Goal: Task Accomplishment & Management: Manage account settings

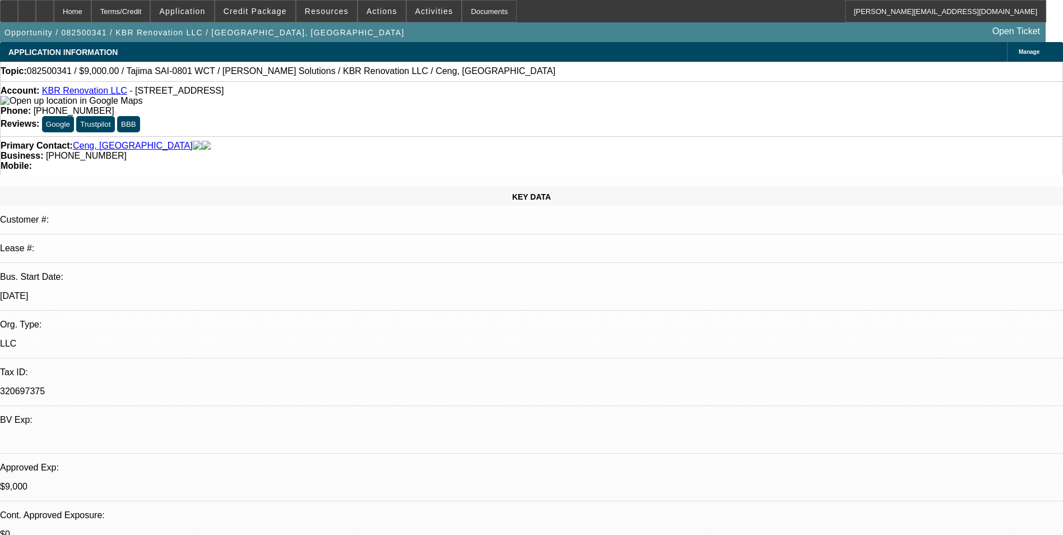
select select "0"
select select "2"
select select "0.1"
select select "4"
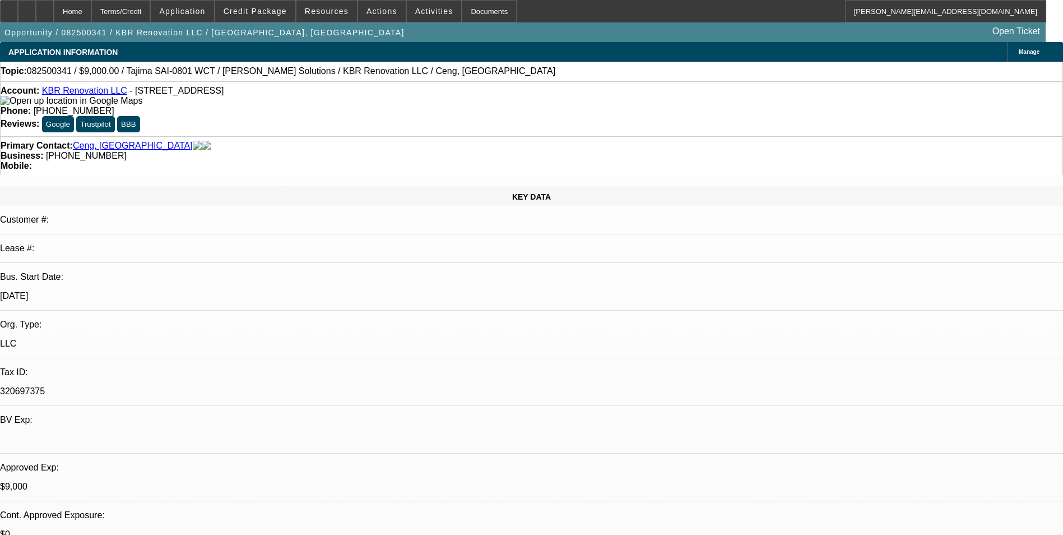
select select "0"
select select "2"
select select "0"
select select "6"
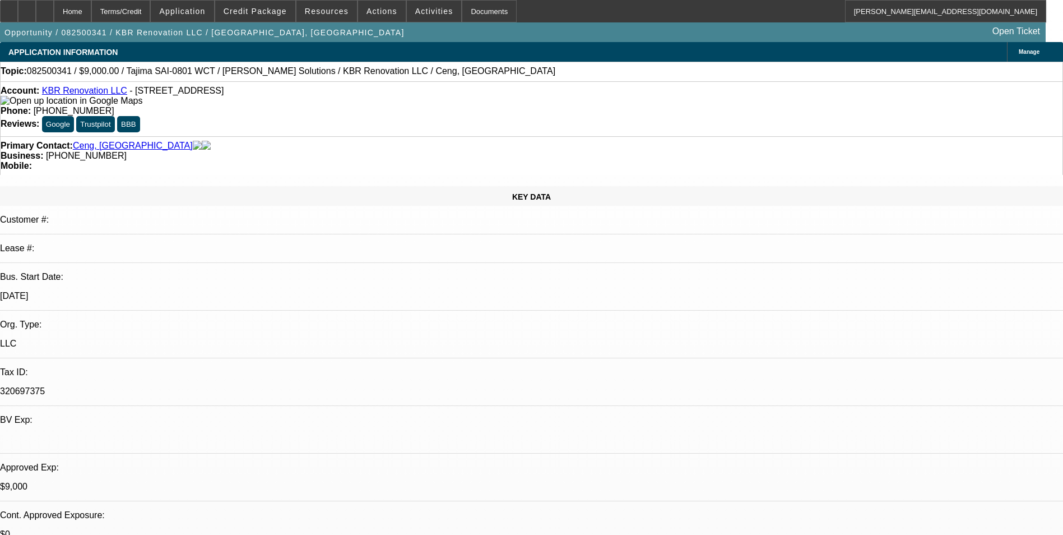
select select "0"
select select "2"
select select "0.1"
select select "4"
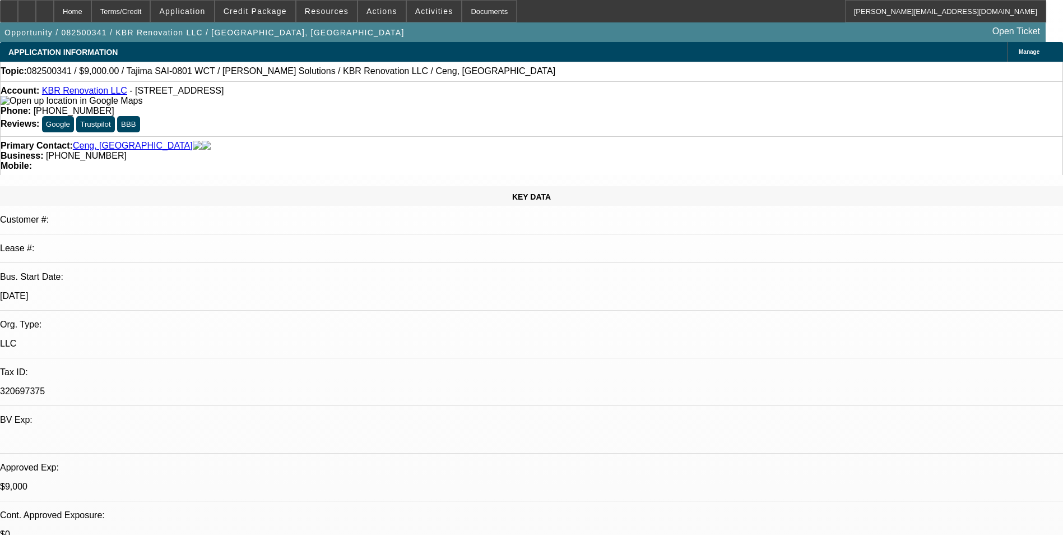
select select "0"
select select "2"
select select "0.1"
select select "4"
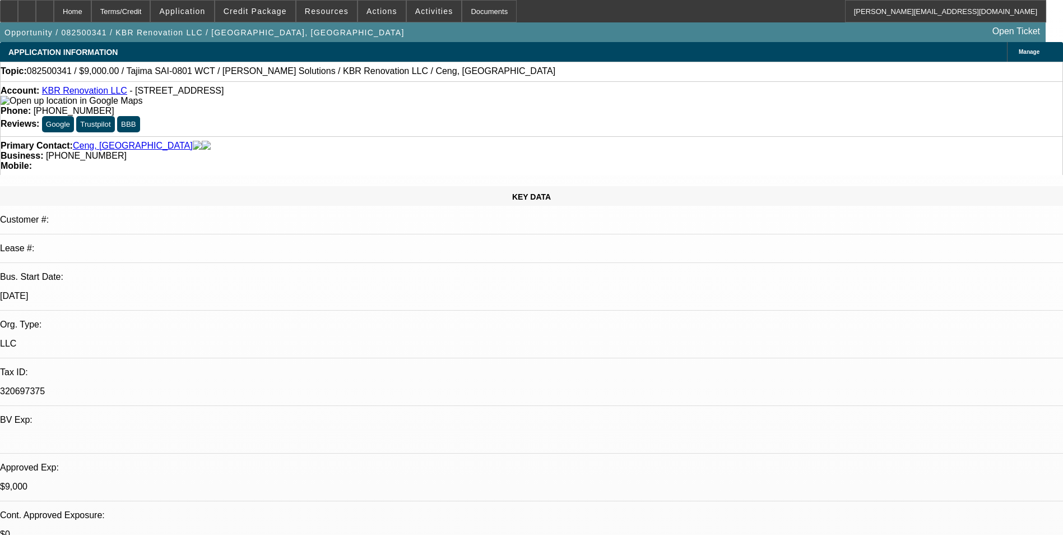
scroll to position [1793, 0]
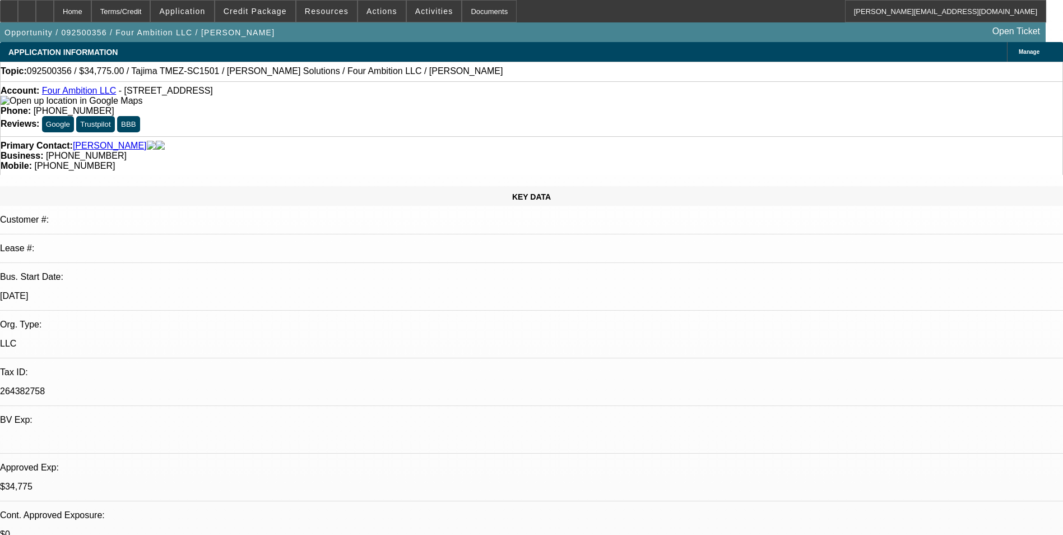
select select "0"
select select "2"
select select "0"
select select "6"
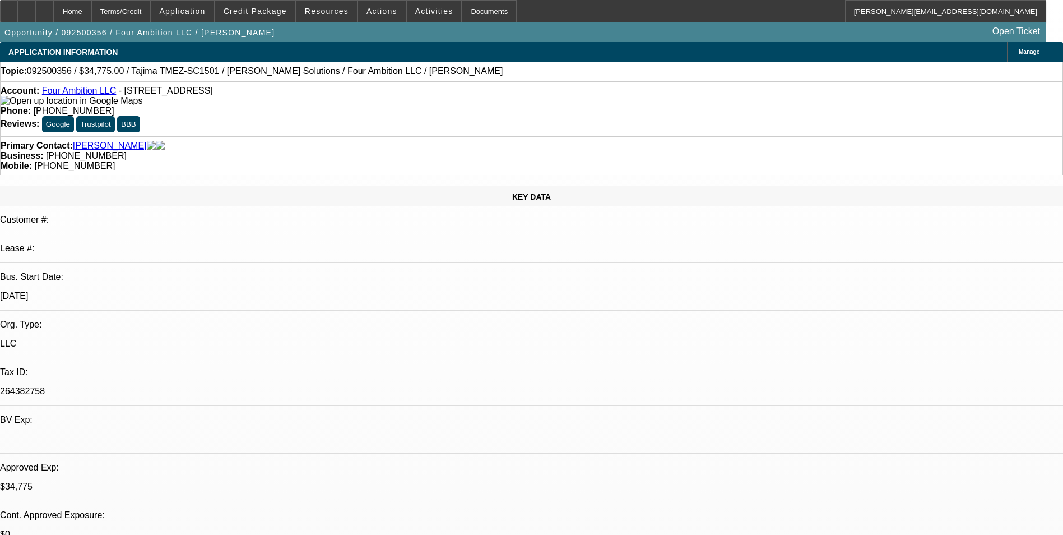
select select "0"
select select "2"
select select "0"
select select "6"
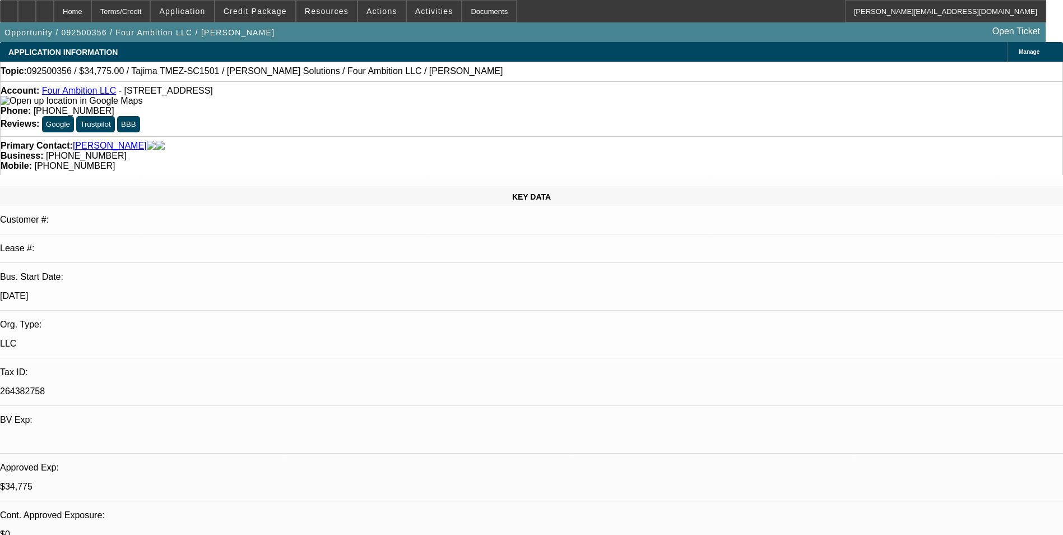
select select "0"
select select "2"
select select "0"
select select "6"
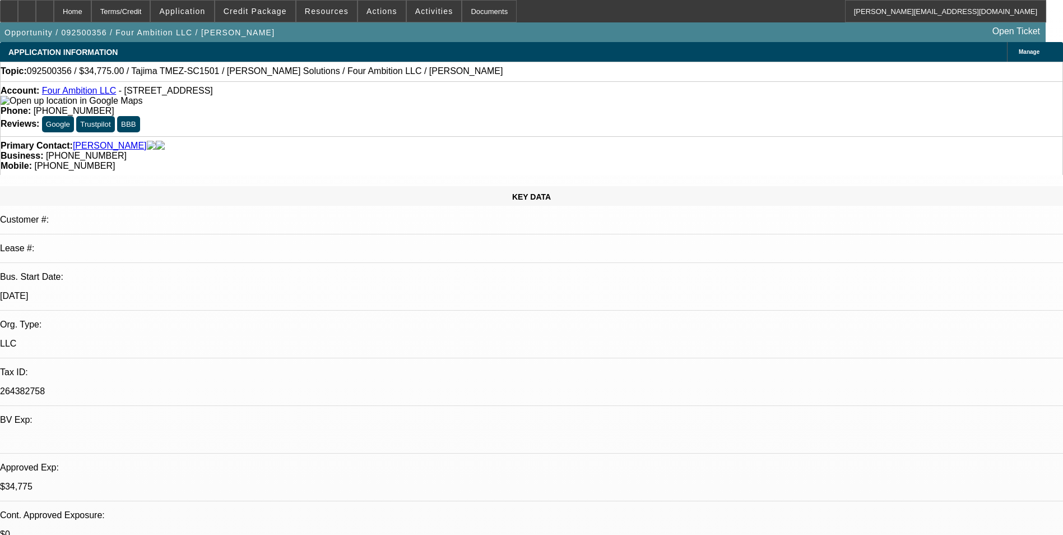
select select "0"
select select "2"
select select "0"
select select "6"
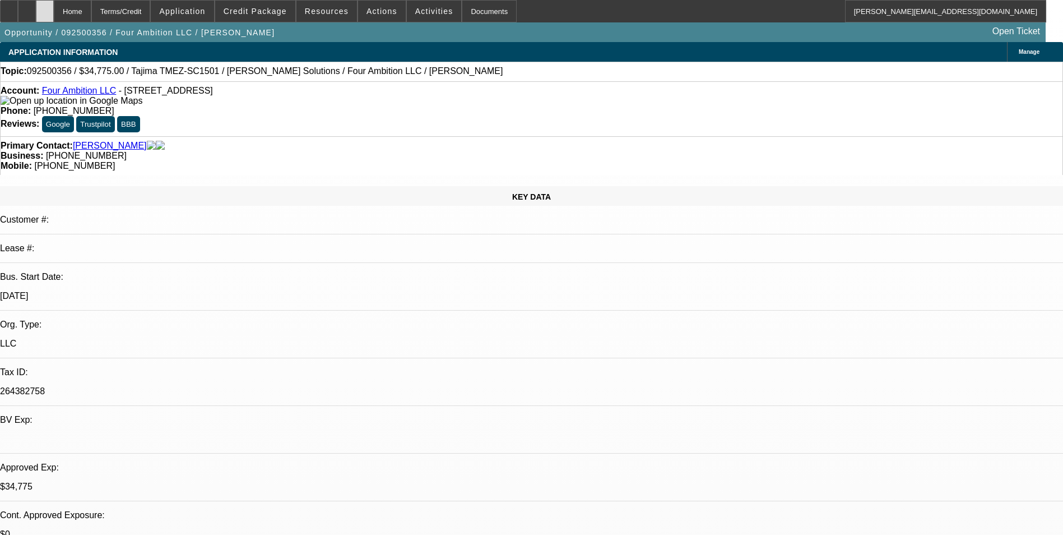
click at [54, 3] on div at bounding box center [45, 11] width 18 height 22
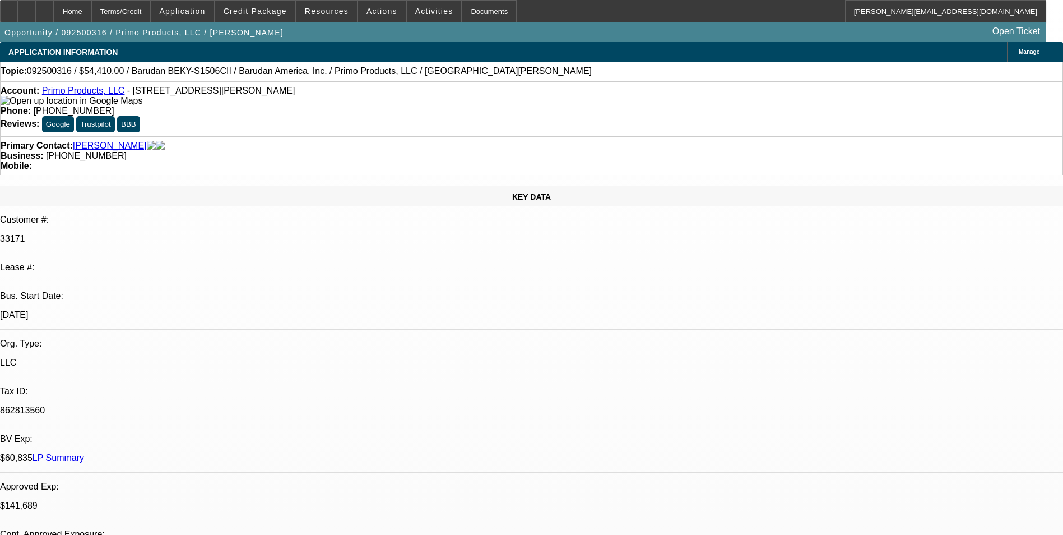
select select "0"
select select "2"
select select "0.1"
select select "4"
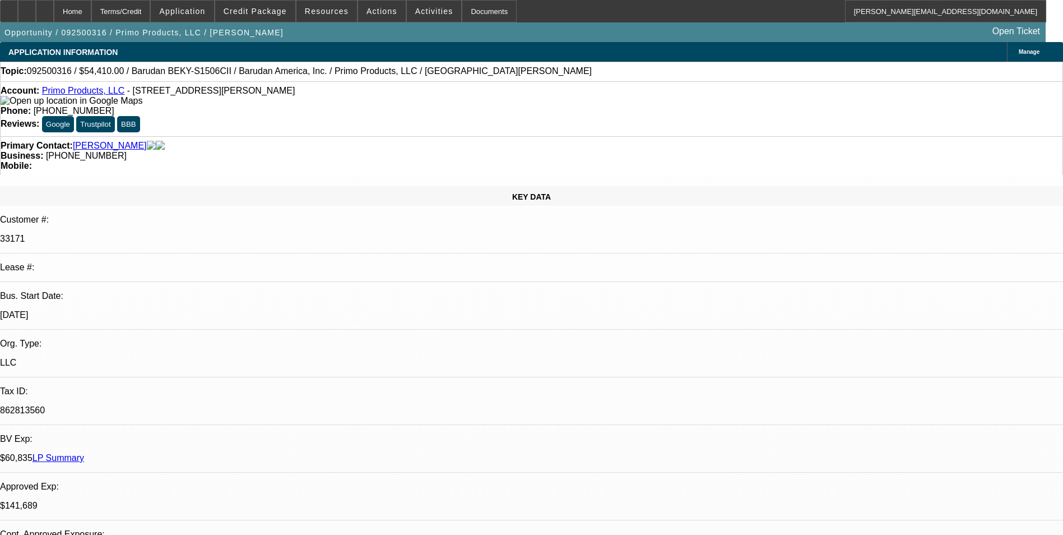
select select "0"
select select "2"
select select "0.1"
select select "4"
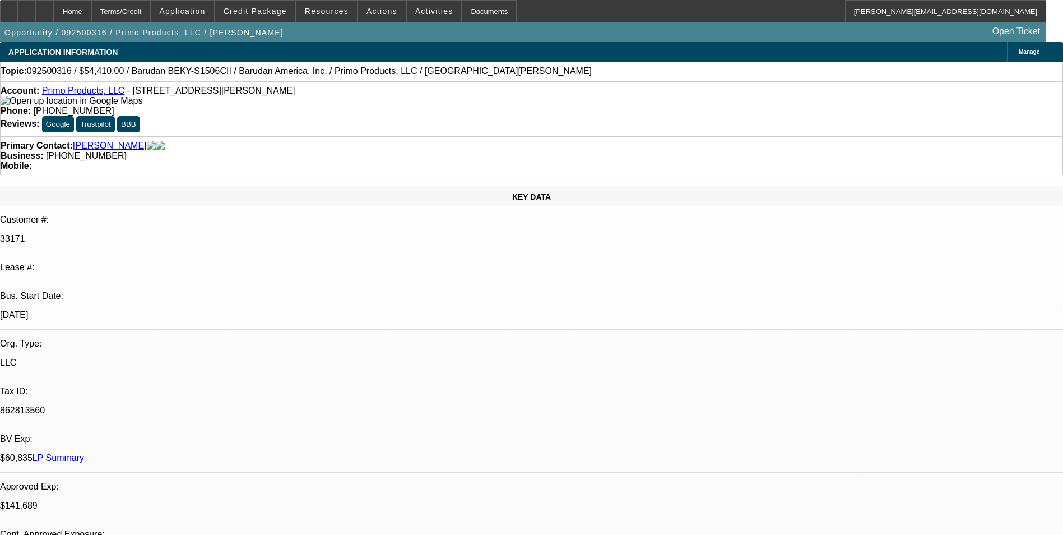
select select "0"
select select "0.1"
select select "4"
select select "0"
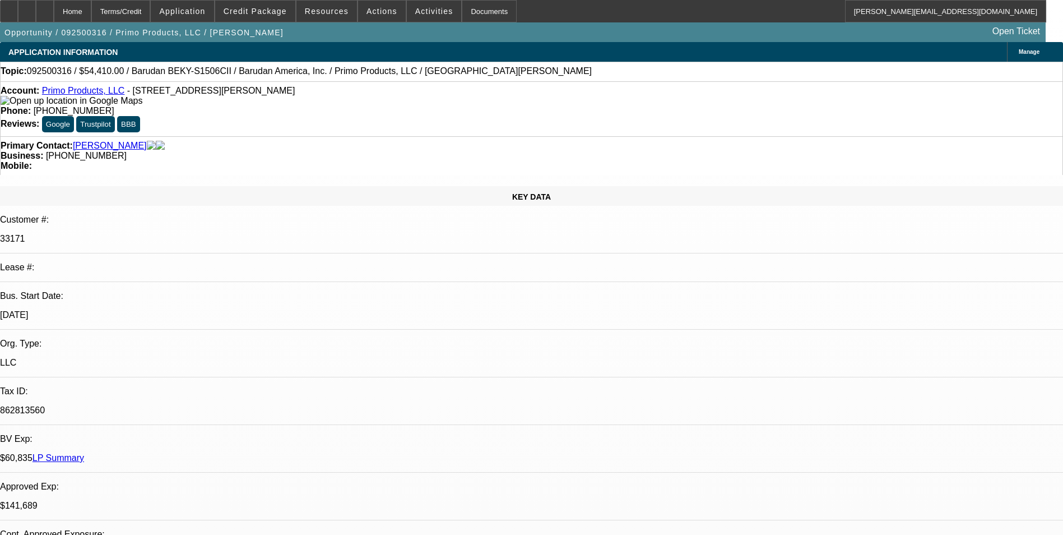
select select "2"
select select "0.1"
select select "4"
click at [54, 9] on div at bounding box center [45, 11] width 18 height 22
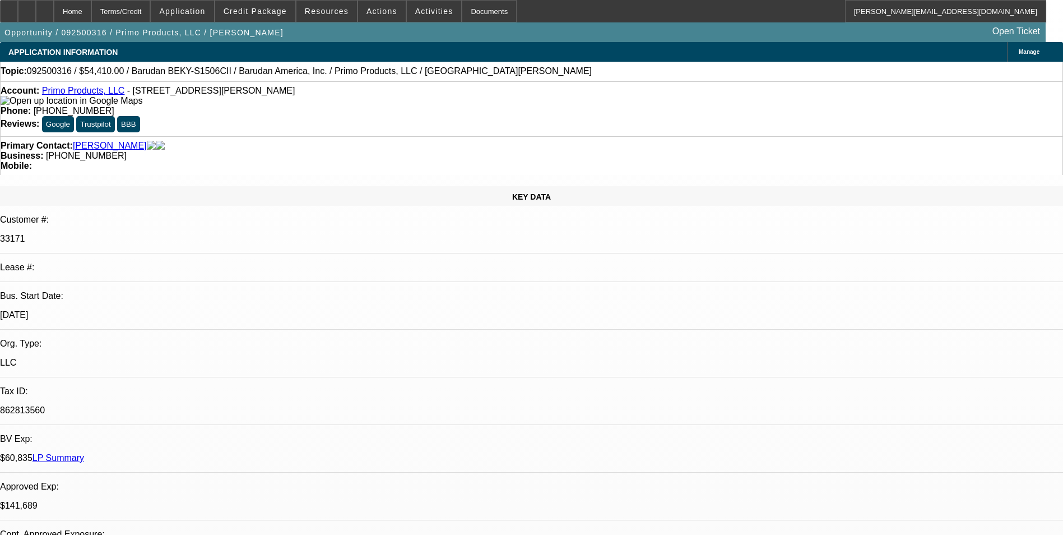
select select "0"
select select "2"
select select "0.1"
select select "0"
select select "2"
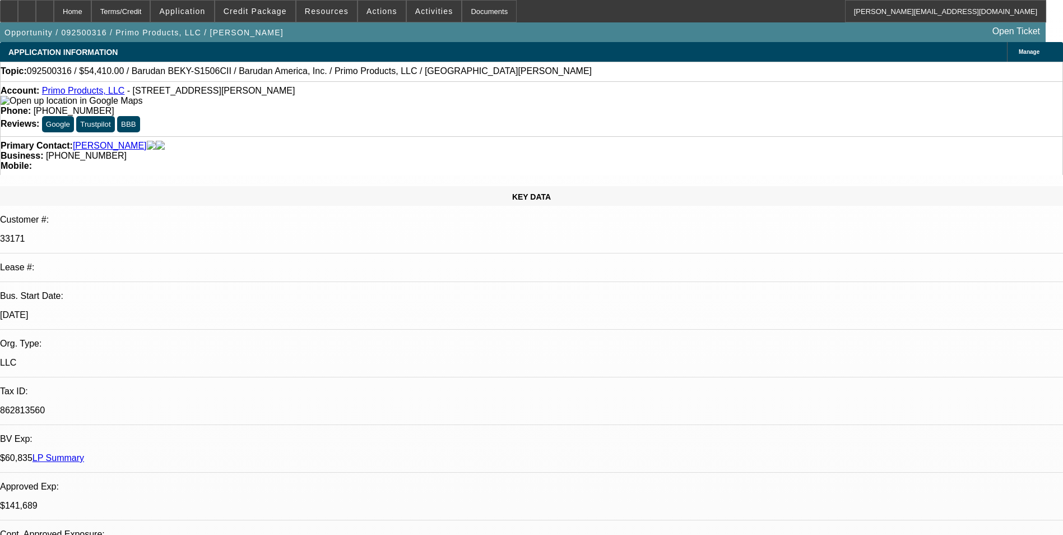
select select "0.1"
select select "0"
select select "0.1"
select select "0"
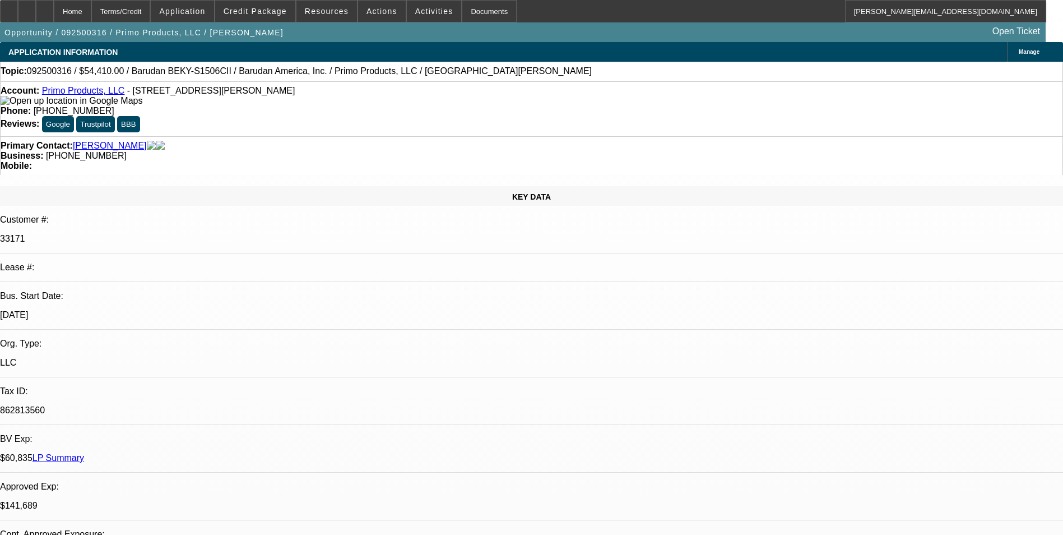
select select "2"
select select "0.1"
select select "1"
select select "2"
select select "4"
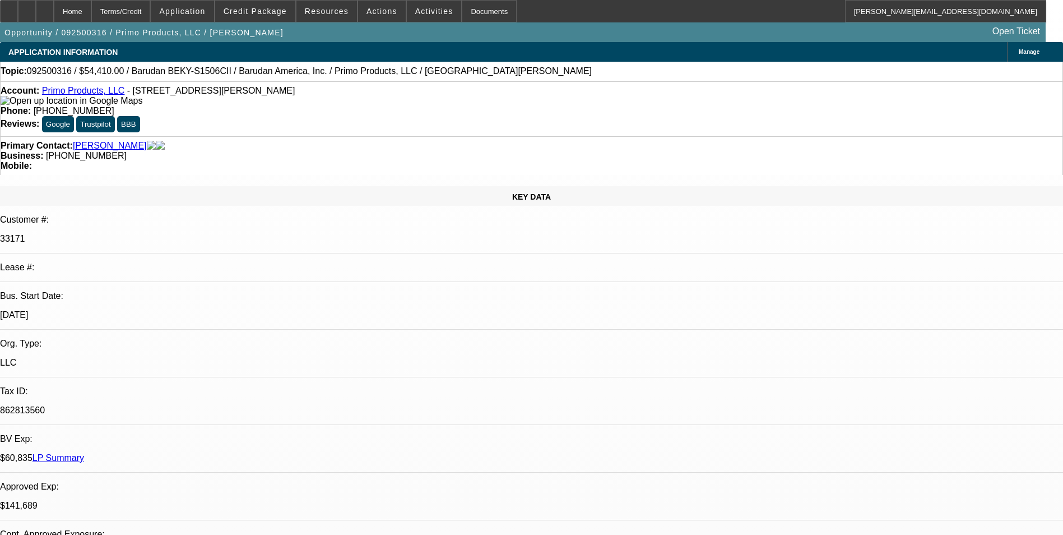
select select "1"
select select "2"
select select "4"
select select "1"
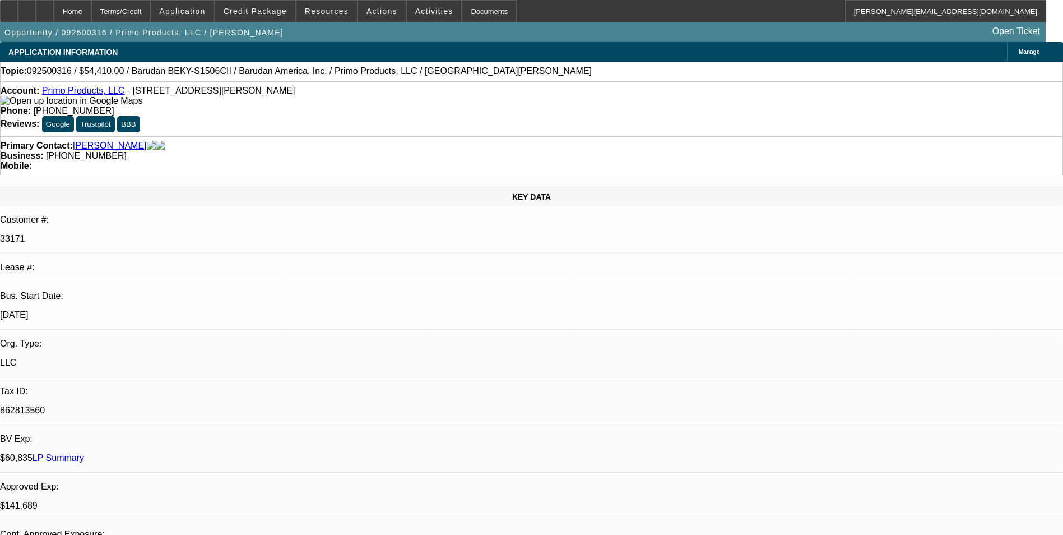
select select "4"
select select "1"
select select "2"
select select "4"
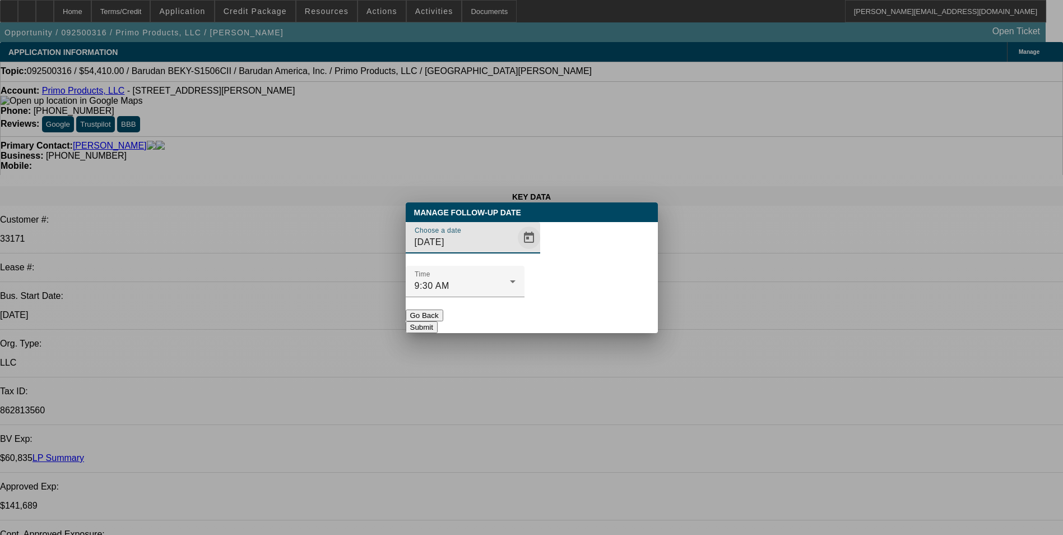
click at [515, 251] on span "Open calendar" at bounding box center [528, 237] width 27 height 27
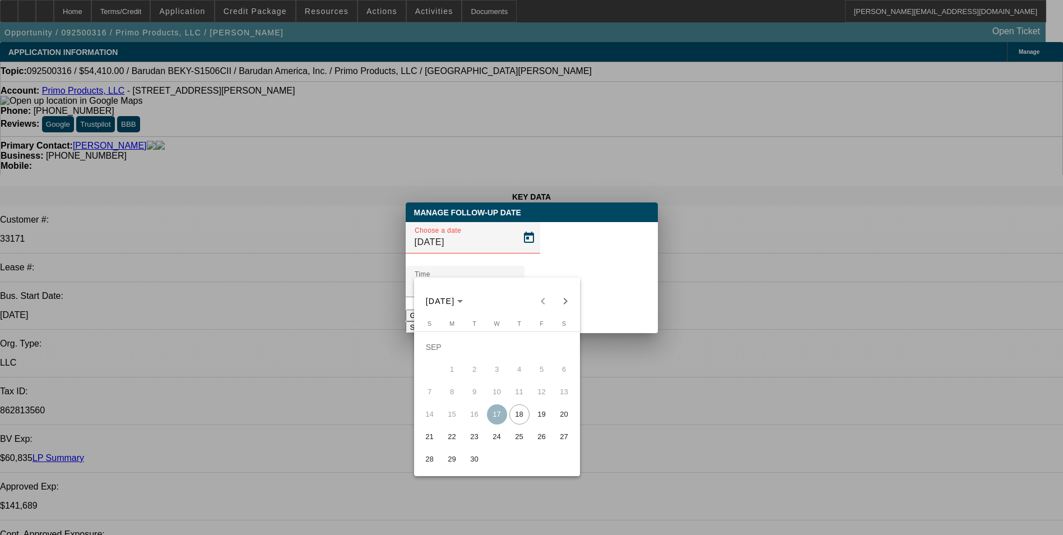
click at [477, 440] on span "23" at bounding box center [475, 436] width 20 height 20
type input "9/23/2025"
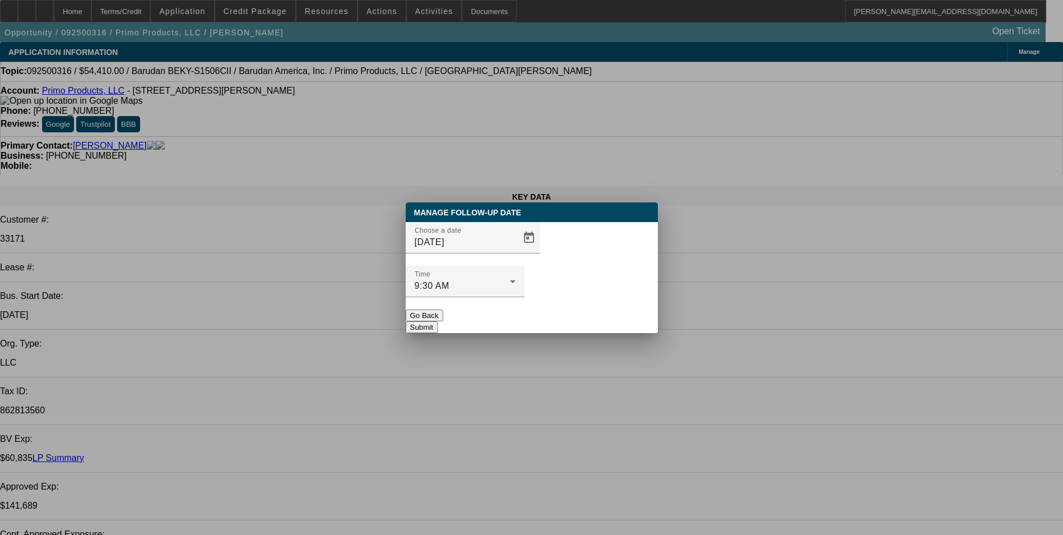
click at [438, 321] on button "Submit" at bounding box center [422, 327] width 32 height 12
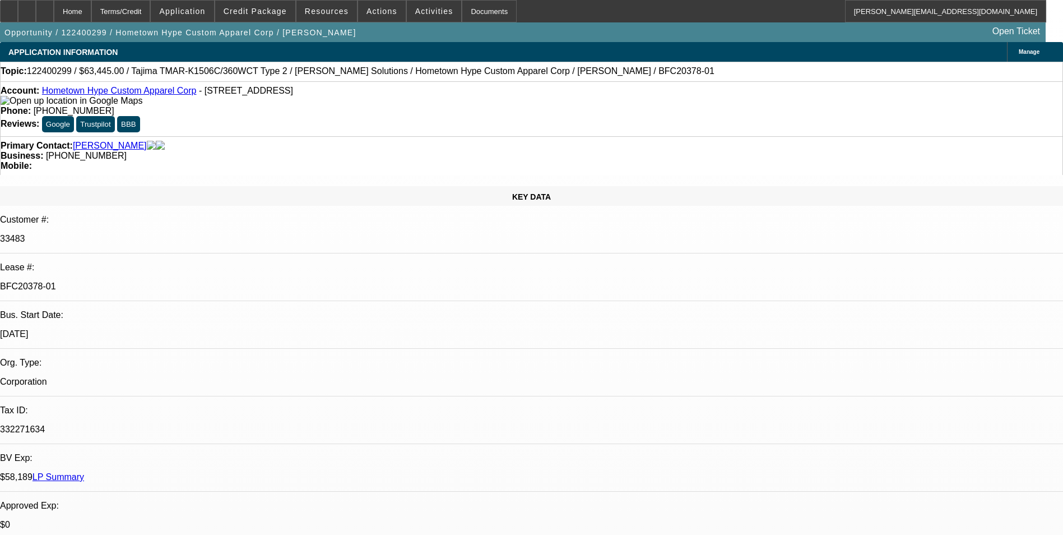
select select "0"
select select "2"
select select "0"
select select "2"
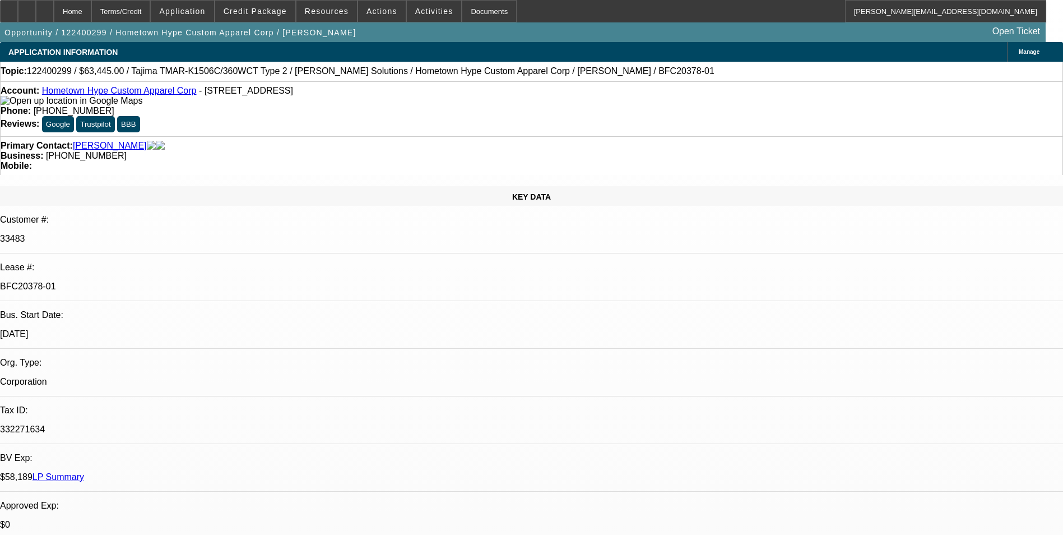
select select "0"
select select "2"
select select "0"
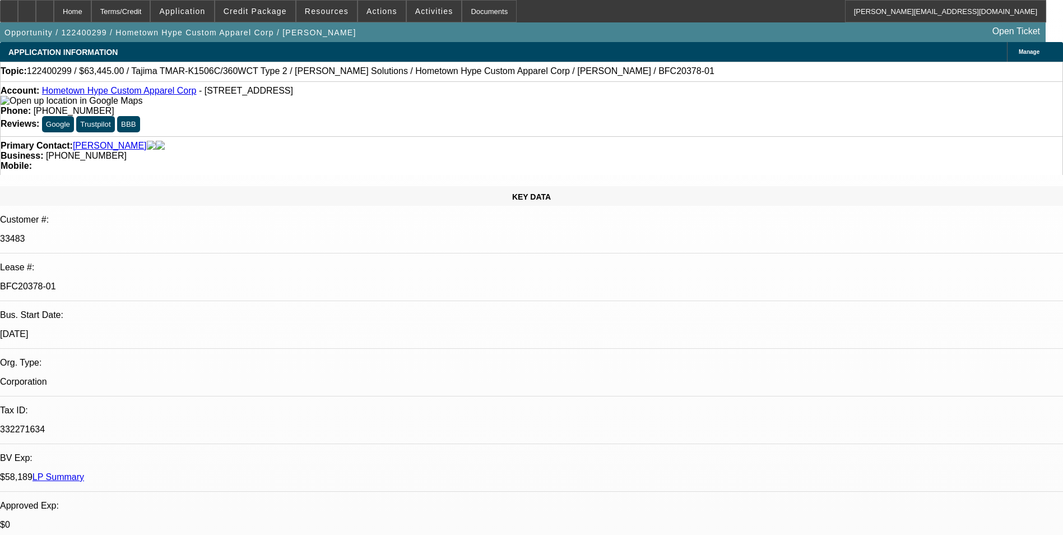
select select "2"
select select "0"
select select "1"
select select "2"
select select "6"
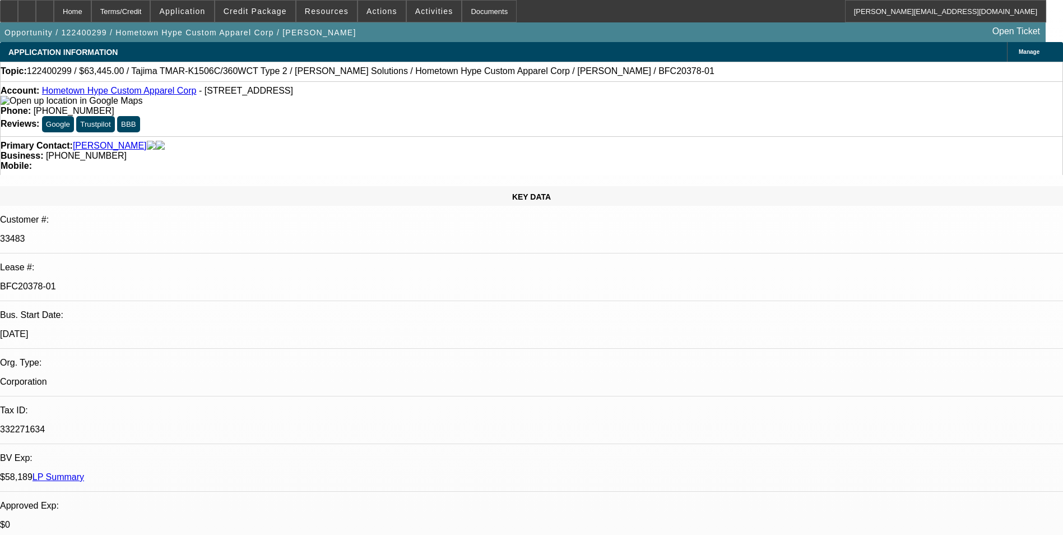
select select "1"
select select "2"
select select "6"
select select "1"
select select "2"
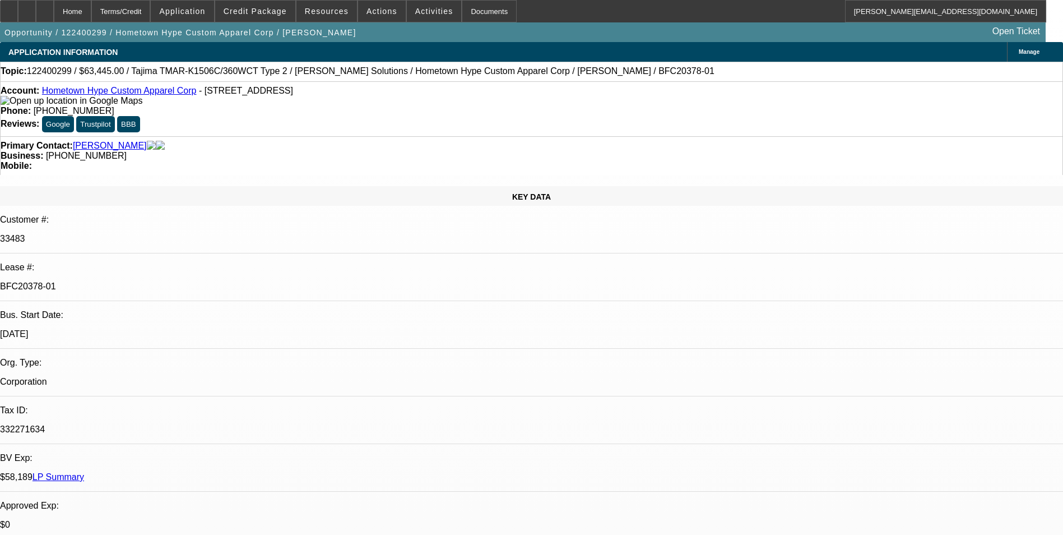
select select "6"
select select "1"
select select "2"
select select "6"
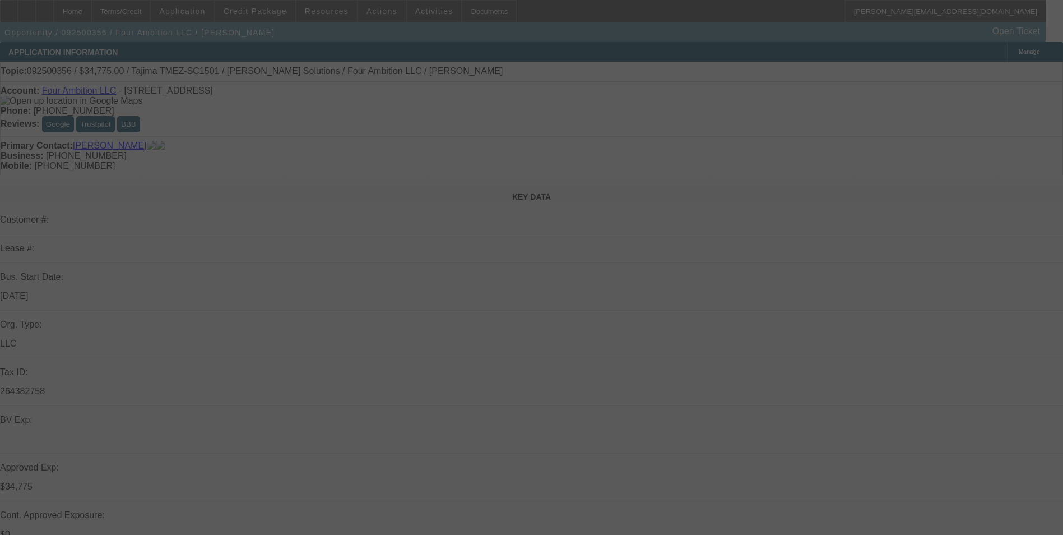
select select "0"
select select "2"
select select "0"
select select "2"
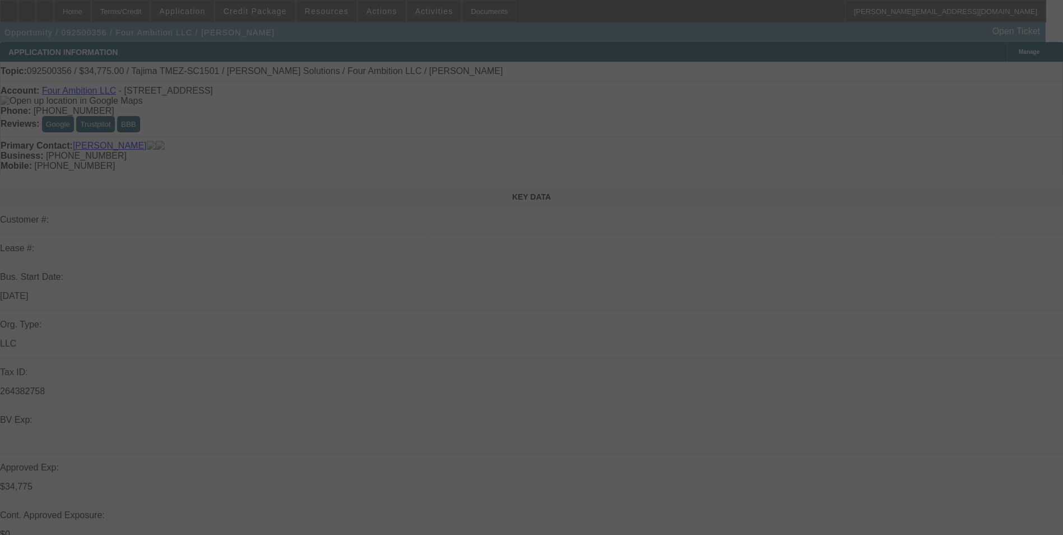
select select "0"
select select "2"
select select "0"
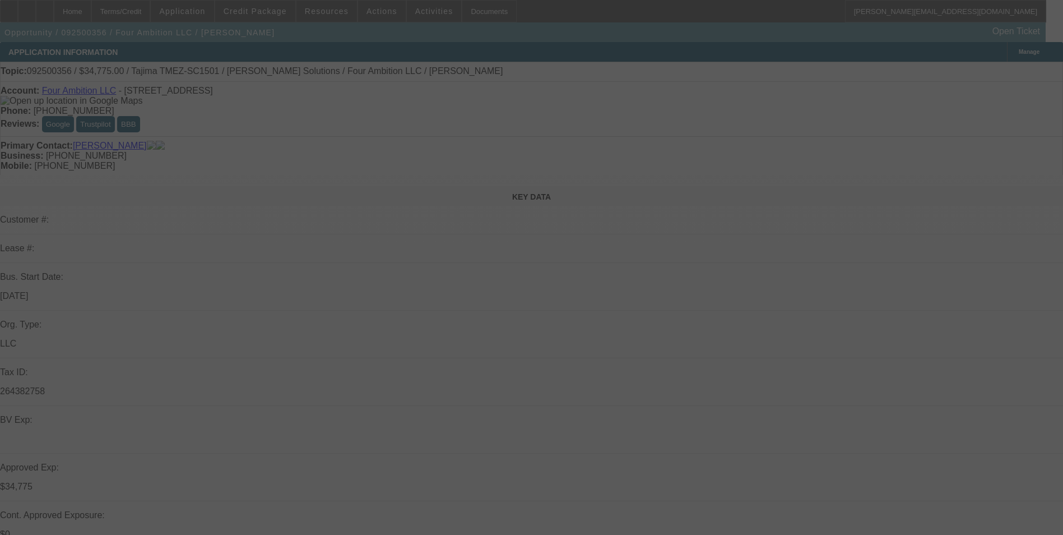
select select "2"
select select "0"
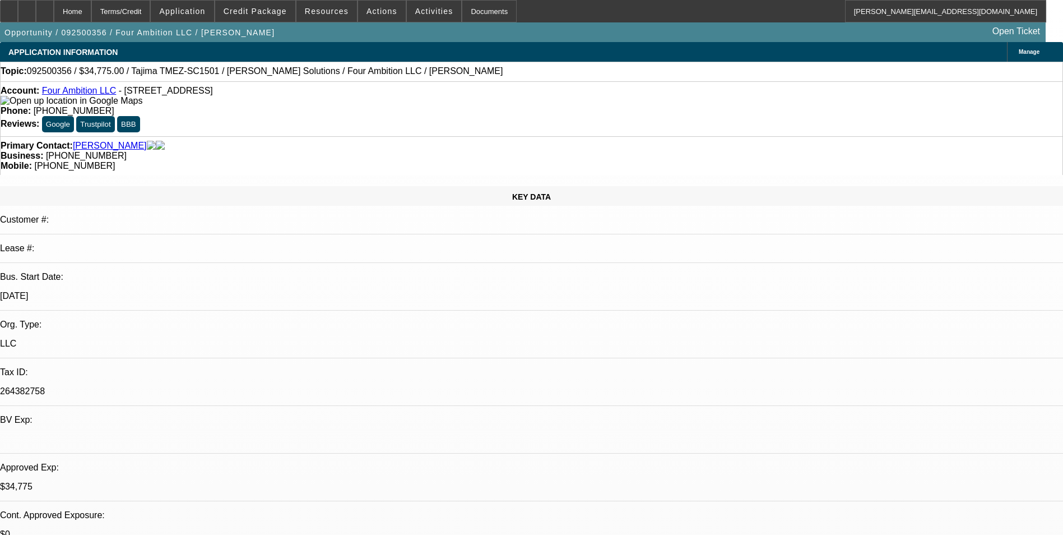
select select "1"
select select "2"
select select "6"
select select "1"
select select "2"
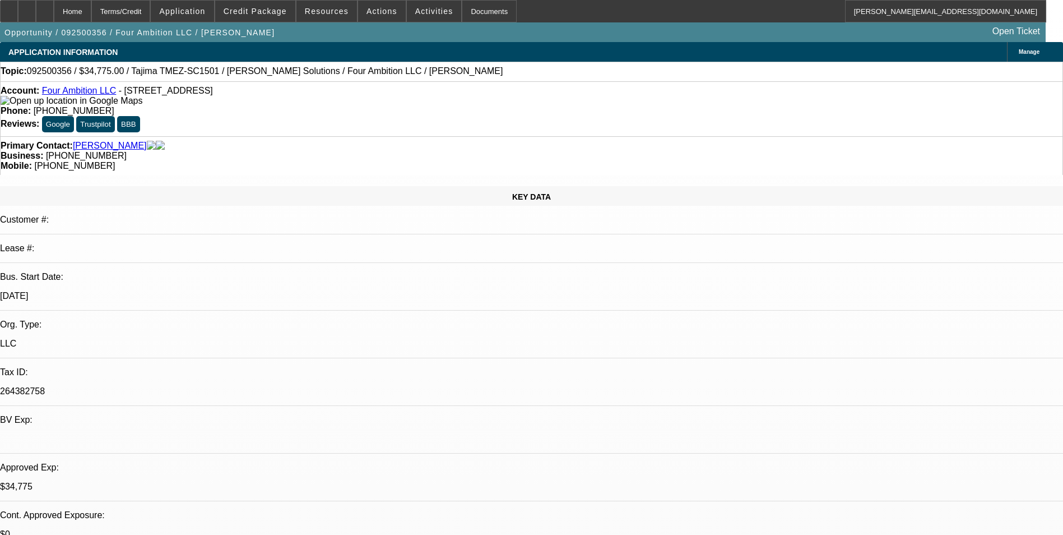
select select "6"
select select "1"
select select "2"
select select "6"
select select "1"
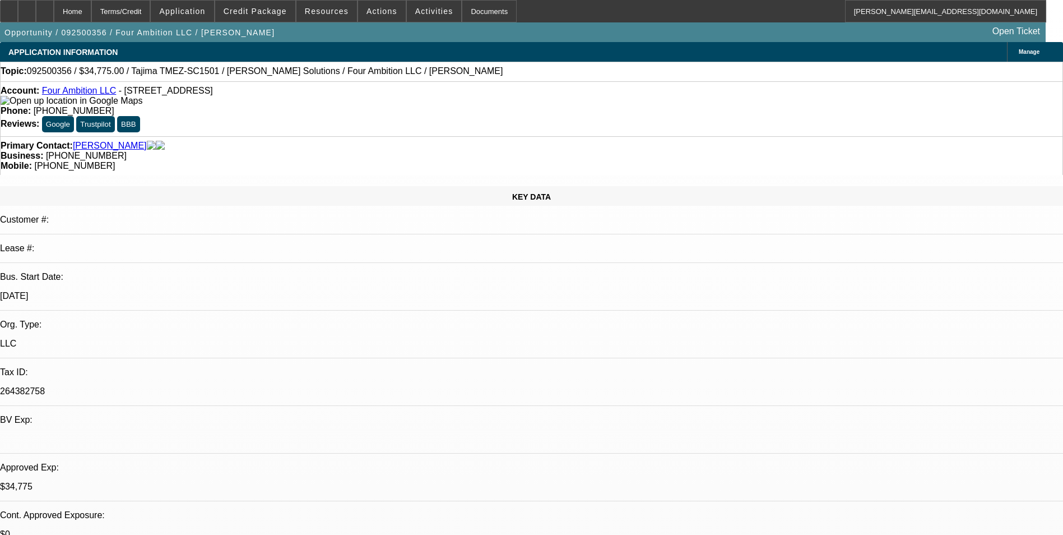
select select "2"
select select "6"
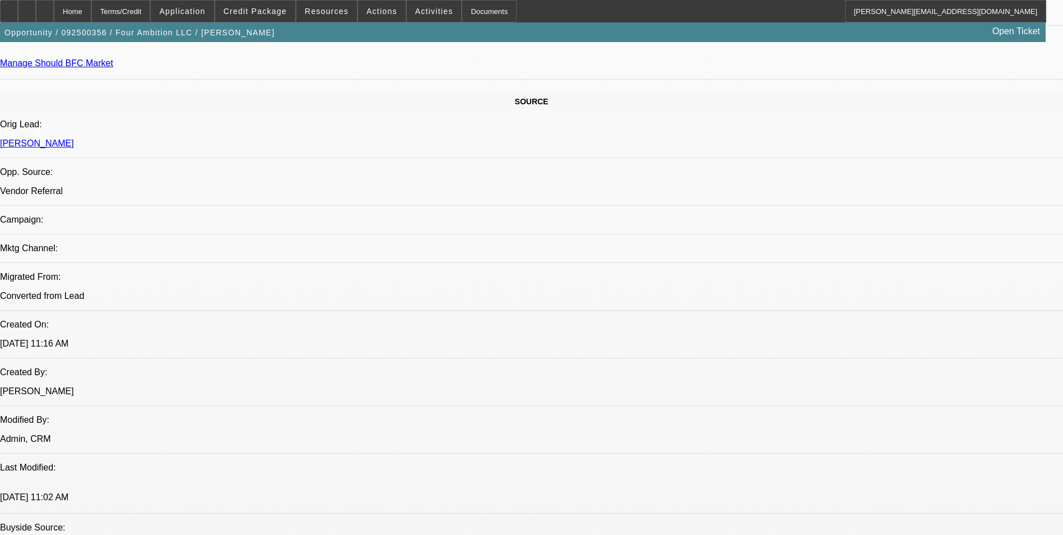
scroll to position [897, 0]
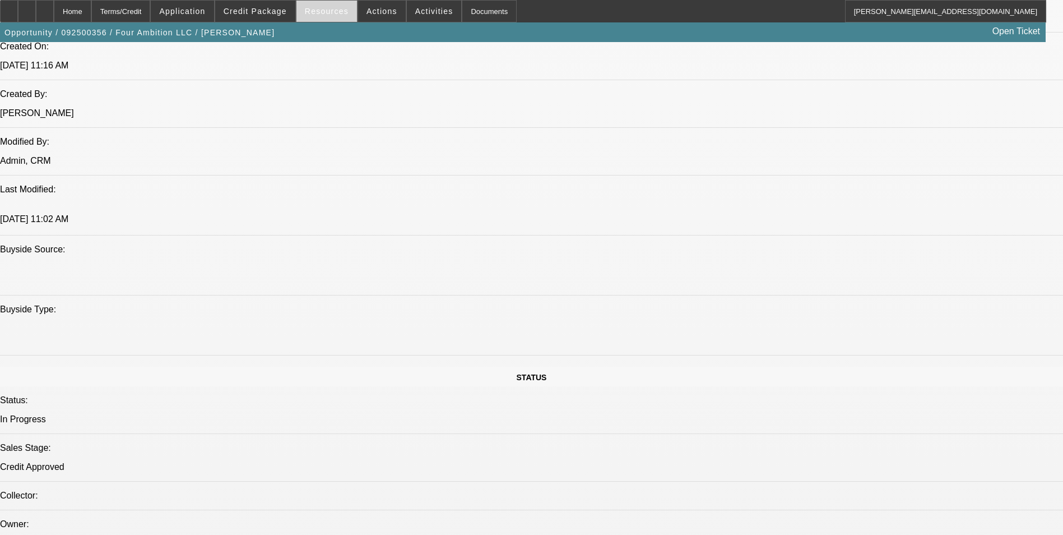
click at [331, 13] on span "Resources" at bounding box center [327, 11] width 44 height 9
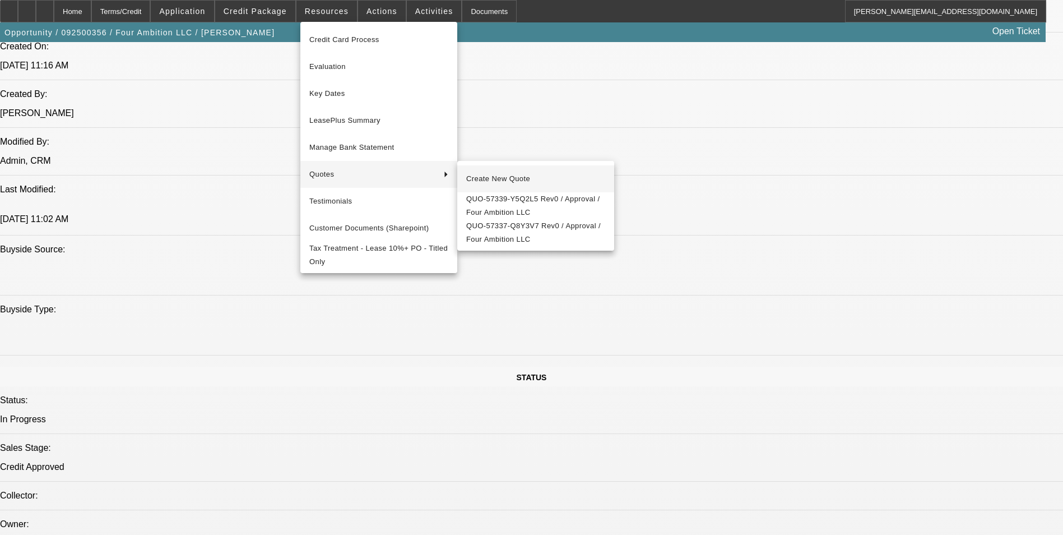
click at [481, 170] on button "Create New Quote" at bounding box center [535, 178] width 157 height 27
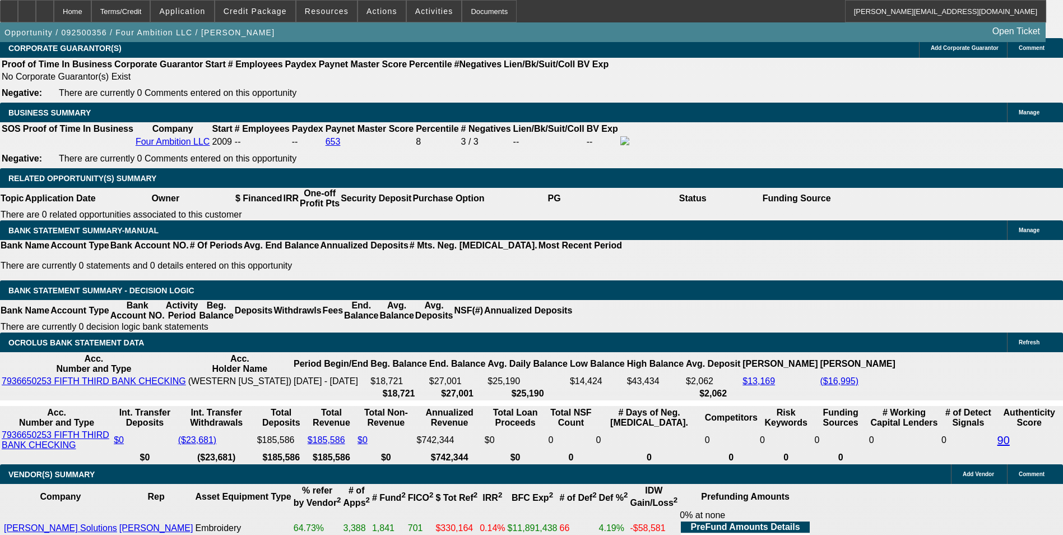
scroll to position [1793, 0]
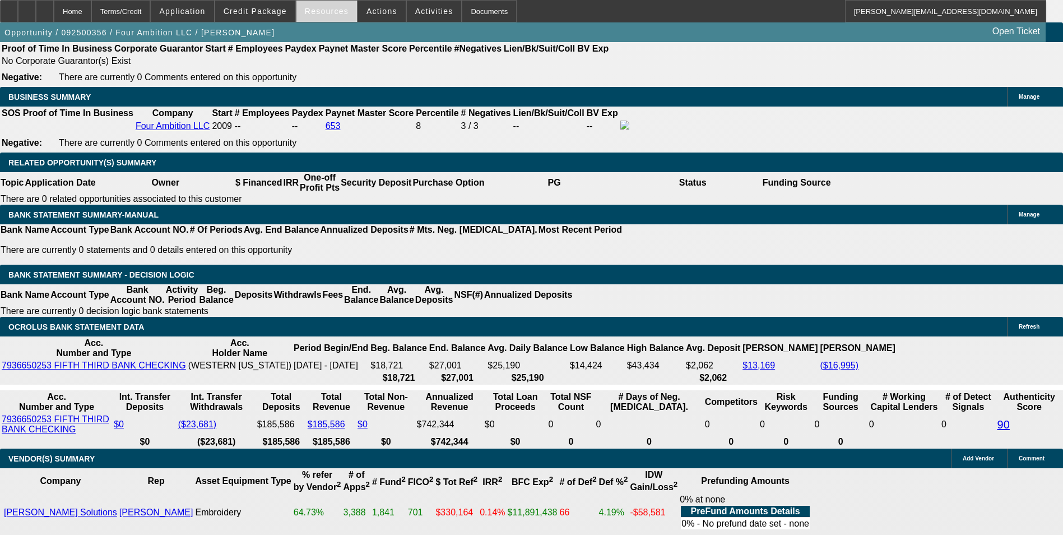
click at [333, 20] on span at bounding box center [326, 11] width 61 height 27
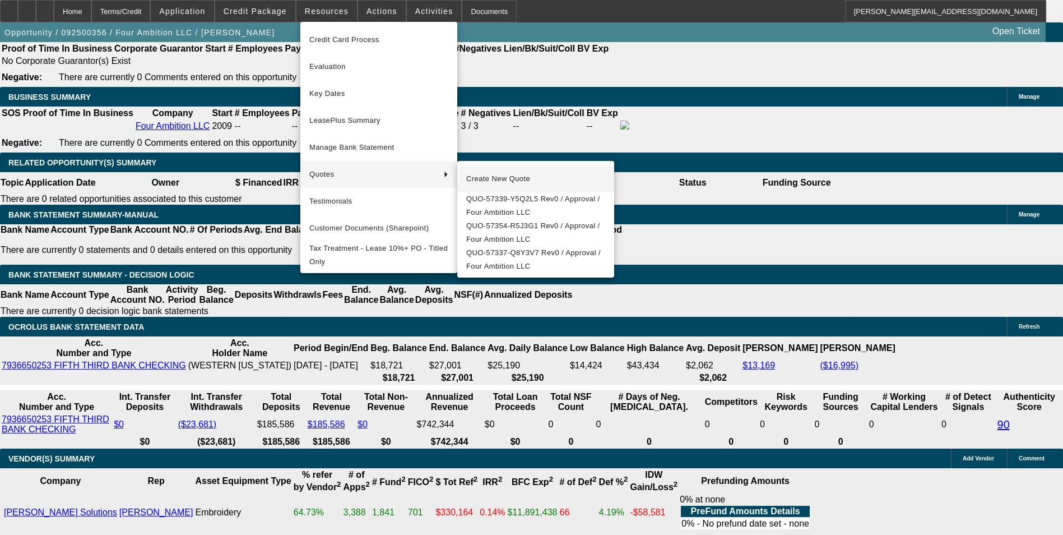
click at [478, 173] on span "Create New Quote" at bounding box center [535, 178] width 139 height 13
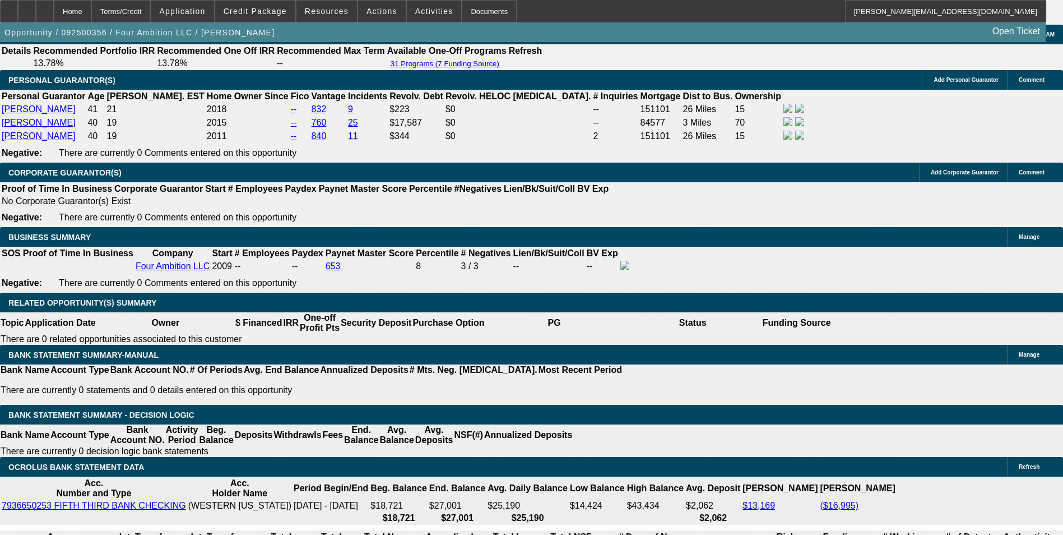
scroll to position [1625, 0]
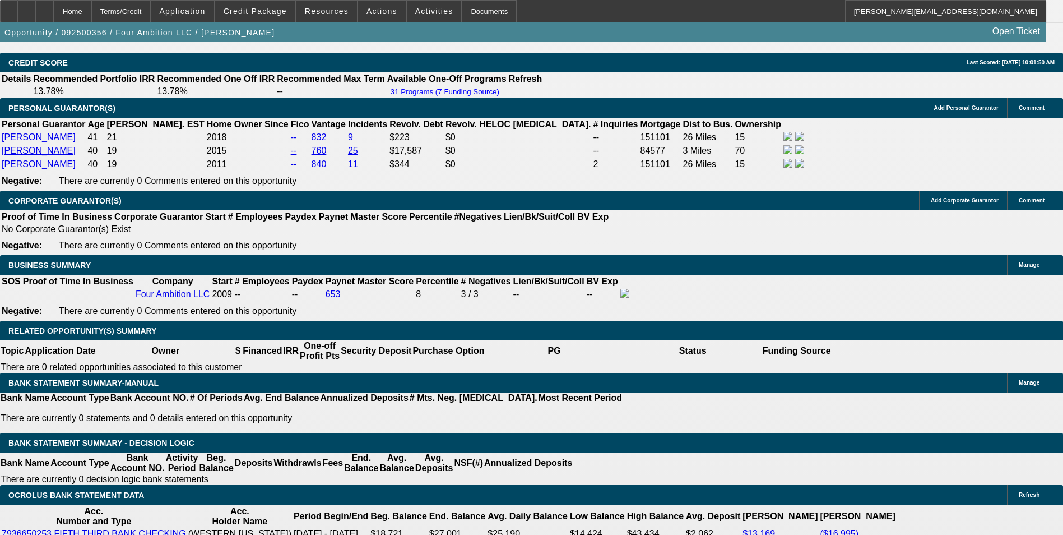
click at [338, 12] on span "Resources" at bounding box center [327, 11] width 44 height 9
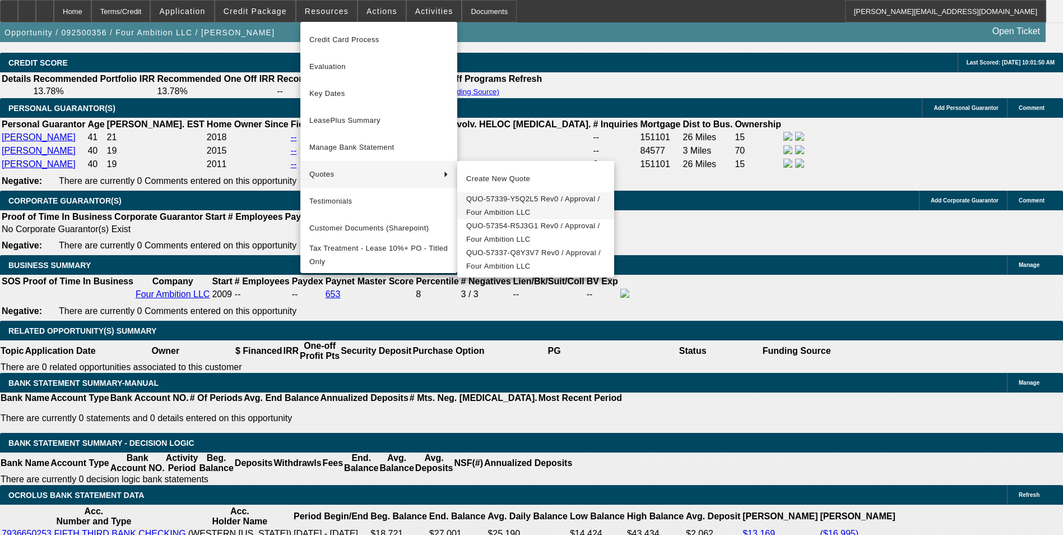
click at [518, 200] on span "QUO-57339-Y5Q2L5 Rev0 / Approval / Four Ambition LLC" at bounding box center [535, 205] width 139 height 27
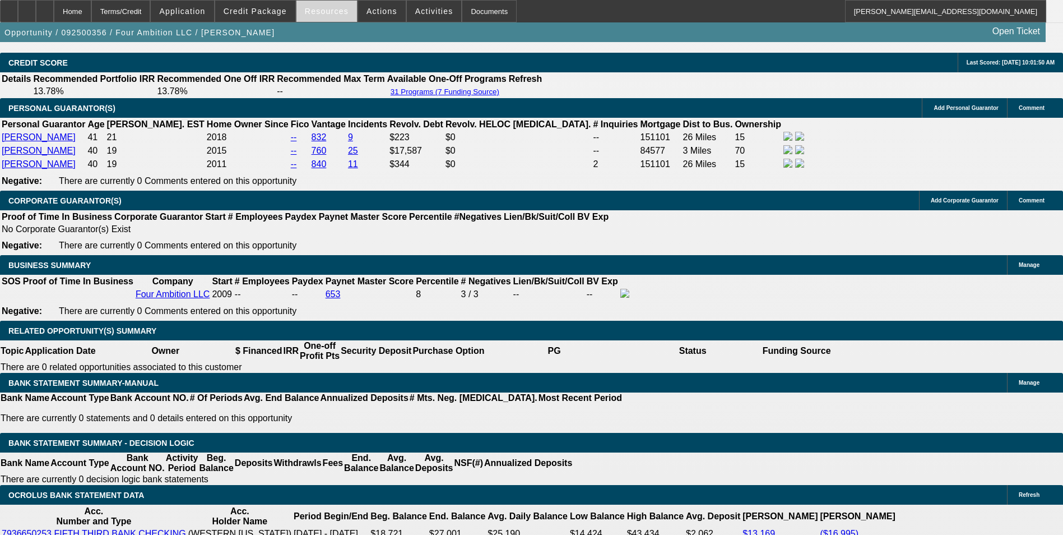
click at [332, 11] on span "Resources" at bounding box center [327, 11] width 44 height 9
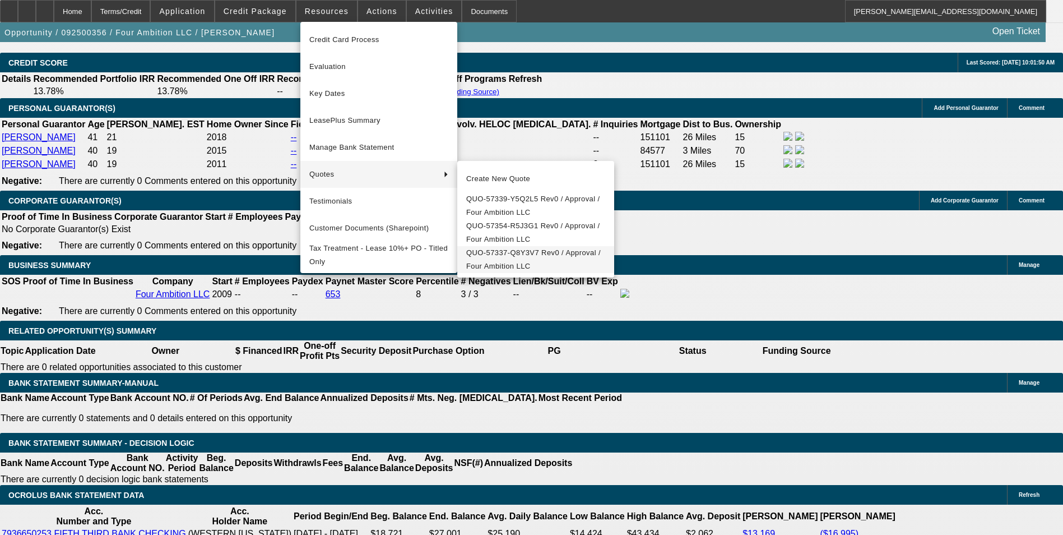
click at [498, 264] on span "QUO-57337-Q8Y3V7 Rev0 / Approval / Four Ambition LLC" at bounding box center [535, 259] width 139 height 27
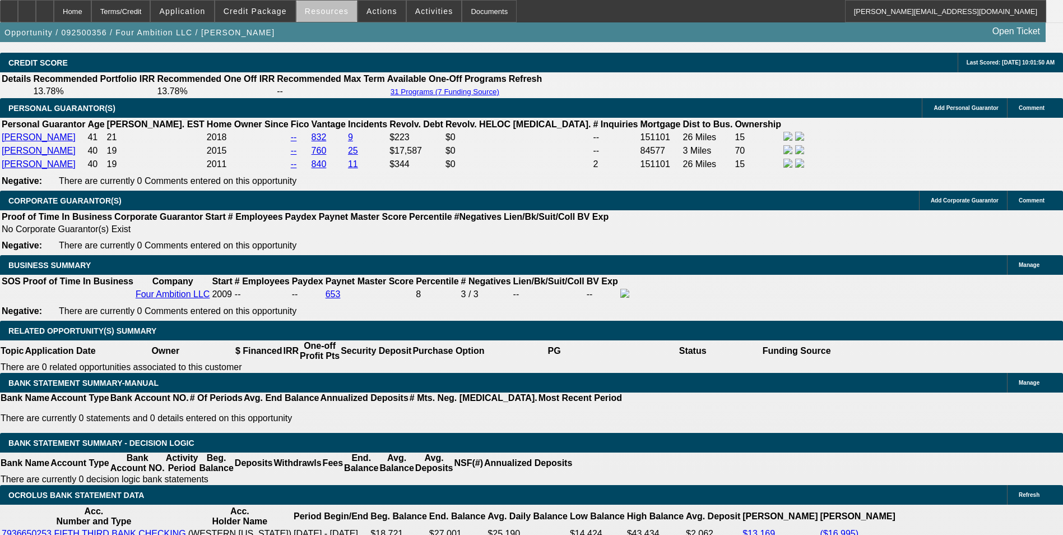
click at [334, 19] on span at bounding box center [326, 11] width 61 height 27
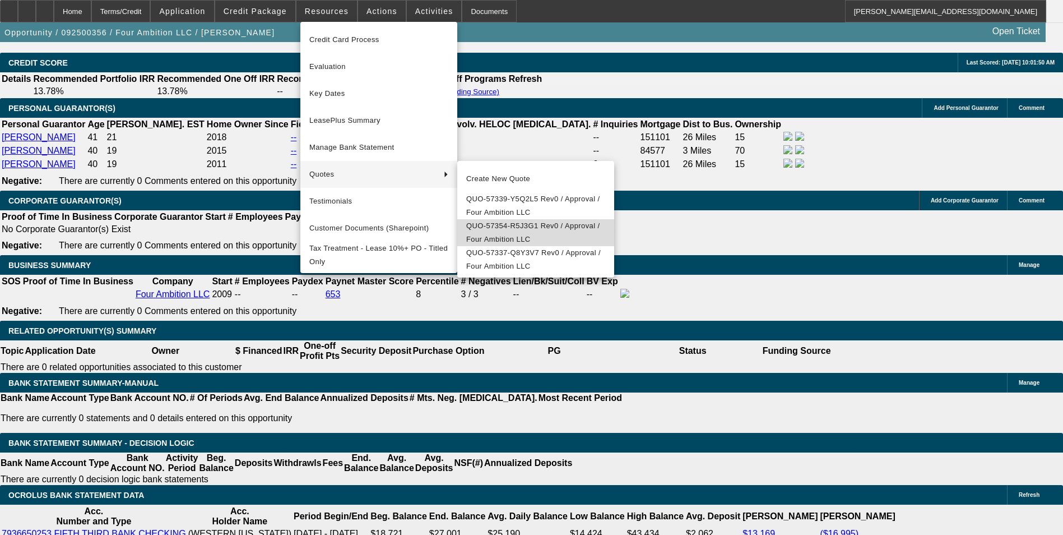
click at [502, 238] on span "QUO-57354-R5J3G1 Rev0 / Approval / Four Ambition LLC" at bounding box center [535, 232] width 139 height 27
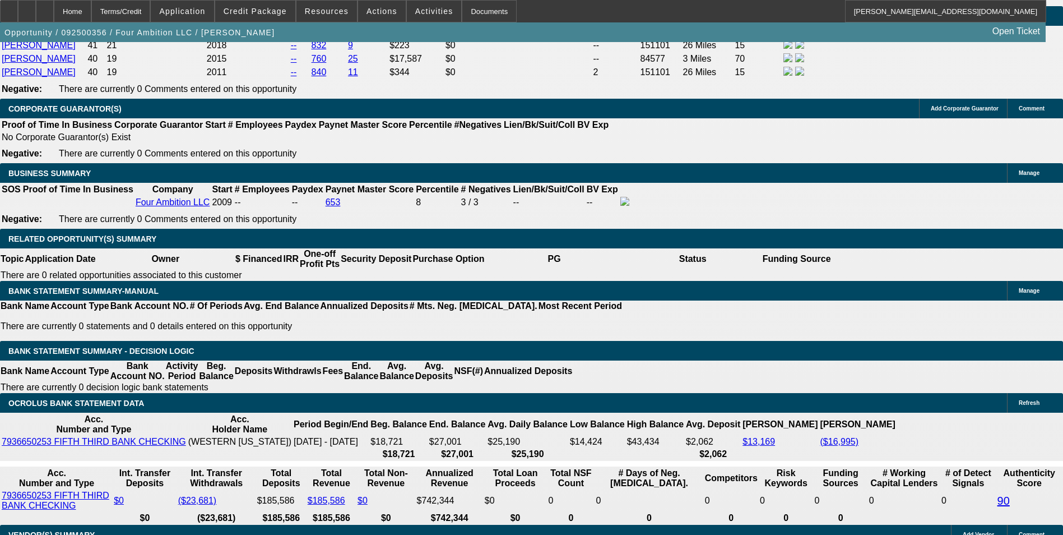
scroll to position [1737, 0]
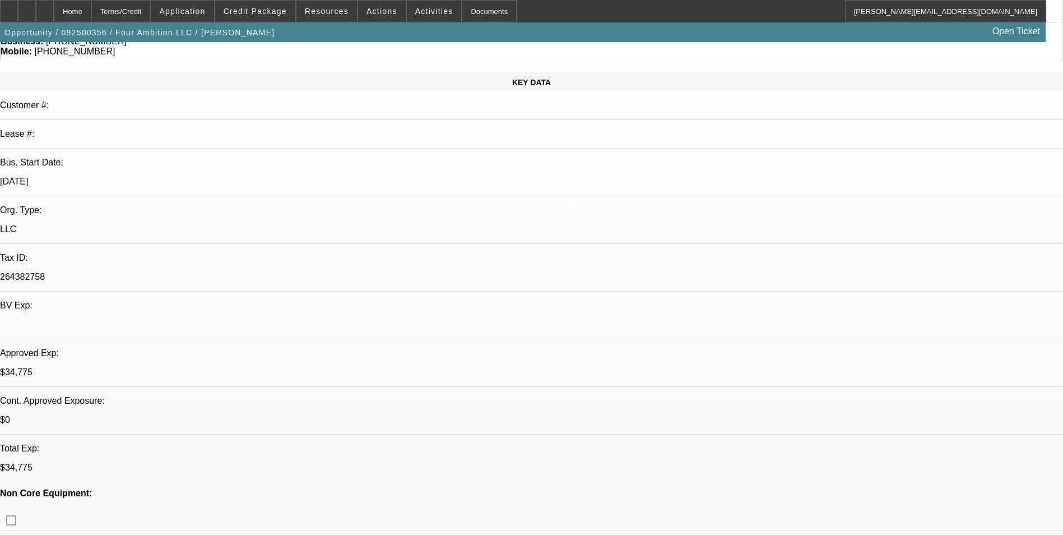
scroll to position [112, 0]
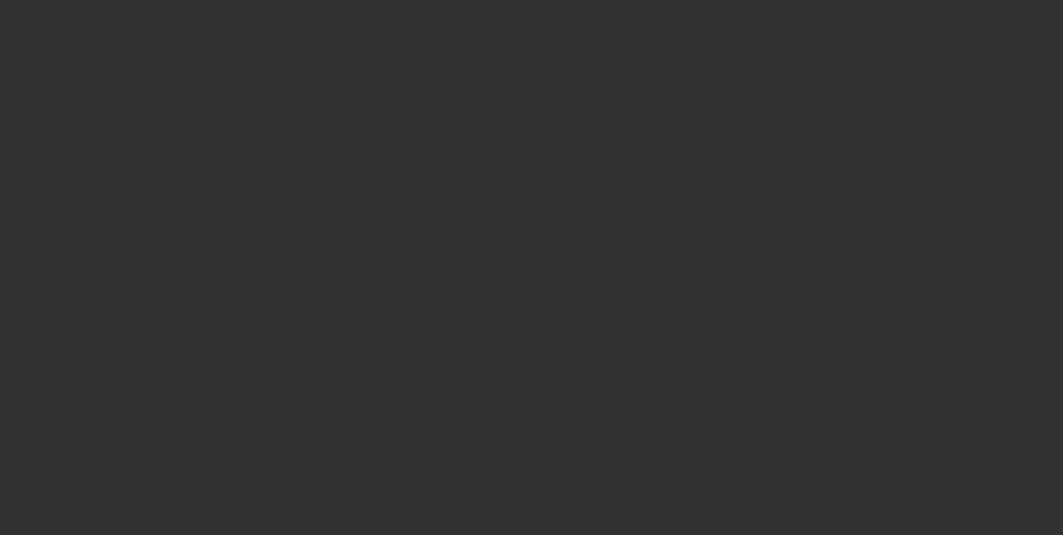
scroll to position [0, 0]
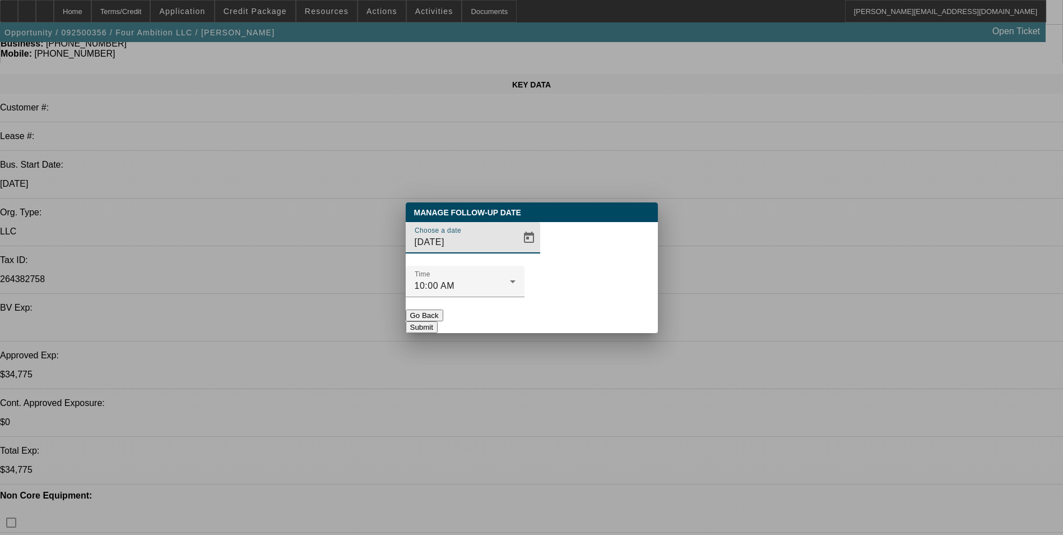
click at [515, 251] on span "Open calendar" at bounding box center [528, 237] width 27 height 27
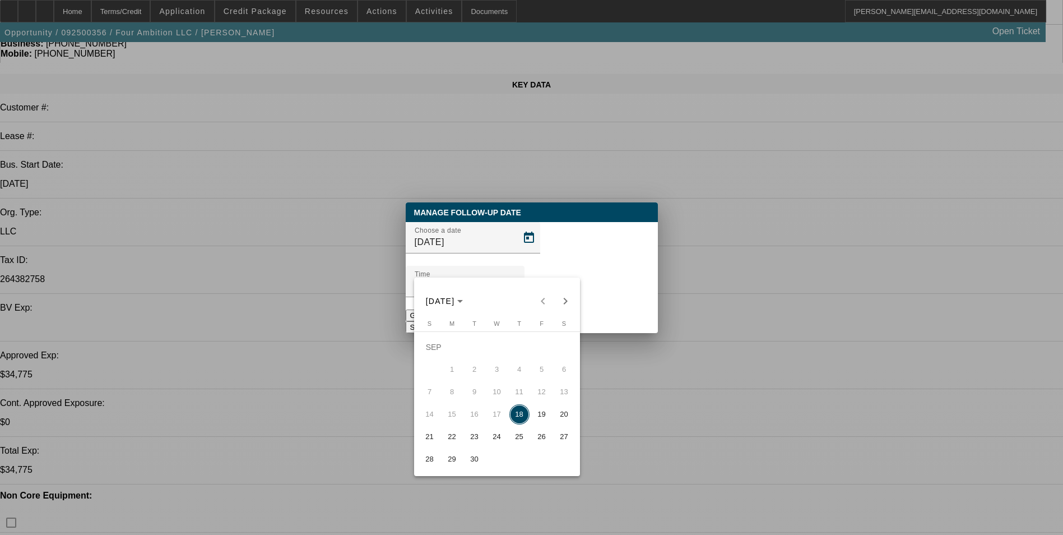
click at [541, 416] on span "19" at bounding box center [542, 414] width 20 height 20
type input "[DATE]"
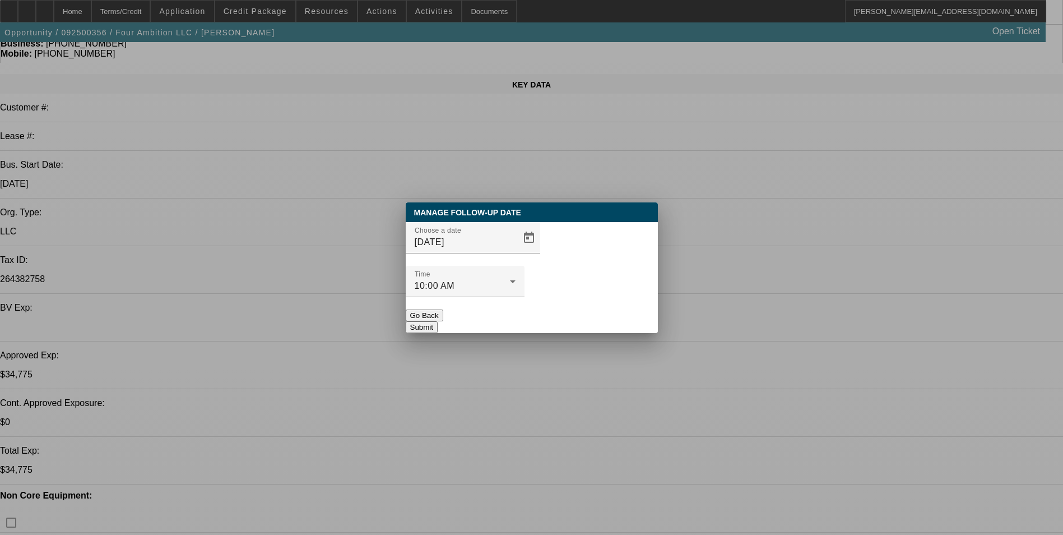
click at [438, 321] on button "Submit" at bounding box center [422, 327] width 32 height 12
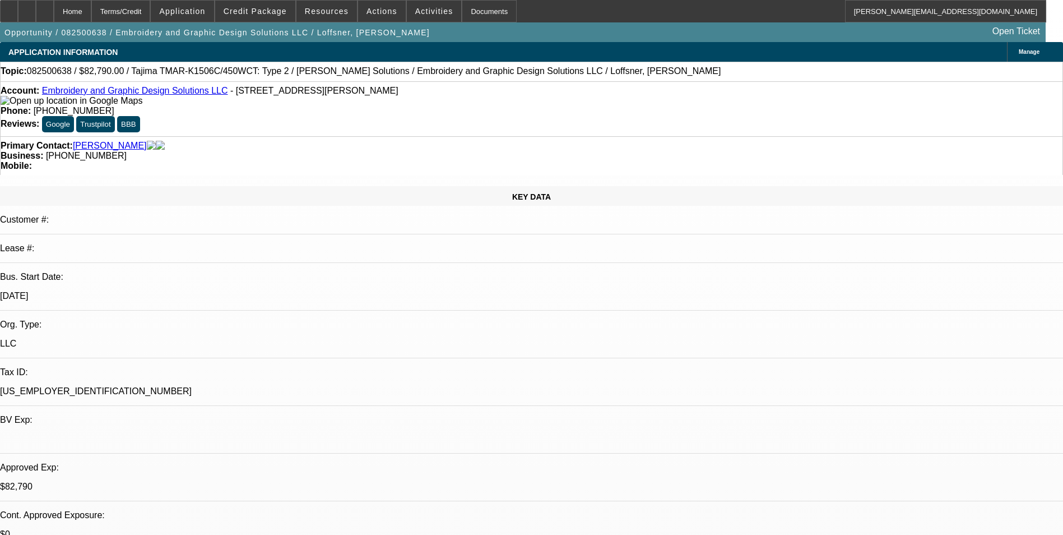
select select "0"
select select "2"
select select "0"
select select "2"
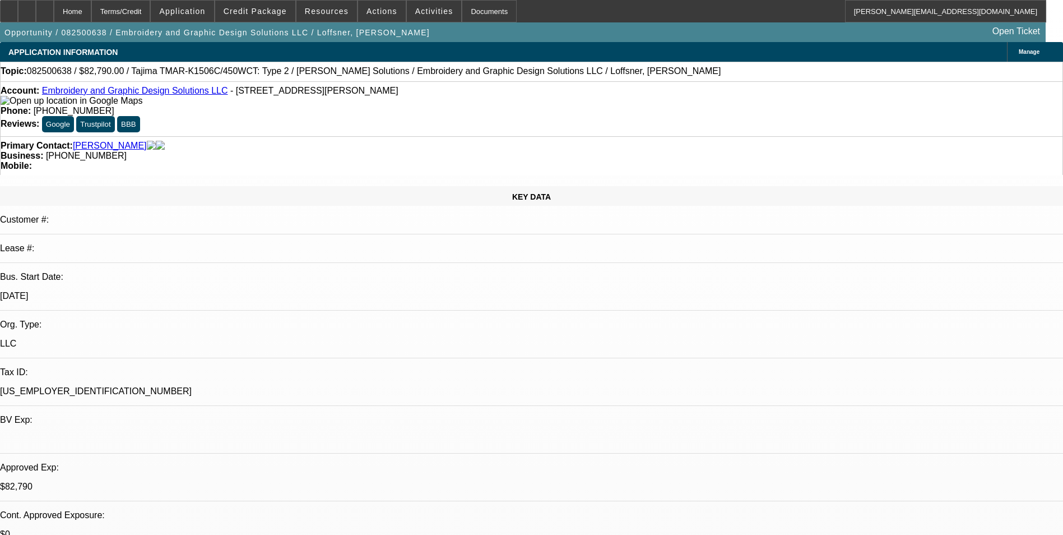
select select "0"
select select "2"
select select "0"
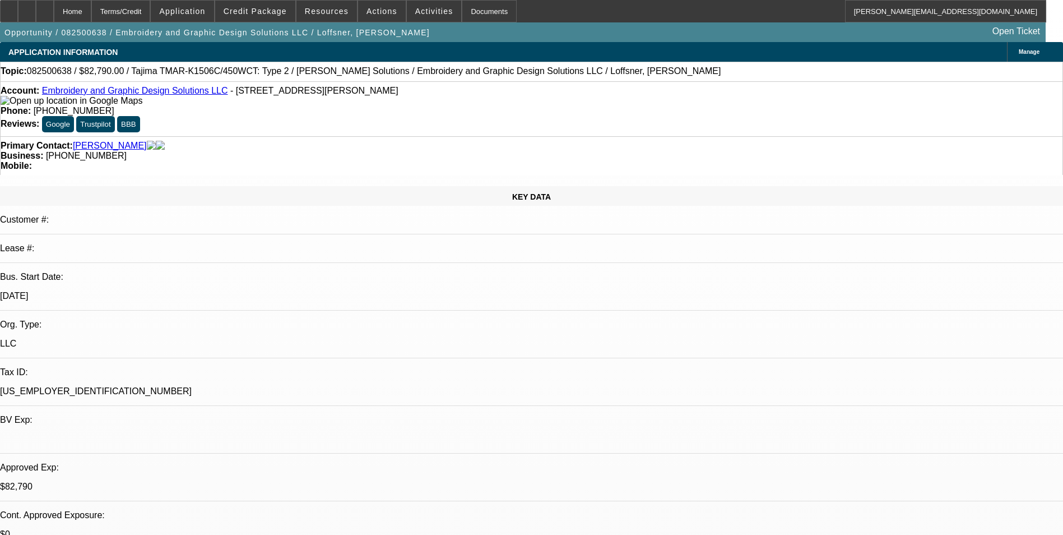
select select "2"
select select "0"
select select "1"
select select "2"
select select "6"
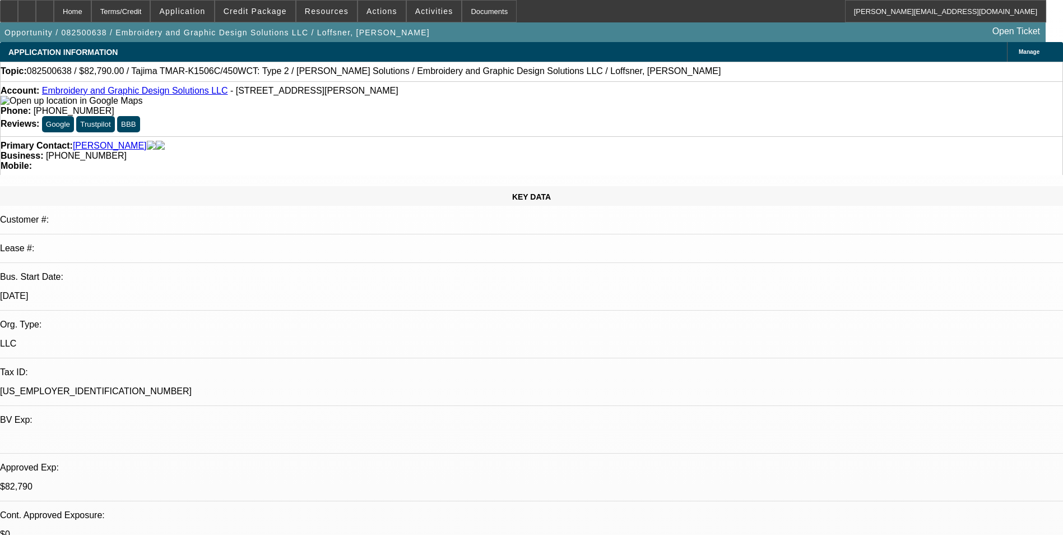
select select "1"
select select "2"
select select "6"
select select "1"
select select "2"
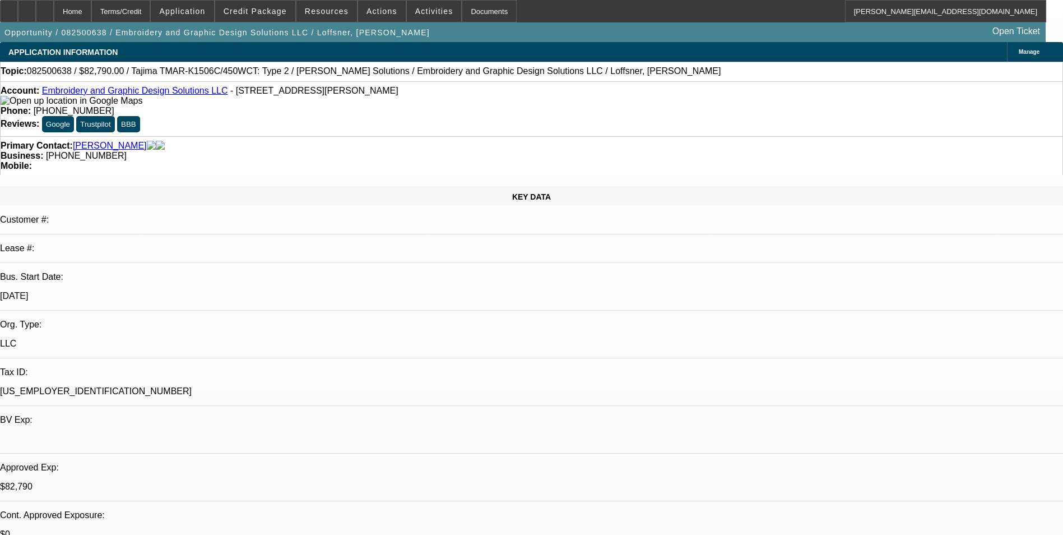
select select "6"
select select "1"
select select "2"
select select "6"
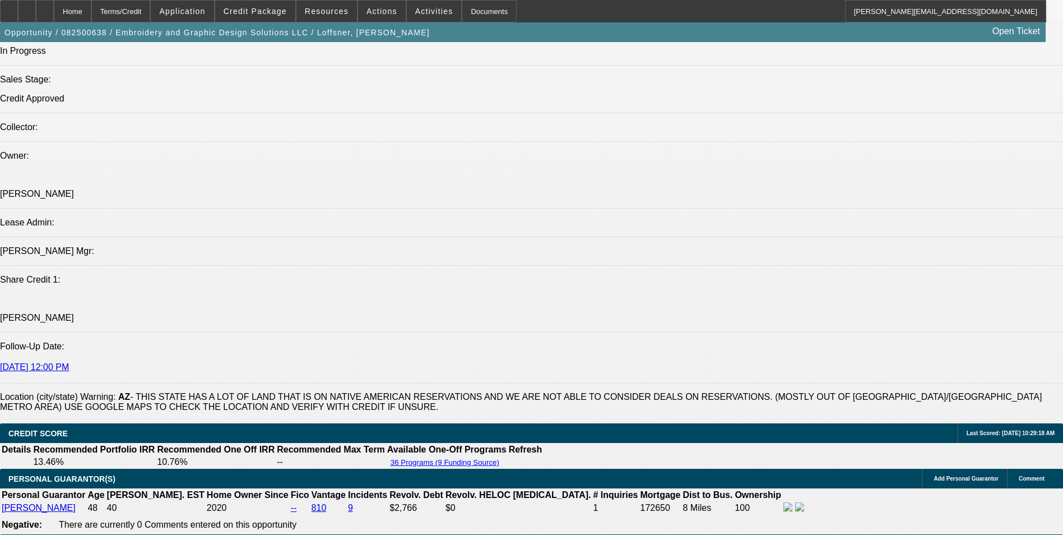
scroll to position [1289, 0]
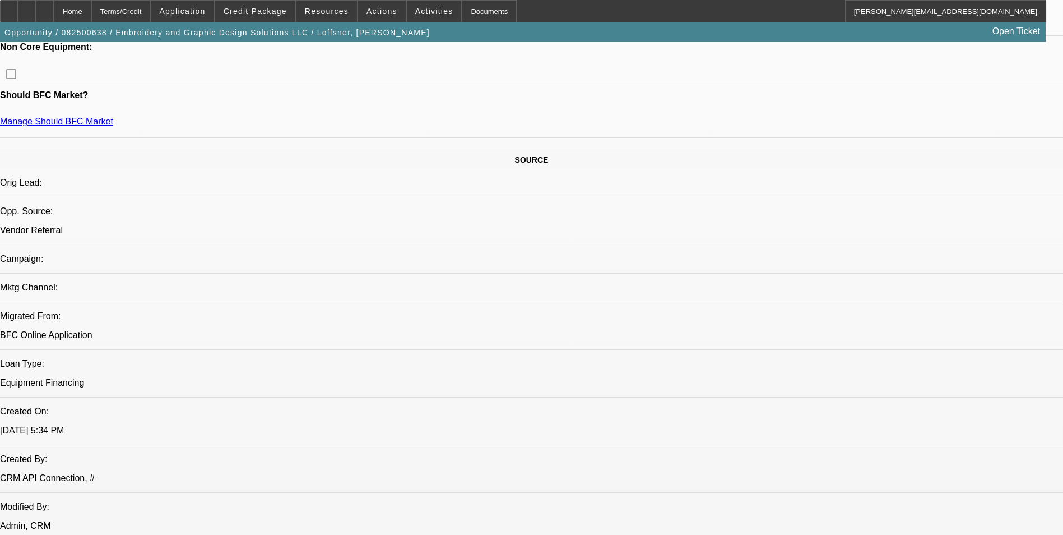
scroll to position [112, 0]
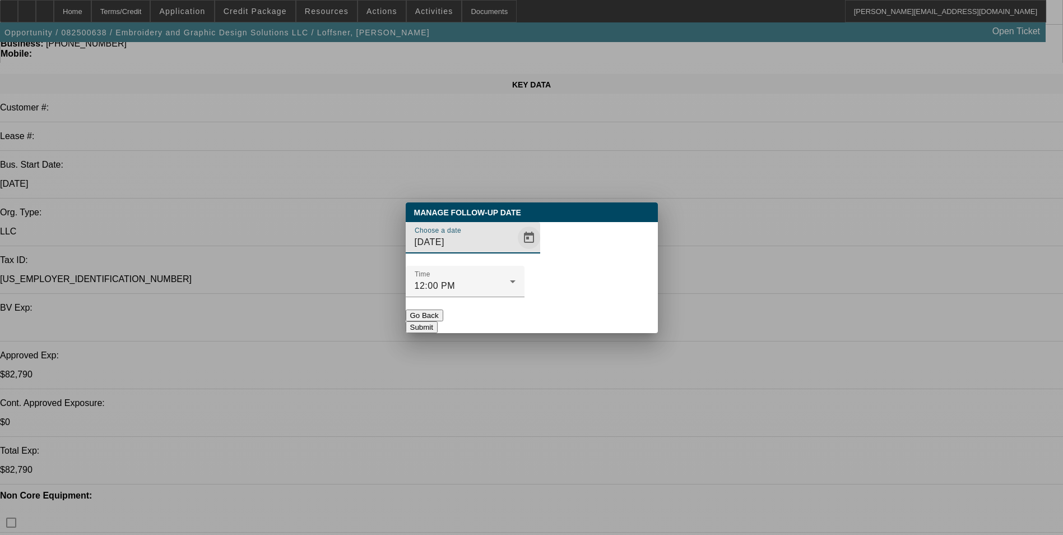
click at [515, 251] on span "Open calendar" at bounding box center [528, 237] width 27 height 27
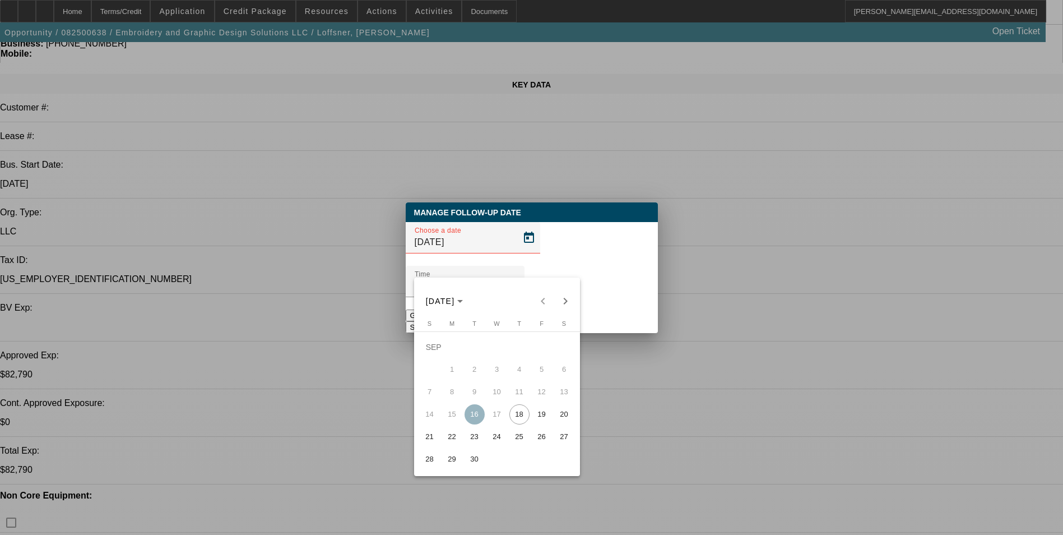
drag, startPoint x: 541, startPoint y: 418, endPoint x: 553, endPoint y: 384, distance: 35.6
click at [541, 416] on span "19" at bounding box center [542, 414] width 20 height 20
type input "[DATE]"
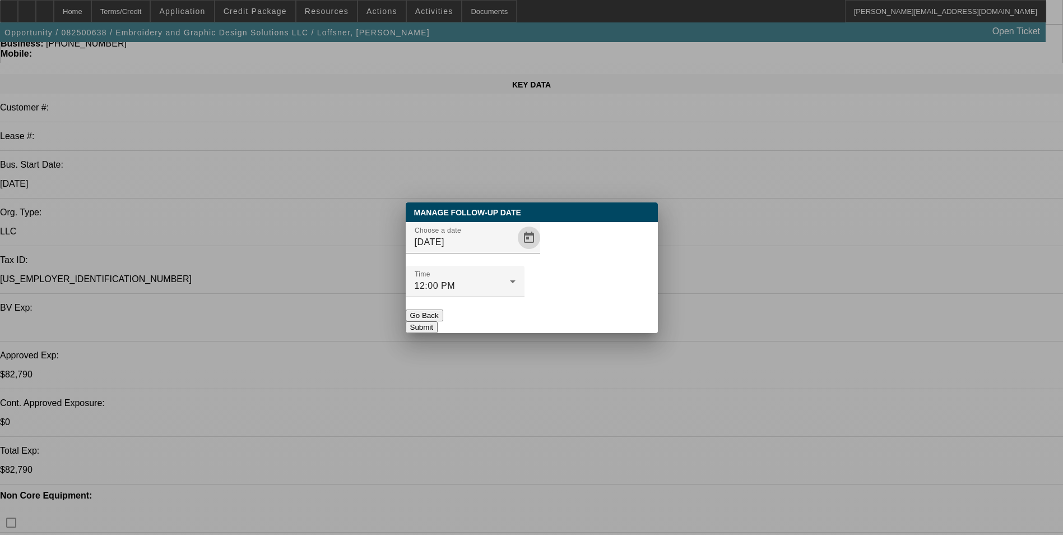
click at [438, 321] on button "Submit" at bounding box center [422, 327] width 32 height 12
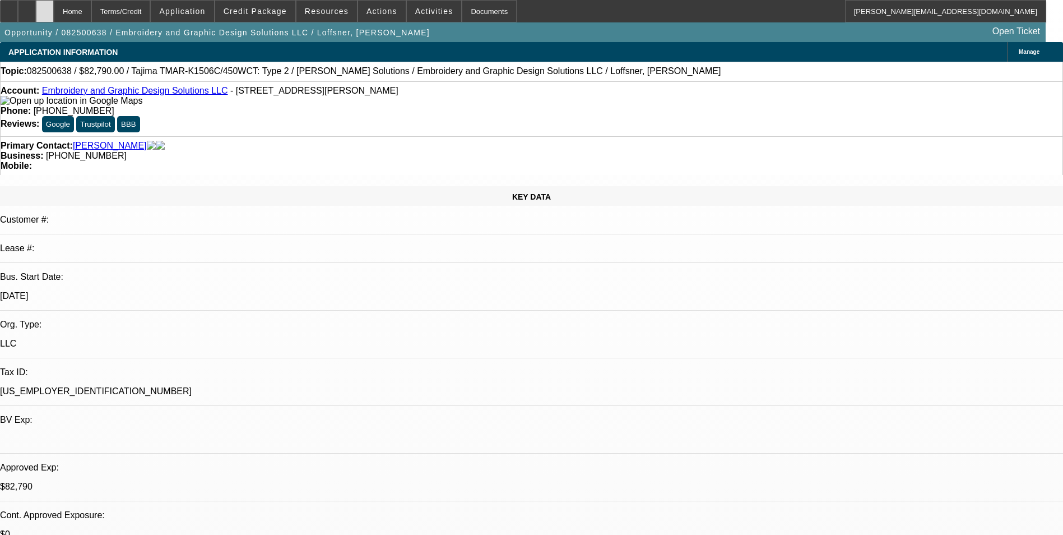
click at [54, 13] on div at bounding box center [45, 11] width 18 height 22
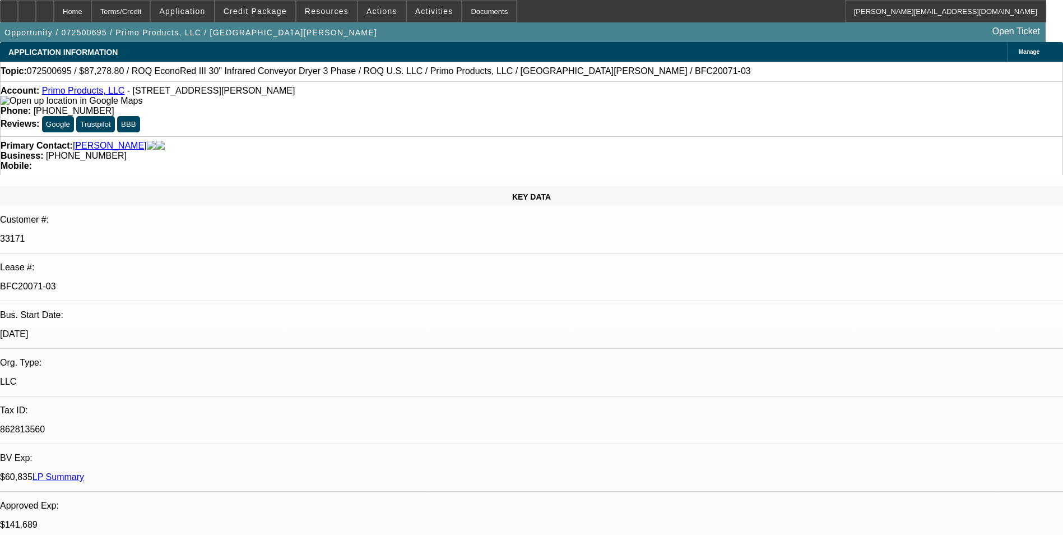
select select "0"
select select "2"
select select "0.1"
select select "0"
select select "2"
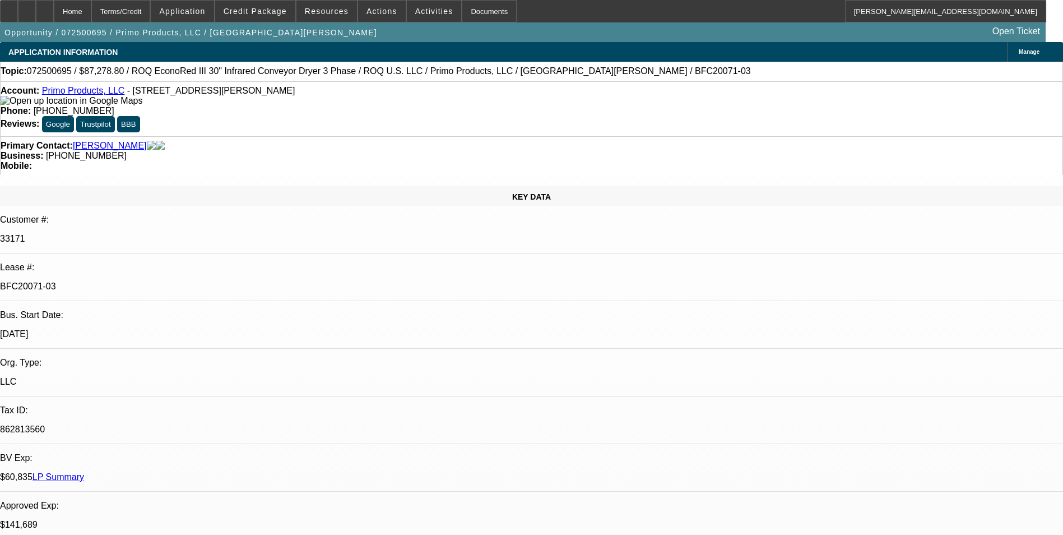
select select "0.1"
select select "0"
select select "2"
select select "0.1"
select select "0"
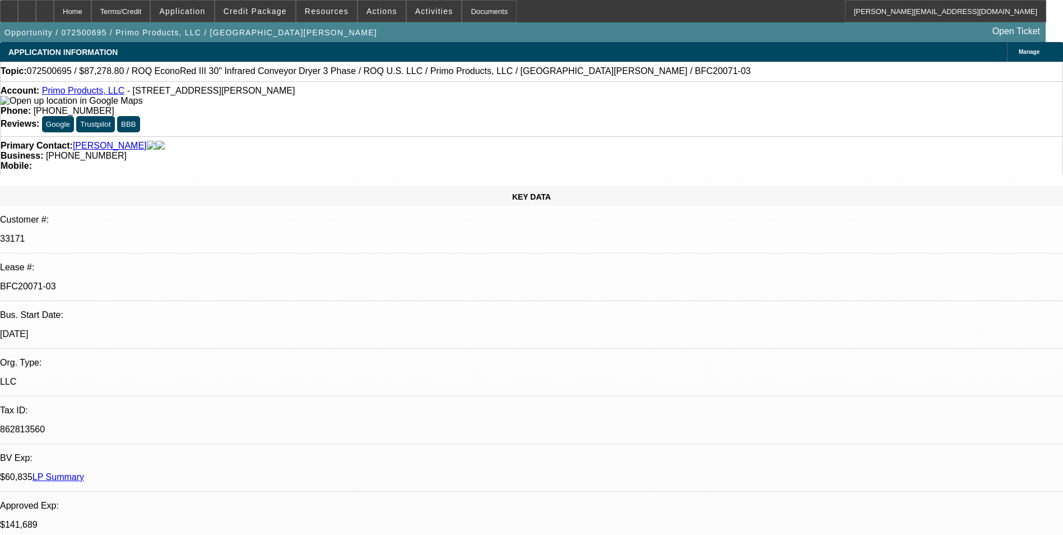
select select "2"
select select "0.1"
select select "1"
select select "2"
select select "4"
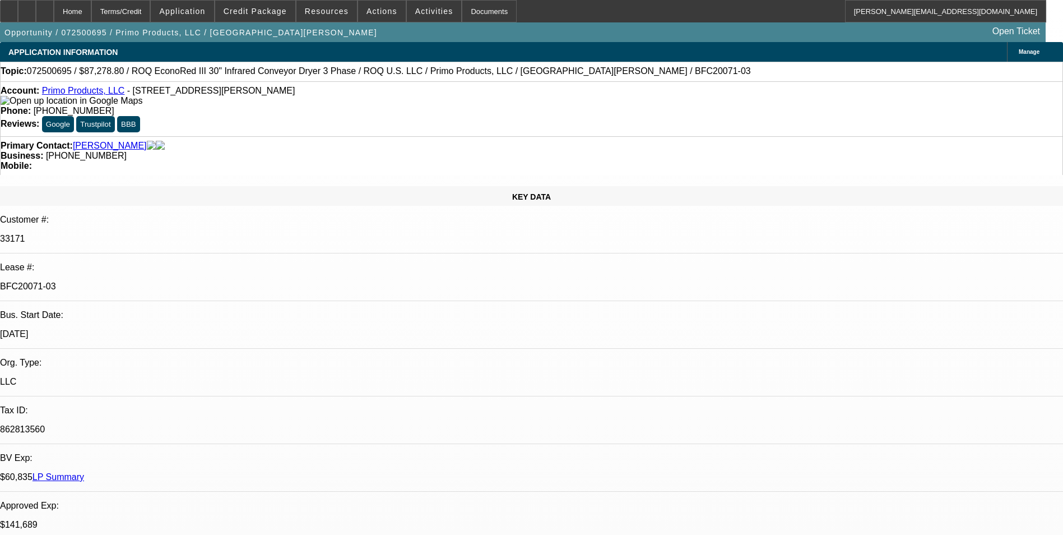
select select "1"
select select "2"
select select "4"
select select "1"
select select "2"
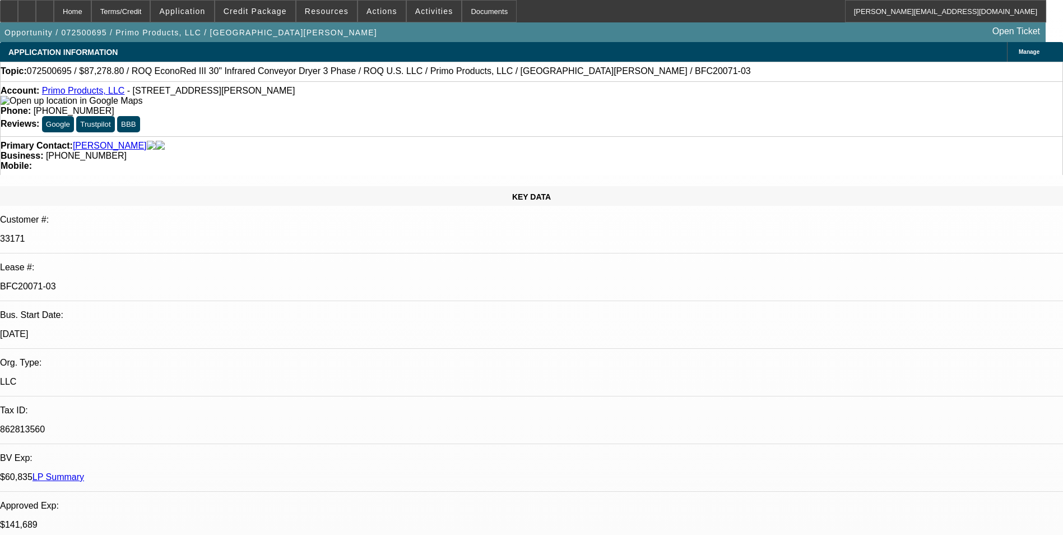
select select "4"
select select "1"
select select "2"
select select "4"
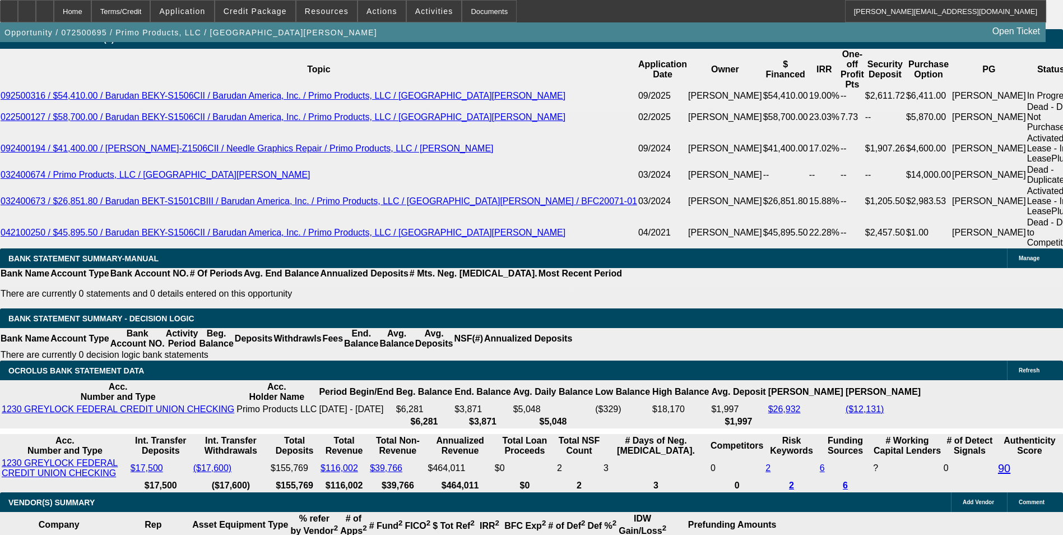
scroll to position [2194, 0]
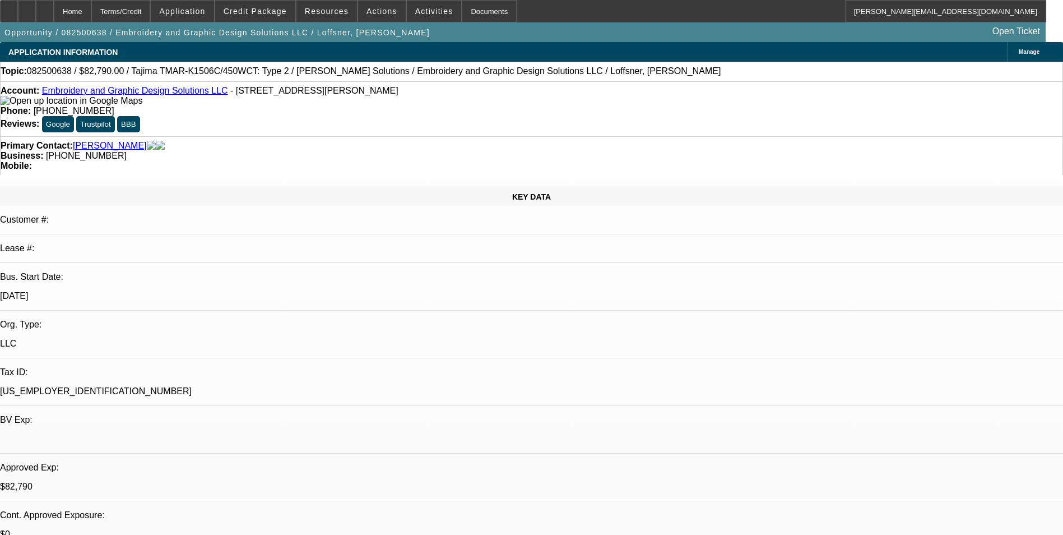
select select "0"
select select "2"
select select "0"
select select "2"
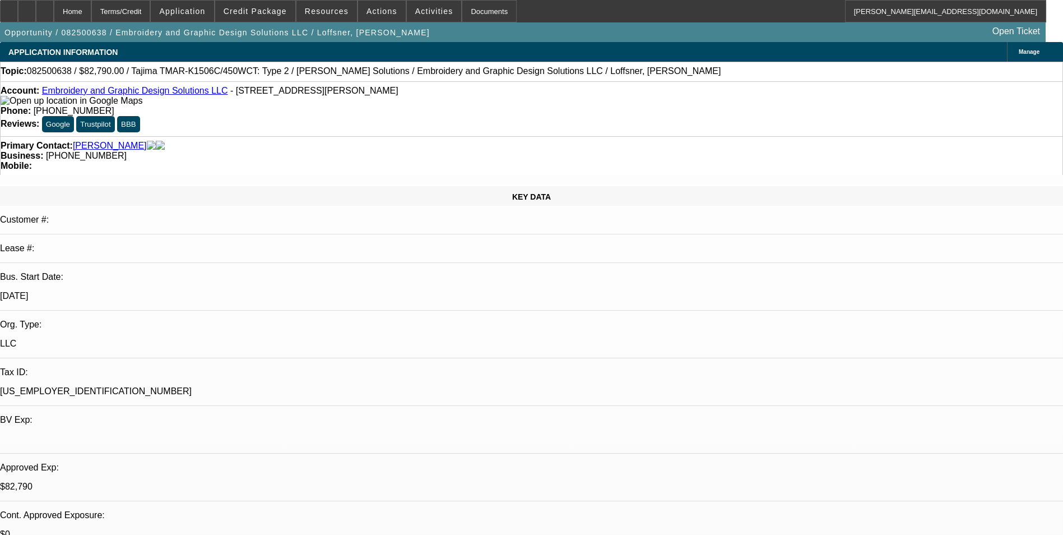
select select "0"
select select "2"
select select "0"
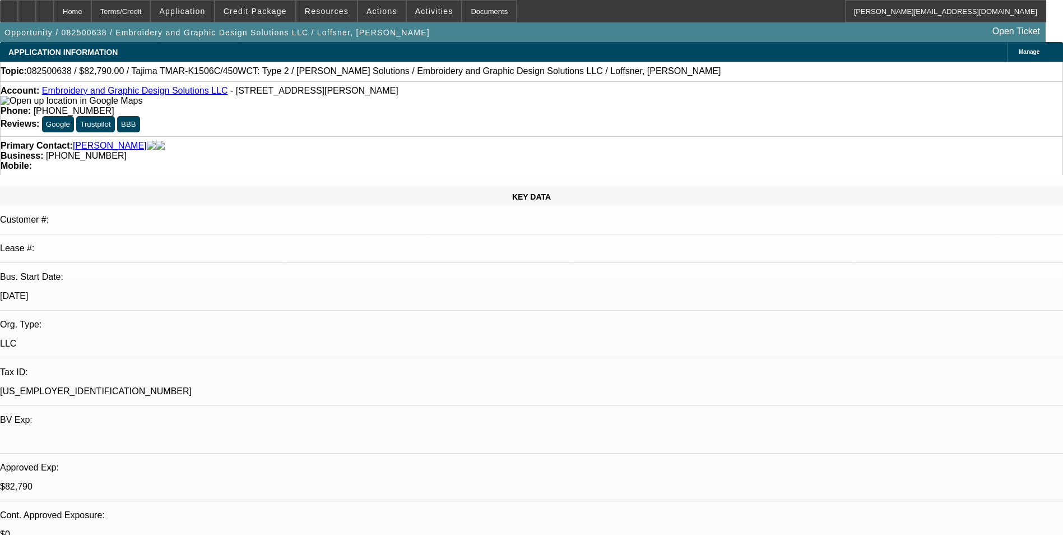
select select "2"
select select "0"
select select "1"
select select "2"
select select "6"
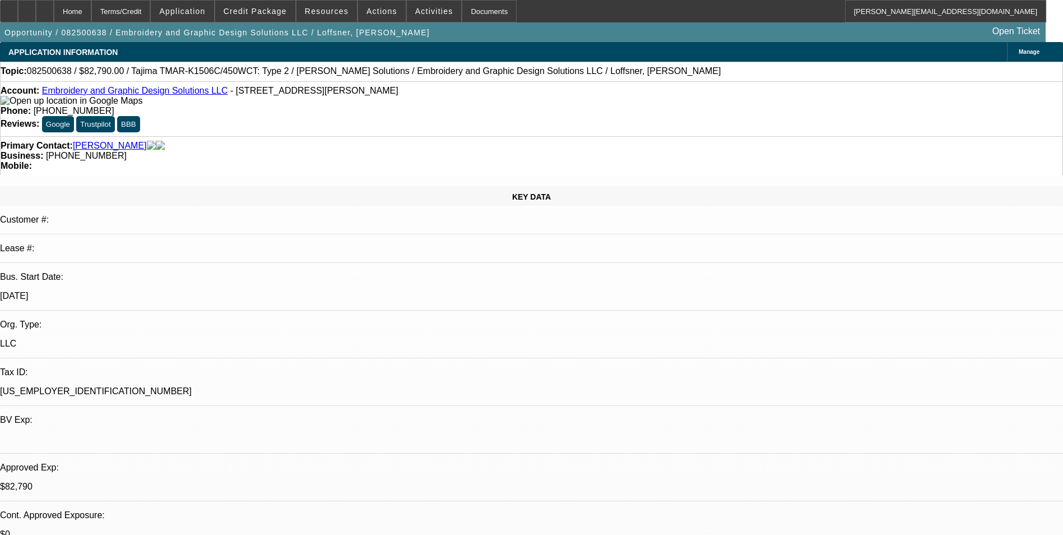
select select "1"
select select "2"
select select "6"
select select "1"
select select "2"
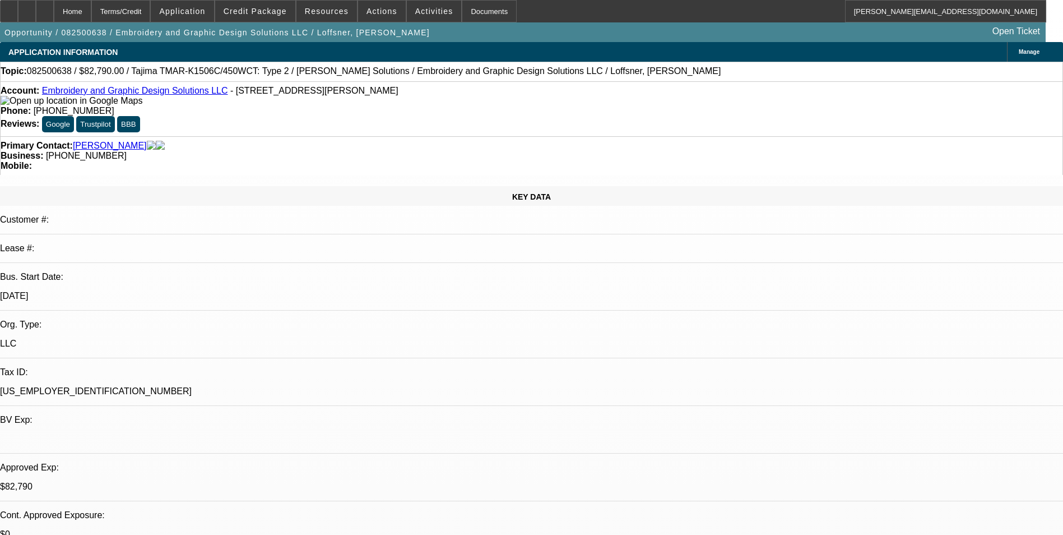
select select "6"
select select "1"
select select "2"
select select "6"
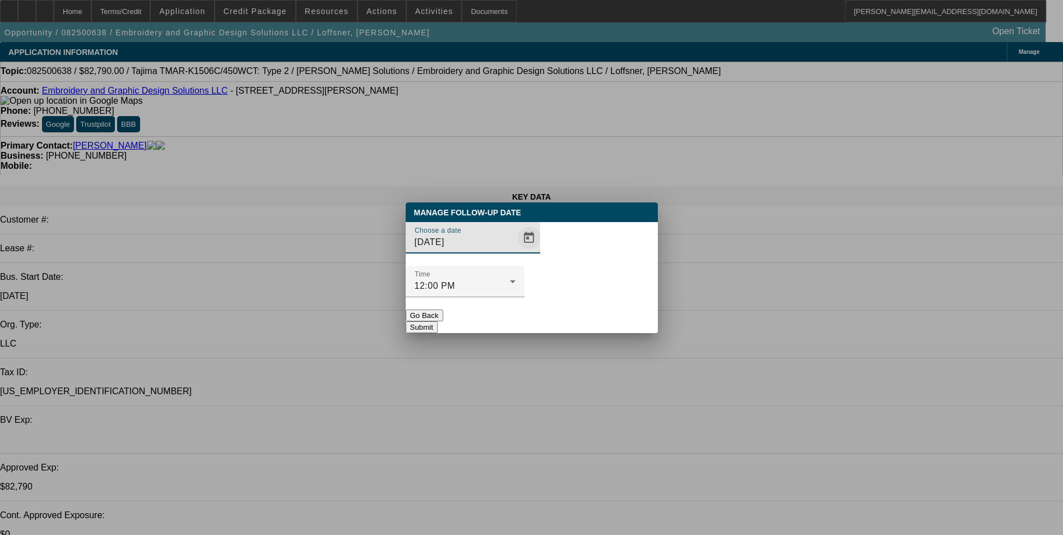
click at [515, 251] on span "Open calendar" at bounding box center [528, 237] width 27 height 27
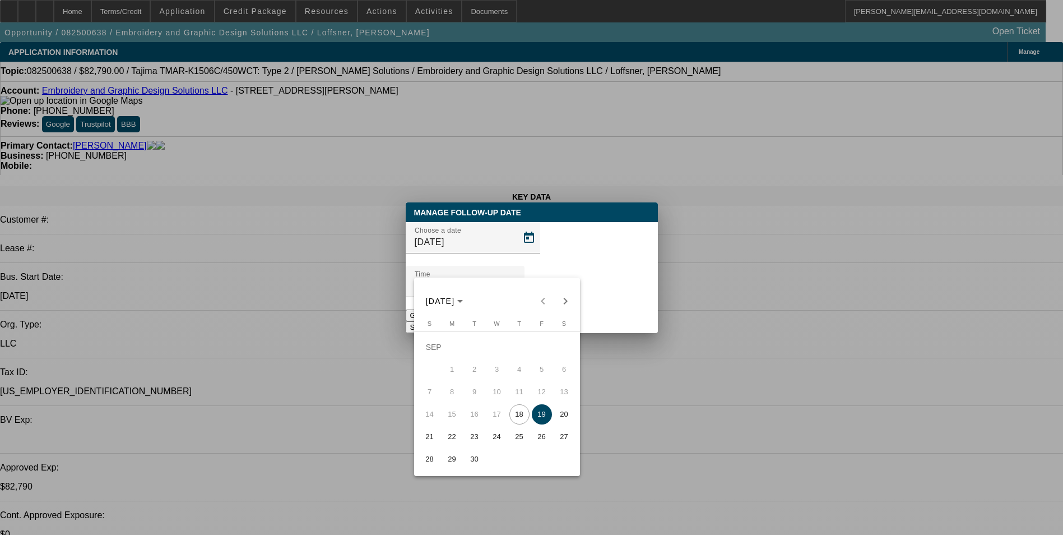
click at [453, 436] on span "22" at bounding box center [452, 436] width 20 height 20
type input "9/22/2025"
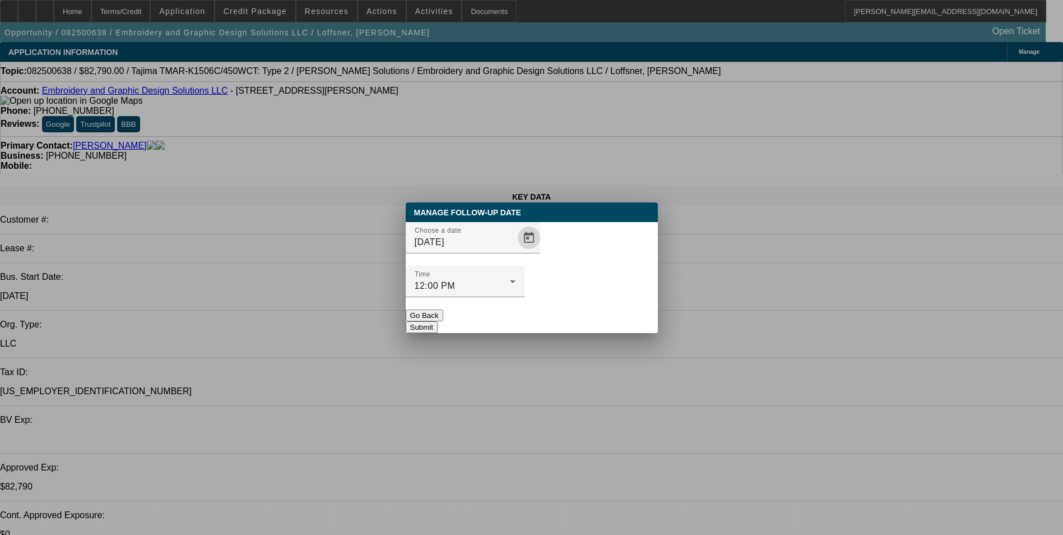
click at [438, 321] on button "Submit" at bounding box center [422, 327] width 32 height 12
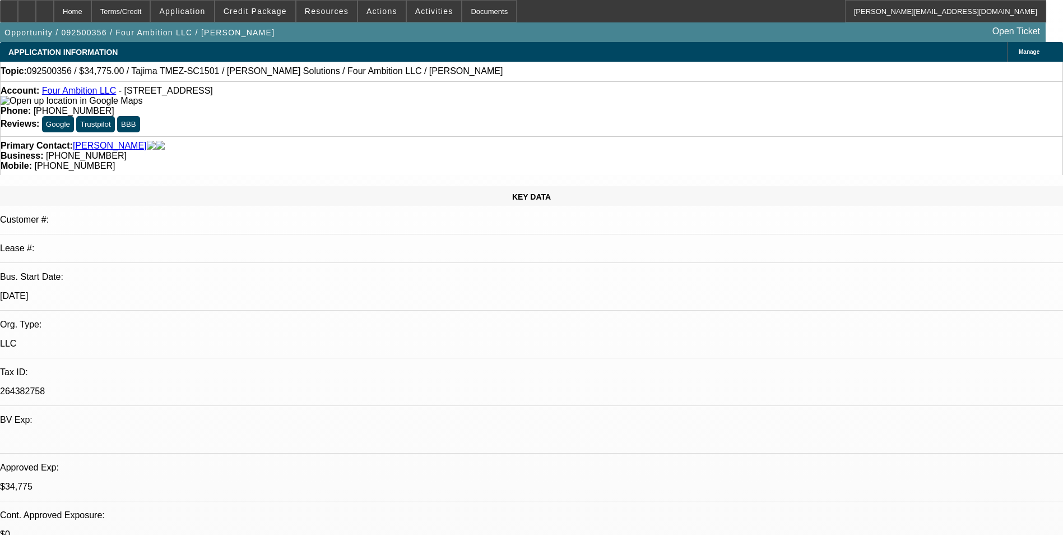
select select "0"
select select "2"
select select "0"
select select "2"
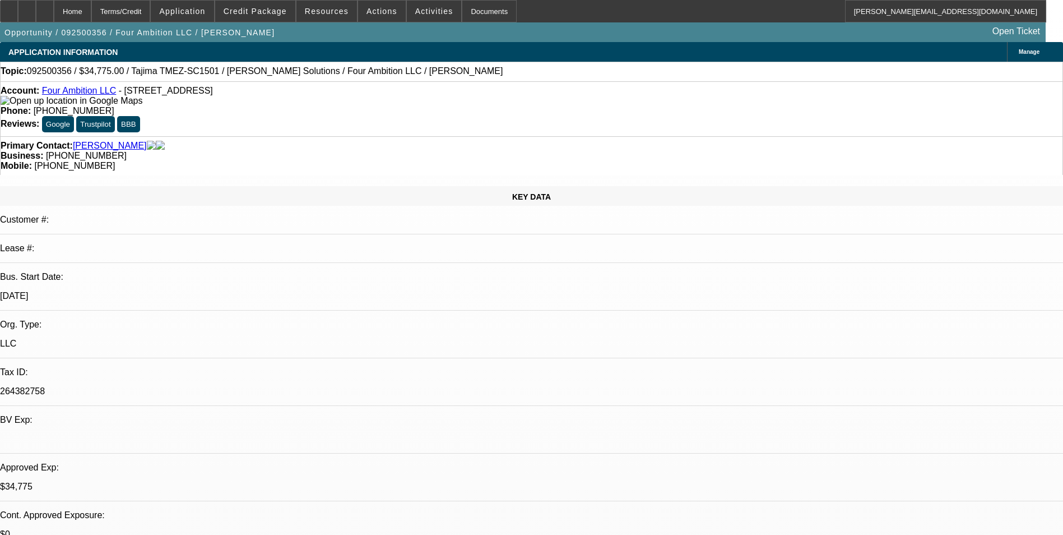
select select "0"
select select "2"
select select "0"
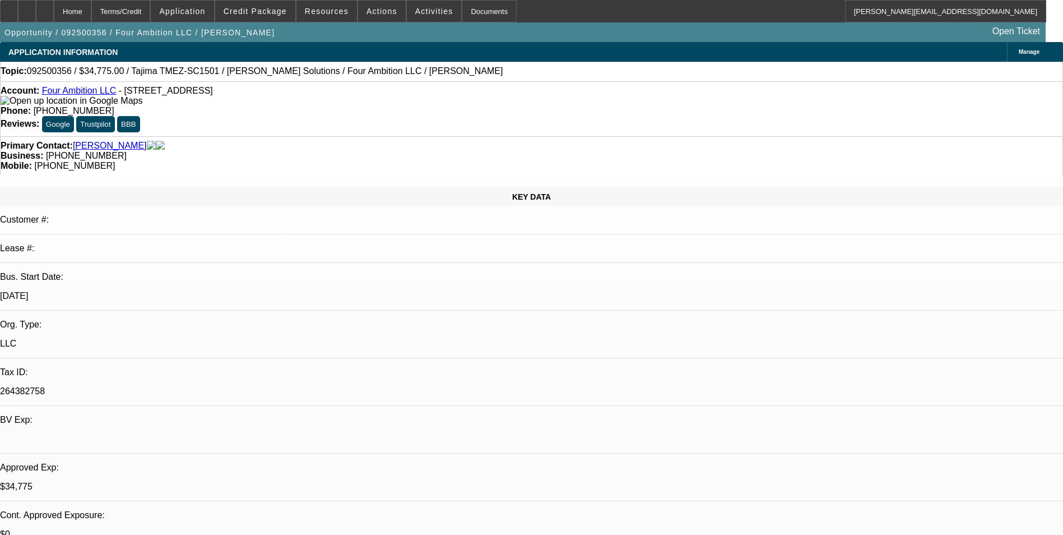
select select "2"
select select "0"
select select "1"
select select "2"
select select "6"
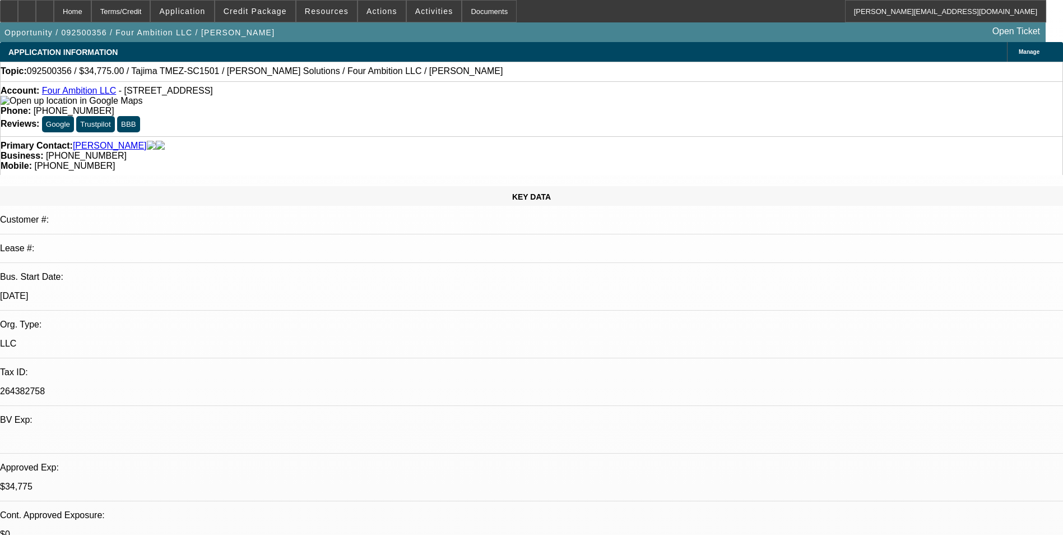
select select "1"
select select "2"
select select "6"
select select "1"
select select "2"
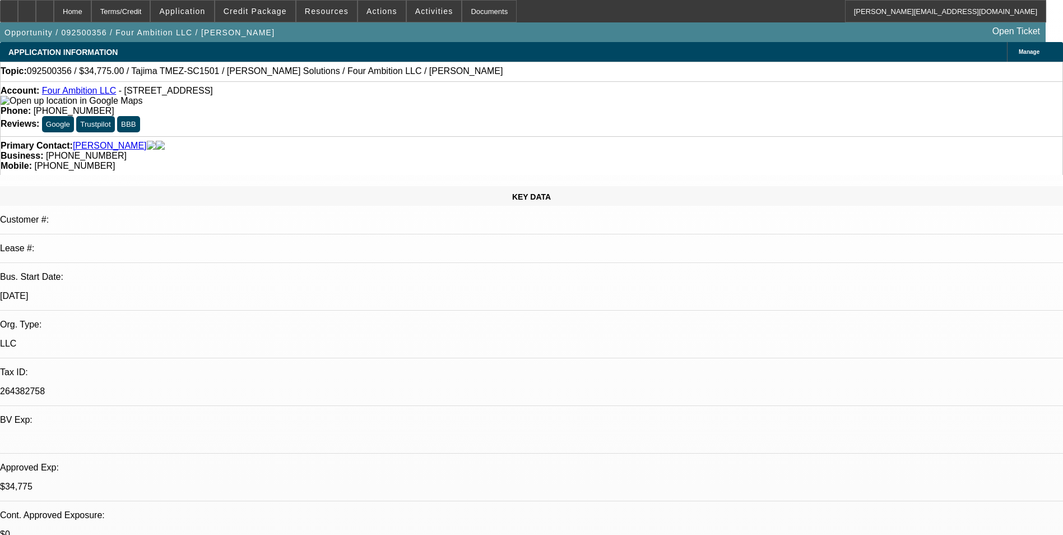
select select "6"
select select "1"
select select "2"
select select "6"
click at [82, 94] on link "Four Ambition LLC" at bounding box center [79, 91] width 75 height 10
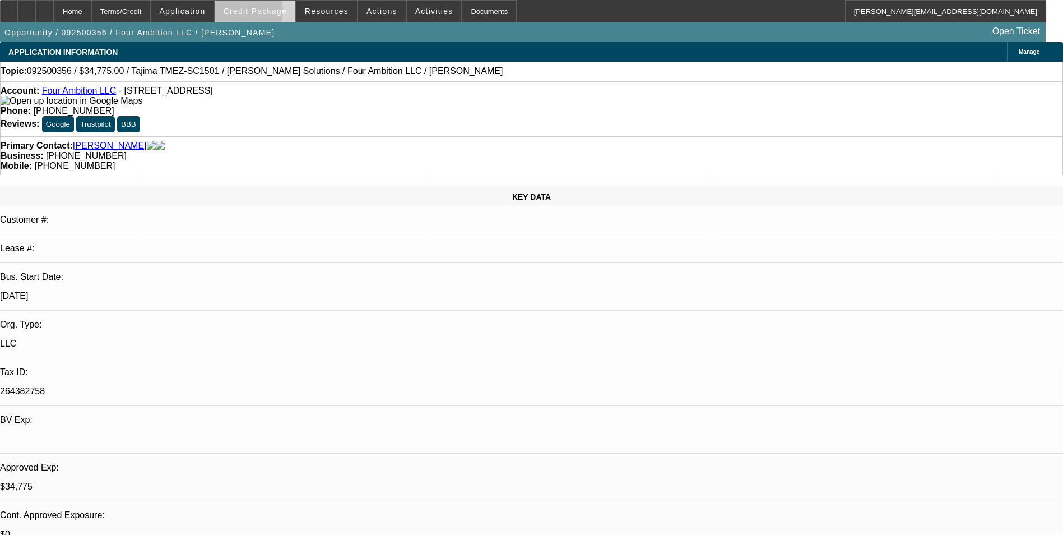
click at [265, 14] on span "Credit Package" at bounding box center [255, 11] width 63 height 9
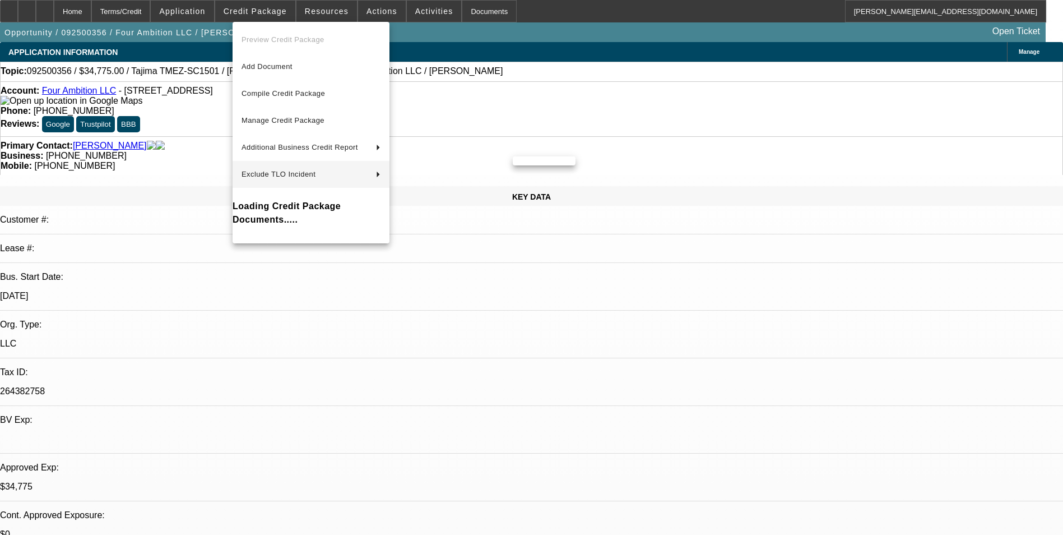
click at [197, 181] on div at bounding box center [531, 267] width 1063 height 535
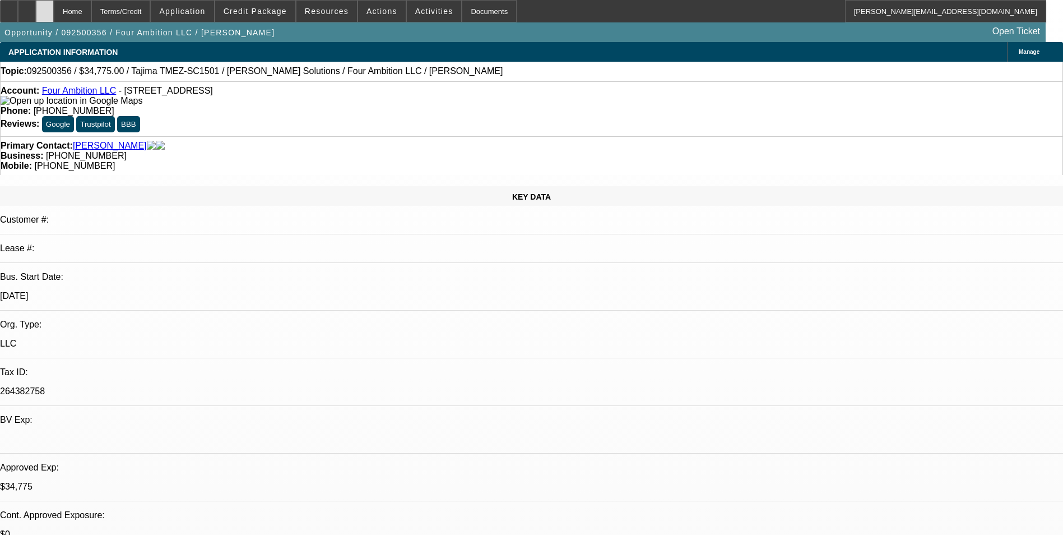
drag, startPoint x: 75, startPoint y: 15, endPoint x: 514, endPoint y: 53, distance: 440.9
click at [54, 15] on div at bounding box center [45, 11] width 18 height 22
select select "0"
select select "2"
select select "0"
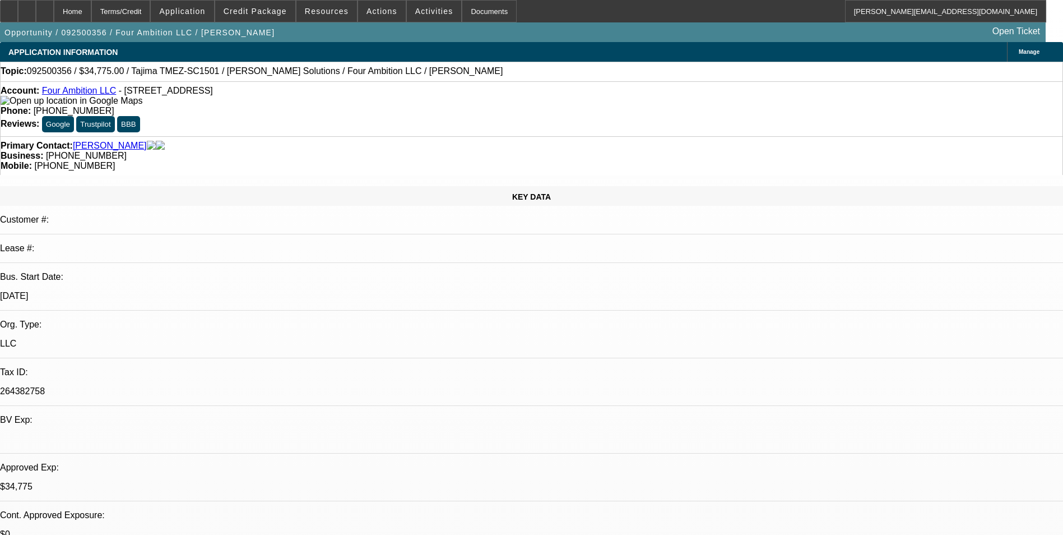
select select "0"
select select "2"
select select "0"
select select "2"
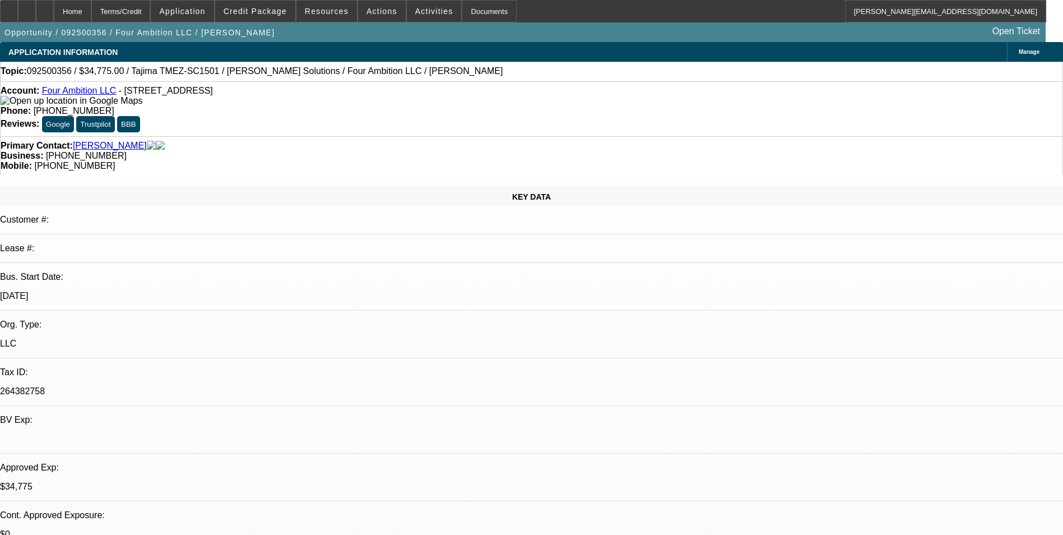
select select "0"
select select "2"
select select "0"
select select "1"
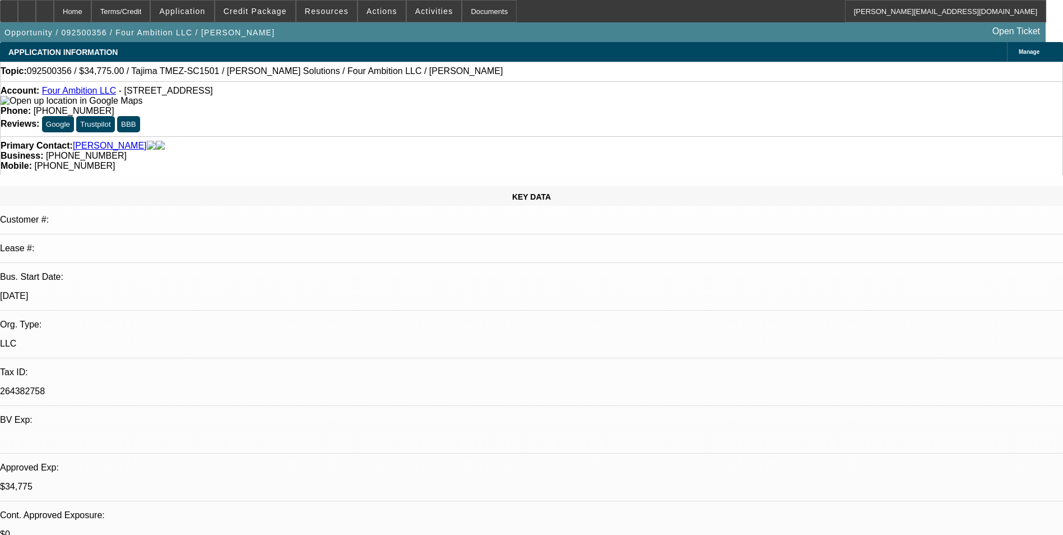
select select "2"
select select "6"
select select "1"
select select "2"
select select "6"
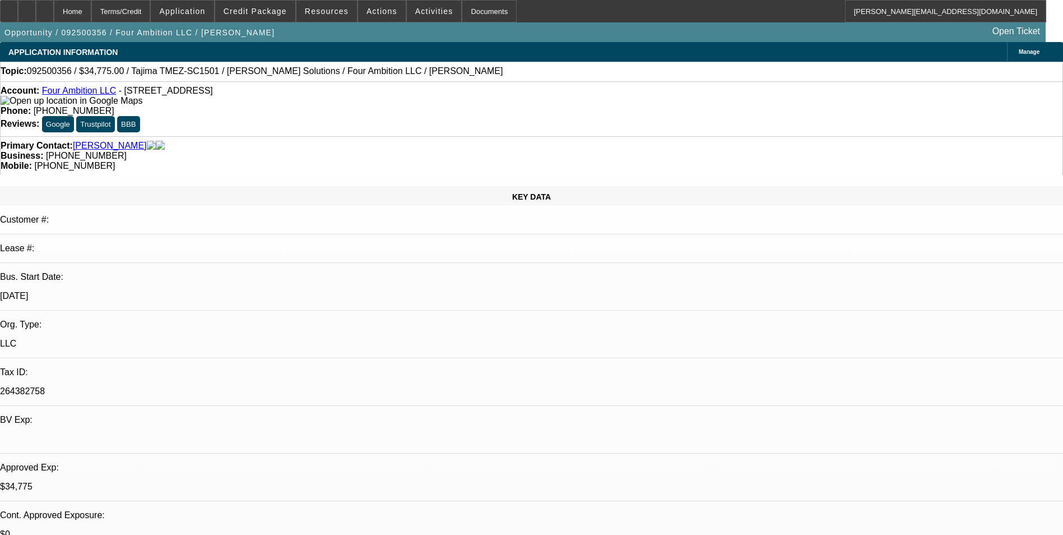
select select "1"
select select "2"
select select "6"
select select "1"
select select "2"
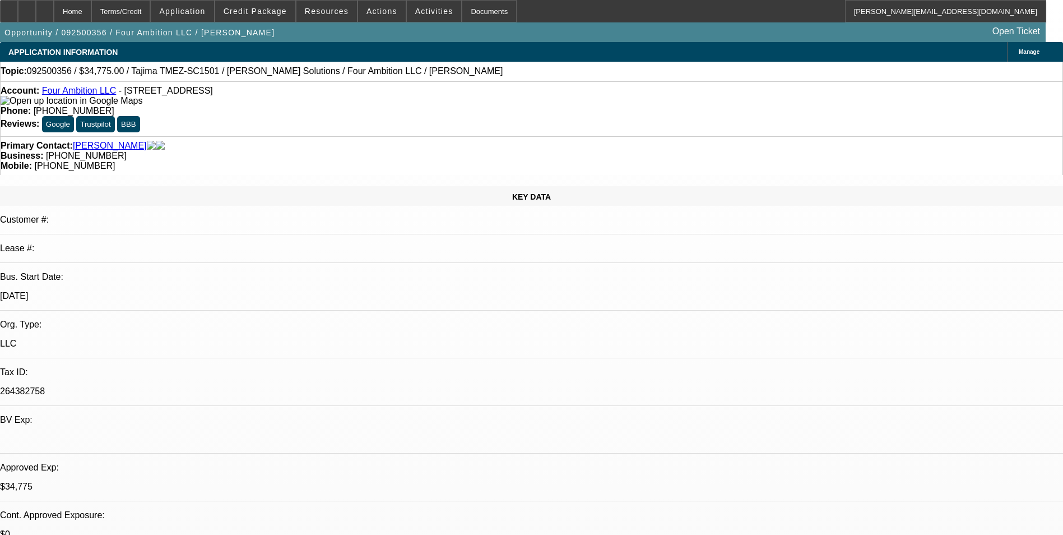
select select "6"
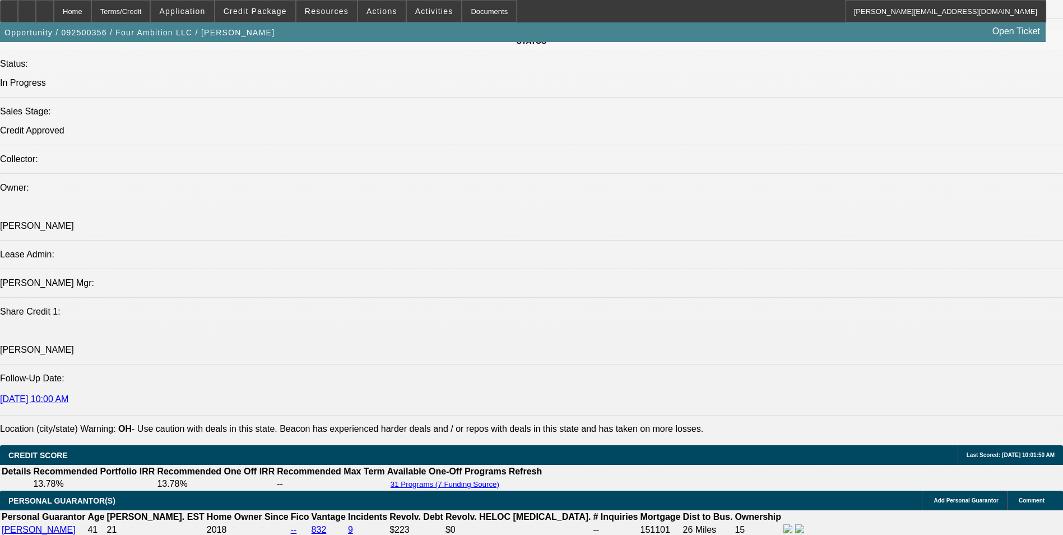
scroll to position [1457, 0]
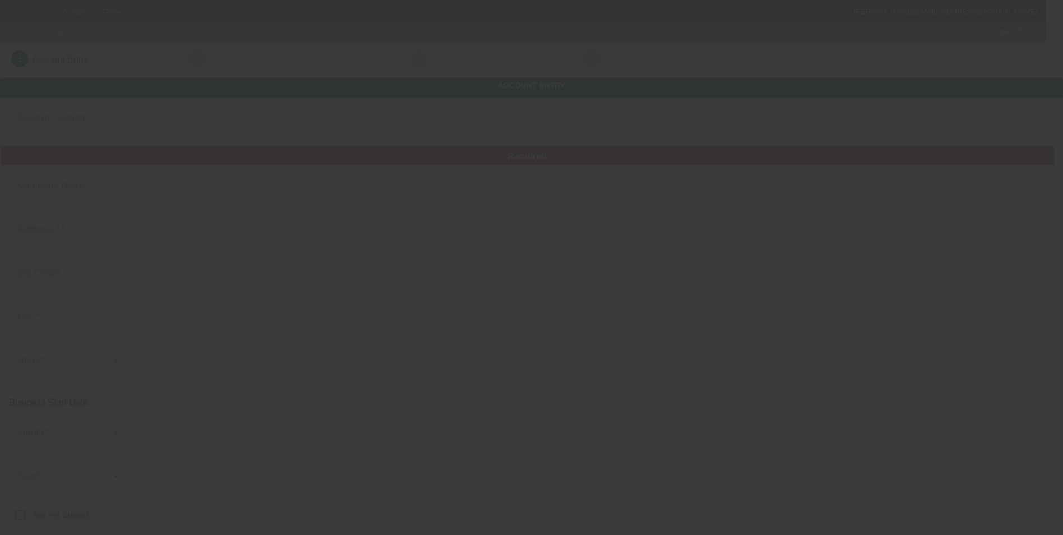
type input "The Clothes Horse International, LTD."
type input "2200 Wallace Blvd Suite A"
type input "08077"
type input "Cinnaminson"
type input "(856) 829-8460"
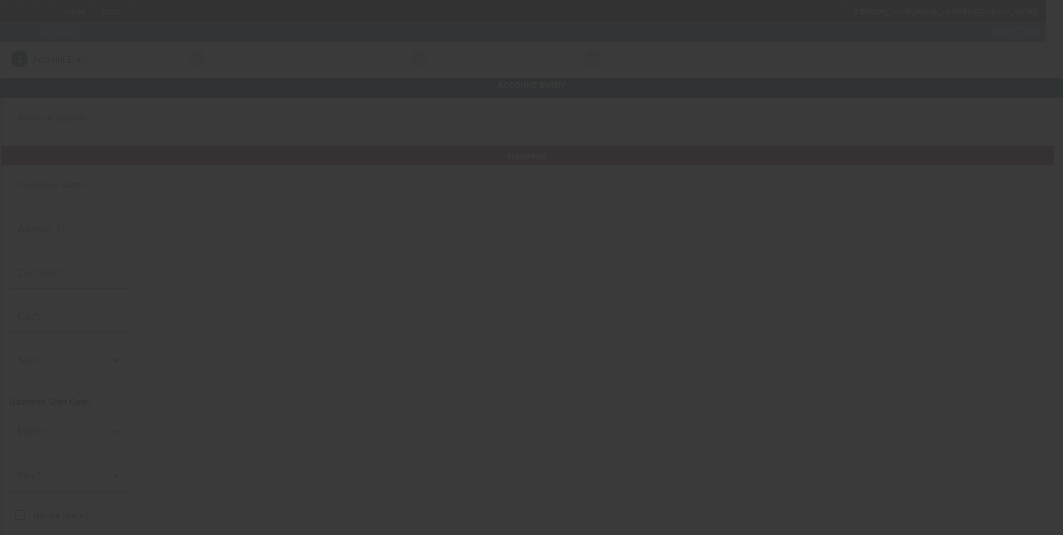
type input "The Clothes Horse"
type input "katrina@theclotheshorse.com"
type input "Burlington"
type input "(856) 829-8602"
type input "22-3079786"
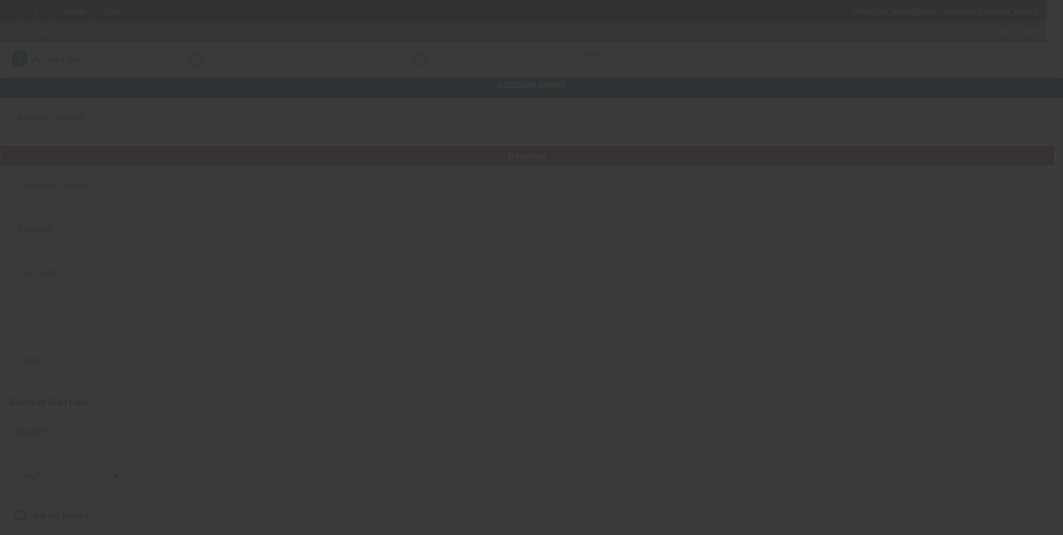
type input "https://THECLOTHESHORSE.COM"
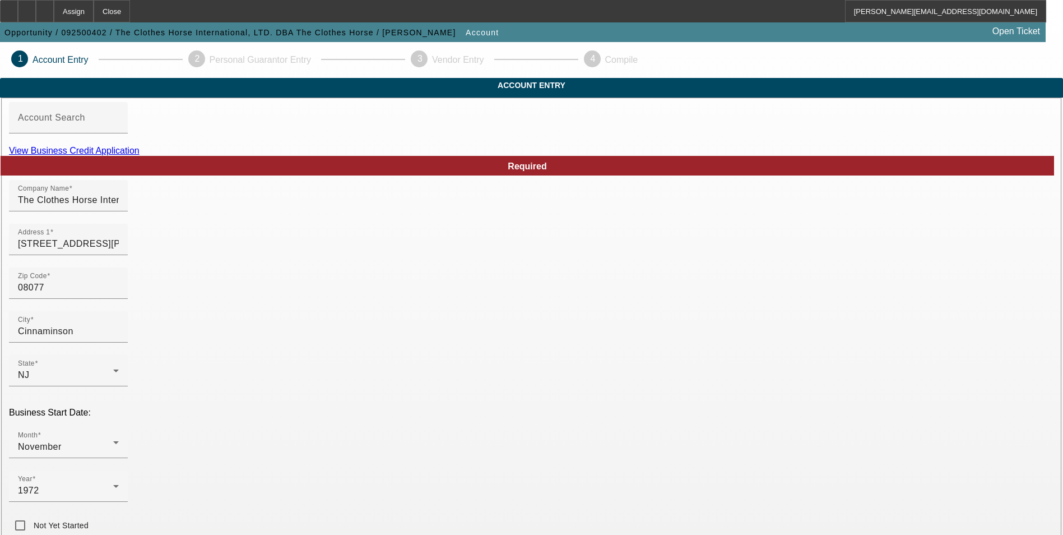
click at [140, 155] on link "View Business Credit Application" at bounding box center [74, 151] width 131 height 10
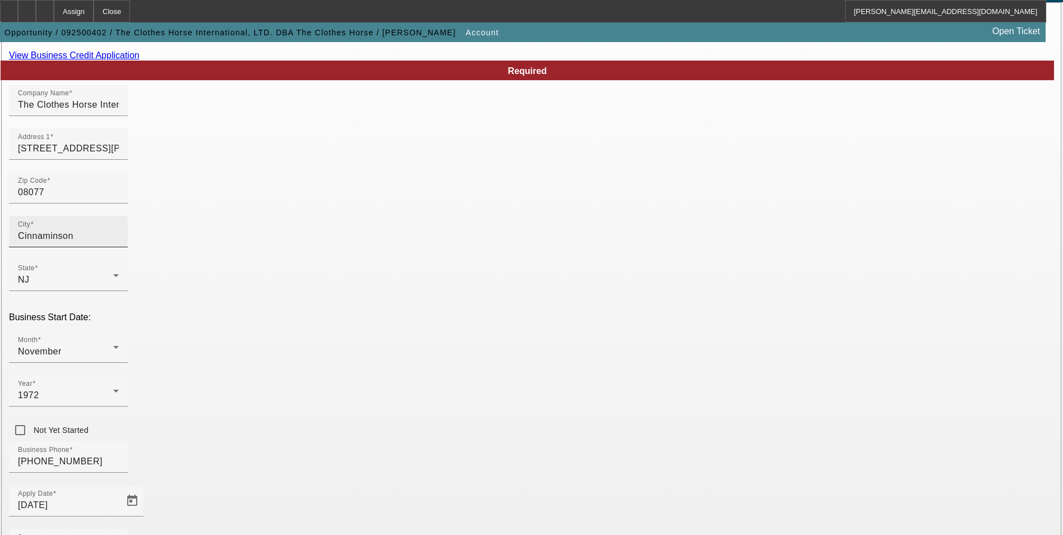
scroll to position [112, 0]
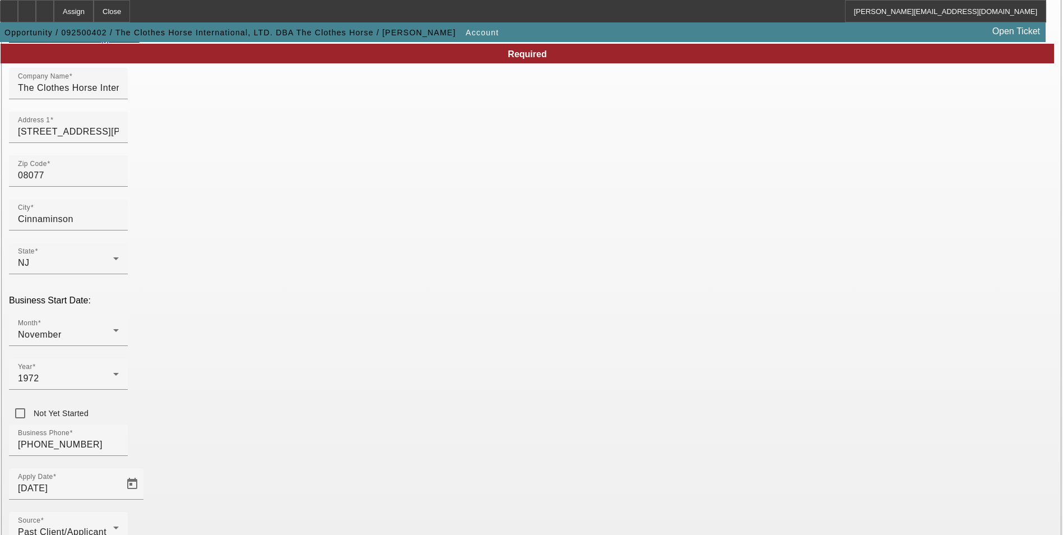
drag, startPoint x: 620, startPoint y: 347, endPoint x: 416, endPoint y: 344, distance: 204.5
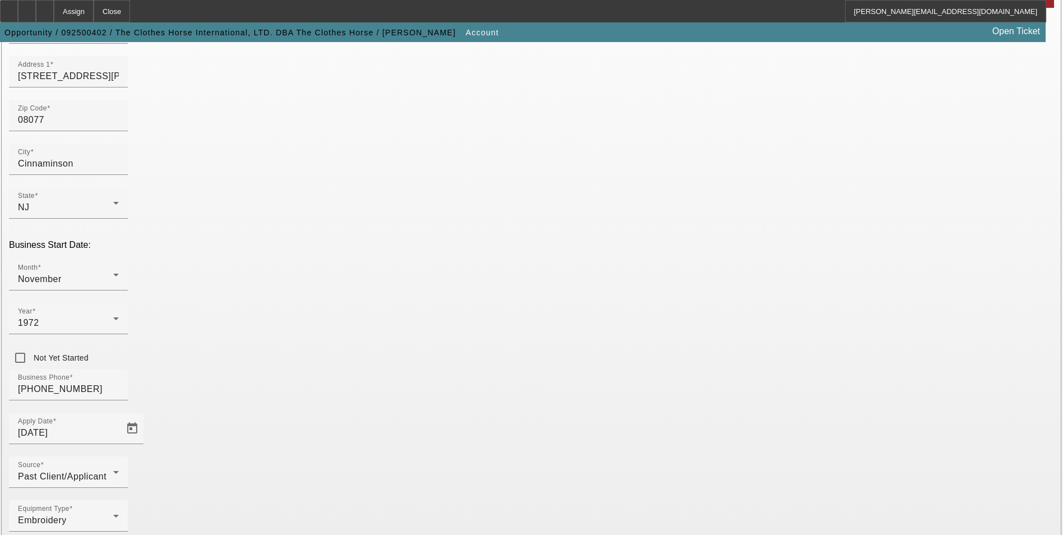
scroll to position [168, 0]
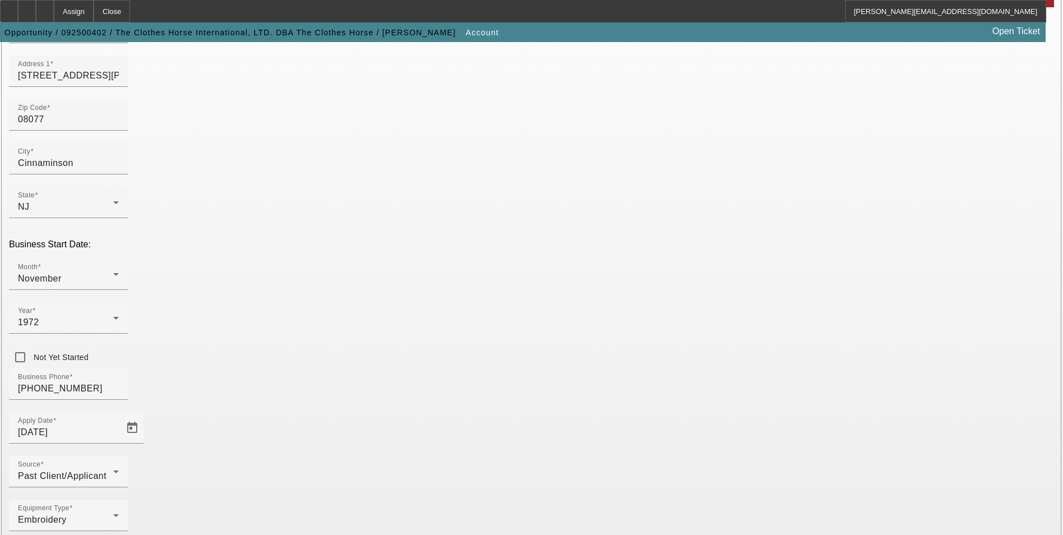
paste input "https://theclotheshorse.com/"
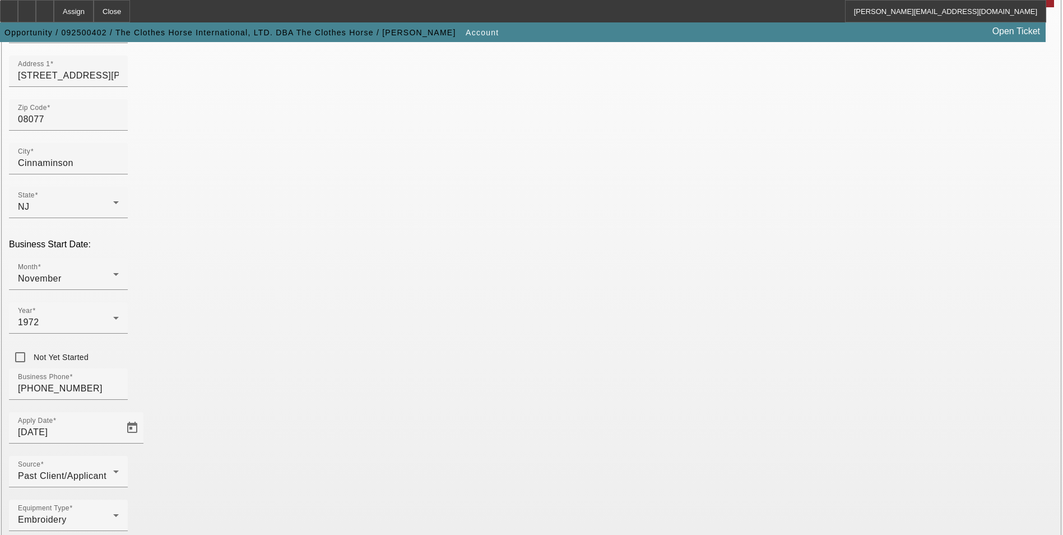
paste input "https://theclotheshorse.com/"
type input "h"
paste input "https://theclotheshorse.com/"
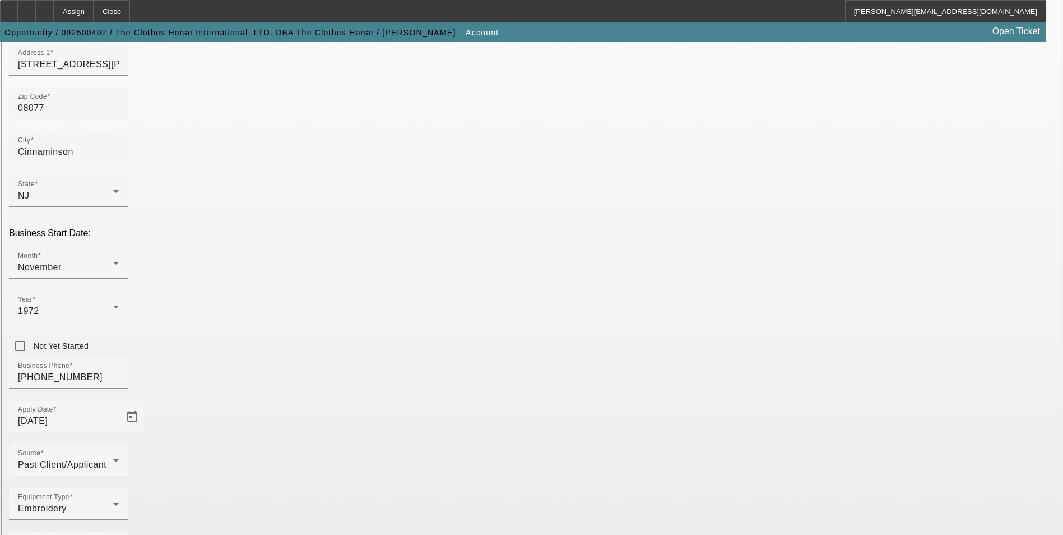
scroll to position [183, 0]
type input "https://theclotheshorse.com/"
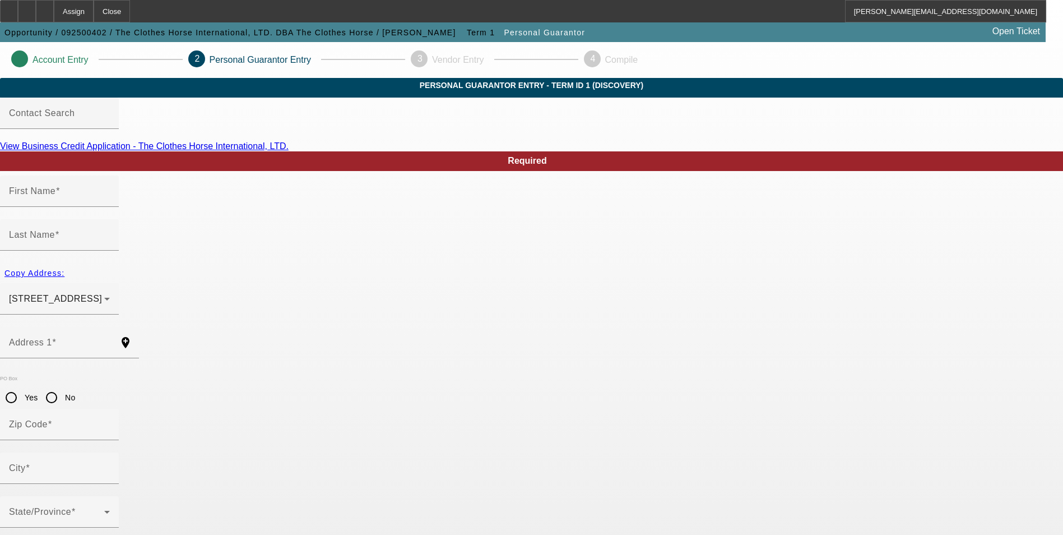
type input "Katrina"
type input "Coldren"
type input "8 Sylvan Ct"
radio input "true"
type input "08075"
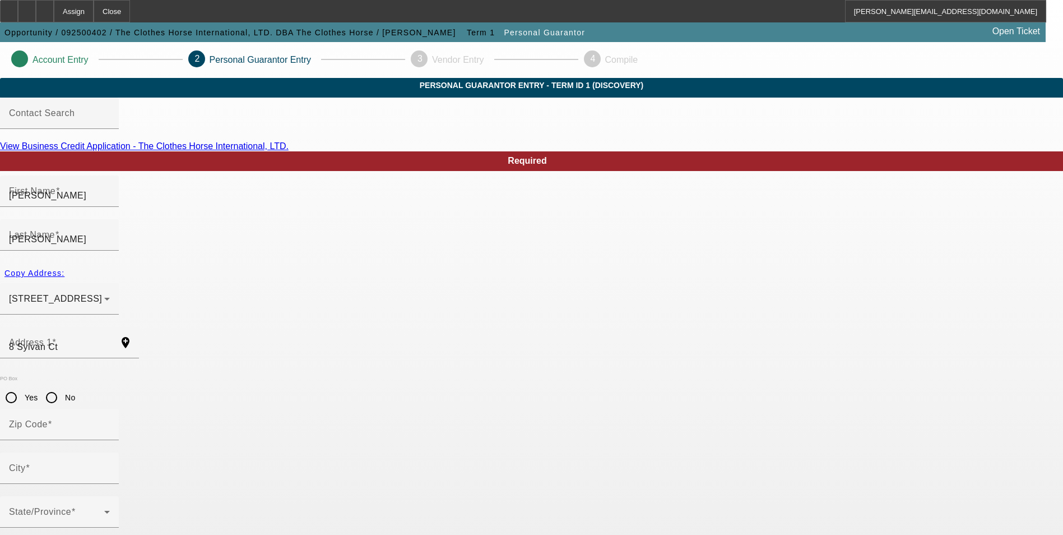
type input "Delran"
type input "(856) 266-1898"
type input "100"
type input "048-60-0353"
type input "katrina@theclotheshorse.com"
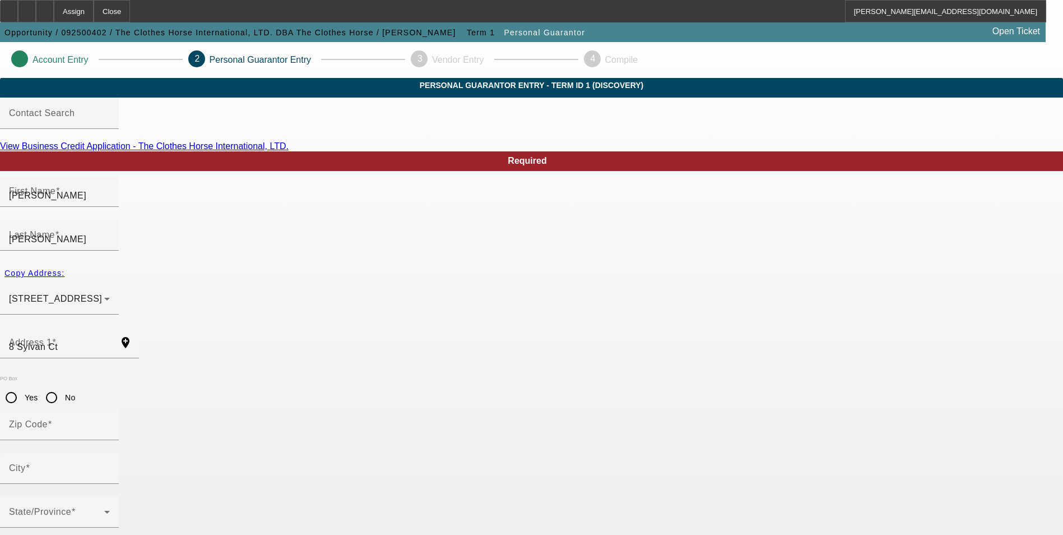
type input "(856) 764-8169"
type input "(856) 266-7898"
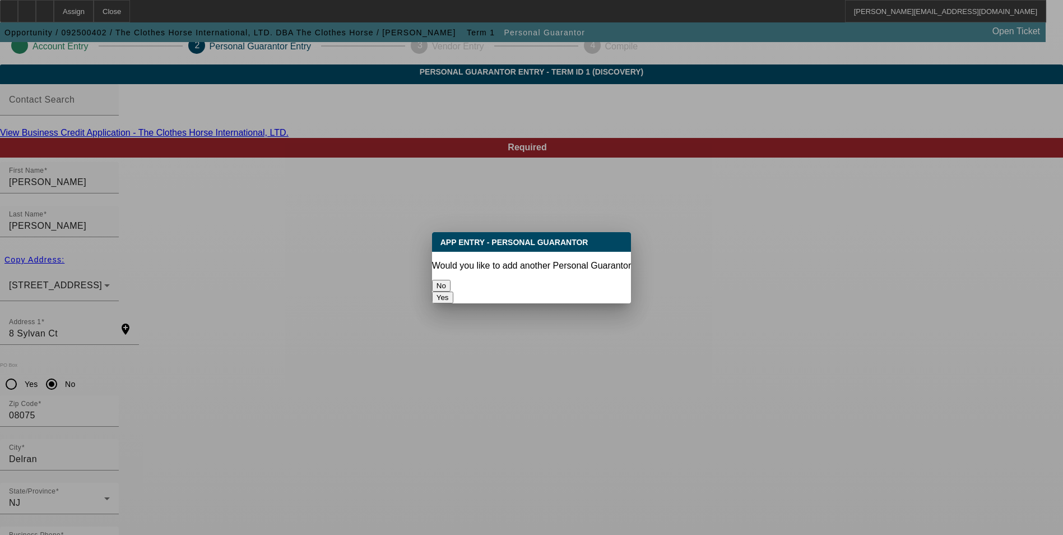
click at [450, 280] on button "No" at bounding box center [441, 286] width 18 height 12
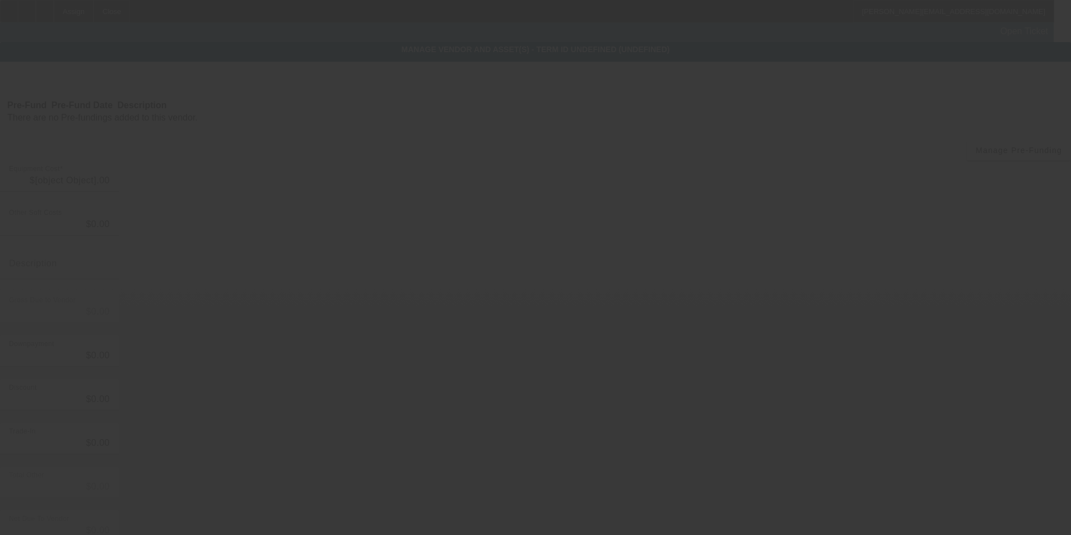
type input "$41,123.00"
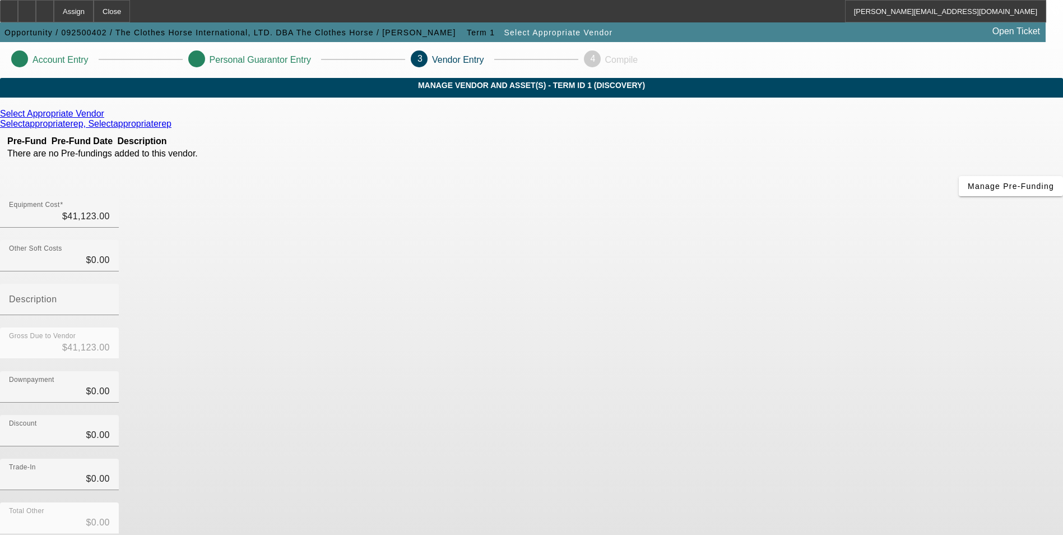
click at [107, 118] on icon at bounding box center [107, 114] width 0 height 10
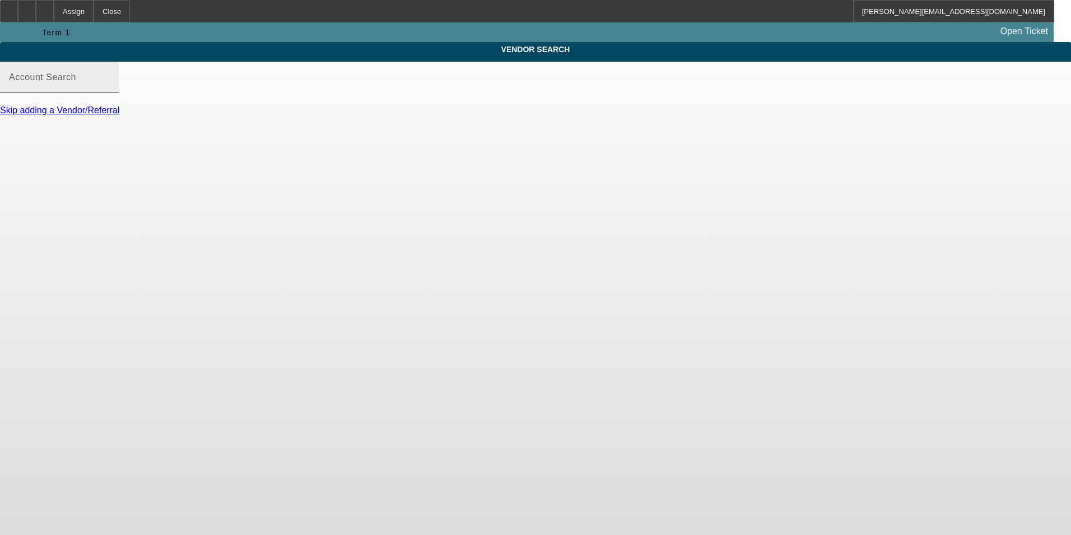
click at [110, 89] on input "Account Search" at bounding box center [59, 81] width 101 height 13
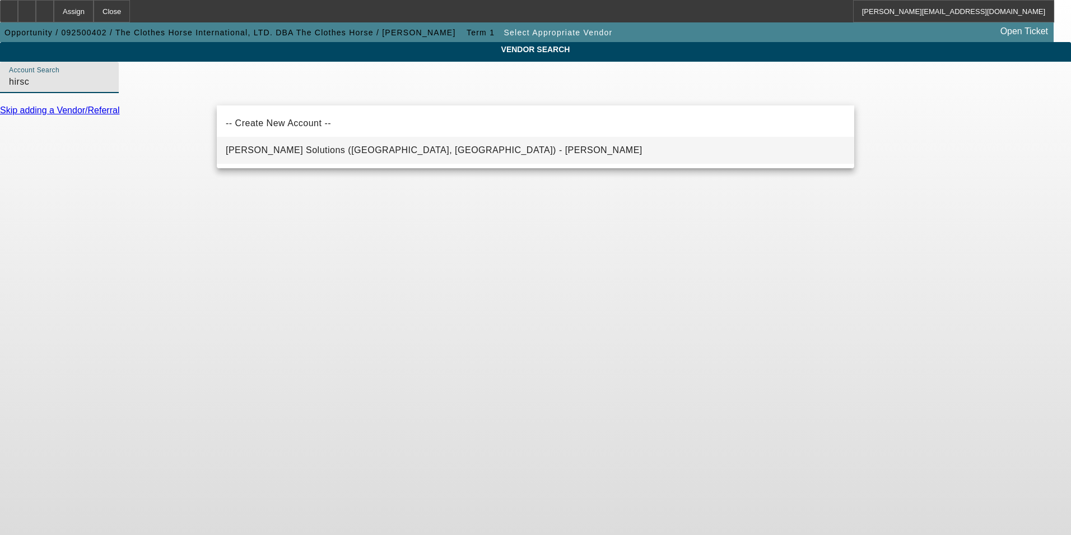
click at [349, 154] on span "Hirsch Solutions (Huntersville, NC) - Janowski, Kristof" at bounding box center [434, 150] width 417 height 10
type input "Hirsch Solutions (Huntersville, NC) - Janowski, Kristof"
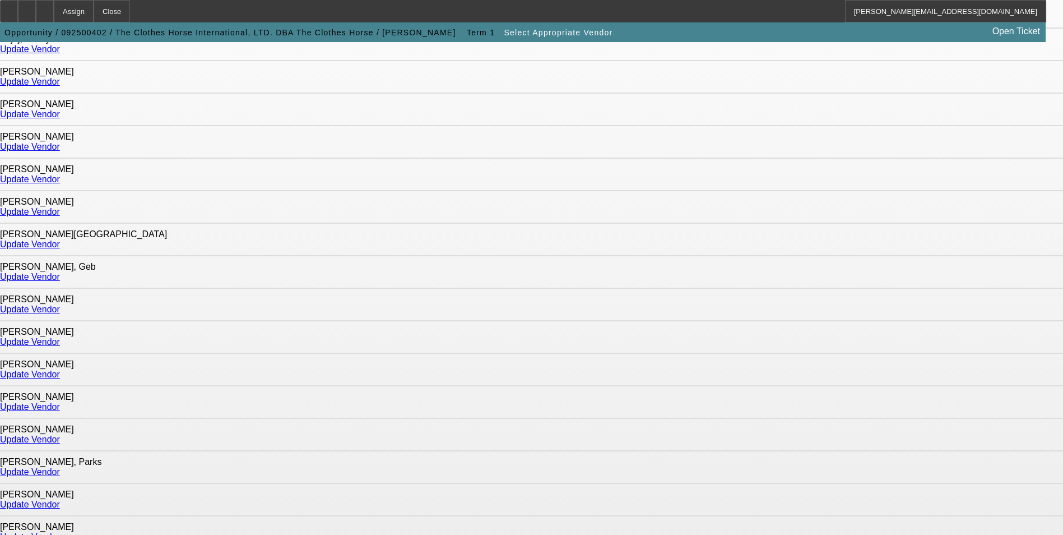
scroll to position [168, 0]
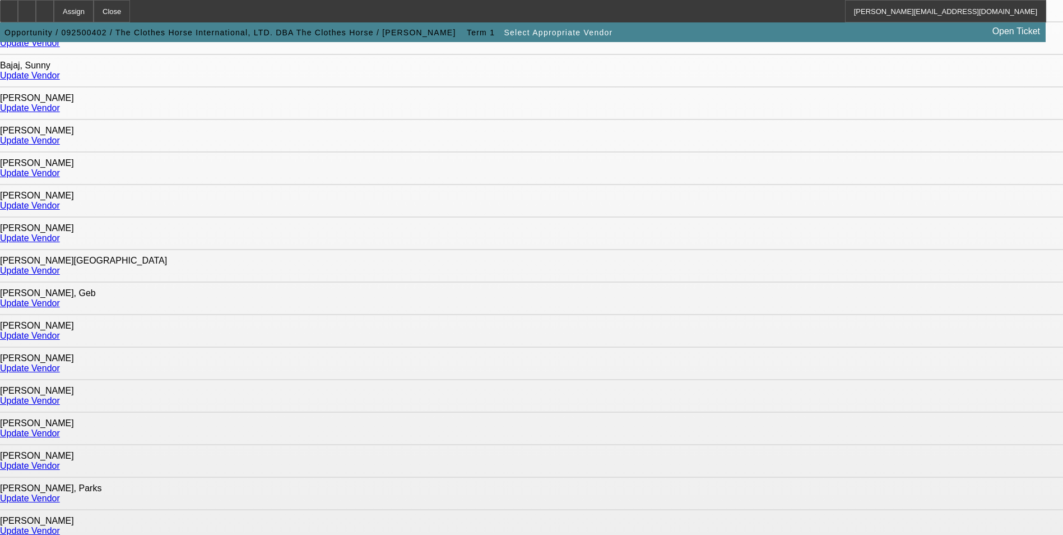
click at [60, 428] on link "Update Vendor" at bounding box center [30, 433] width 60 height 10
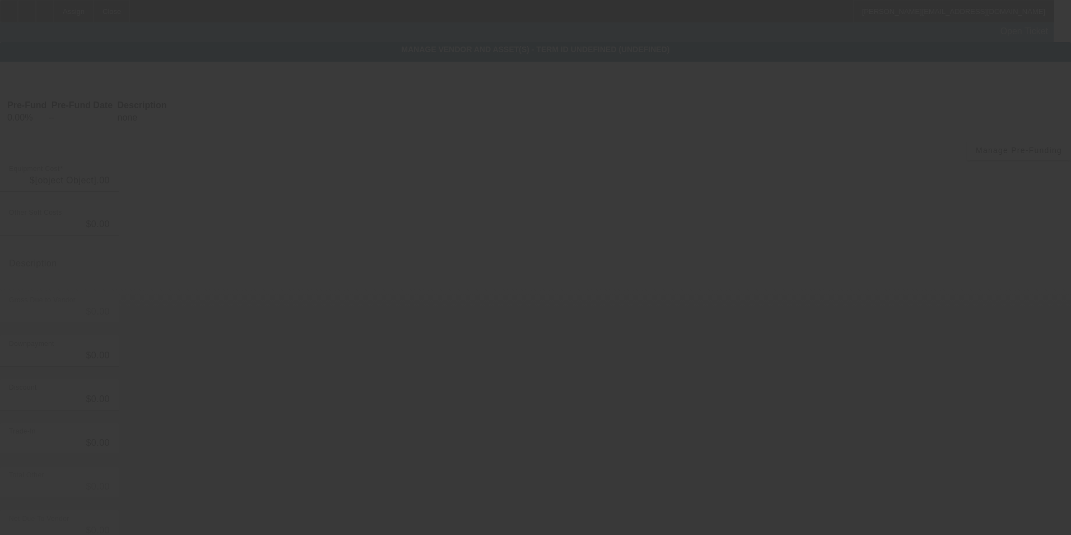
type input "$41,123.00"
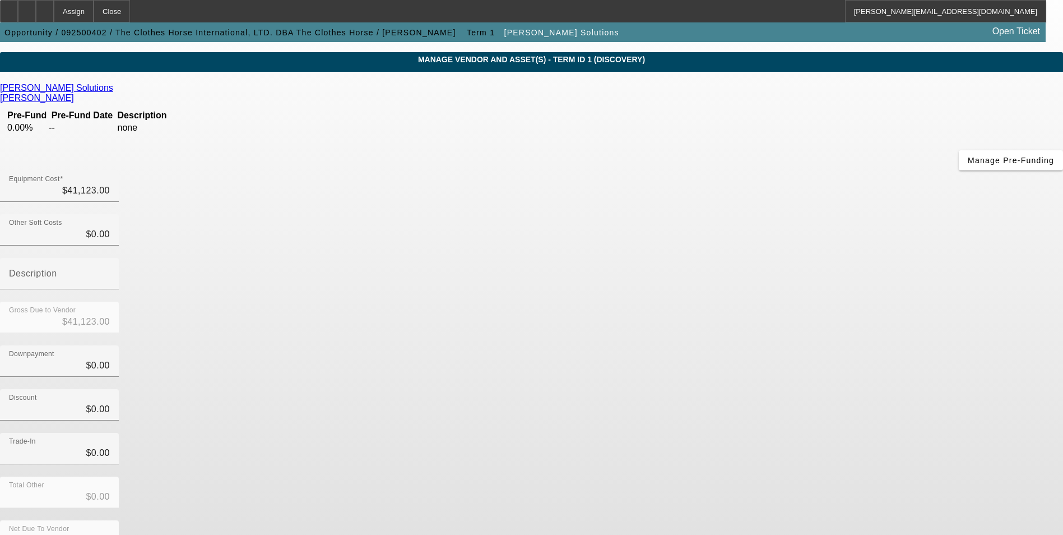
scroll to position [38, 0]
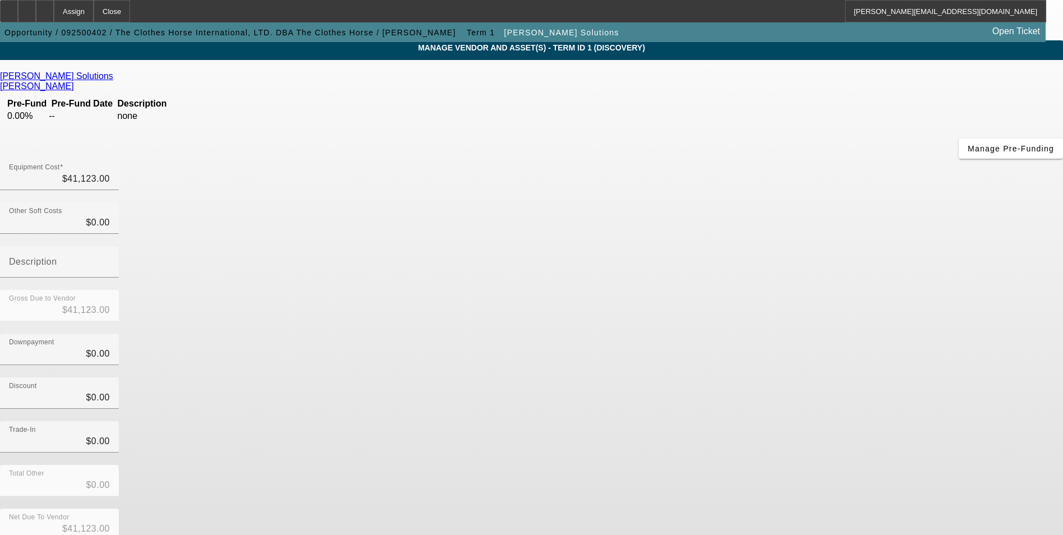
drag, startPoint x: 815, startPoint y: 512, endPoint x: 865, endPoint y: 483, distance: 57.5
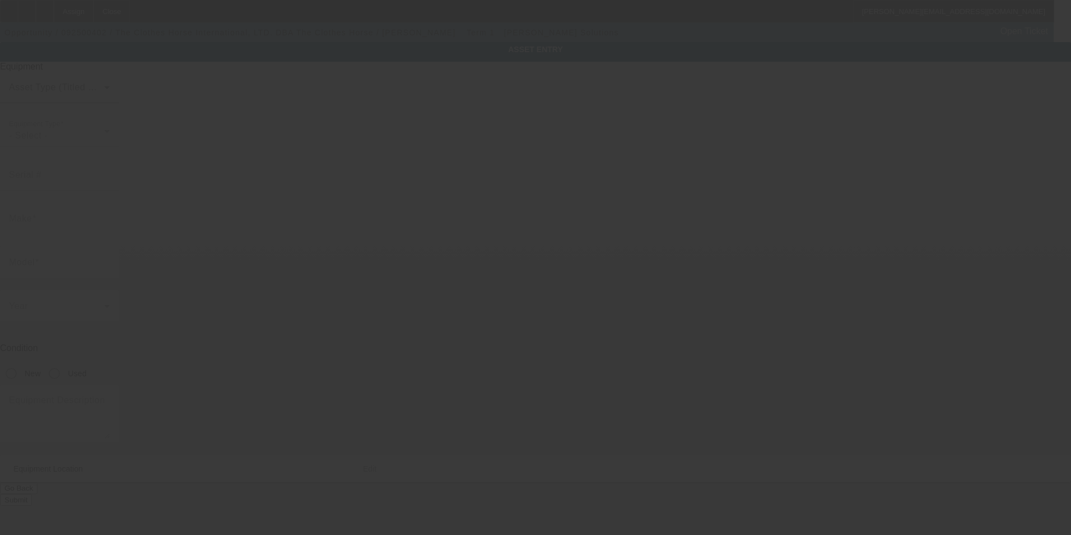
type textarea "Embroidery single head with X-Axis Extension Table; Make: Tajima; Model: TMBP2-…"
type input "2200 Wallace Blvd Suite A"
type input "Cinnaminson"
type input "08077"
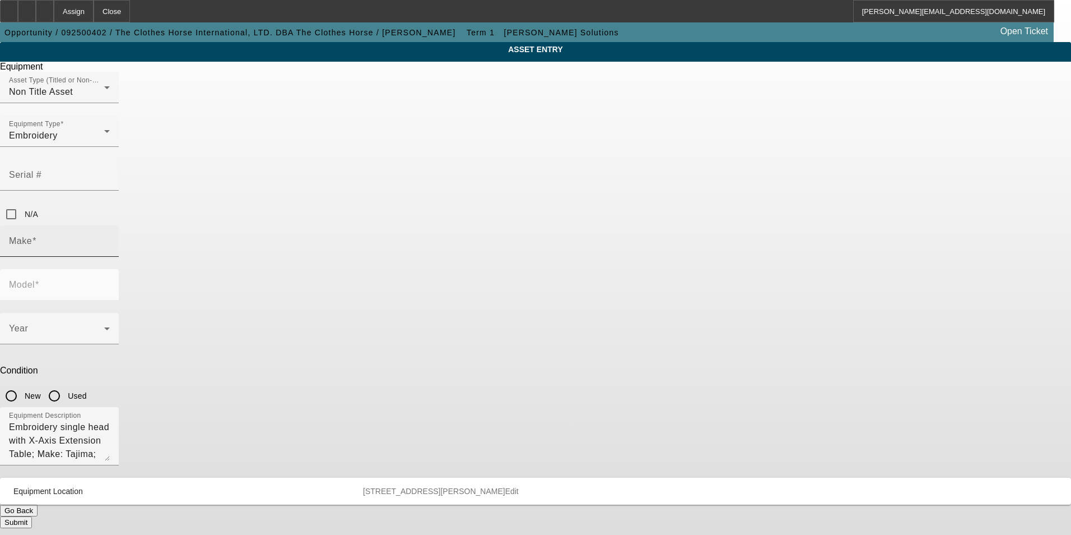
click at [110, 239] on input "Make" at bounding box center [59, 245] width 101 height 13
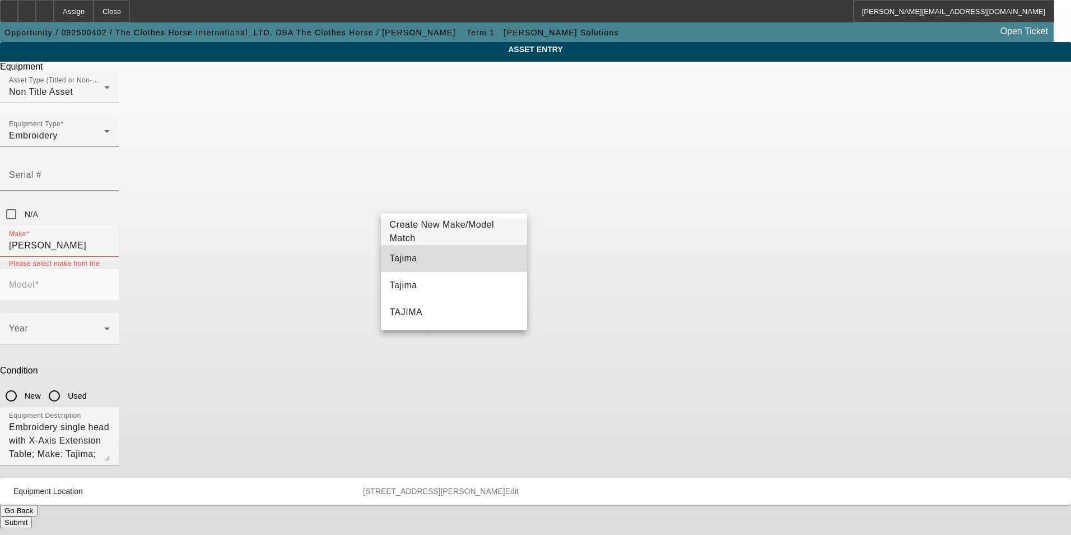
click at [444, 257] on mat-option "Tajima" at bounding box center [454, 258] width 147 height 27
type input "Tajima"
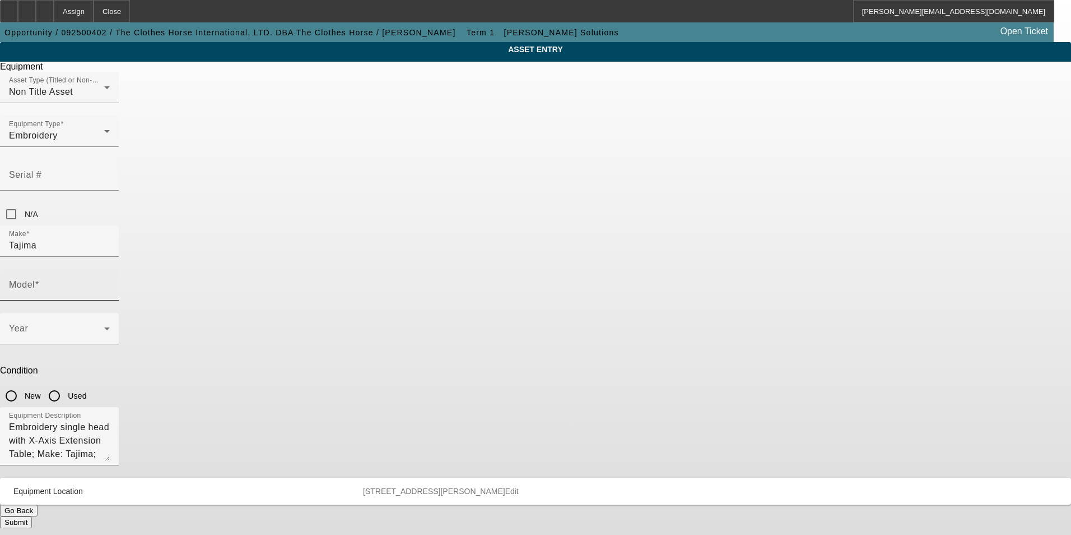
click at [35, 280] on mat-label "Model" at bounding box center [22, 285] width 26 height 10
click at [110, 282] on input "Model" at bounding box center [59, 288] width 101 height 13
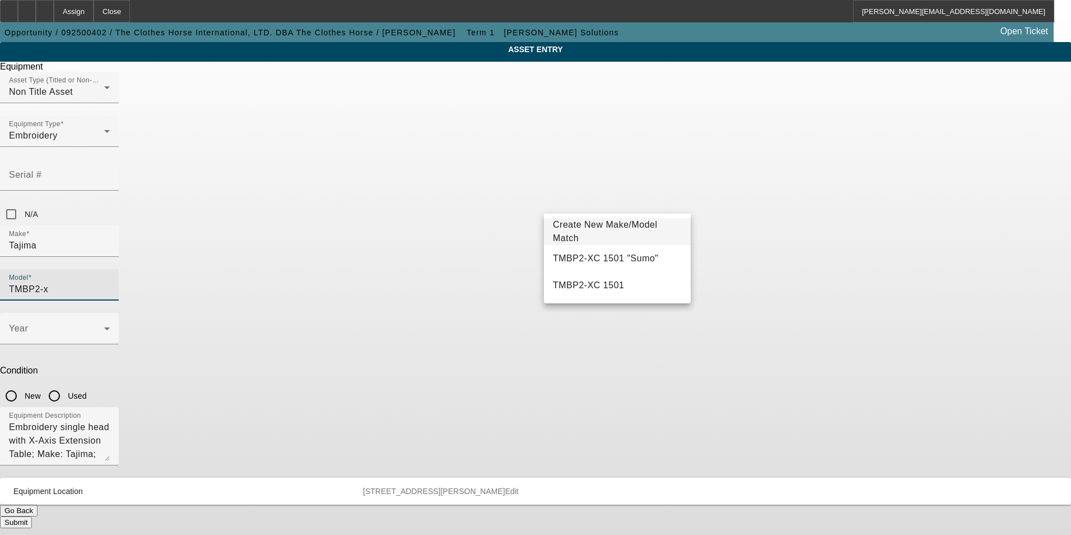
type input "TMBP2-x"
click at [649, 227] on span "Create New Make/Model Match" at bounding box center [617, 231] width 129 height 27
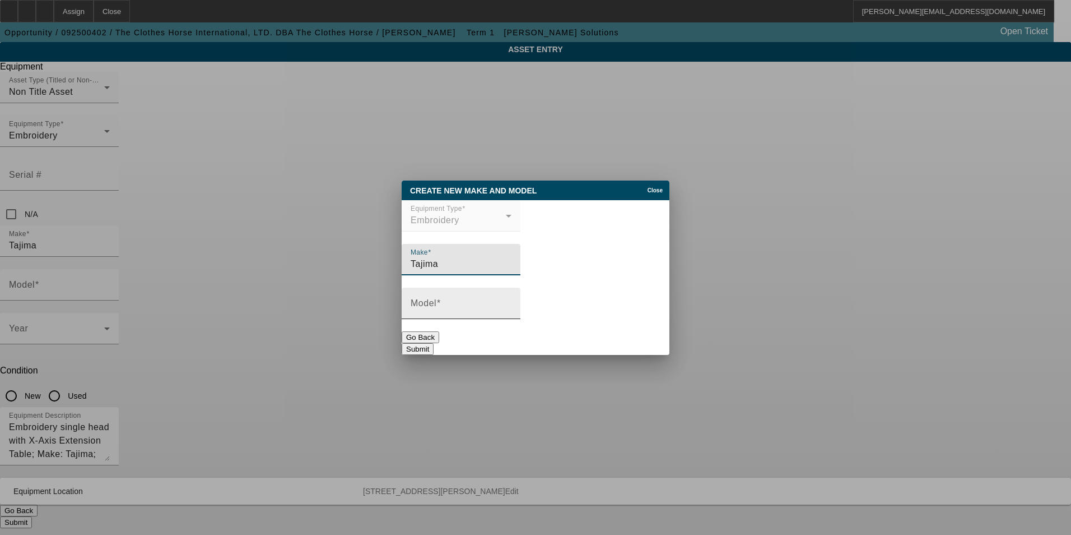
click at [461, 309] on input "Model" at bounding box center [461, 307] width 101 height 13
type input "TMBP2-X1501C (Sumo+)"
click at [434, 345] on button "Submit" at bounding box center [418, 349] width 32 height 12
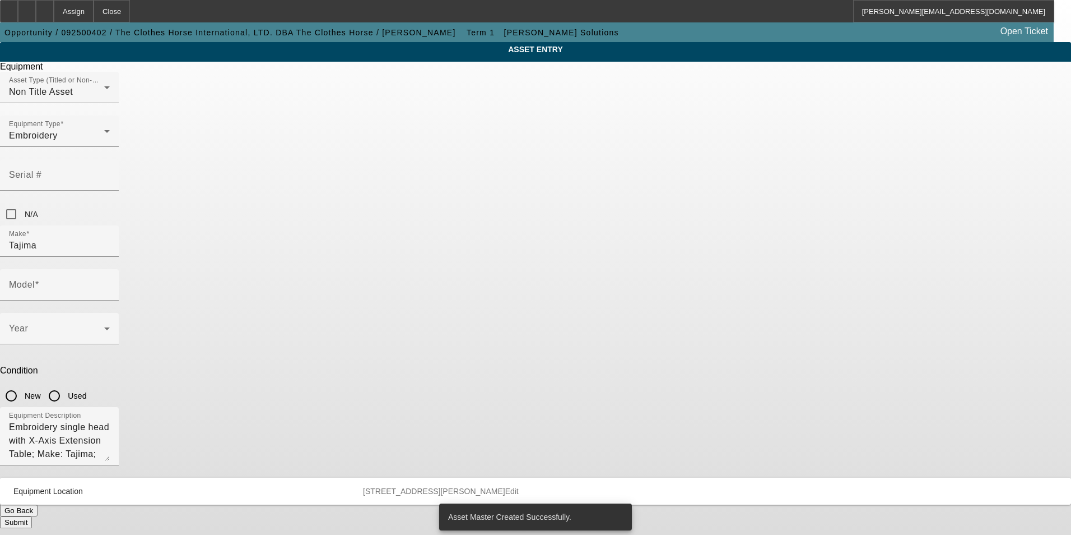
type input "TMBP2-X1501C (Sumo+)"
click at [104, 326] on span at bounding box center [56, 332] width 95 height 13
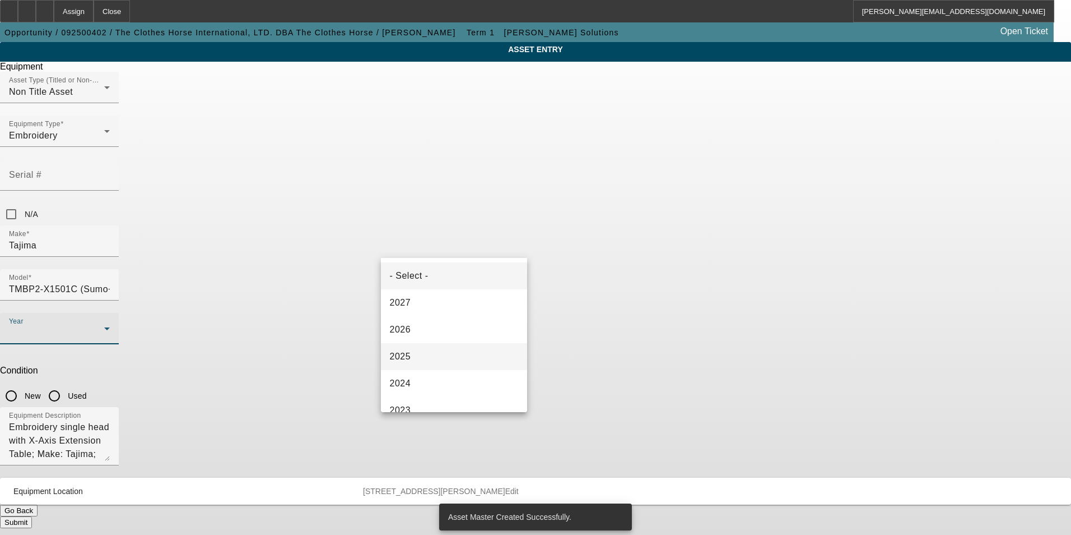
drag, startPoint x: 438, startPoint y: 356, endPoint x: 538, endPoint y: 261, distance: 138.7
click at [444, 349] on mat-option "2025" at bounding box center [454, 356] width 147 height 27
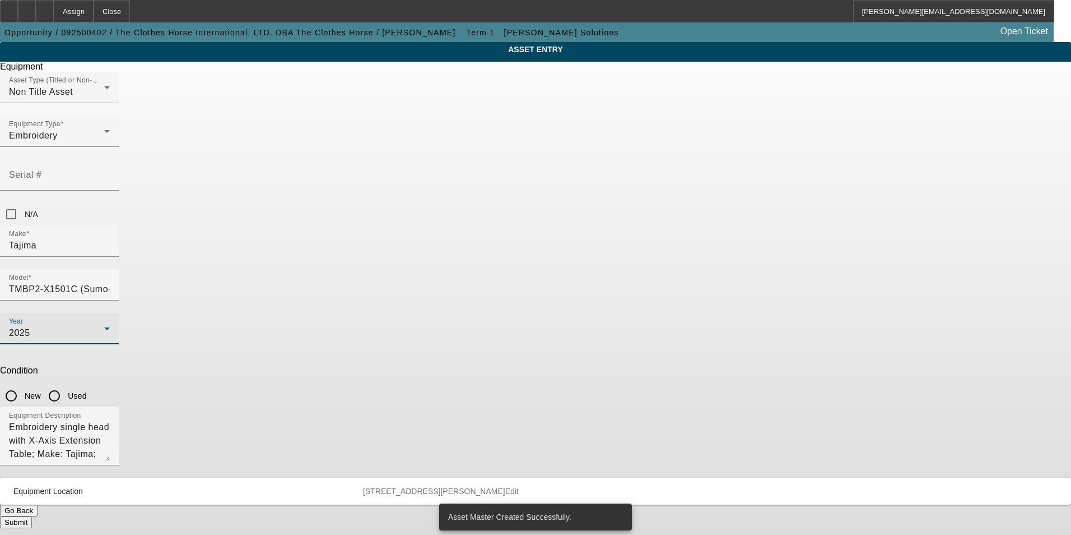
click at [22, 384] on input "New" at bounding box center [11, 395] width 22 height 22
radio input "true"
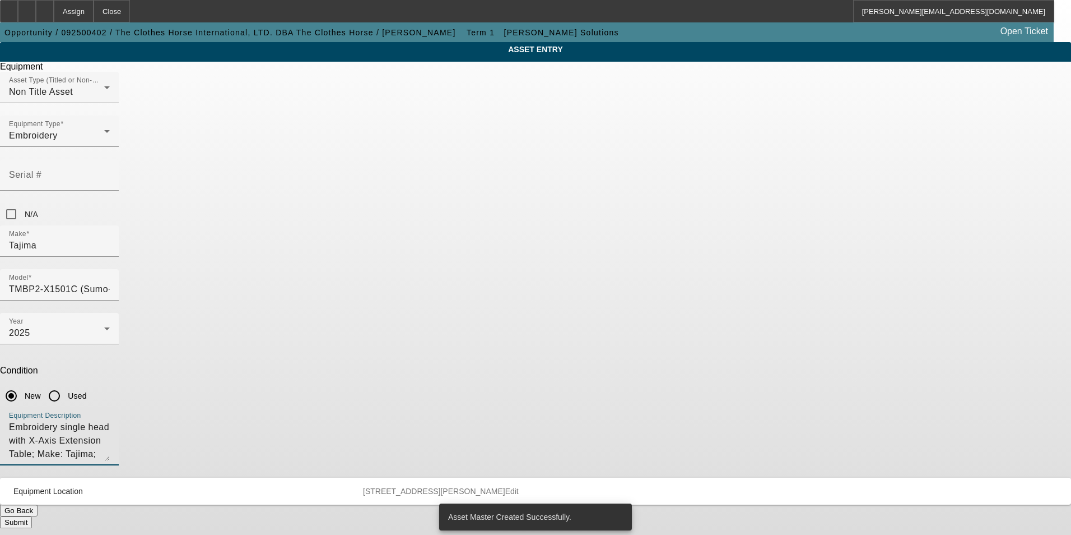
drag, startPoint x: 499, startPoint y: 306, endPoint x: 330, endPoint y: 282, distance: 170.4
click at [330, 282] on div "ASSET ENTRY Delete asset Equipment Asset Type (Titled or Non-Titled) Non Title …" at bounding box center [535, 285] width 1071 height 486
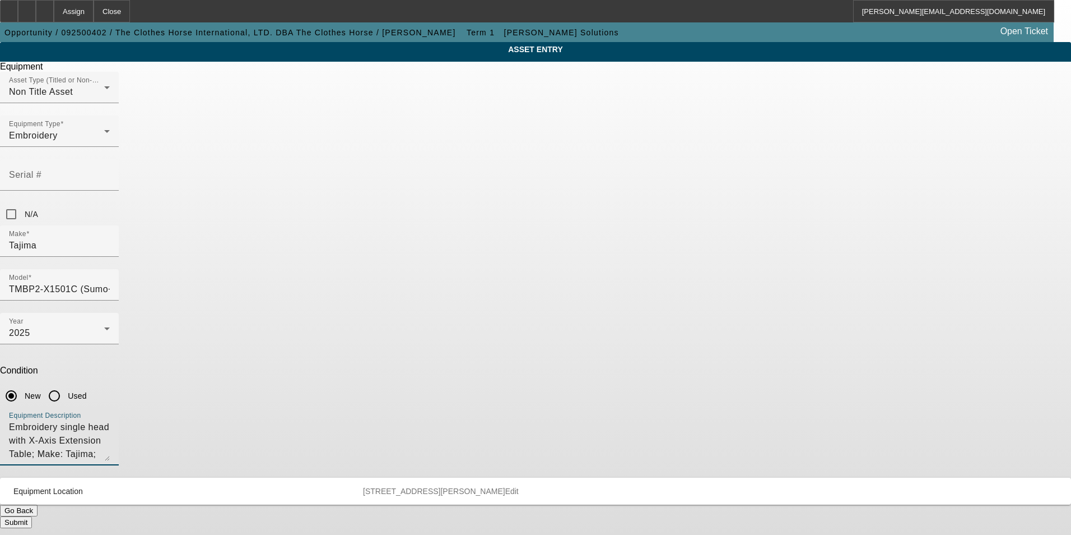
drag, startPoint x: 674, startPoint y: 294, endPoint x: 266, endPoint y: 290, distance: 407.4
click at [266, 290] on div "ASSET ENTRY Delete asset Equipment Asset Type (Titled or Non-Titled) Non Title …" at bounding box center [535, 285] width 1071 height 486
type textarea "new single head embroidery machine"
click at [32, 516] on button "Submit" at bounding box center [16, 522] width 32 height 12
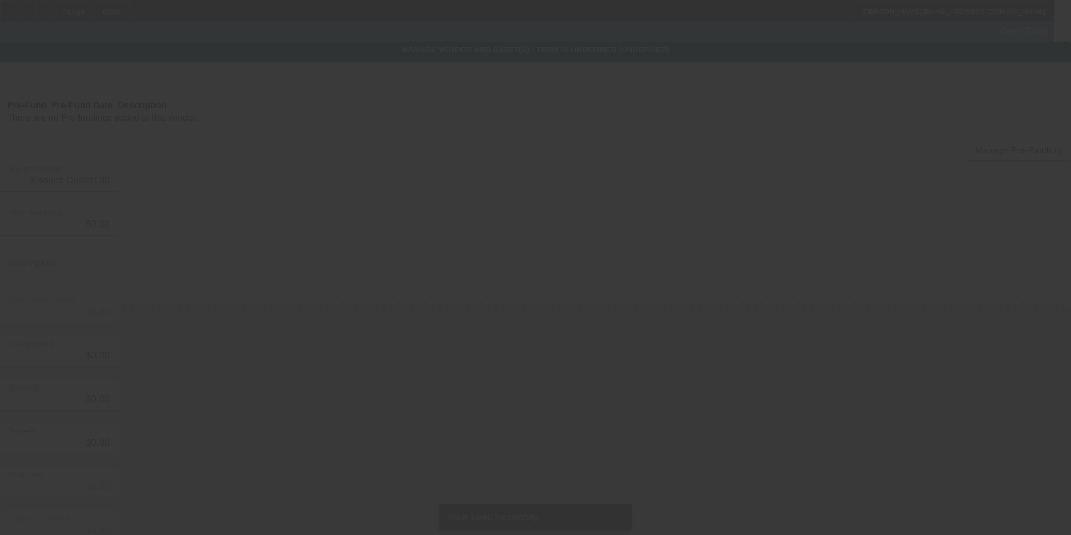
type input "$41,123.00"
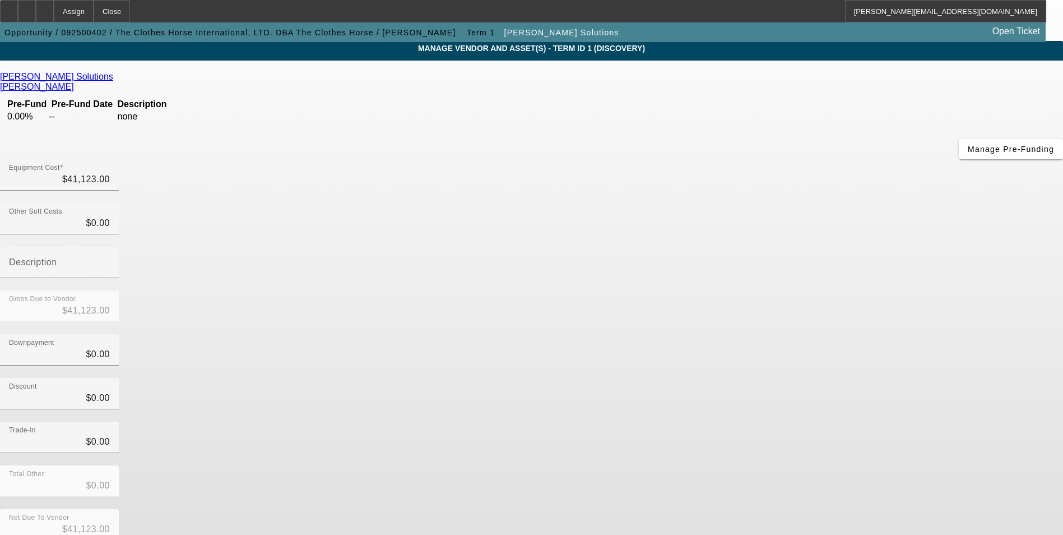
scroll to position [38, 0]
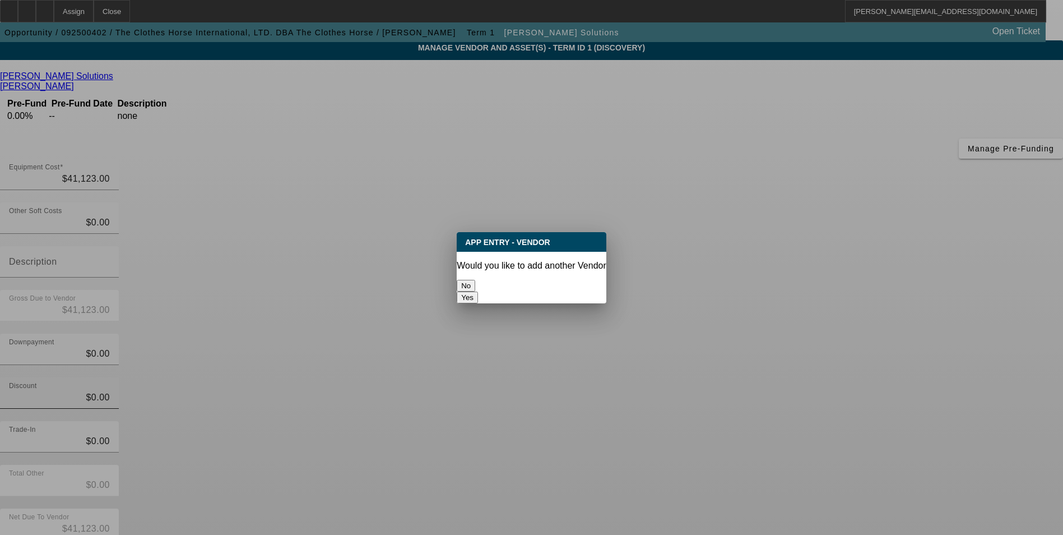
scroll to position [0, 0]
click at [475, 280] on button "No" at bounding box center [466, 286] width 18 height 12
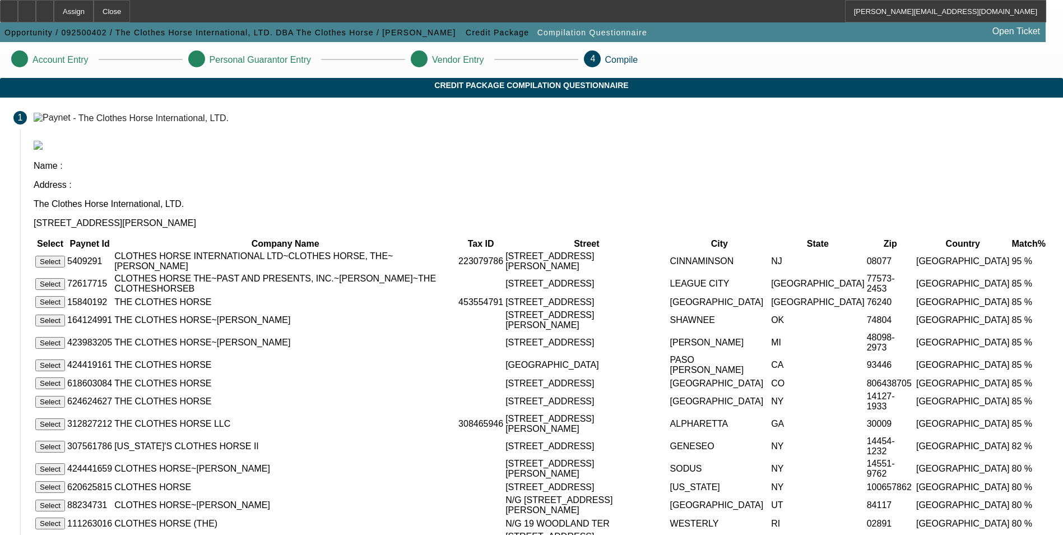
click at [65, 256] on button "Select" at bounding box center [50, 262] width 30 height 12
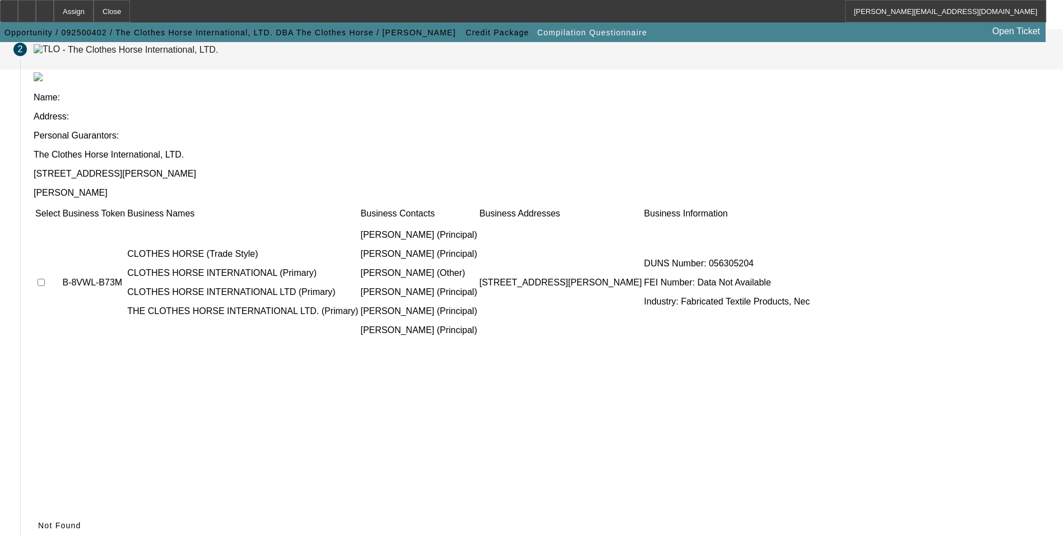
scroll to position [85, 0]
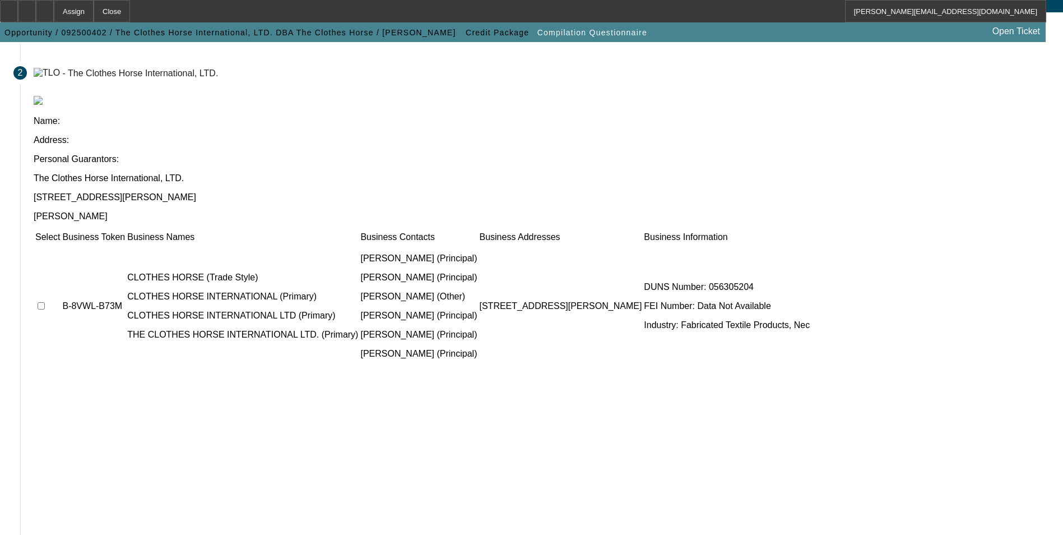
click at [45, 302] on input "checkbox" at bounding box center [41, 305] width 7 height 7
checkbox input "true"
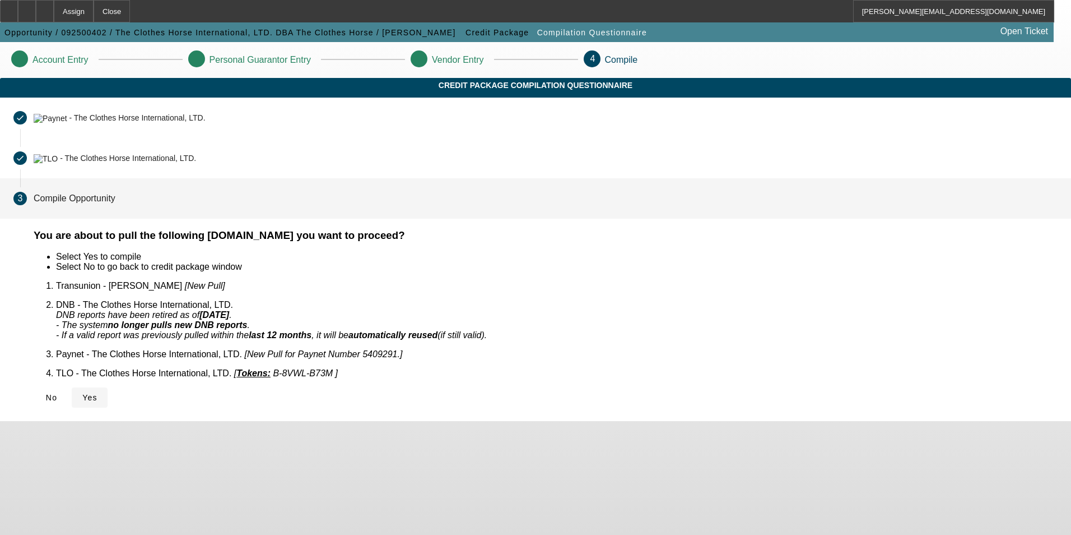
click at [82, 393] on icon at bounding box center [82, 397] width 0 height 9
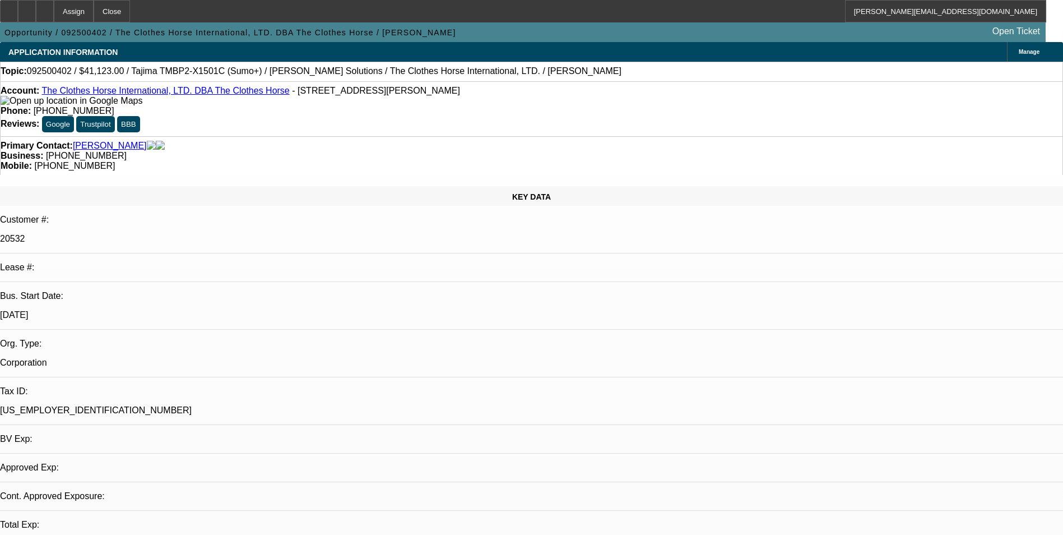
select select "0"
select select "2"
select select "0.1"
select select "1"
select select "2"
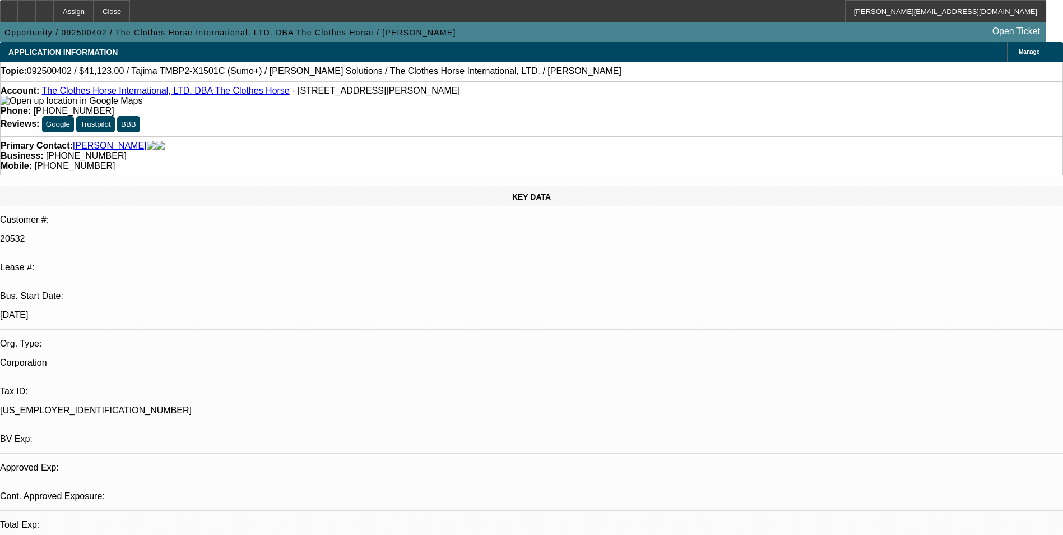
select select "4"
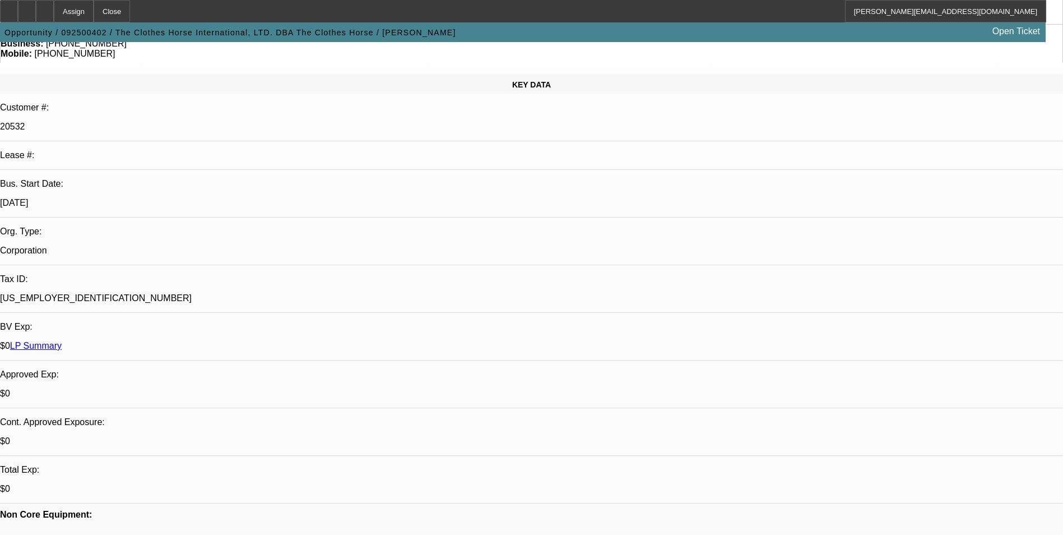
scroll to position [336, 0]
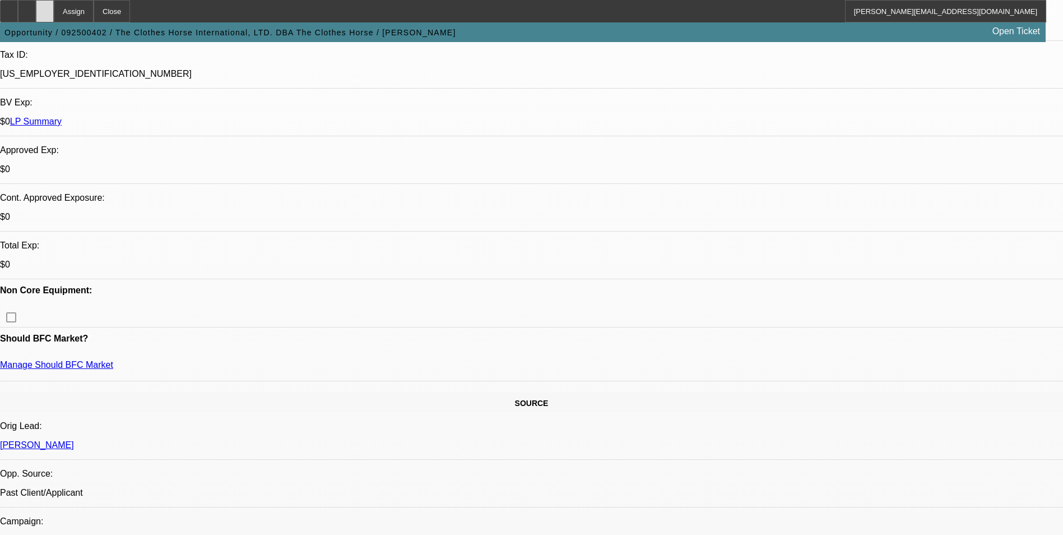
click at [54, 13] on div at bounding box center [45, 11] width 18 height 22
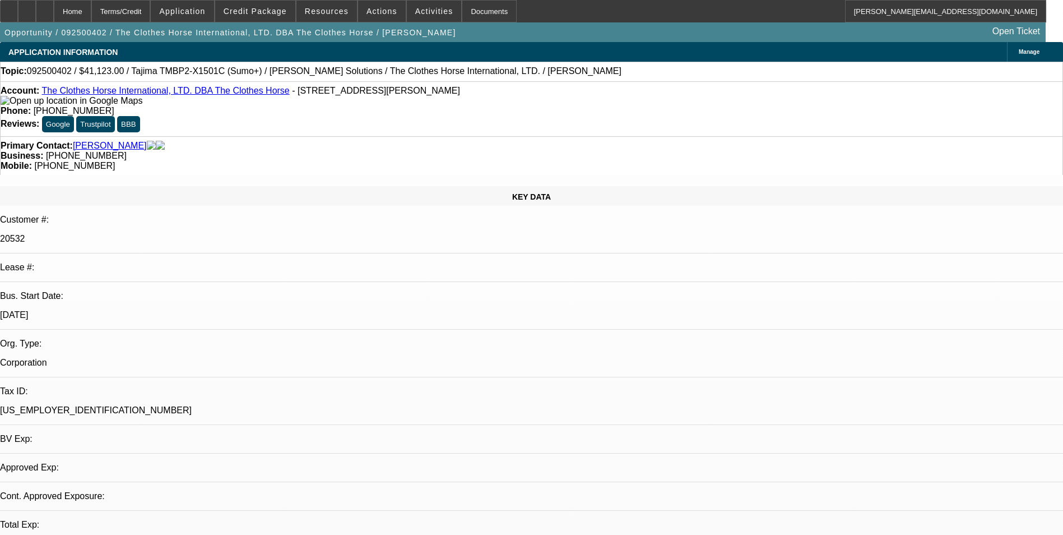
select select "0"
select select "2"
select select "0.1"
select select "4"
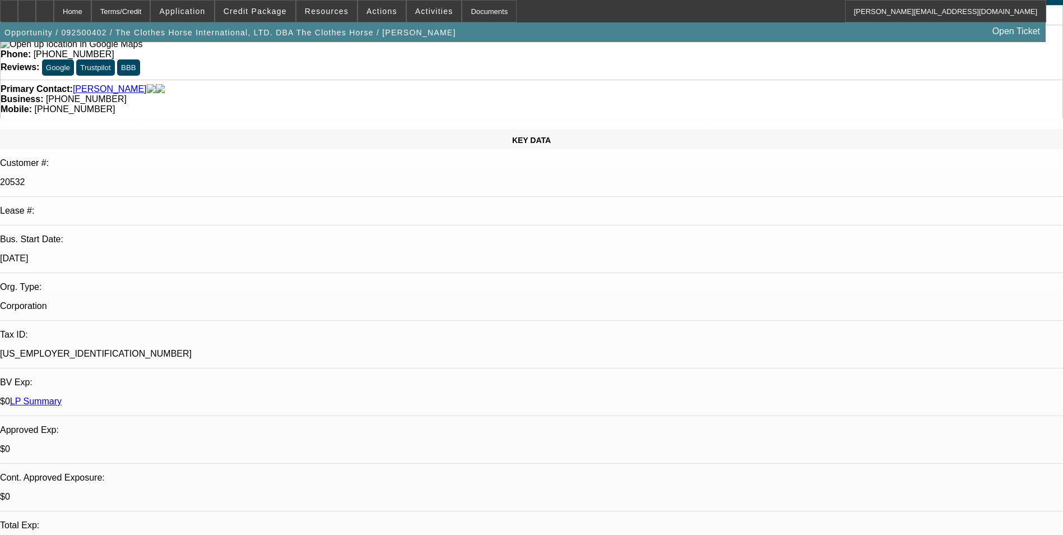
scroll to position [56, 0]
radio input "true"
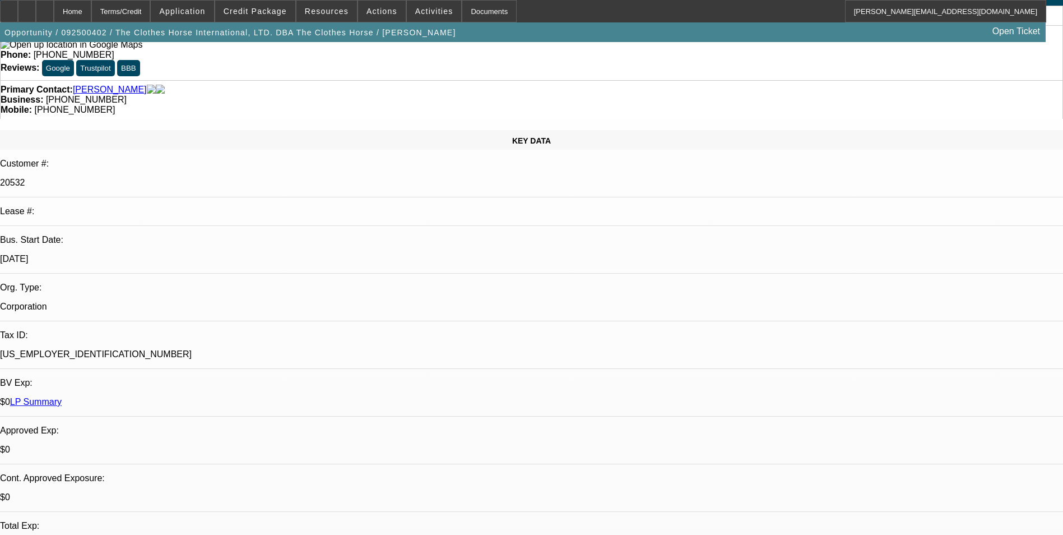
paste textarea "[URL][DOMAIN_NAME]"
type textarea "https://theclotheshorse.com/ - view the website"
radio input "true"
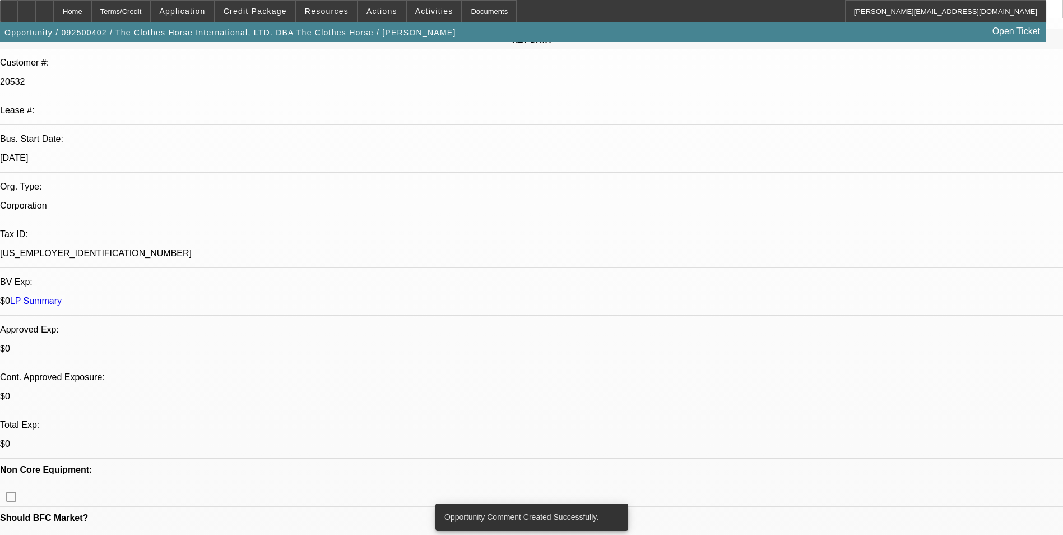
scroll to position [168, 0]
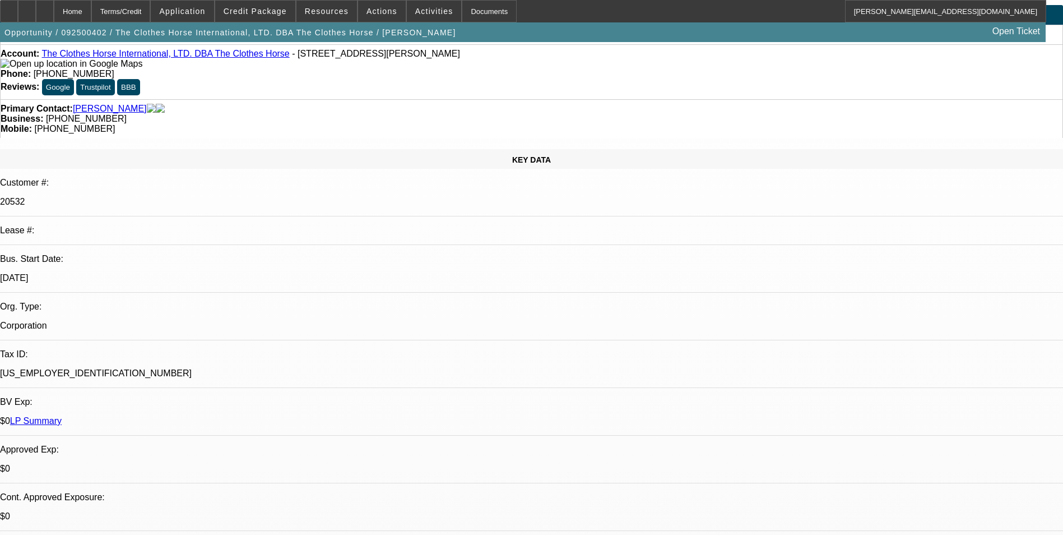
scroll to position [0, 0]
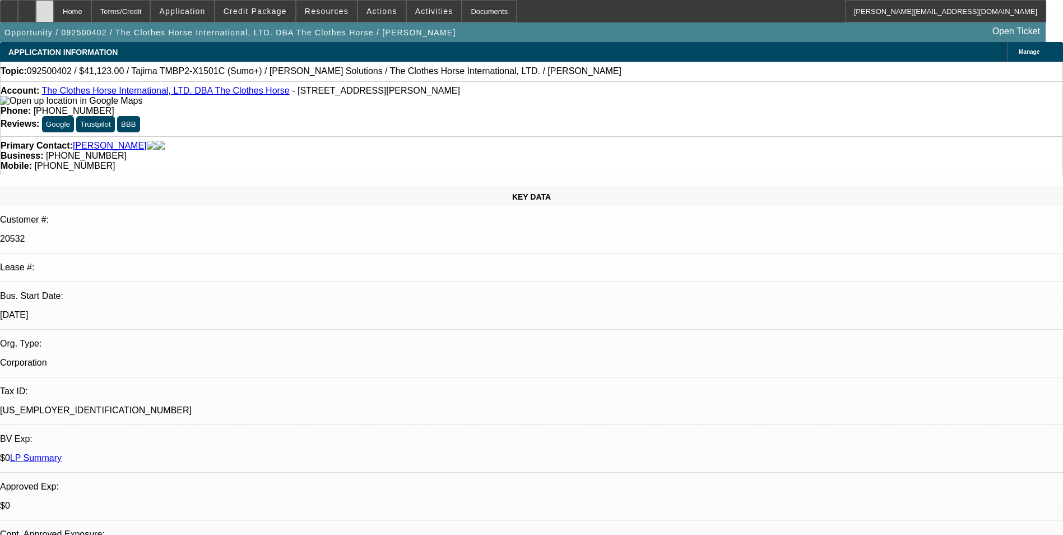
click at [54, 9] on div at bounding box center [45, 11] width 18 height 22
select select "0"
select select "2"
select select "0.1"
select select "1"
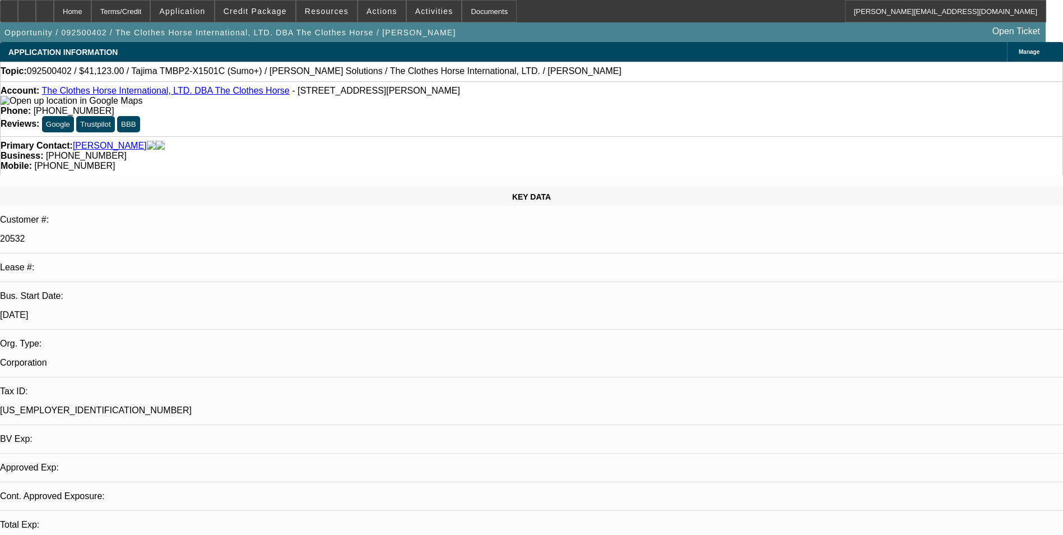
select select "2"
select select "4"
click at [27, 7] on icon at bounding box center [27, 7] width 0 height 0
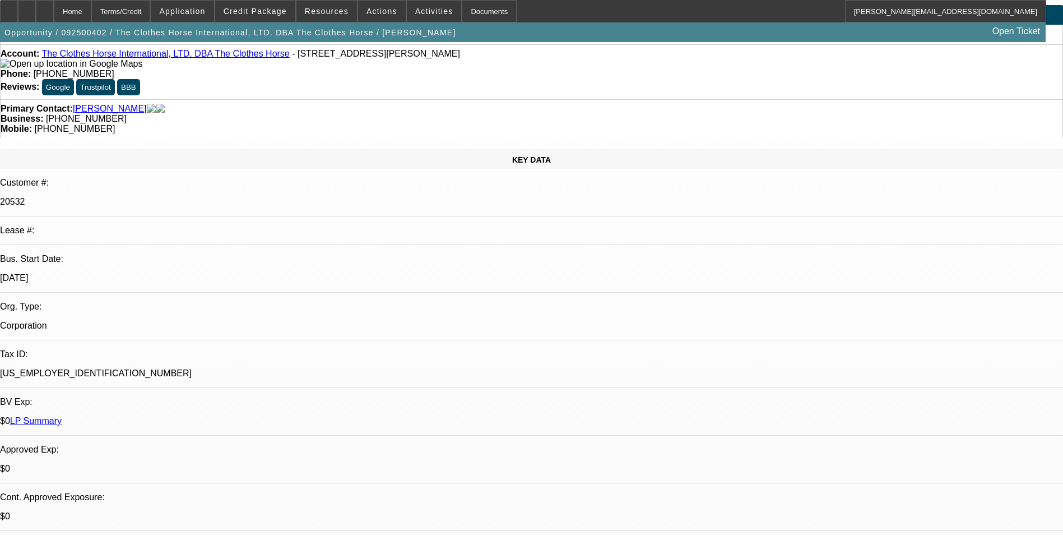
scroll to position [112, 0]
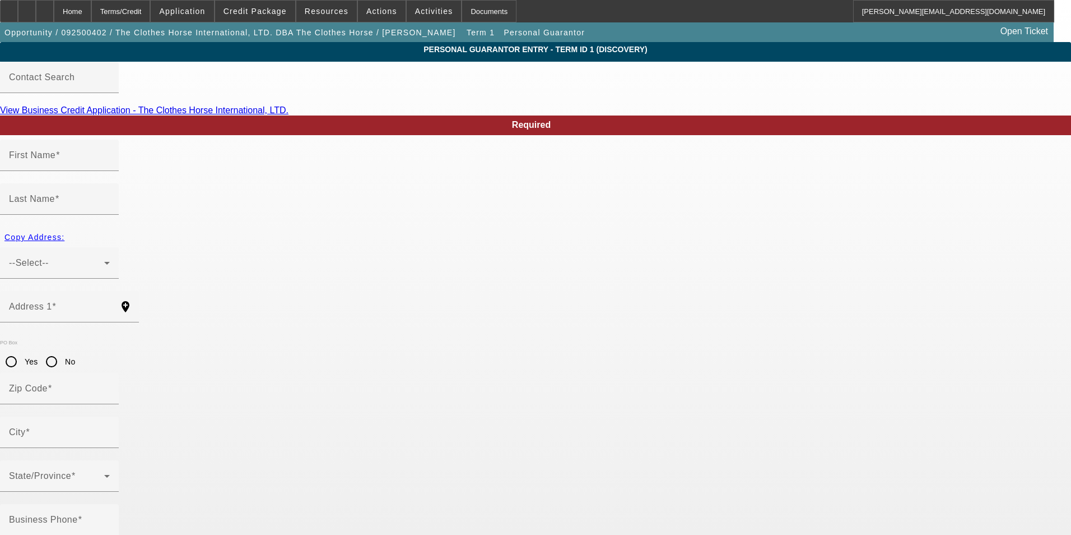
type input "Katrina"
type input "Coldren"
type input "8 Sylvan Ct"
radio input "true"
type input "08075"
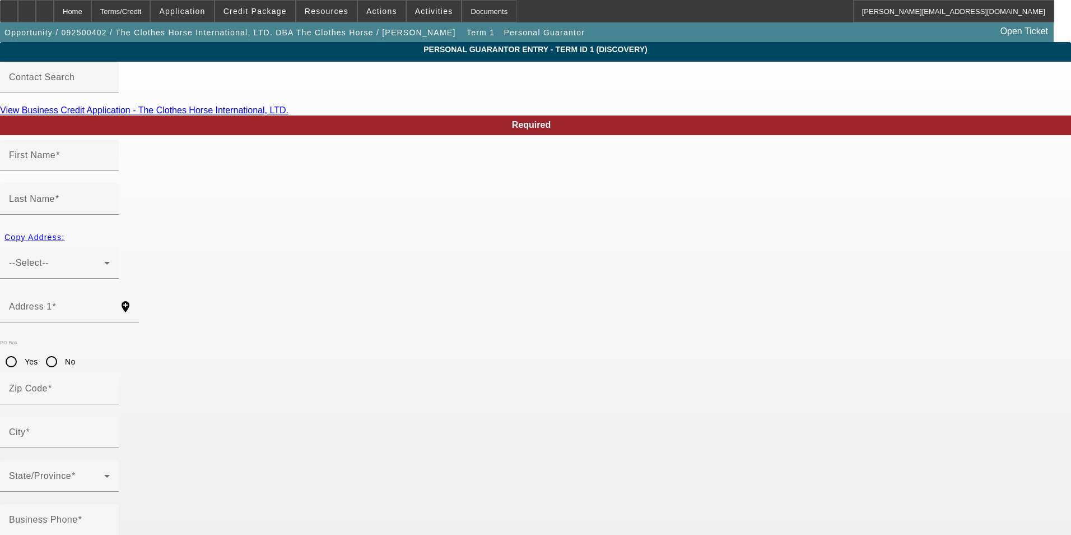
type input "Delran"
type input "(856) 266-1898"
type input "100"
type input "048-60-0353"
type input "katrina@theclotheshorse.com"
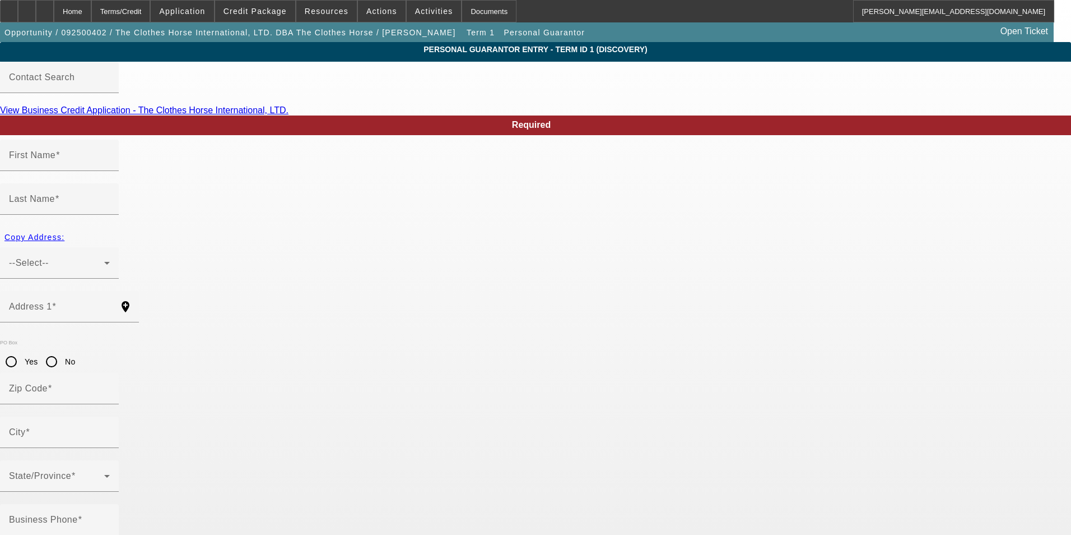
type input "(856) 764-8169"
type input "(856) 266-1898"
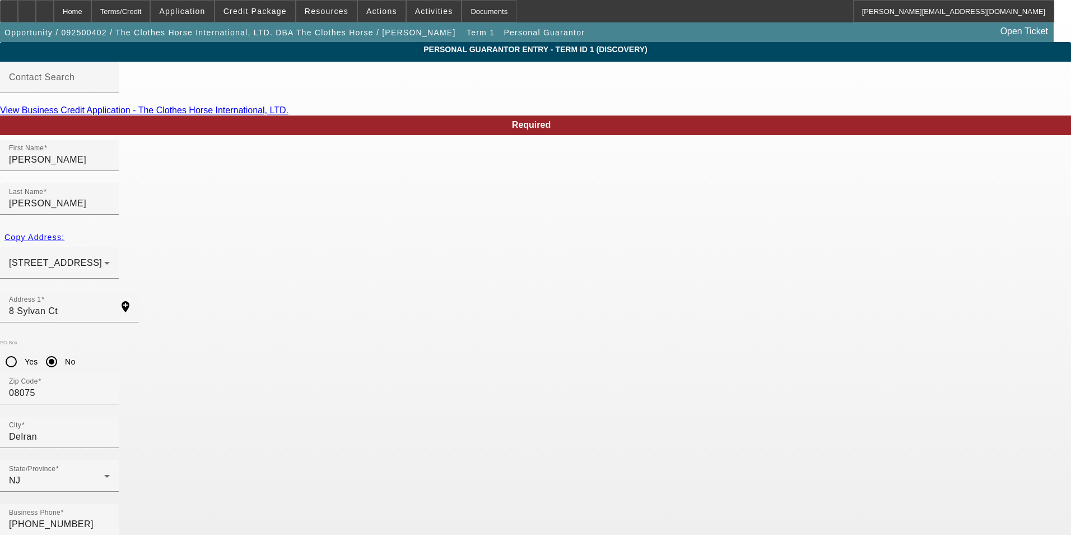
drag, startPoint x: 618, startPoint y: 267, endPoint x: 429, endPoint y: 273, distance: 189.5
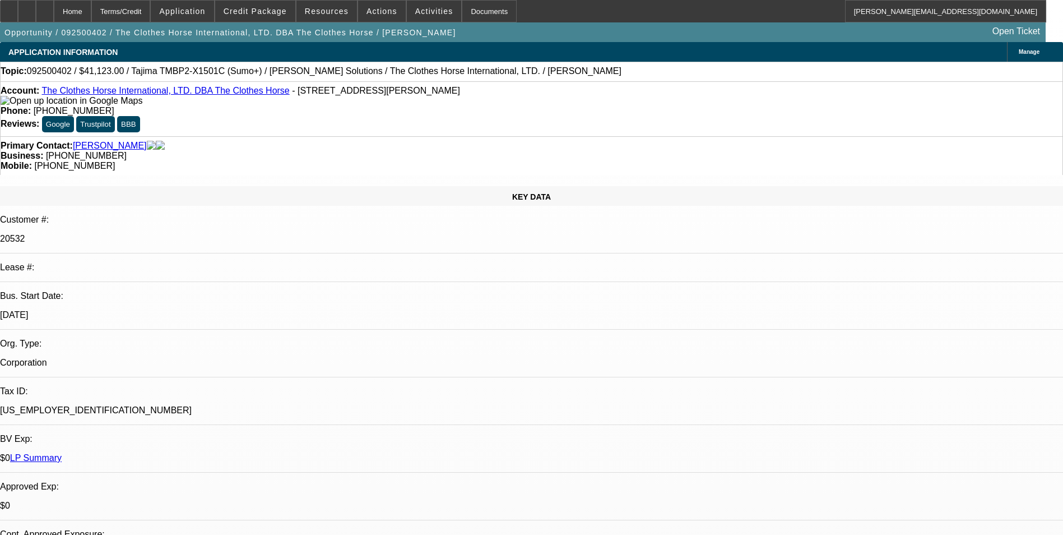
select select "0"
select select "2"
select select "0.1"
select select "4"
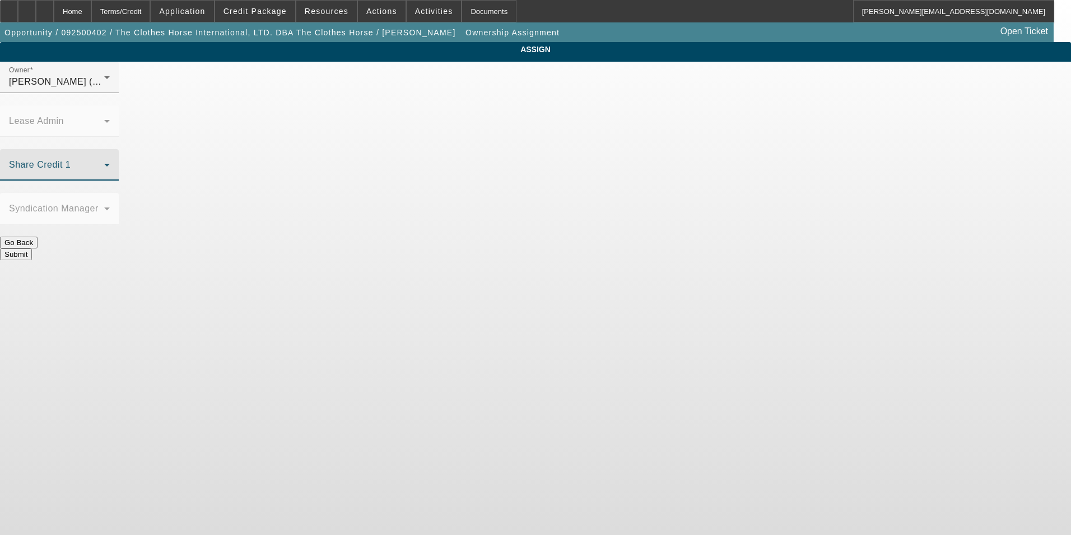
click at [104, 162] on span at bounding box center [56, 168] width 95 height 13
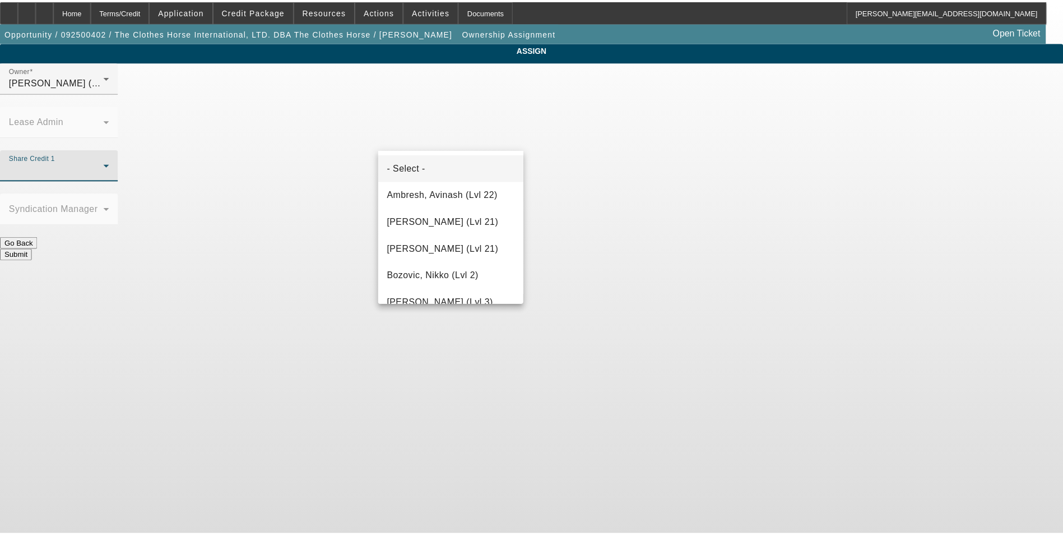
scroll to position [1383, 0]
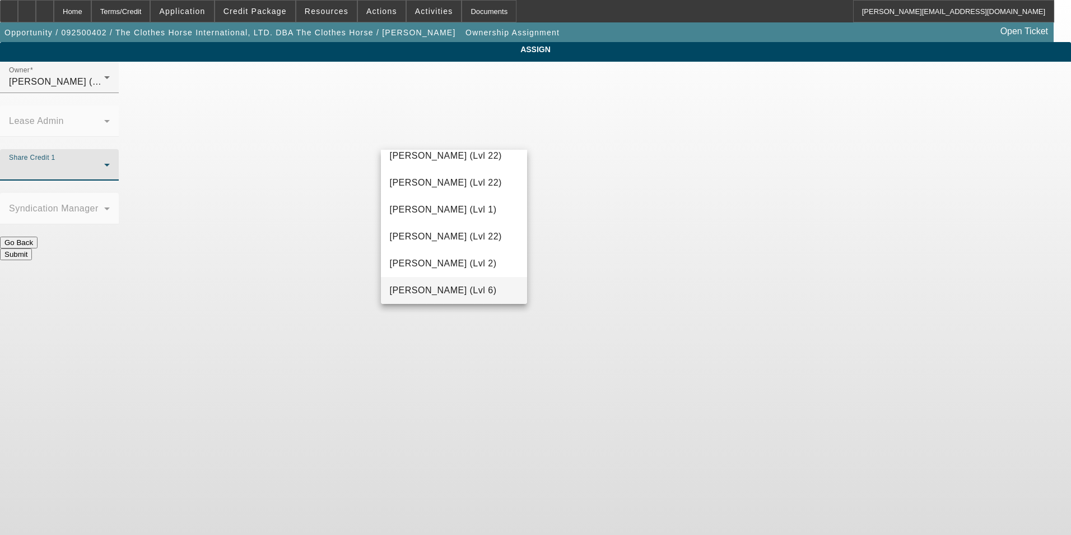
click at [459, 287] on span "Wesolowski, John (Lvl 6)" at bounding box center [443, 290] width 107 height 13
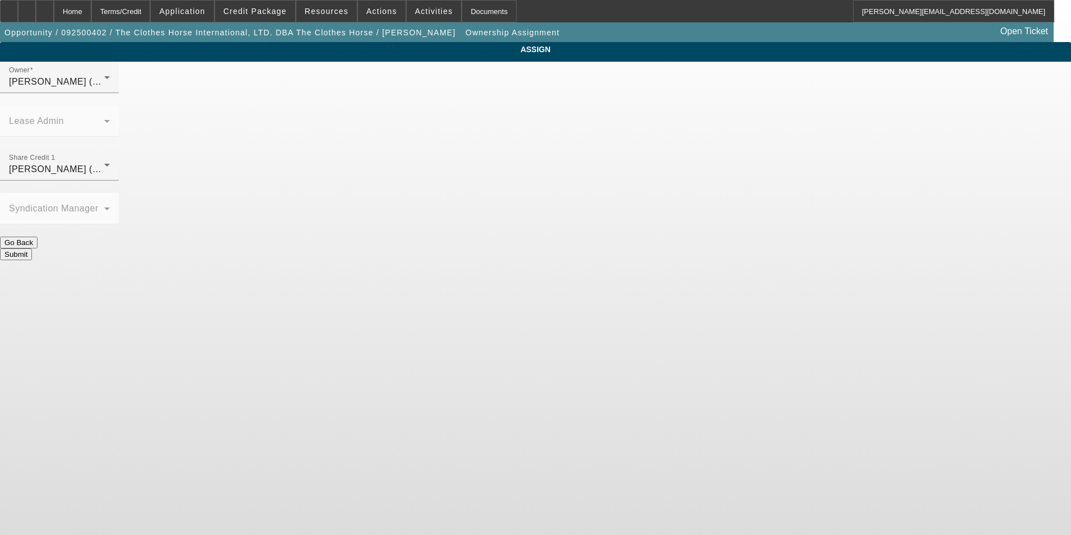
click at [32, 248] on button "Submit" at bounding box center [16, 254] width 32 height 12
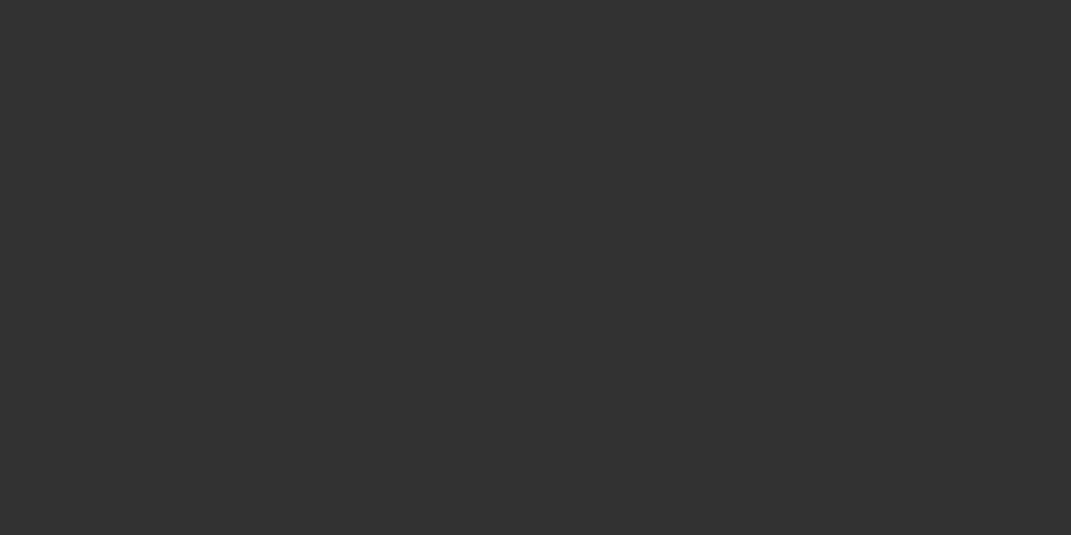
select select "0"
select select "2"
select select "0.1"
select select "4"
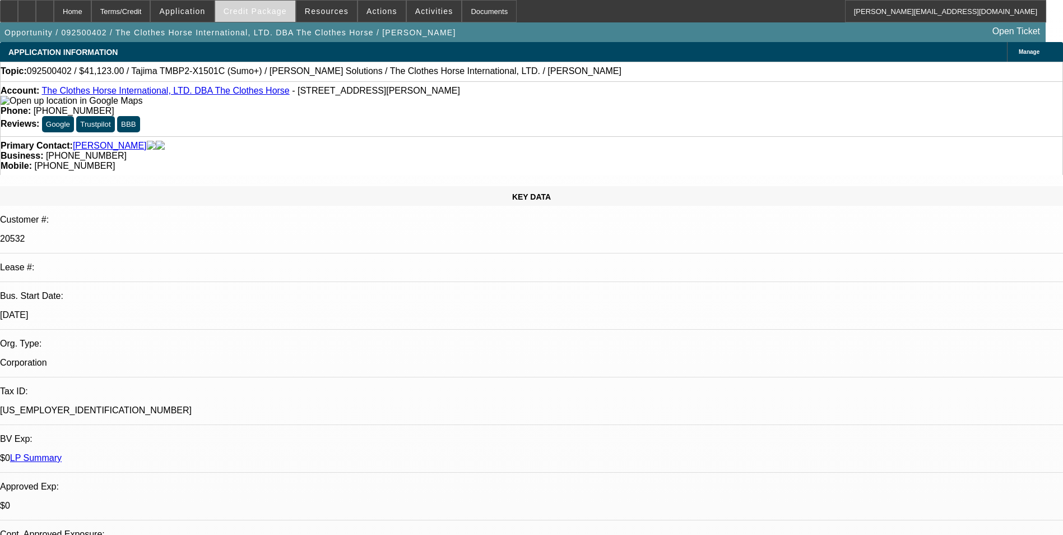
click at [261, 11] on span "Credit Package" at bounding box center [255, 11] width 63 height 9
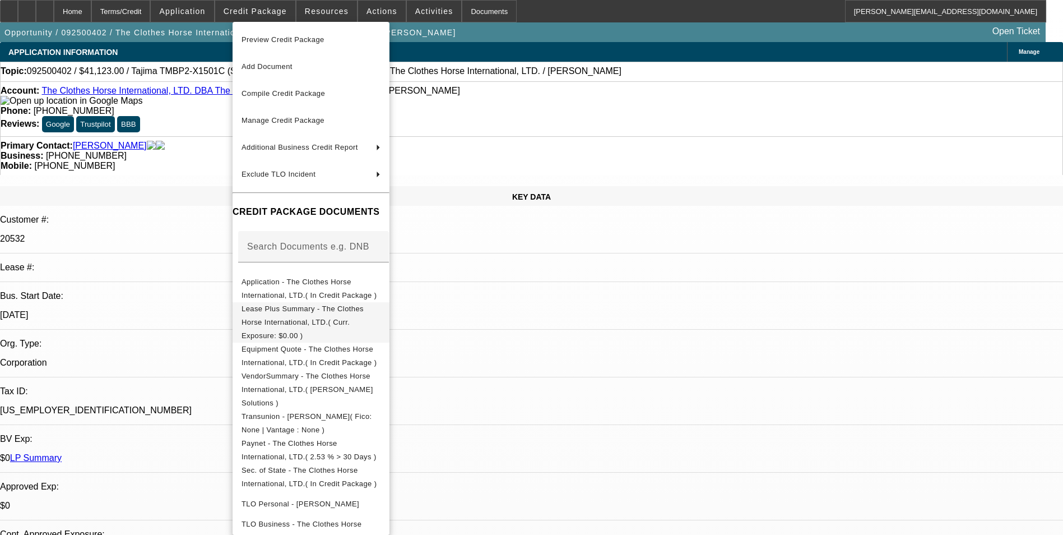
scroll to position [48, 0]
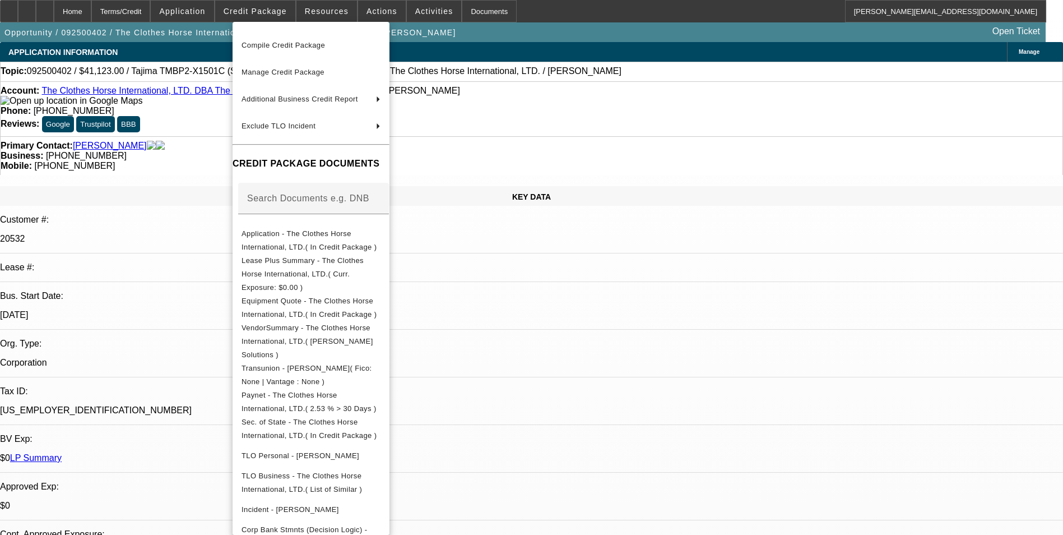
click at [555, 329] on div at bounding box center [531, 267] width 1063 height 535
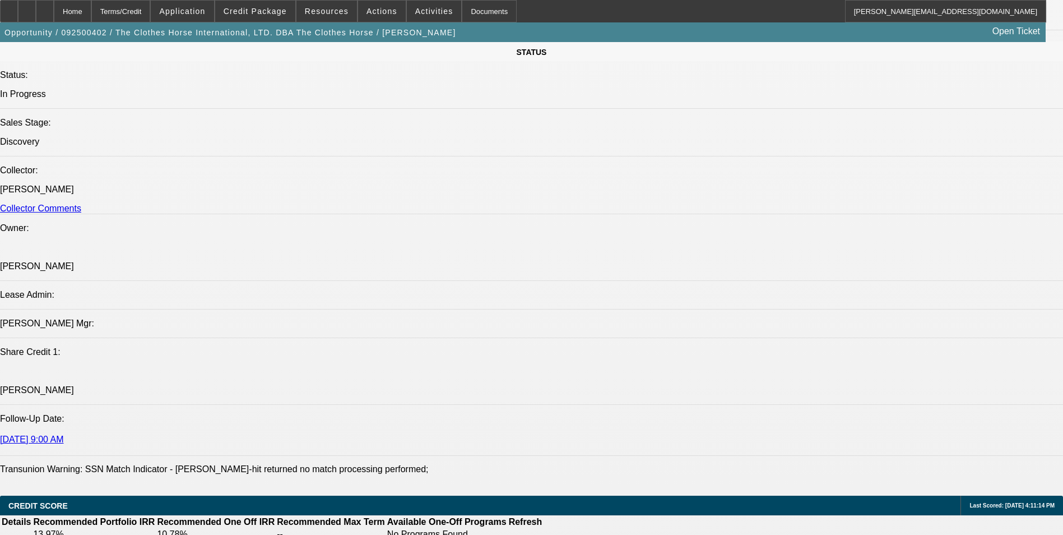
scroll to position [1457, 0]
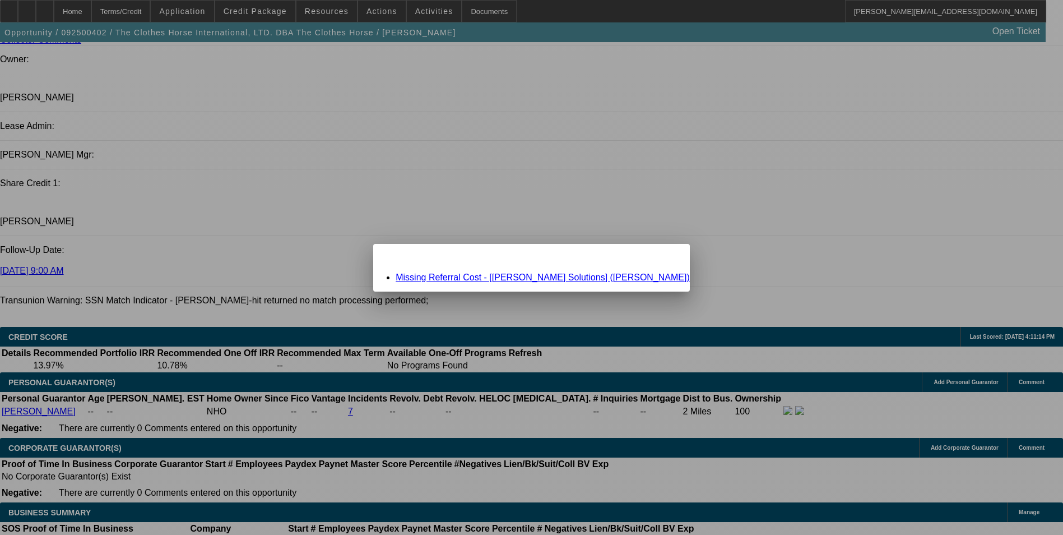
scroll to position [0, 0]
click at [540, 276] on link "Missing Referral Cost - [Hirsch Solutions] (Gillespie, Bernie)" at bounding box center [543, 277] width 294 height 10
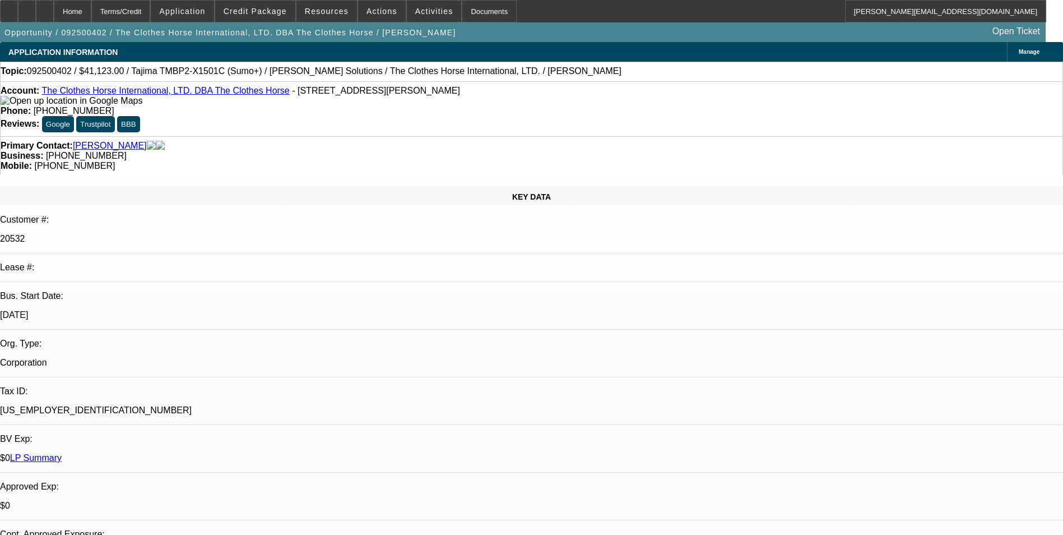
scroll to position [1457, 0]
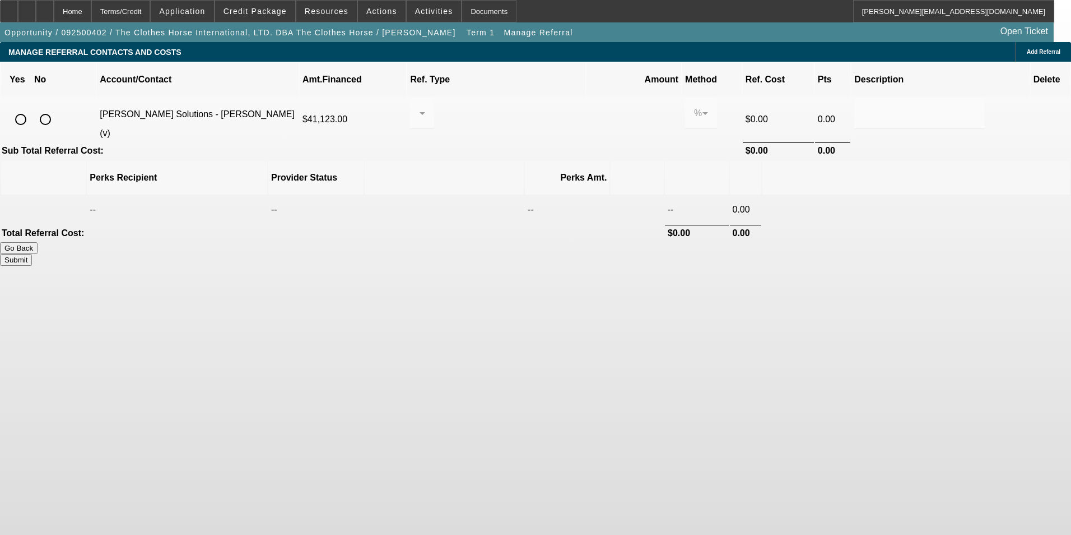
click at [32, 108] on input "radio" at bounding box center [21, 119] width 22 height 22
radio input "true"
click at [425, 107] on div at bounding box center [422, 112] width 6 height 31
click at [513, 130] on span "Pay vendor SALES PERSON" at bounding box center [509, 131] width 91 height 27
click at [598, 106] on input "0.000" at bounding box center [633, 112] width 71 height 13
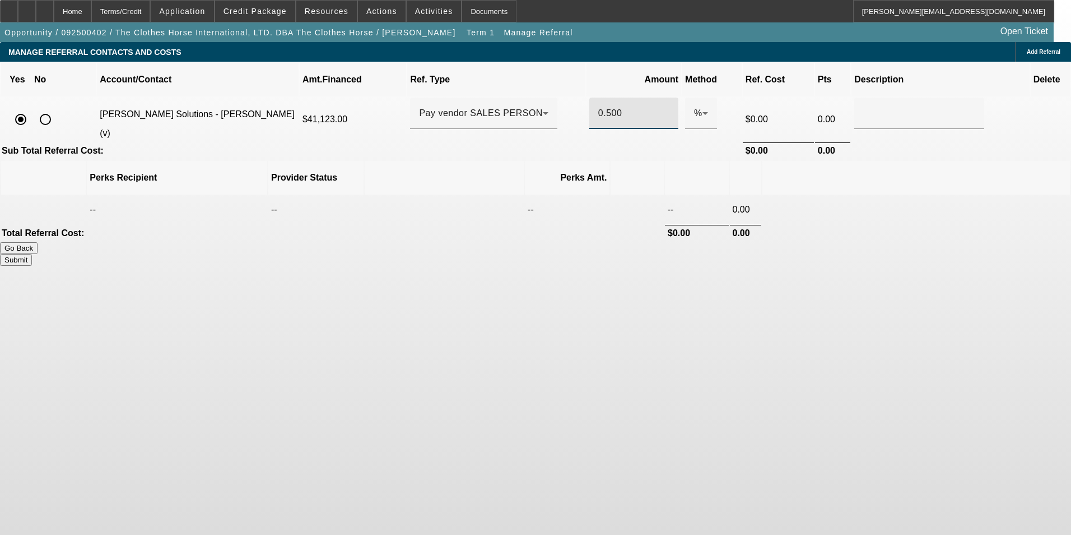
drag, startPoint x: 787, startPoint y: 169, endPoint x: 803, endPoint y: 162, distance: 17.1
click at [787, 196] on td at bounding box center [917, 210] width 308 height 28
click at [32, 254] on button "Submit" at bounding box center [16, 260] width 32 height 12
type input "0.500"
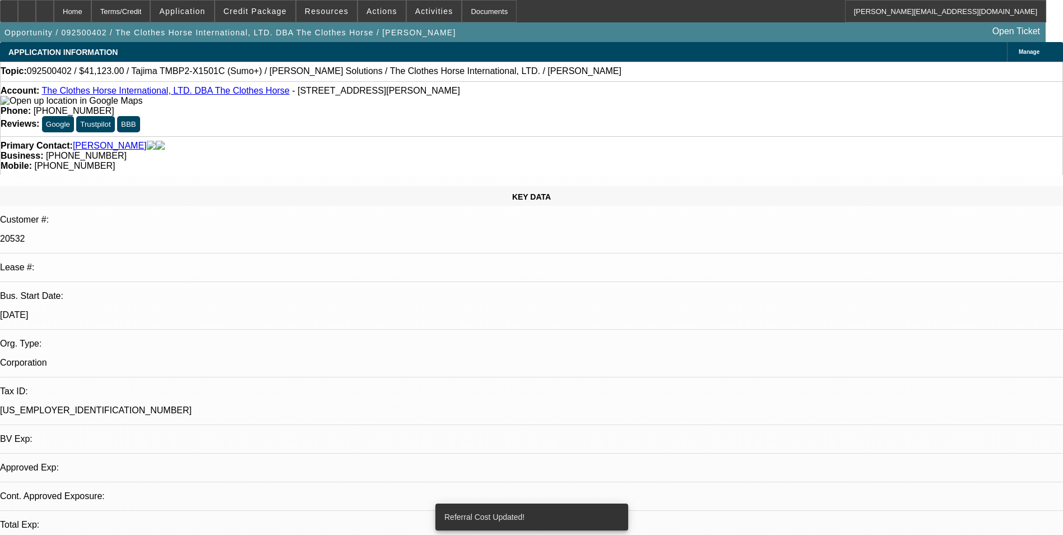
select select "0"
select select "2"
select select "0.1"
select select "4"
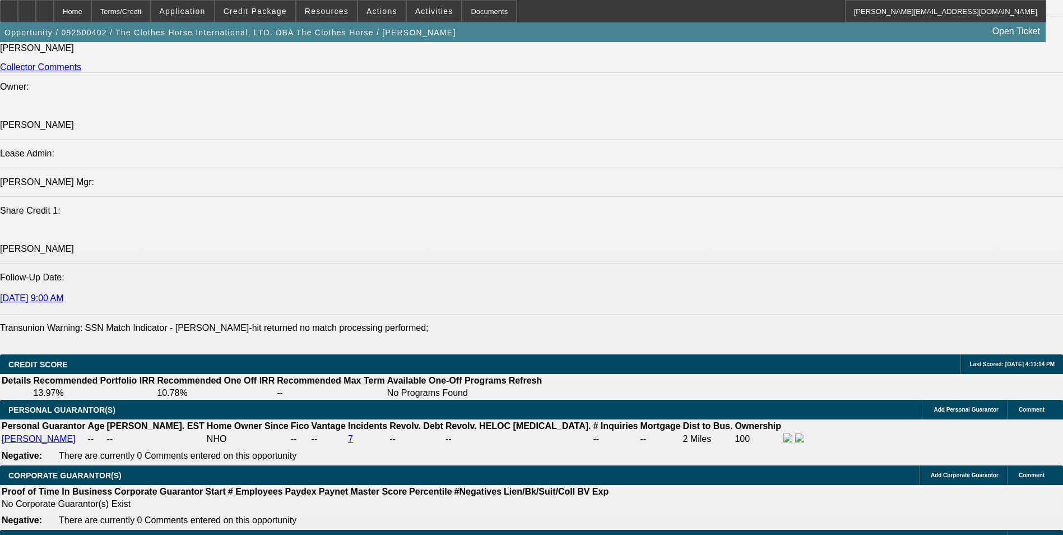
scroll to position [1513, 0]
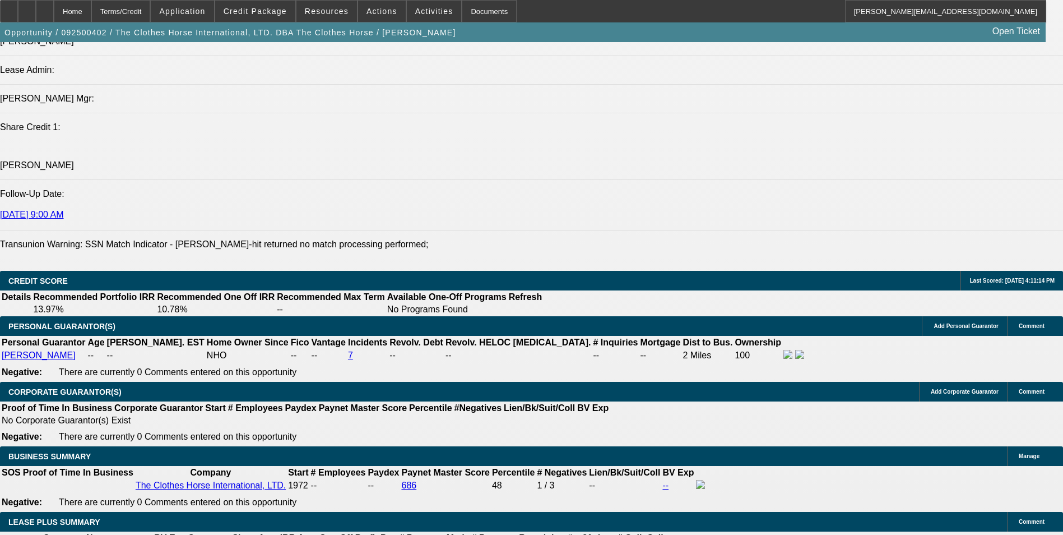
drag, startPoint x: 227, startPoint y: 380, endPoint x: 264, endPoint y: 373, distance: 38.2
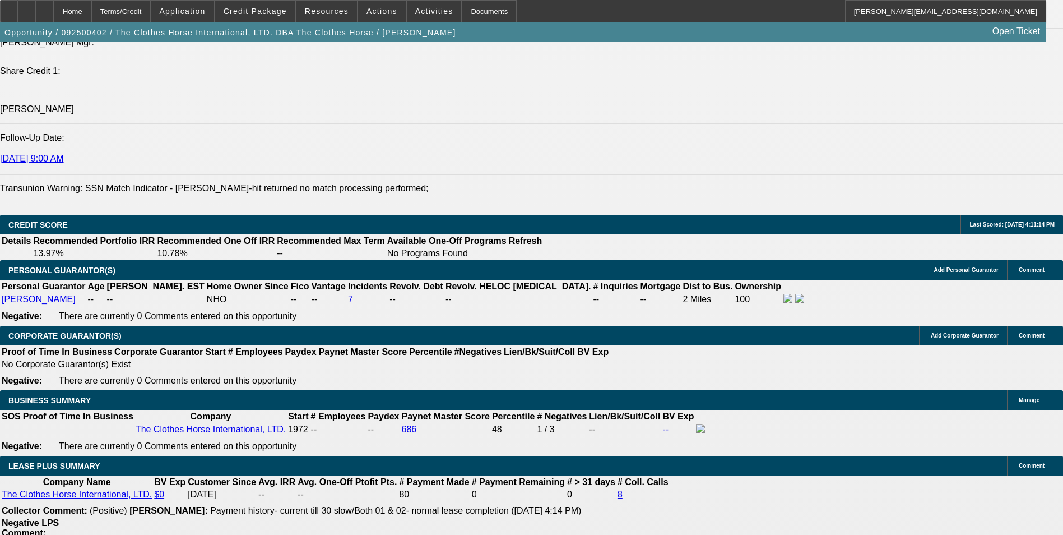
scroll to position [1606, 0]
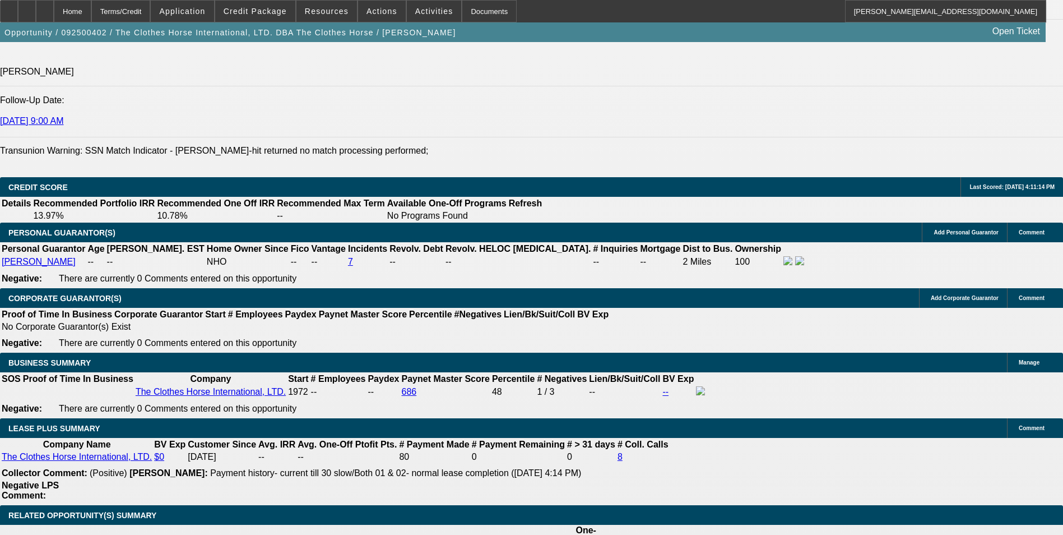
type input "$0.00"
type input "UNKNOWN"
drag, startPoint x: 222, startPoint y: 416, endPoint x: 249, endPoint y: 412, distance: 27.2
type input "60"
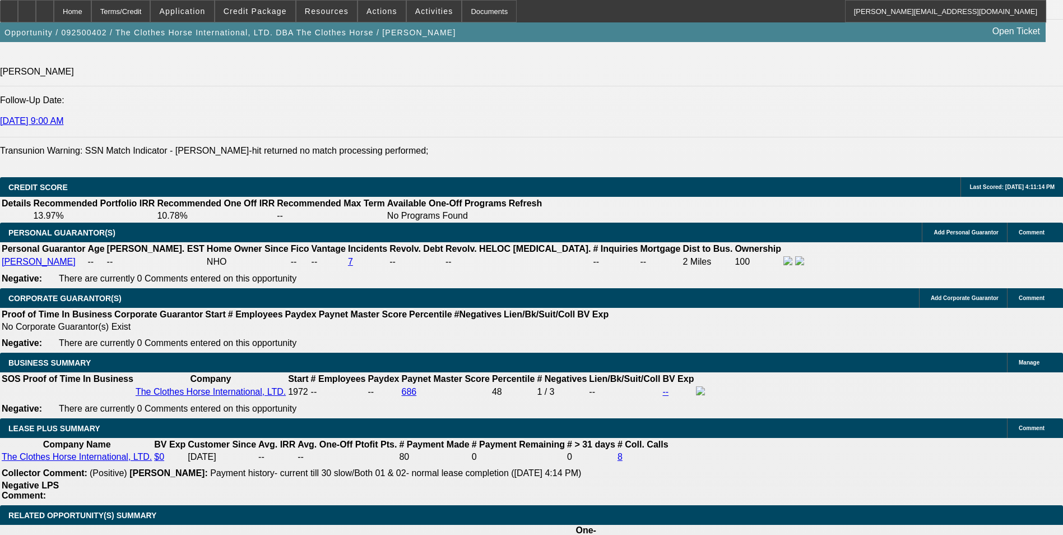
type input "887"
type input "$1,774.00"
type input "10.7"
type input "$887.00"
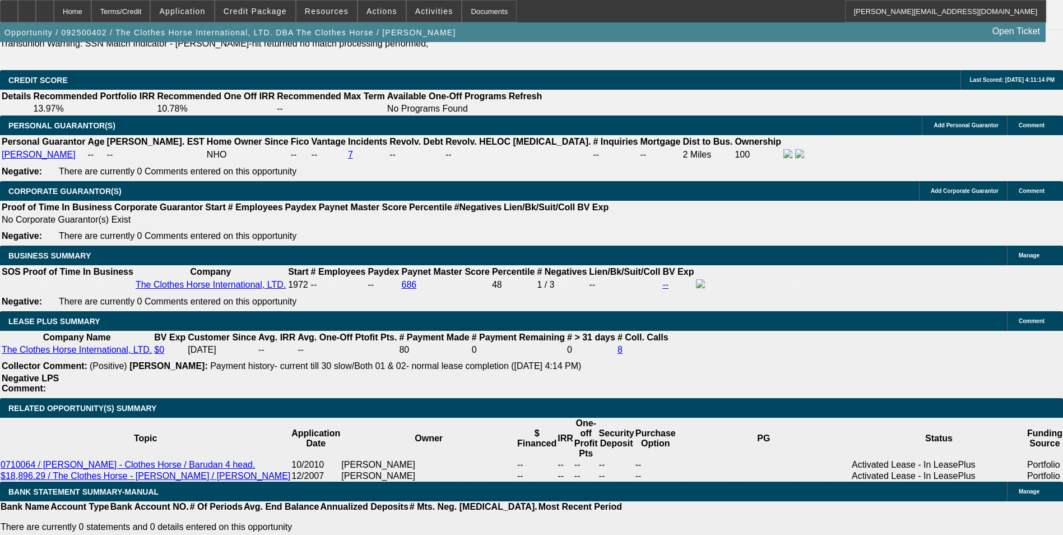
scroll to position [1718, 0]
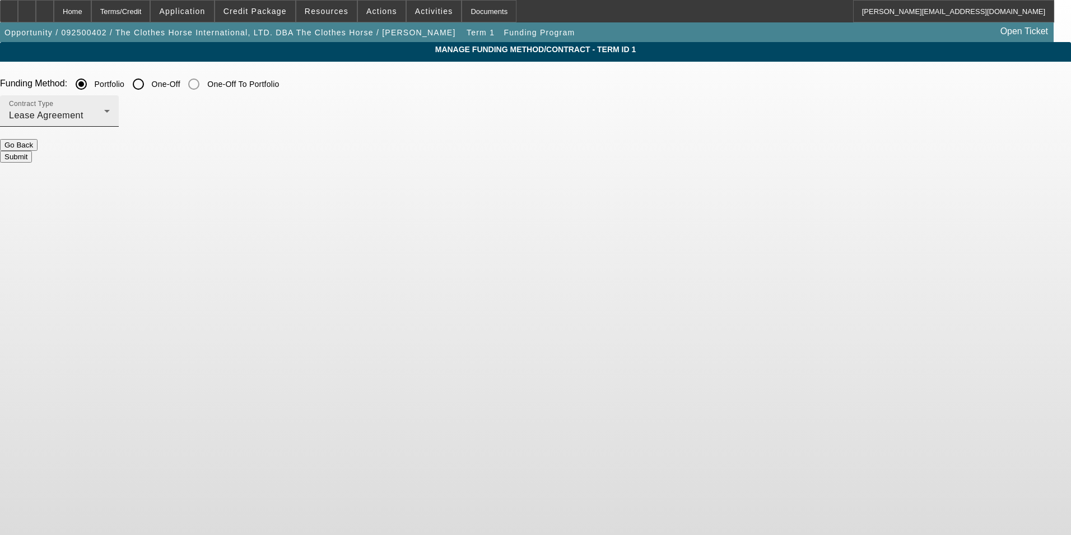
click at [104, 119] on div "Lease Agreement" at bounding box center [56, 115] width 95 height 13
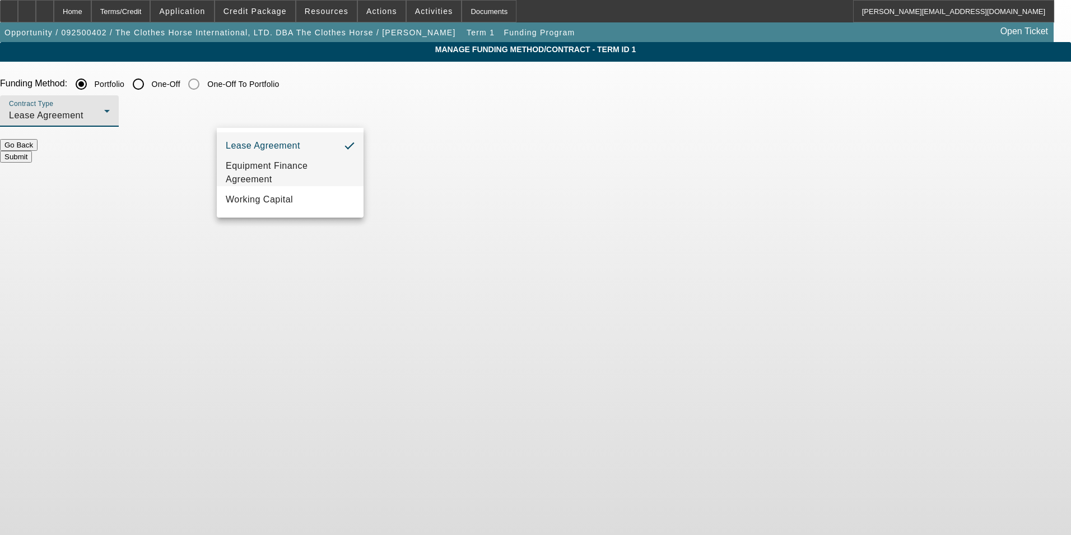
click at [269, 174] on span "Equipment Finance Agreement" at bounding box center [290, 172] width 129 height 27
click at [32, 151] on button "Submit" at bounding box center [16, 157] width 32 height 12
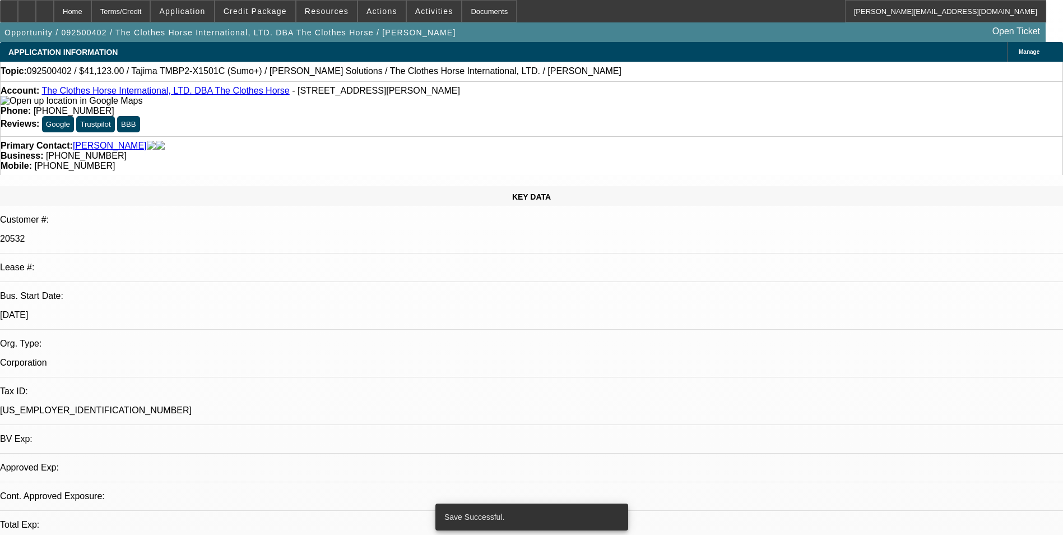
select select "0"
select select "2"
select select "0"
select select "6"
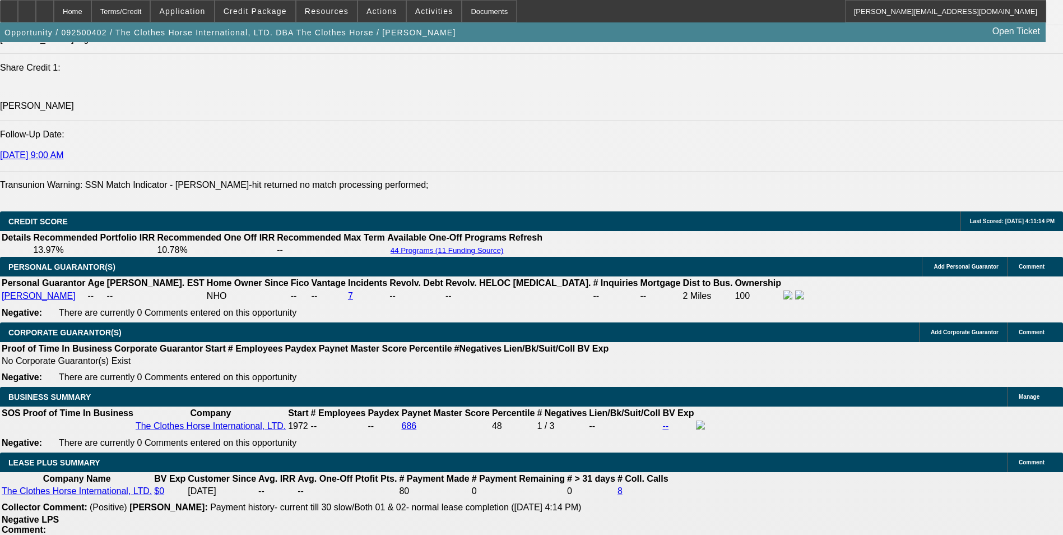
scroll to position [1569, 0]
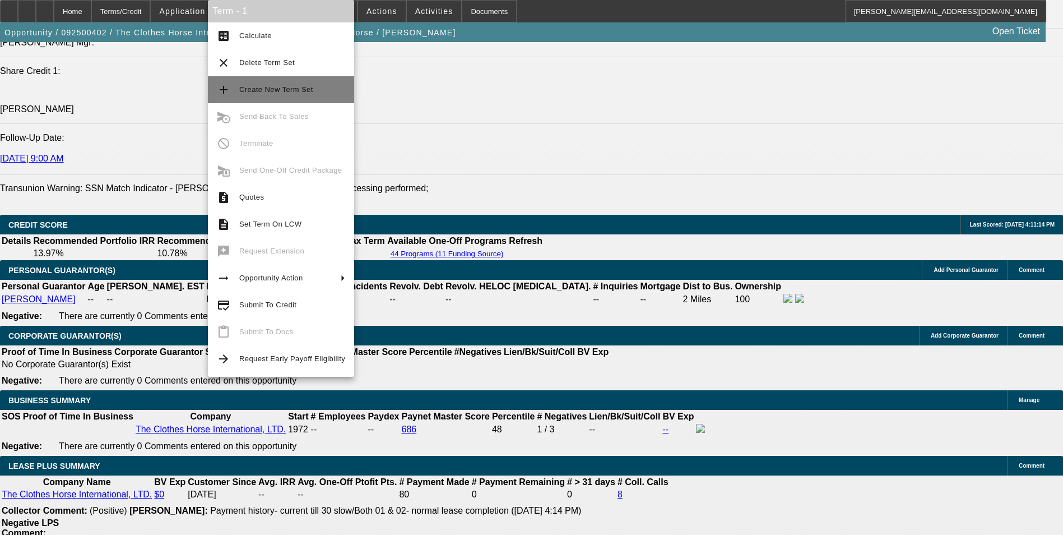
click at [276, 86] on span "Create New Term Set" at bounding box center [276, 89] width 74 height 8
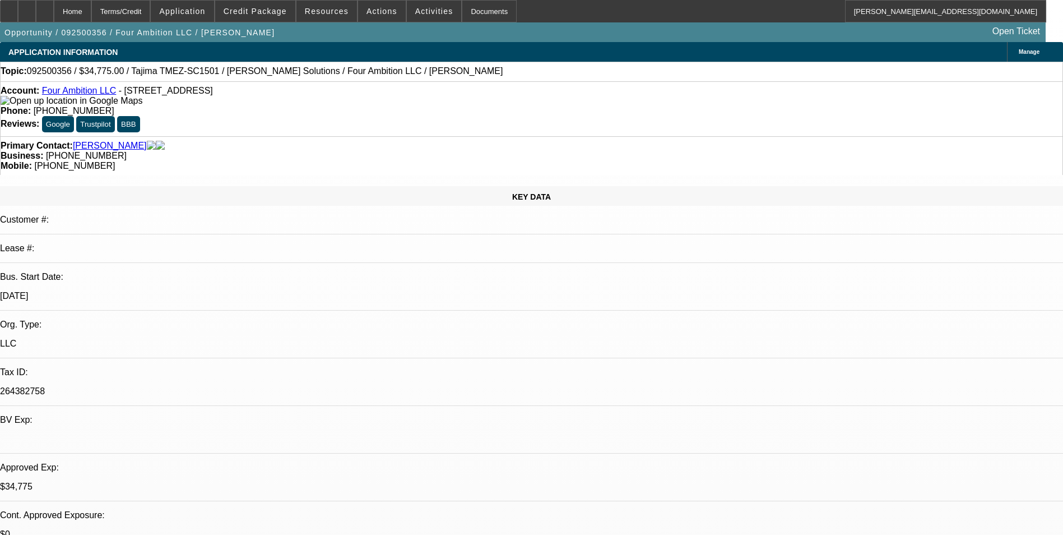
select select "0"
select select "2"
select select "0"
select select "6"
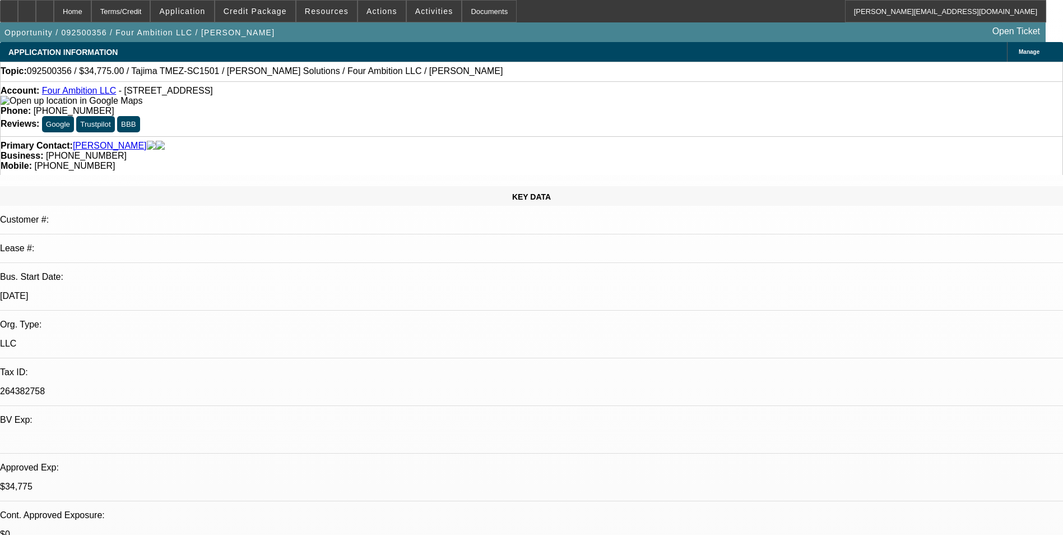
select select "0"
select select "2"
select select "0"
select select "6"
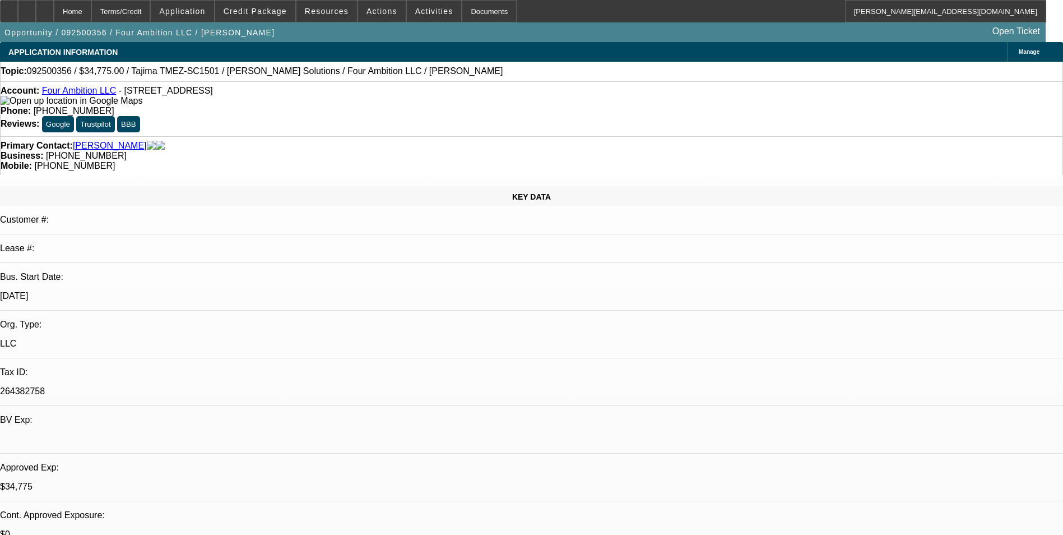
select select "0"
select select "2"
select select "0"
select select "6"
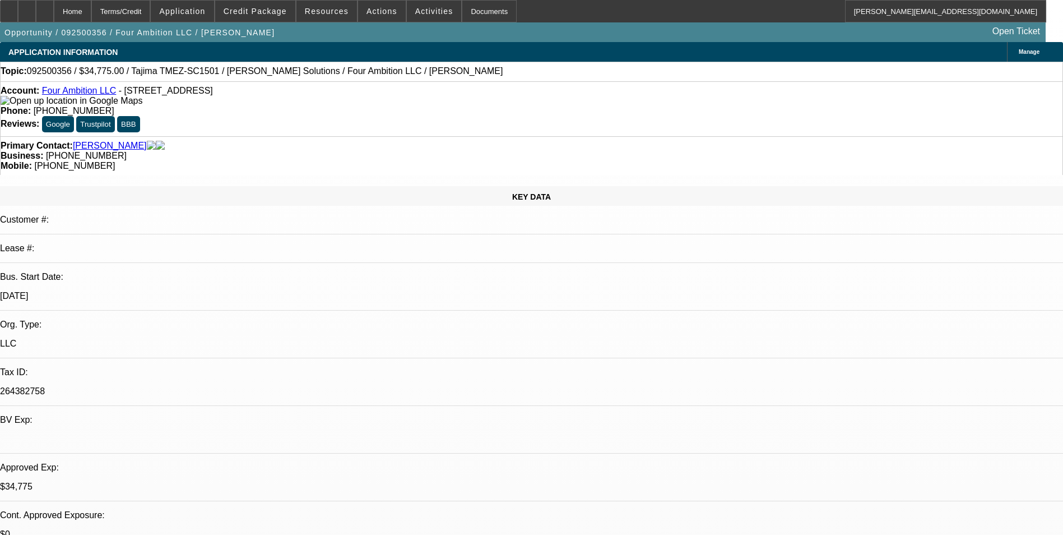
select select "0"
select select "2"
select select "0"
select select "6"
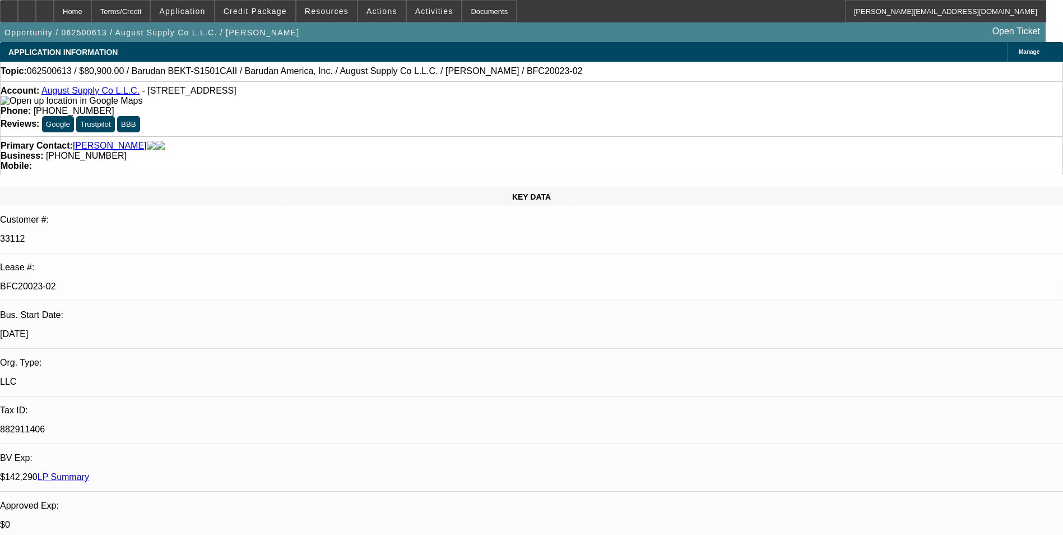
select select "0"
select select "2"
select select "0.1"
select select "4"
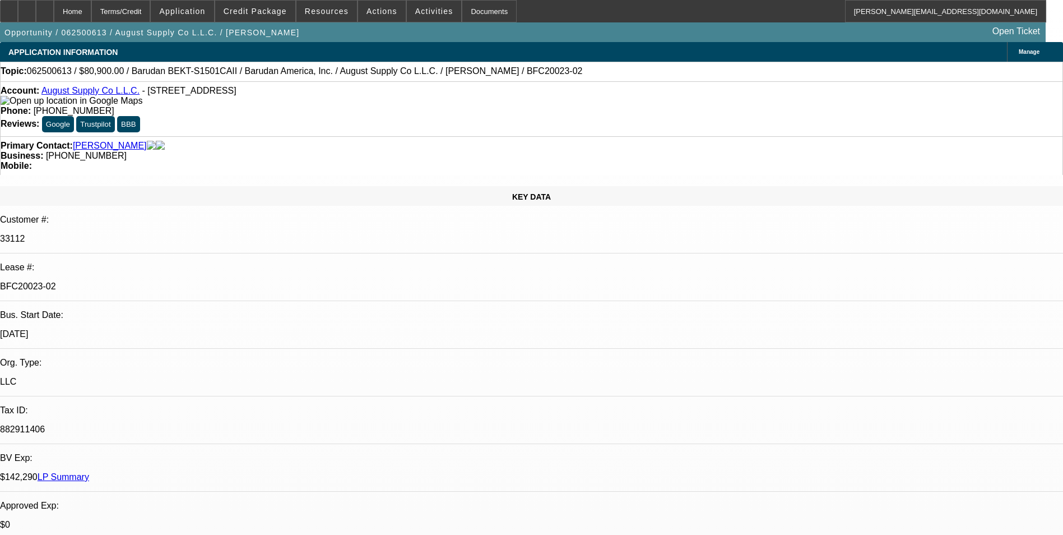
select select "0"
select select "2"
select select "0.1"
select select "4"
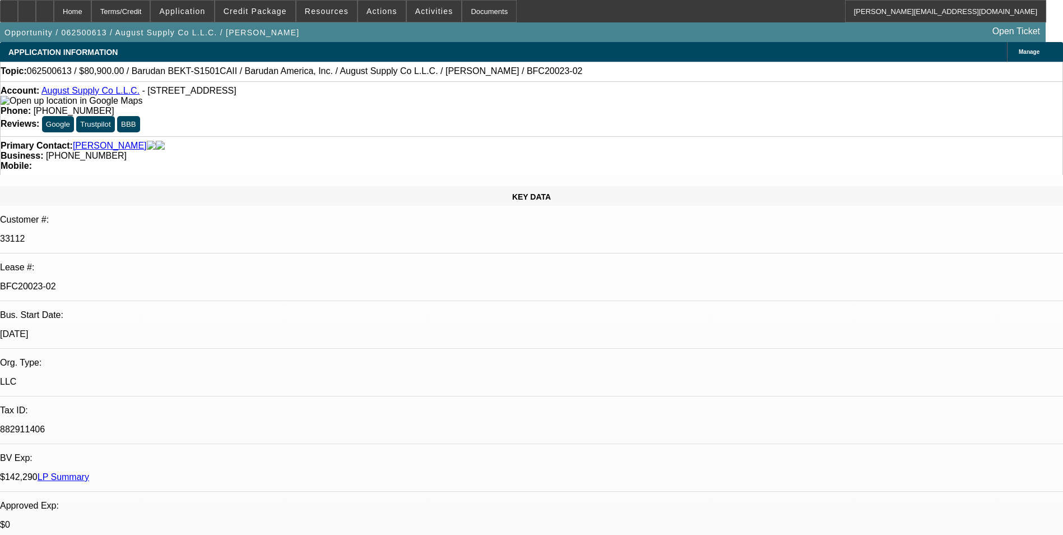
select select "0"
select select "2"
select select "0.1"
select select "4"
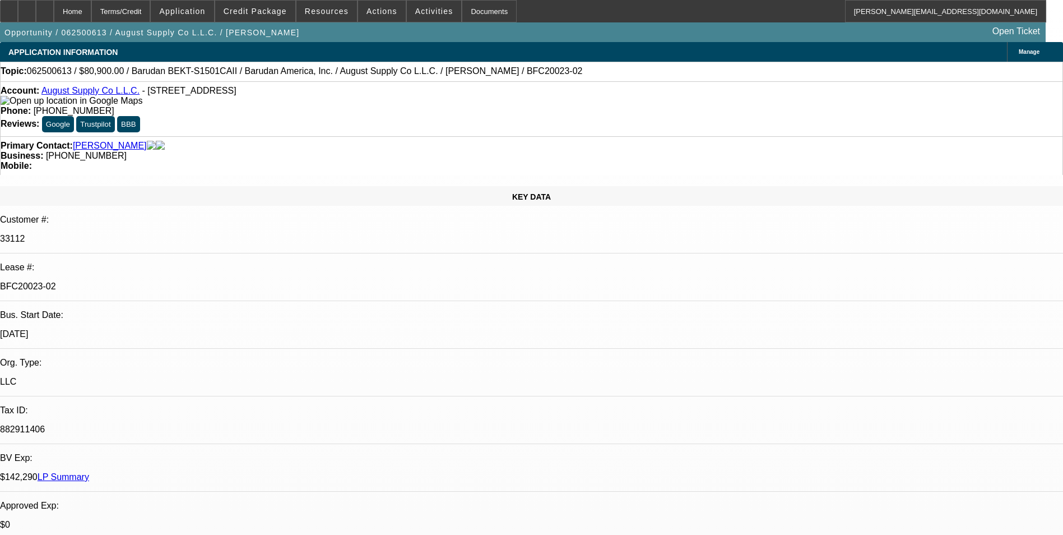
select select "0"
select select "2"
select select "0.1"
select select "4"
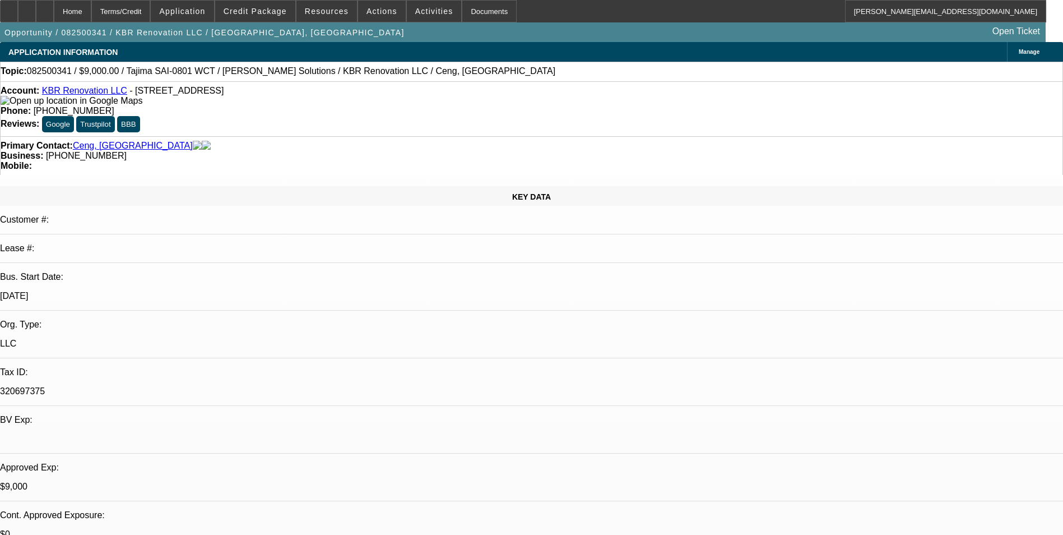
select select "0"
select select "2"
select select "0.1"
select select "0"
select select "2"
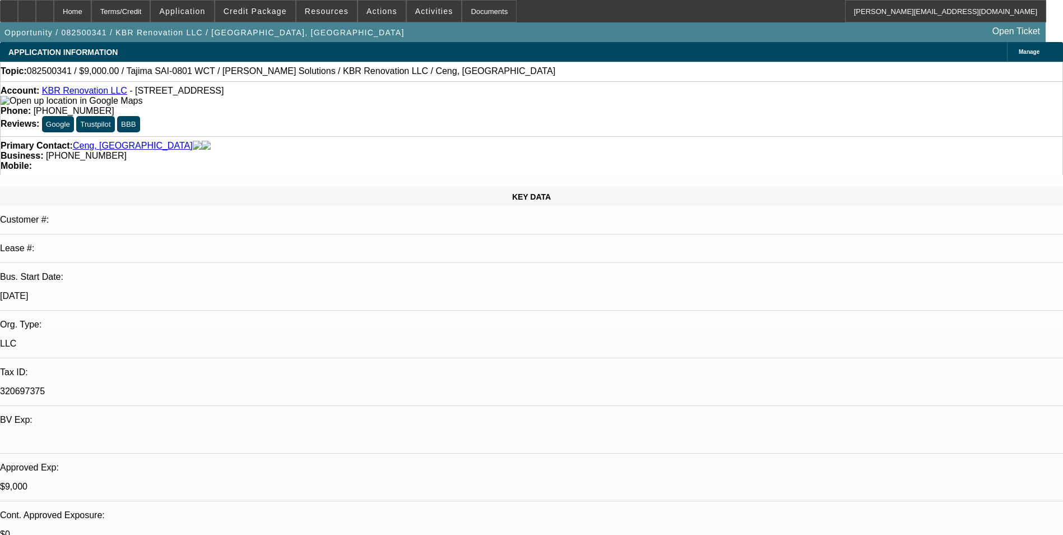
select select "0"
select select "2"
select select "0.1"
select select "0"
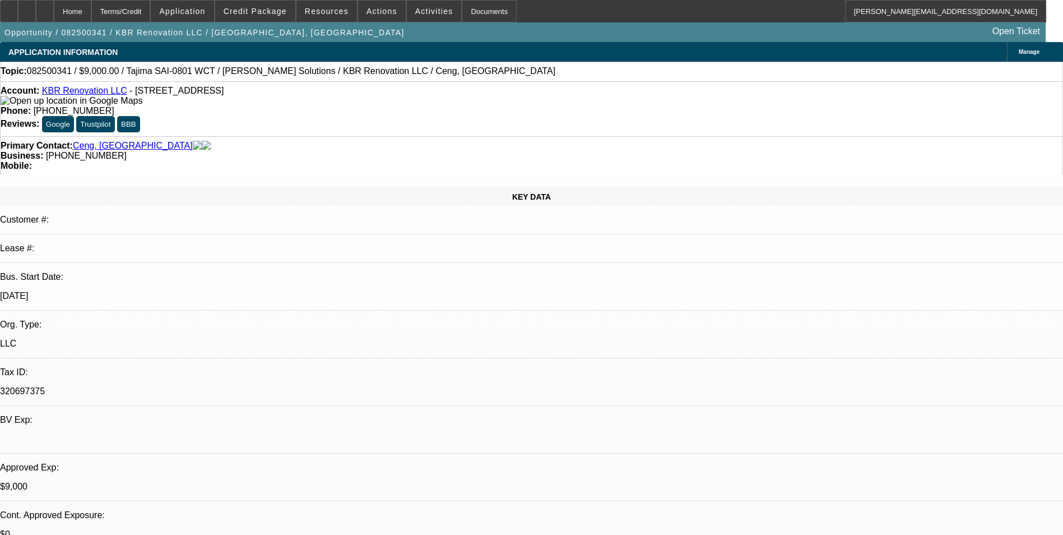
select select "2"
select select "0.1"
select select "1"
select select "2"
select select "4"
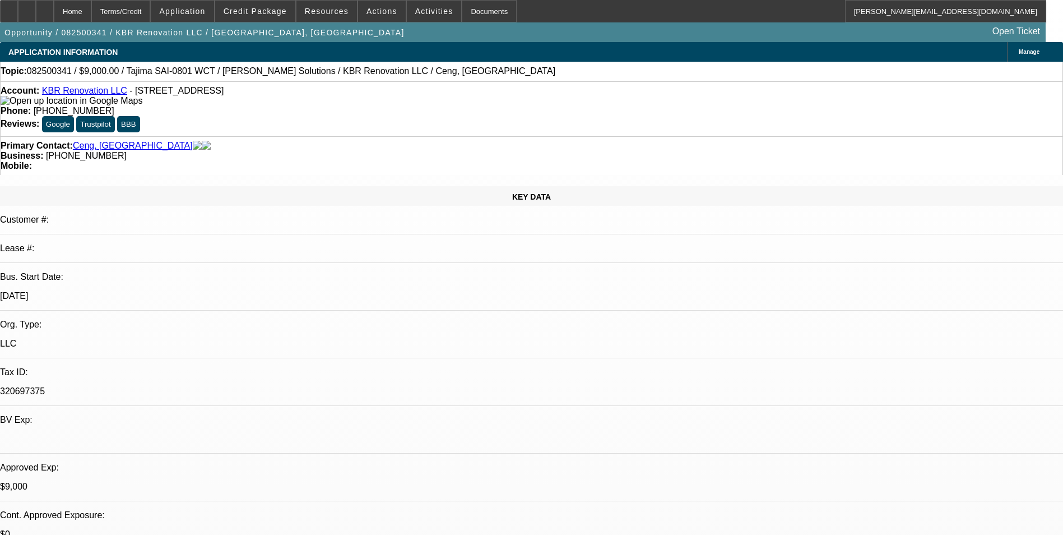
select select "1"
select select "2"
select select "6"
select select "1"
select select "2"
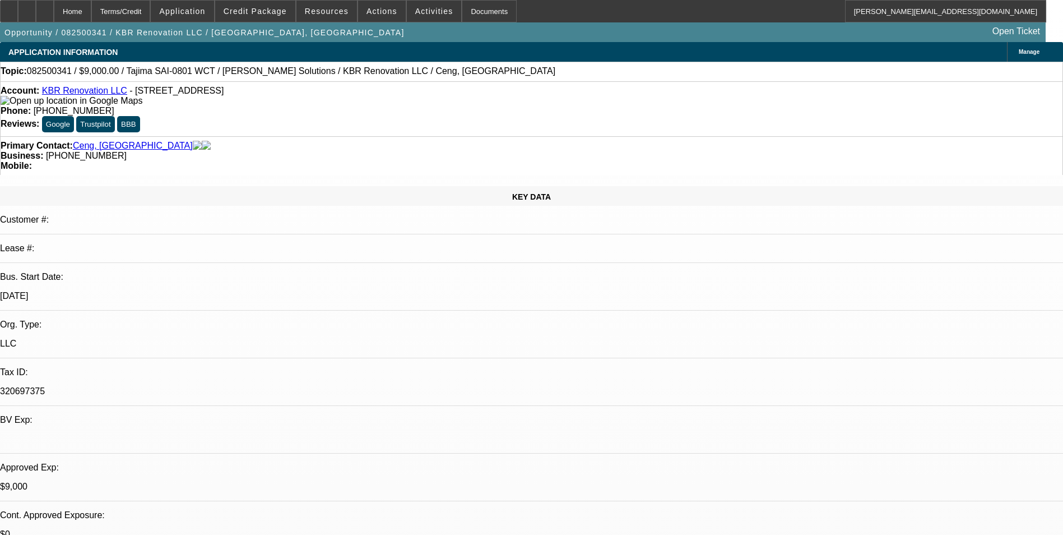
select select "4"
select select "1"
select select "2"
select select "4"
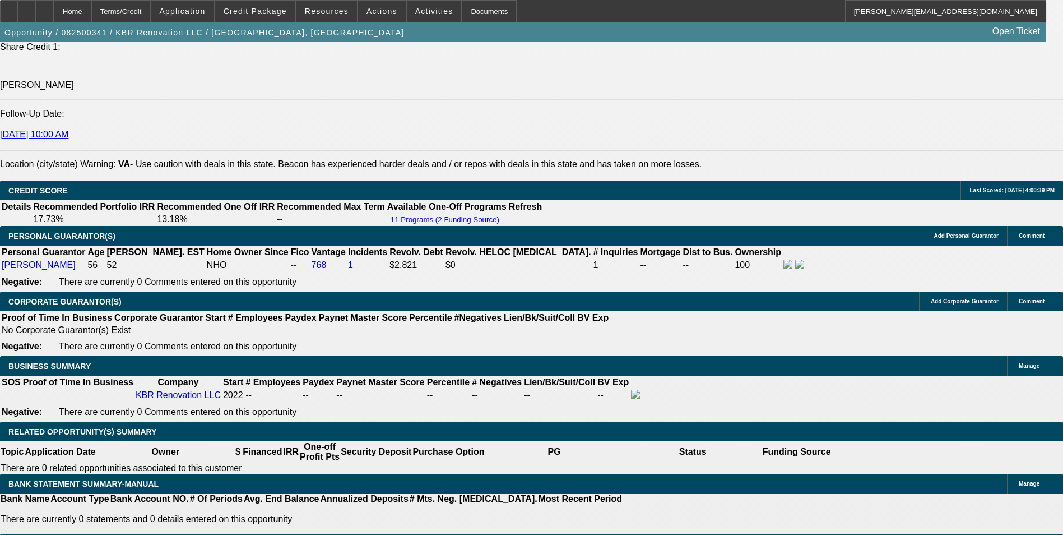
scroll to position [1625, 0]
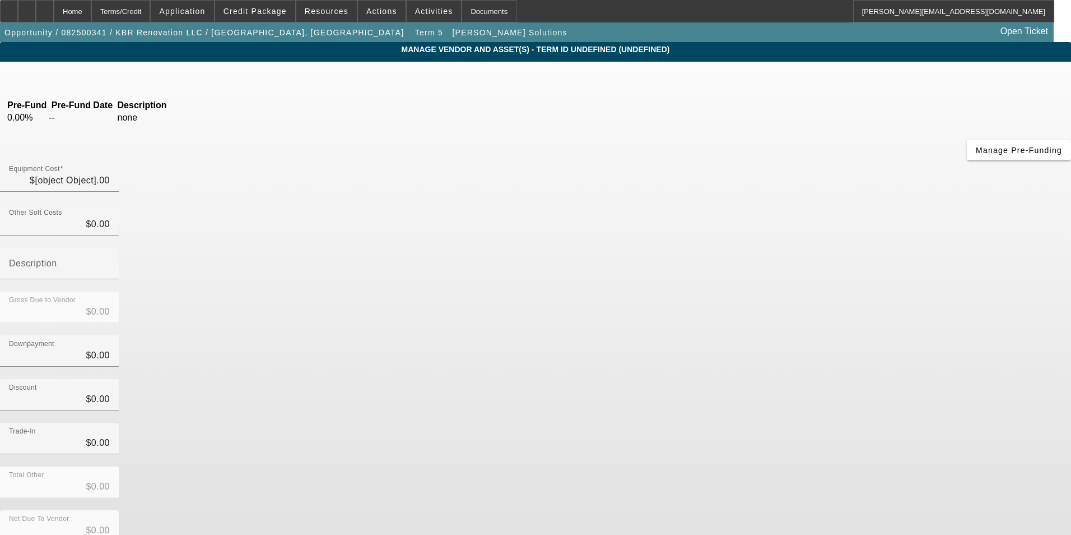
type input "$41,123.00"
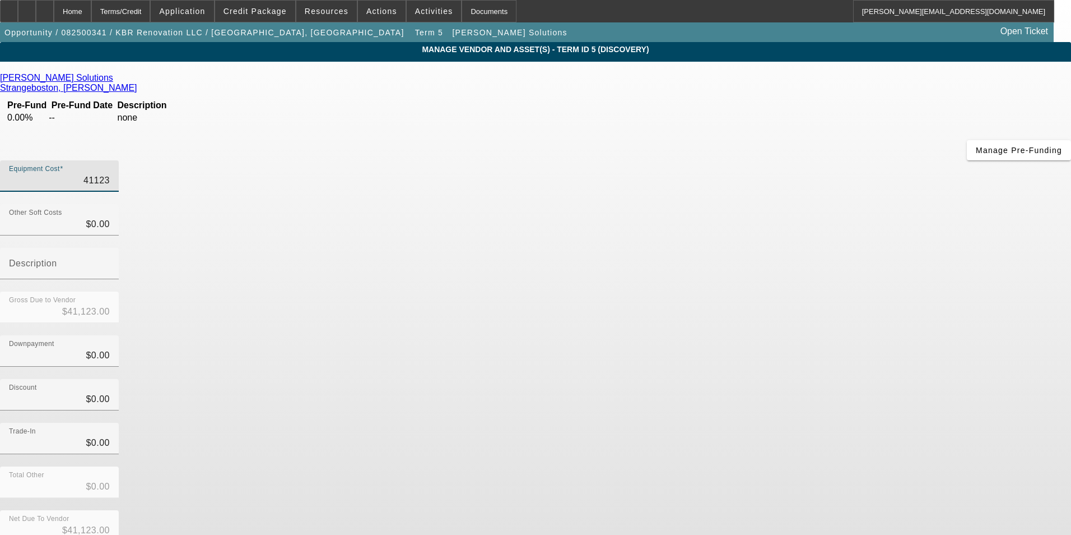
drag, startPoint x: 643, startPoint y: 98, endPoint x: 950, endPoint y: 41, distance: 311.8
click at [950, 44] on app-vendor-asset-manage "MANAGE VENDOR AND ASSET(S) - Term ID 5 (Discovery) Remove Vendor Hirsch Solutio…" at bounding box center [535, 343] width 1071 height 602
type input "1"
type input "$1.00"
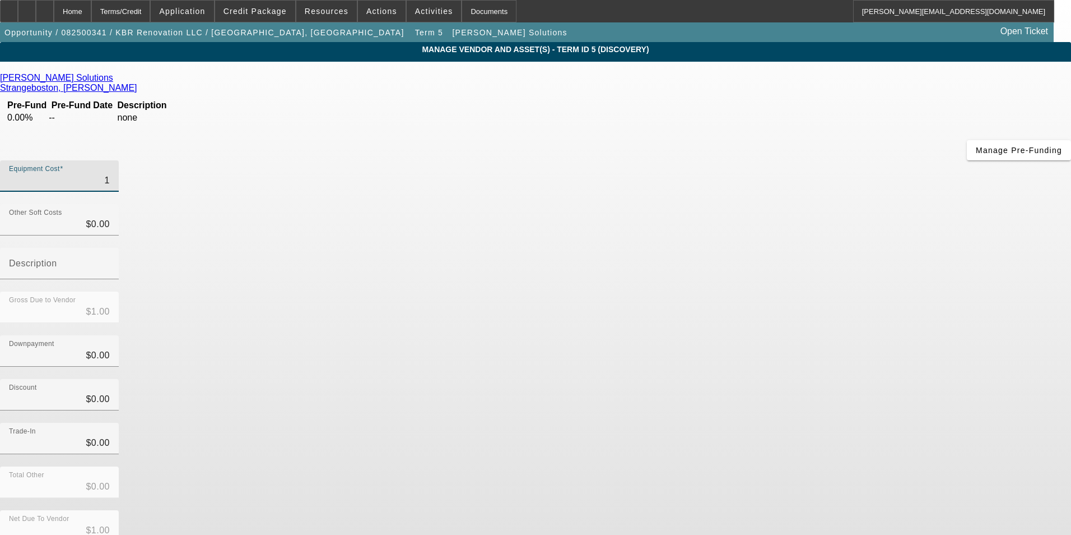
type input "11"
type input "$11.00"
type input "117"
type input "$117.00"
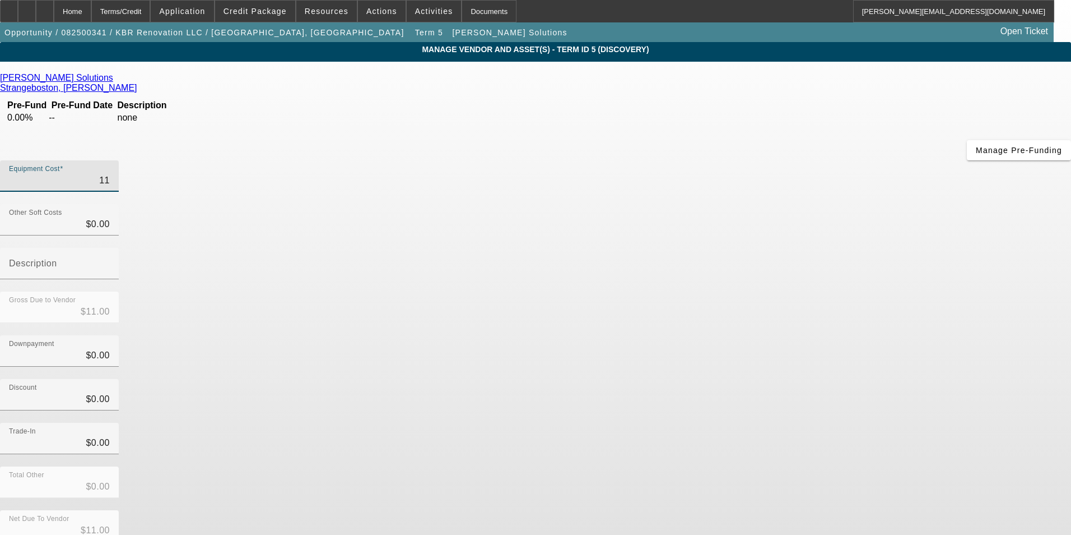
type input "$117.00"
type input "1179"
type input "$1,179.00"
type input "11790"
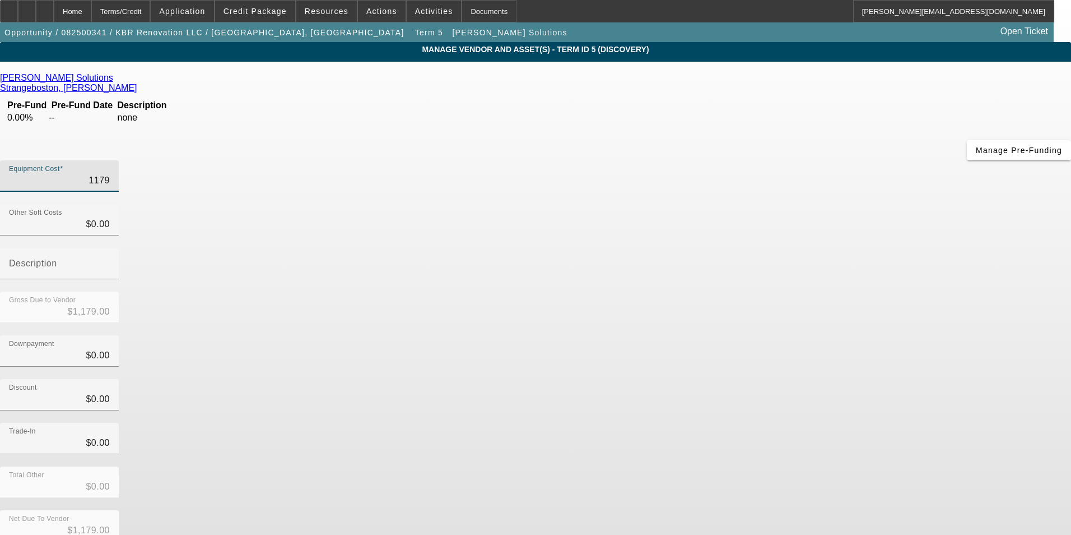
type input "$11,790.00"
drag, startPoint x: 746, startPoint y: 338, endPoint x: 759, endPoint y: 347, distance: 15.4
click at [747, 422] on div "Trade-In $0.00" at bounding box center [535, 444] width 1071 height 44
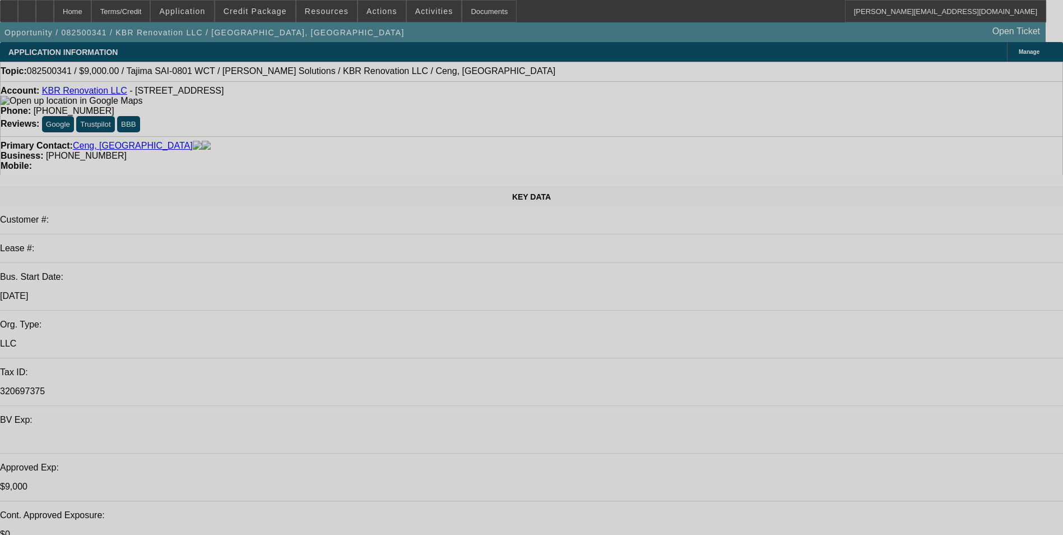
select select "0"
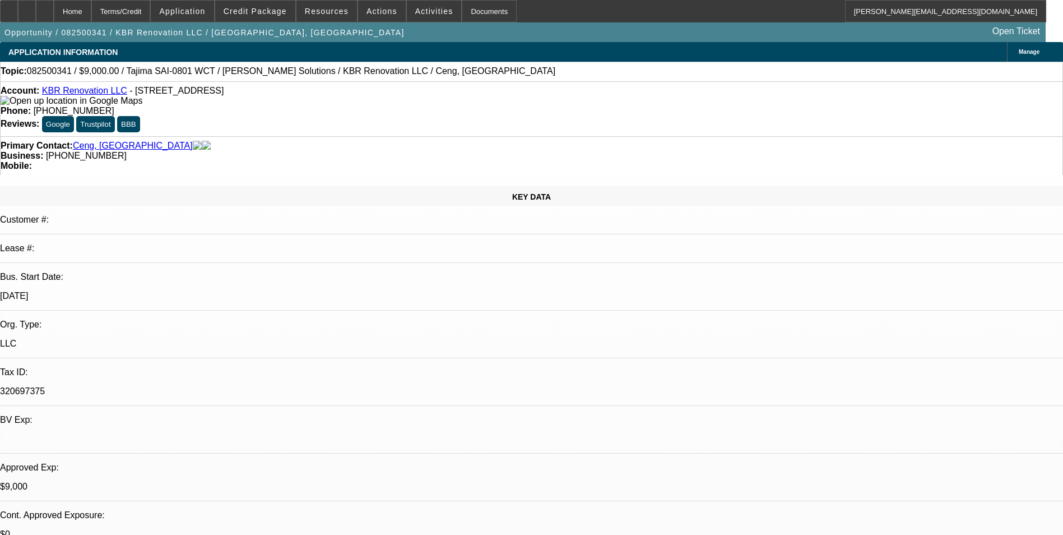
select select "2"
select select "0.1"
select select "4"
select select "0"
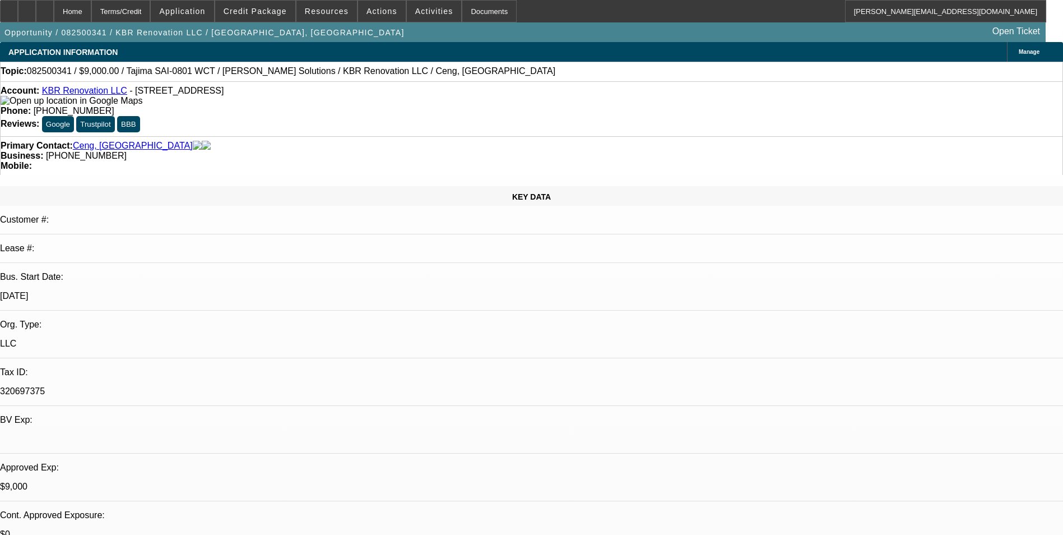
select select "2"
select select "0"
select select "6"
select select "0"
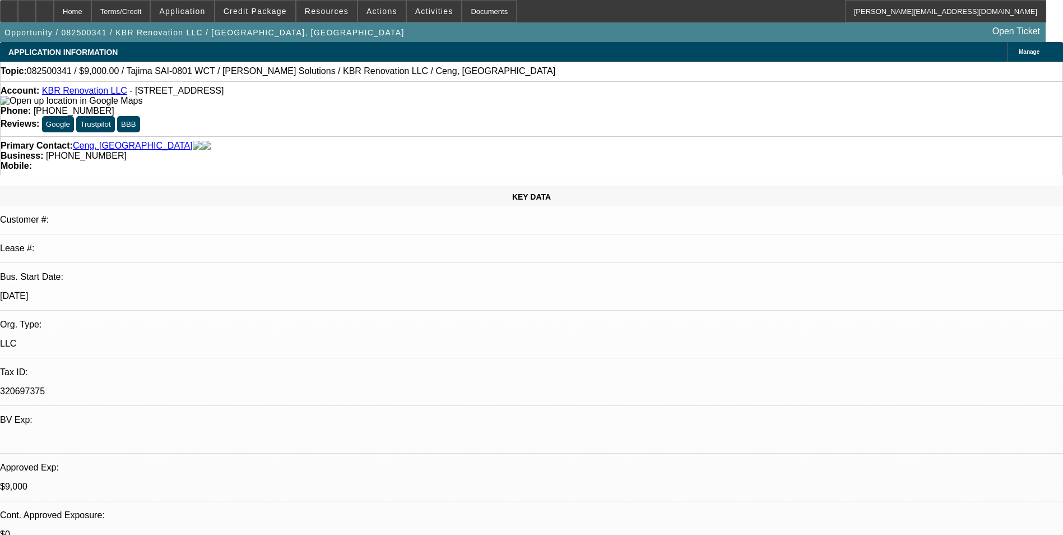
select select "2"
select select "0.1"
select select "4"
select select "0"
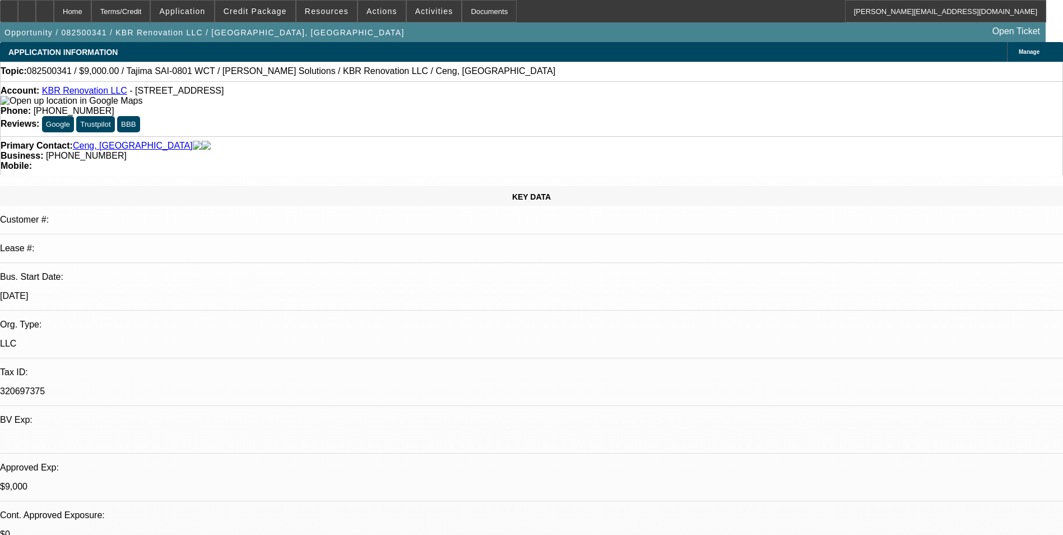
select select "2"
select select "0.1"
select select "4"
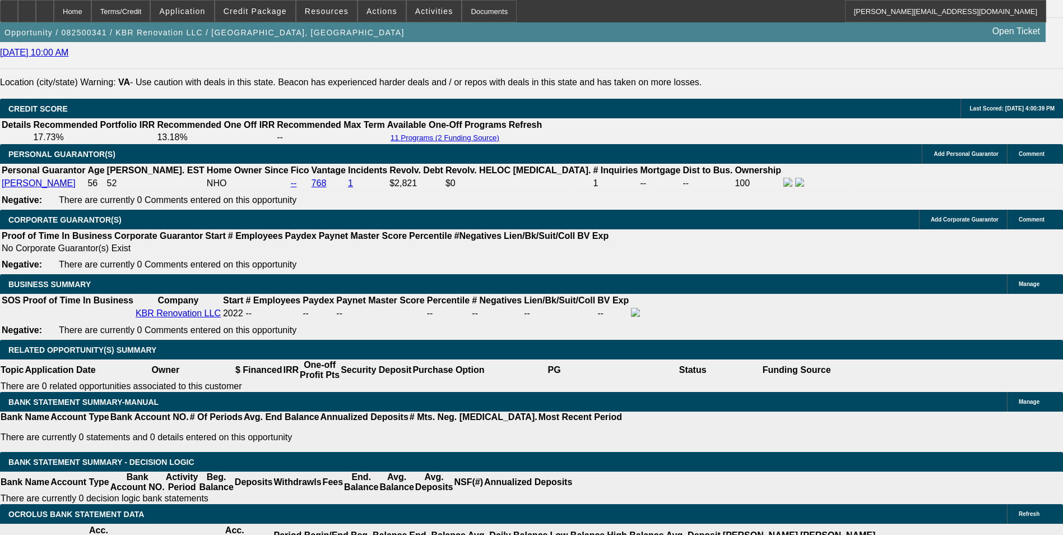
scroll to position [1681, 0]
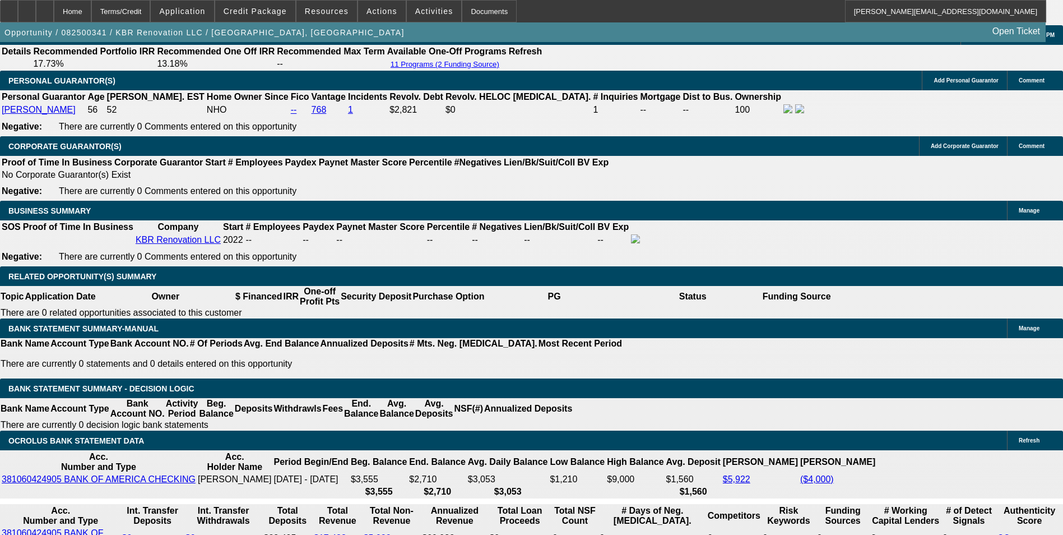
drag, startPoint x: 358, startPoint y: 329, endPoint x: 445, endPoint y: 309, distance: 89.8
type input "UNKNOWN"
type input "60"
type input "$525.82"
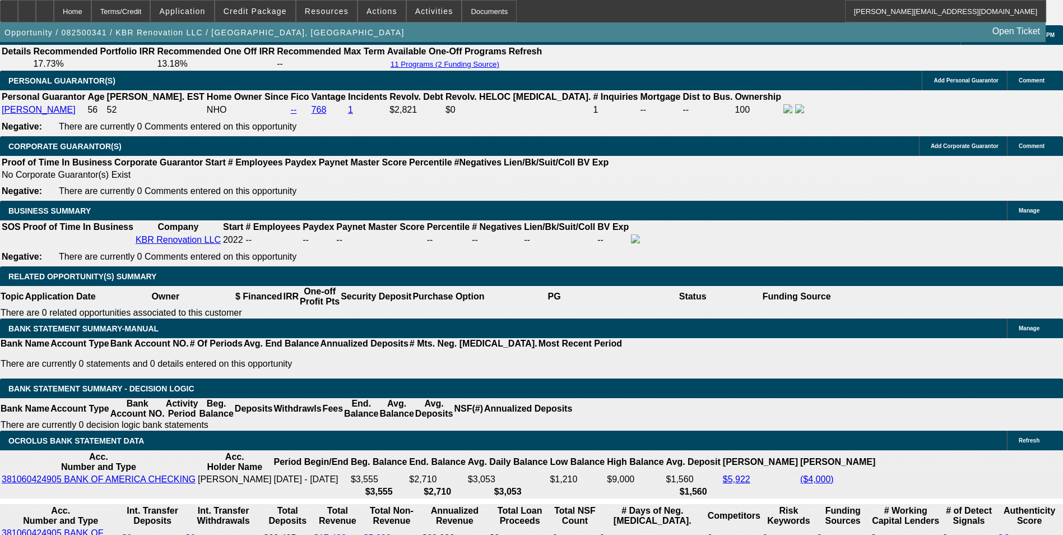
type input "$262.91"
type input "60"
select select "0.15"
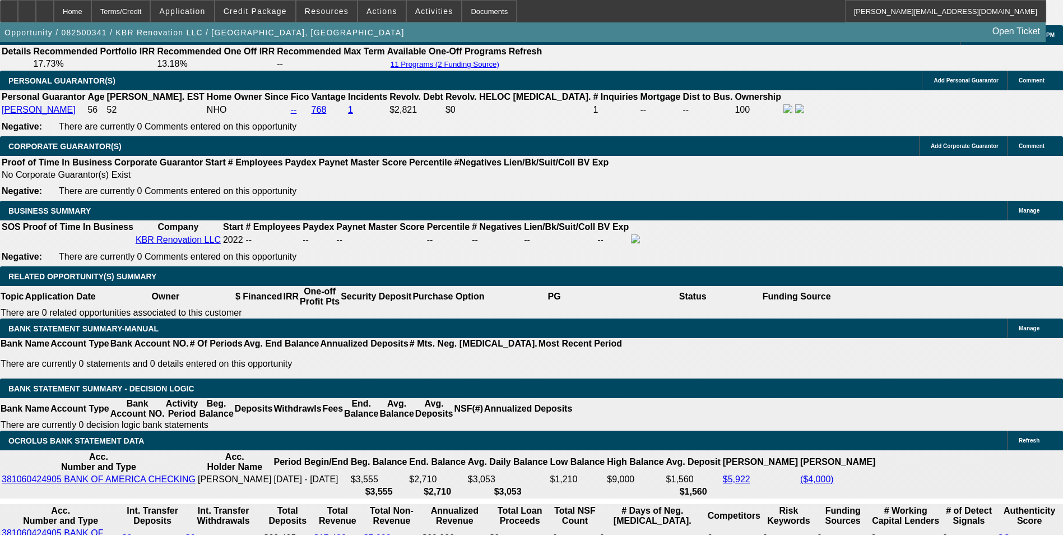
type input "$1,768.50"
type input "$446.96"
type input "$223.48"
drag, startPoint x: 337, startPoint y: 242, endPoint x: 416, endPoint y: 244, distance: 78.5
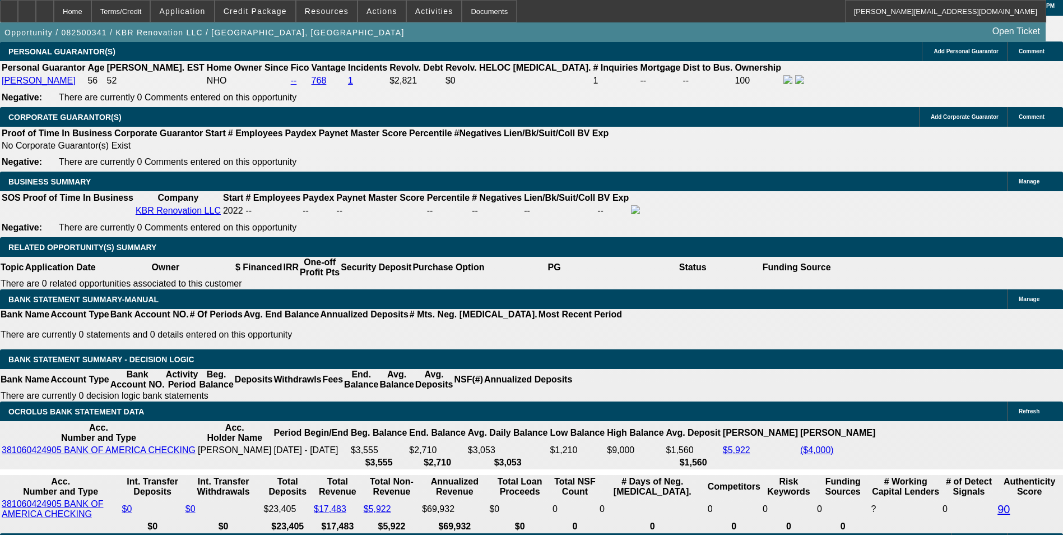
scroll to position [1737, 0]
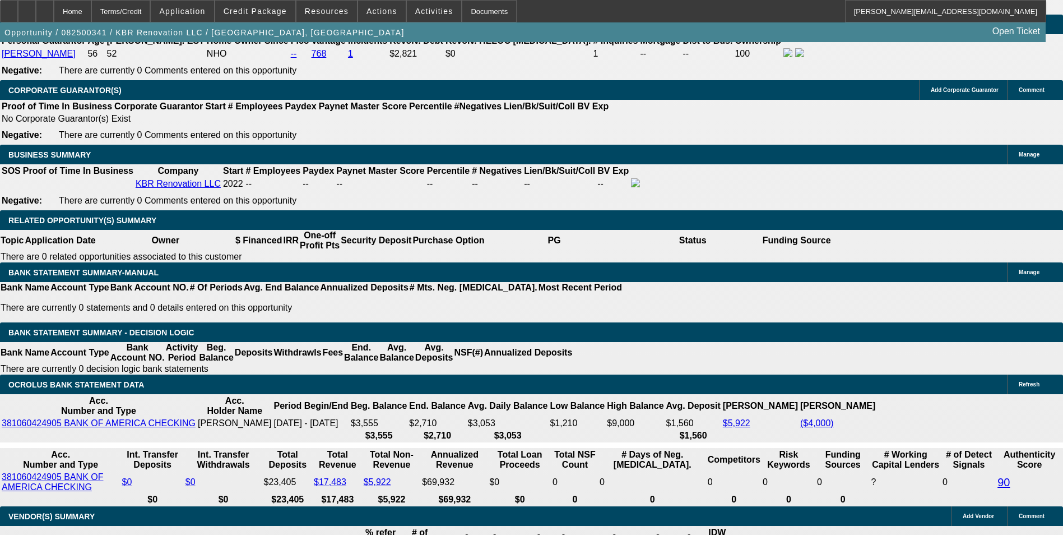
type input "$1,750.00"
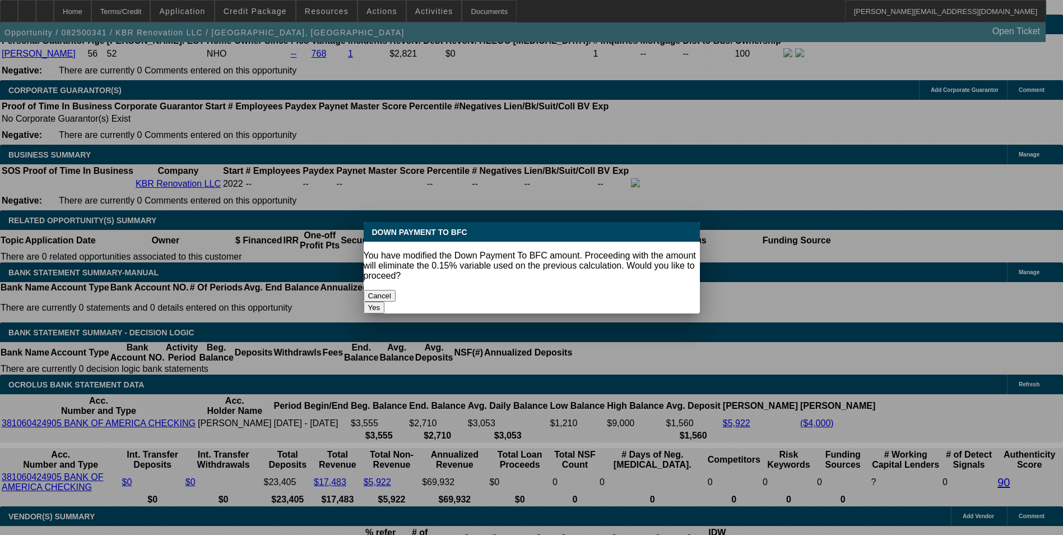
scroll to position [0, 0]
drag, startPoint x: 379, startPoint y: 276, endPoint x: 471, endPoint y: 259, distance: 92.9
click at [471, 259] on body "Home Terms/Credit Application Credit Package Resources Actions Activities Docum…" at bounding box center [531, 422] width 1063 height 4318
click at [385, 301] on button "Yes" at bounding box center [374, 307] width 21 height 12
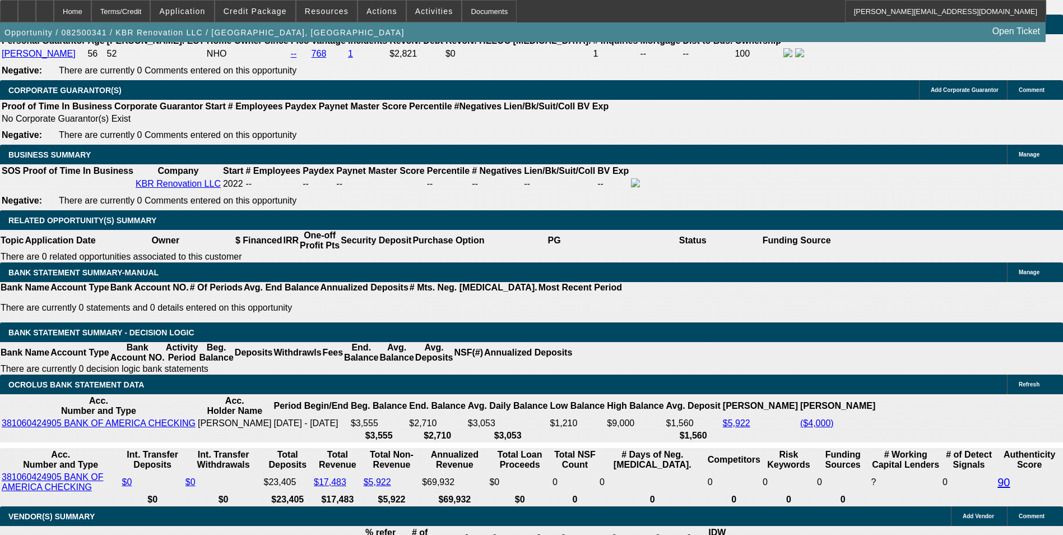
select select "0"
type input "$447.78"
type input "$223.89"
type input "15"
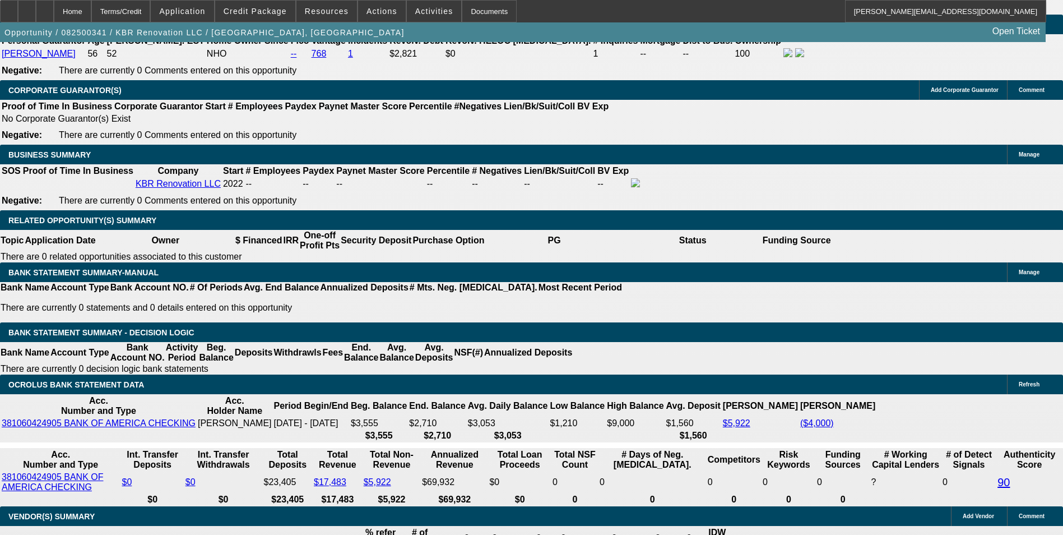
type input "$343.24"
type input "$171.62"
type input "$477.70"
type input "$238.85"
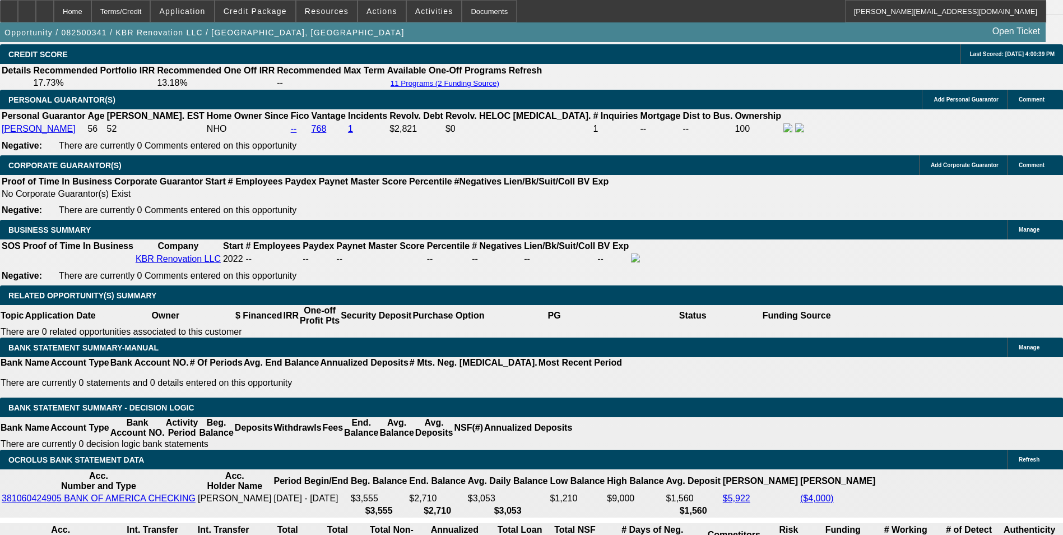
scroll to position [1569, 0]
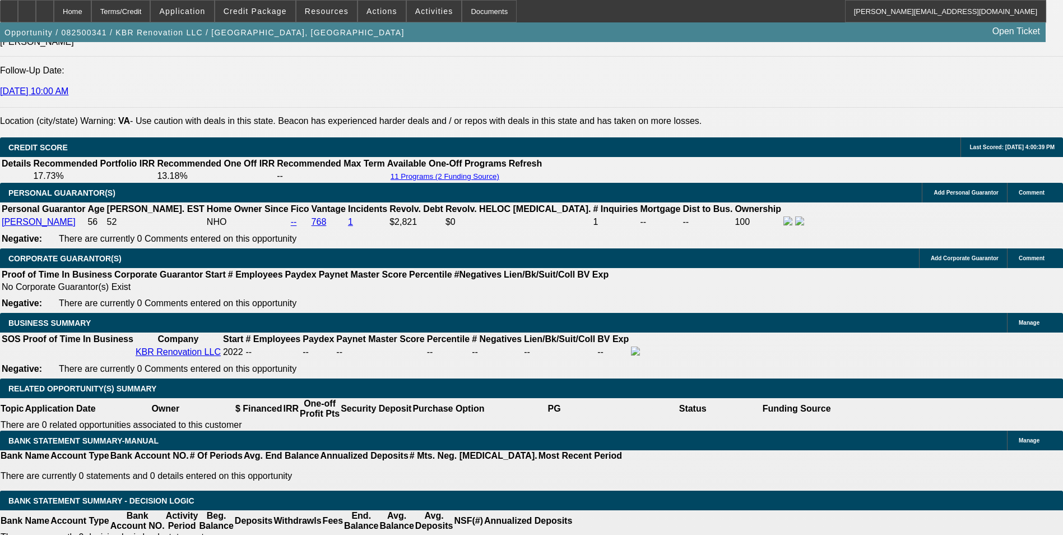
type input "15"
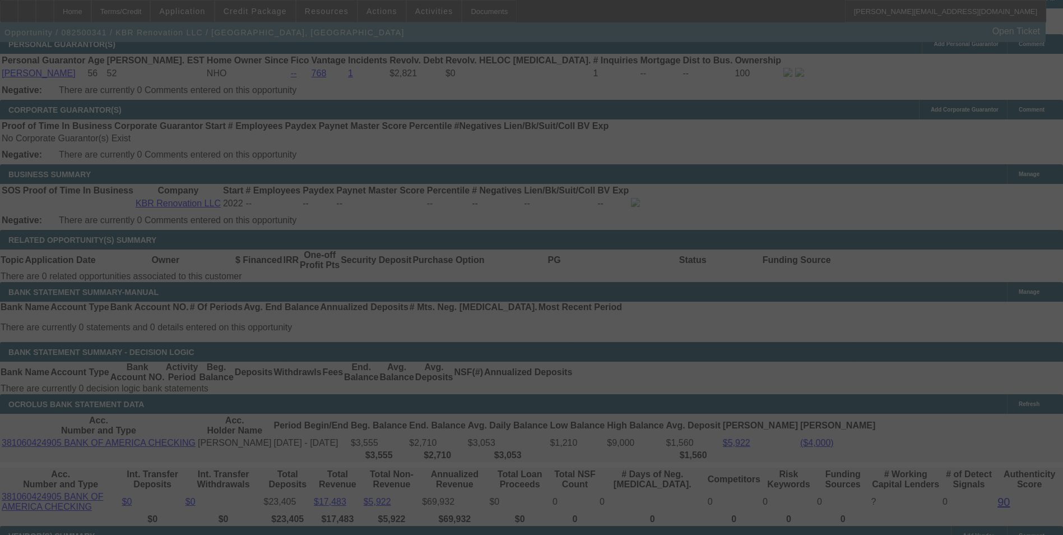
scroll to position [1737, 0]
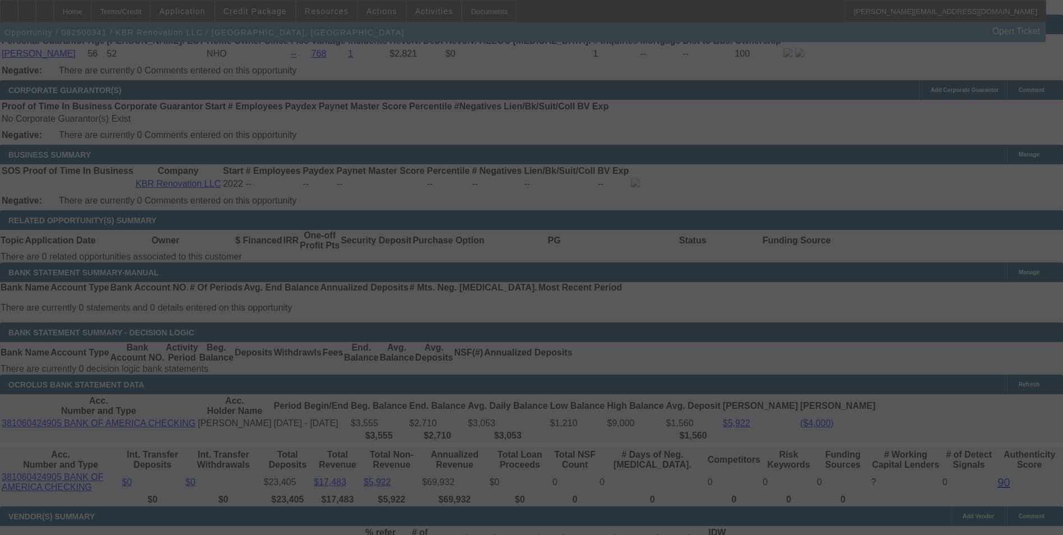
select select "0"
select select "2"
select select "0"
select select "6"
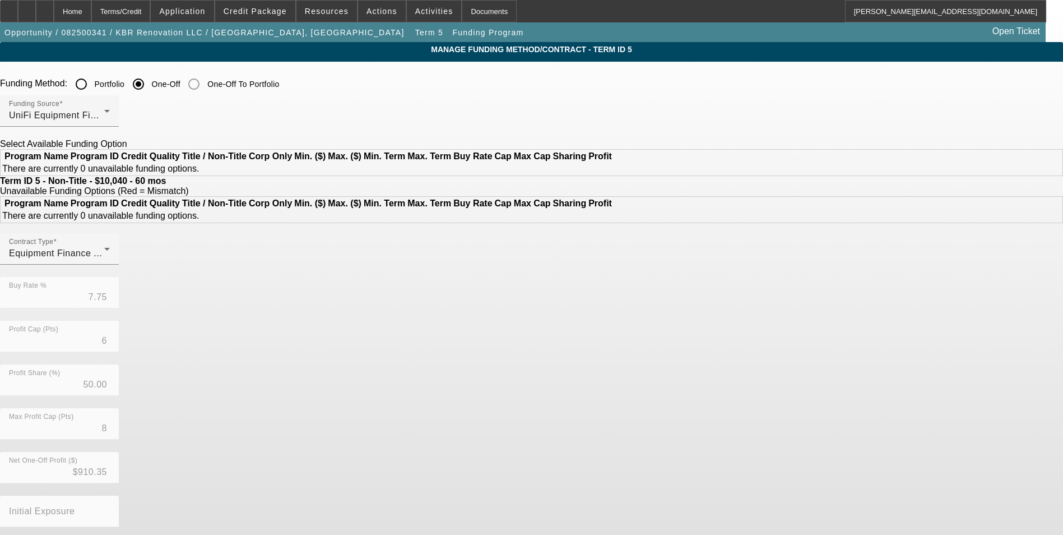
click at [92, 86] on input "Portfolio" at bounding box center [81, 84] width 22 height 22
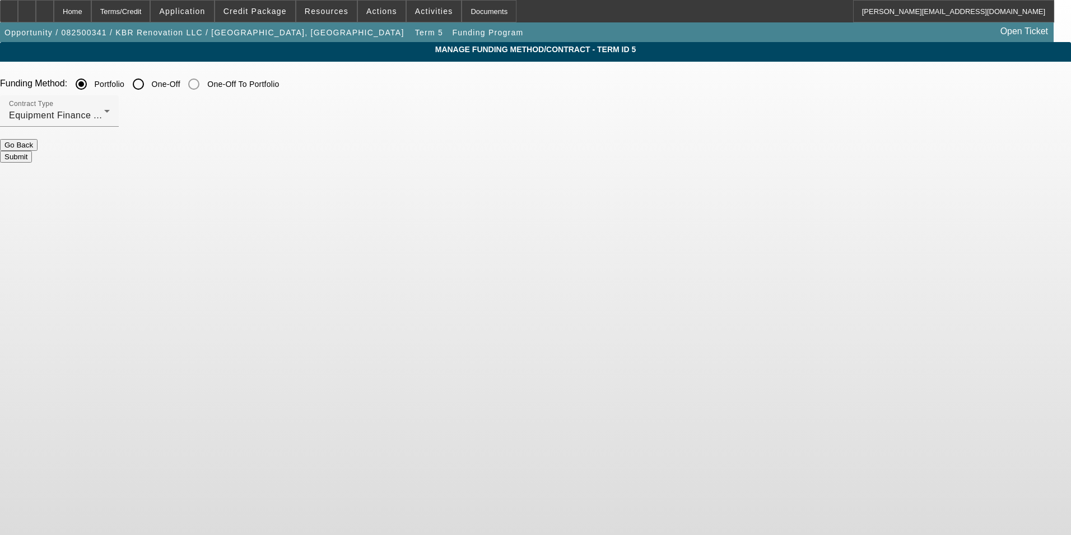
click at [32, 151] on button "Submit" at bounding box center [16, 157] width 32 height 12
radio input "false"
radio input "true"
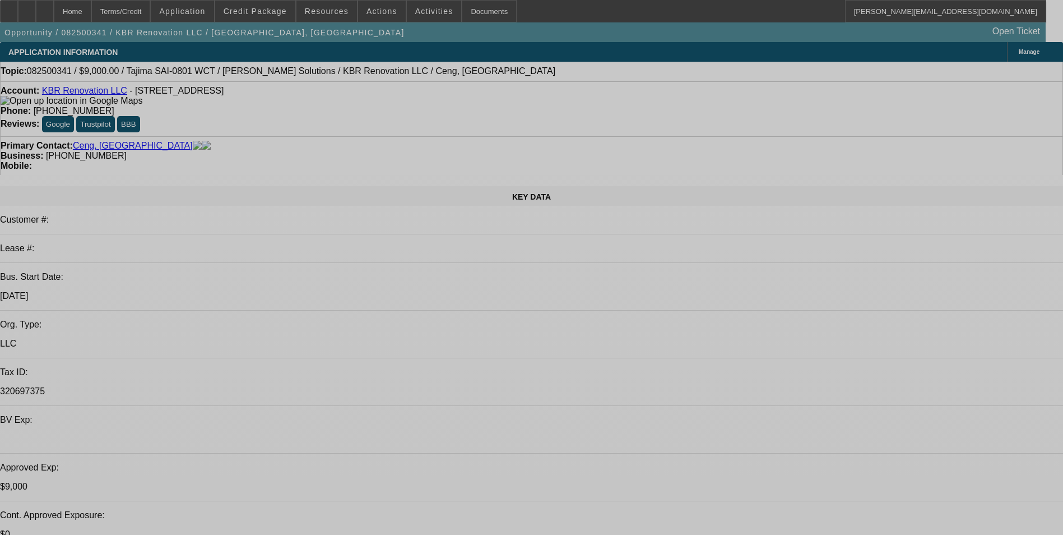
select select "0"
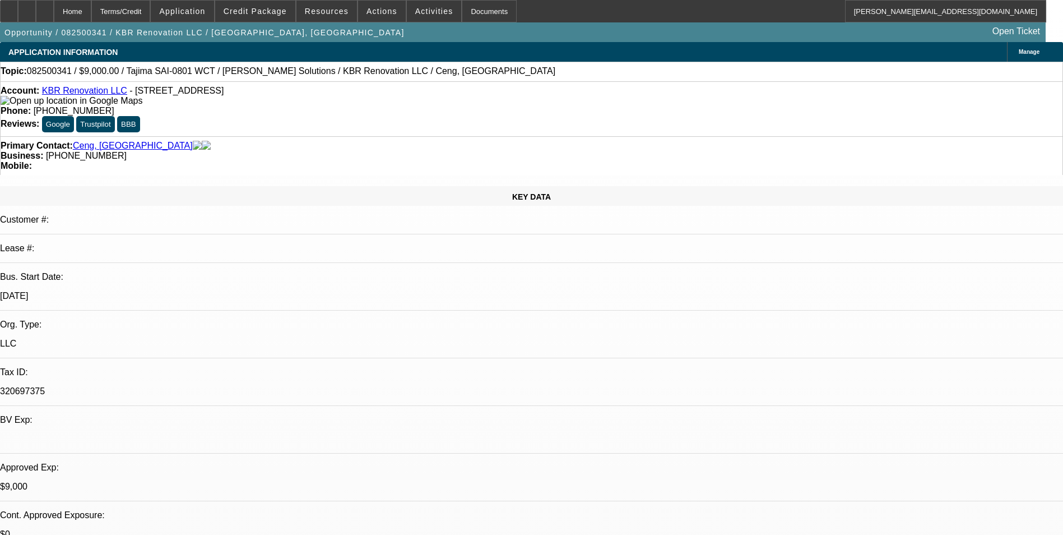
select select "2"
select select "0.1"
select select "4"
select select "0"
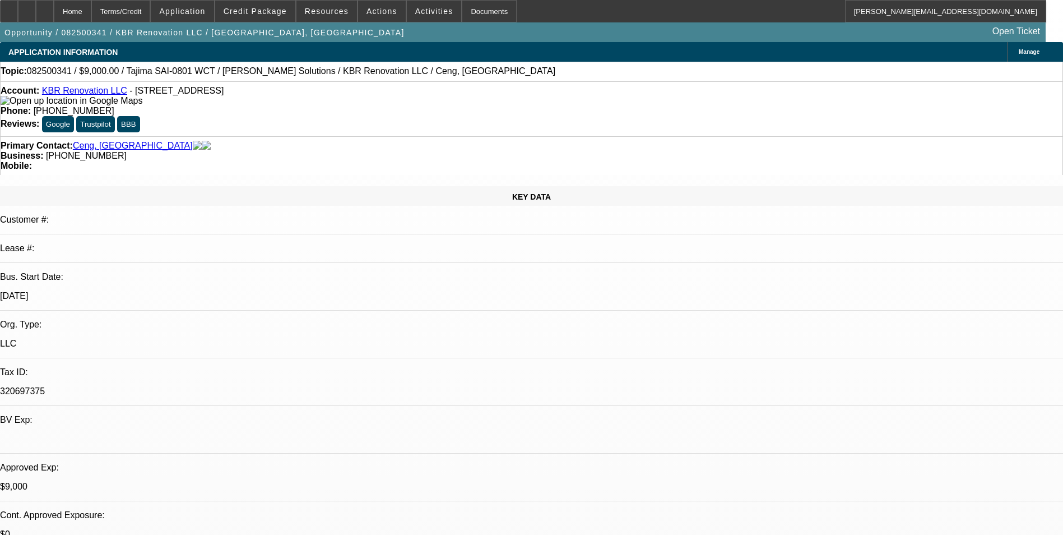
select select "2"
select select "0"
select select "6"
select select "0"
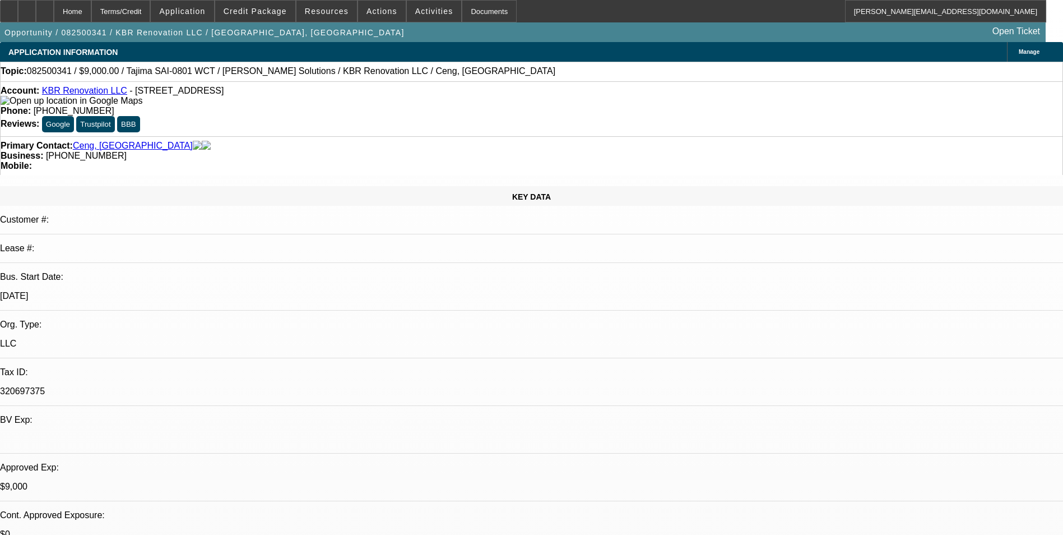
select select "2"
select select "0.1"
select select "4"
select select "0"
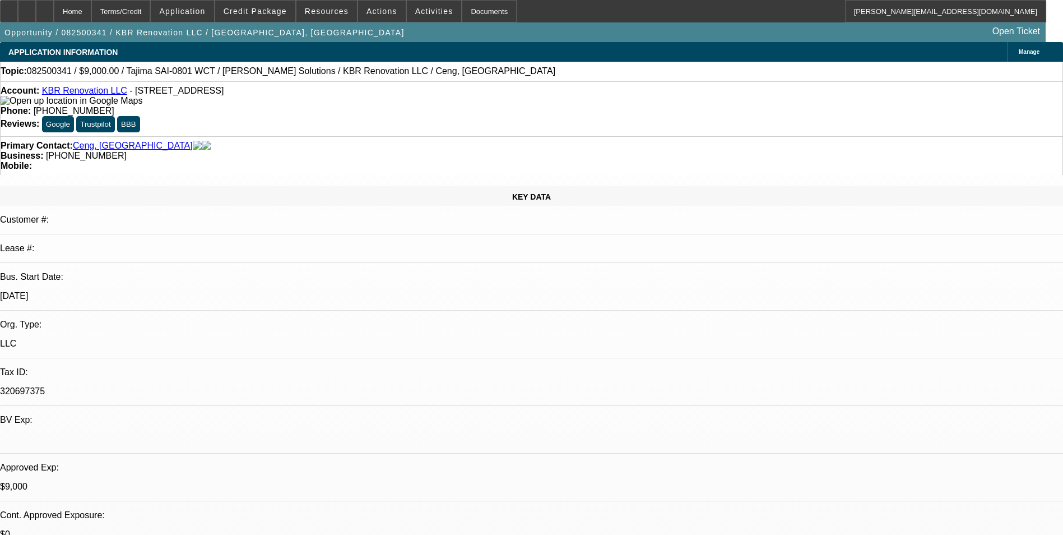
select select "2"
select select "0.1"
select select "4"
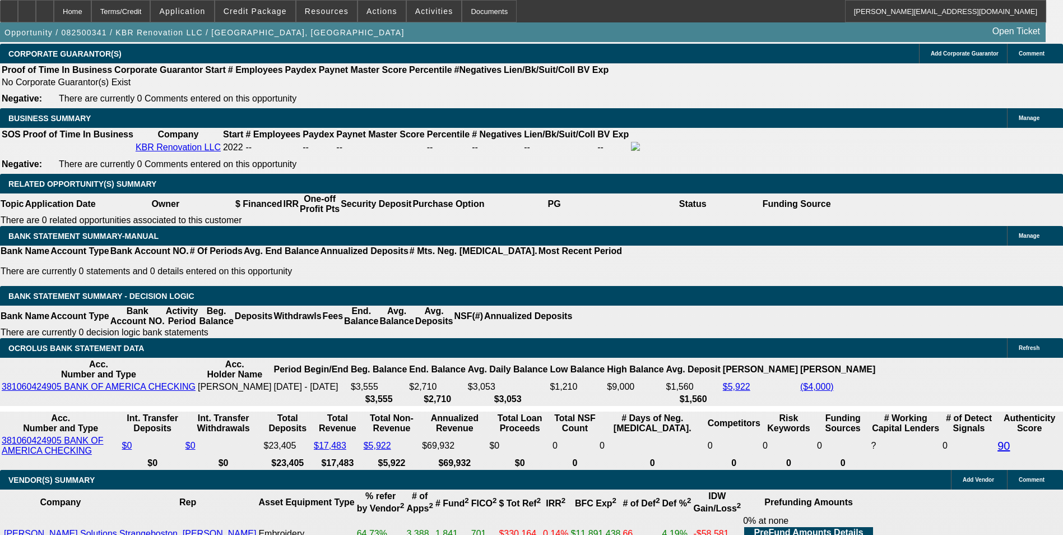
scroll to position [1793, 0]
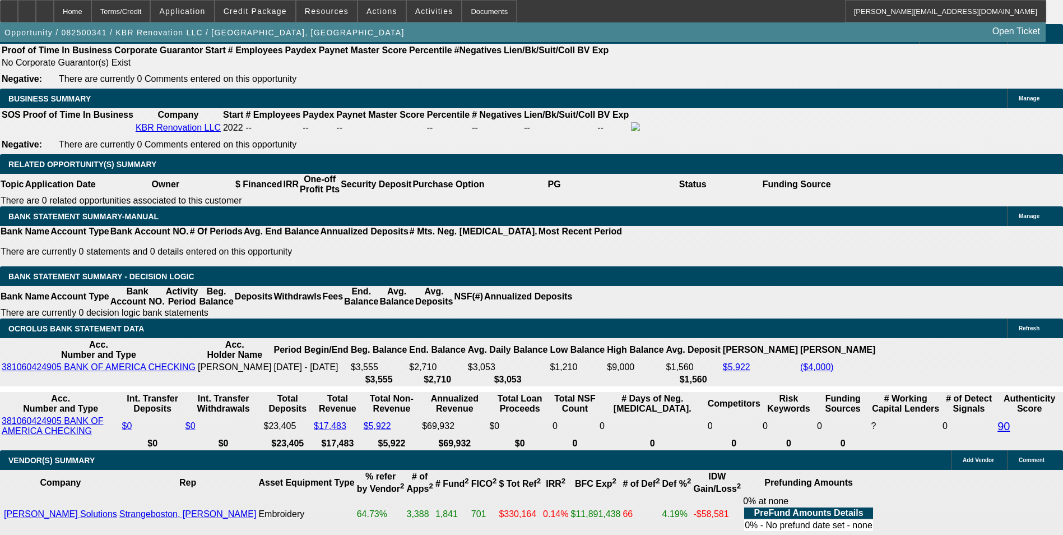
drag, startPoint x: 382, startPoint y: 220, endPoint x: 469, endPoint y: 207, distance: 87.8
type input "UNKNOWN"
type input "16"
type input "$343.24"
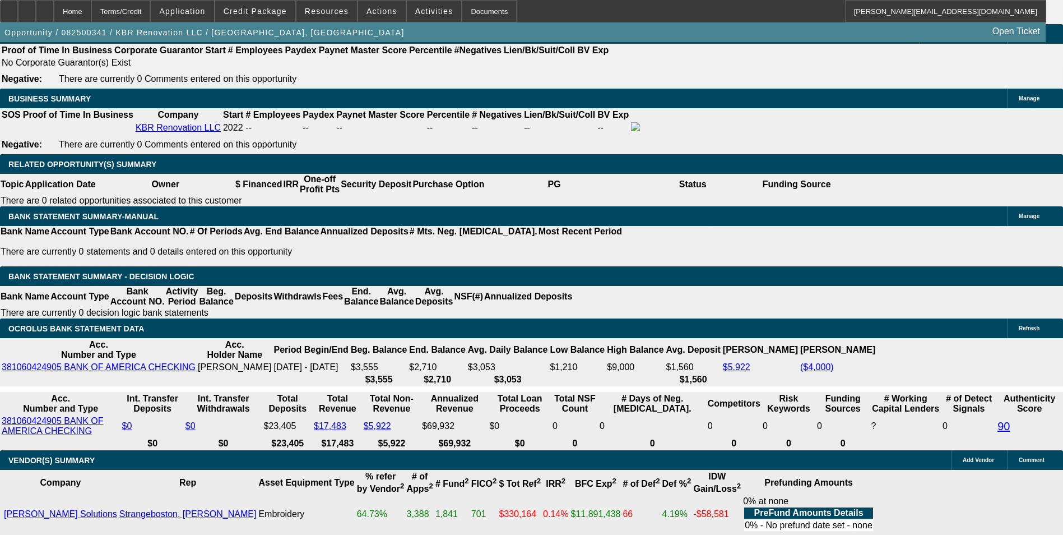
type input "$171.62"
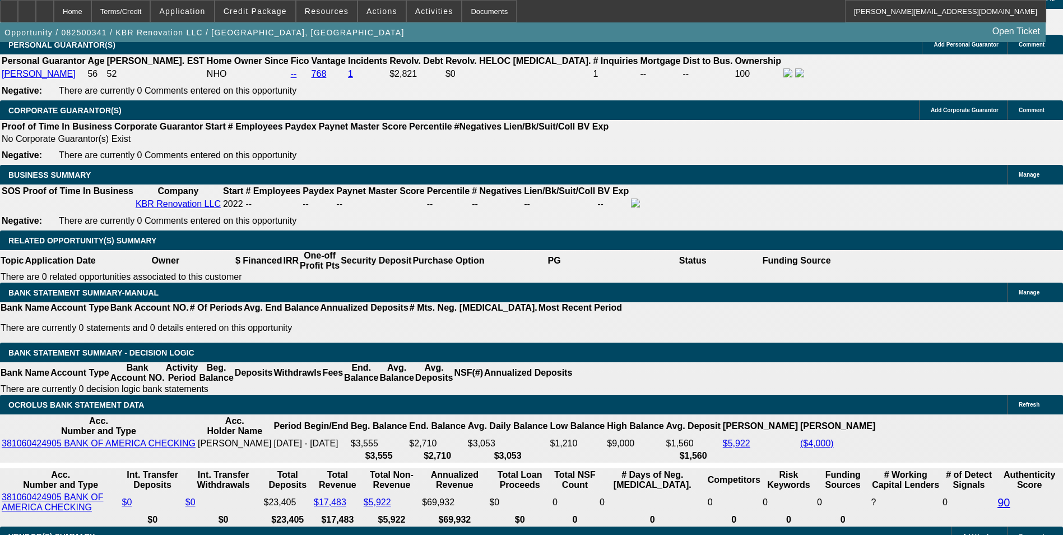
scroll to position [1569, 0]
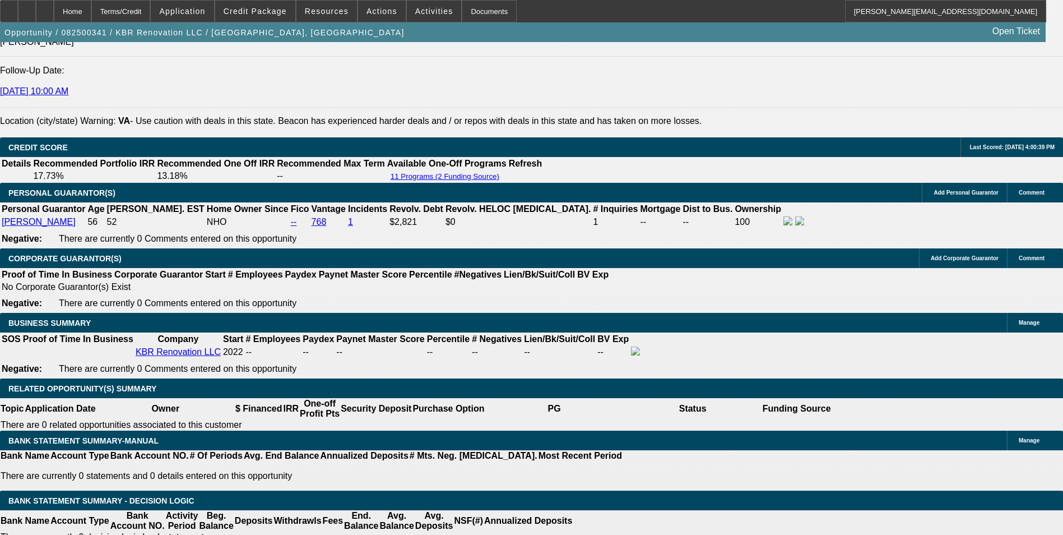
type input "16"
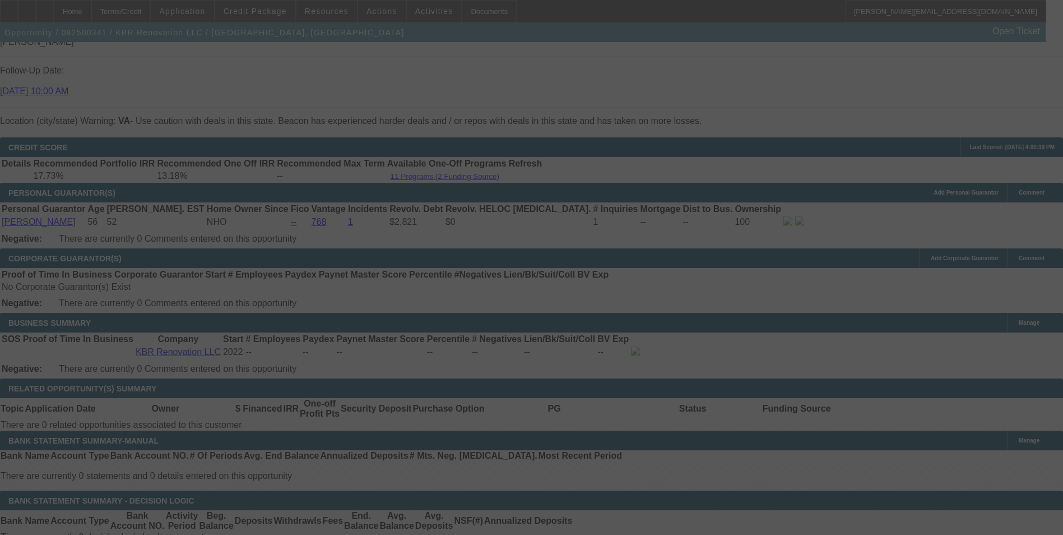
select select "0"
select select "2"
select select "0"
select select "6"
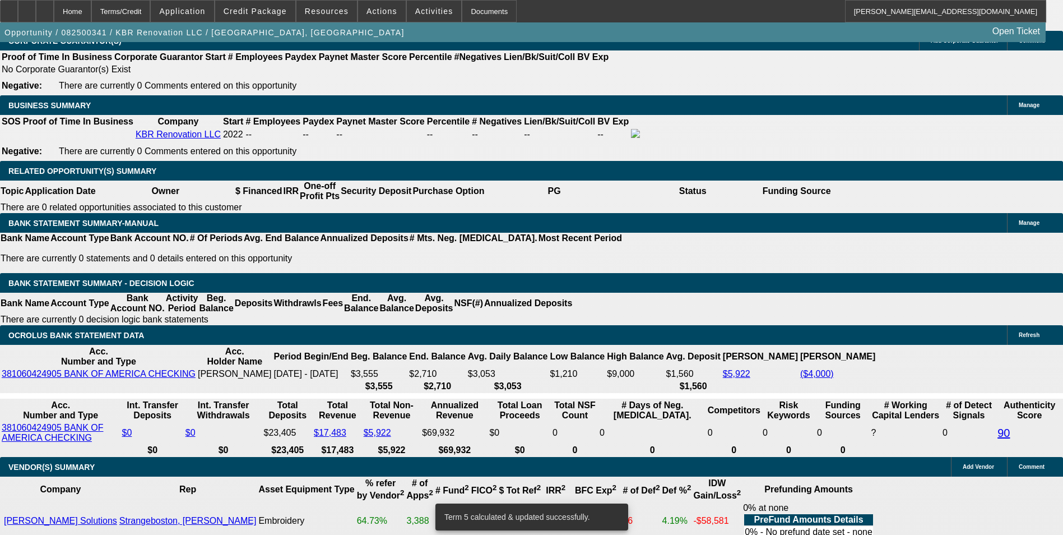
scroll to position [1793, 0]
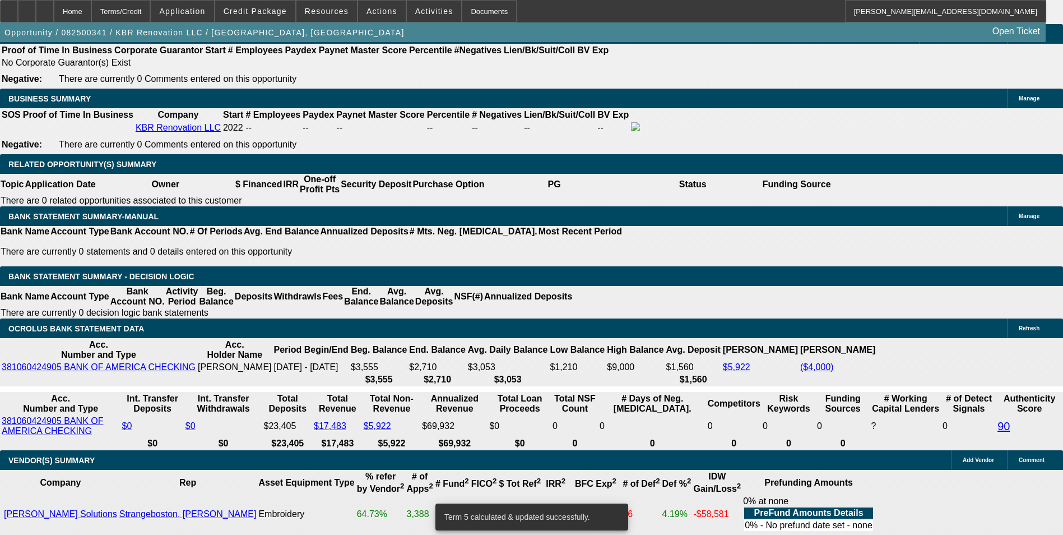
drag, startPoint x: 386, startPoint y: 222, endPoint x: 427, endPoint y: 209, distance: 43.1
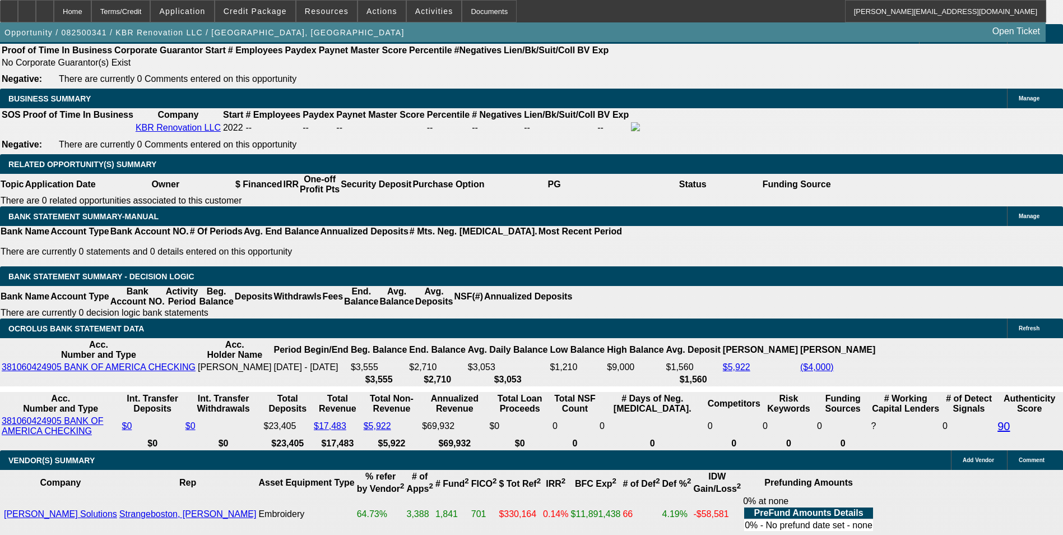
type input "UNKNOWN"
type input "16"
type input "$488.30"
type input "$244.15"
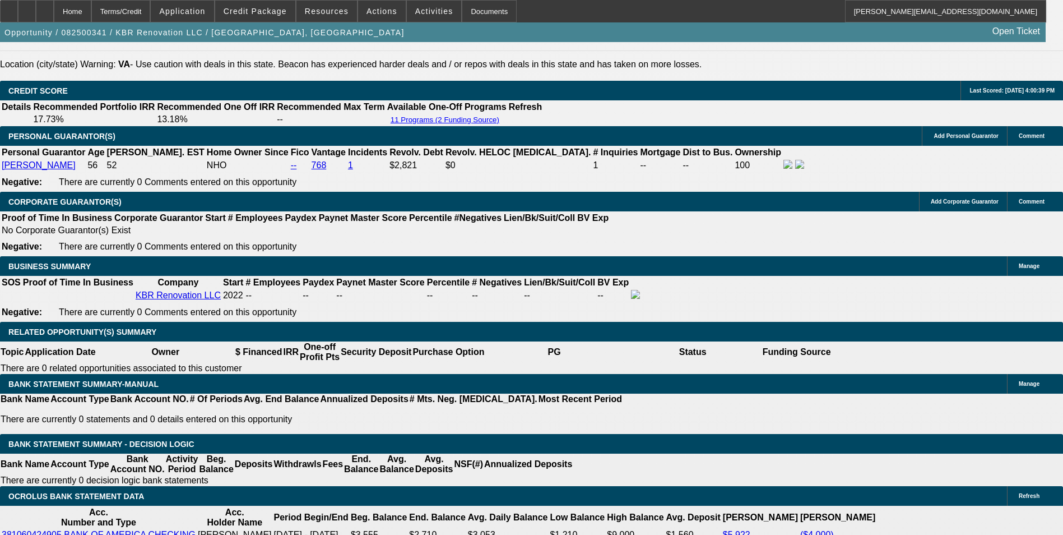
scroll to position [1625, 0]
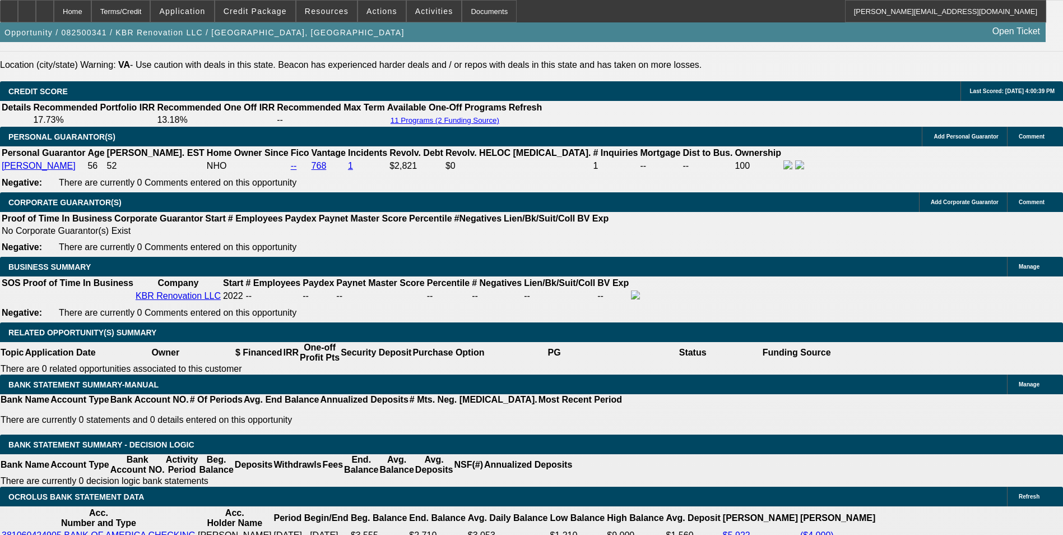
type input "16"
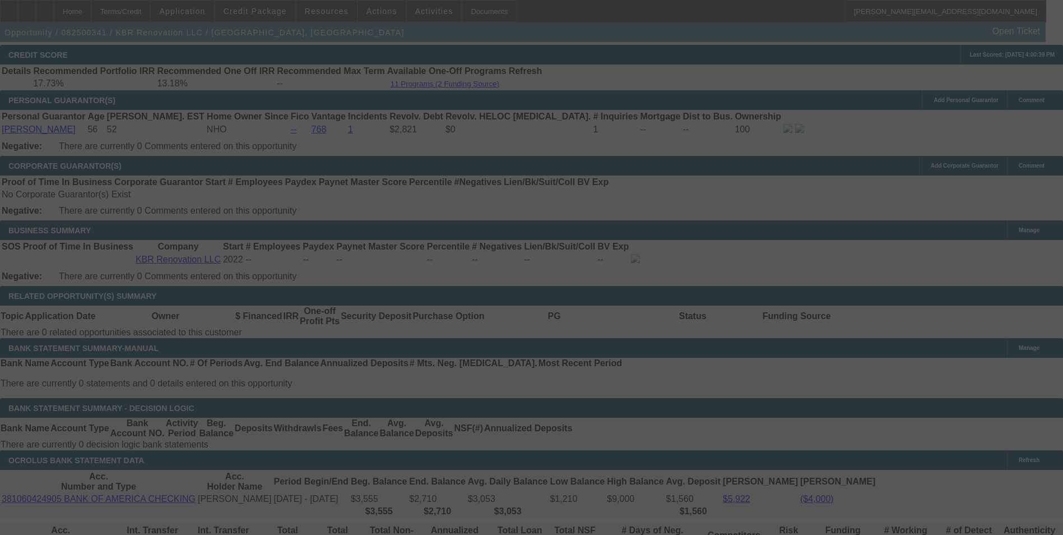
scroll to position [1681, 0]
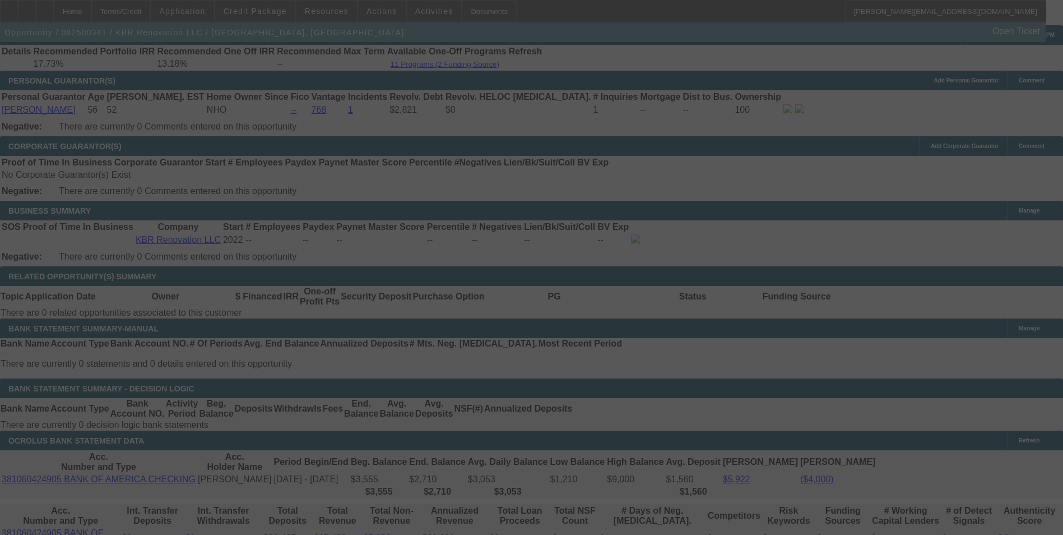
select select "0"
select select "2"
select select "0"
select select "6"
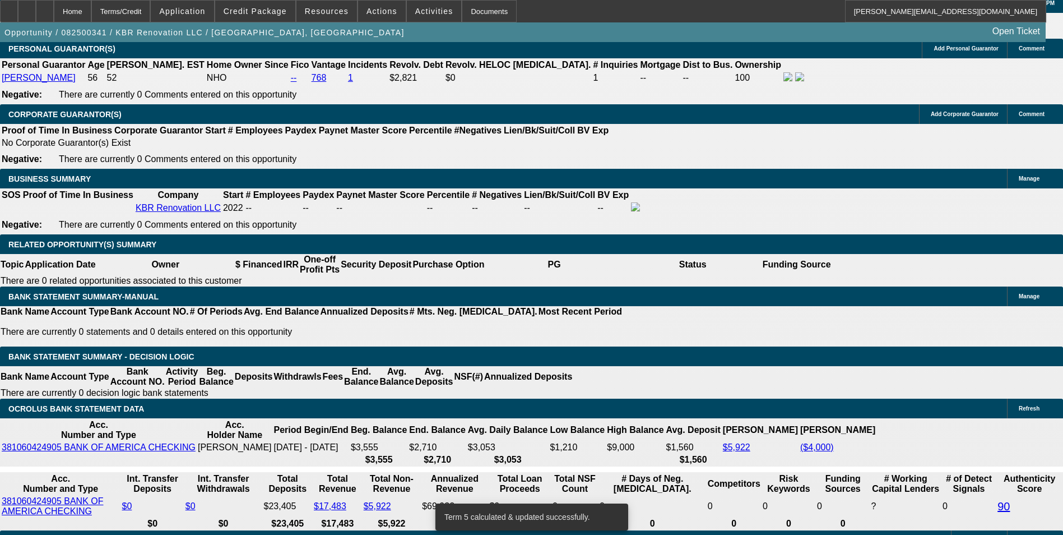
scroll to position [1737, 0]
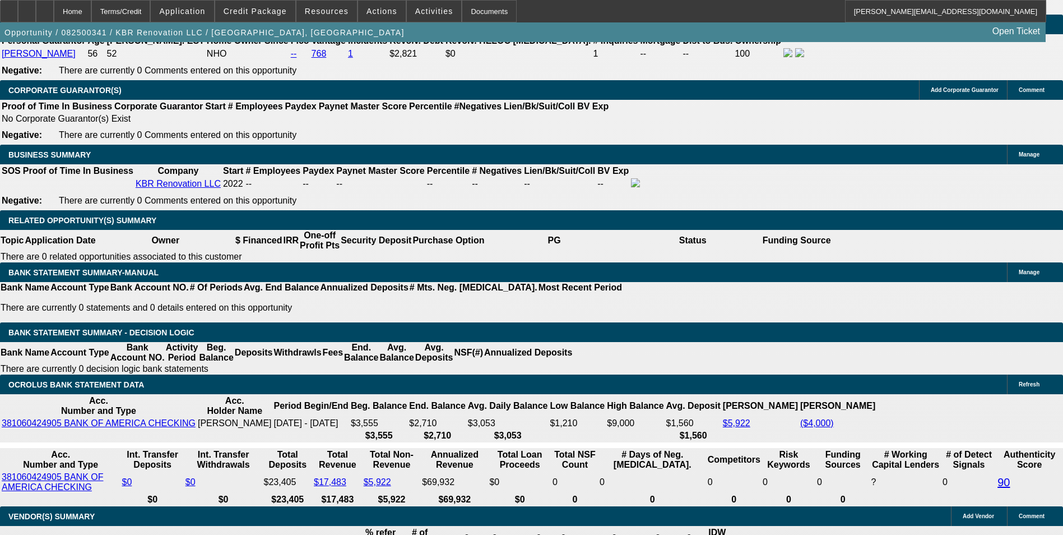
drag, startPoint x: 310, startPoint y: 275, endPoint x: 434, endPoint y: 269, distance: 124.0
type input "2"
type input "$4.00"
type input "UNKNOWN"
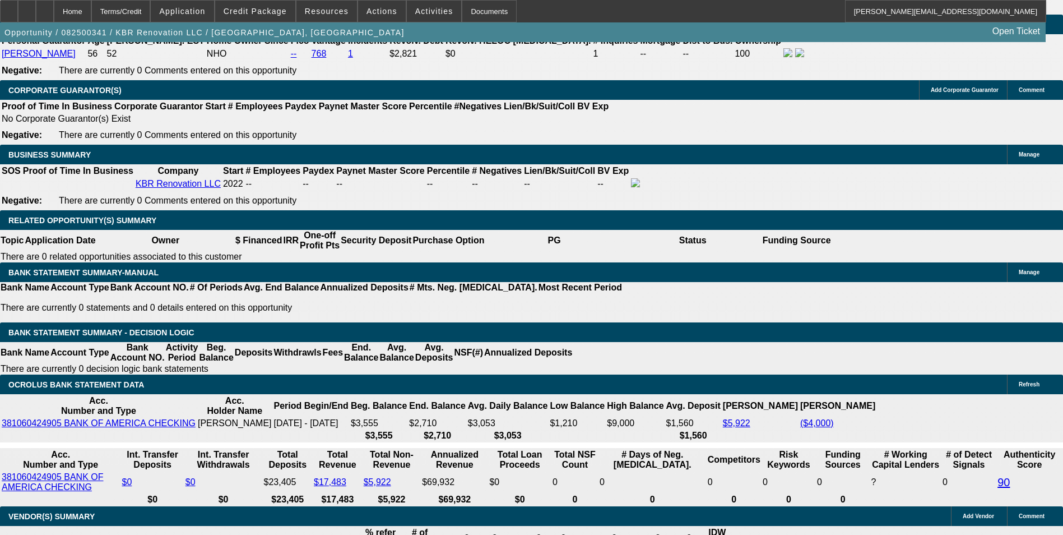
type input "24"
type input "243"
type input "$486.00"
type input "15.8"
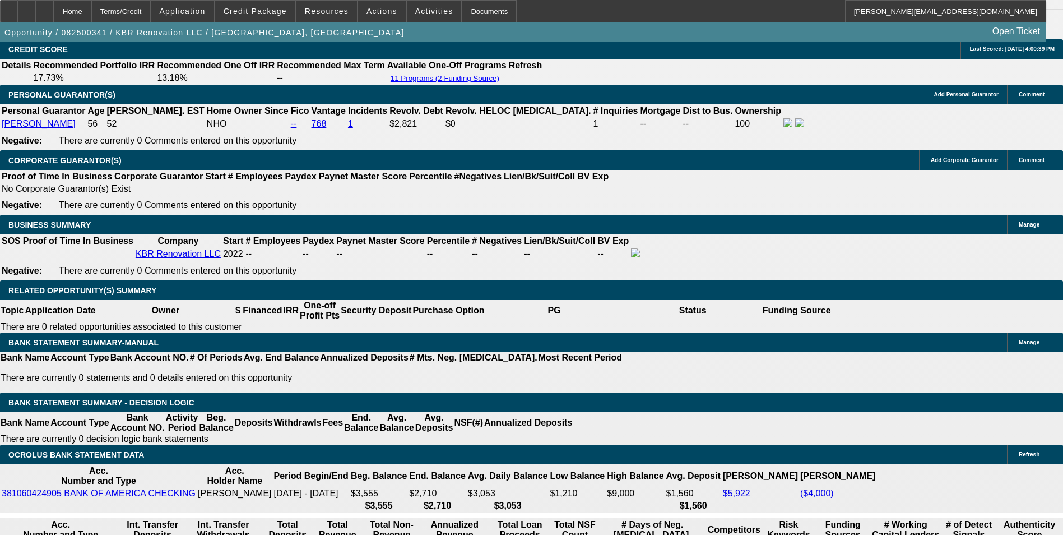
scroll to position [1569, 0]
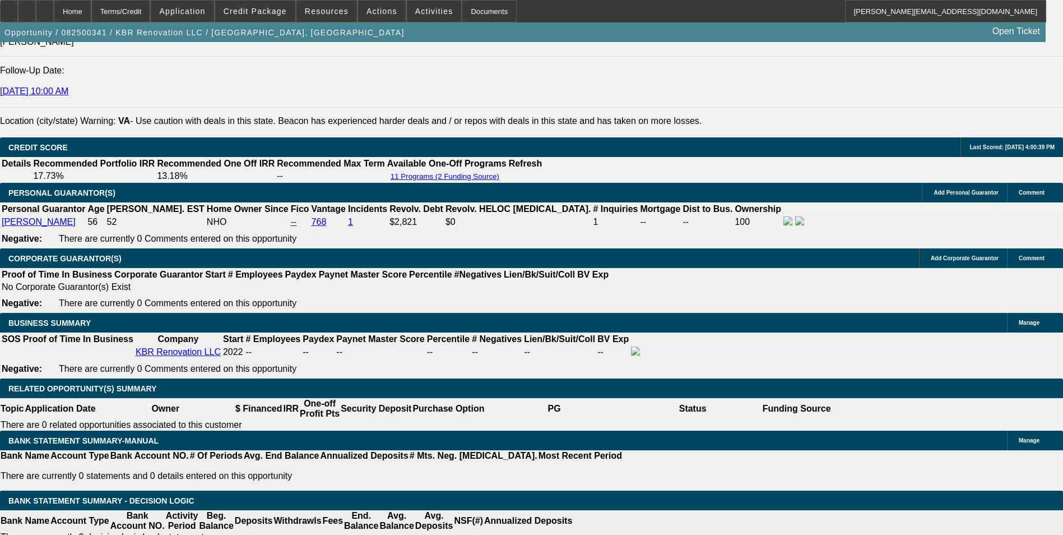
type input "$243.00"
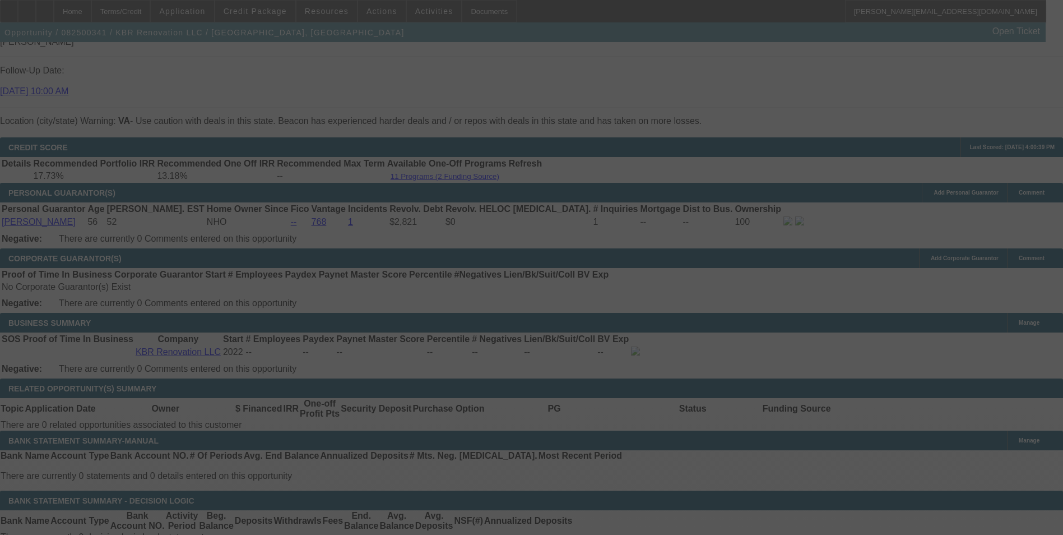
select select "0"
select select "2"
select select "0"
select select "6"
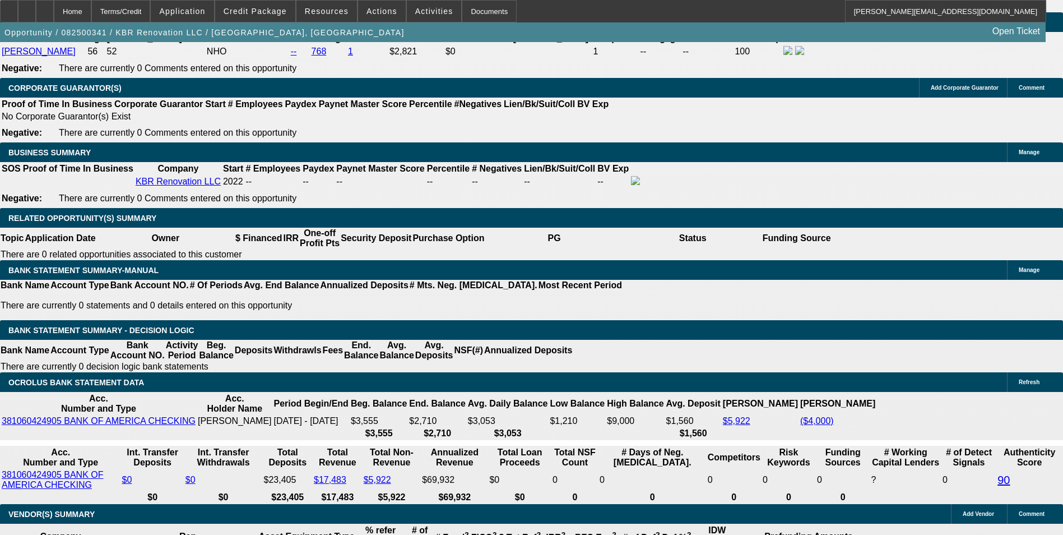
scroll to position [1737, 0]
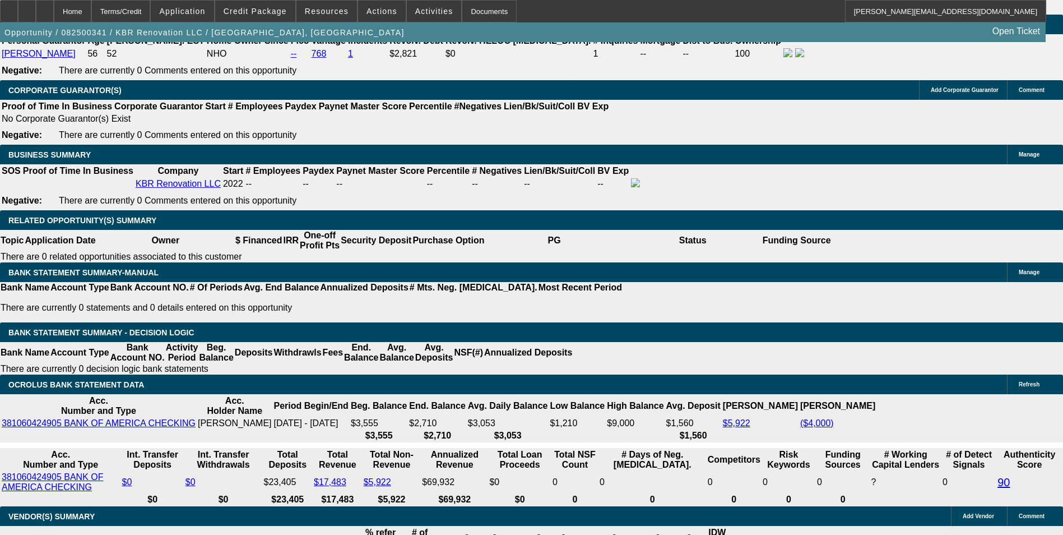
drag, startPoint x: 359, startPoint y: 276, endPoint x: 375, endPoint y: 272, distance: 16.2
type input "UNKNOWN"
type input "48"
type input "$5,186.16"
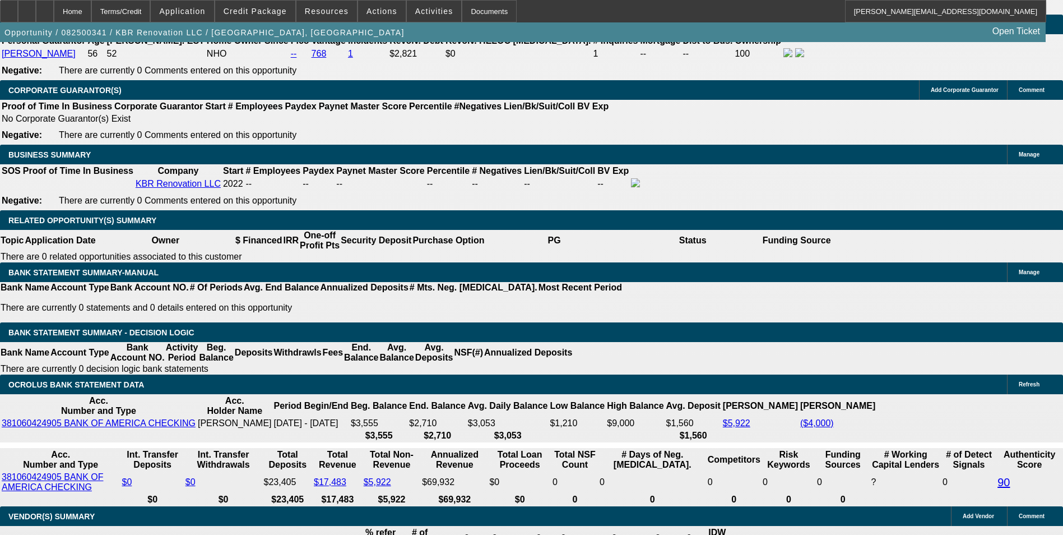
type input "$2,593.08"
type input "$566.86"
type input "$283.43"
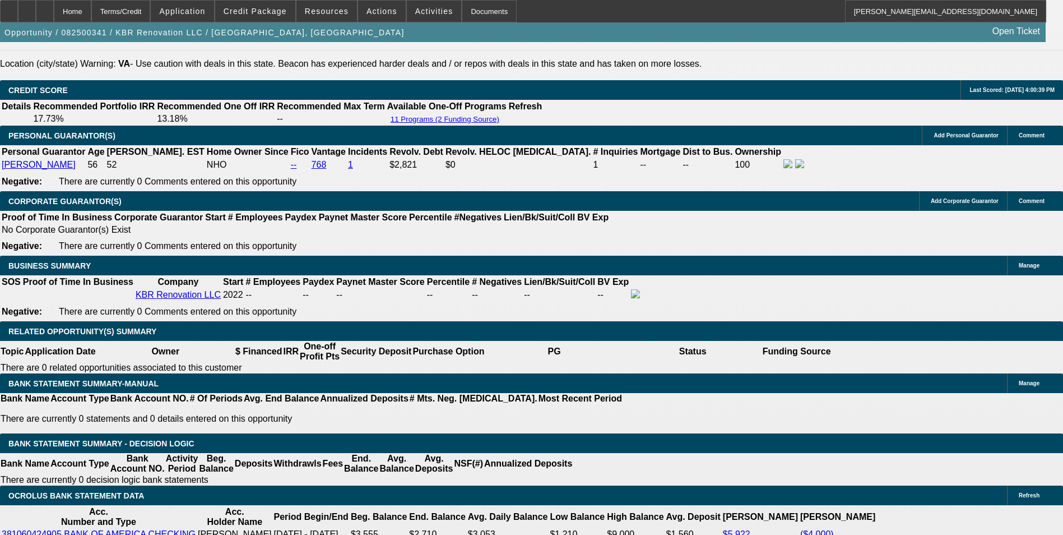
scroll to position [1625, 0]
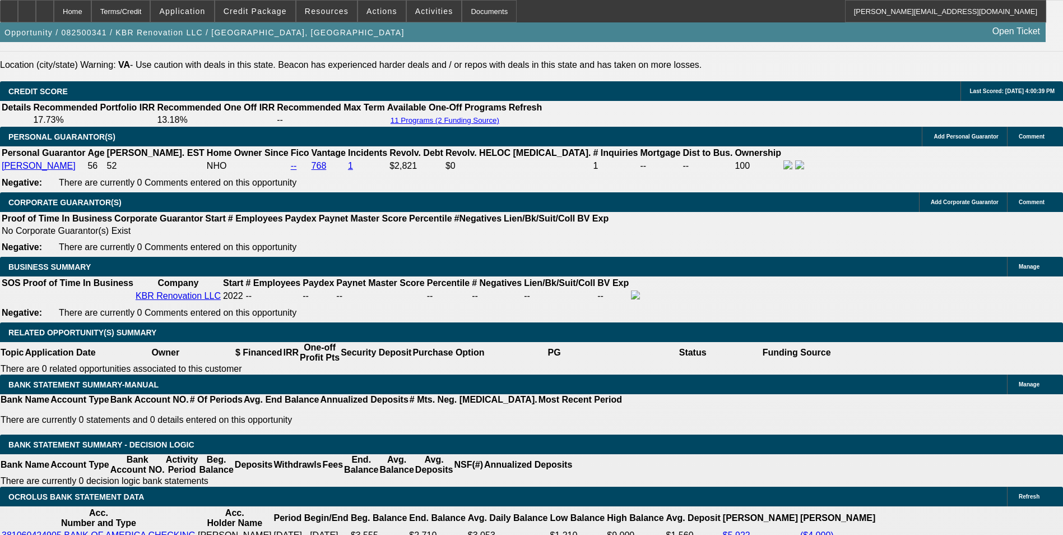
type input "48"
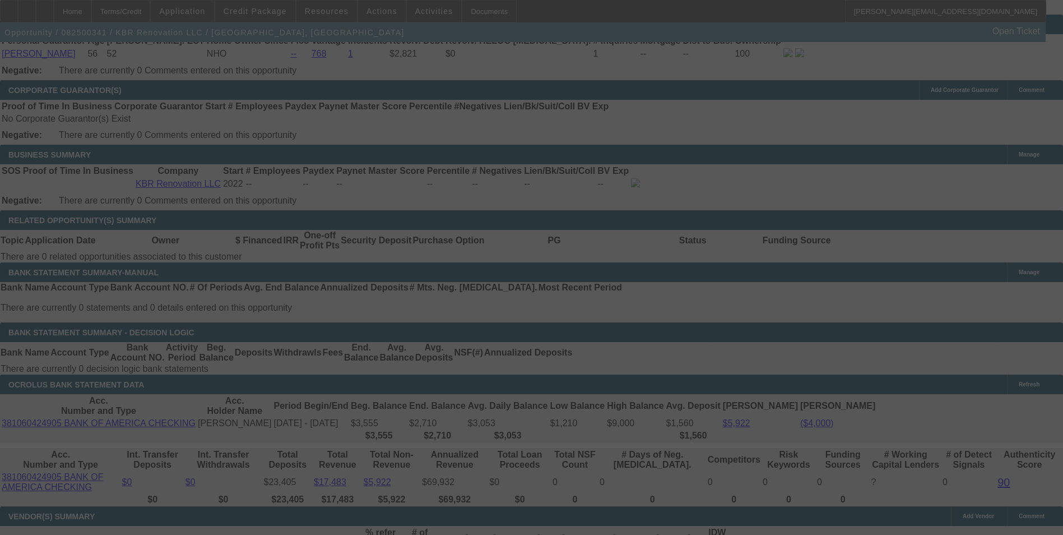
scroll to position [1793, 0]
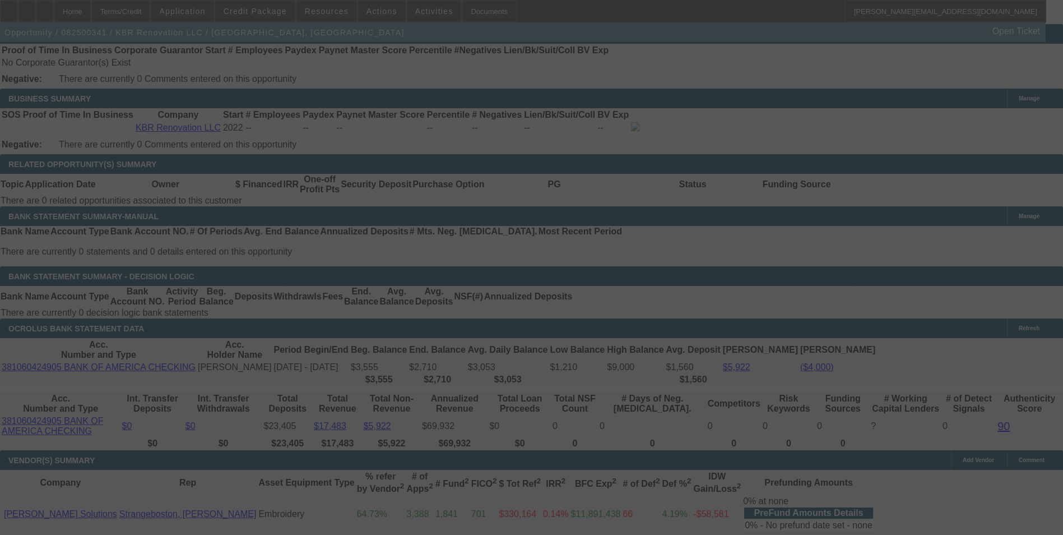
select select "0"
select select "2"
select select "0"
select select "6"
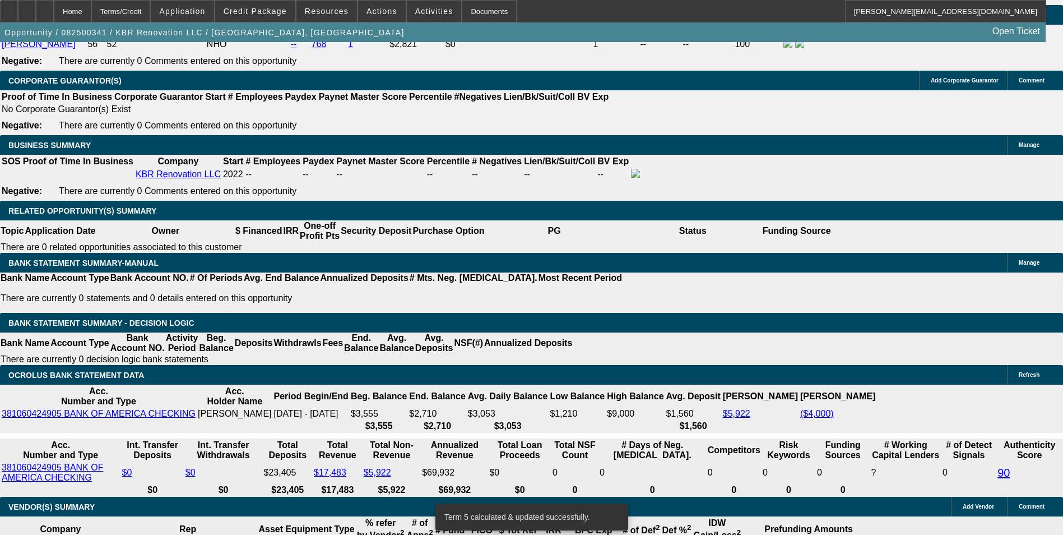
scroll to position [1727, 0]
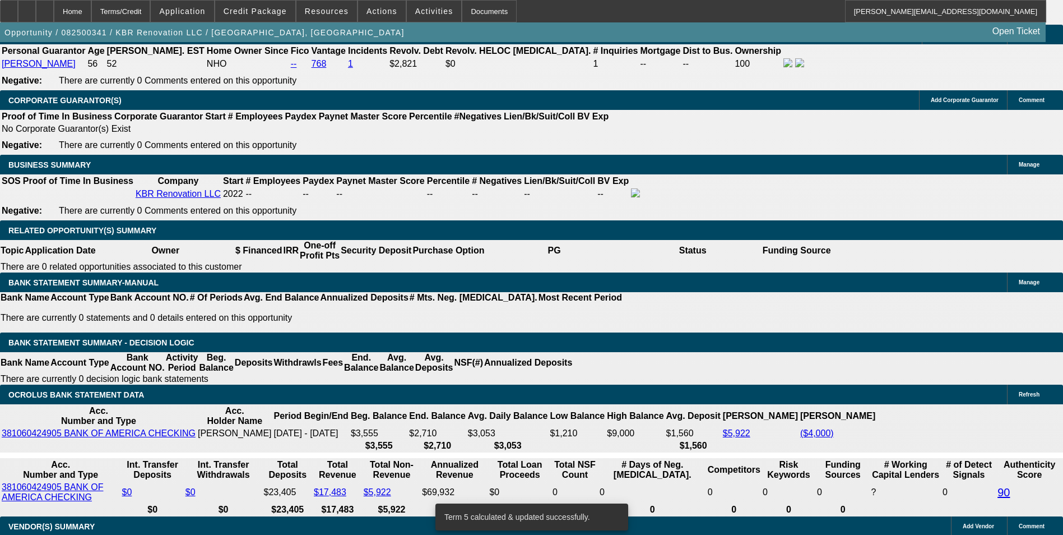
drag, startPoint x: 380, startPoint y: 281, endPoint x: 458, endPoint y: 265, distance: 79.4
type input "UNKNOWN"
type input "15"
type input "$558.84"
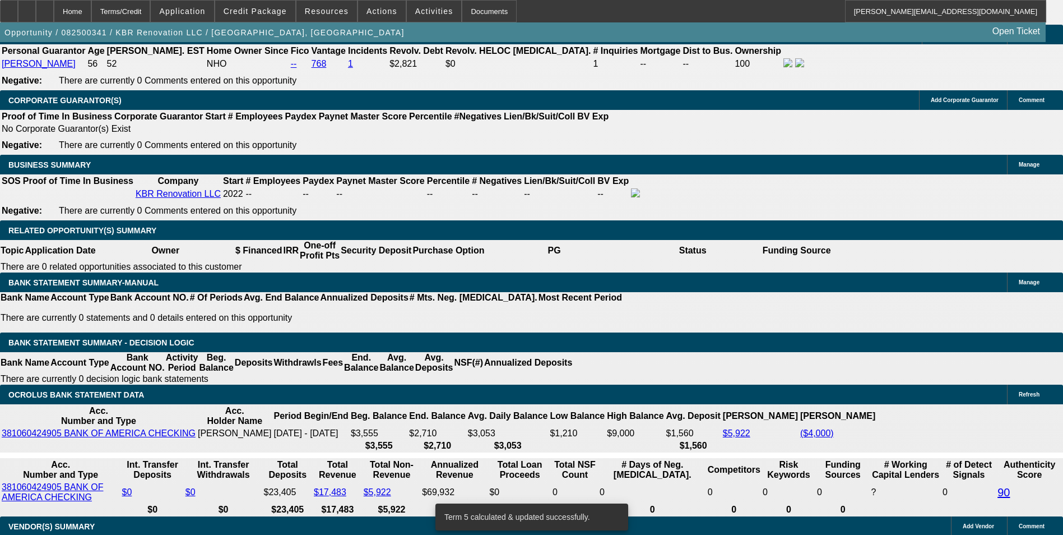
type input "$279.42"
type input "15."
type input "$426.94"
type input "$213.47"
type input "15.5"
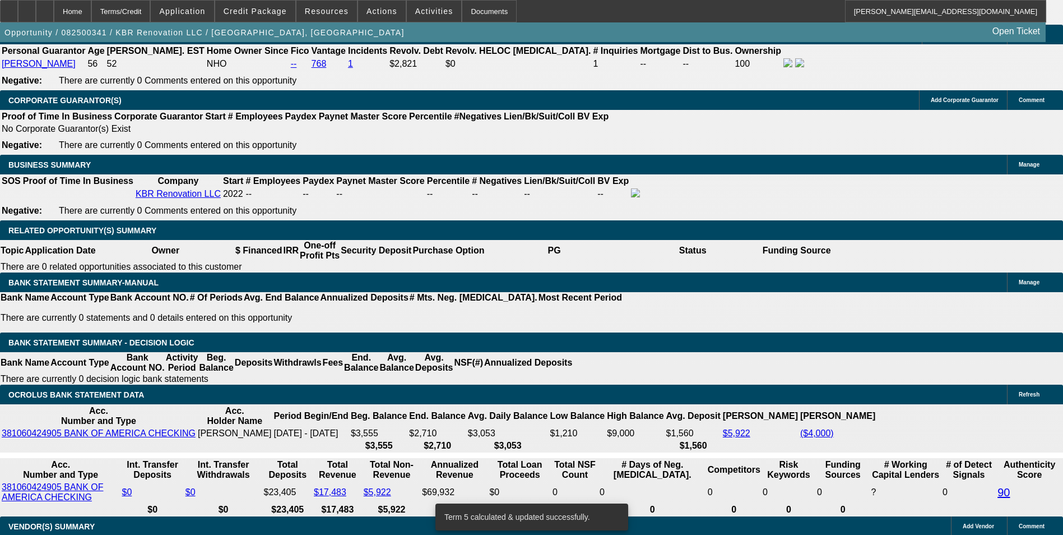
type input "$563.94"
type input "$281.97"
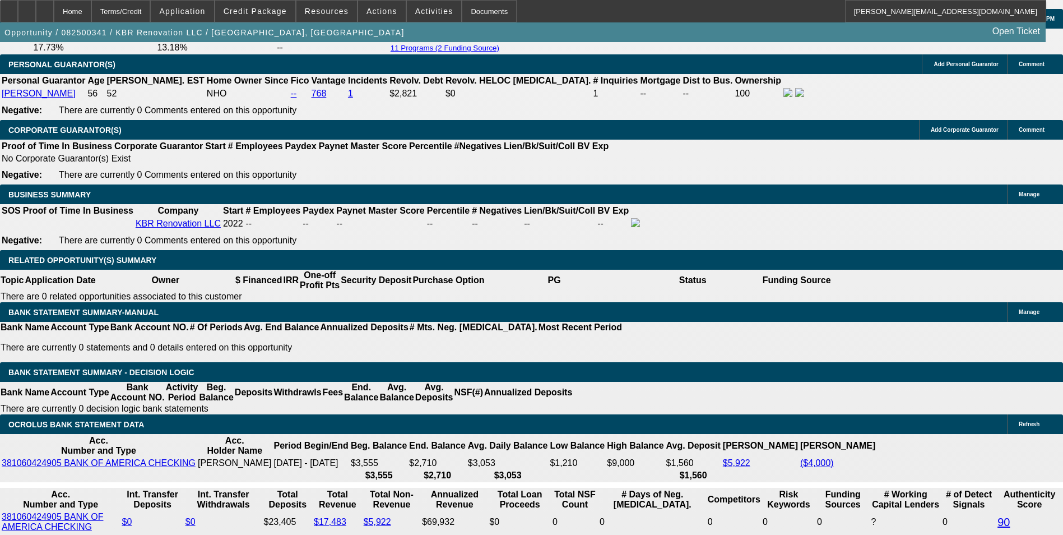
scroll to position [1615, 0]
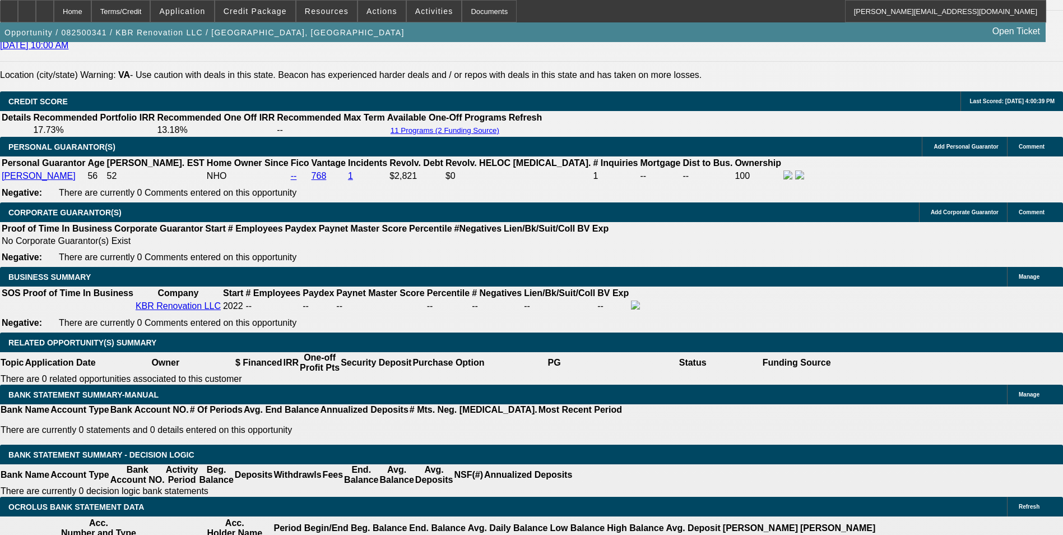
type input "15.5"
drag, startPoint x: 322, startPoint y: 398, endPoint x: 324, endPoint y: 392, distance: 6.4
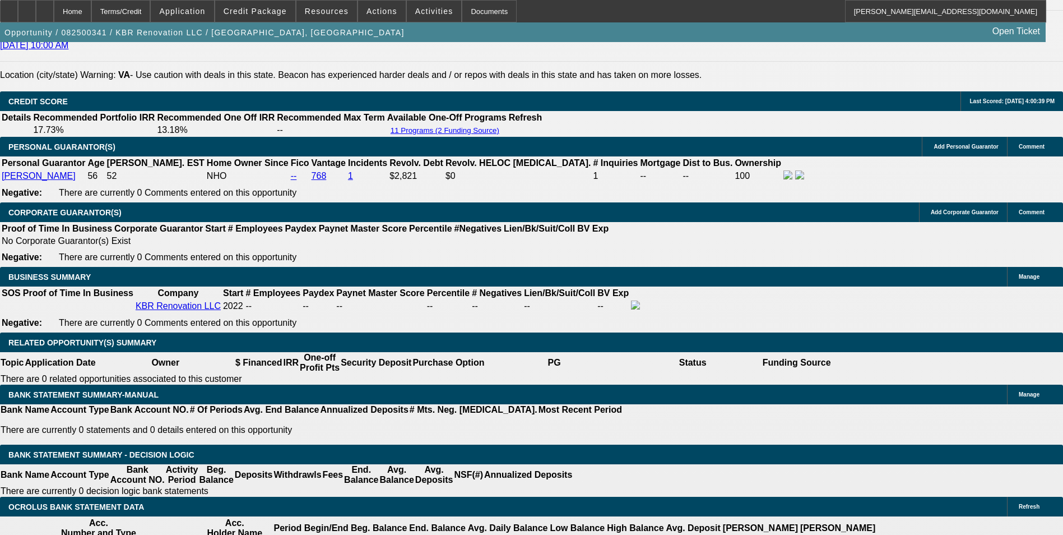
type input "2"
type input "$4.00"
type input "28"
type input "282"
type input "$564.00"
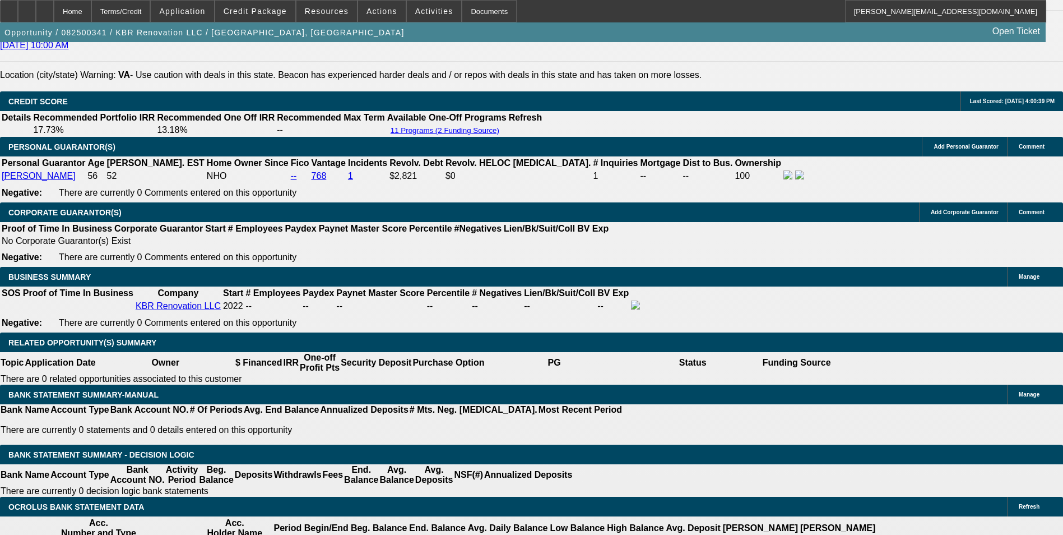
type input "15.5"
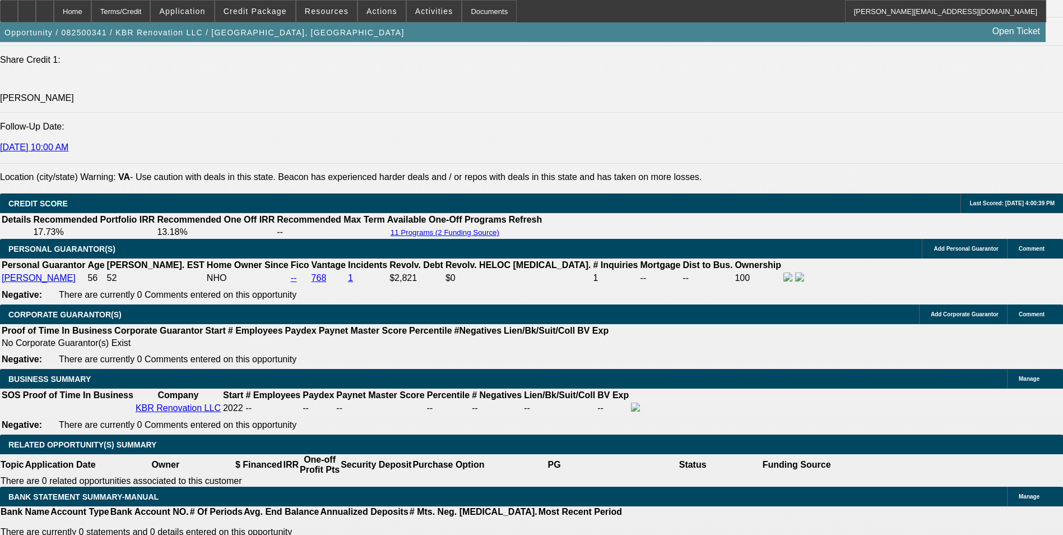
scroll to position [1503, 0]
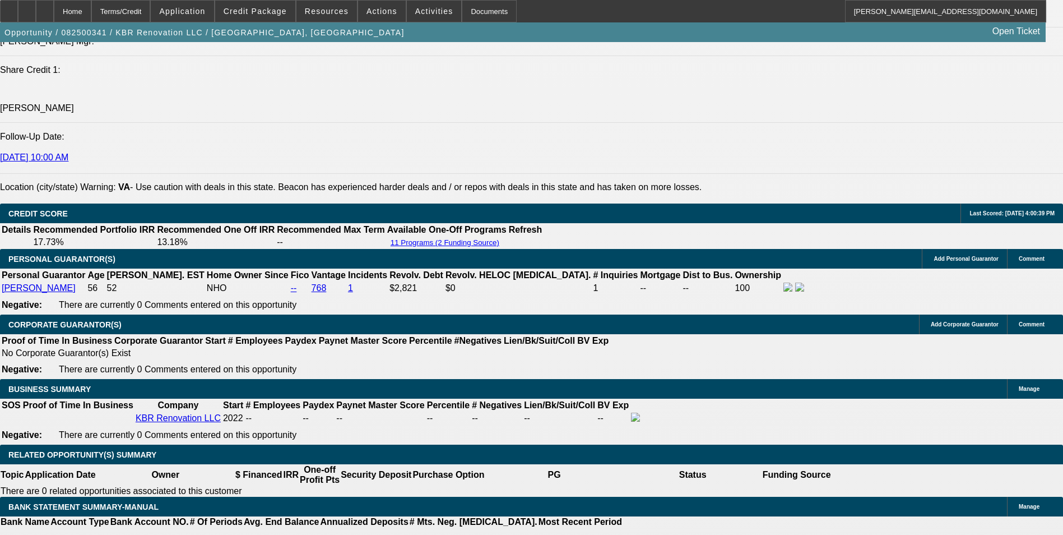
type input "$282.00"
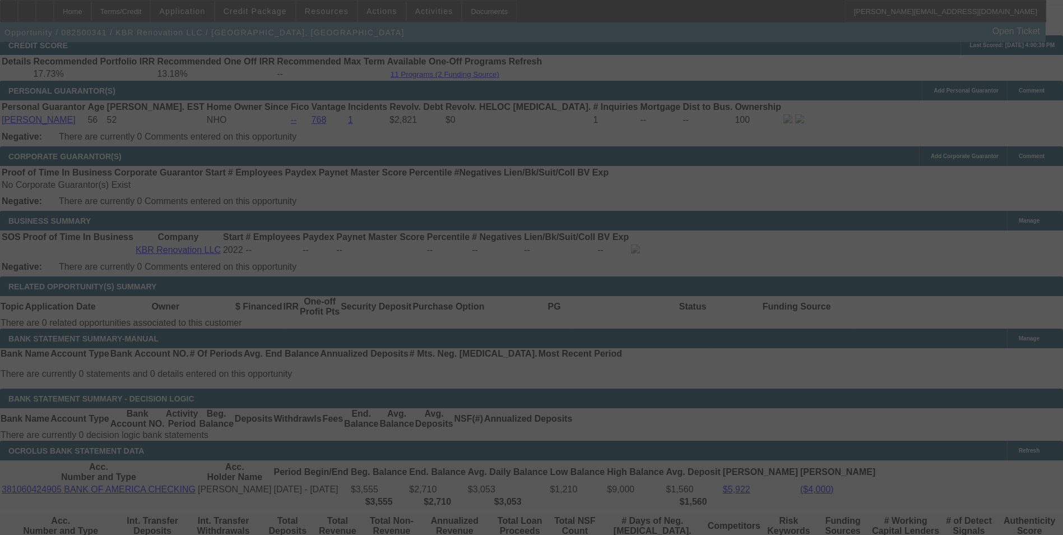
scroll to position [1727, 0]
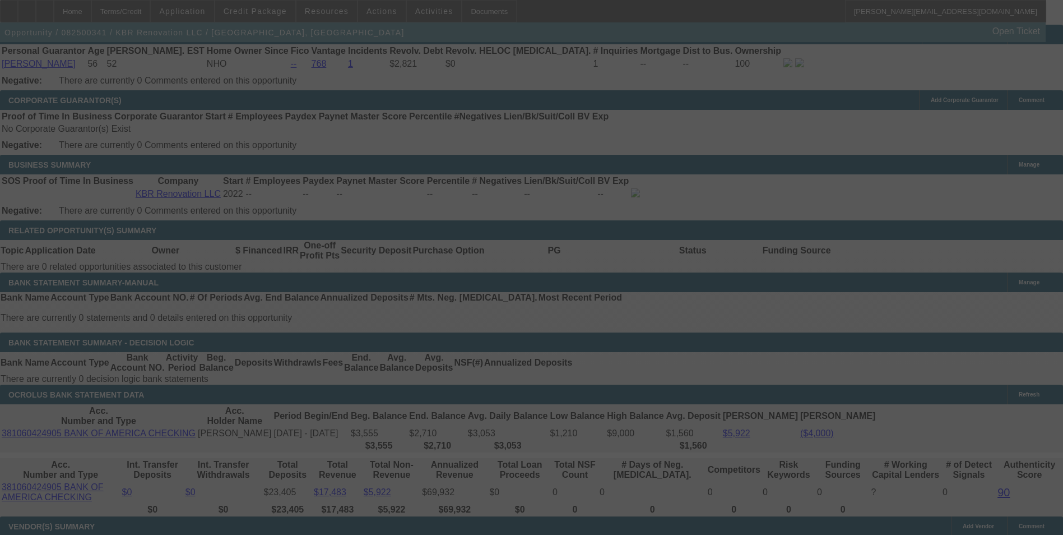
select select "0"
select select "2"
select select "0"
select select "6"
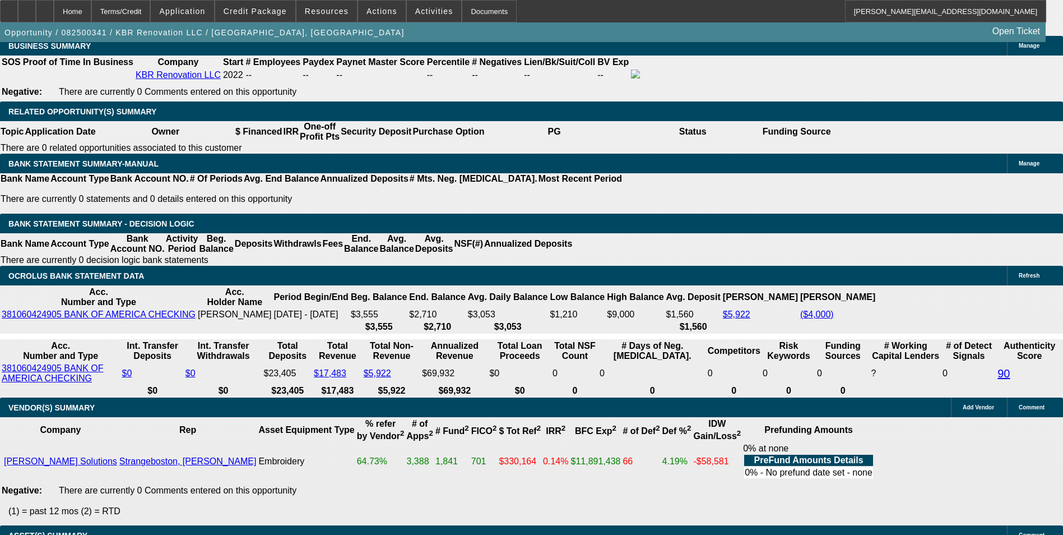
scroll to position [1826, 0]
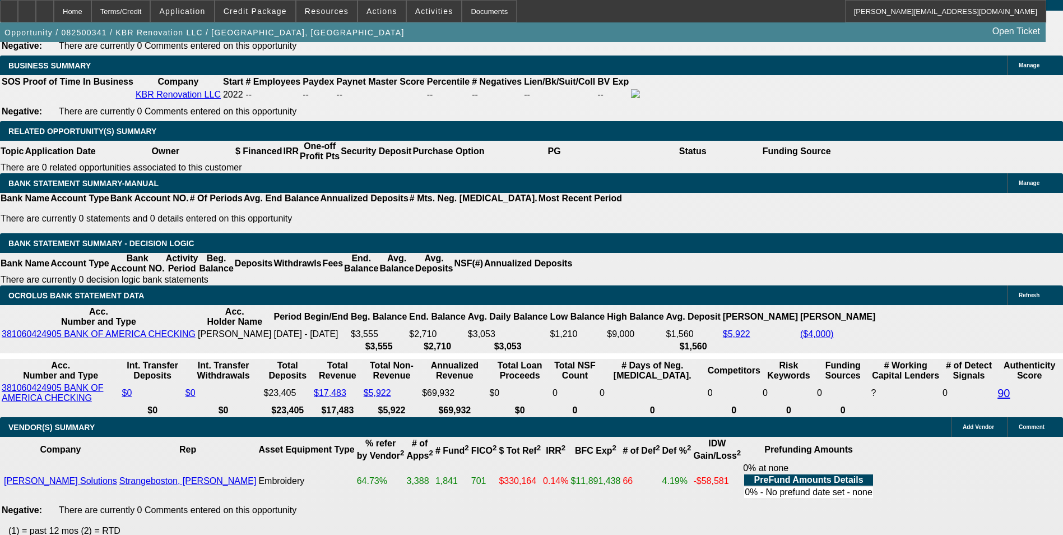
drag, startPoint x: 360, startPoint y: 185, endPoint x: 398, endPoint y: 180, distance: 38.4
type input "3"
type input "UNKNOWN"
type input "36"
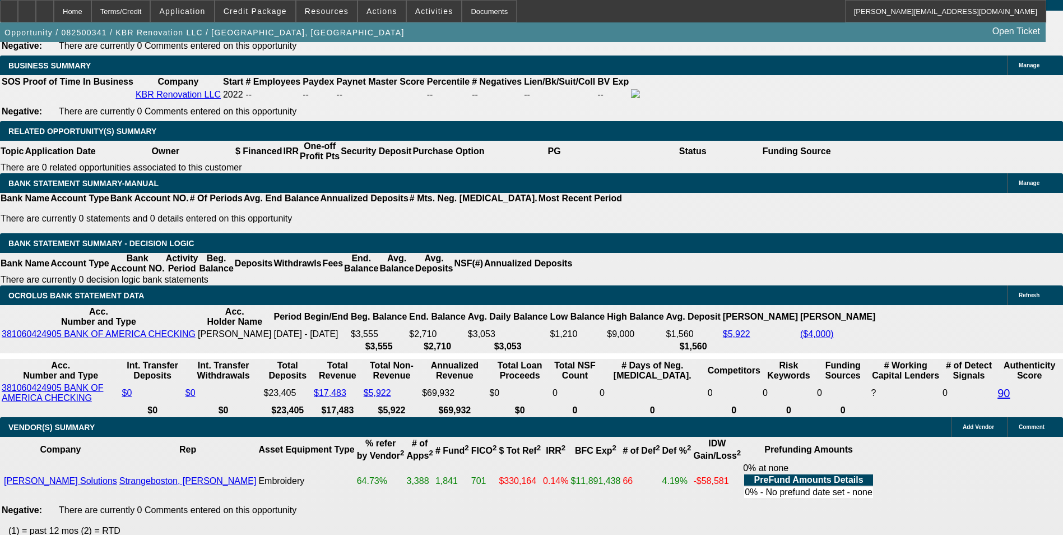
type input "$6,867.04"
type input "$3,433.52"
type input "$701.06"
type input "$350.53"
type input "36"
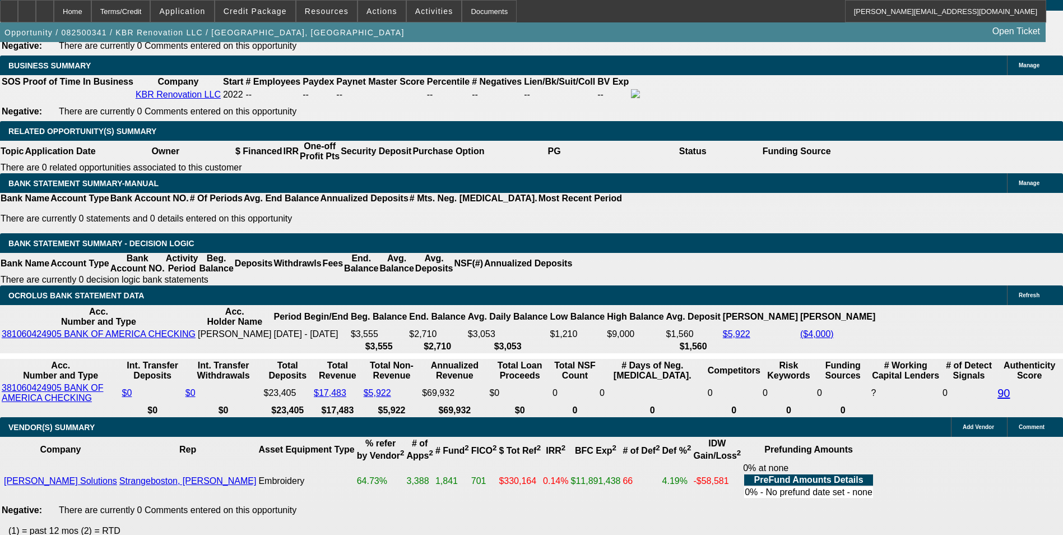
drag, startPoint x: 377, startPoint y: 184, endPoint x: 563, endPoint y: 166, distance: 186.9
type input "1"
type input "$566.42"
type input "$283.21"
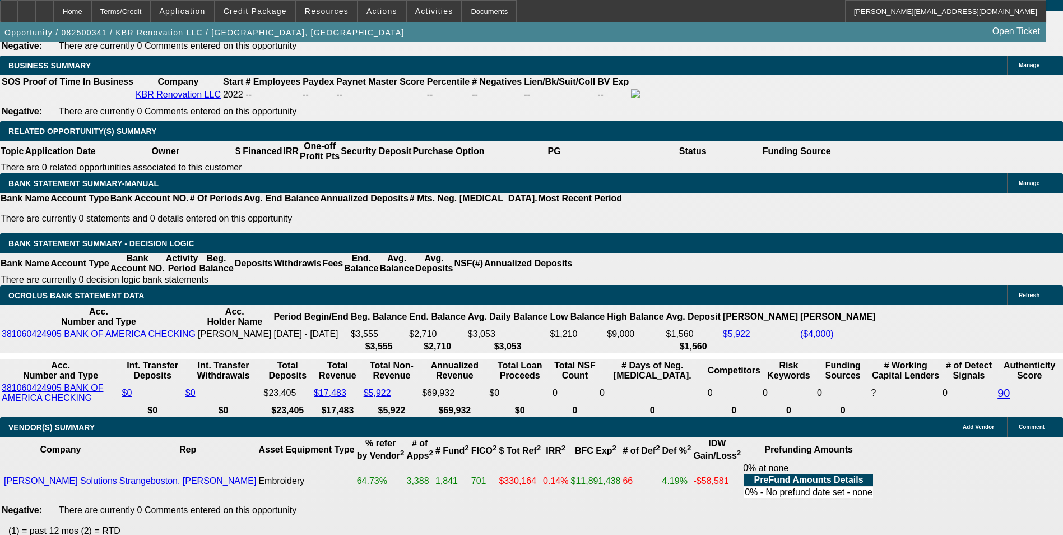
type input "14"
type input "$686.28"
type input "$343.14"
type input "14.9"
type input "$695.10"
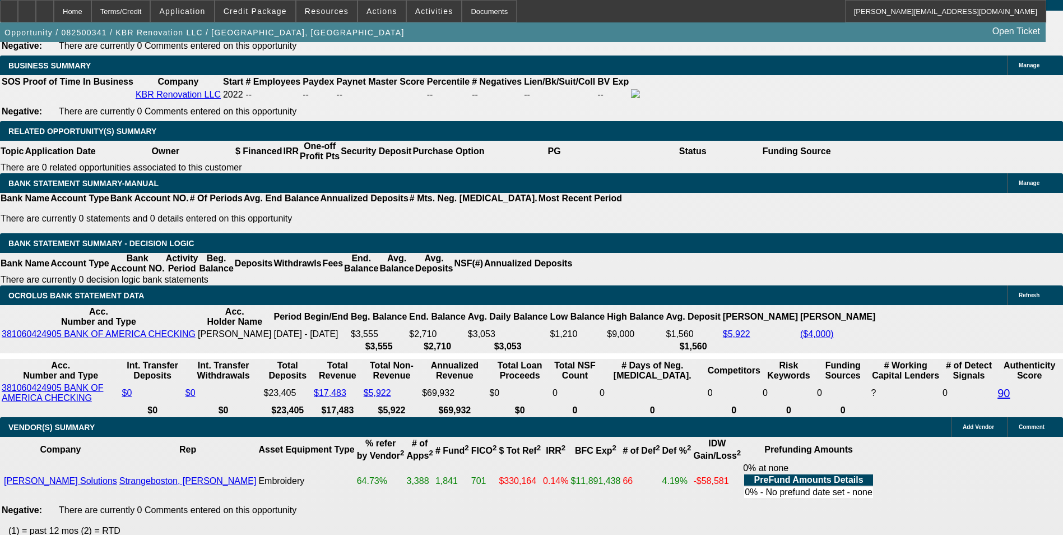
type input "$347.55"
type input "14.9"
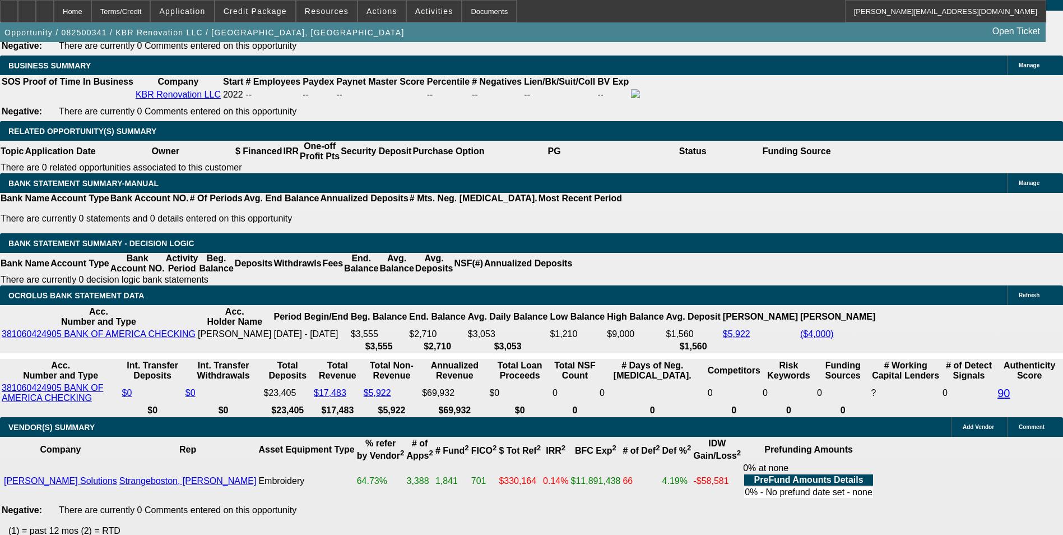
type input "3"
type input "$6.00"
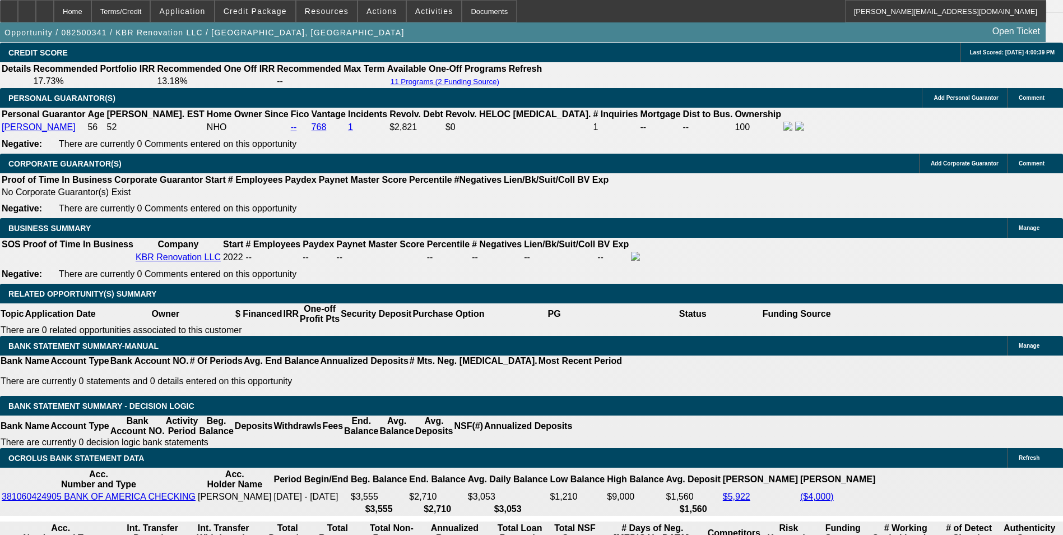
scroll to position [1658, 0]
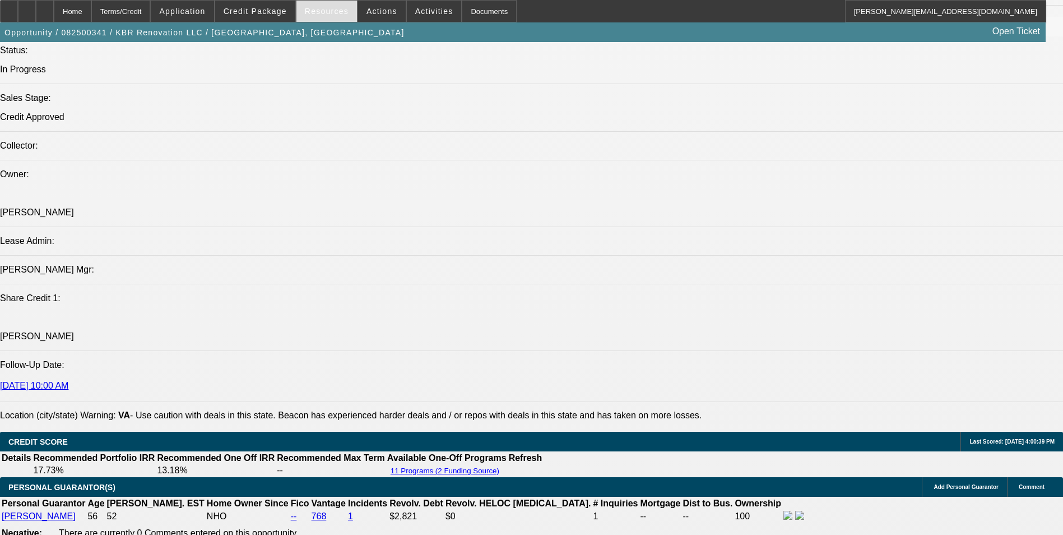
scroll to position [1154, 0]
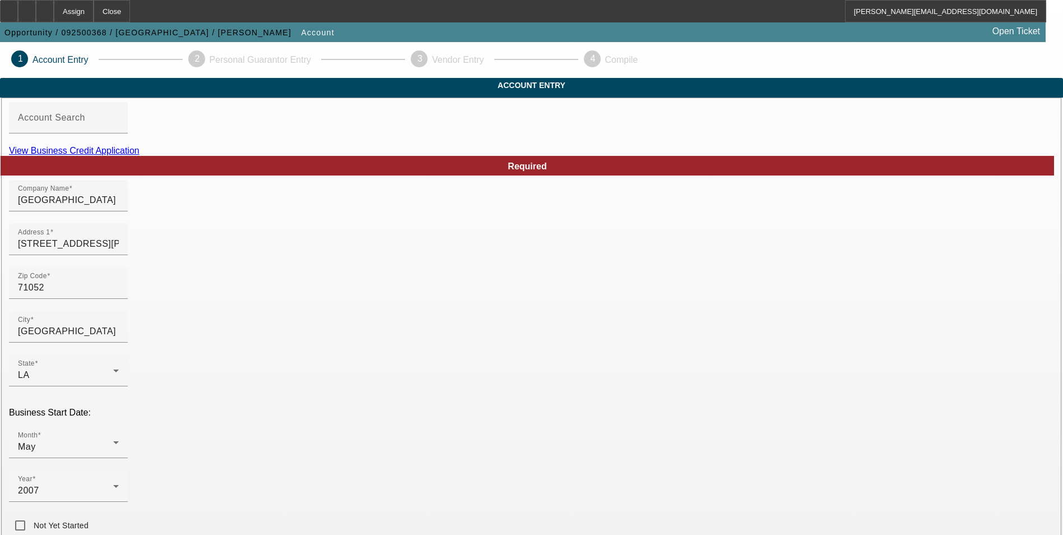
click at [140, 155] on link "View Business Credit Application" at bounding box center [74, 151] width 131 height 10
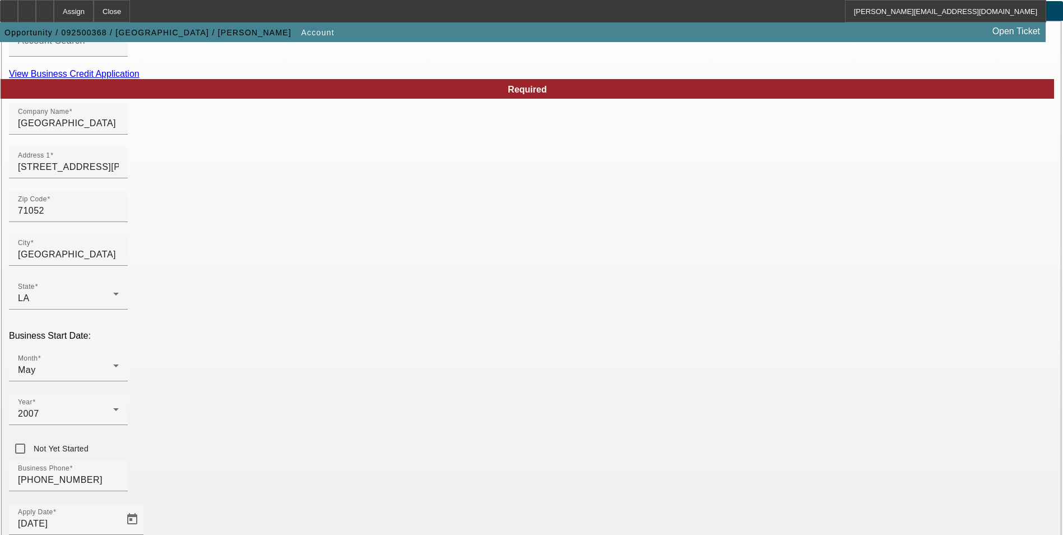
scroll to position [183, 0]
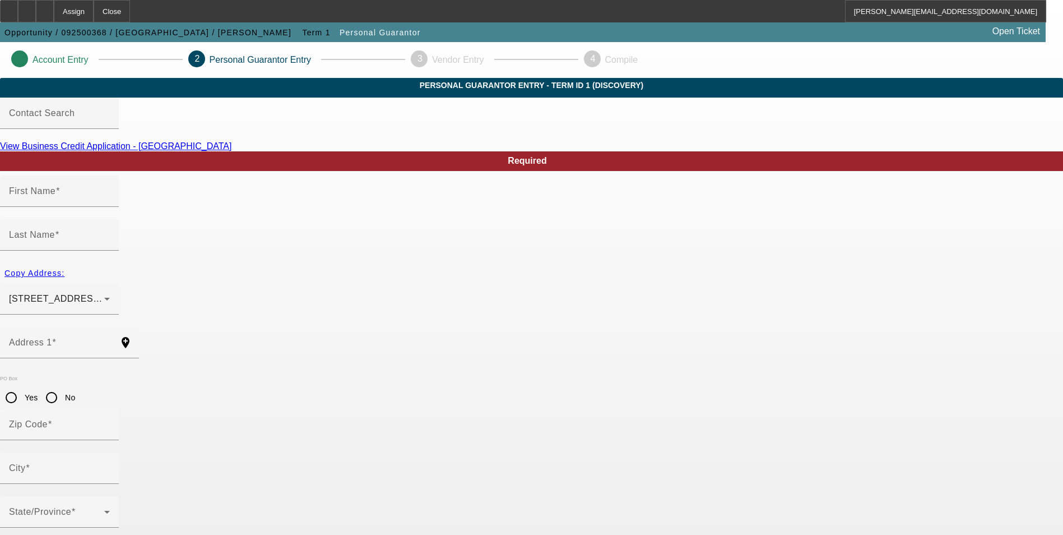
type input "[PERSON_NAME]"
type input "Love"
type input "[STREET_ADDRESS][PERSON_NAME]"
radio input "true"
type input "71052"
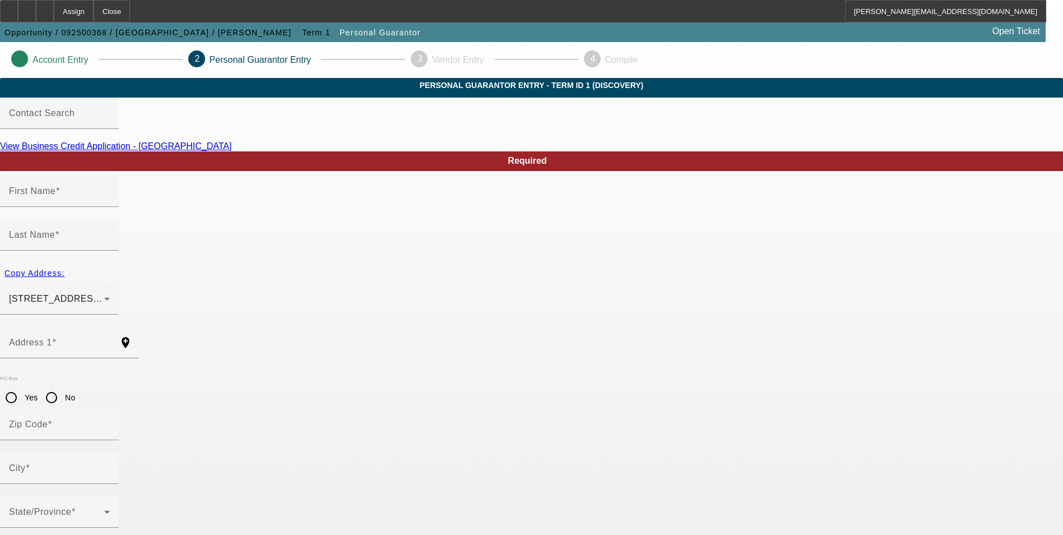
type input "[GEOGRAPHIC_DATA]"
type input "[PHONE_NUMBER]"
type input "100"
type input "434-61-2384"
type input "[EMAIL_ADDRESS][DOMAIN_NAME]"
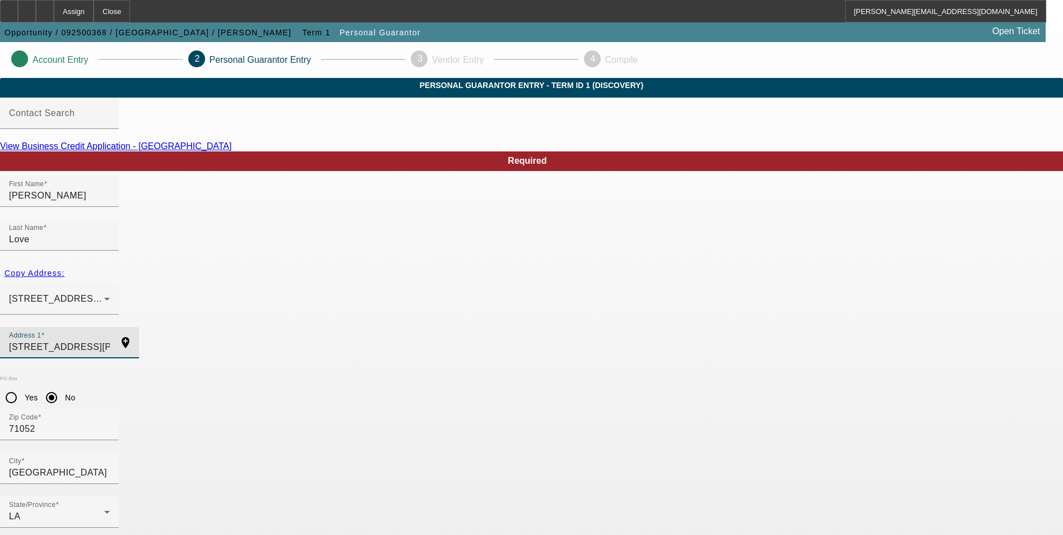
click at [110, 340] on input "[STREET_ADDRESS][PERSON_NAME]" at bounding box center [59, 346] width 101 height 13
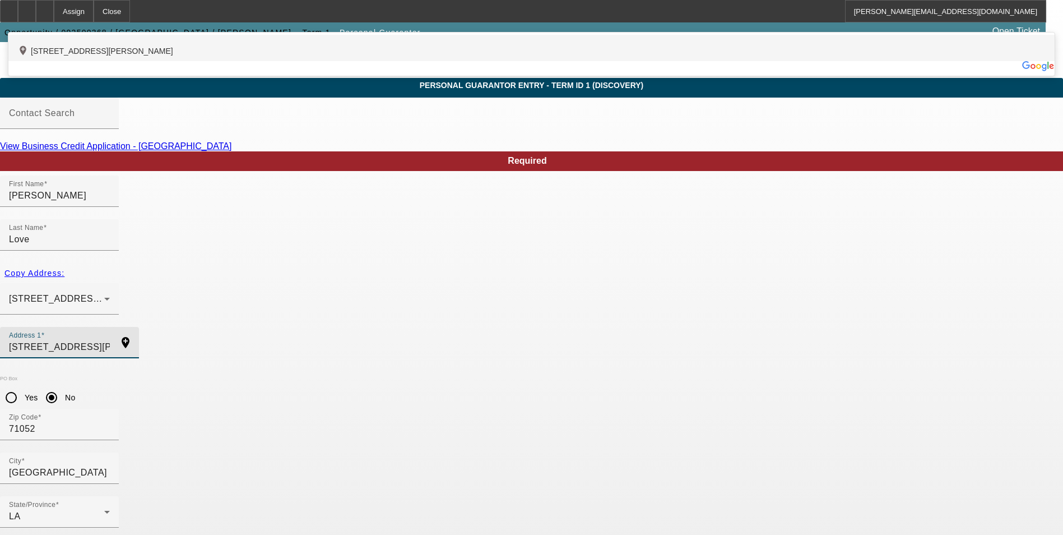
click at [393, 61] on div "add_location [STREET_ADDRESS][PERSON_NAME]" at bounding box center [531, 48] width 1046 height 26
type input "[STREET_ADDRESS][PERSON_NAME]"
type input "[GEOGRAPHIC_DATA]"
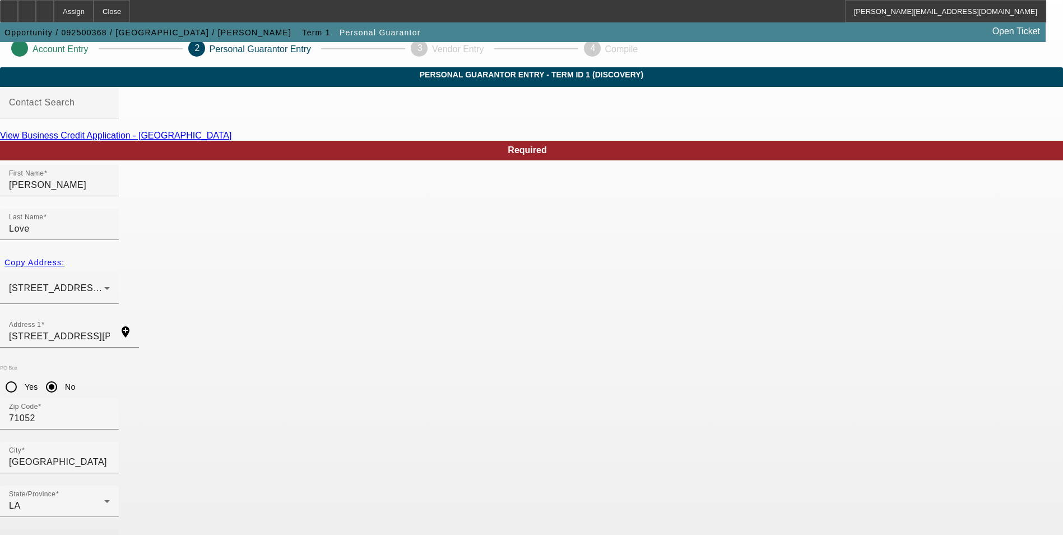
scroll to position [13, 0]
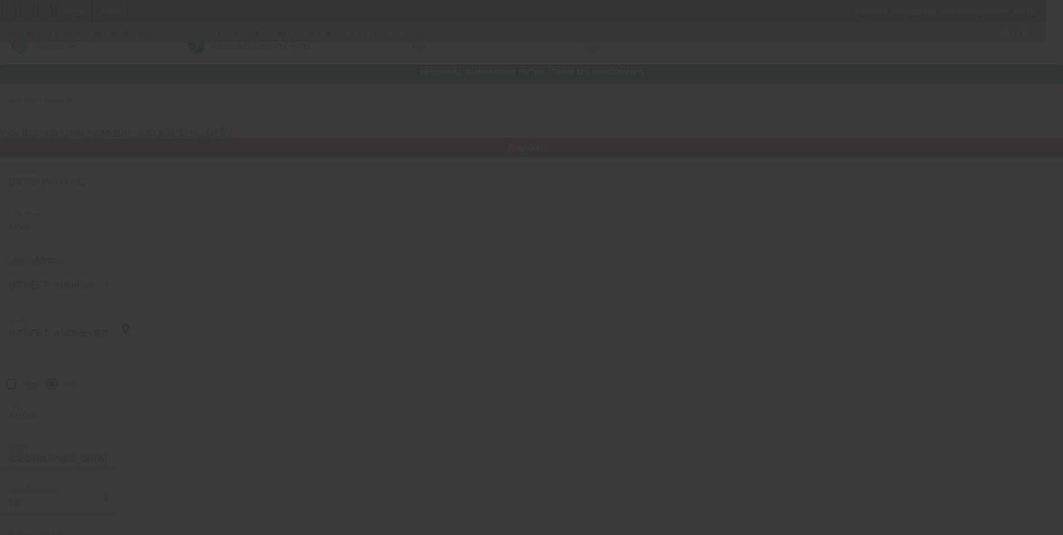
scroll to position [0, 0]
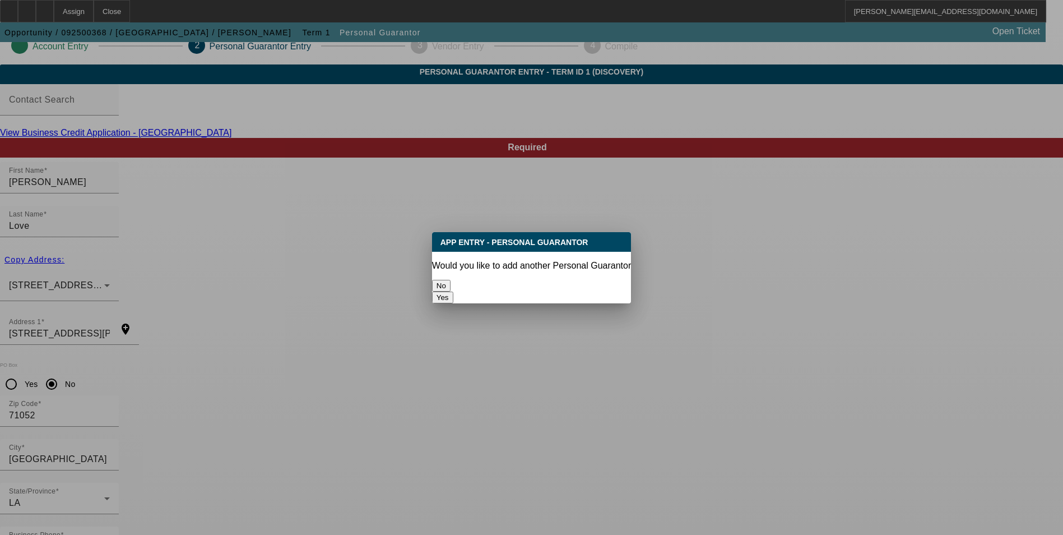
click at [450, 280] on button "No" at bounding box center [441, 286] width 18 height 12
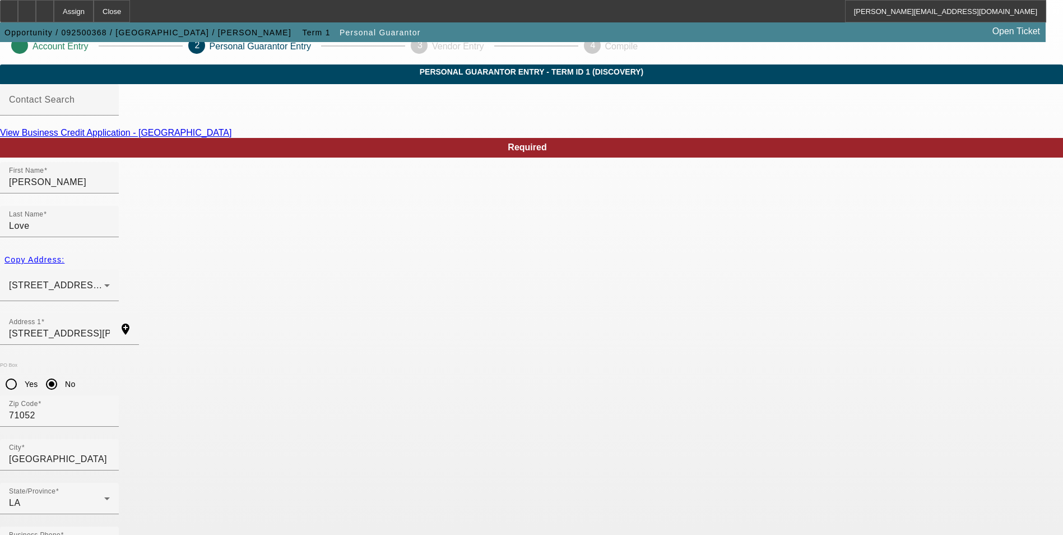
scroll to position [13, 0]
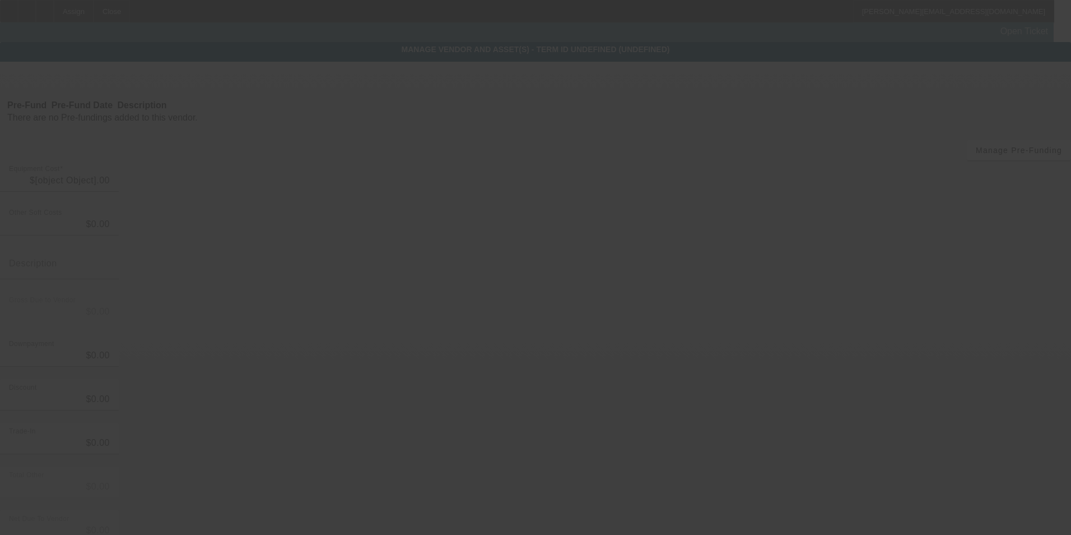
type input "$20,000.00"
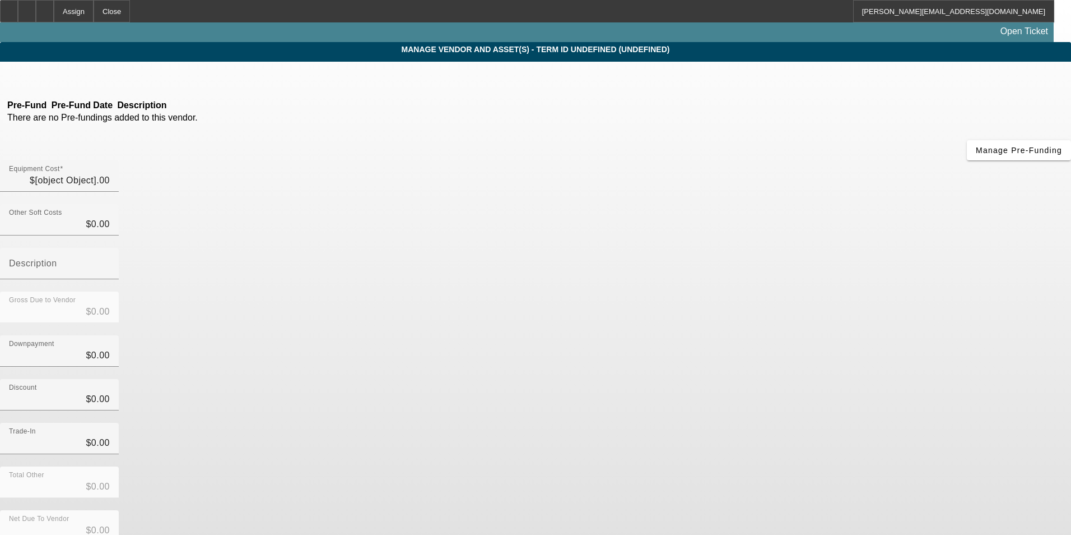
type input "$20,000.00"
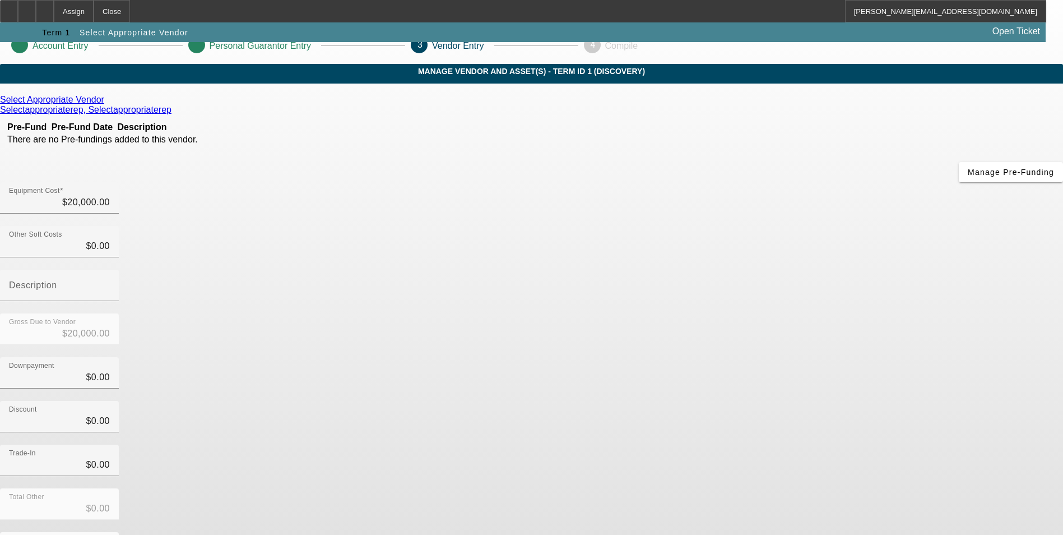
scroll to position [38, 0]
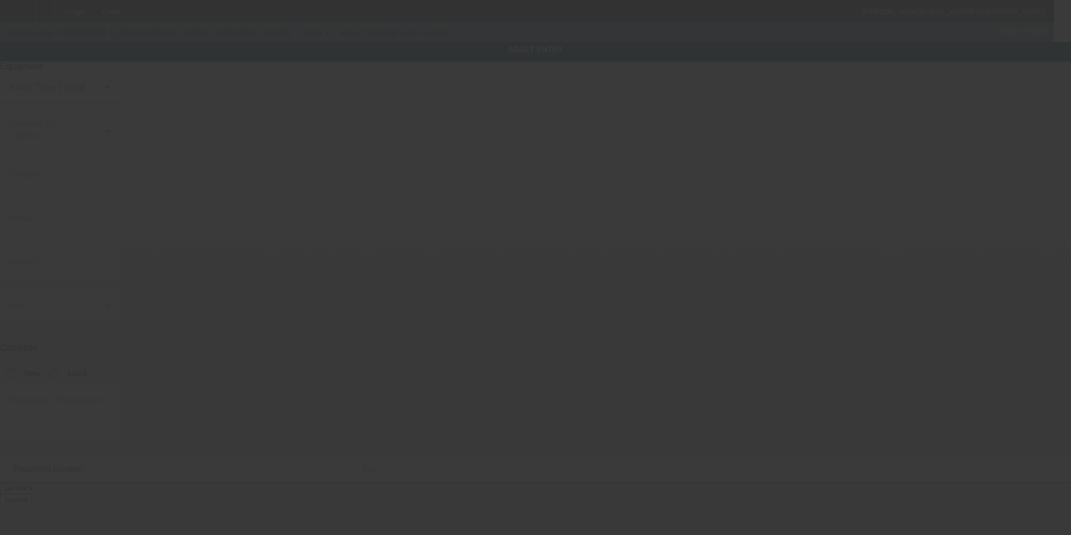
type textarea "Make: Unknown ; Model: Unknown"
type input "[STREET_ADDRESS][PERSON_NAME]"
type input "[GEOGRAPHIC_DATA]"
type input "71052"
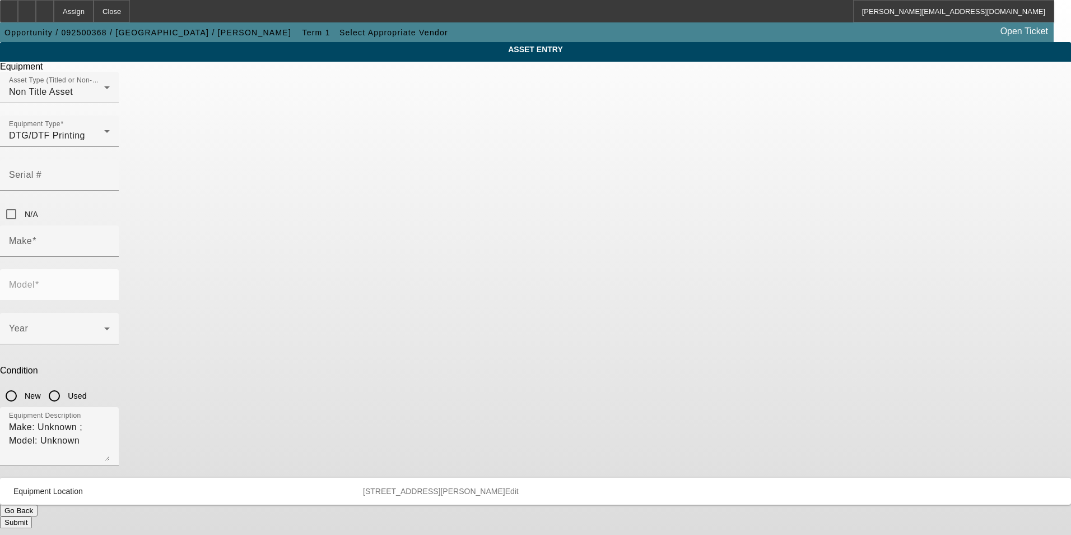
click at [38, 504] on button "Go Back" at bounding box center [19, 510] width 38 height 12
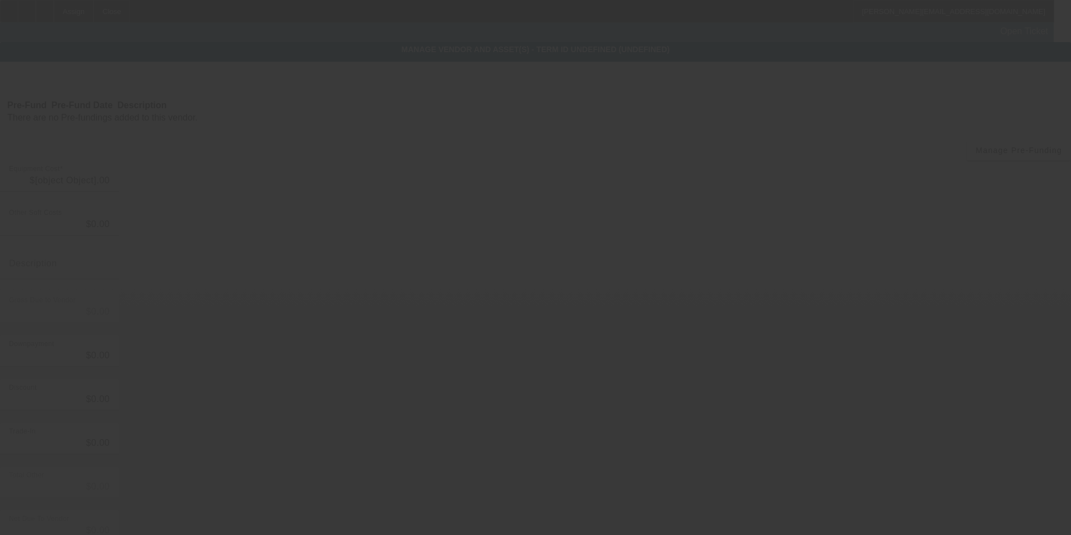
type input "$20,000.00"
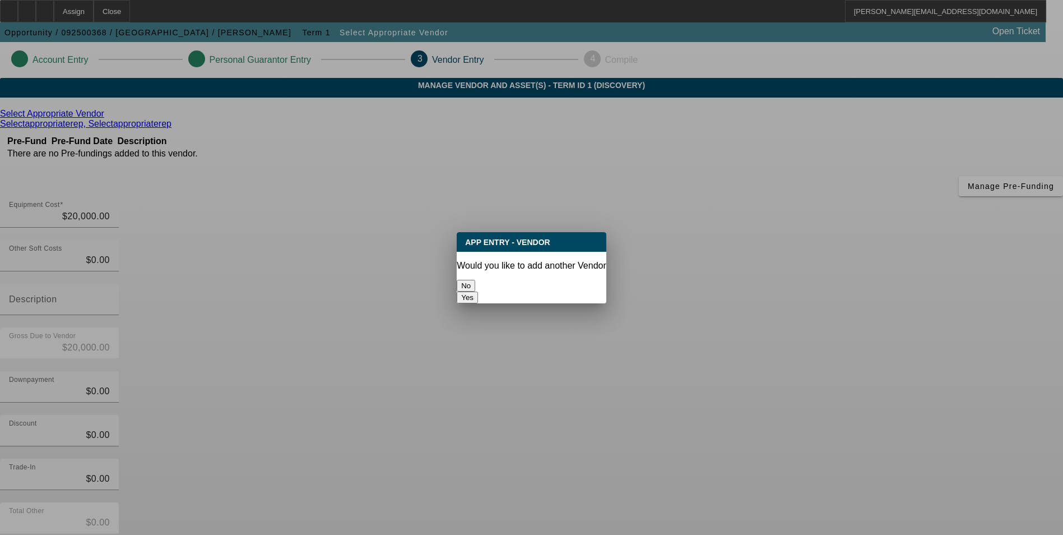
click at [475, 280] on button "No" at bounding box center [466, 286] width 18 height 12
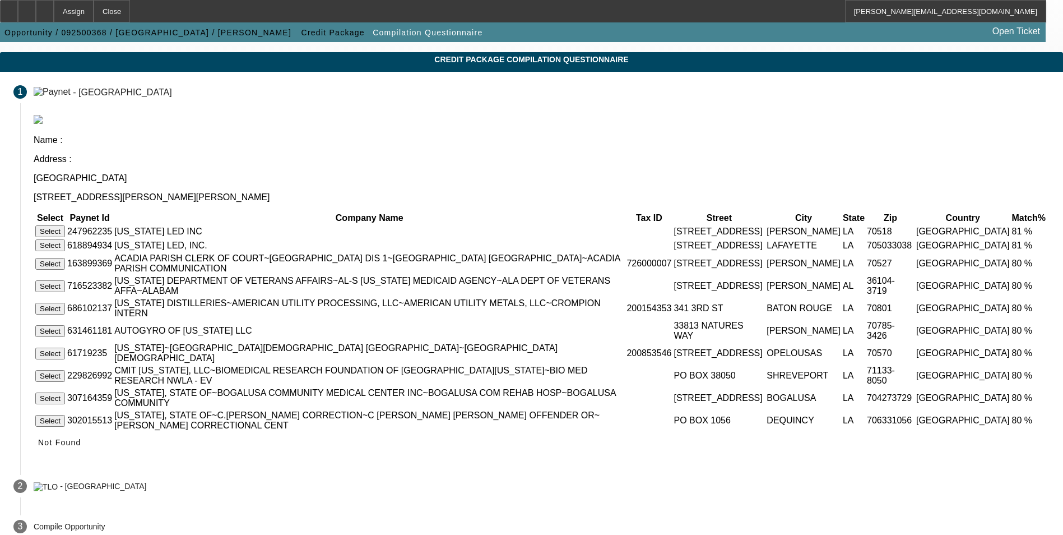
scroll to position [48, 0]
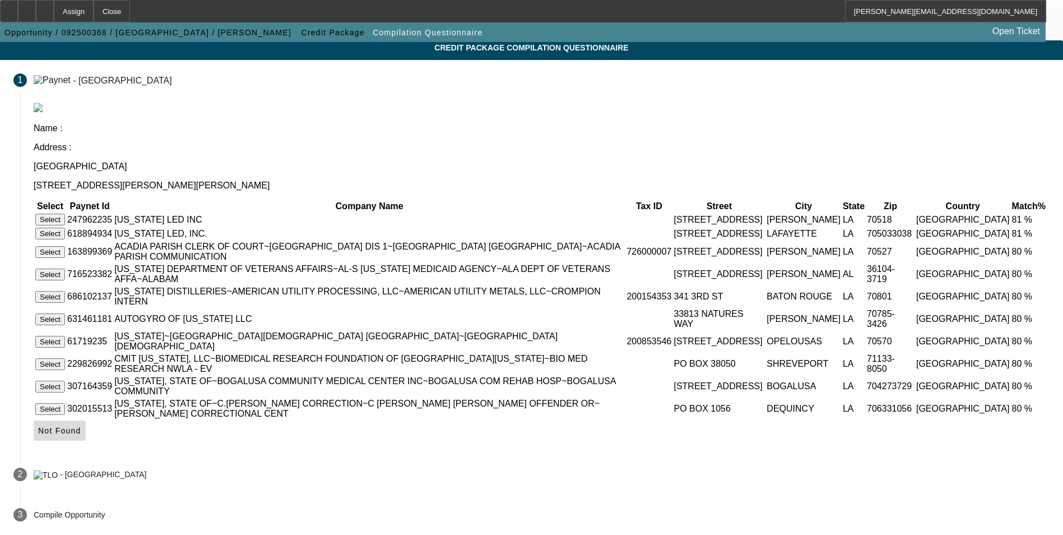
click at [81, 433] on span "Not Found" at bounding box center [59, 430] width 43 height 9
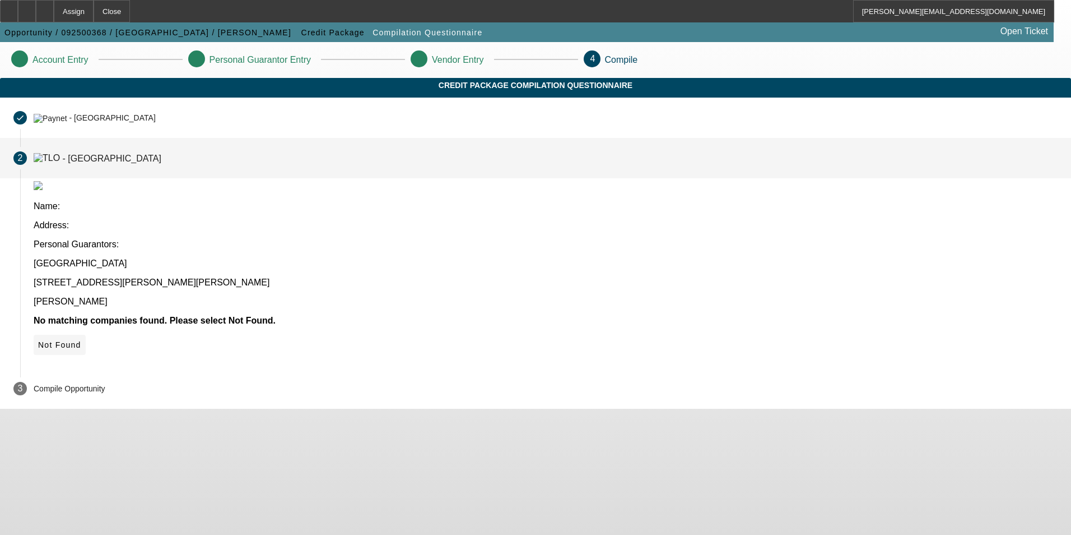
click at [38, 340] on icon at bounding box center [38, 344] width 0 height 9
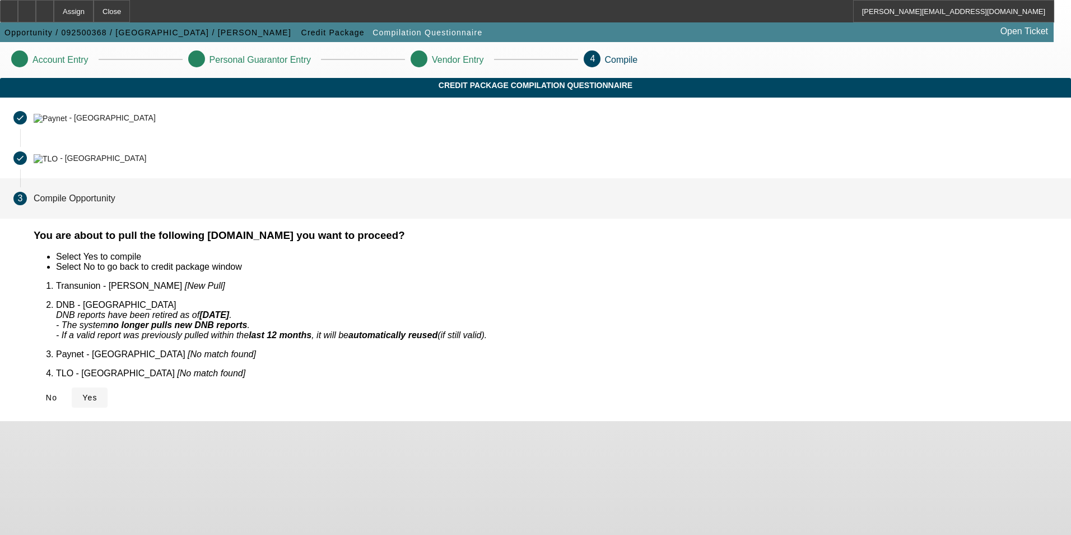
click at [97, 393] on span "Yes" at bounding box center [89, 397] width 15 height 9
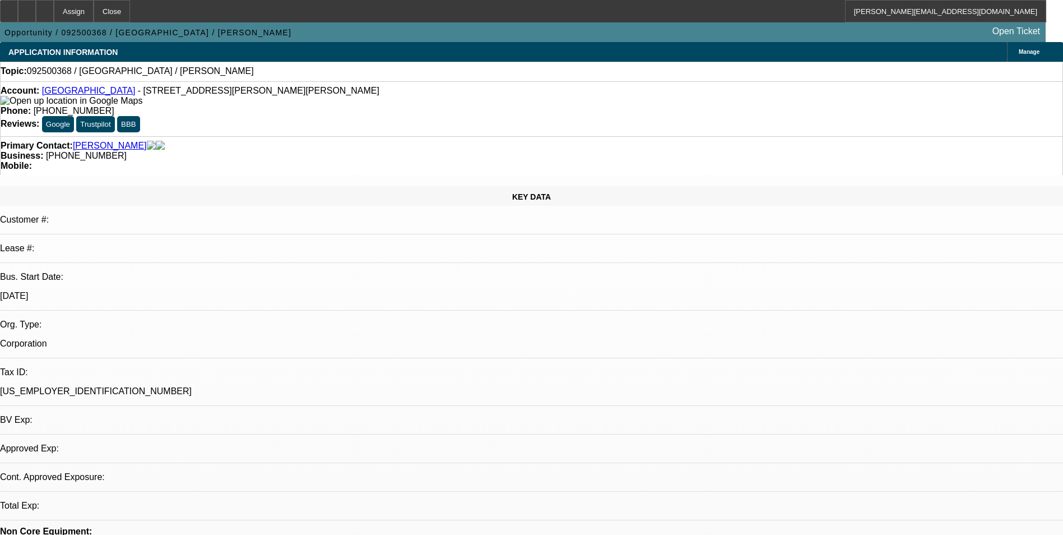
select select "0"
select select "2"
select select "0.1"
select select "4"
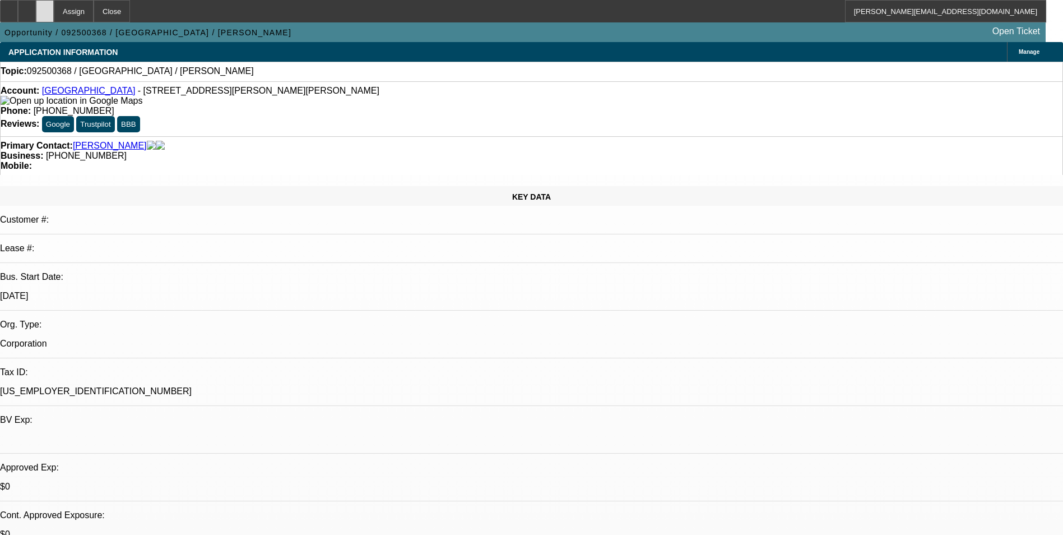
click at [54, 13] on div at bounding box center [45, 11] width 18 height 22
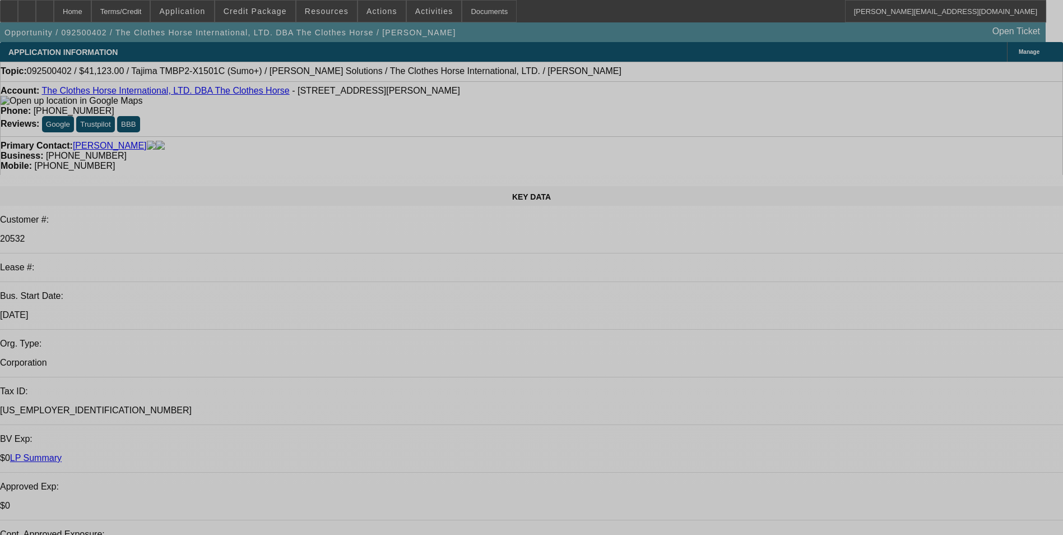
select select "0"
select select "2"
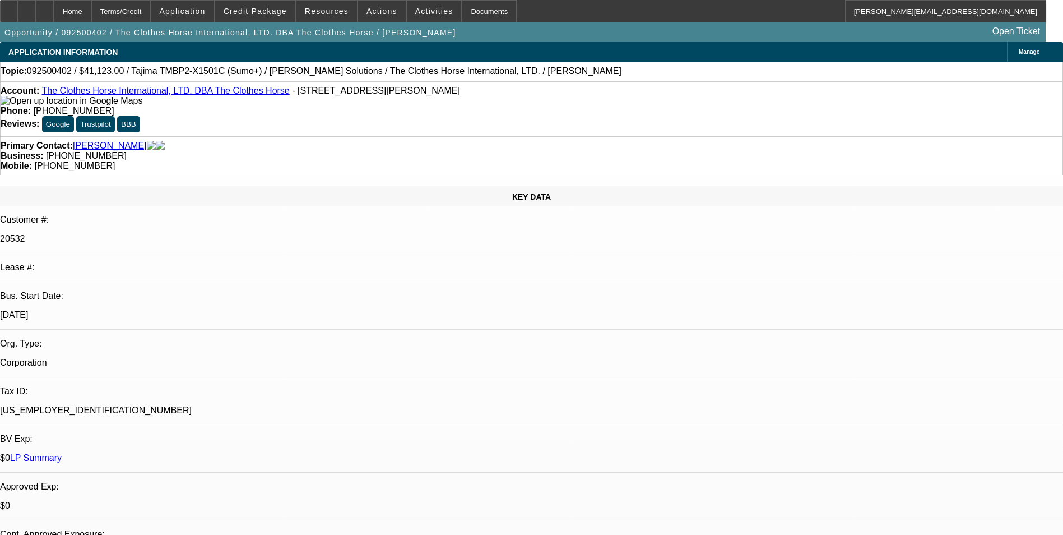
select select "0"
select select "2"
select select "0"
select select "1"
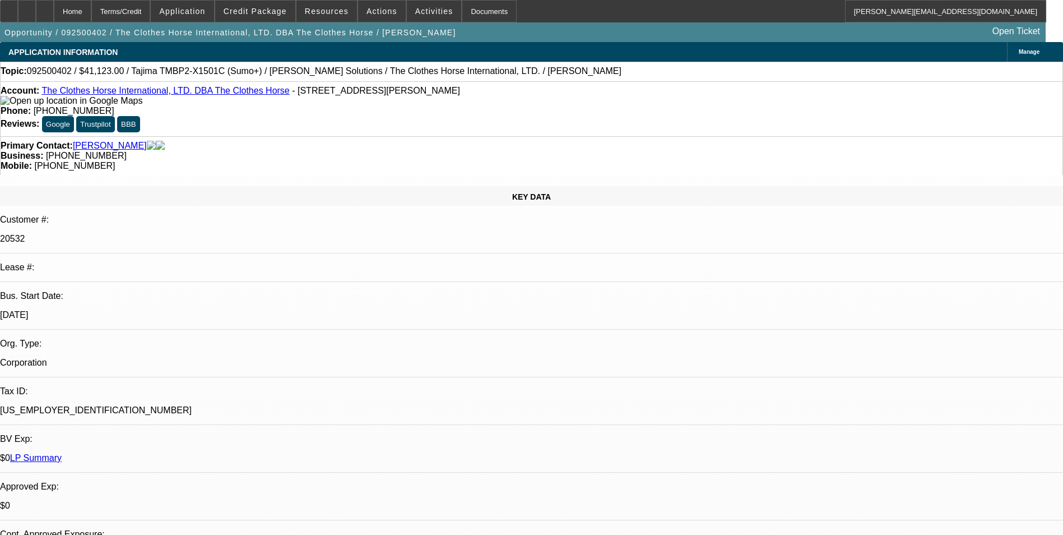
select select "2"
select select "6"
select select "1"
select select "2"
select select "6"
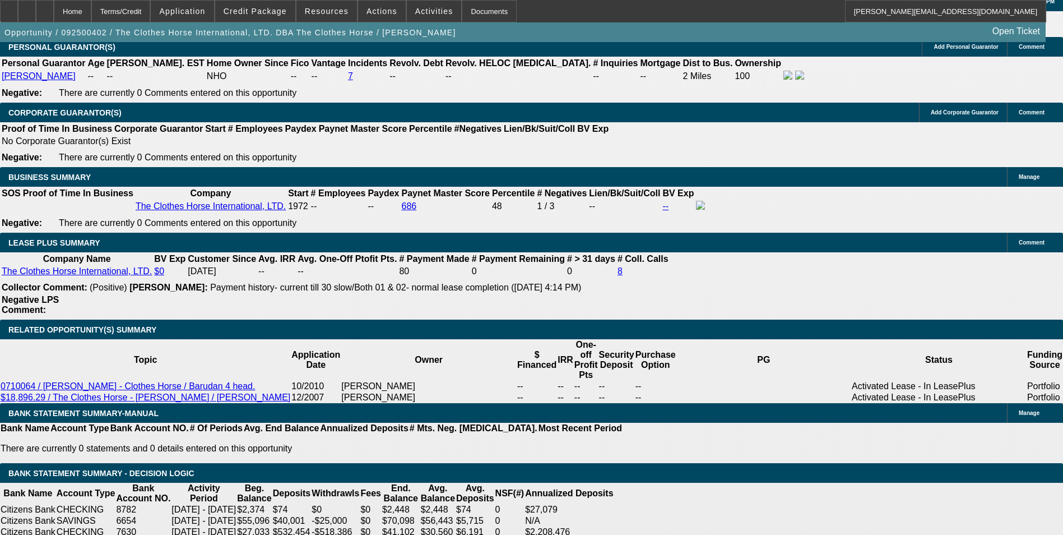
scroll to position [1793, 0]
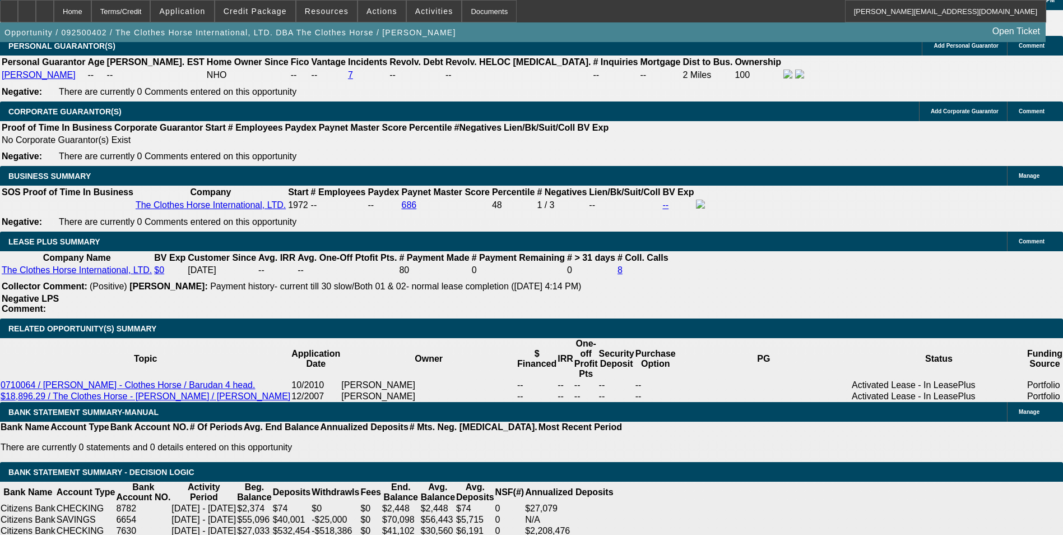
drag, startPoint x: 217, startPoint y: 233, endPoint x: 295, endPoint y: 220, distance: 78.9
type input "UNKNOWN"
type input "48"
type input "$21,019.82"
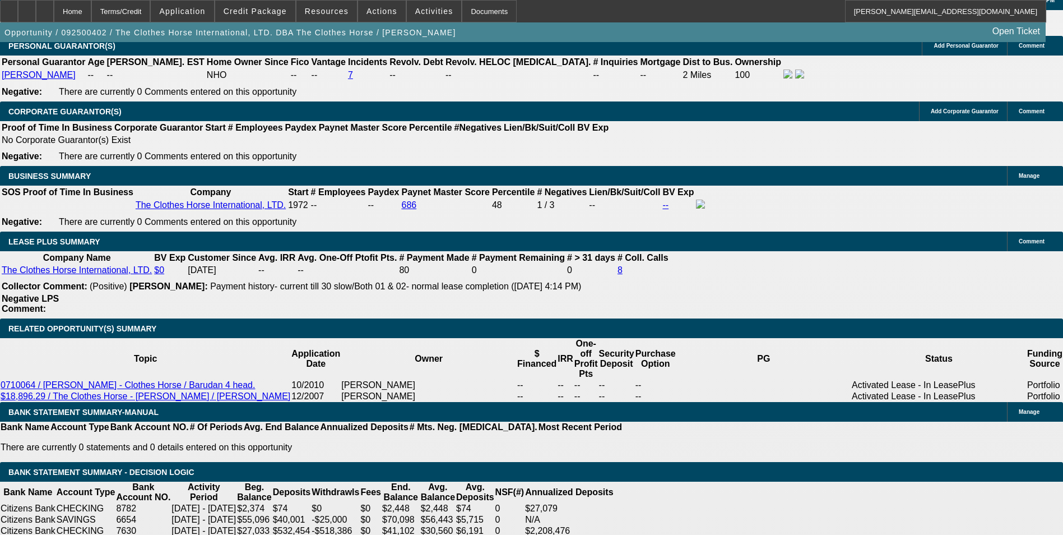
type input "$10,509.91"
type input "$2,111.82"
type input "$1,055.91"
type input "48"
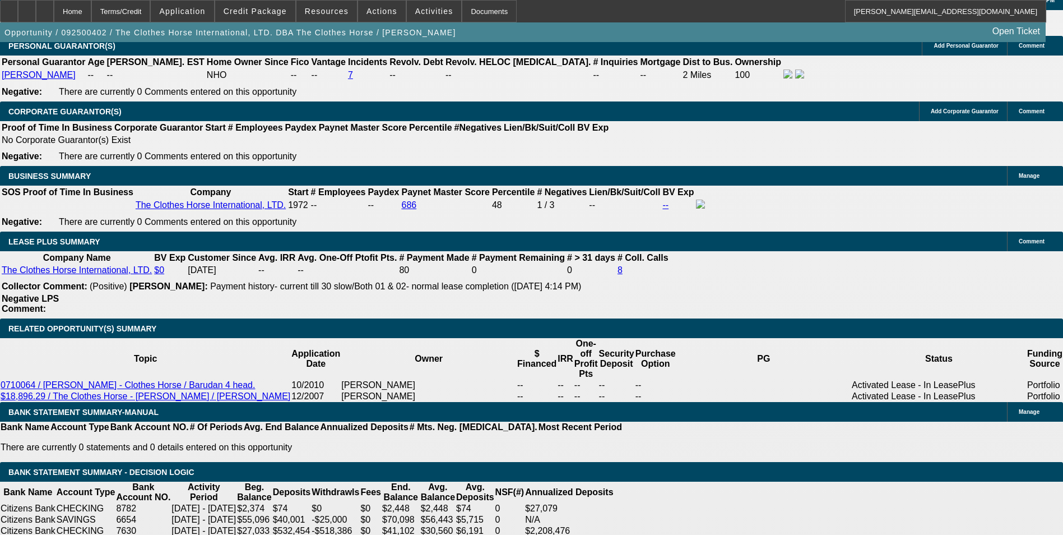
type input "$1,055."
type input "$2,110.00"
type input "10.6"
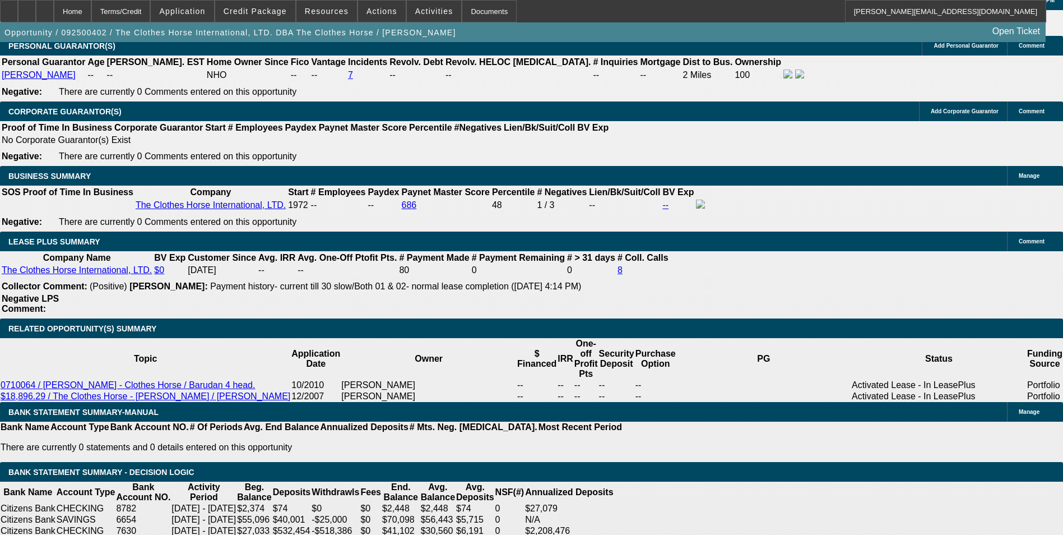
type input "$1,055.1"
type input "$2,110.20"
type input "$1,055.1067"
drag, startPoint x: 170, startPoint y: 230, endPoint x: 281, endPoint y: 215, distance: 112.5
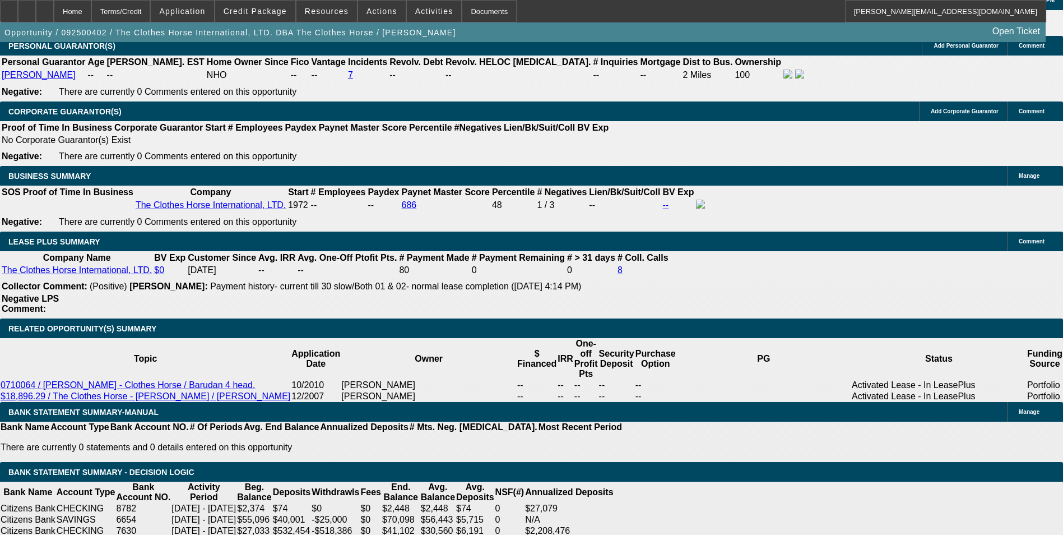
drag, startPoint x: 159, startPoint y: 229, endPoint x: 347, endPoint y: 216, distance: 189.2
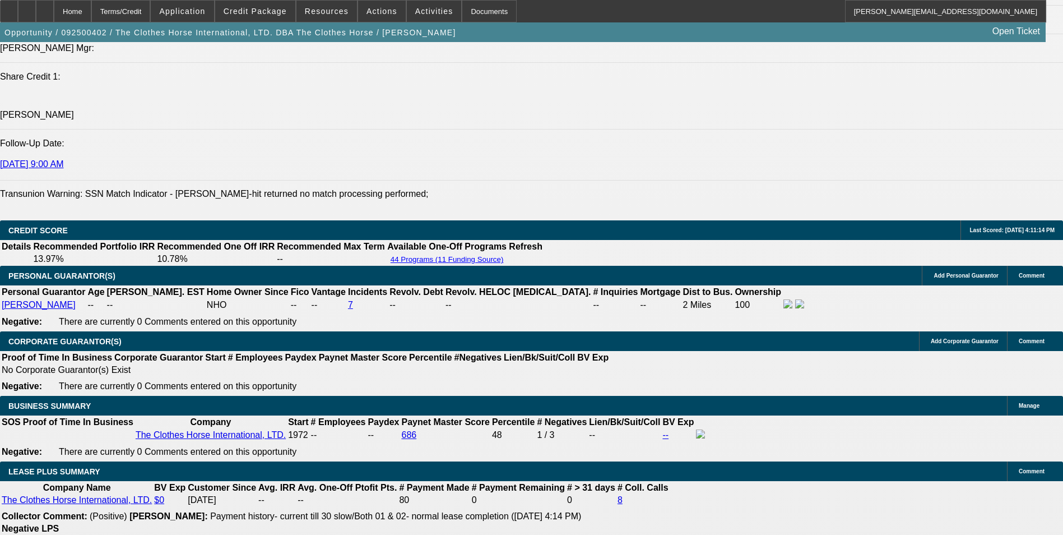
scroll to position [1513, 0]
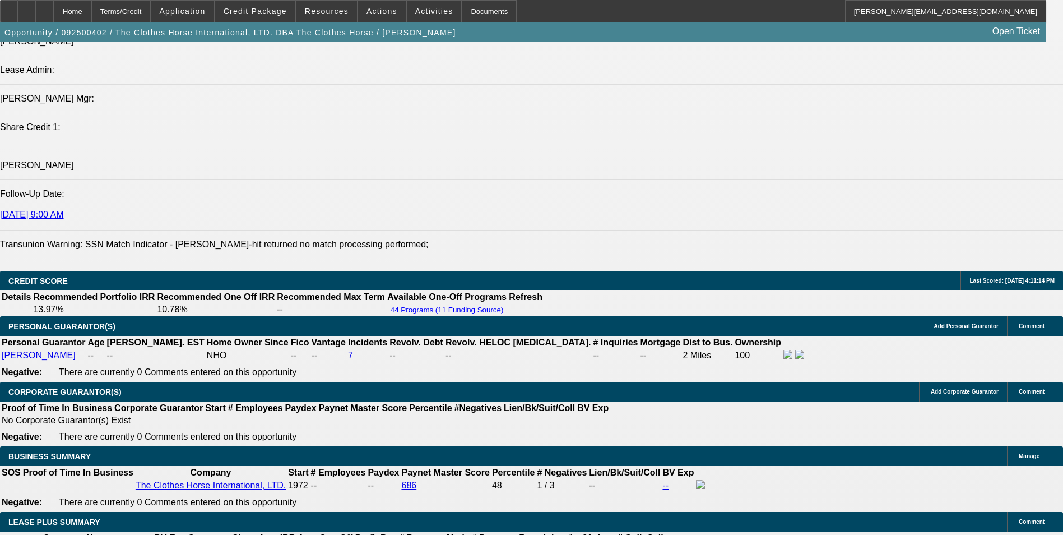
type input "$1,055.10"
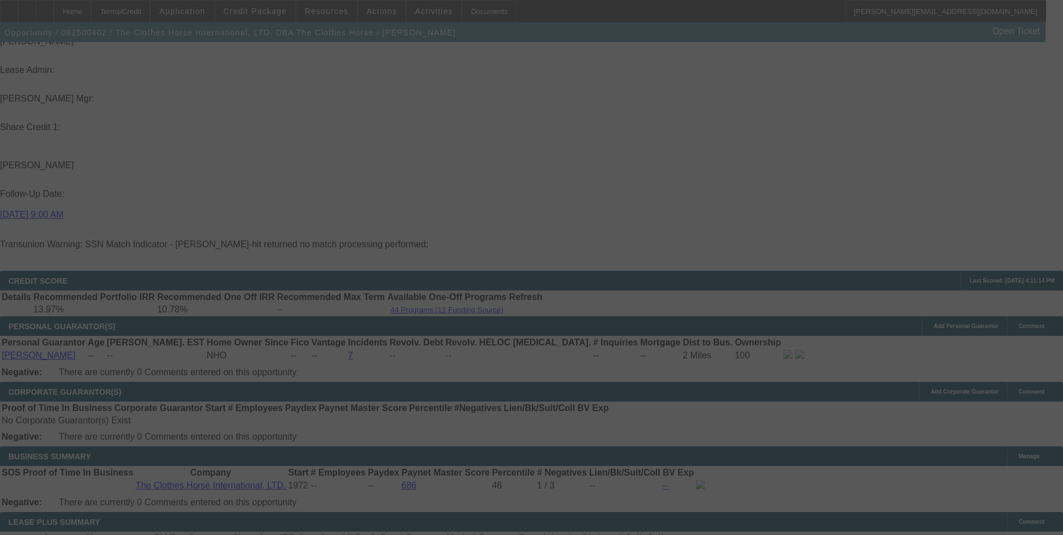
select select "0"
select select "2"
select select "0"
select select "6"
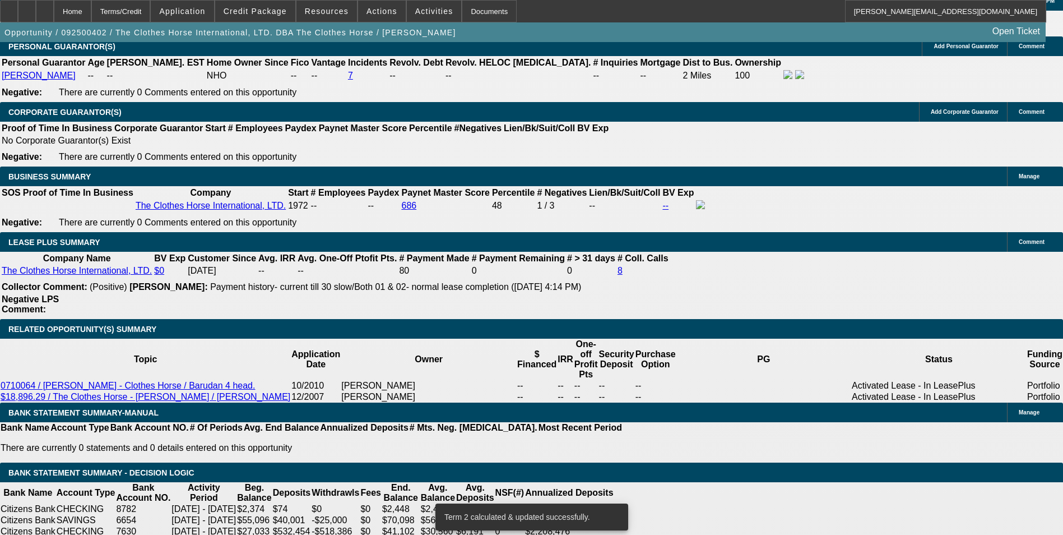
scroll to position [1793, 0]
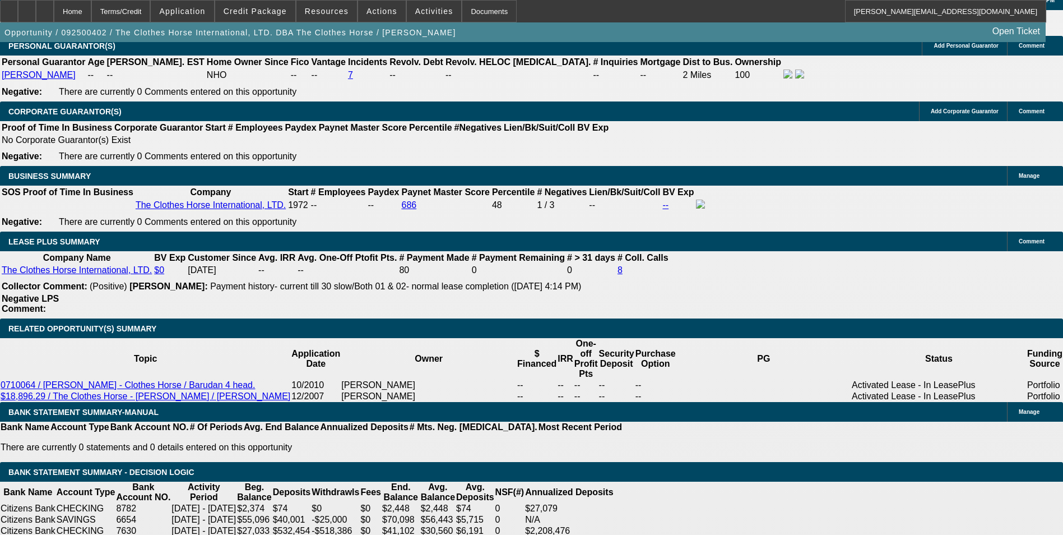
drag, startPoint x: 227, startPoint y: 223, endPoint x: 338, endPoint y: 216, distance: 110.6
type input "10"
type input "$20.00"
type input "UNKNOWN"
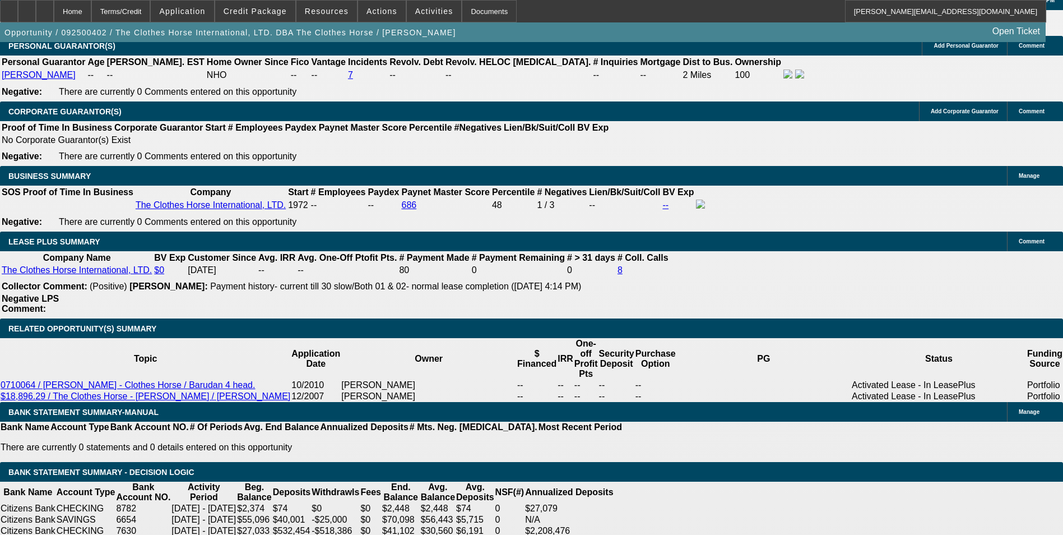
type input "1067"
type input "$2,134.00"
type input "11.2"
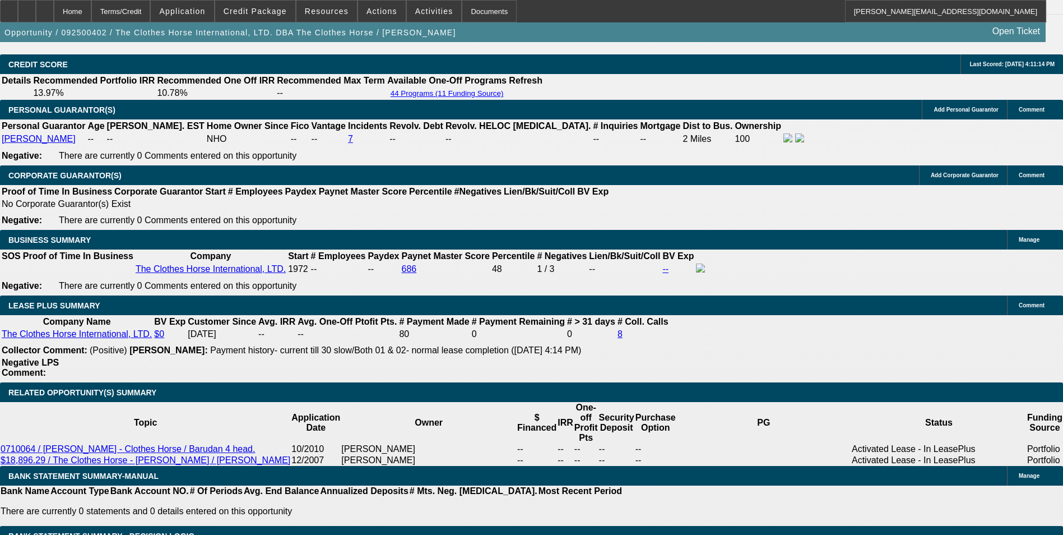
scroll to position [1625, 0]
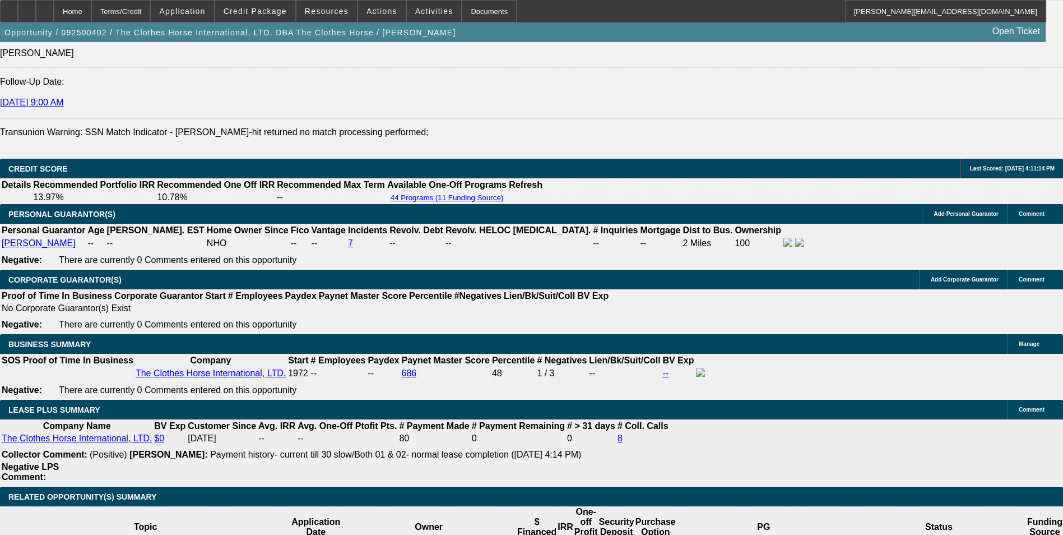
type input "$1,067.00"
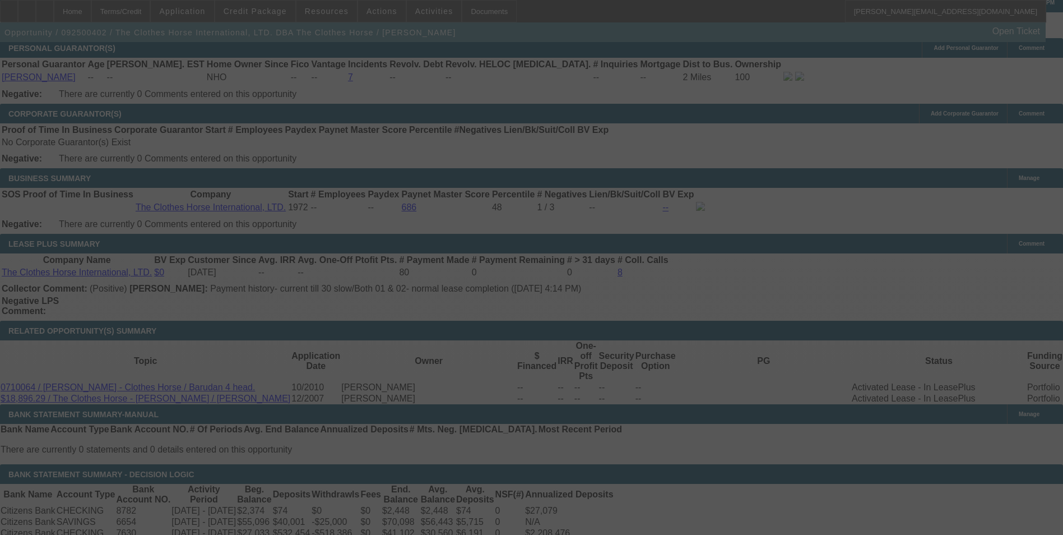
scroll to position [1793, 0]
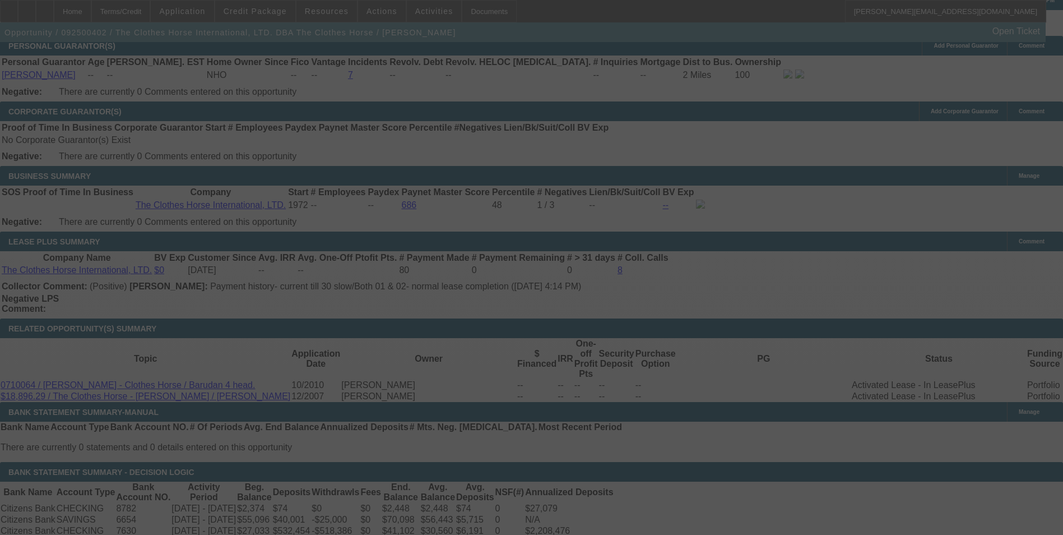
select select "0"
select select "2"
select select "0"
select select "6"
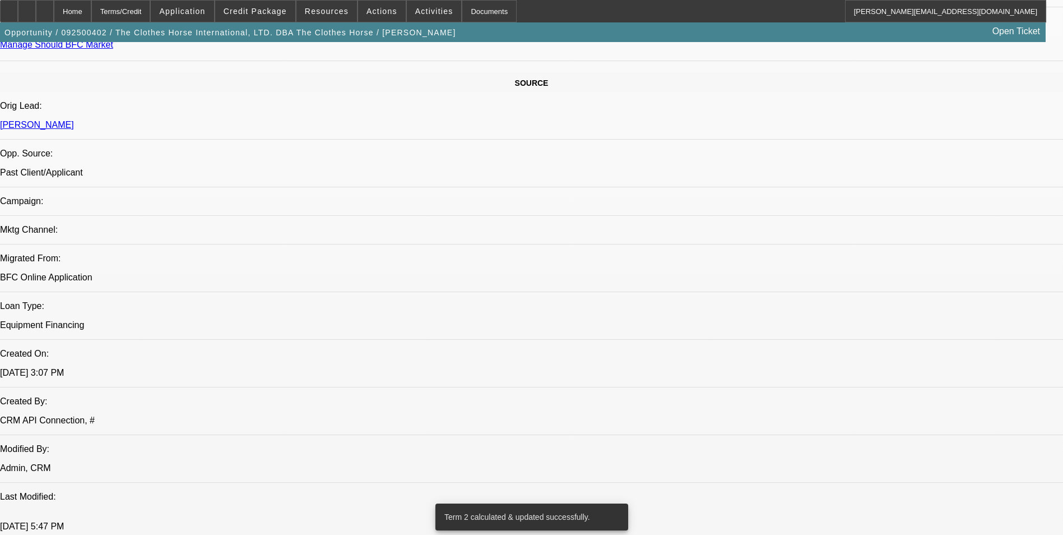
scroll to position [554, 0]
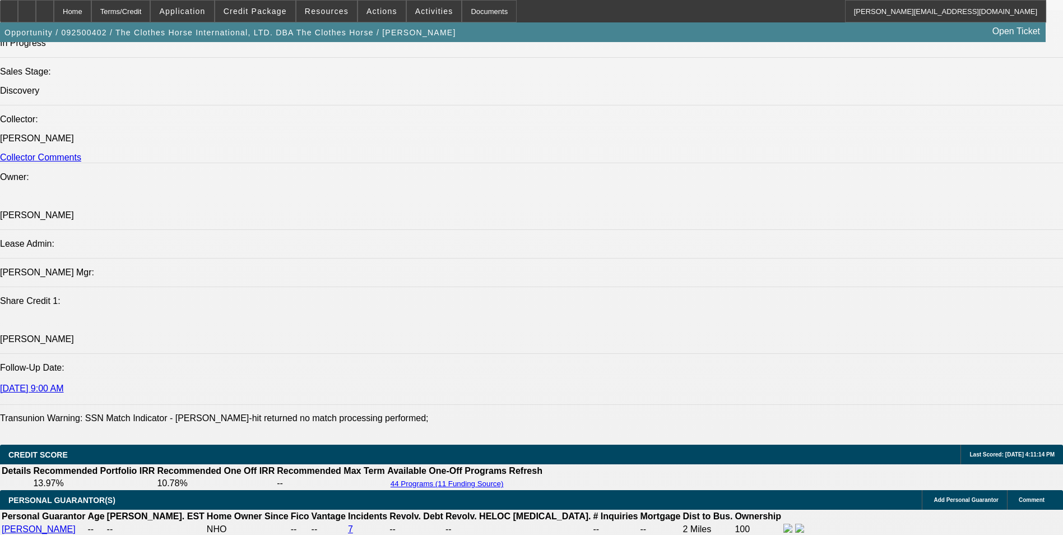
scroll to position [1675, 0]
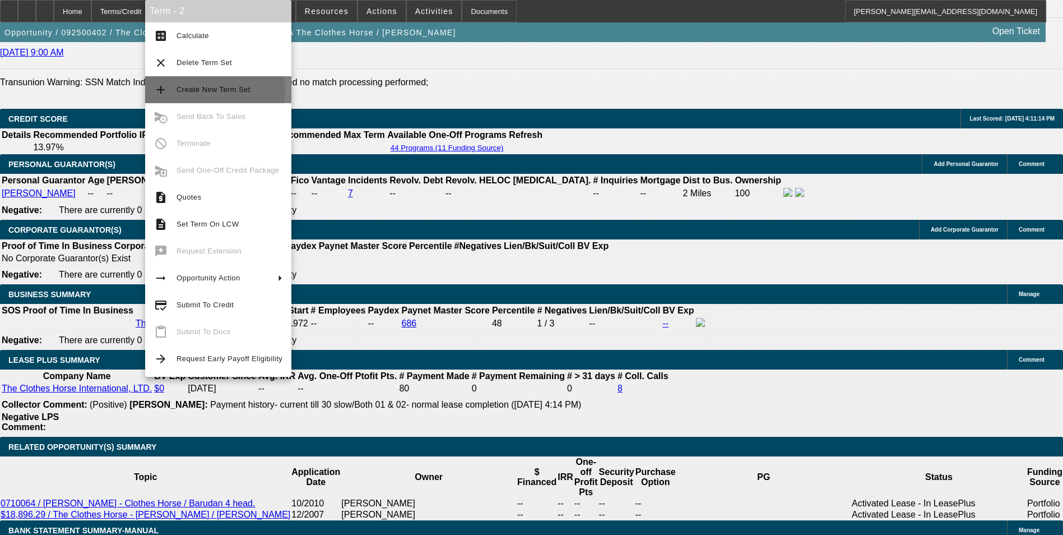
click at [209, 90] on span "Create New Term Set" at bounding box center [214, 89] width 74 height 8
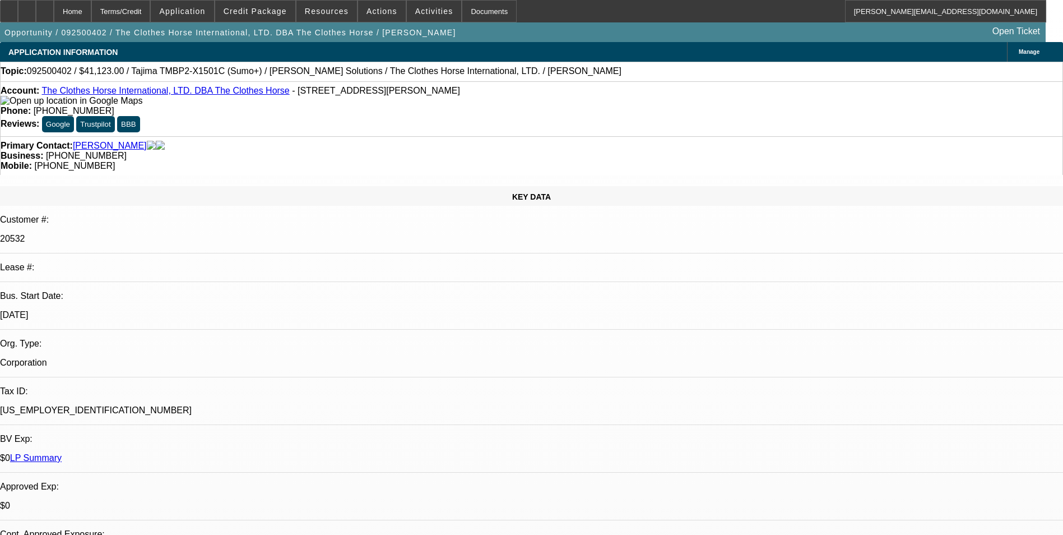
select select "0"
select select "2"
select select "0"
select select "6"
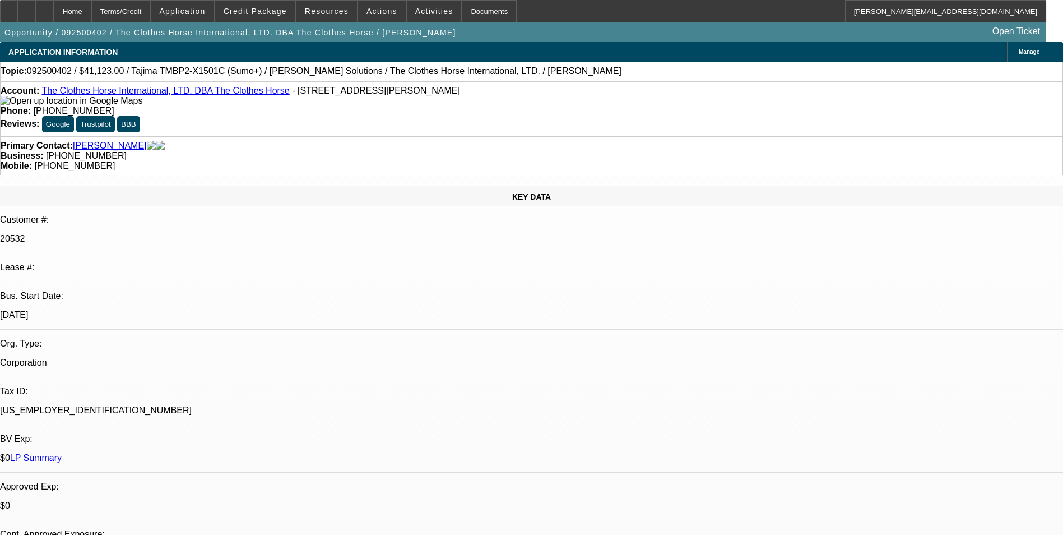
select select "0"
select select "2"
select select "0"
select select "6"
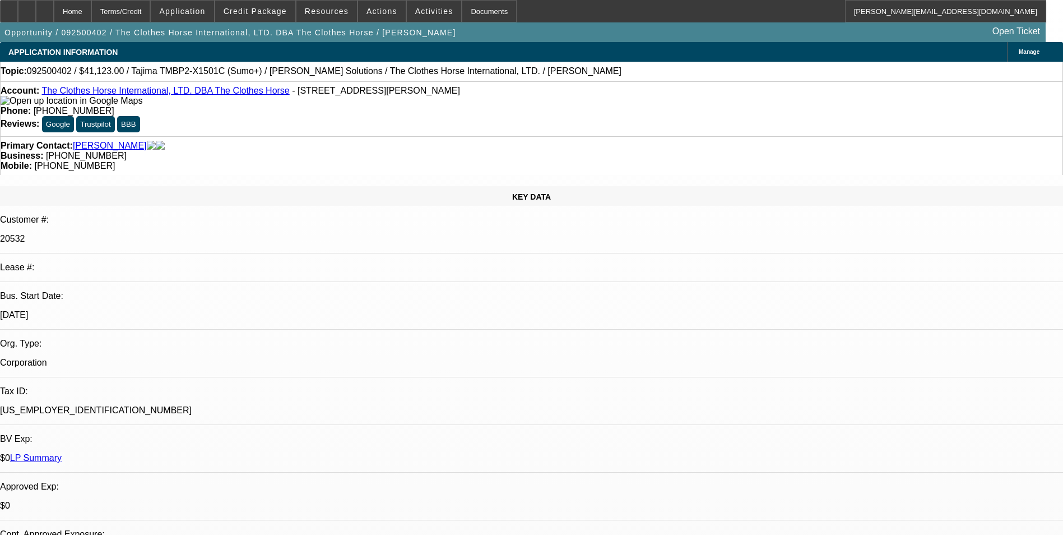
select select "0"
select select "2"
select select "0"
select select "6"
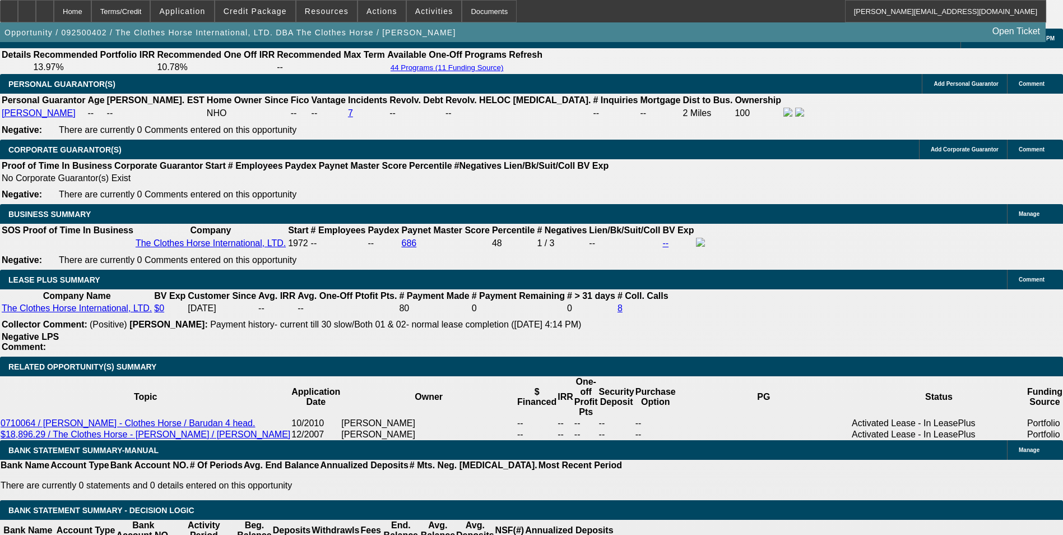
scroll to position [1775, 0]
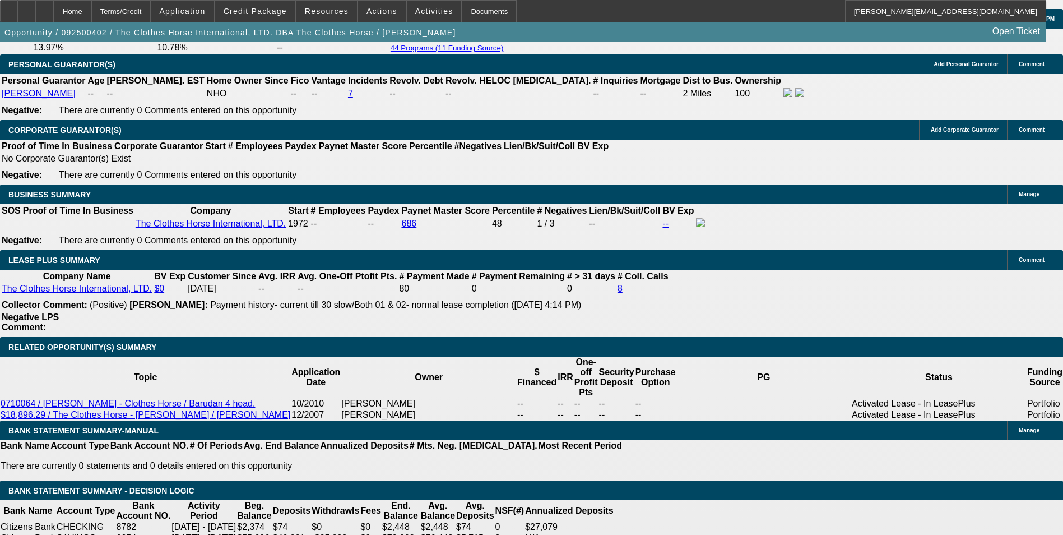
drag, startPoint x: 243, startPoint y: 243, endPoint x: 291, endPoint y: 238, distance: 48.5
type input "UNKNOWN"
type input "36"
type input "$2,700.74"
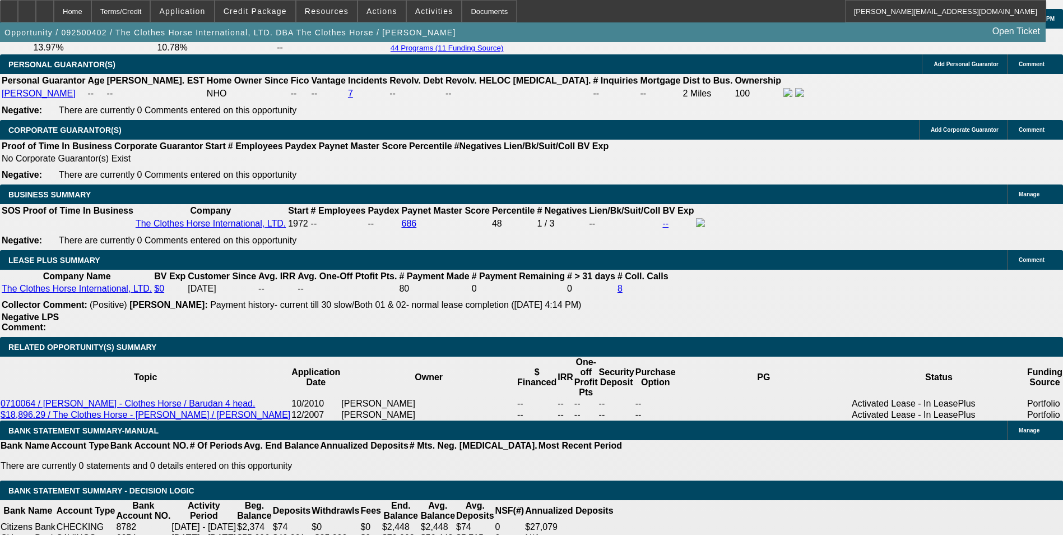
type input "$1,350.37"
type input "36"
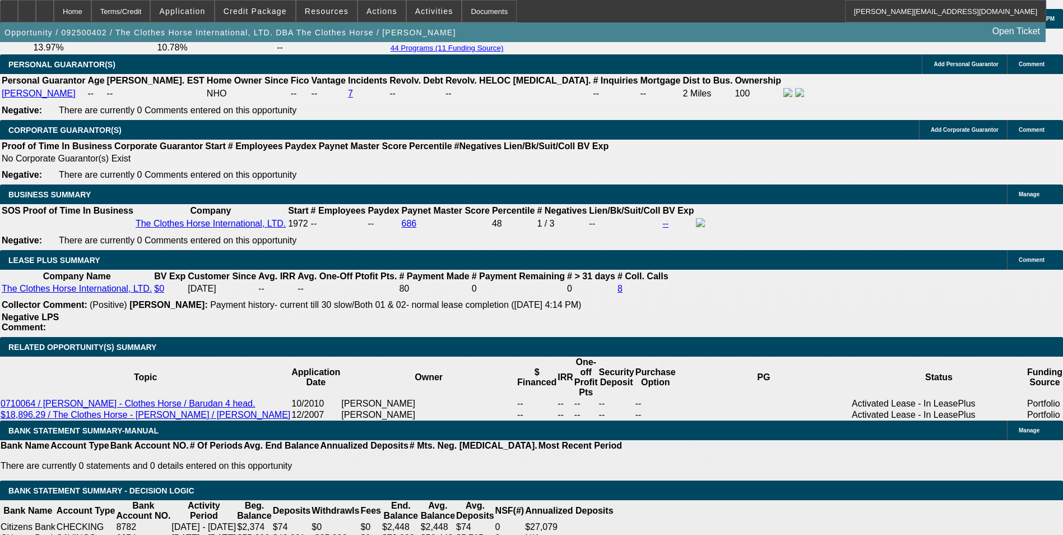
type input "1"
type input "$2.00"
type input "1368"
type input "$2,736.00"
type input "12.1"
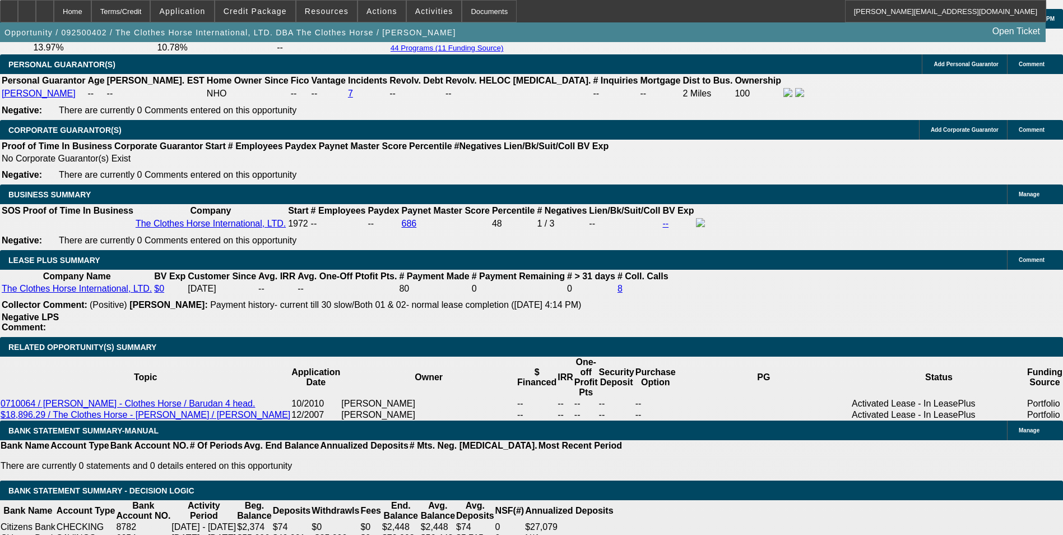
type input "$1,368.00"
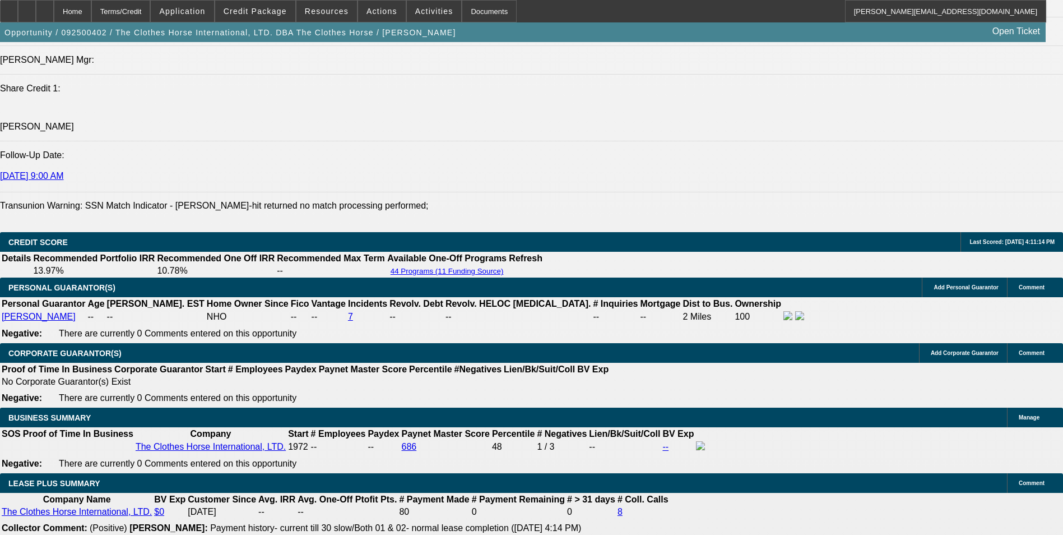
scroll to position [1550, 0]
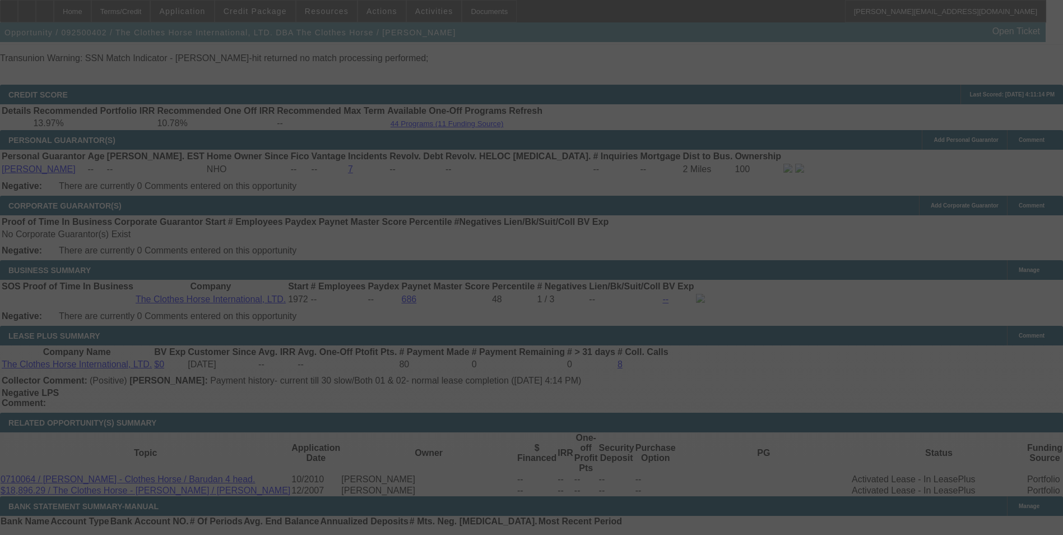
scroll to position [1718, 0]
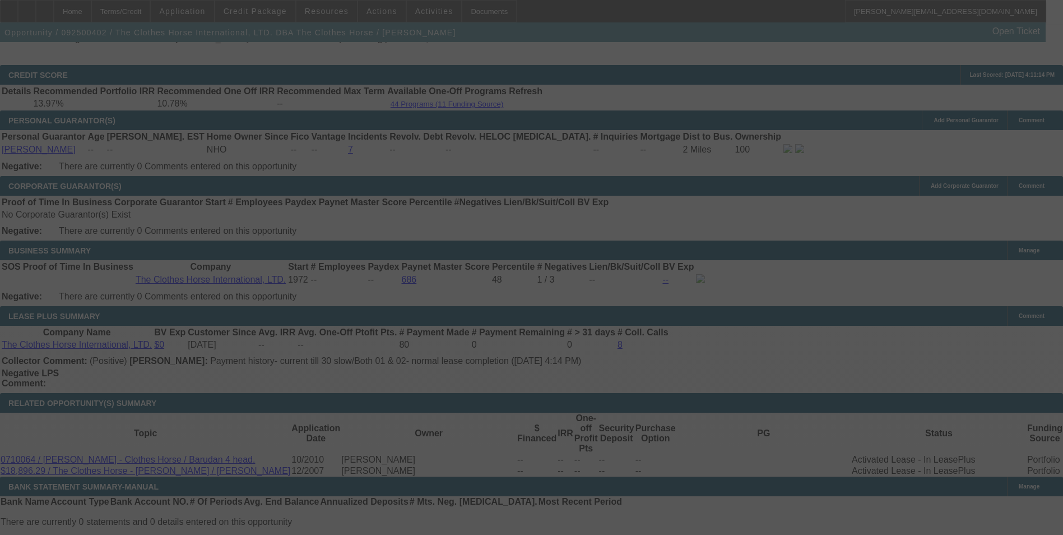
select select "0"
select select "2"
select select "0"
select select "6"
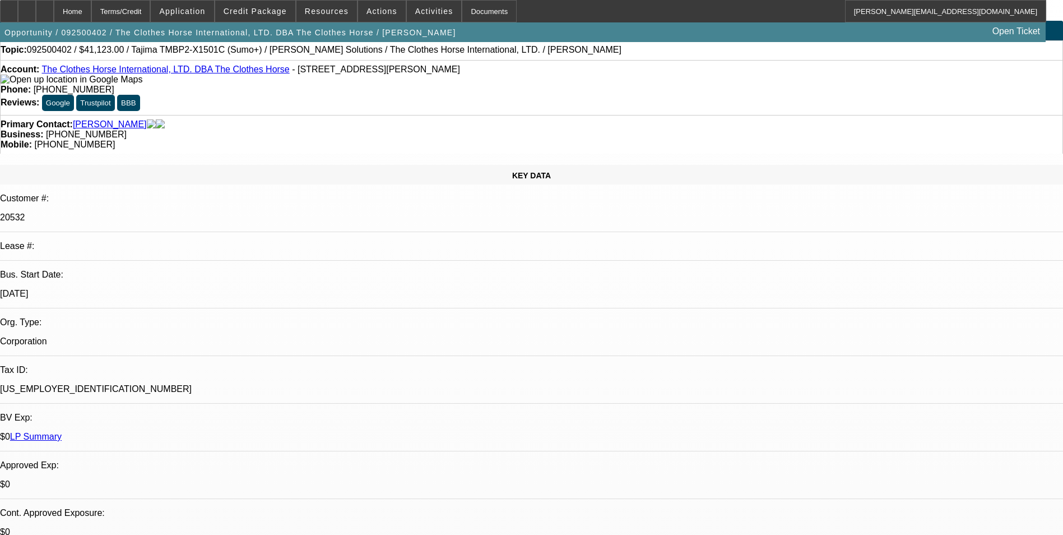
scroll to position [0, 0]
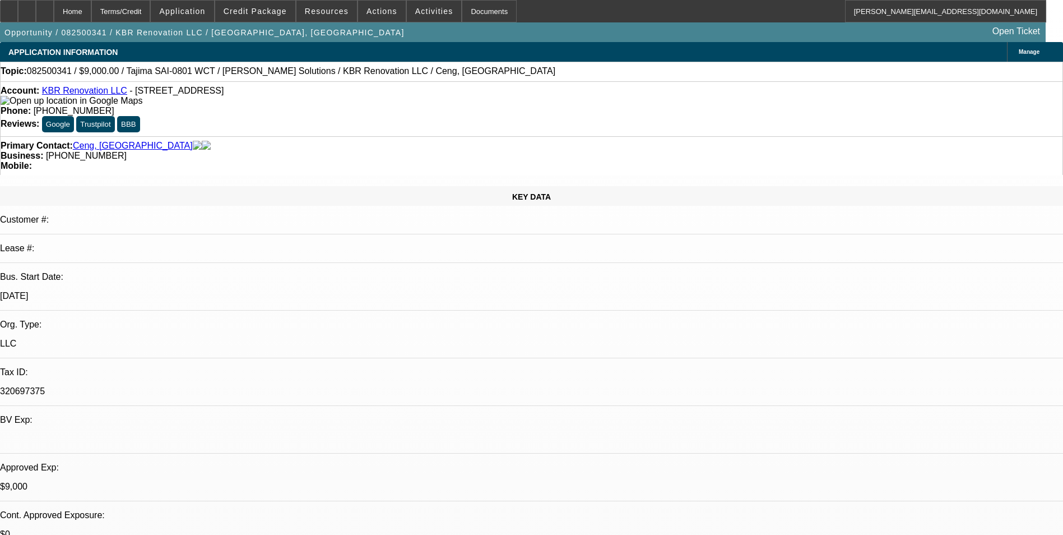
select select "0"
select select "2"
select select "0.1"
select select "0"
select select "2"
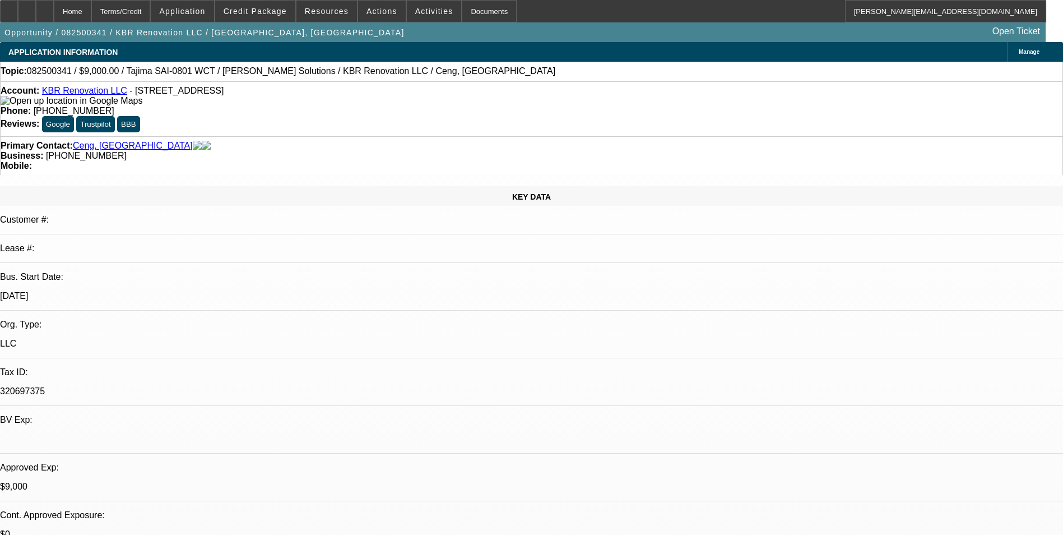
select select "0"
select select "2"
select select "0.1"
select select "0"
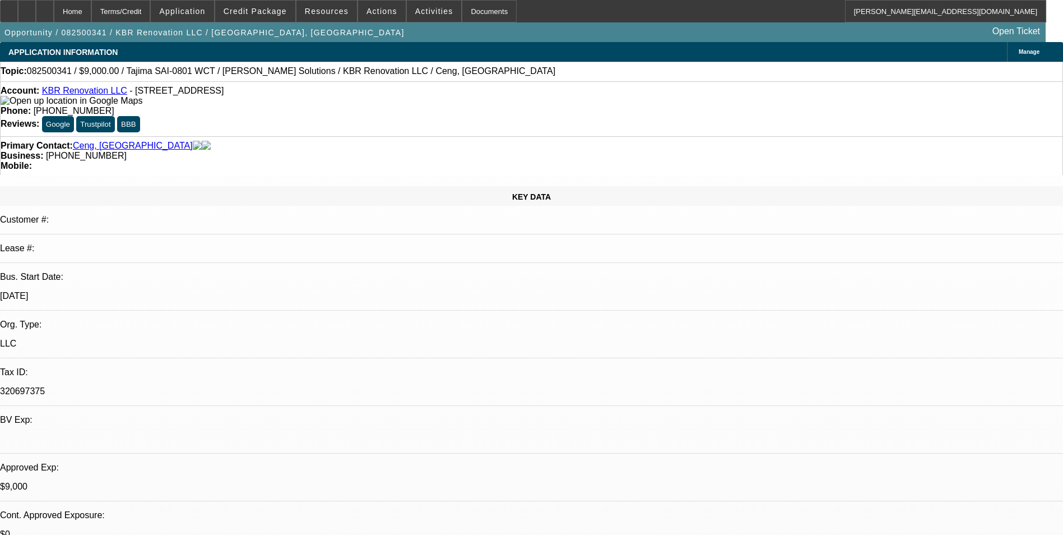
select select "2"
select select "0.1"
select select "1"
select select "2"
select select "4"
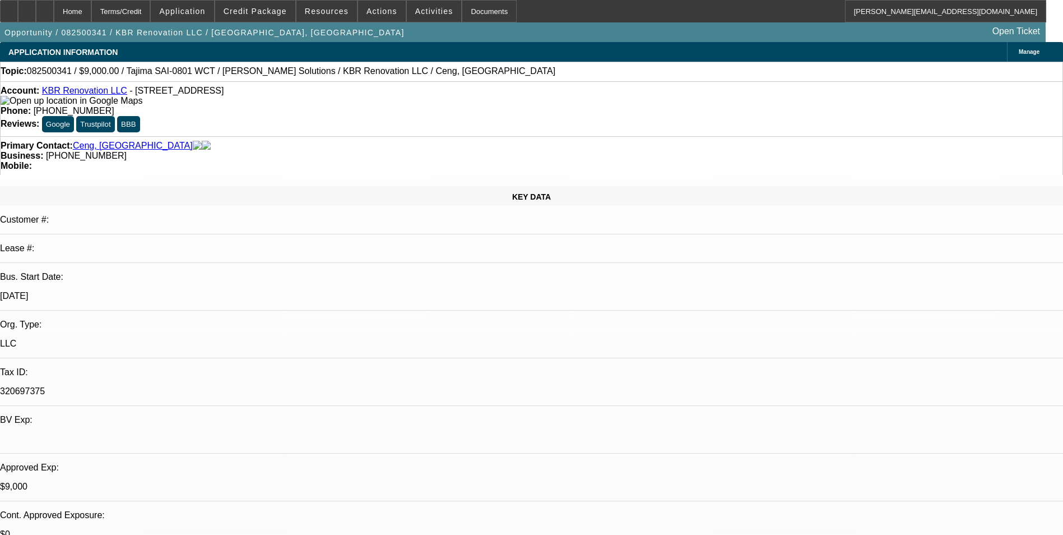
select select "1"
select select "2"
select select "6"
select select "1"
select select "2"
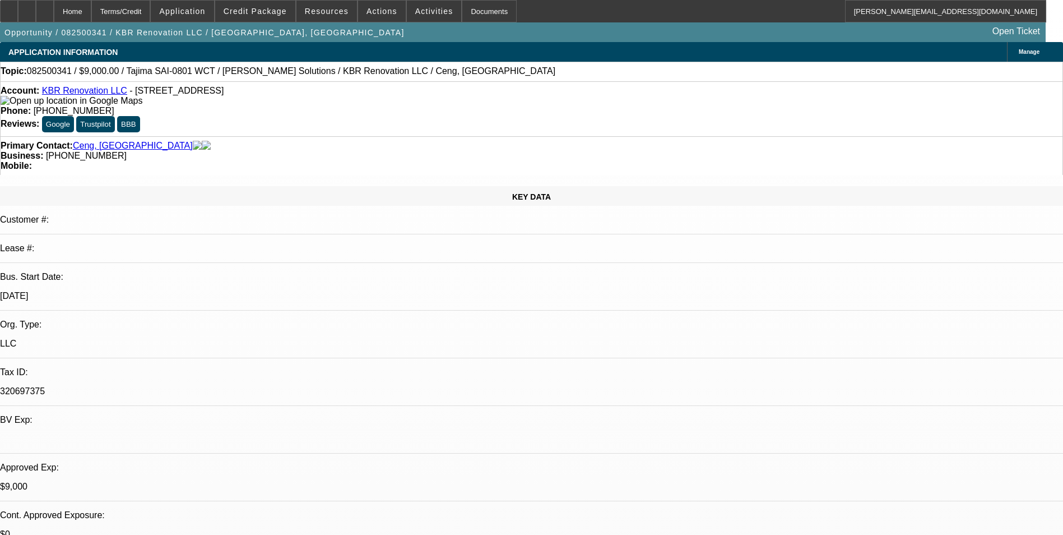
select select "4"
select select "1"
select select "2"
select select "4"
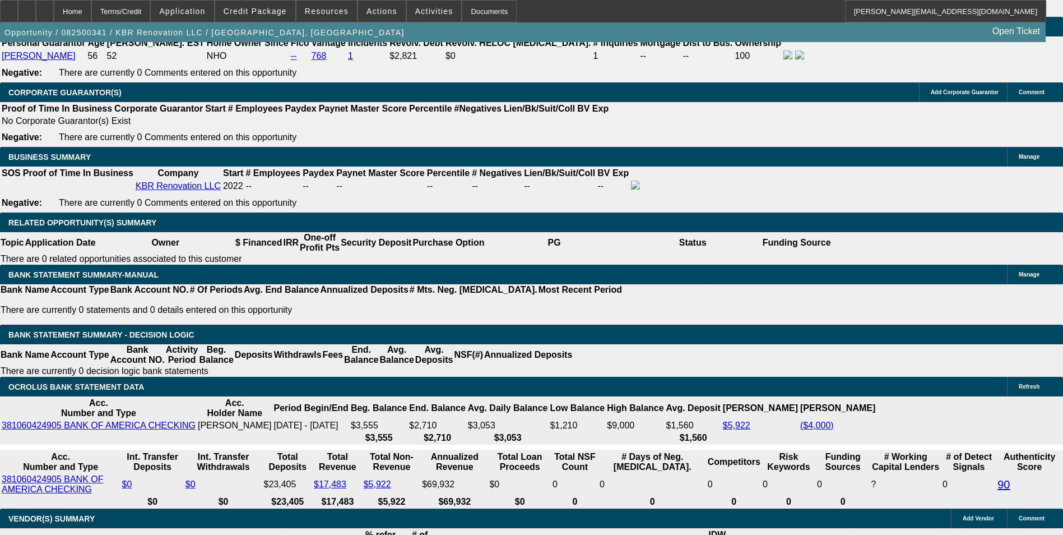
scroll to position [1513, 0]
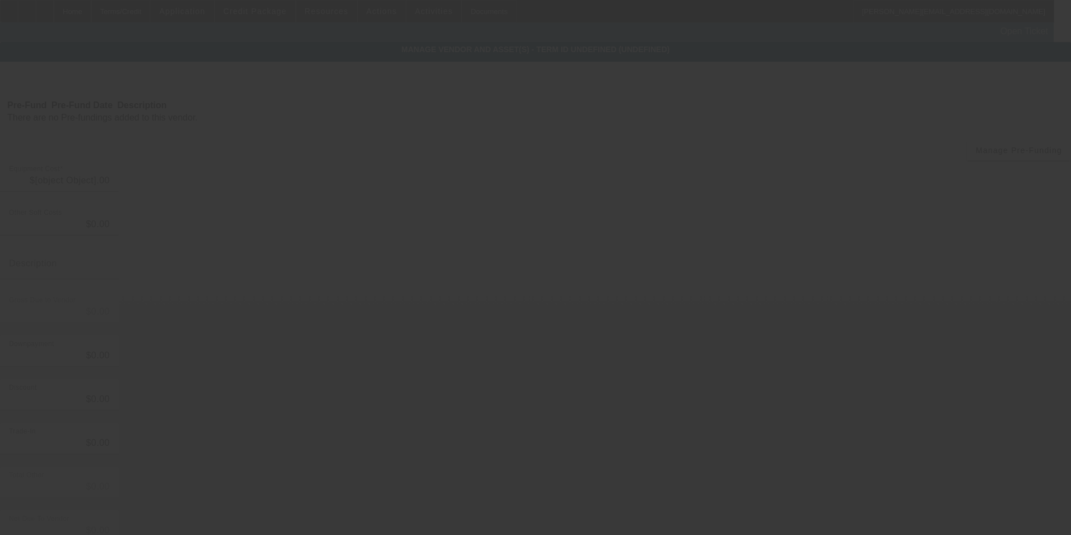
type input "$11,790.00"
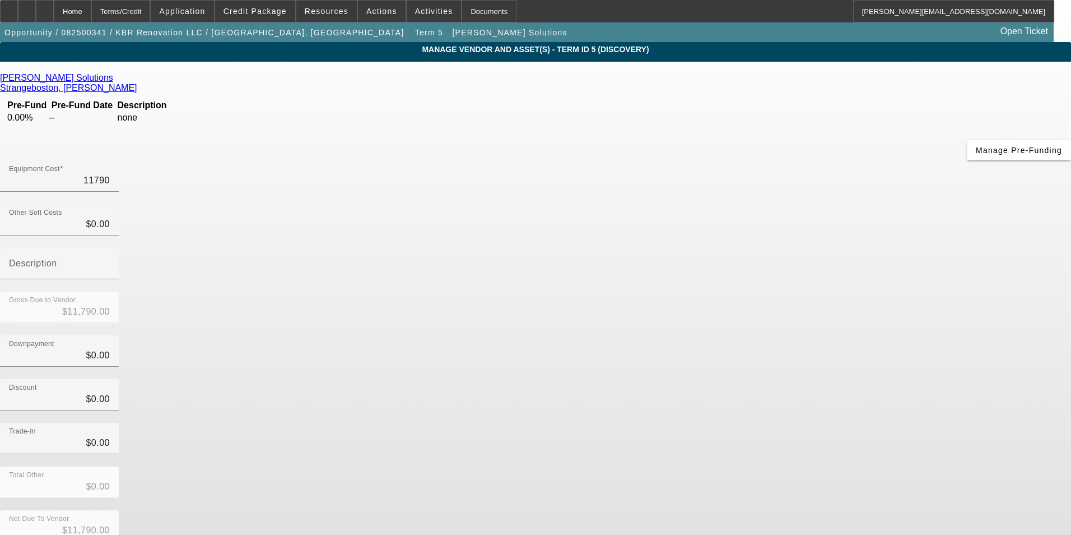
drag, startPoint x: 632, startPoint y: 96, endPoint x: 827, endPoint y: 63, distance: 197.8
click at [827, 63] on div "[PERSON_NAME] Solutions [PERSON_NAME] Pre-Fund Pre-Fund Date Description 0.00% …" at bounding box center [535, 353] width 1071 height 582
type input "2"
type input "$2.00"
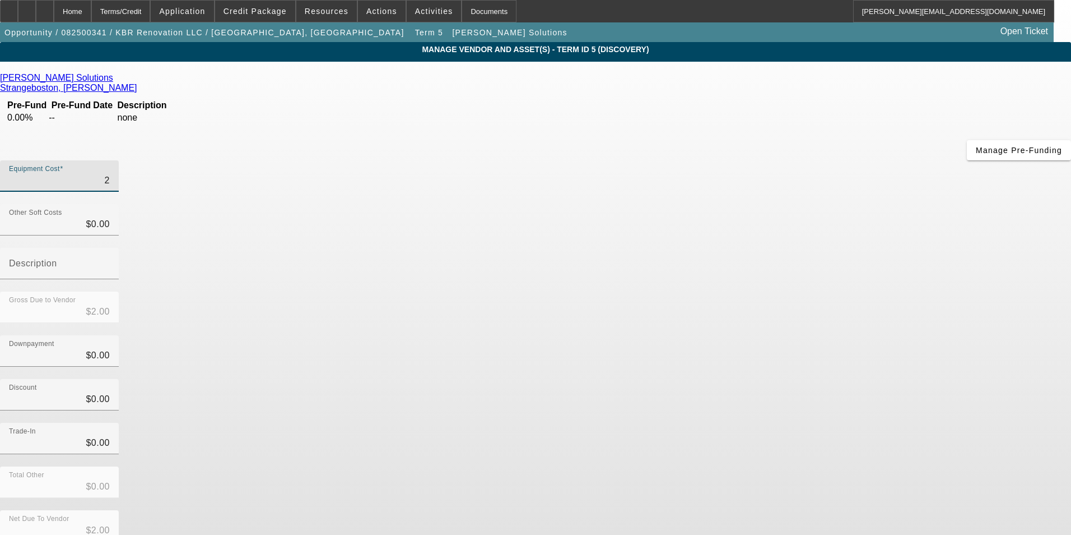
type input "25"
type input "$25.00"
type input "250"
type input "$250.00"
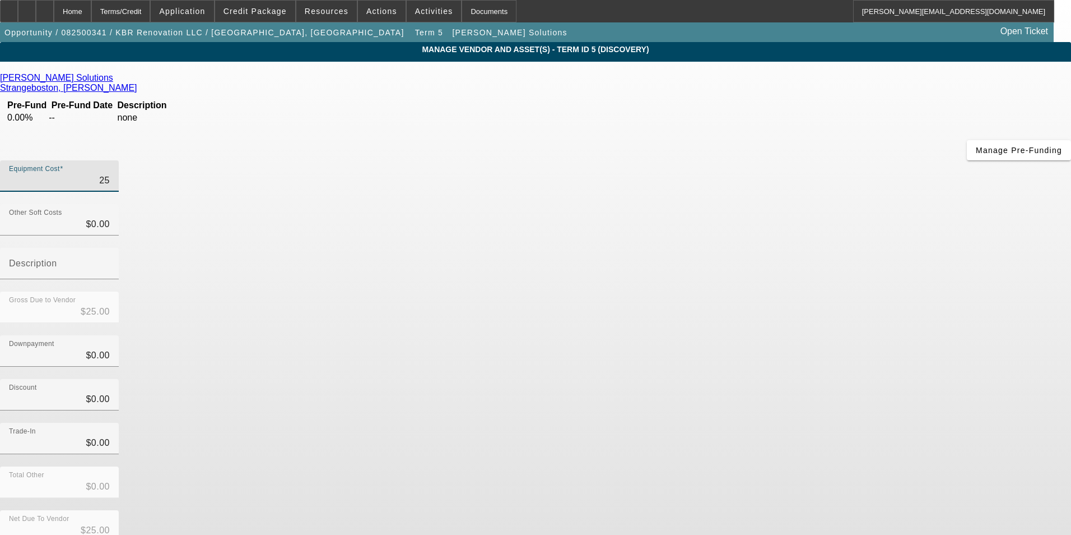
type input "$250.00"
type input "2500"
type input "$2,500.00"
type input "25000"
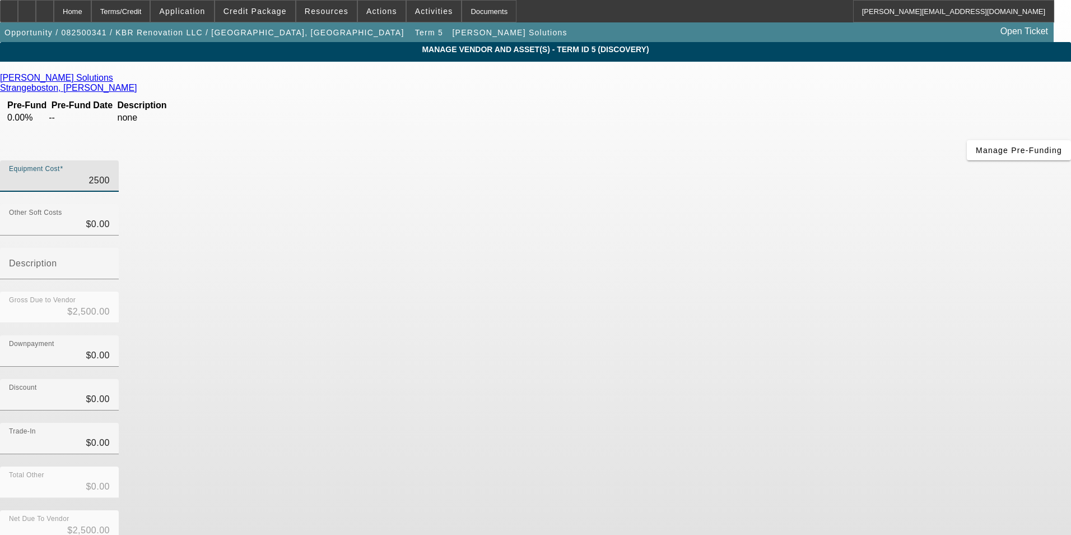
type input "$25,000.00"
click at [840, 379] on div "Discount $0.00" at bounding box center [535, 401] width 1071 height 44
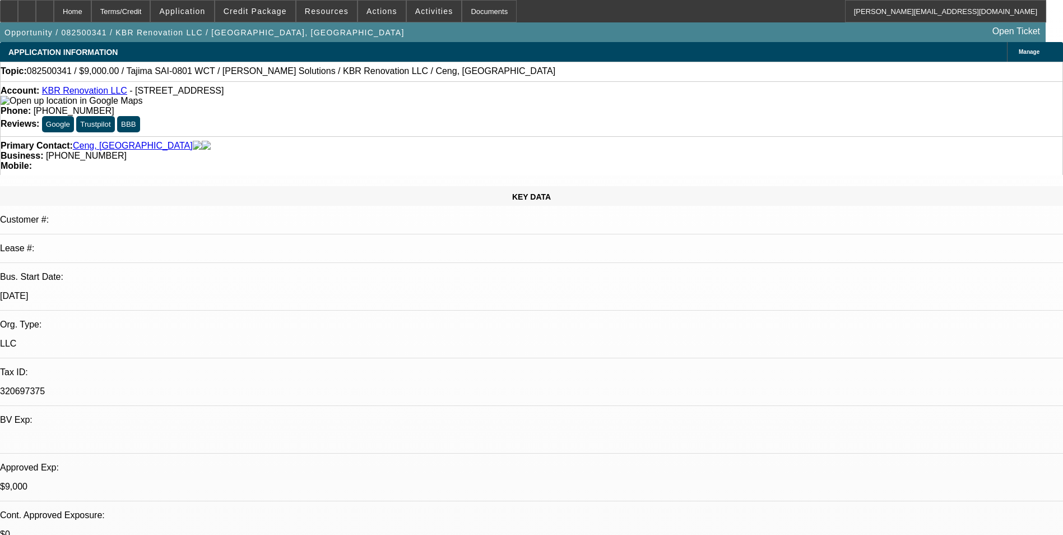
select select "0"
select select "2"
select select "0.1"
select select "4"
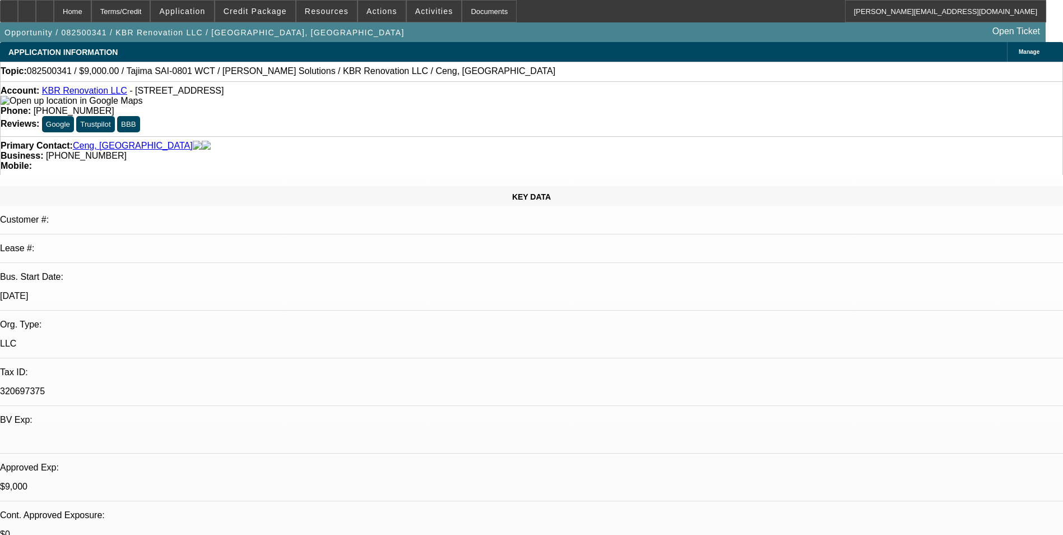
select select "0"
select select "2"
select select "0"
select select "6"
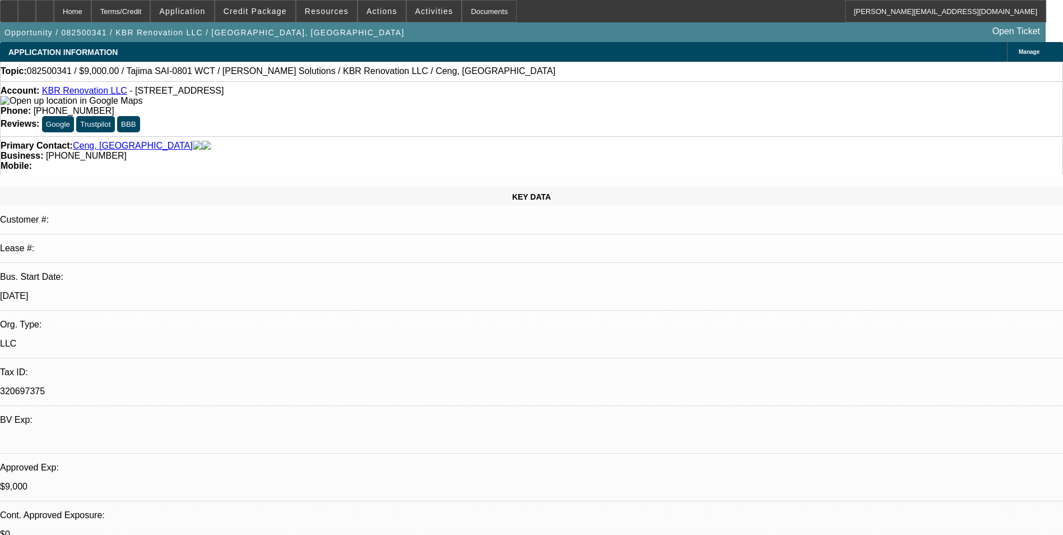
select select "0"
select select "2"
select select "0.1"
select select "4"
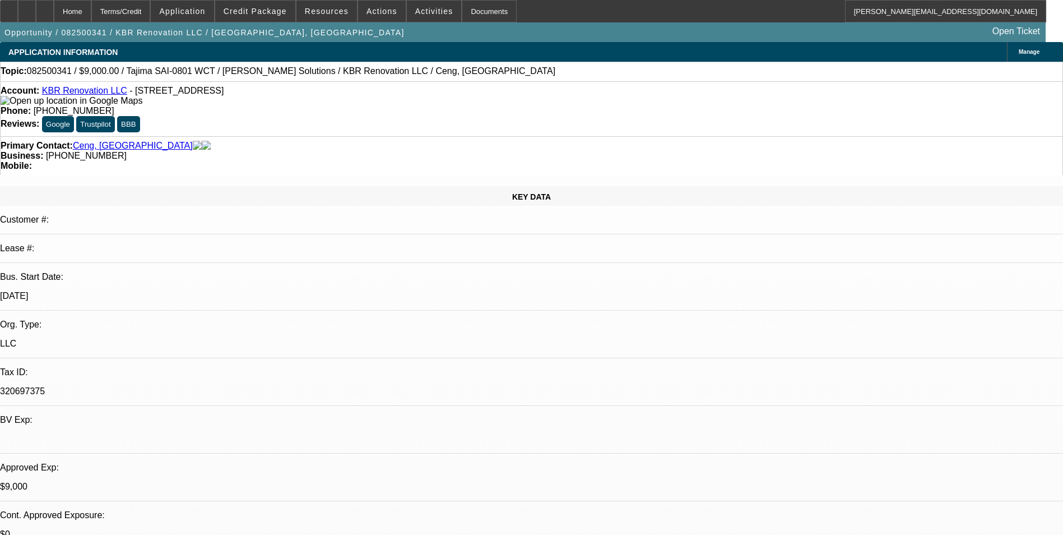
select select "0"
select select "2"
select select "0.1"
select select "4"
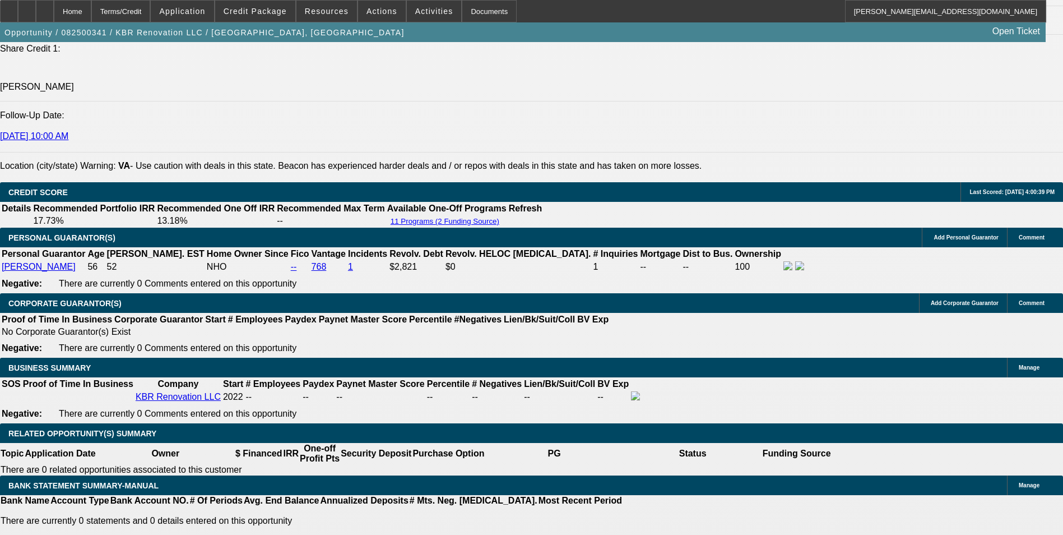
scroll to position [1625, 0]
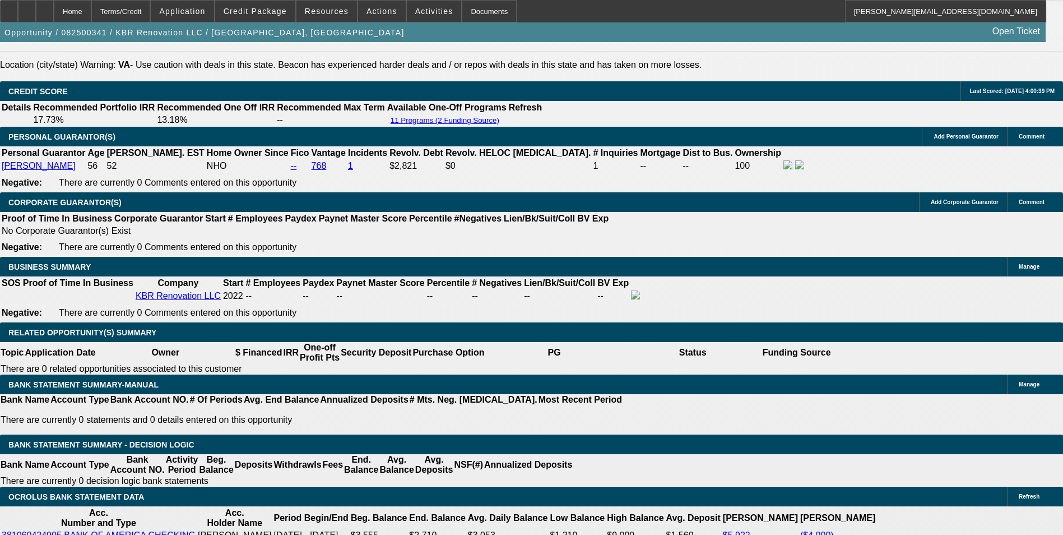
drag, startPoint x: 342, startPoint y: 304, endPoint x: 434, endPoint y: 303, distance: 92.5
type input "$1,750.00"
select select "0.2"
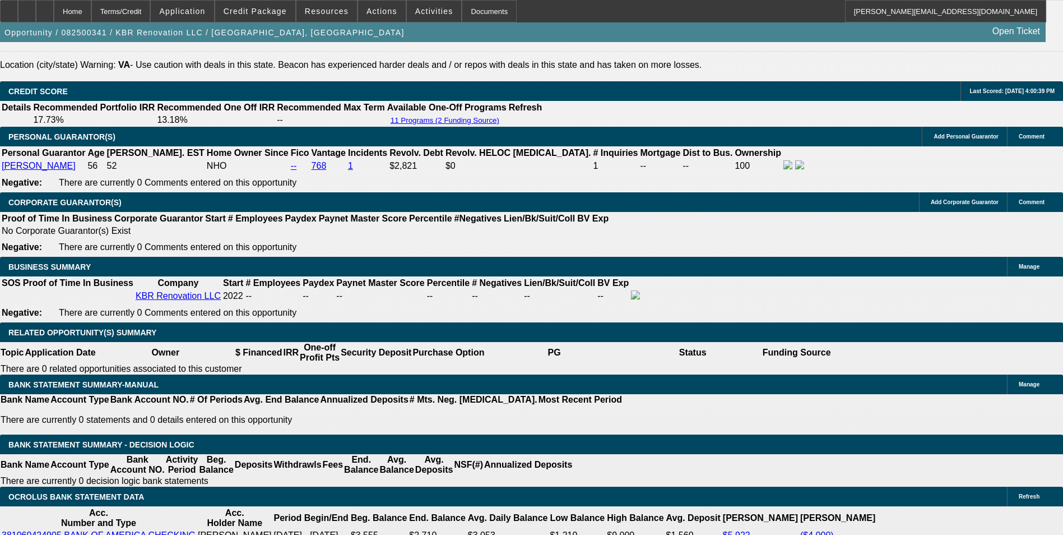
type input "$5,000.00"
type input "UNKNOWN"
type input "$1,386.46"
type input "$693.23"
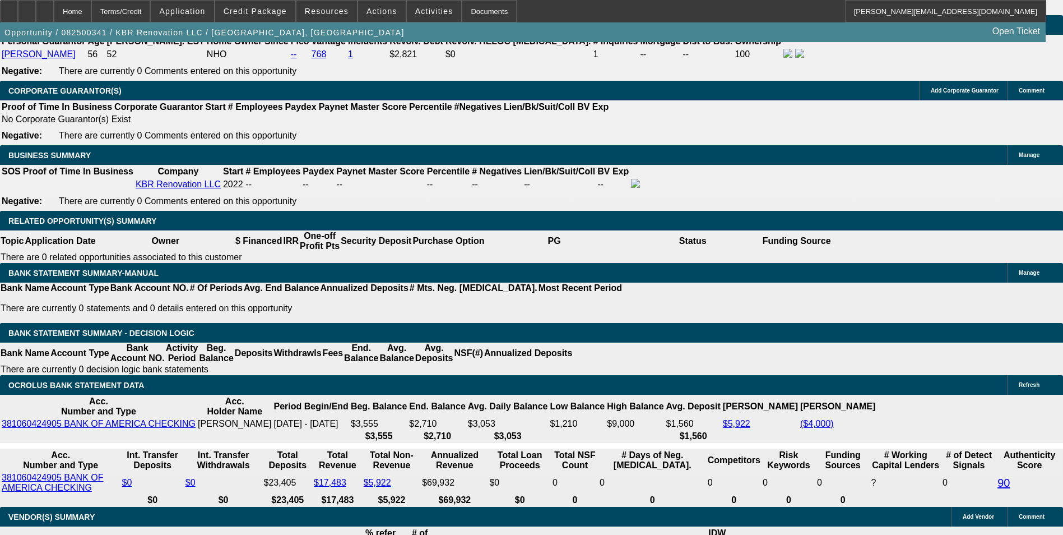
scroll to position [1737, 0]
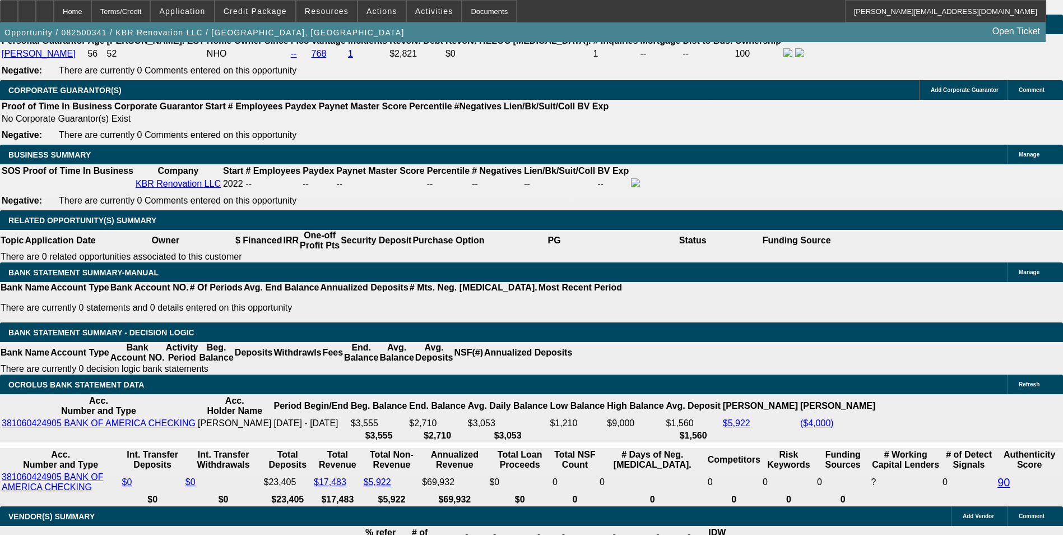
drag, startPoint x: 356, startPoint y: 275, endPoint x: 512, endPoint y: 254, distance: 157.1
type input "60"
type input "$6,961.20"
type input "$3,480.60"
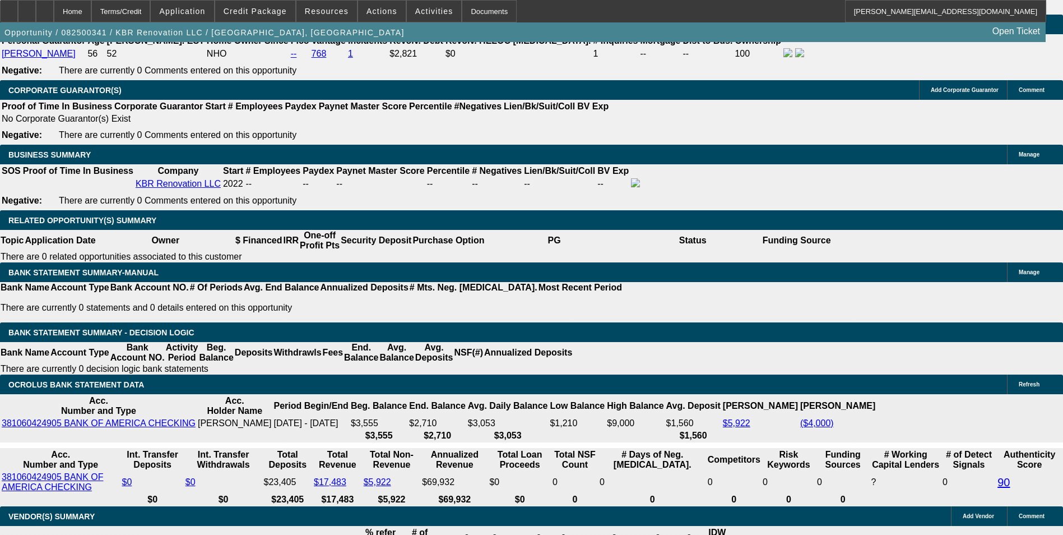
type input "$951.42"
type input "$475.71"
type input "60"
drag, startPoint x: 384, startPoint y: 275, endPoint x: 439, endPoint y: 275, distance: 54.9
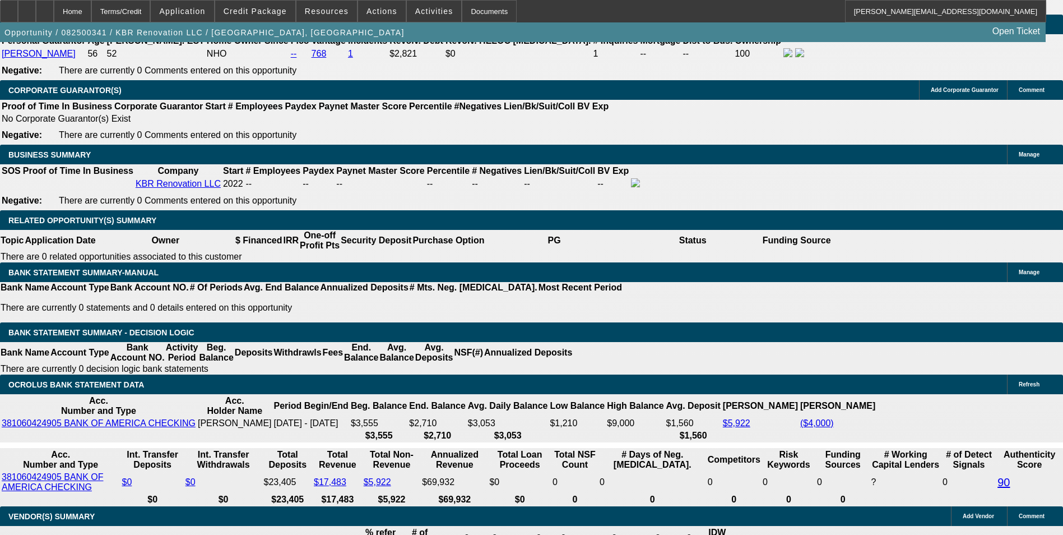
type input "17"
type input "$683.74"
type input "$341.87"
type input "$994.10"
type input "$497.05"
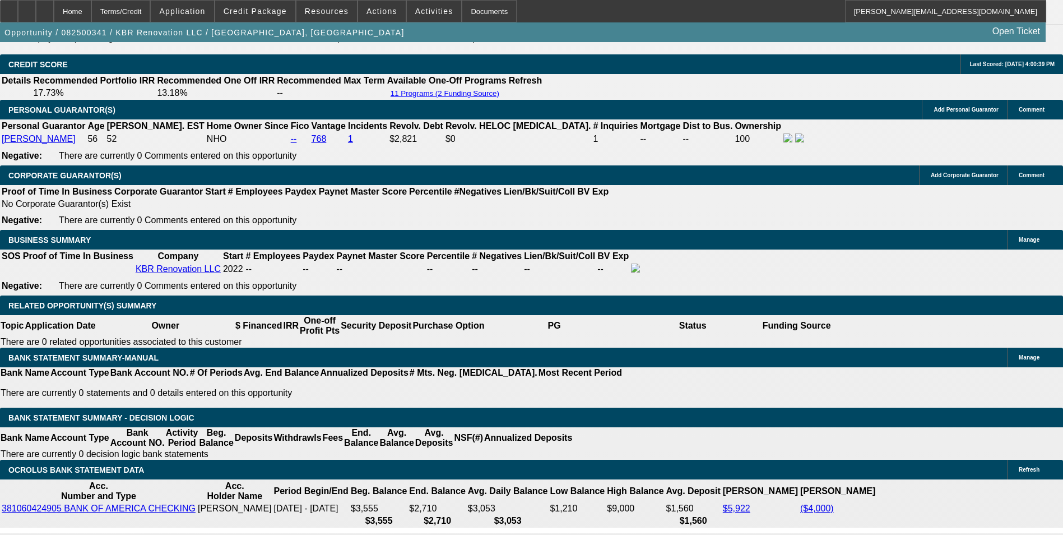
scroll to position [1513, 0]
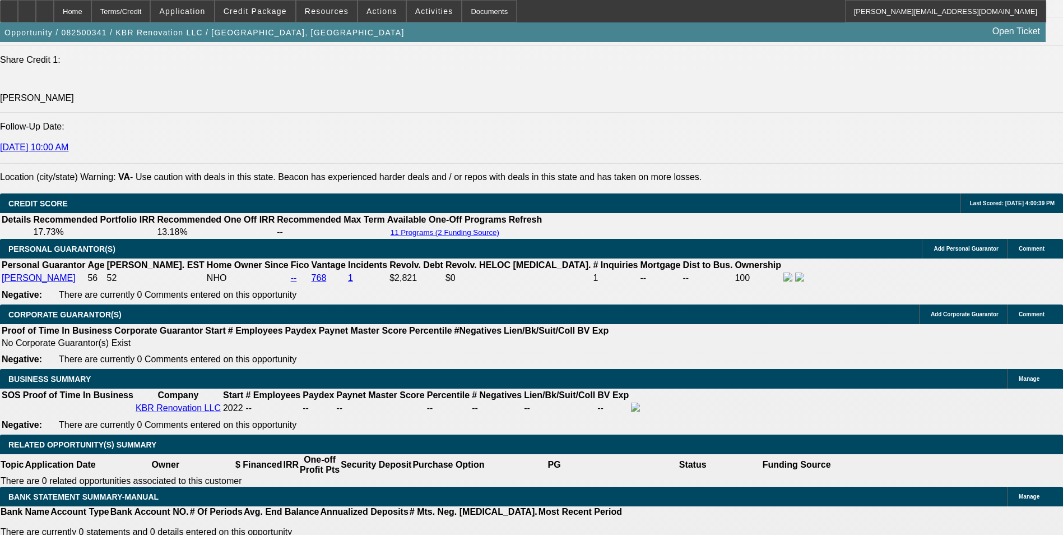
type input "17"
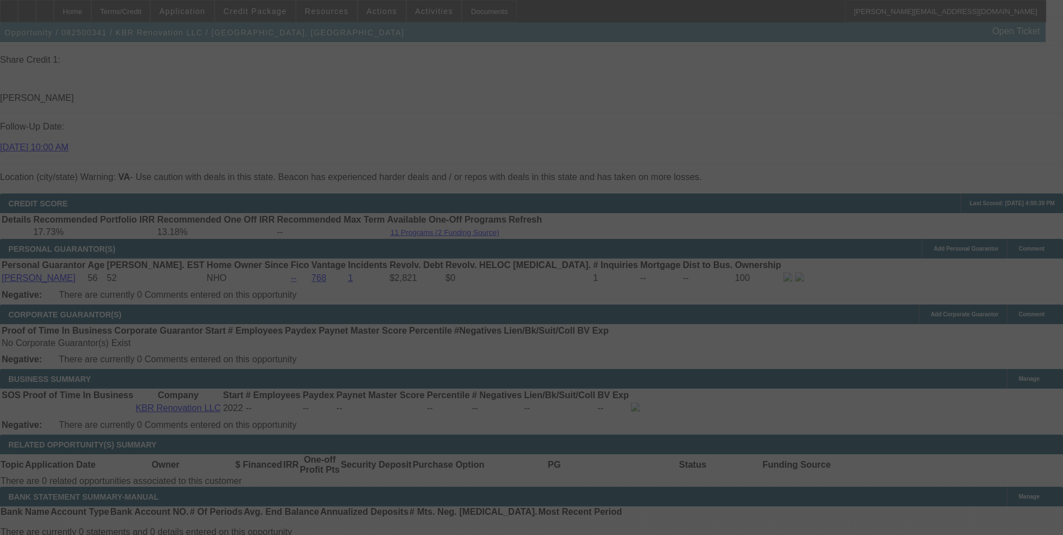
select select "0.2"
select select "2"
select select "0"
select select "6"
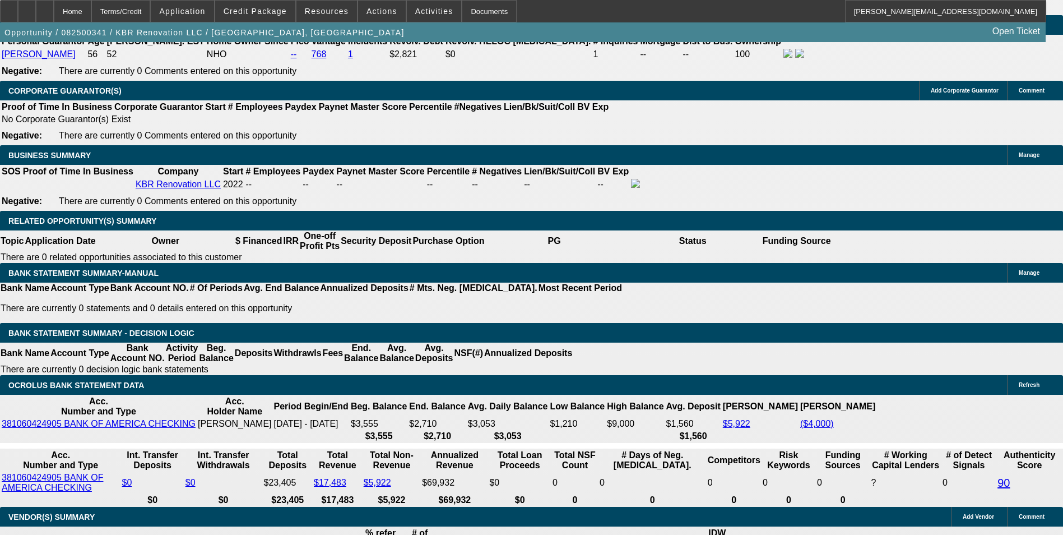
scroll to position [1737, 0]
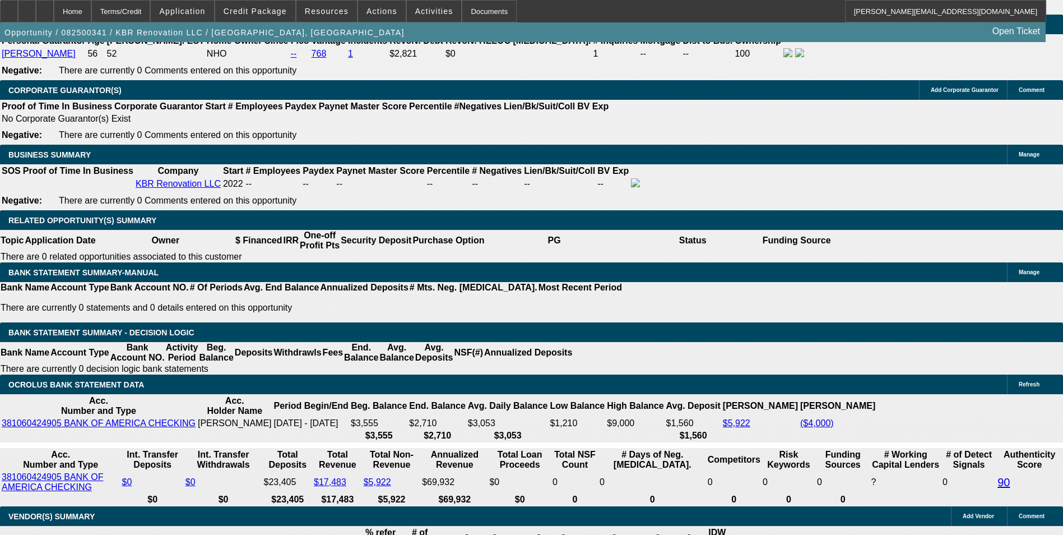
drag, startPoint x: 385, startPoint y: 275, endPoint x: 435, endPoint y: 270, distance: 50.1
type input "UNKNOWN"
type input "18"
type input "$1,015.74"
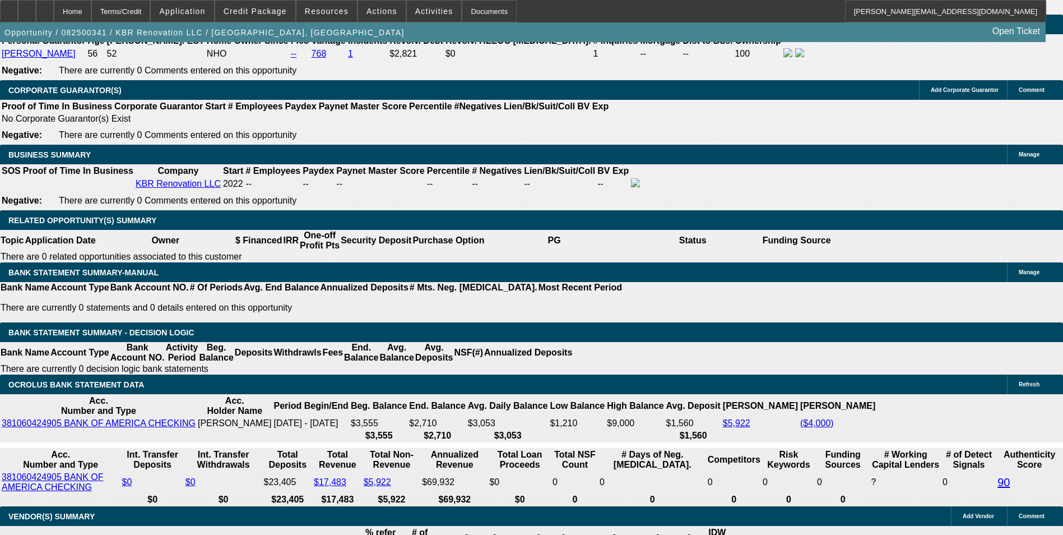
type input "$507.87"
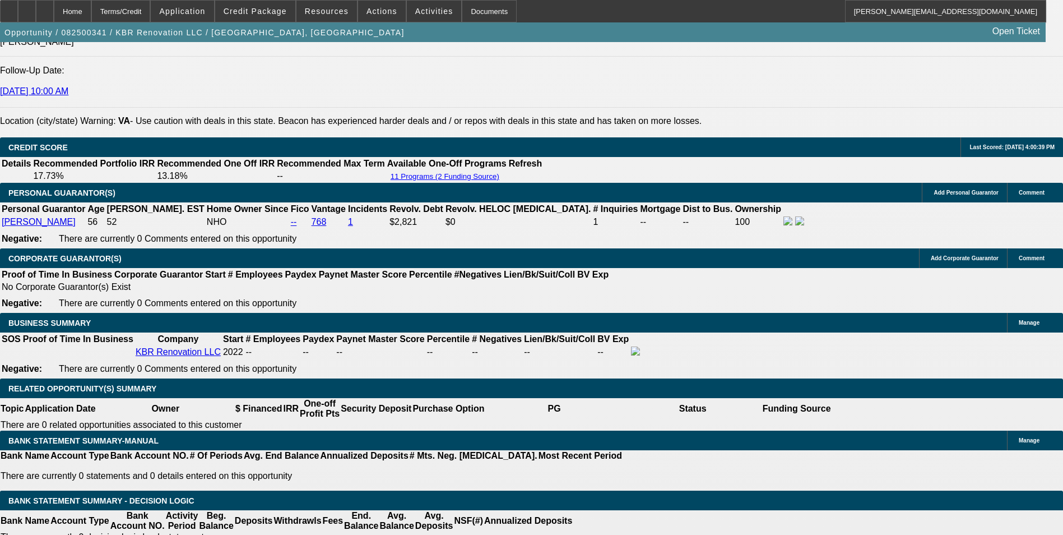
type input "18"
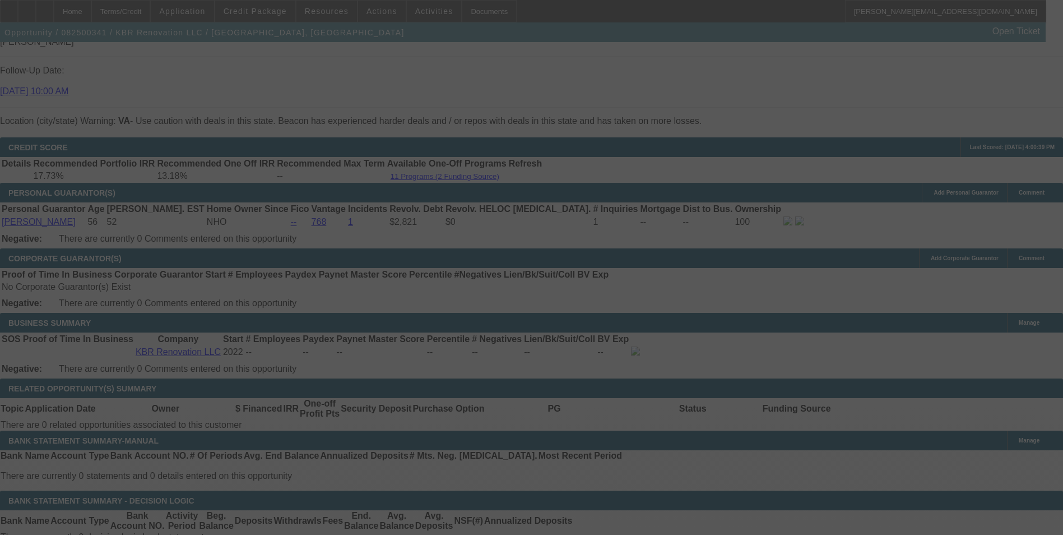
select select "0.2"
select select "2"
select select "0"
select select "6"
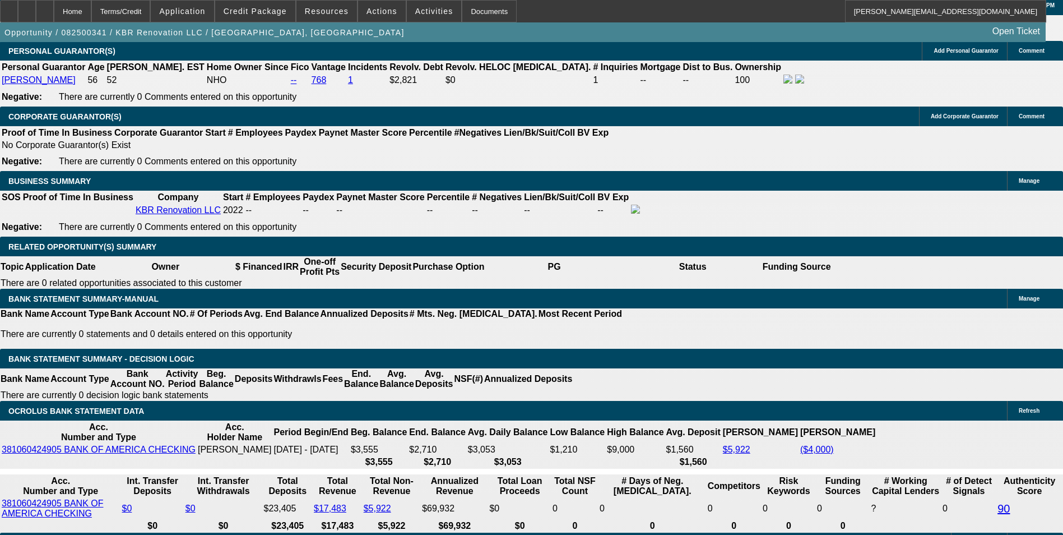
scroll to position [1737, 0]
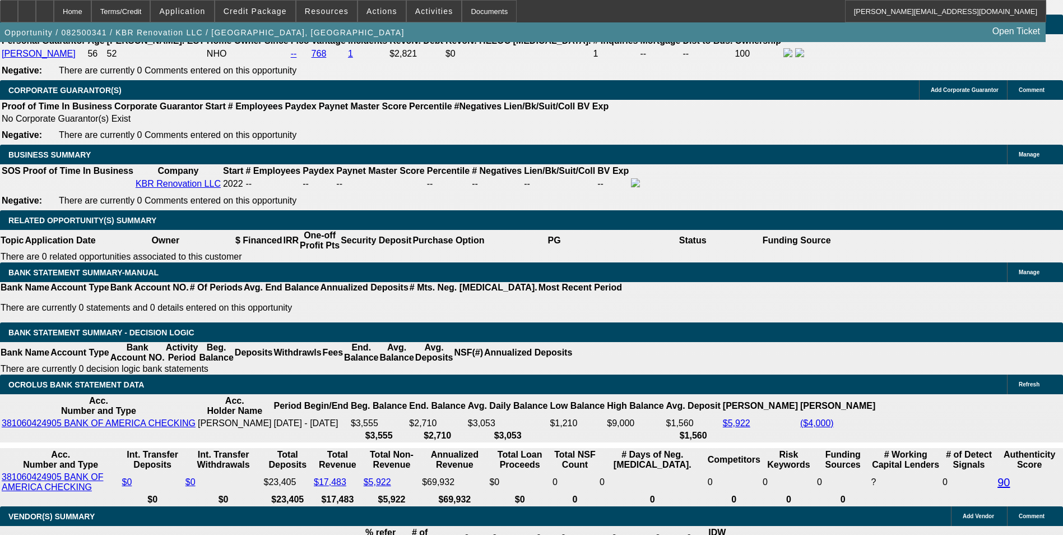
drag, startPoint x: 359, startPoint y: 275, endPoint x: 389, endPoint y: 274, distance: 30.3
type input "UNKNOWN"
type input "48"
type input "$10,377.80"
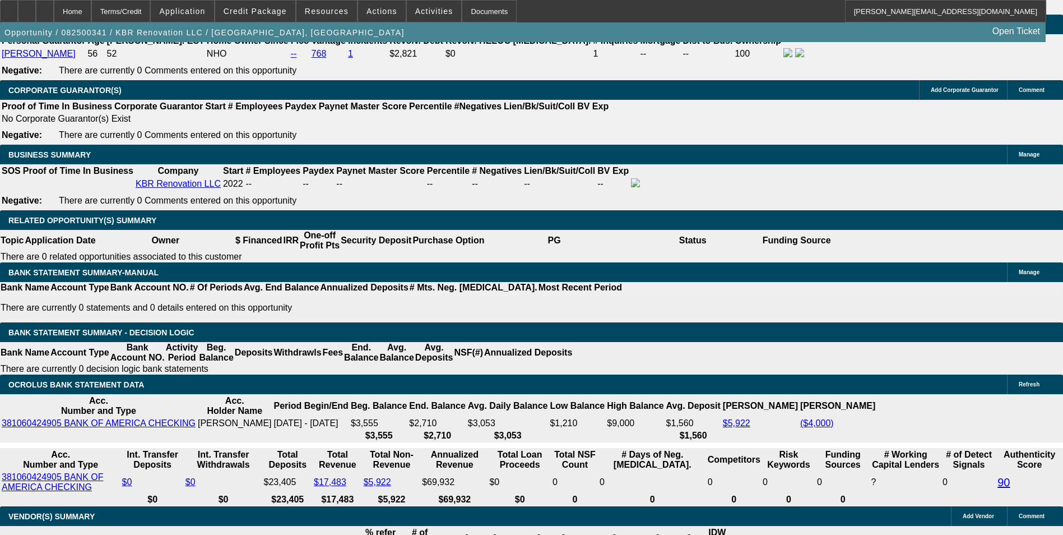
type input "$5,188.90"
type input "$1,175.00"
type input "$587.50"
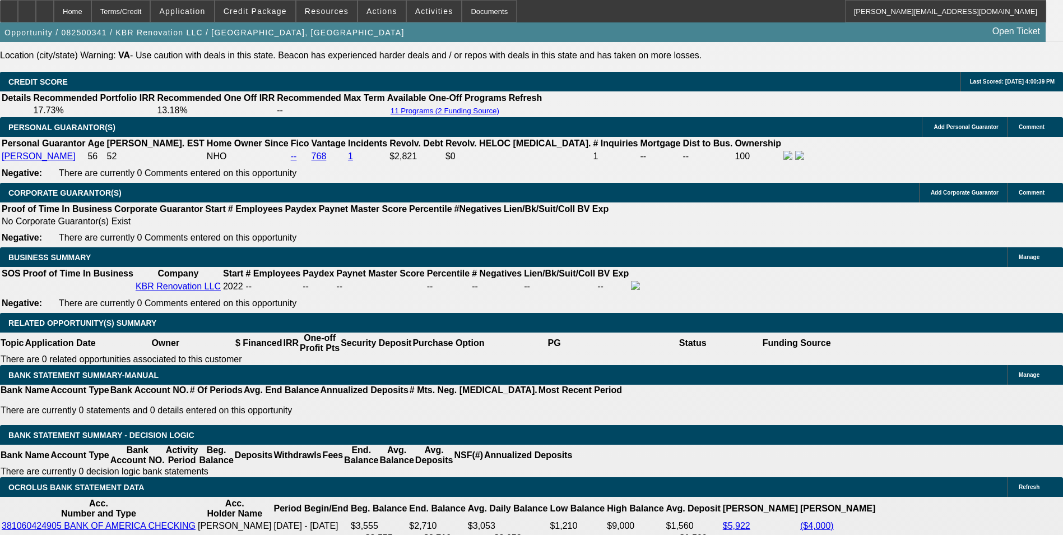
scroll to position [1625, 0]
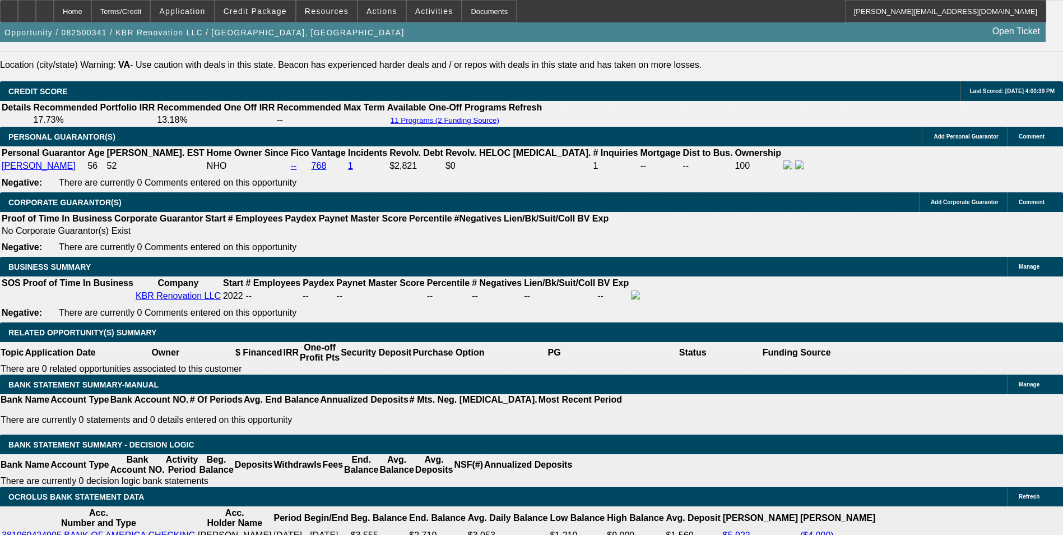
type input "48"
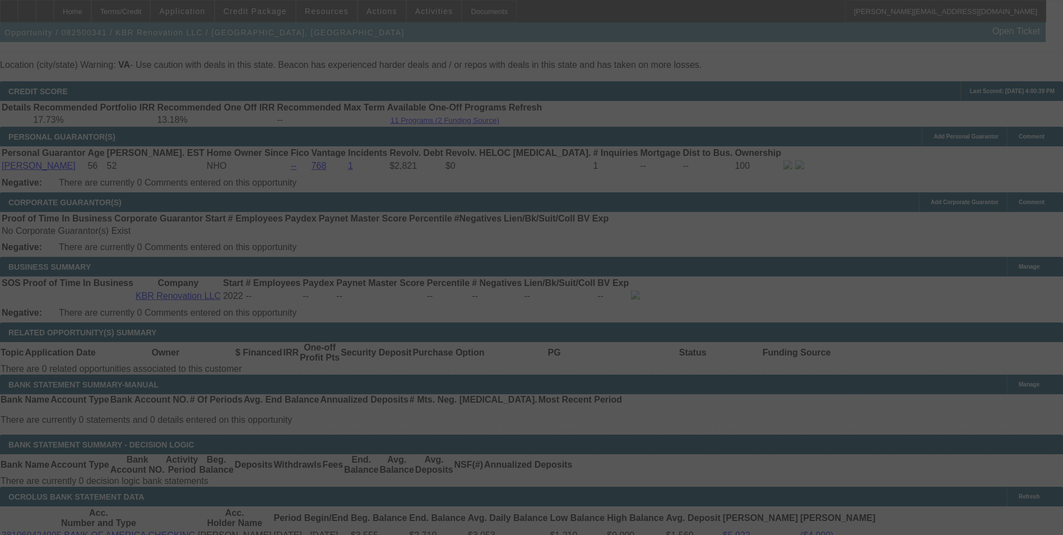
select select "0.2"
select select "2"
select select "0"
select select "6"
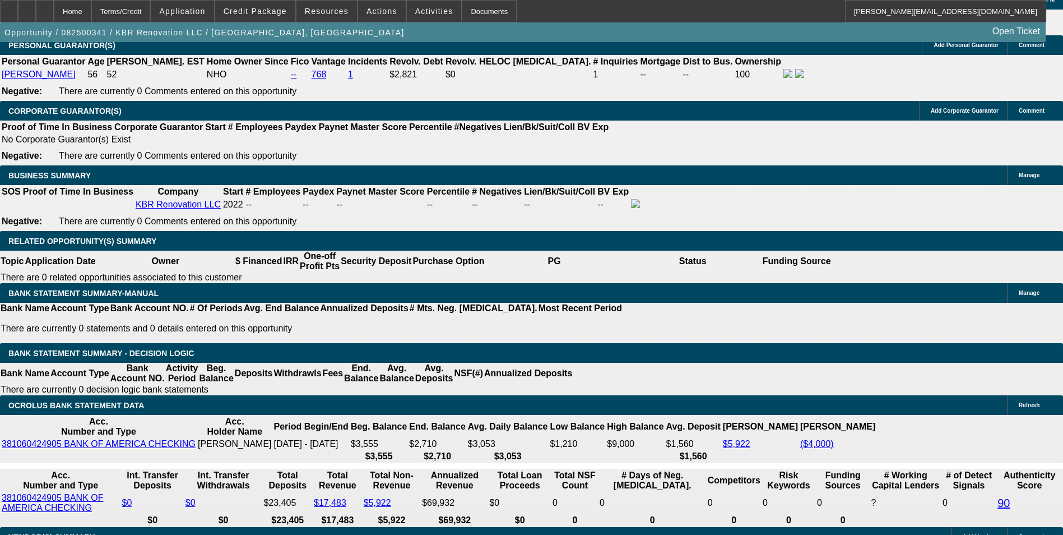
scroll to position [1793, 0]
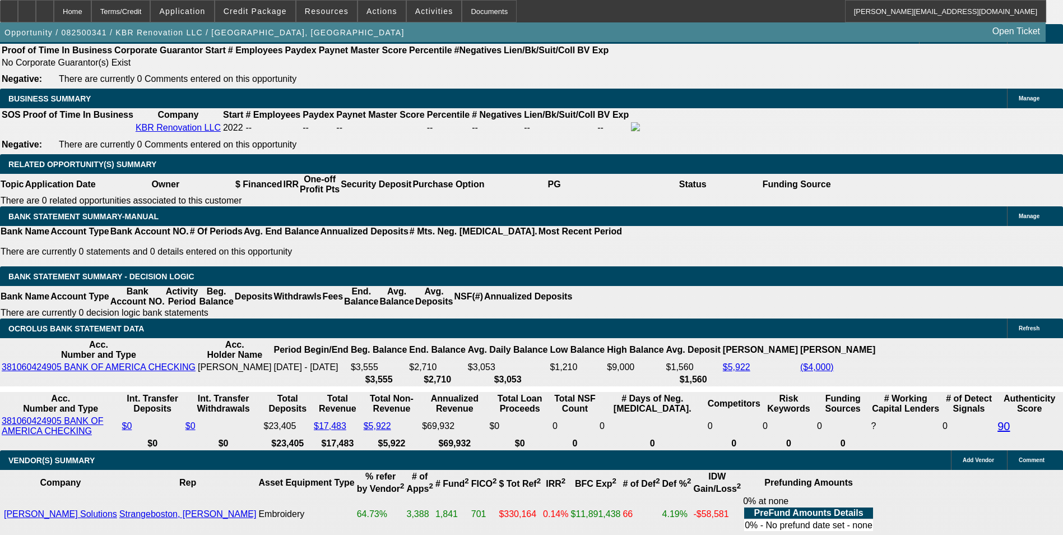
drag, startPoint x: 306, startPoint y: 222, endPoint x: 450, endPoint y: 207, distance: 144.8
type input "5"
type input "$10.00"
type input "UNKNOWN"
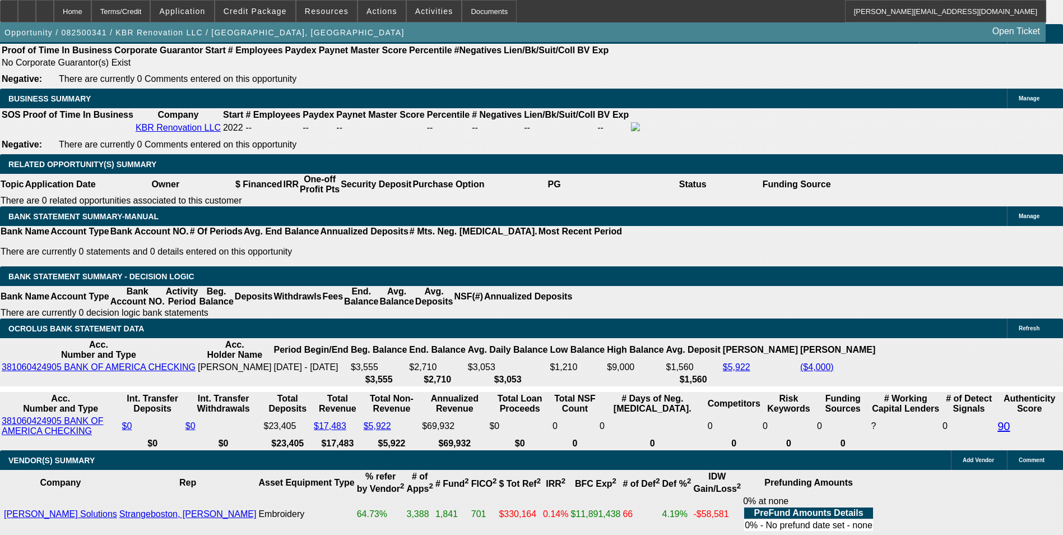
type input "585"
type input "17.8"
type input "$1,170.00"
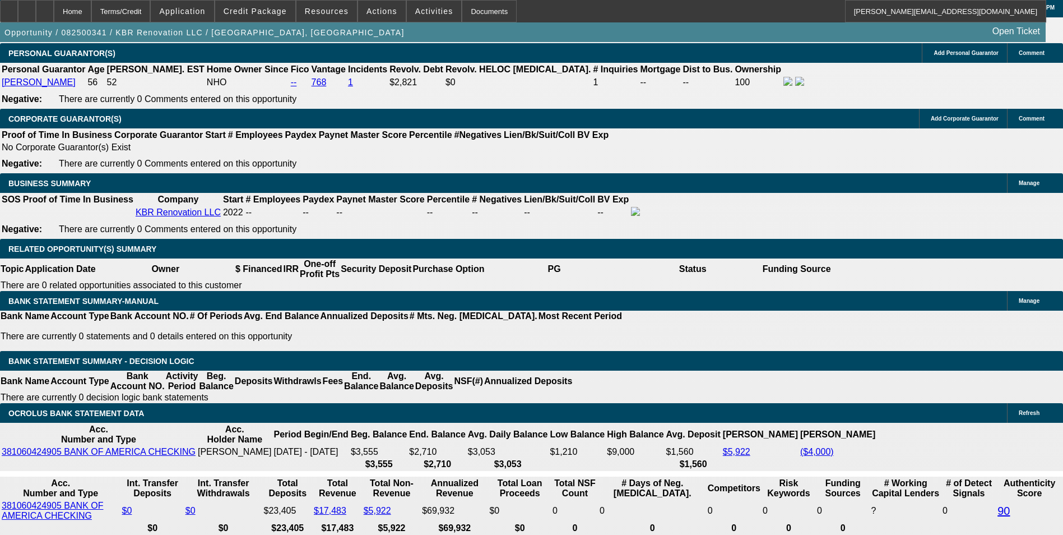
scroll to position [1569, 0]
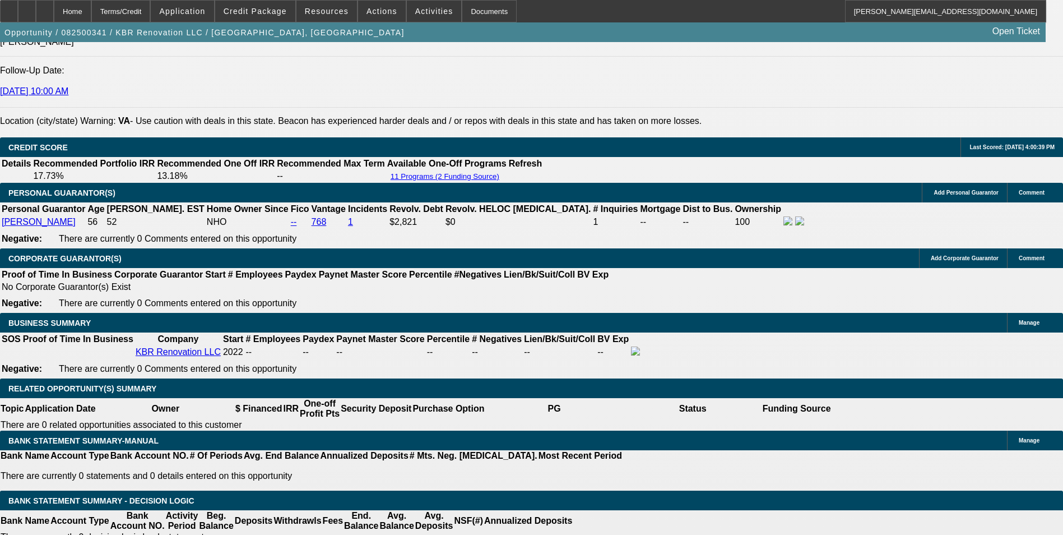
type input "$585.00"
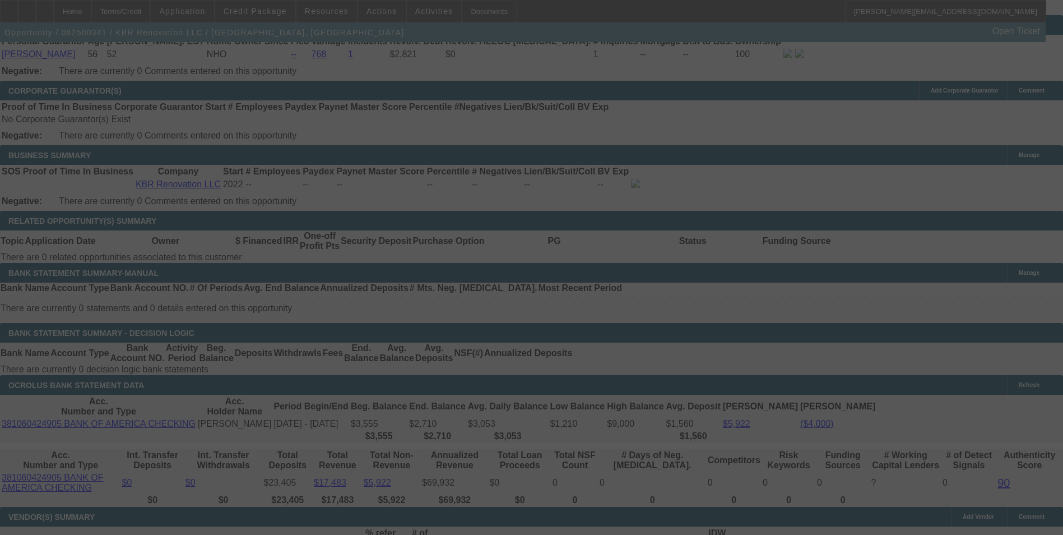
scroll to position [1737, 0]
select select "0.2"
select select "2"
select select "0"
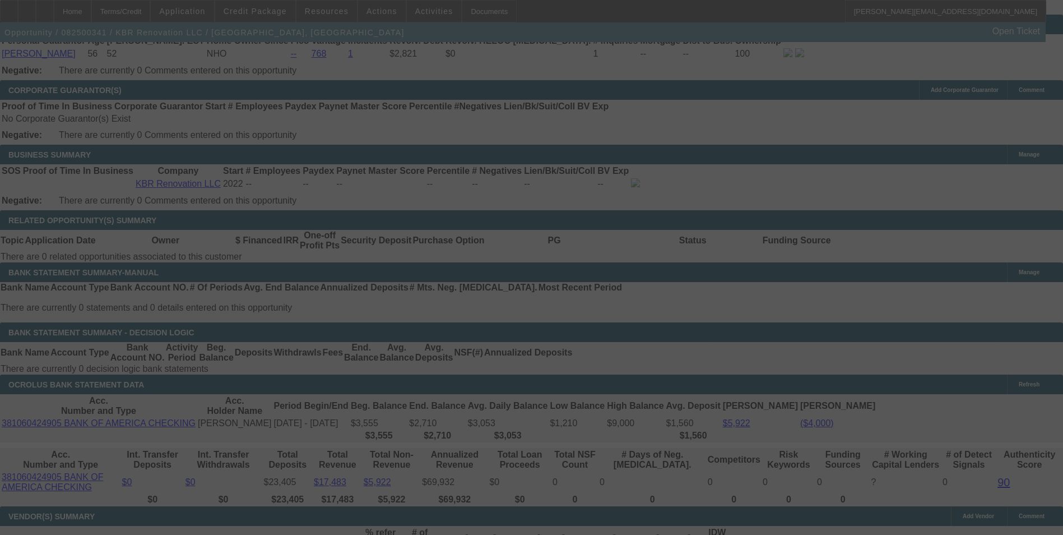
select select "6"
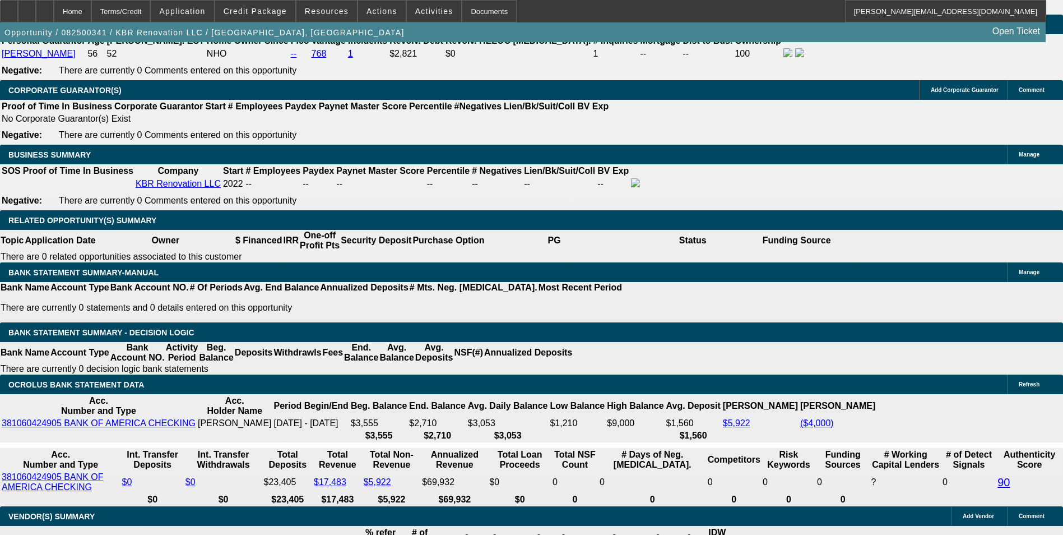
type input "584"
type input "$1,168.00"
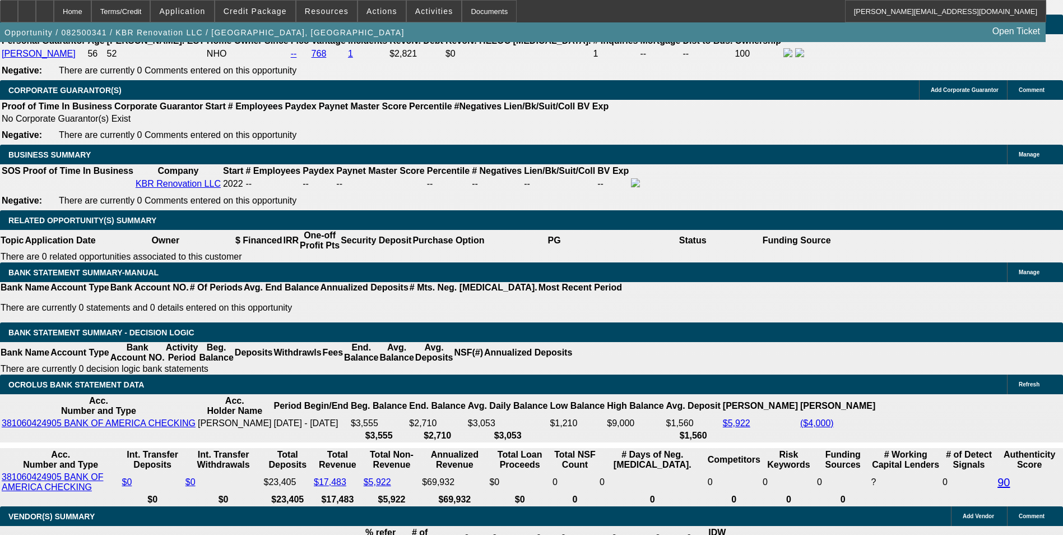
type input "UNKNOWN"
type input "17.7"
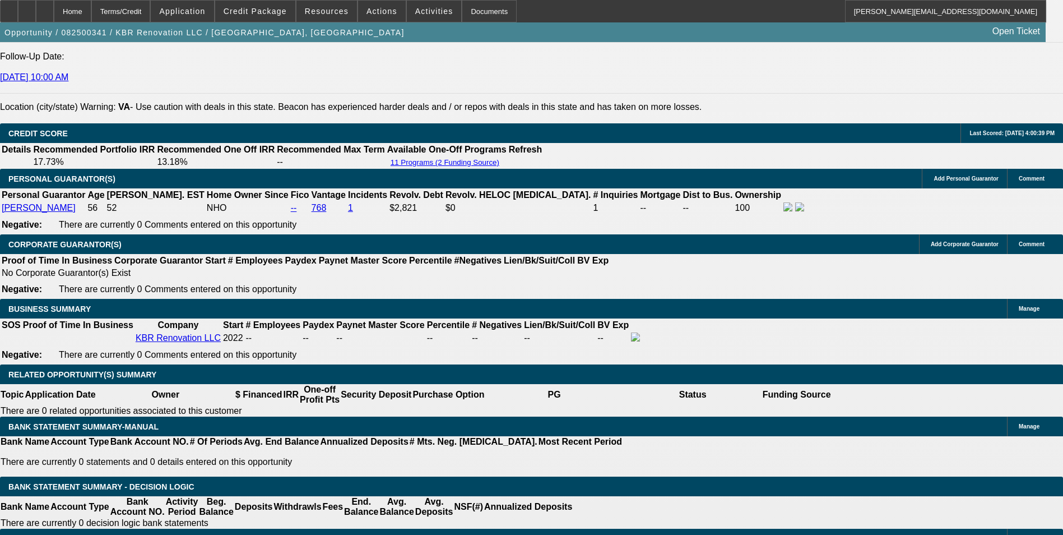
scroll to position [1569, 0]
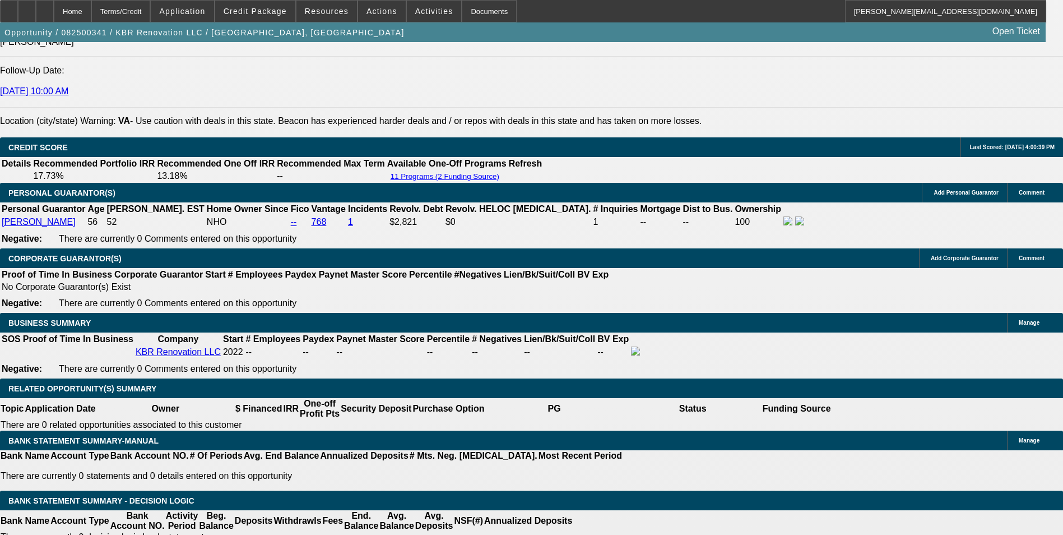
type input "$584.00"
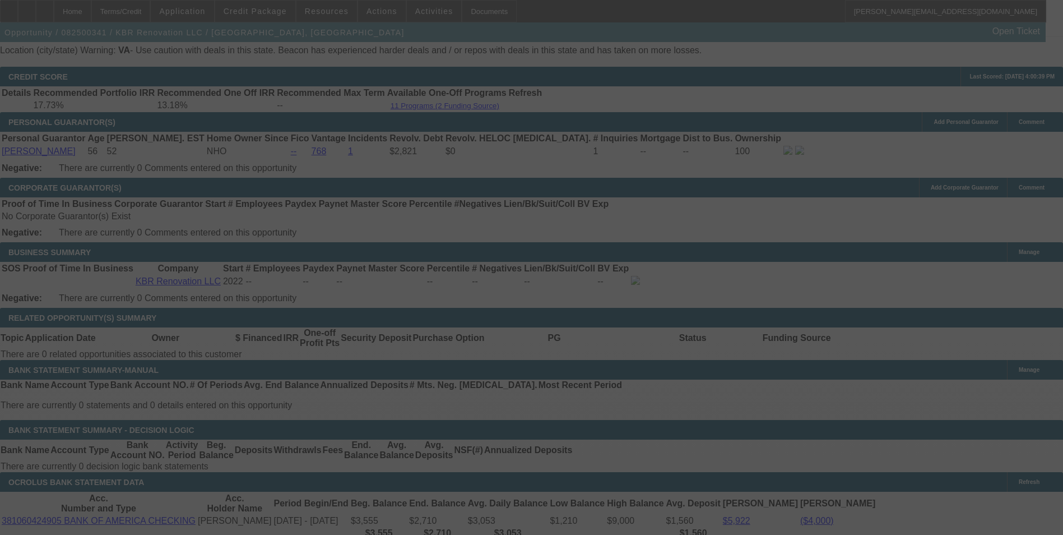
scroll to position [1849, 0]
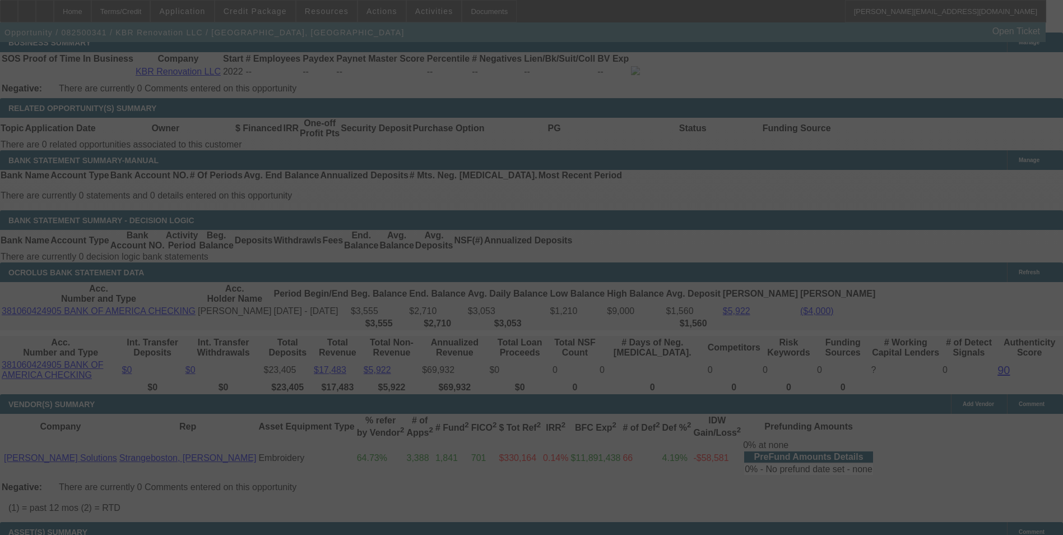
select select "0.2"
select select "2"
select select "0"
select select "6"
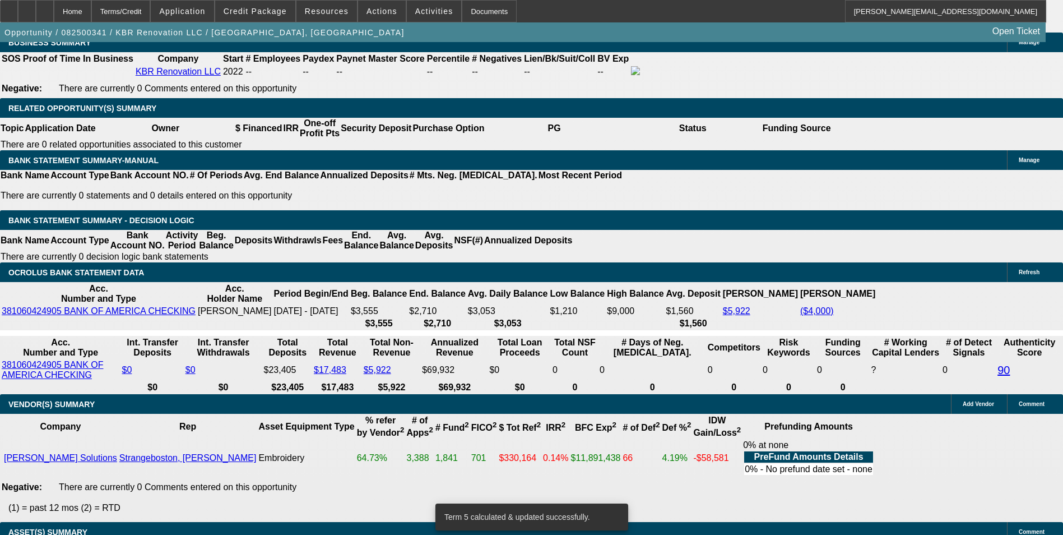
drag, startPoint x: 354, startPoint y: 160, endPoint x: 431, endPoint y: 161, distance: 77.9
type input "UNKNOWN"
type input "36"
type input "$13,727.80"
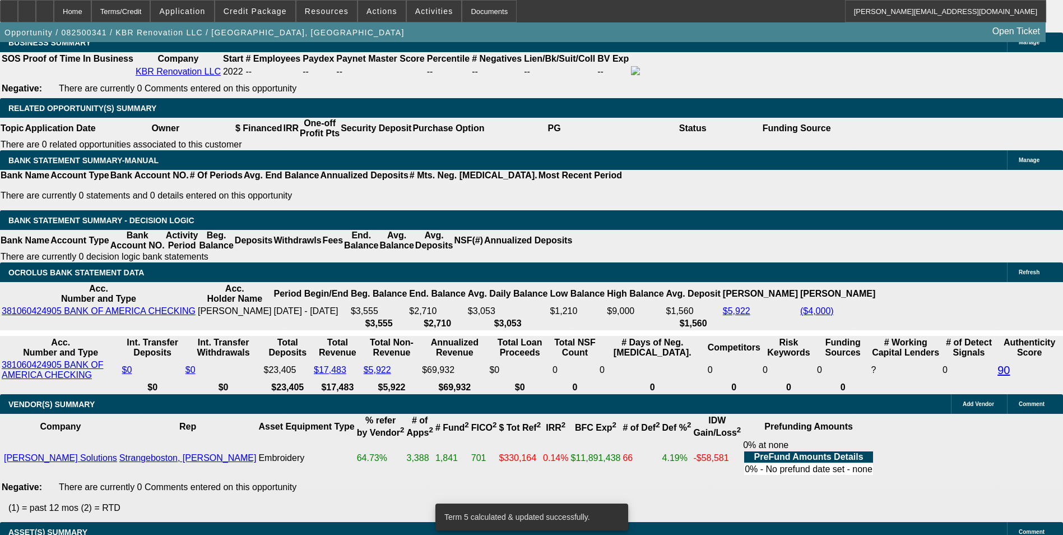
type input "$6,863.90"
type input "$1,439.38"
type input "$719.69"
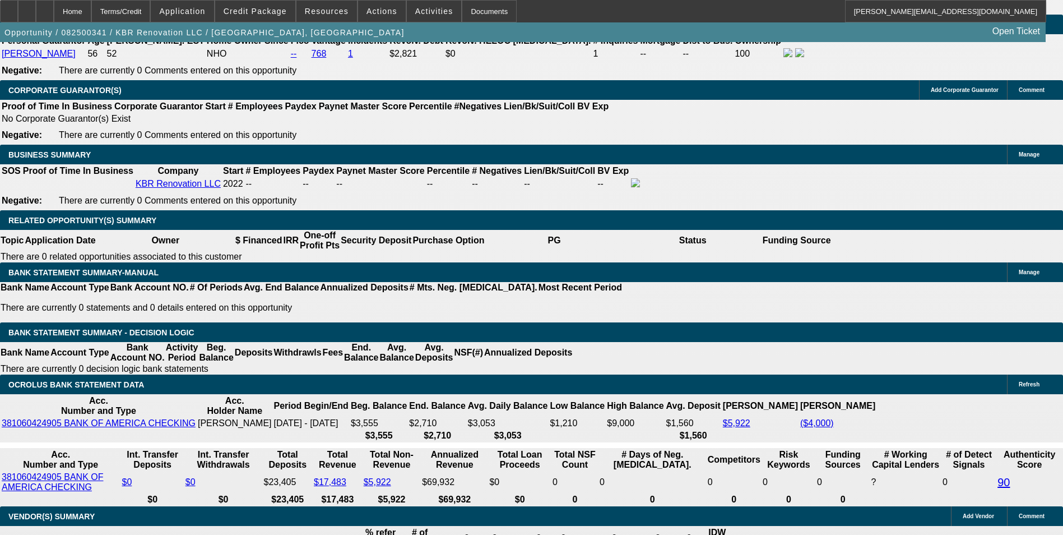
scroll to position [1569, 0]
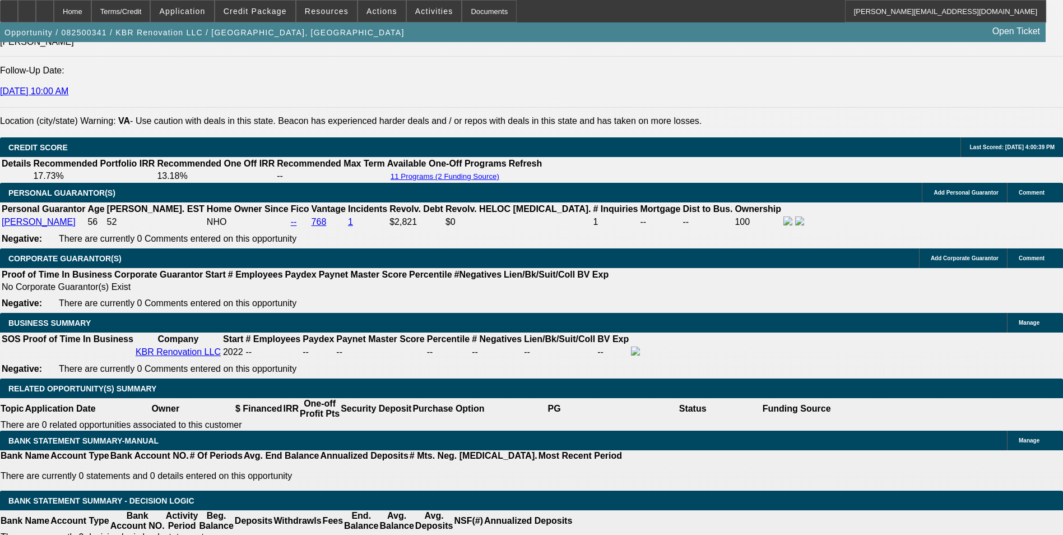
type input "36"
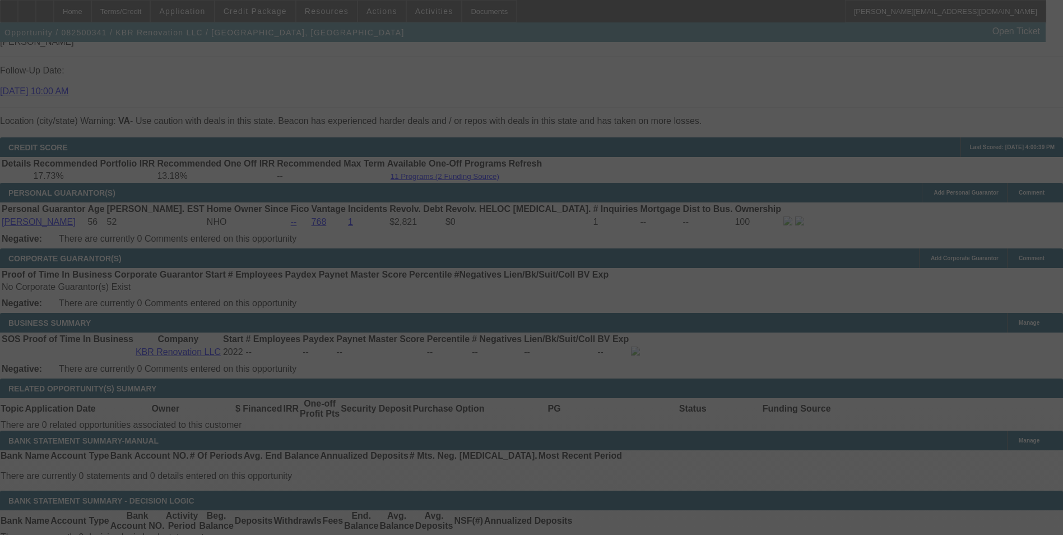
select select "0.2"
select select "2"
select select "0"
select select "6"
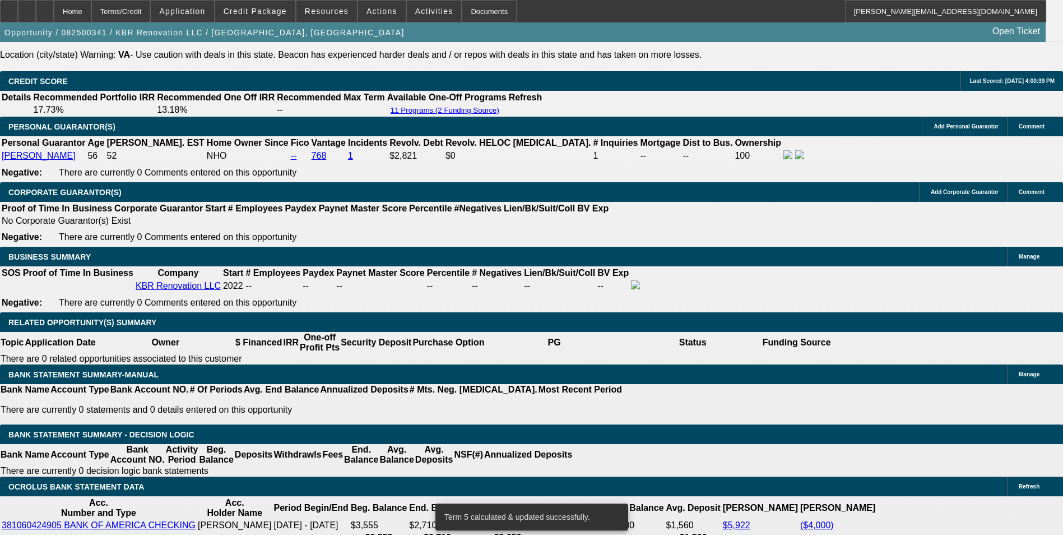
scroll to position [1737, 0]
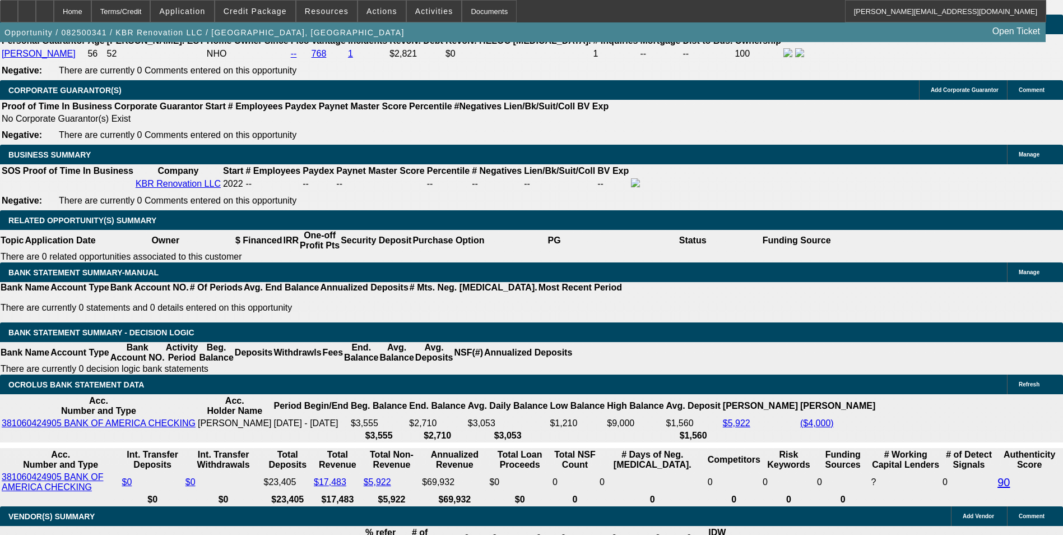
drag, startPoint x: 379, startPoint y: 270, endPoint x: 518, endPoint y: 258, distance: 140.0
type input "UNKNOWN"
type input "1"
type input "$1,128.32"
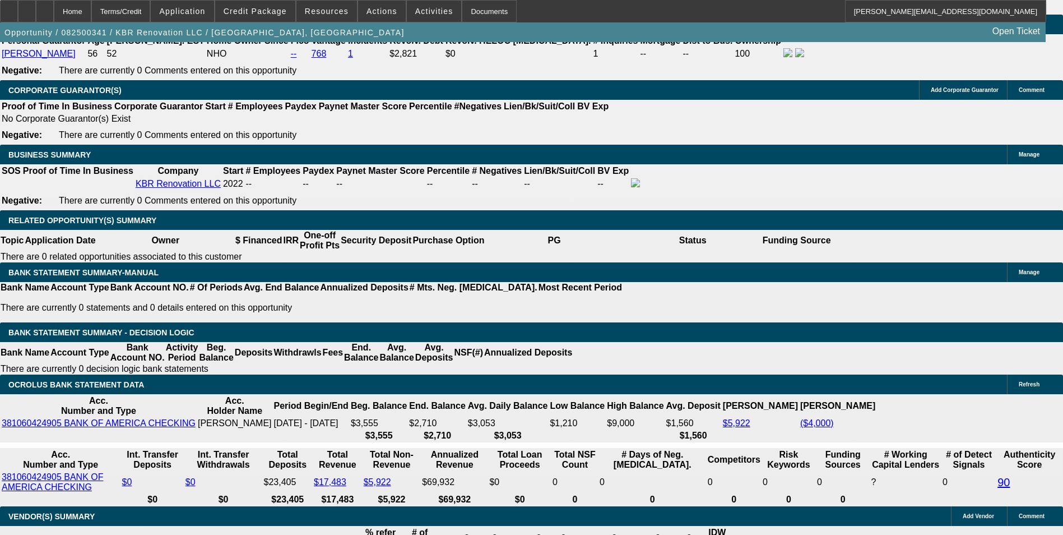
type input "$564.16"
type input "17."
type input "$1,426.10"
type input "$713.05"
type input "17.3"
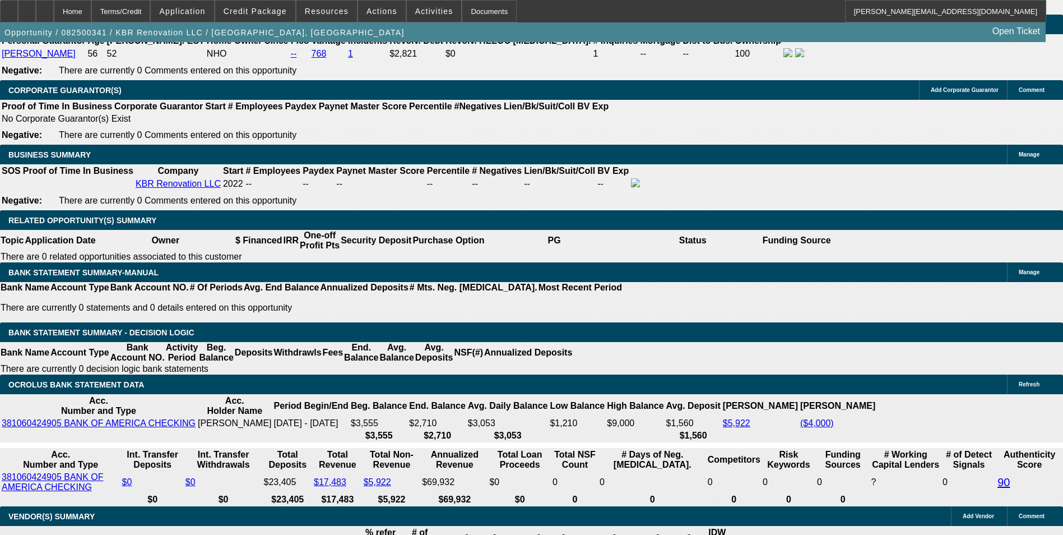
type input "$1,432.08"
type input "$716.04"
type input "17.3"
drag, startPoint x: 310, startPoint y: 277, endPoint x: 466, endPoint y: 261, distance: 157.2
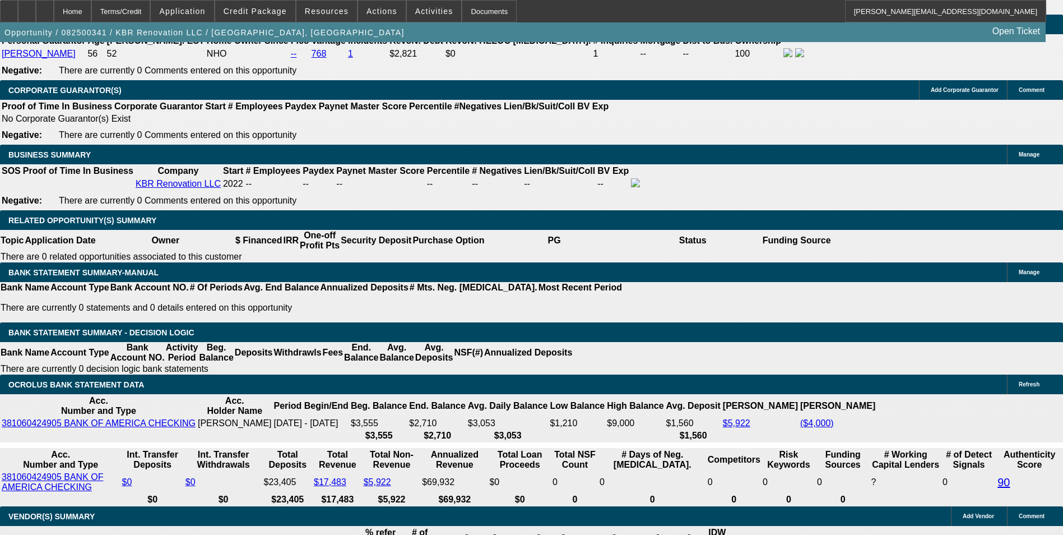
type input "7"
type input "$14.00"
type input "714"
type input "$1,428.00"
type input "17.1"
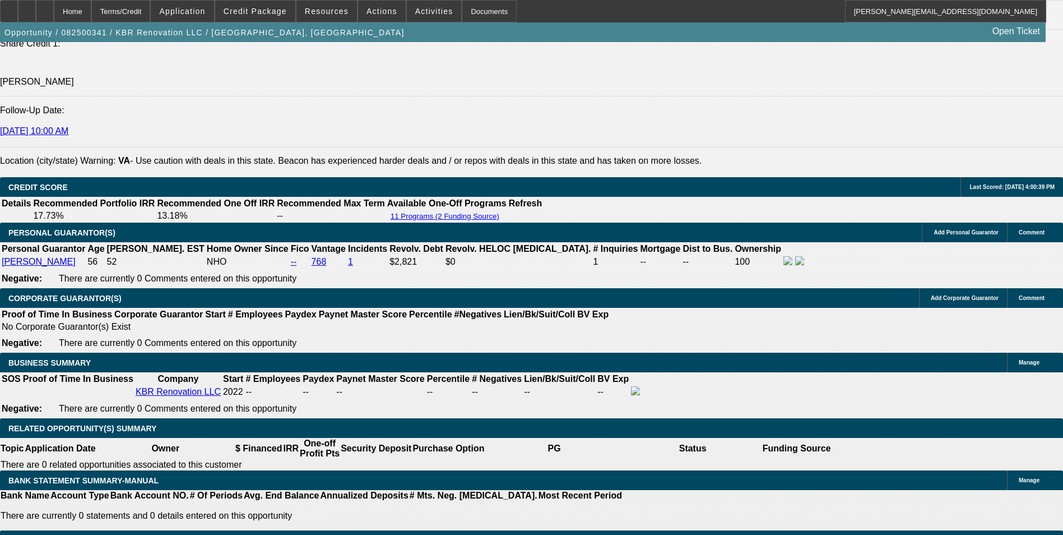
scroll to position [1513, 0]
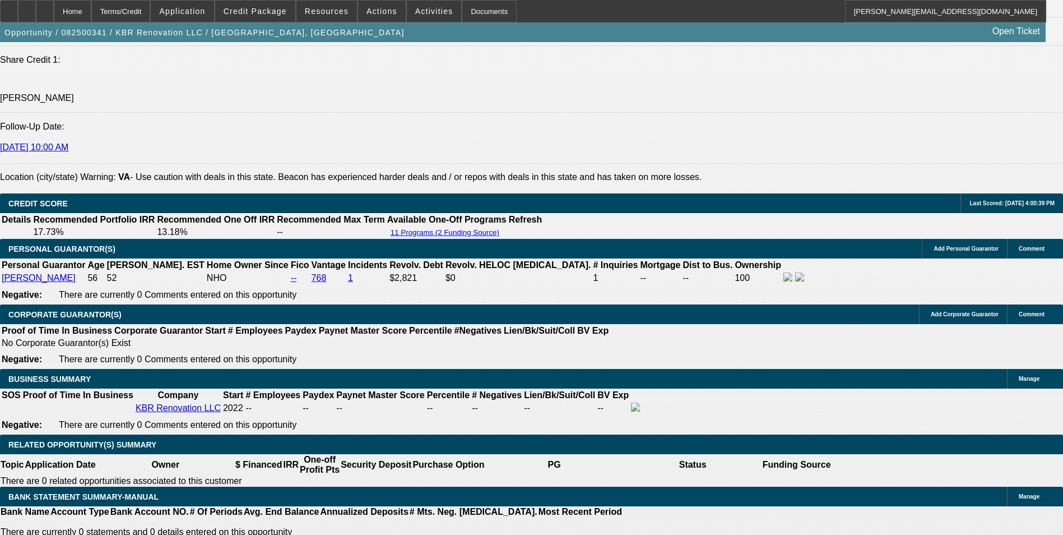
type input "$714.00"
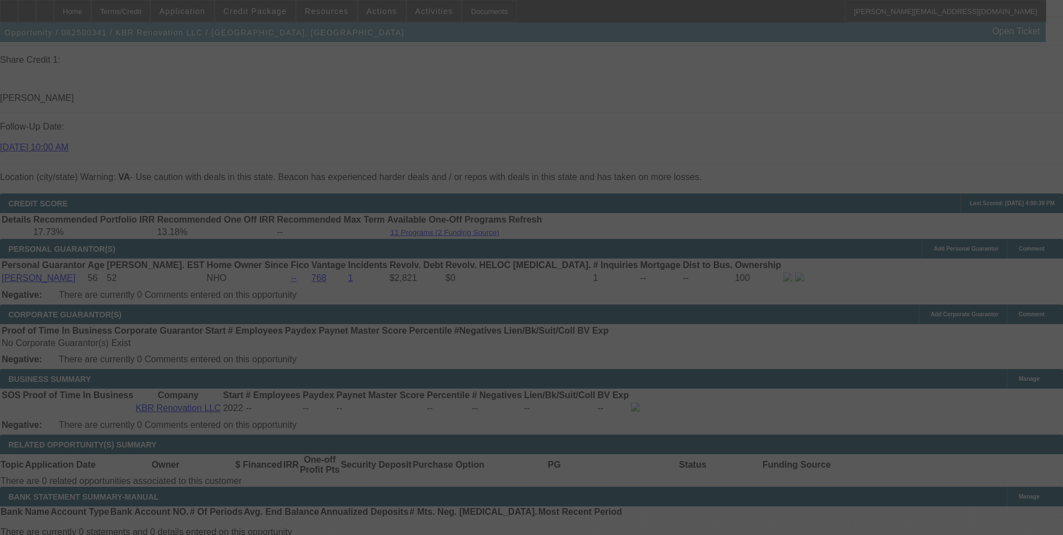
select select "0.2"
select select "2"
select select "0"
select select "6"
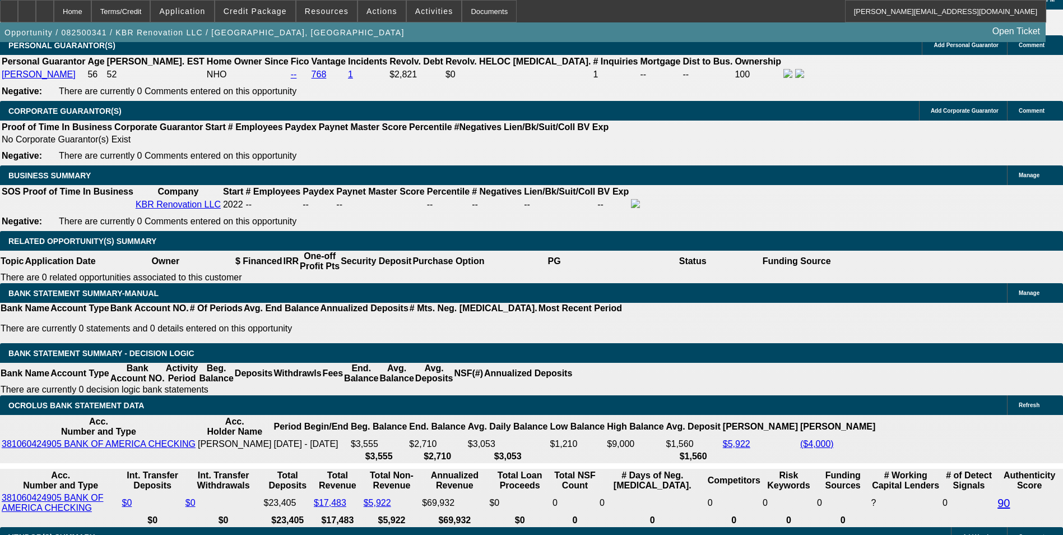
scroll to position [1625, 0]
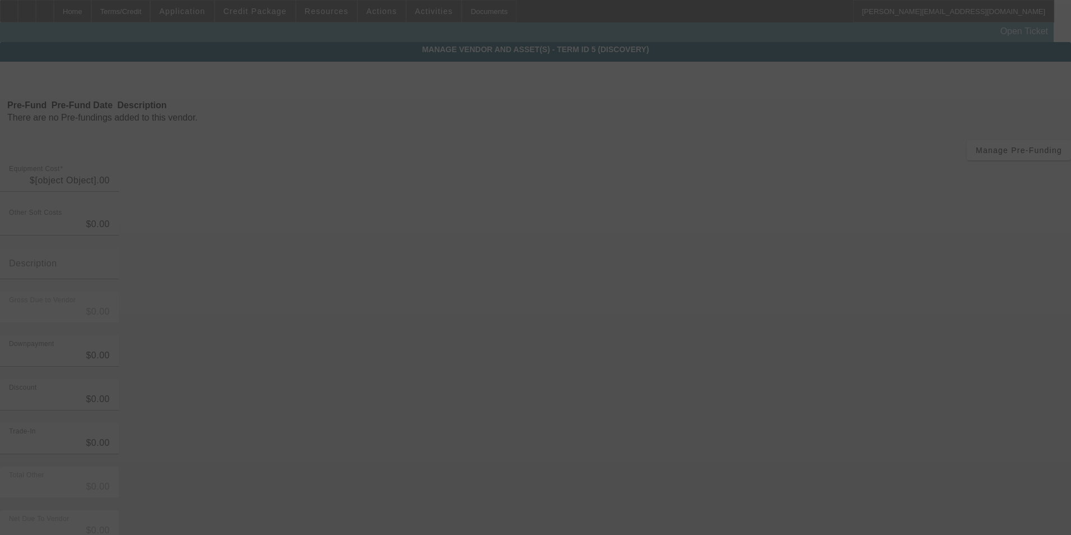
type input "$25,000.00"
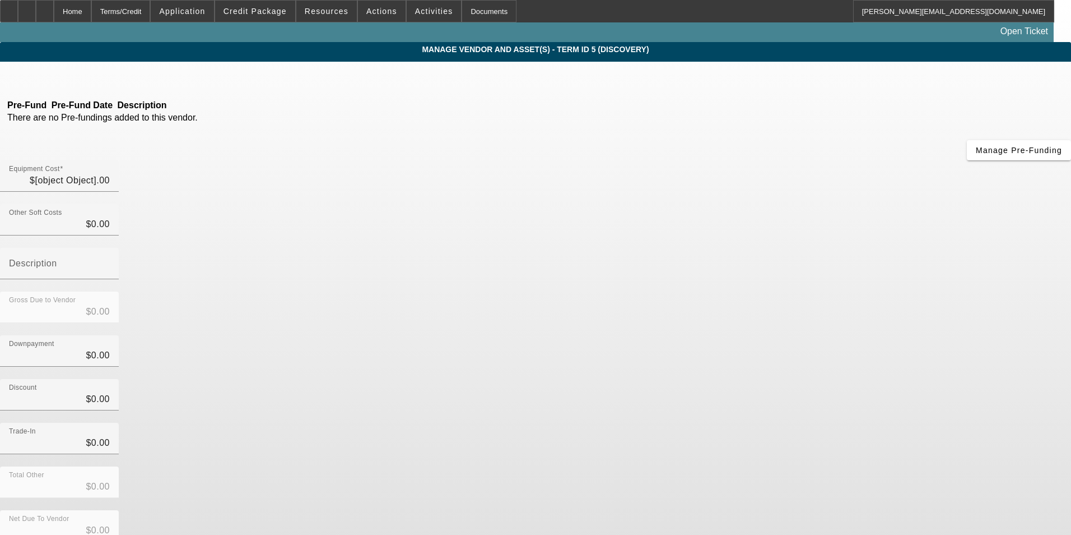
type input "$25,000.00"
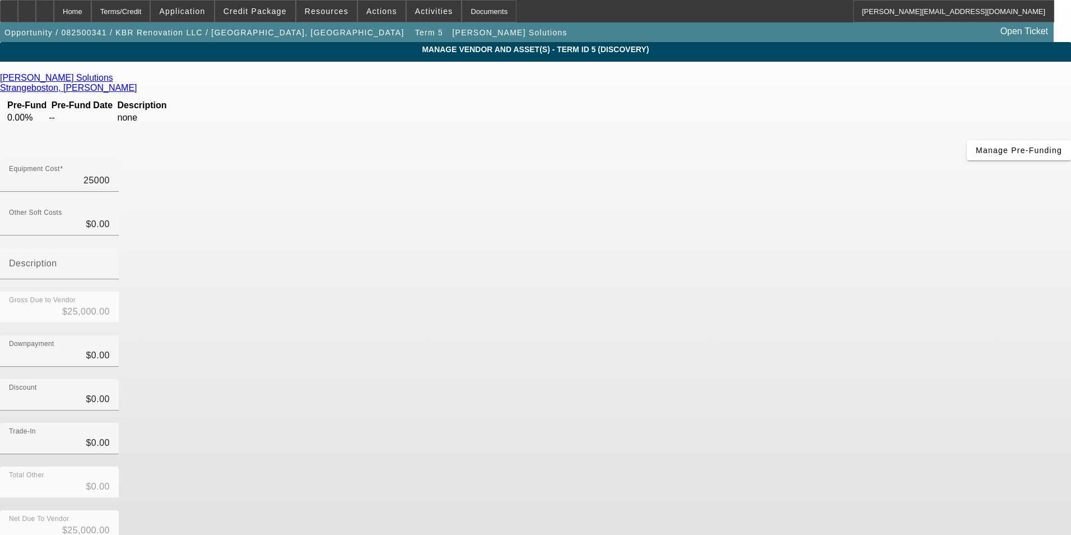
drag, startPoint x: 641, startPoint y: 96, endPoint x: 776, endPoint y: 50, distance: 142.8
click at [767, 71] on div "Hirsch Solutions Strangeboston, Cameron Pre-Fund Pre-Fund Date Description 0.00…" at bounding box center [535, 353] width 1071 height 582
type input "3"
type input "$3.00"
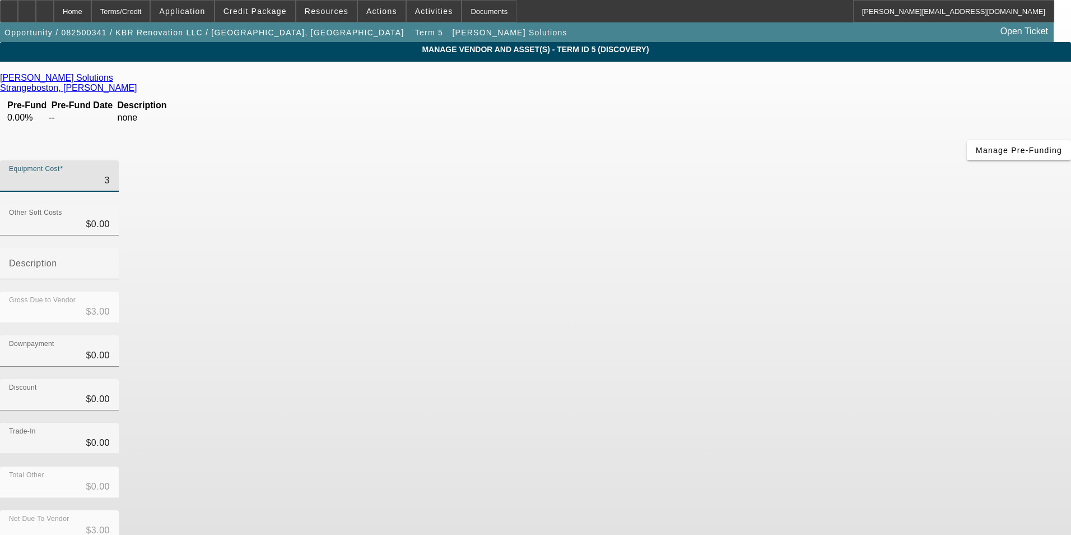
type input "33"
type input "$33.00"
type input "330"
type input "$330.00"
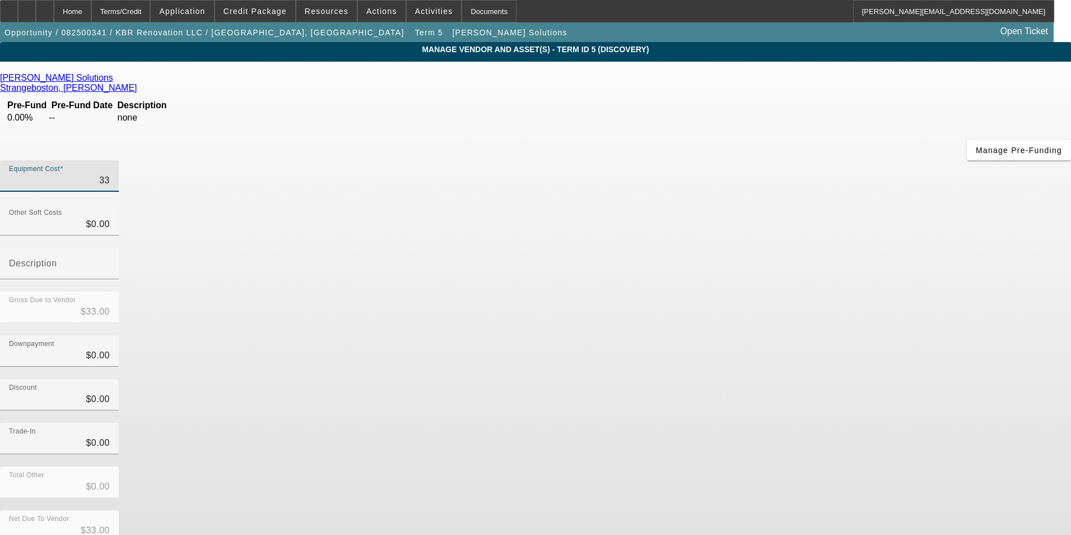
type input "$330.00"
type input "3300"
type input "$3,300.00"
type input "33000"
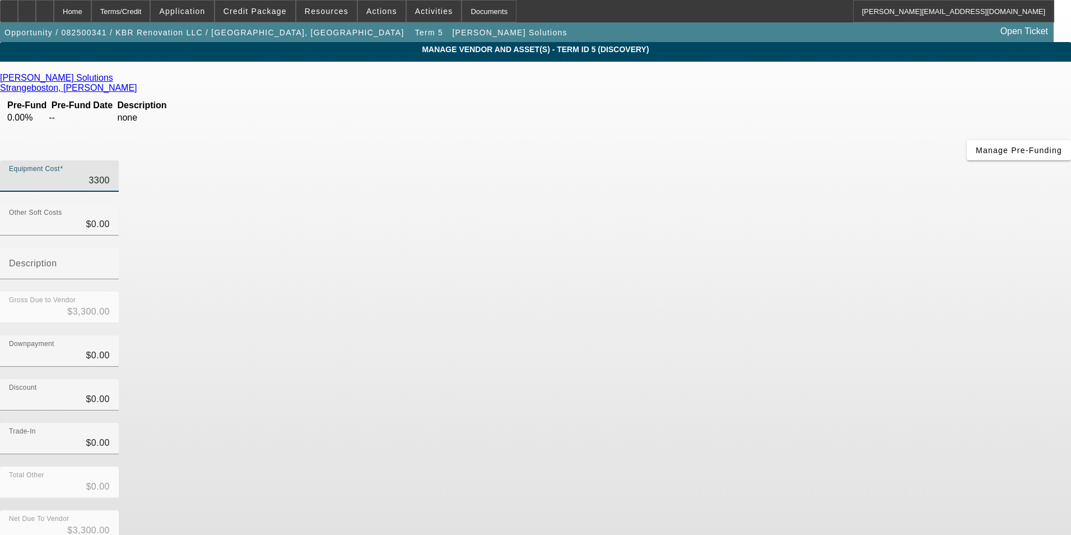
type input "$33,000.00"
click at [790, 379] on div "Discount $0.00" at bounding box center [535, 401] width 1071 height 44
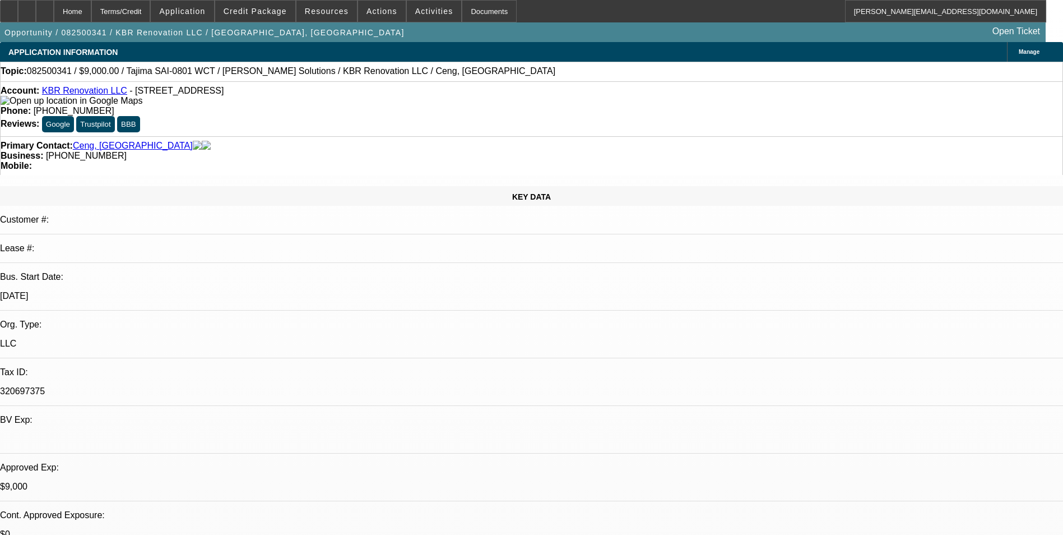
select select "0"
select select "2"
select select "0.1"
select select "4"
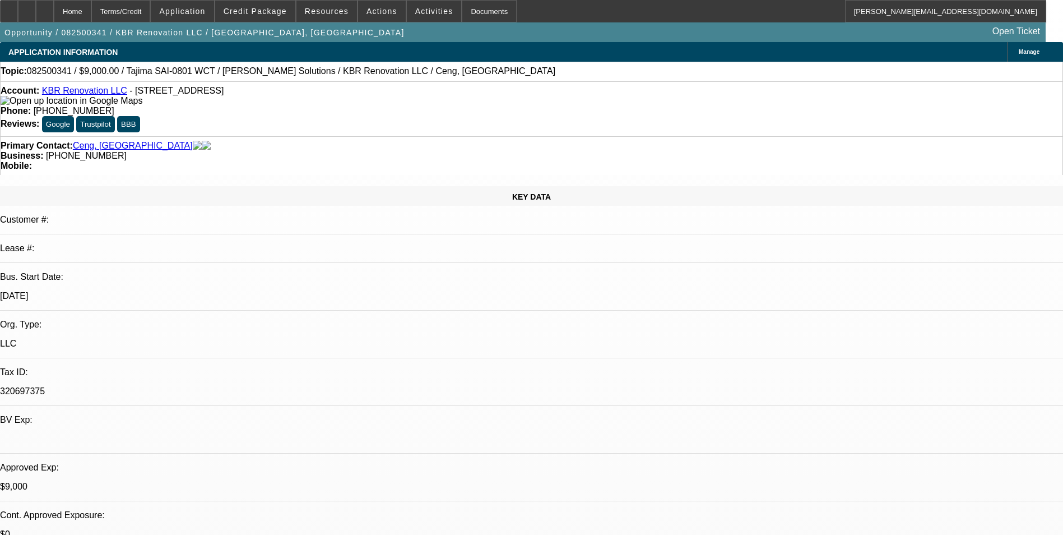
select select "0.2"
select select "2"
select select "0"
select select "6"
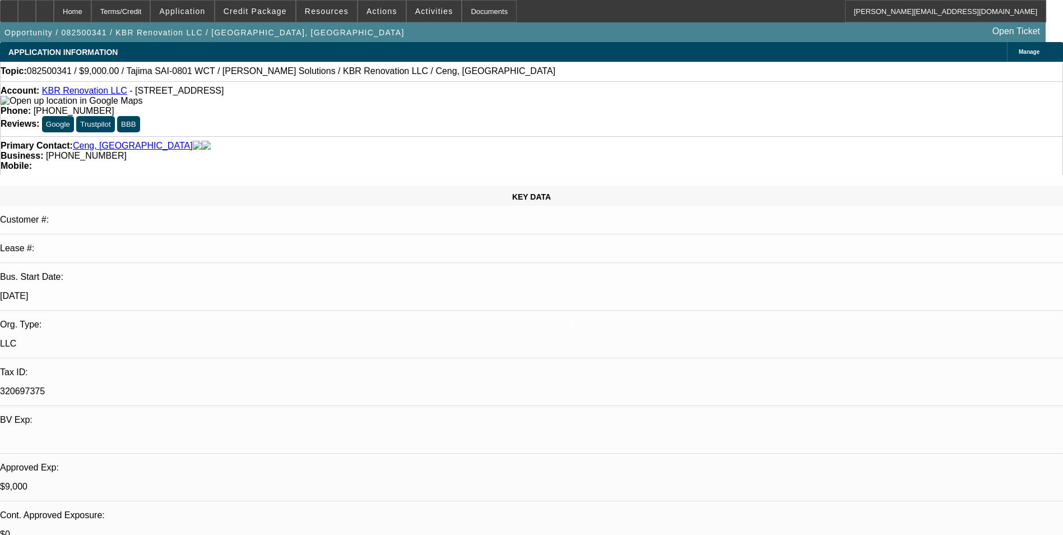
select select "0"
select select "2"
select select "0.1"
select select "4"
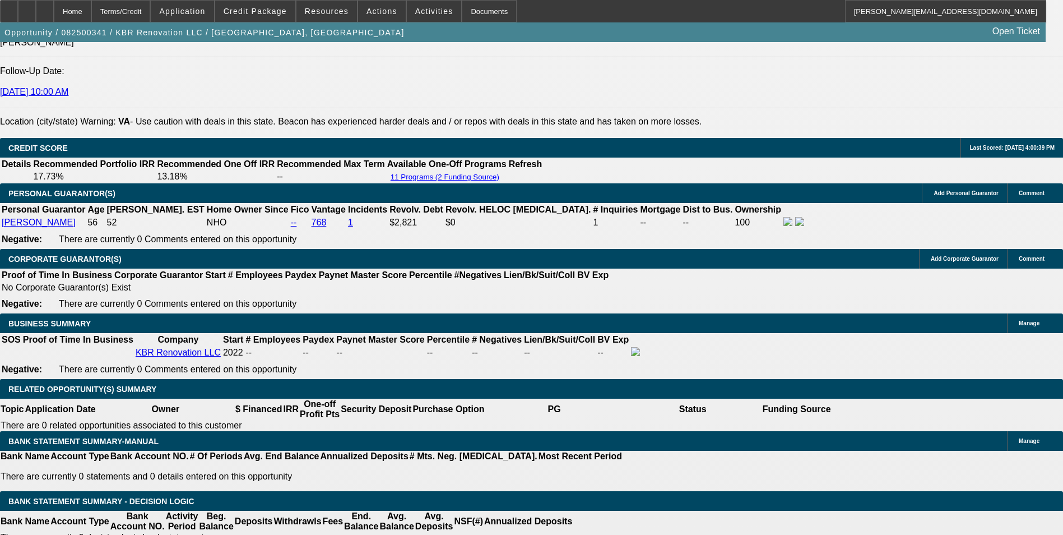
scroll to position [1681, 0]
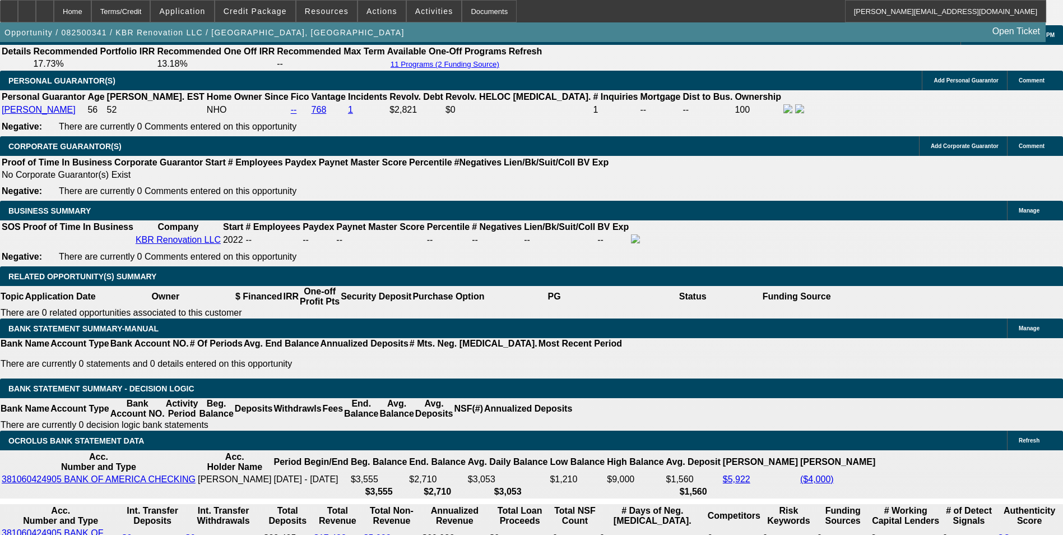
drag, startPoint x: 340, startPoint y: 245, endPoint x: 461, endPoint y: 228, distance: 122.7
click at [360, 212] on body "Home Terms/Credit Application Credit Package Resources Actions Activities Docum…" at bounding box center [531, 478] width 1063 height 4318
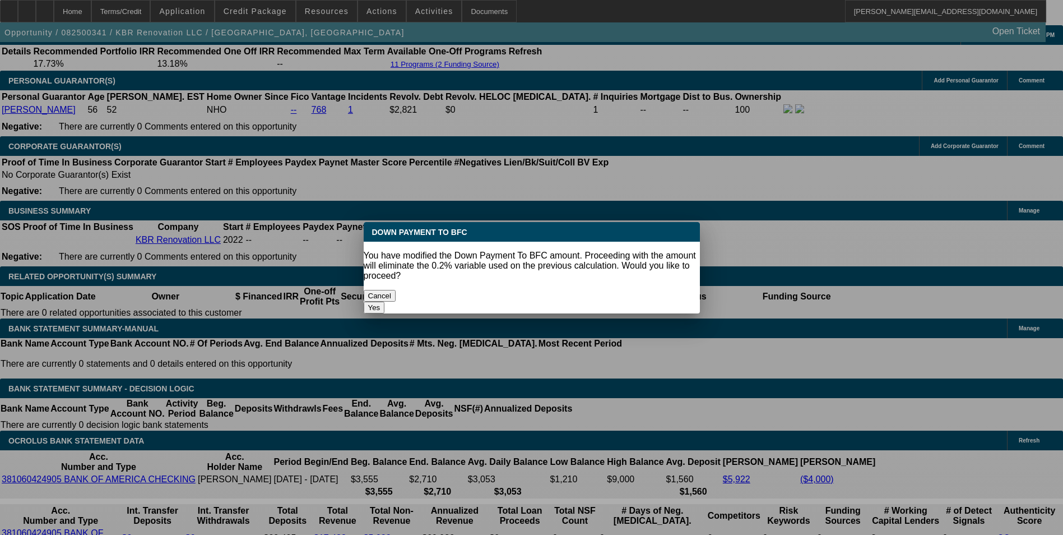
click at [385, 301] on button "Yes" at bounding box center [374, 307] width 21 height 12
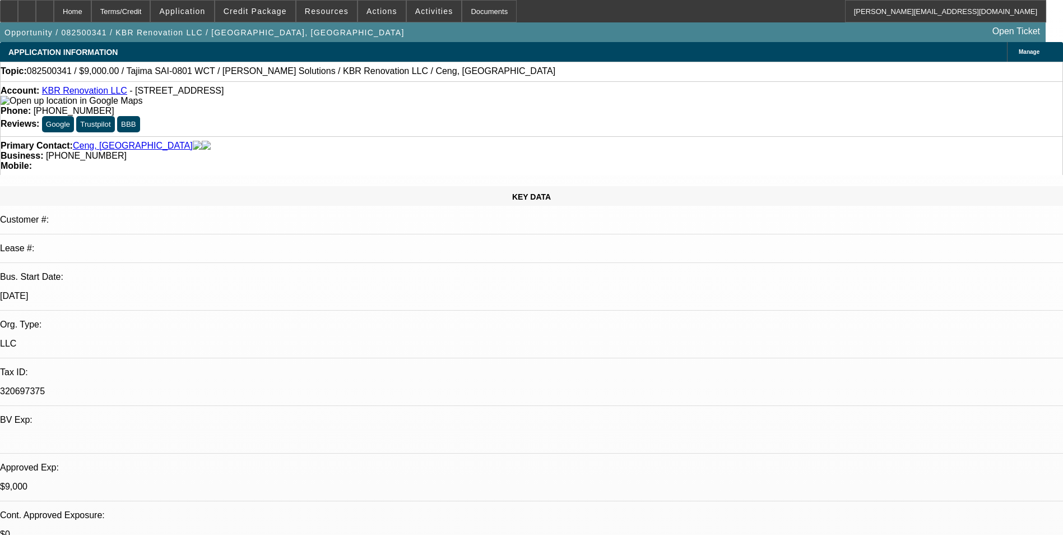
scroll to position [1681, 0]
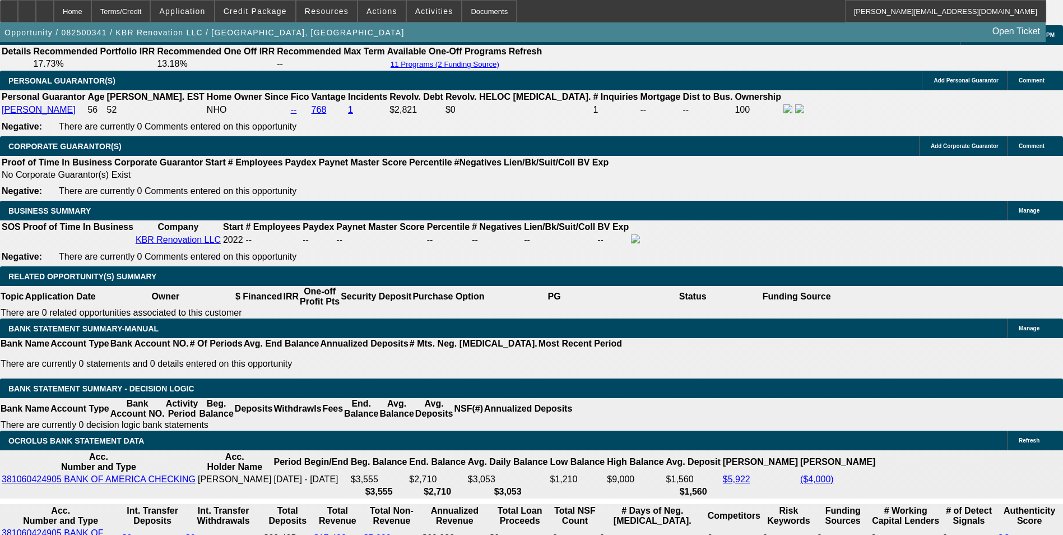
drag, startPoint x: 355, startPoint y: 332, endPoint x: 468, endPoint y: 318, distance: 114.0
drag, startPoint x: 375, startPoint y: 331, endPoint x: 519, endPoint y: 308, distance: 145.8
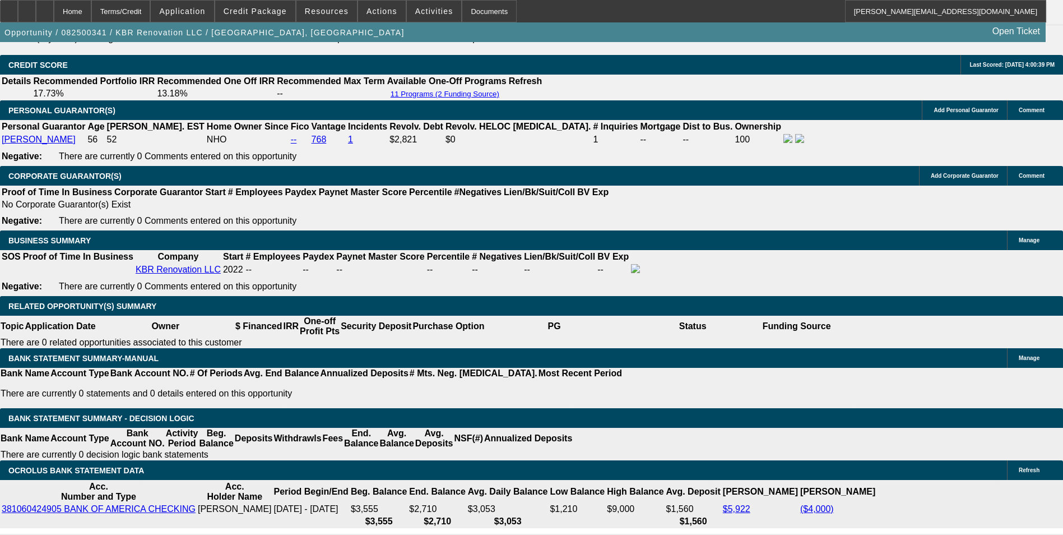
scroll to position [1625, 0]
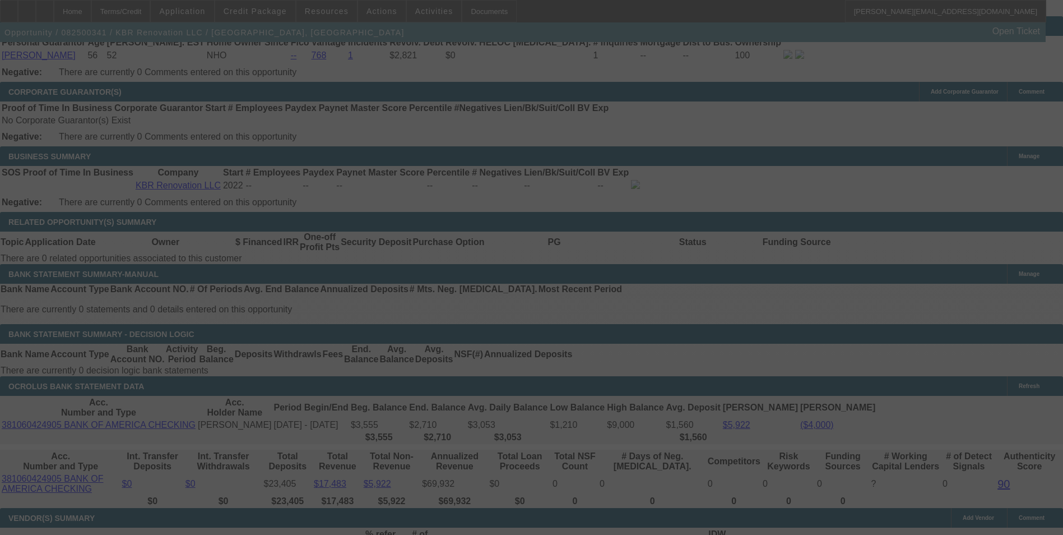
scroll to position [1737, 0]
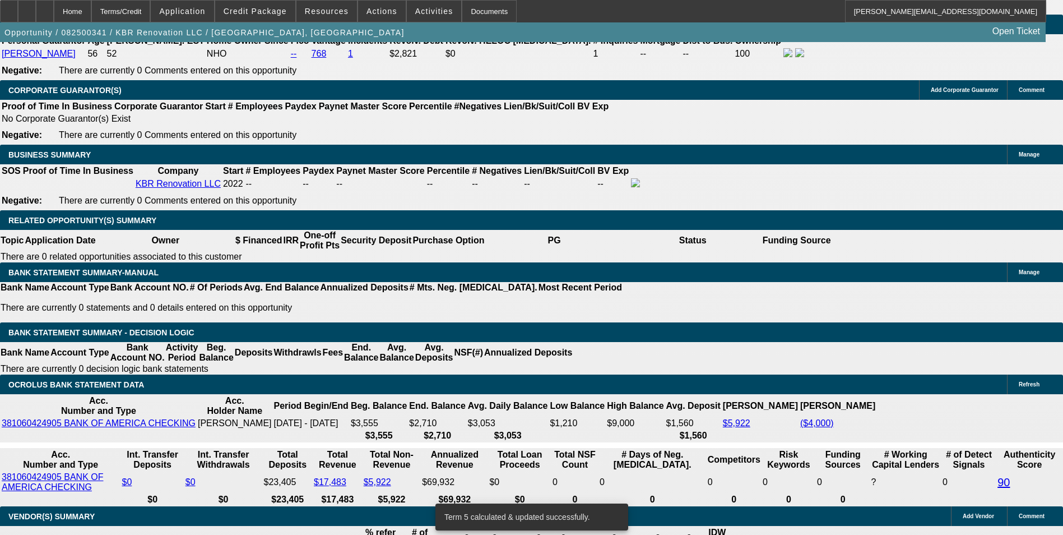
drag, startPoint x: 356, startPoint y: 274, endPoint x: 418, endPoint y: 257, distance: 64.4
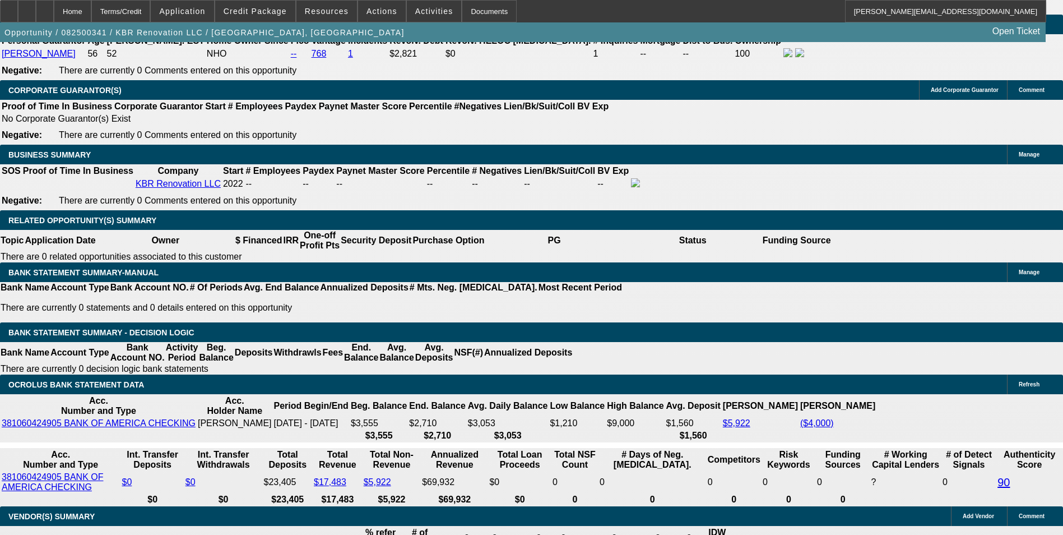
drag, startPoint x: 306, startPoint y: 278, endPoint x: 406, endPoint y: 263, distance: 100.9
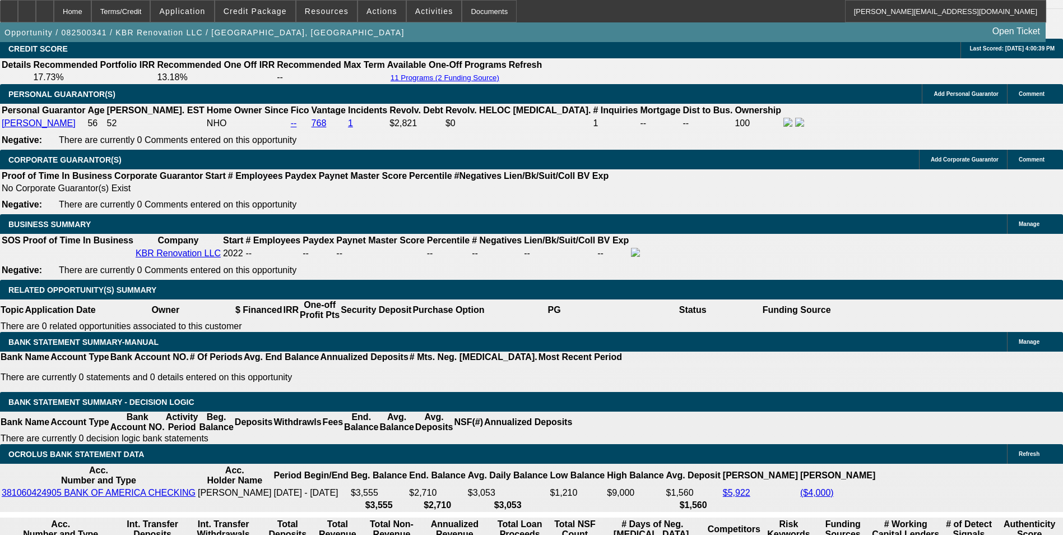
scroll to position [1569, 0]
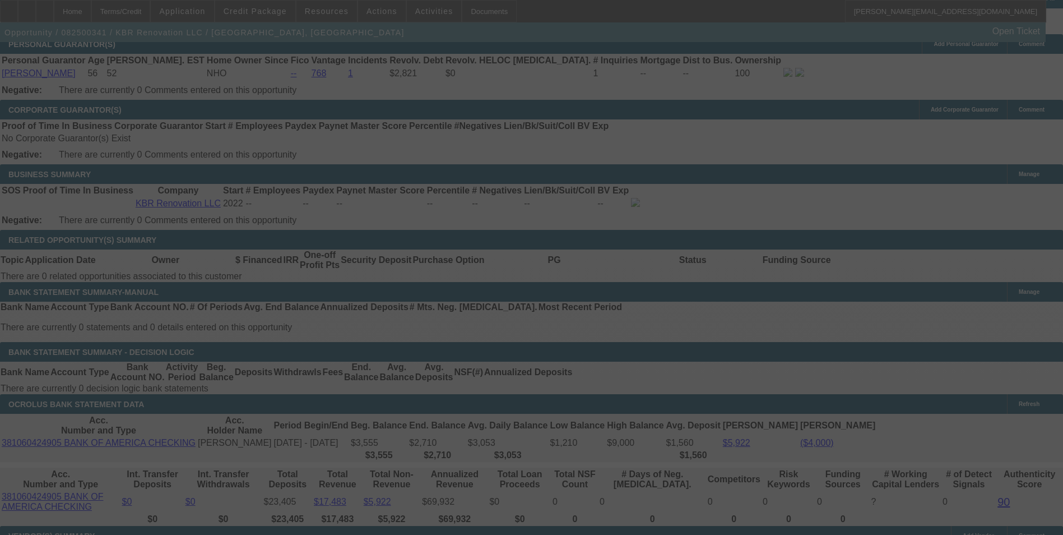
scroll to position [1737, 0]
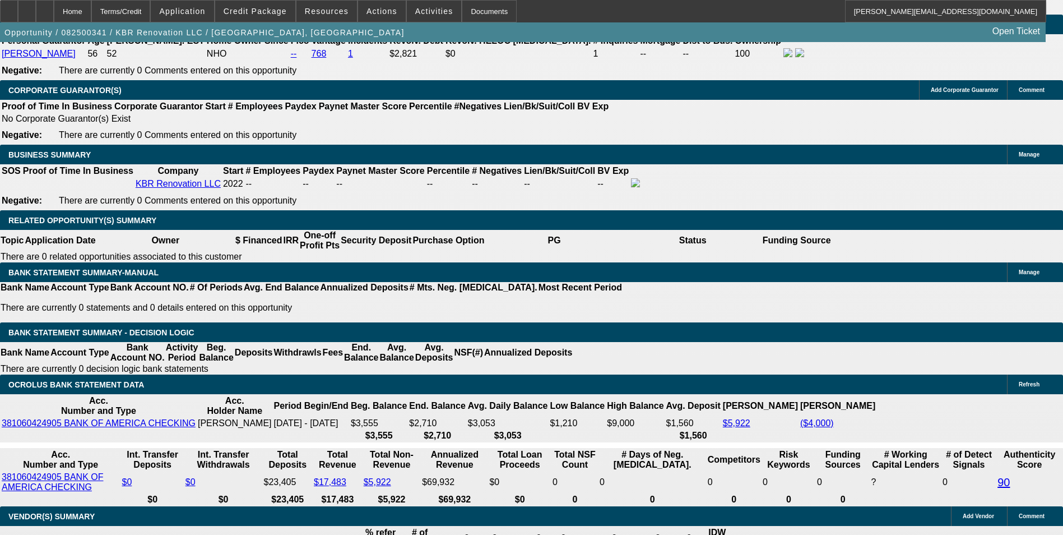
drag, startPoint x: 358, startPoint y: 274, endPoint x: 422, endPoint y: 264, distance: 65.2
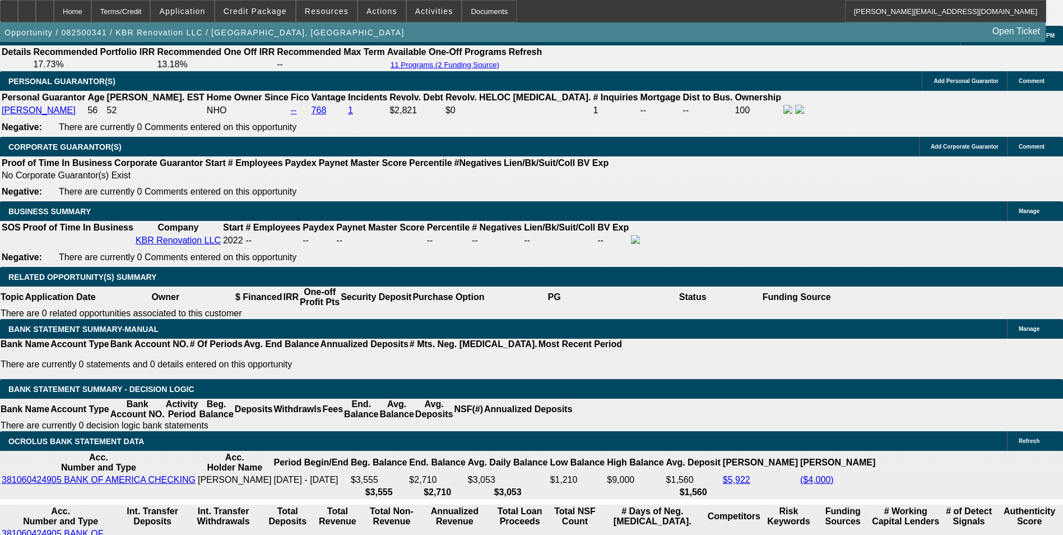
scroll to position [1569, 0]
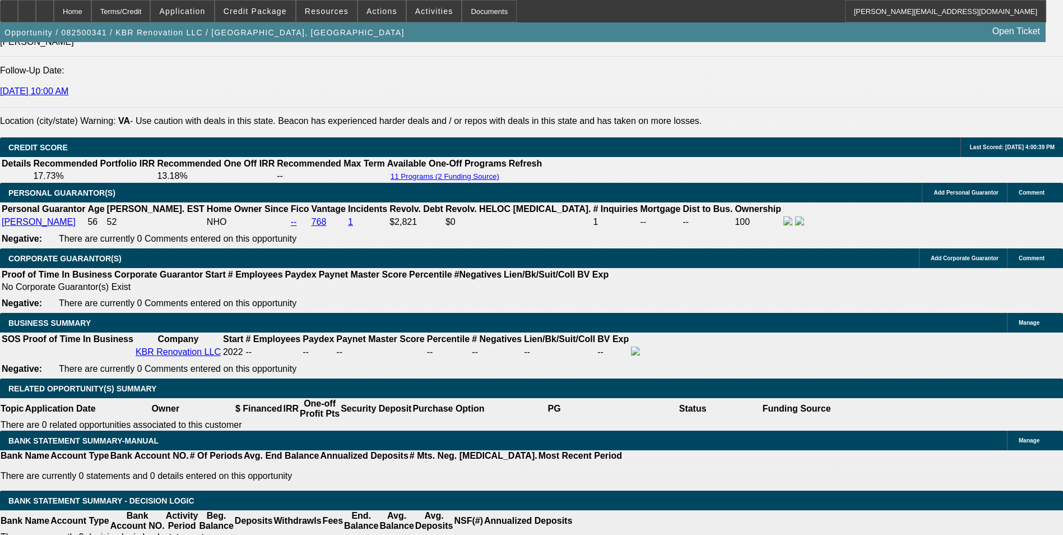
drag, startPoint x: 305, startPoint y: 442, endPoint x: 396, endPoint y: 446, distance: 90.3
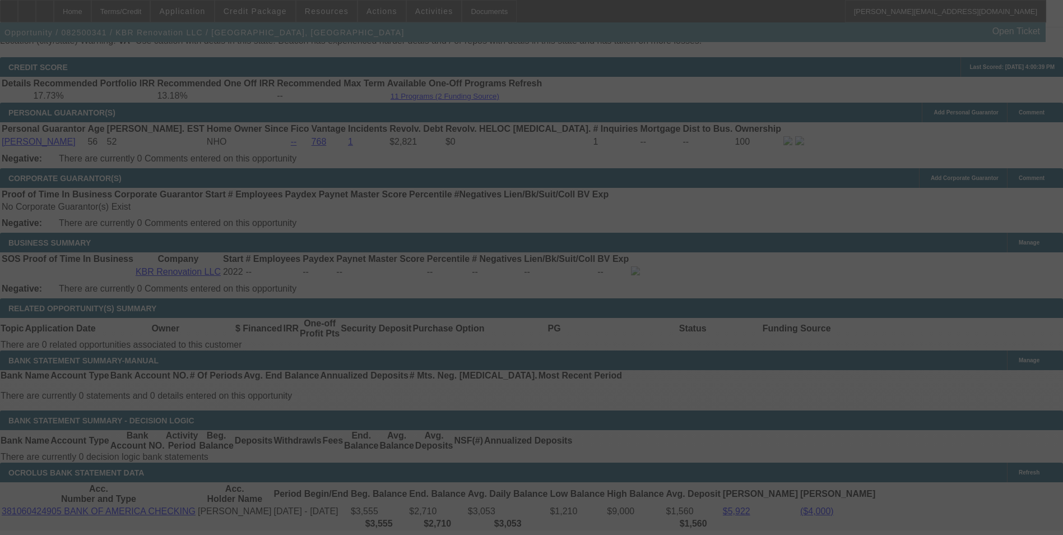
scroll to position [1849, 0]
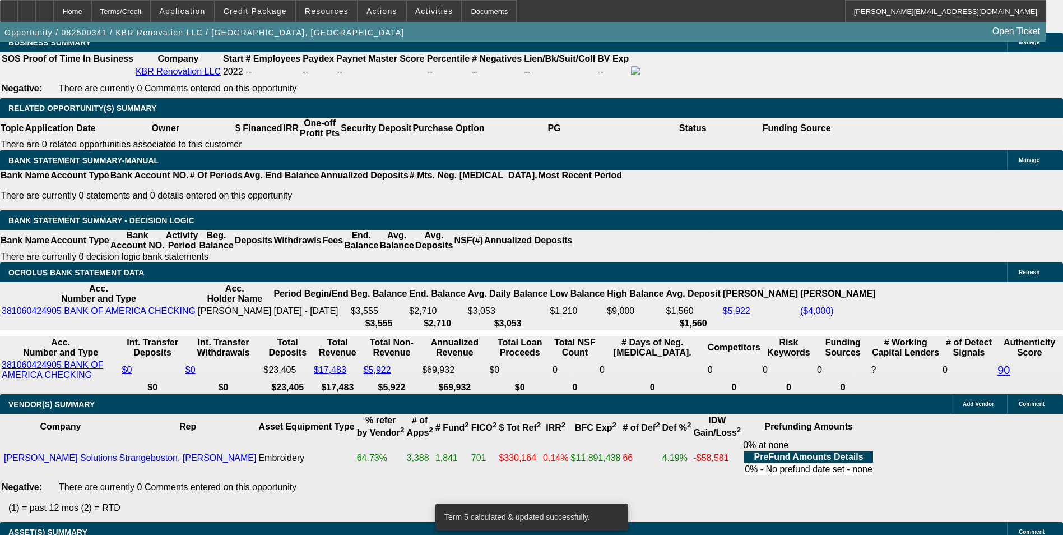
drag, startPoint x: 309, startPoint y: 162, endPoint x: 423, endPoint y: 143, distance: 115.9
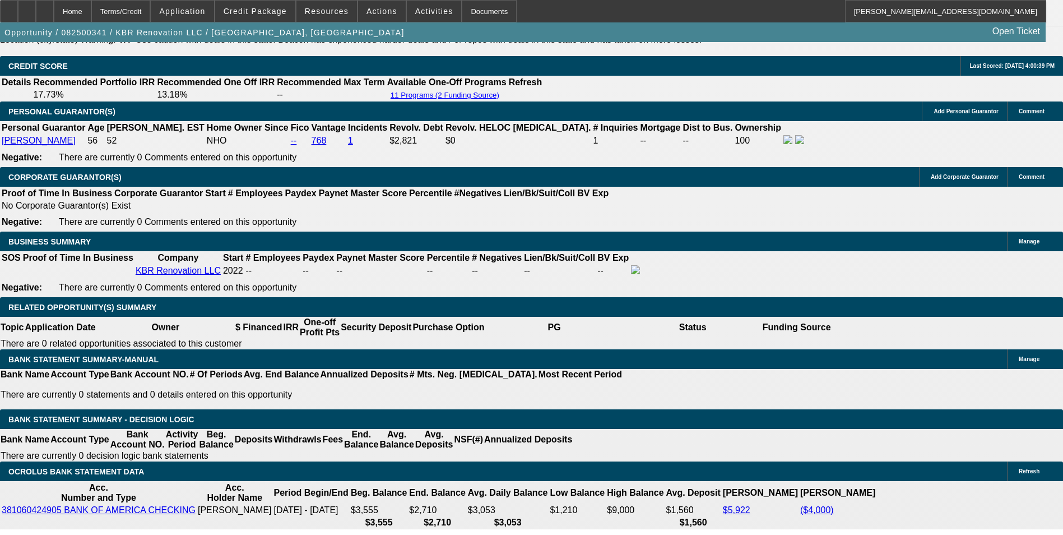
scroll to position [1625, 0]
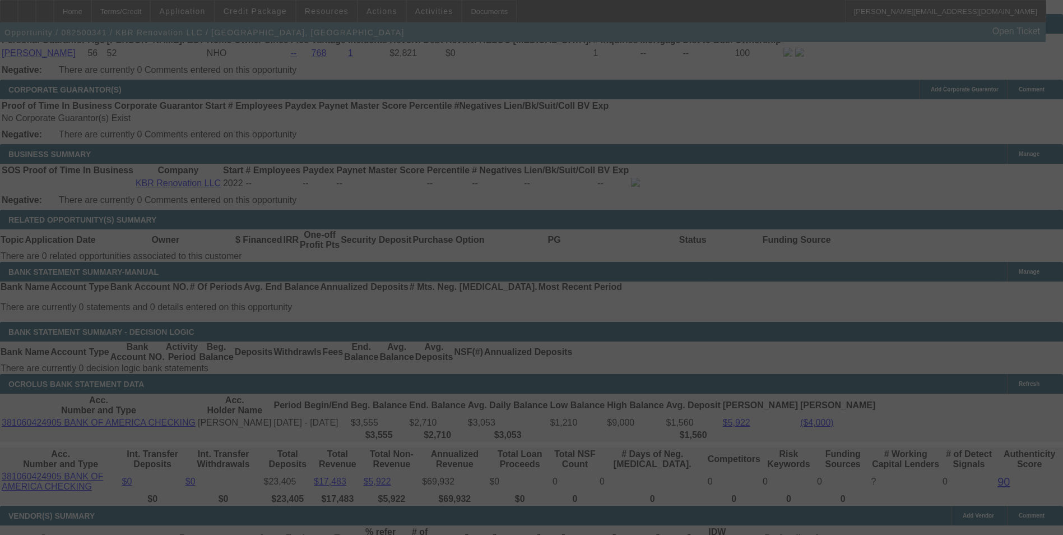
scroll to position [1737, 0]
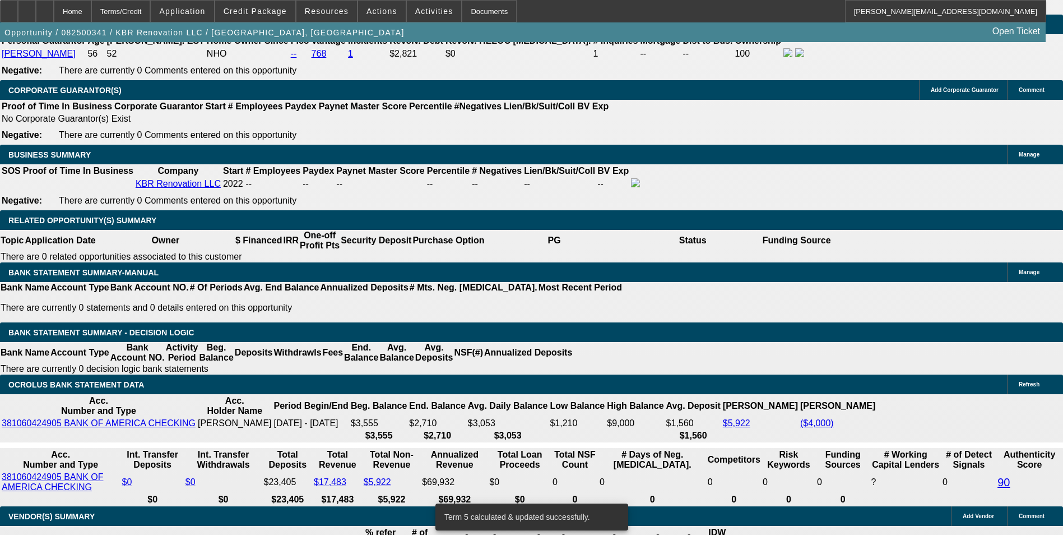
drag, startPoint x: 308, startPoint y: 270, endPoint x: 493, endPoint y: 270, distance: 185.5
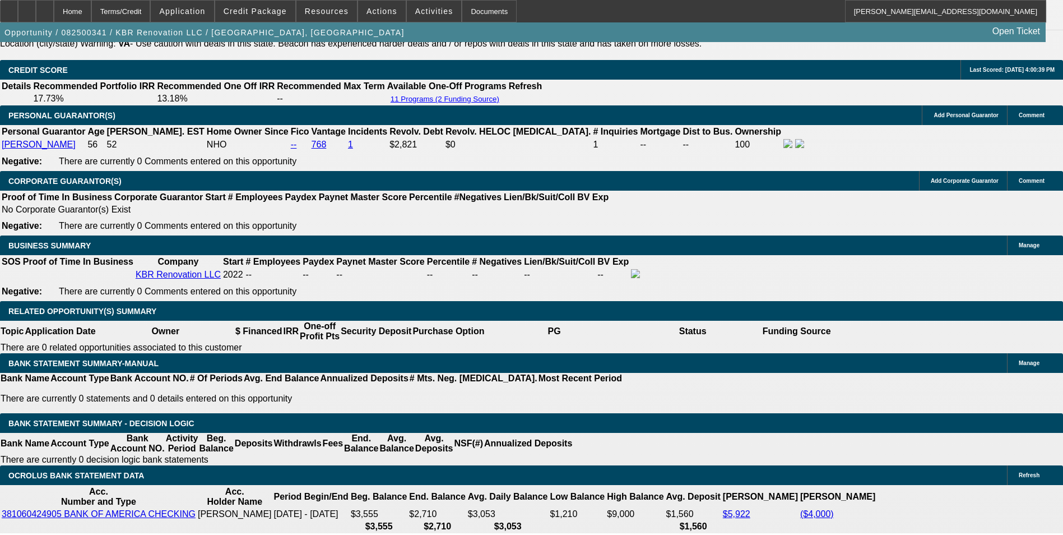
scroll to position [1625, 0]
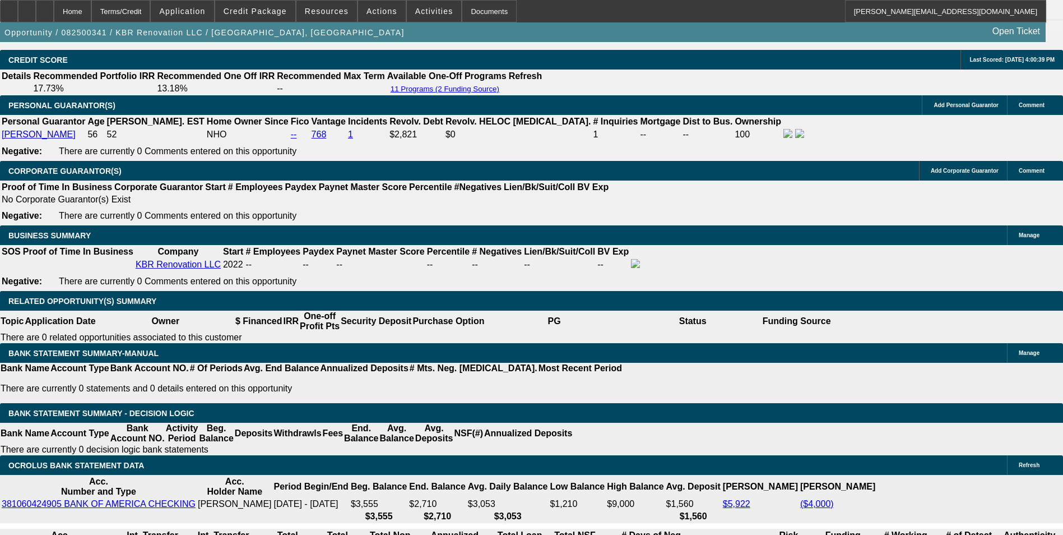
scroll to position [1793, 0]
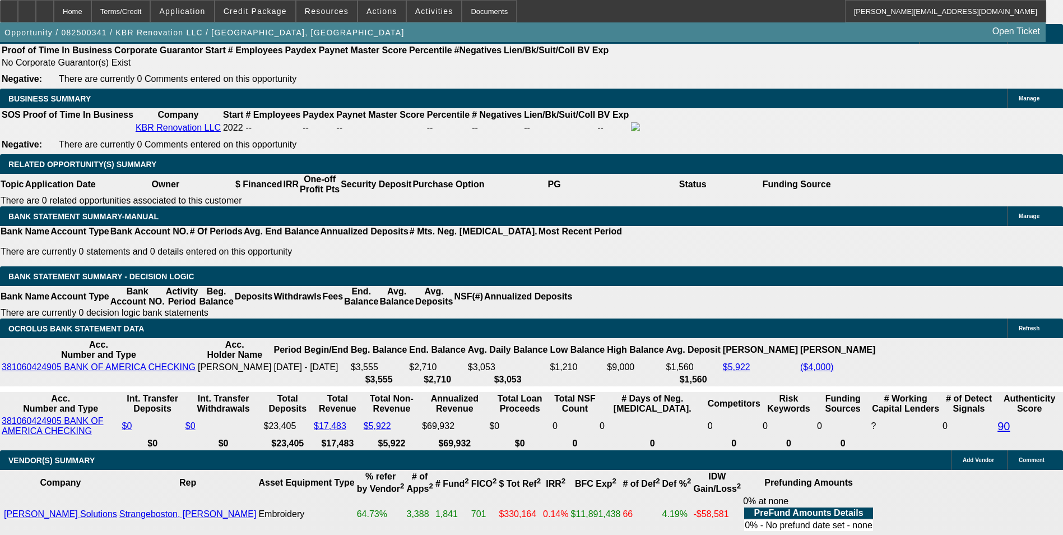
drag, startPoint x: 357, startPoint y: 220, endPoint x: 411, endPoint y: 207, distance: 55.3
drag, startPoint x: 378, startPoint y: 218, endPoint x: 470, endPoint y: 217, distance: 91.9
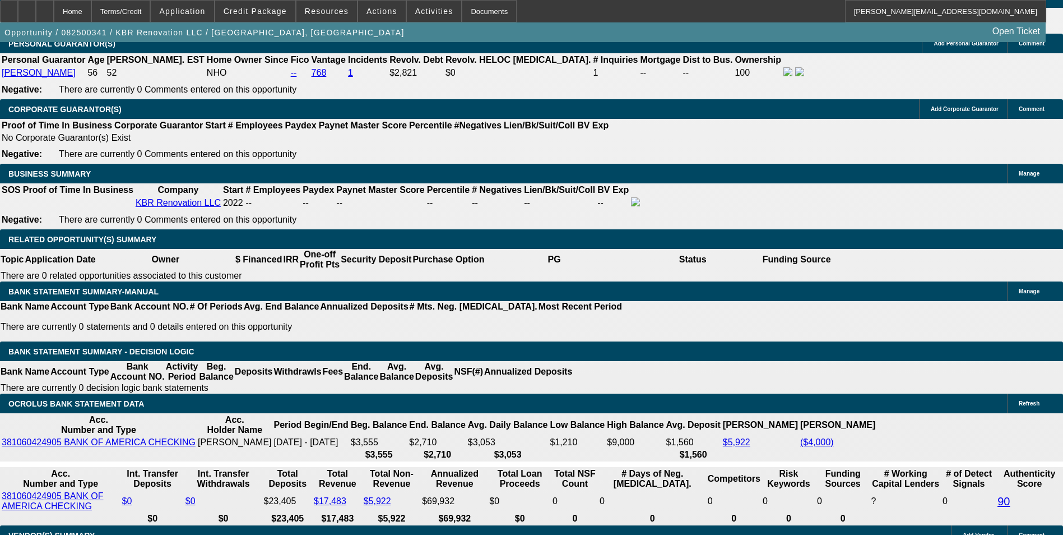
scroll to position [1625, 0]
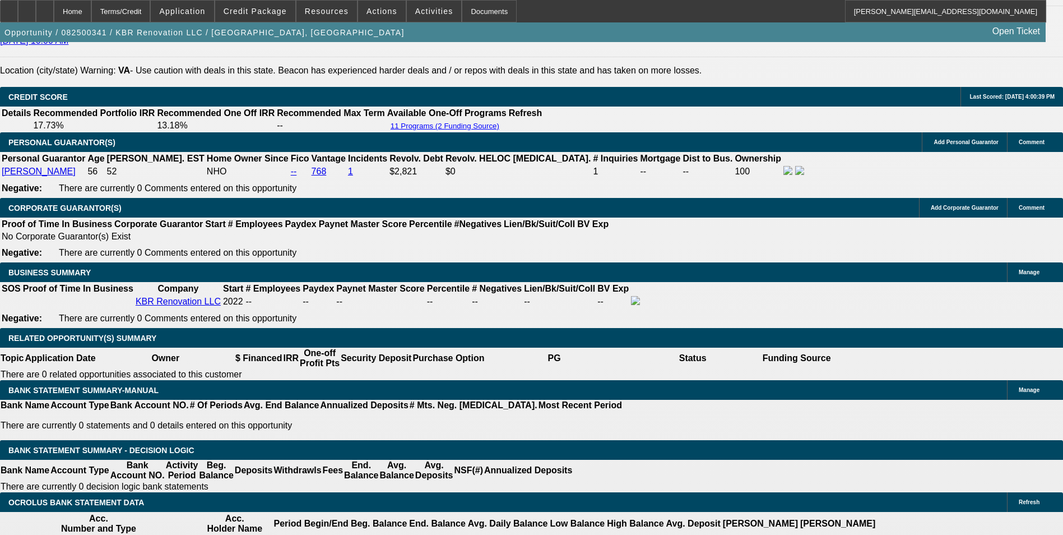
scroll to position [1615, 0]
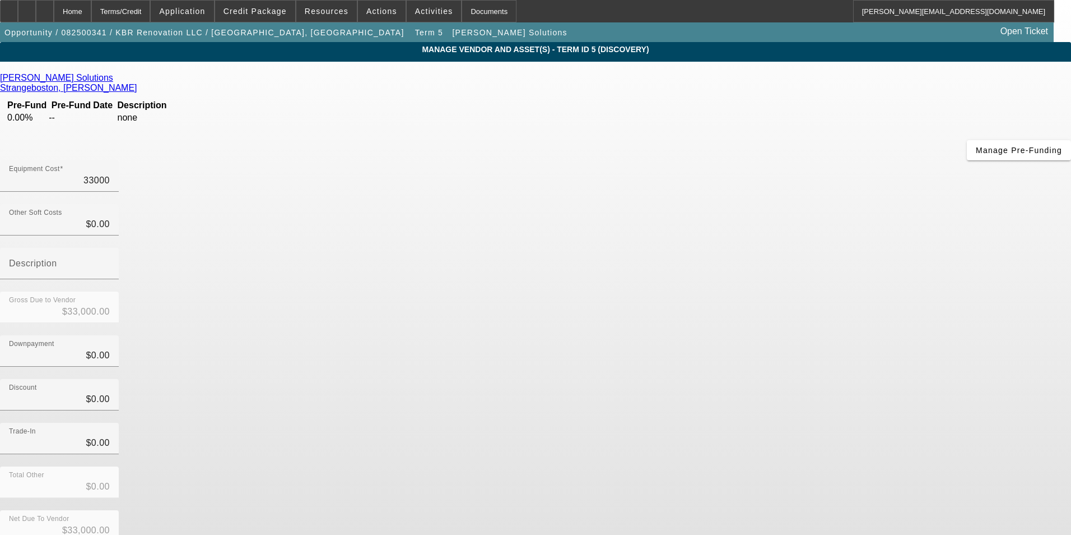
drag, startPoint x: 634, startPoint y: 98, endPoint x: 755, endPoint y: 98, distance: 121.0
click at [755, 160] on div "Equipment Cost 33000" at bounding box center [535, 182] width 1071 height 44
click at [813, 379] on div "Discount $0.00" at bounding box center [535, 401] width 1071 height 44
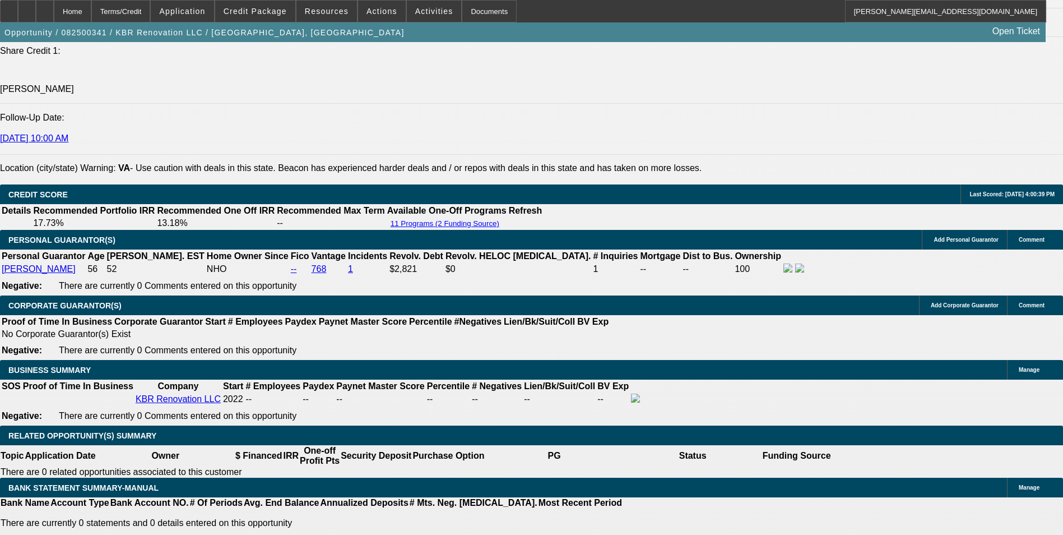
scroll to position [1681, 0]
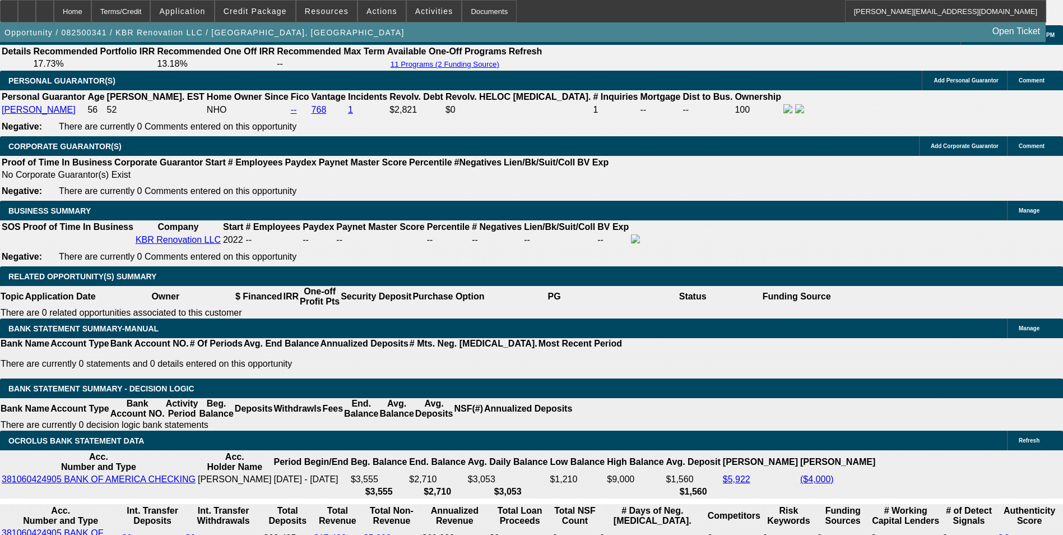
drag, startPoint x: 356, startPoint y: 332, endPoint x: 416, endPoint y: 322, distance: 60.2
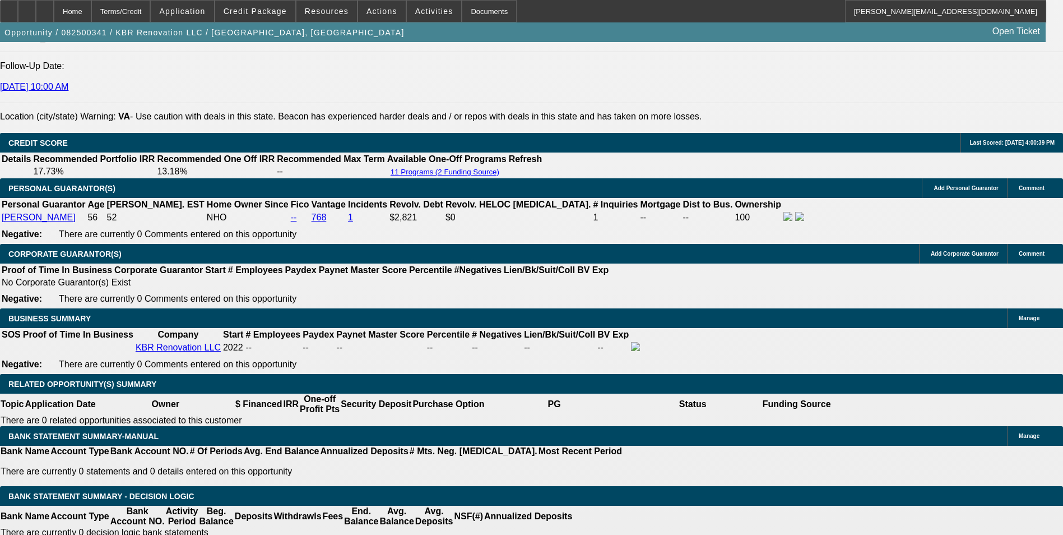
scroll to position [1569, 0]
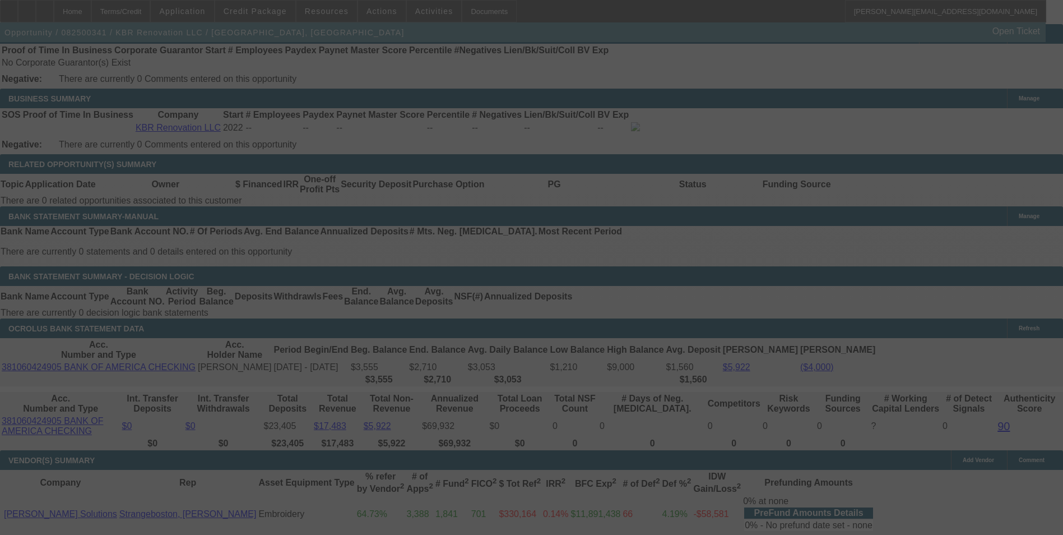
scroll to position [1783, 0]
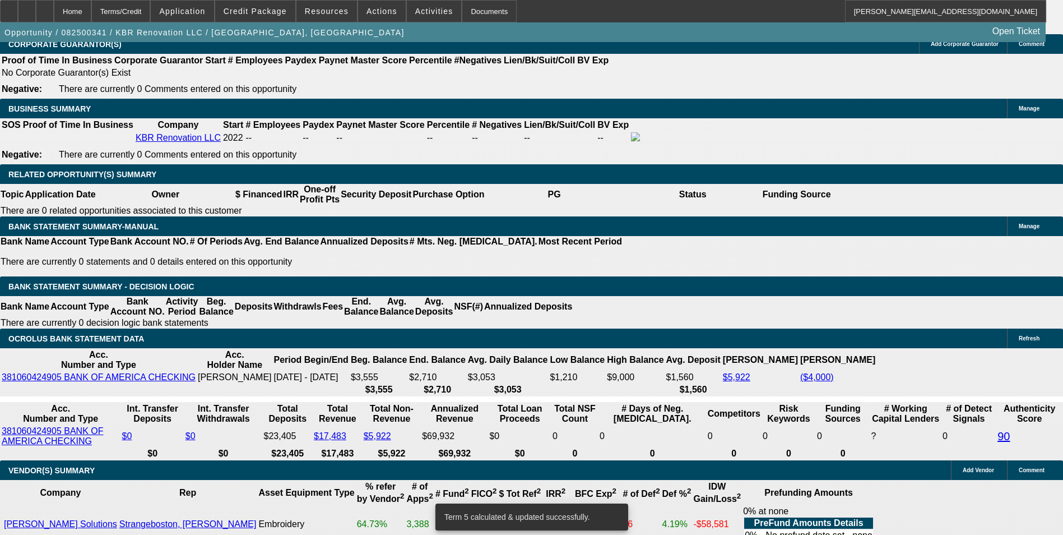
drag, startPoint x: 373, startPoint y: 230, endPoint x: 509, endPoint y: 186, distance: 143.0
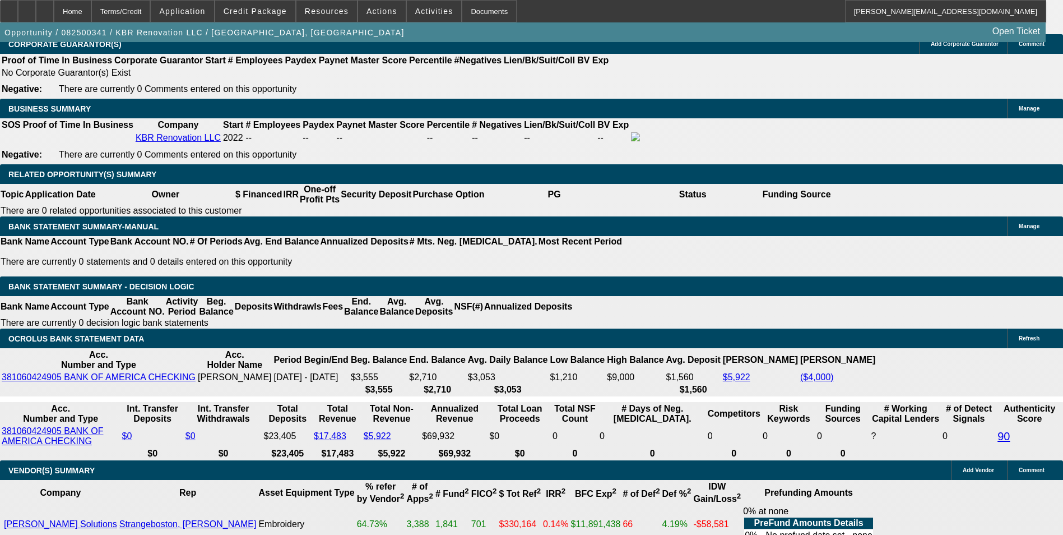
scroll to position [1615, 0]
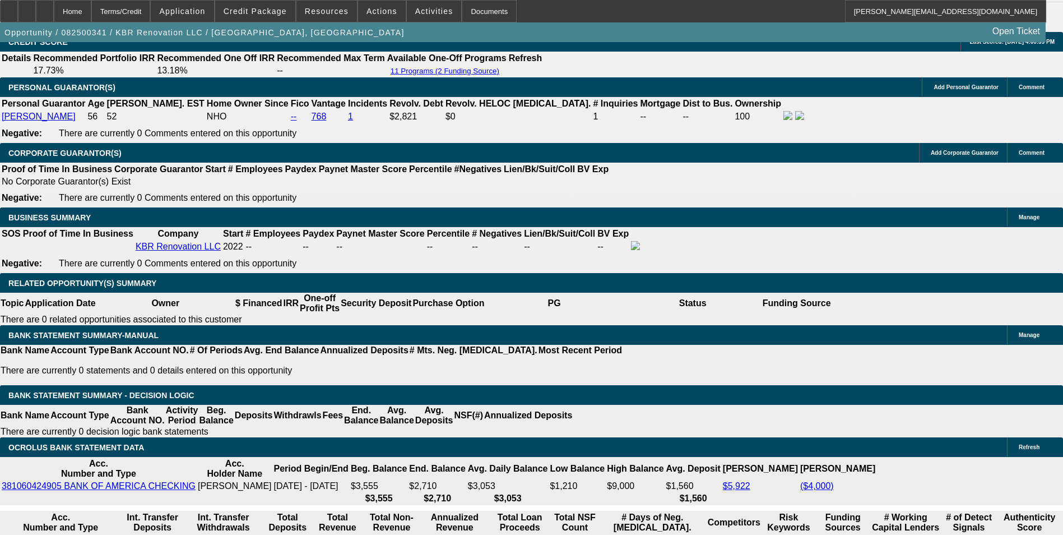
scroll to position [1839, 0]
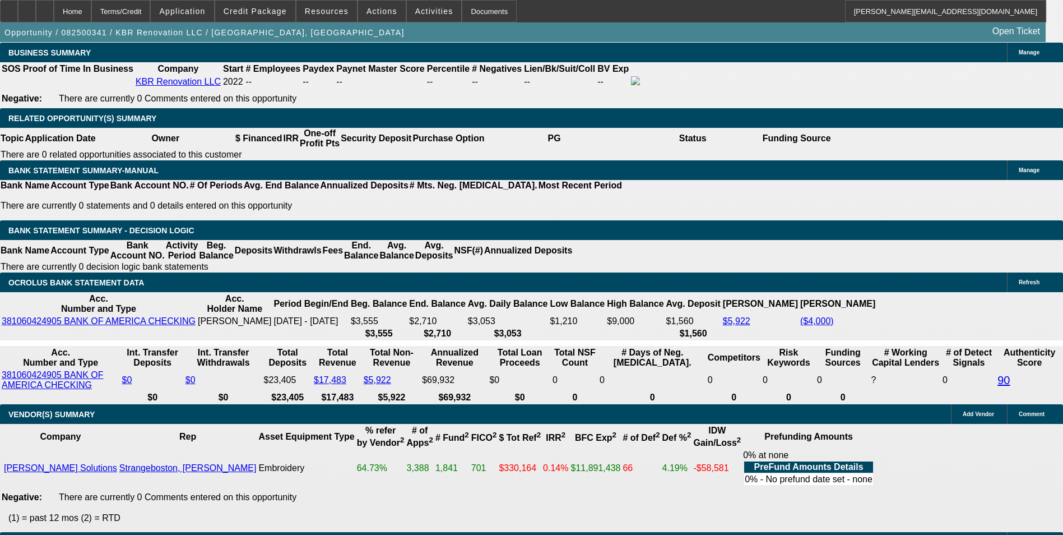
drag, startPoint x: 425, startPoint y: 164, endPoint x: 442, endPoint y: 164, distance: 17.4
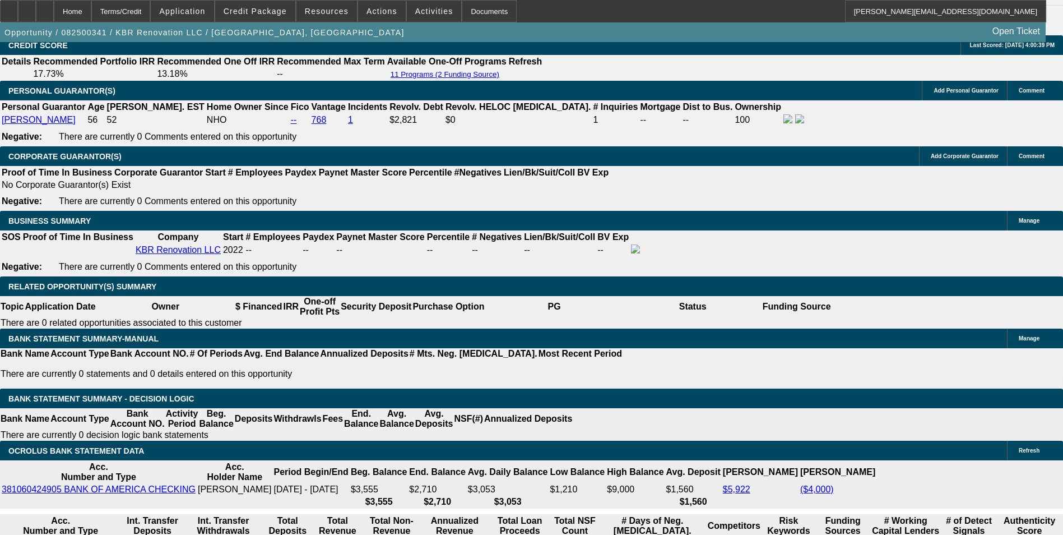
scroll to position [1615, 0]
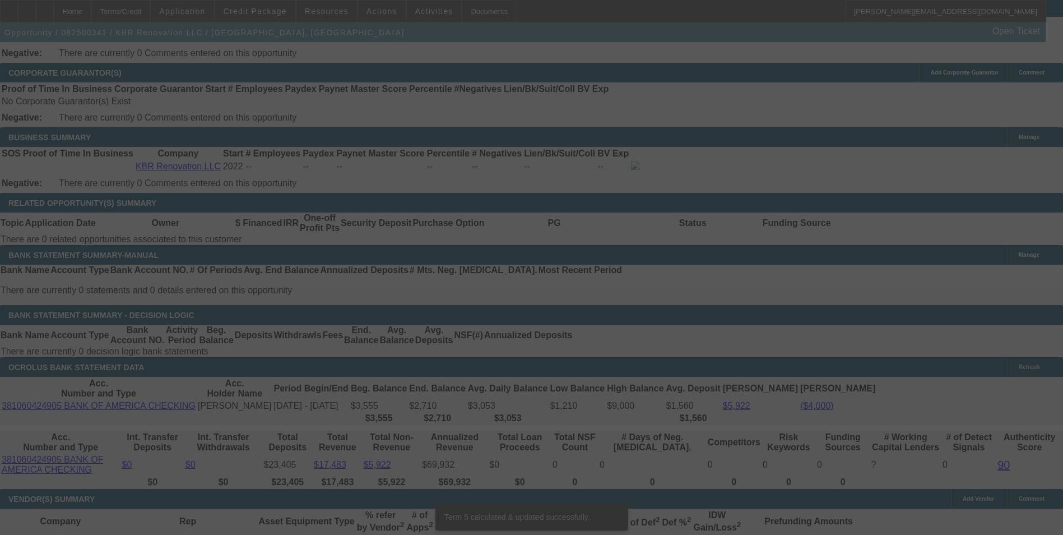
scroll to position [1783, 0]
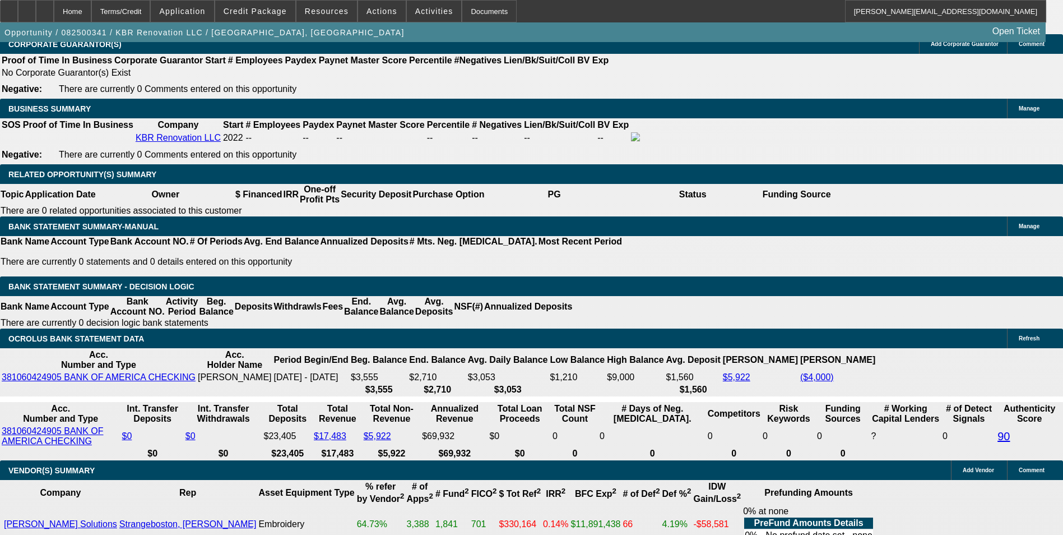
drag, startPoint x: 312, startPoint y: 229, endPoint x: 438, endPoint y: 218, distance: 126.0
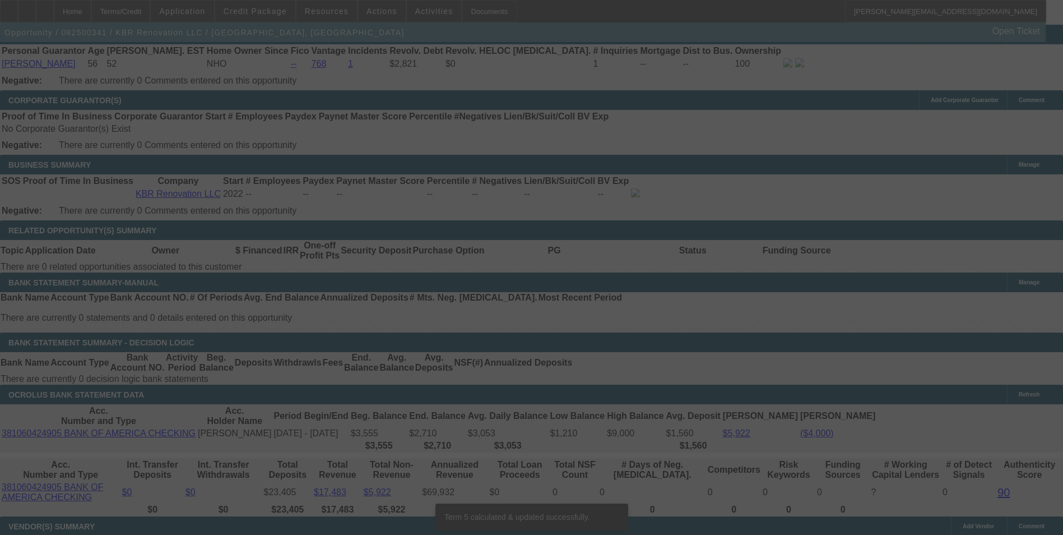
scroll to position [1714, 0]
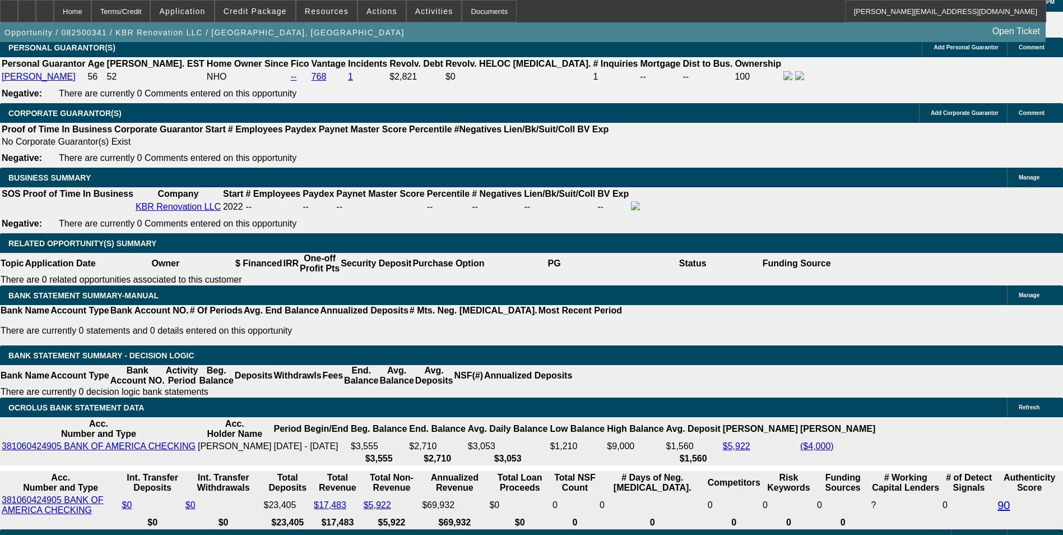
drag, startPoint x: 354, startPoint y: 296, endPoint x: 405, endPoint y: 292, distance: 51.1
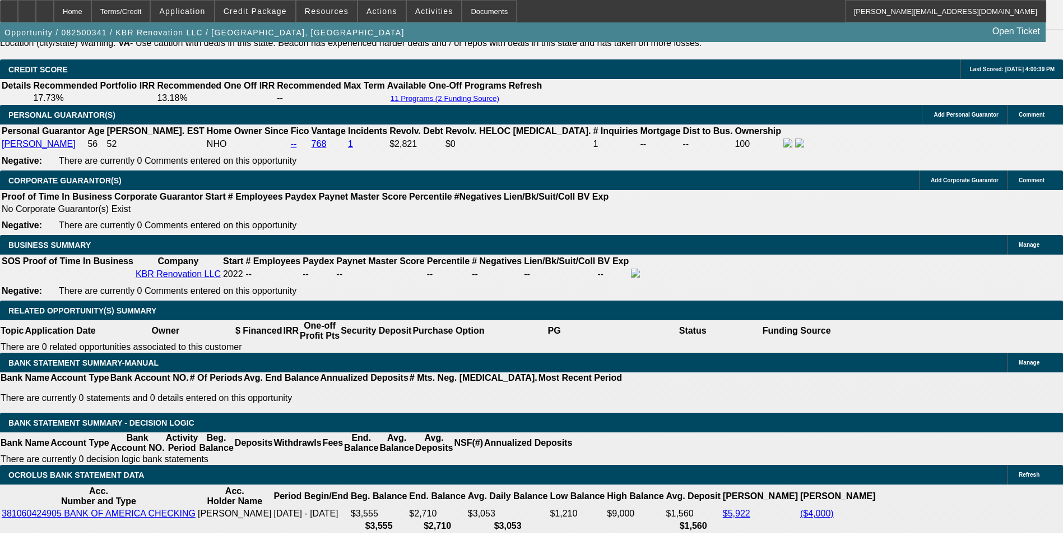
scroll to position [1546, 0]
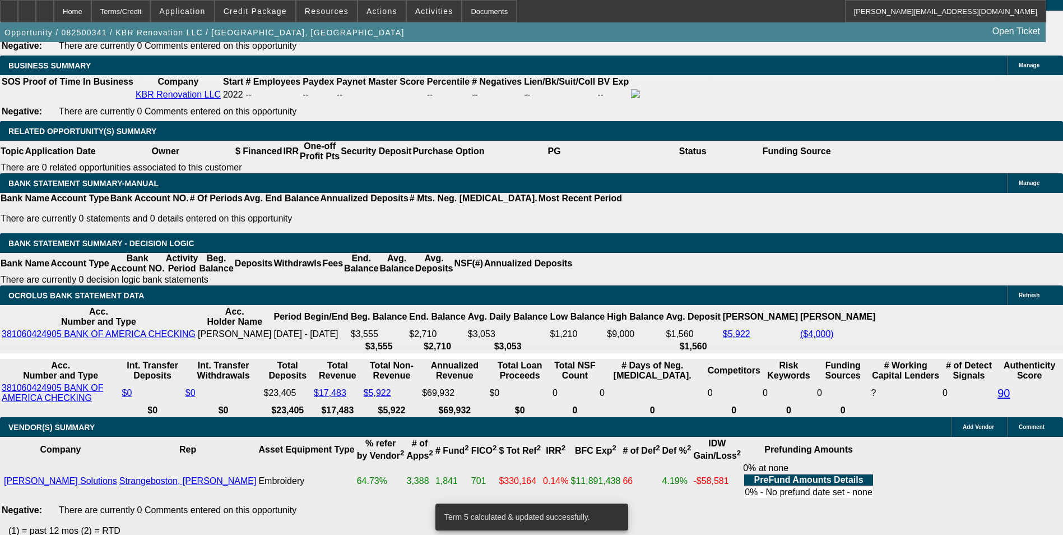
scroll to position [1770, 0]
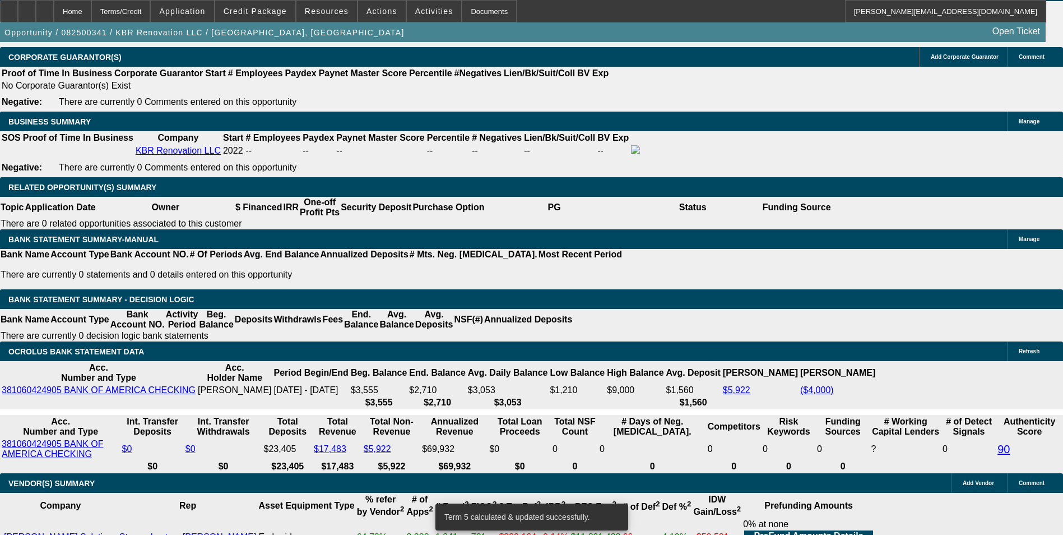
drag, startPoint x: 382, startPoint y: 238, endPoint x: 487, endPoint y: 221, distance: 106.7
drag, startPoint x: 305, startPoint y: 242, endPoint x: 456, endPoint y: 241, distance: 151.3
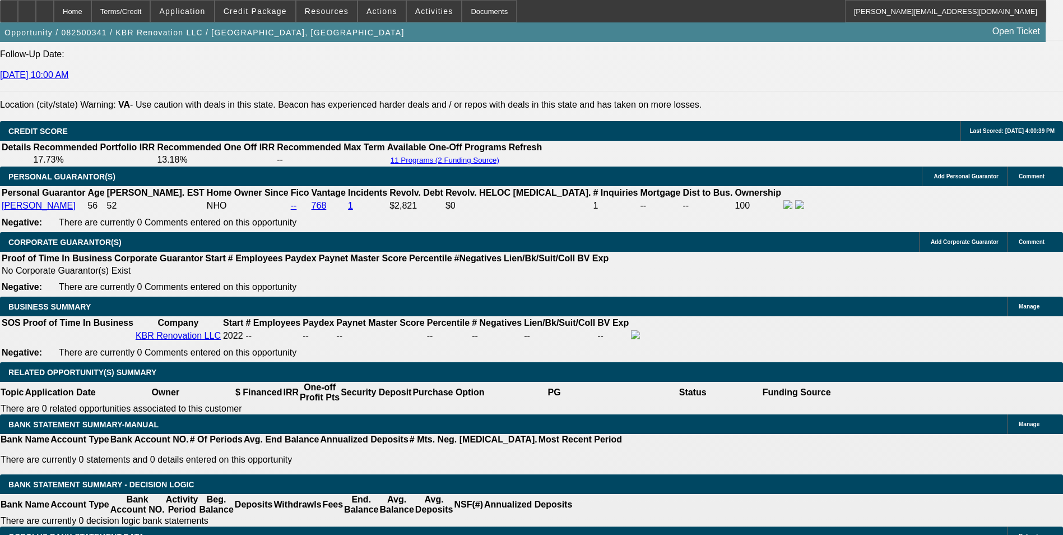
scroll to position [1546, 0]
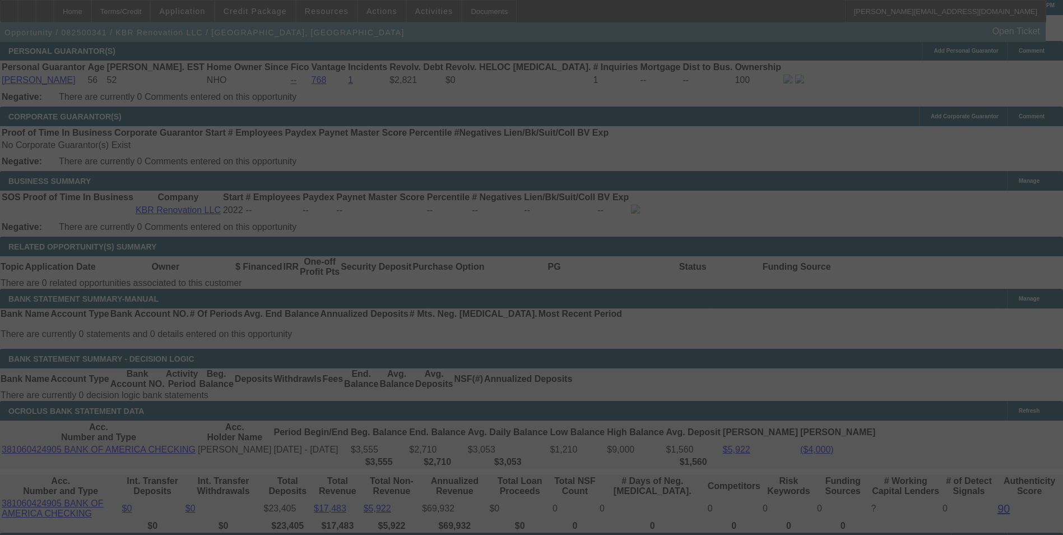
scroll to position [1826, 0]
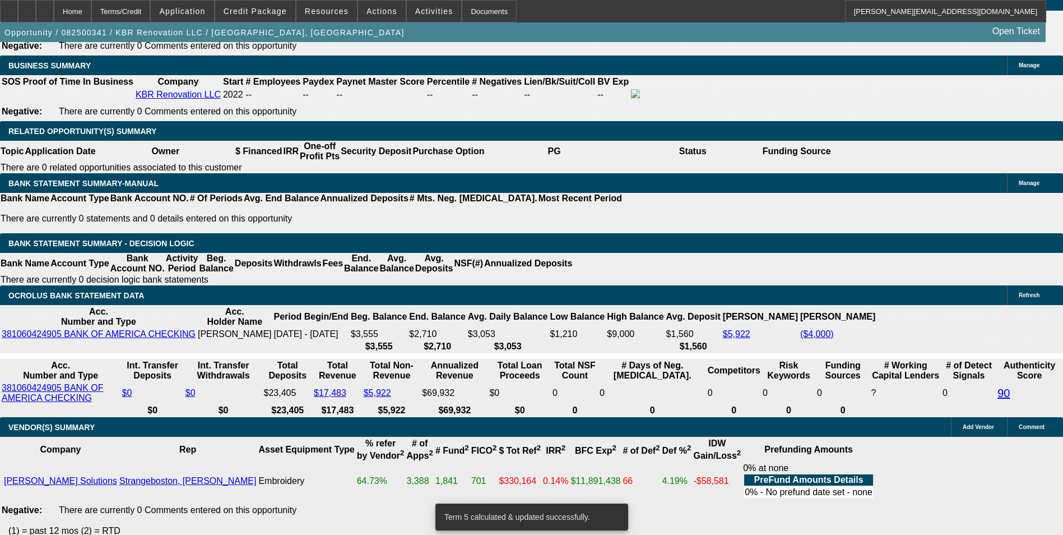
drag, startPoint x: 379, startPoint y: 186, endPoint x: 493, endPoint y: 170, distance: 114.8
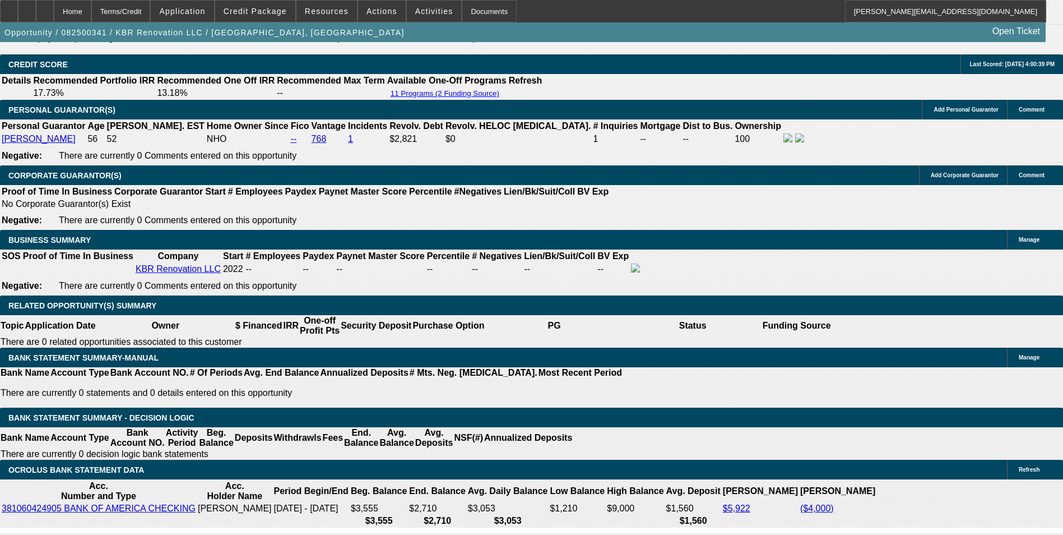
scroll to position [1602, 0]
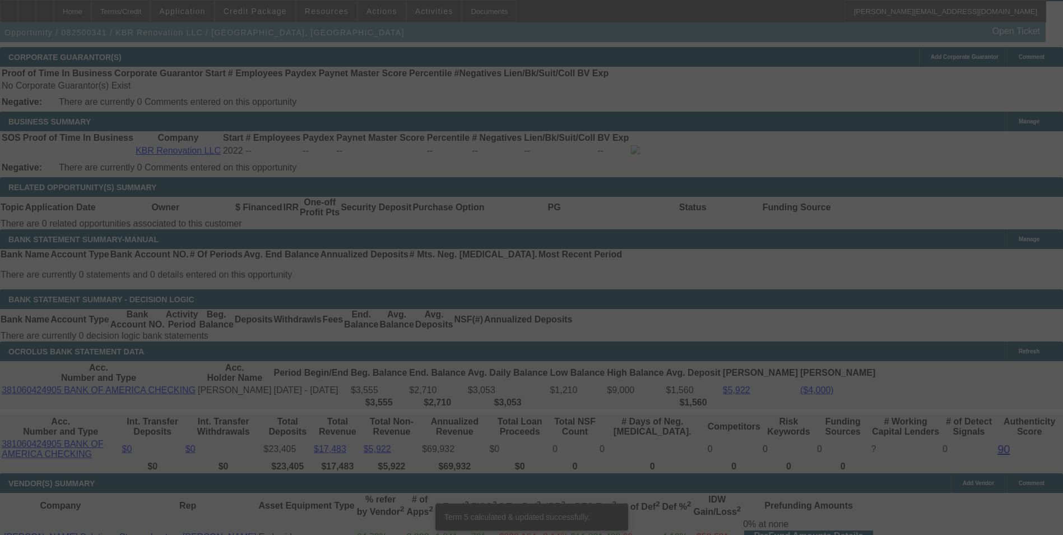
scroll to position [1764, 0]
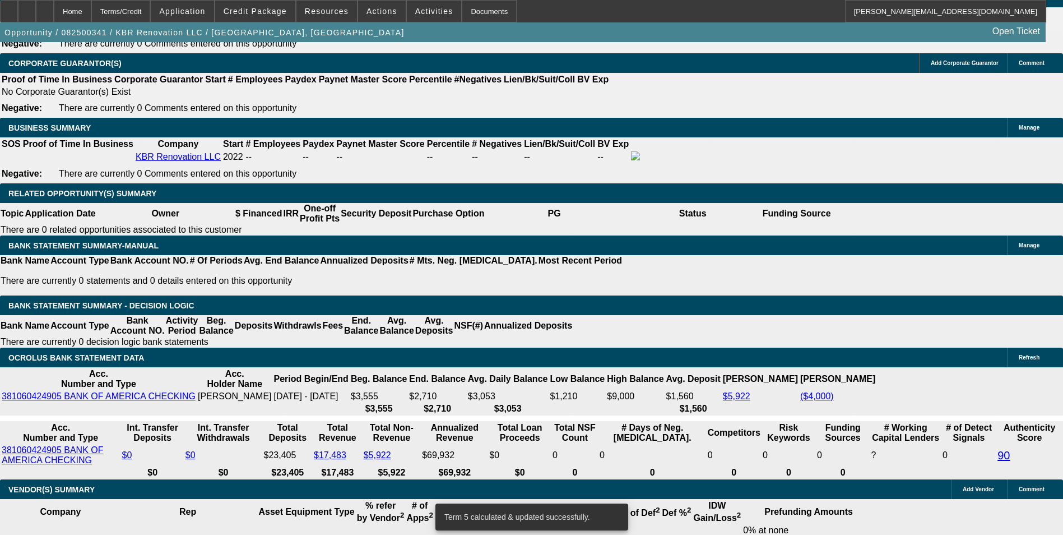
drag, startPoint x: 309, startPoint y: 249, endPoint x: 444, endPoint y: 240, distance: 135.9
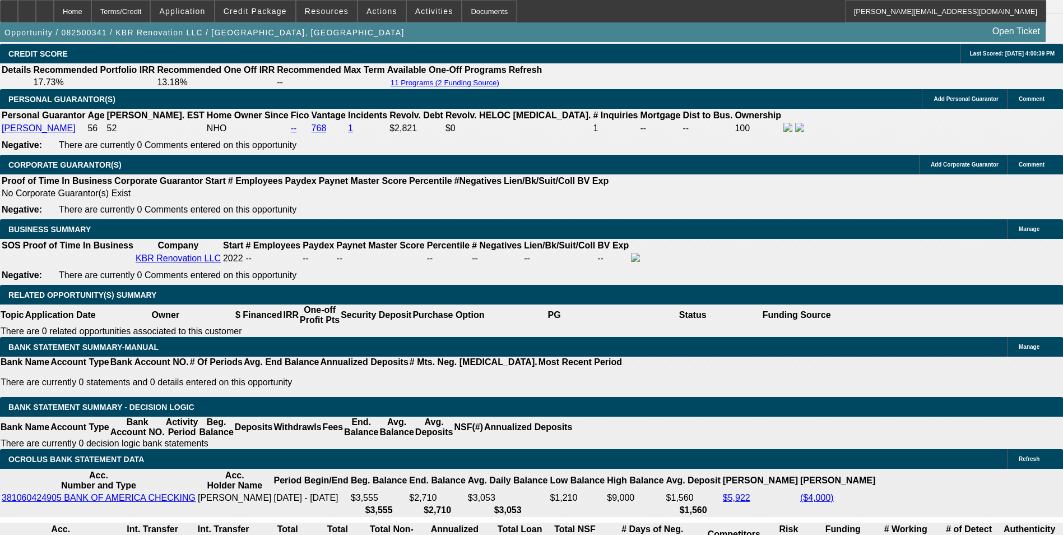
scroll to position [1652, 0]
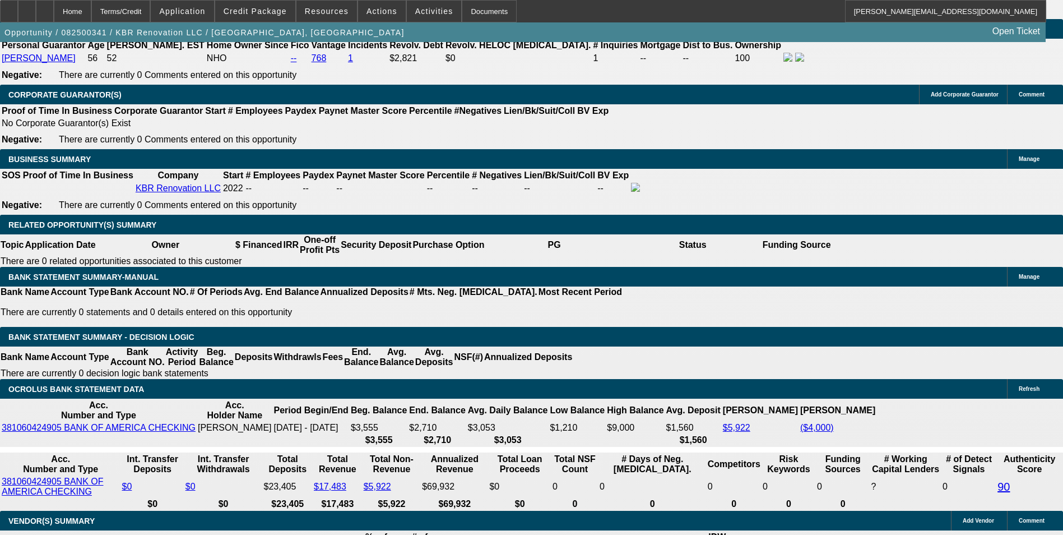
scroll to position [1764, 0]
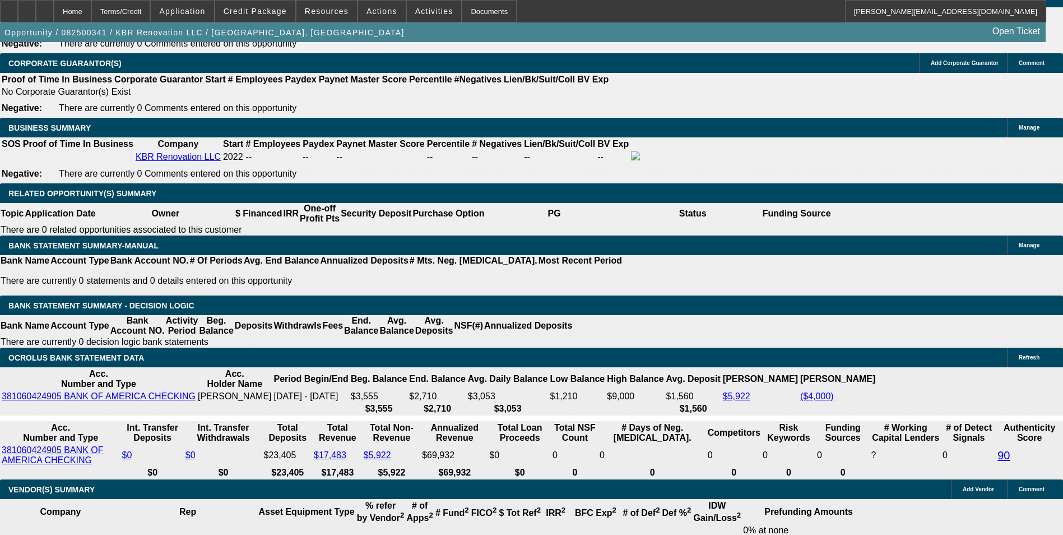
drag, startPoint x: 356, startPoint y: 248, endPoint x: 420, endPoint y: 239, distance: 65.0
drag, startPoint x: 408, startPoint y: 246, endPoint x: 439, endPoint y: 238, distance: 31.9
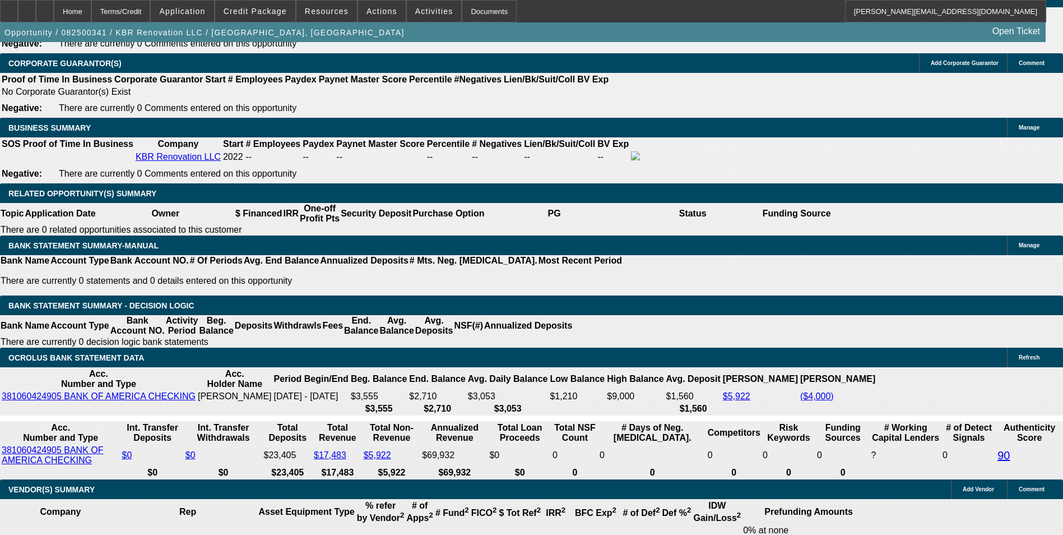
drag, startPoint x: 321, startPoint y: 250, endPoint x: 323, endPoint y: 241, distance: 9.2
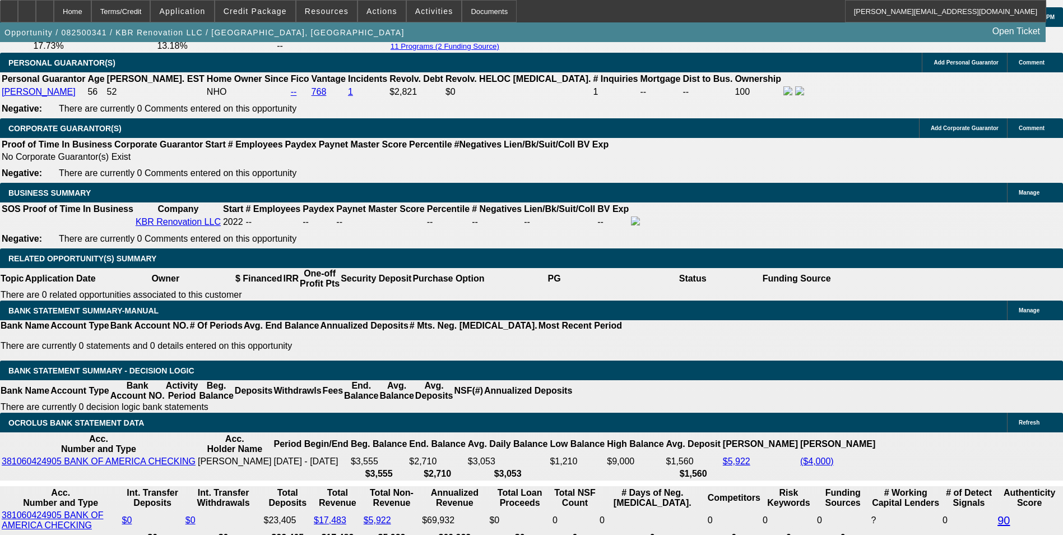
scroll to position [1596, 0]
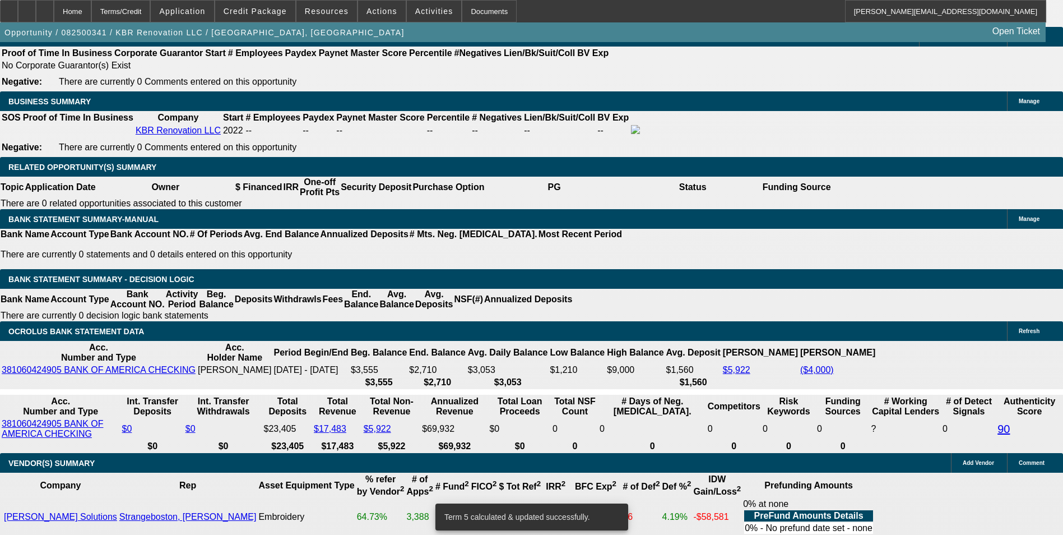
scroll to position [1708, 0]
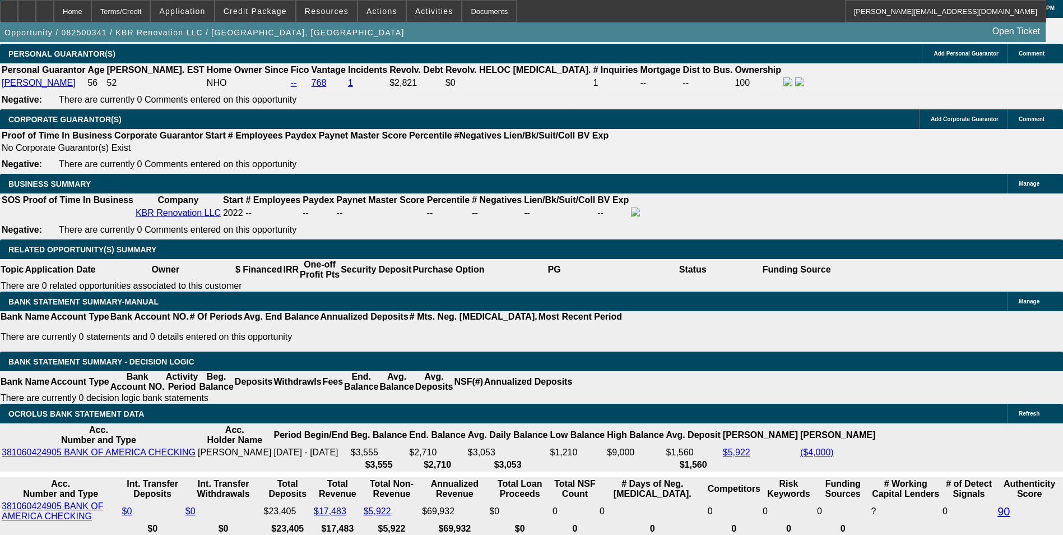
drag, startPoint x: 309, startPoint y: 306, endPoint x: 565, endPoint y: 291, distance: 256.5
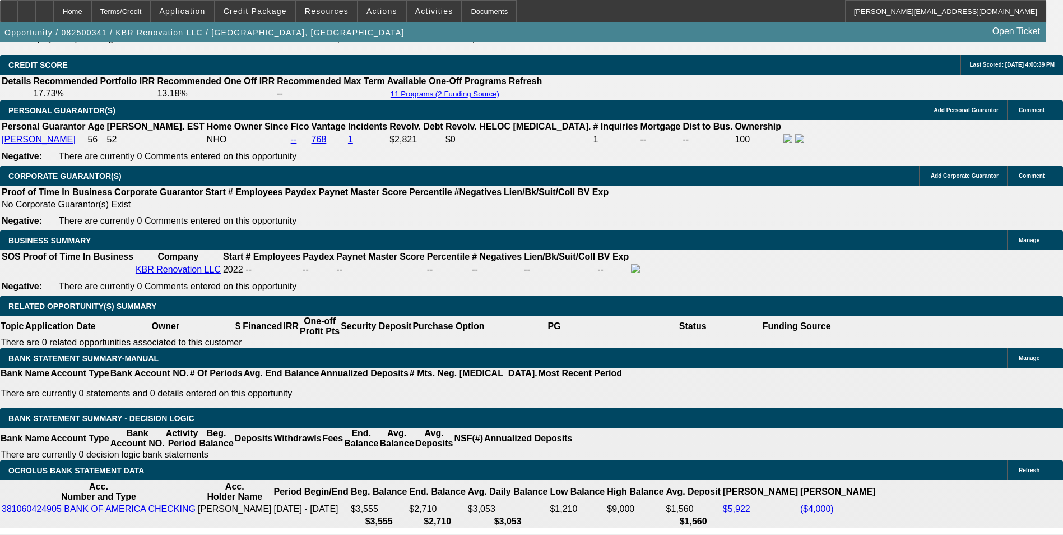
scroll to position [1540, 0]
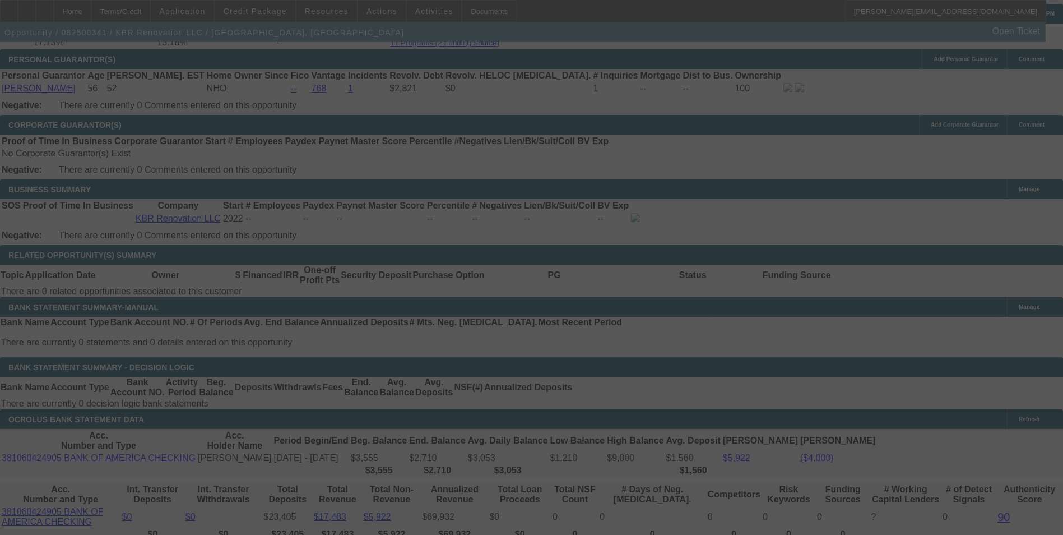
scroll to position [1708, 0]
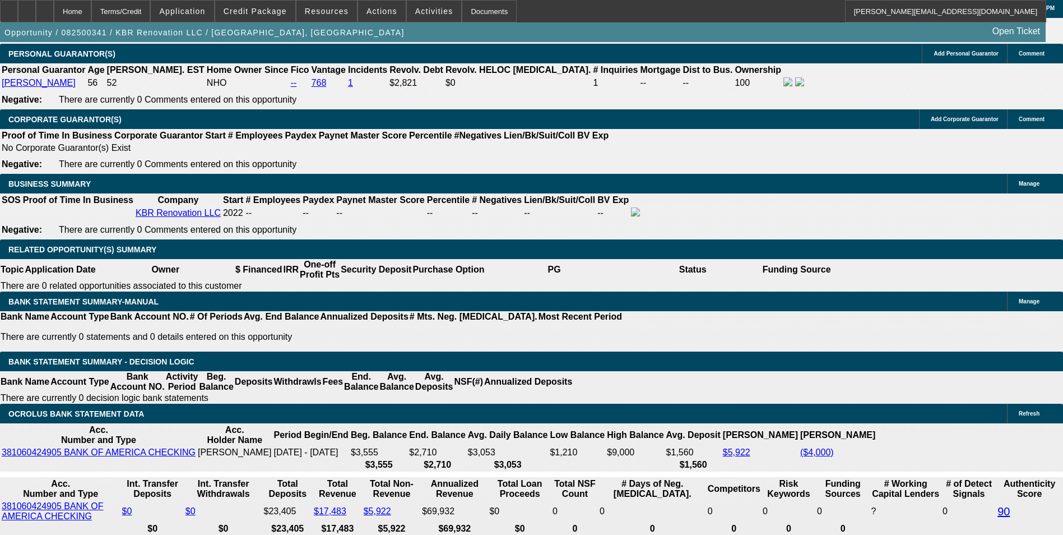
drag, startPoint x: 355, startPoint y: 306, endPoint x: 534, endPoint y: 286, distance: 179.8
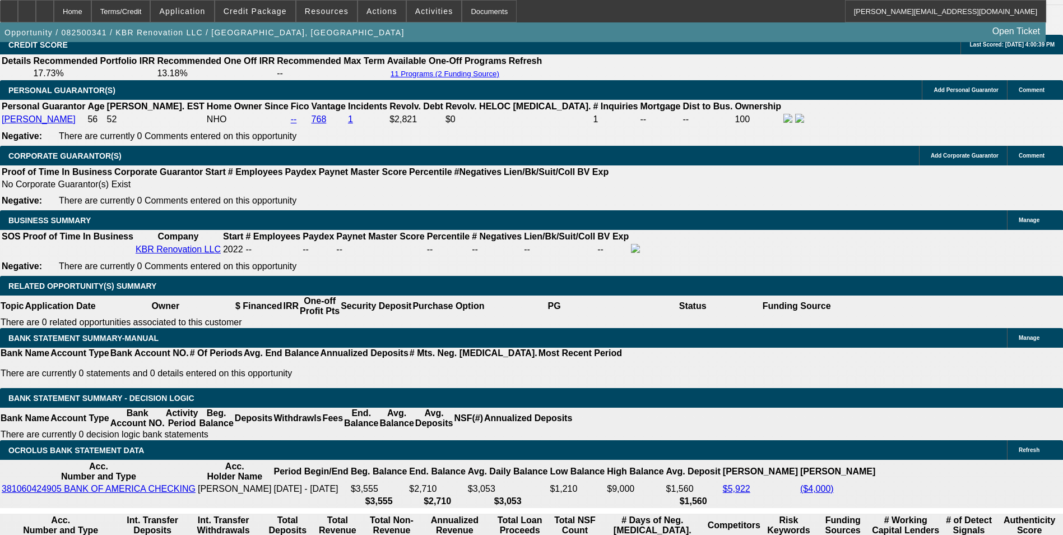
scroll to position [1652, 0]
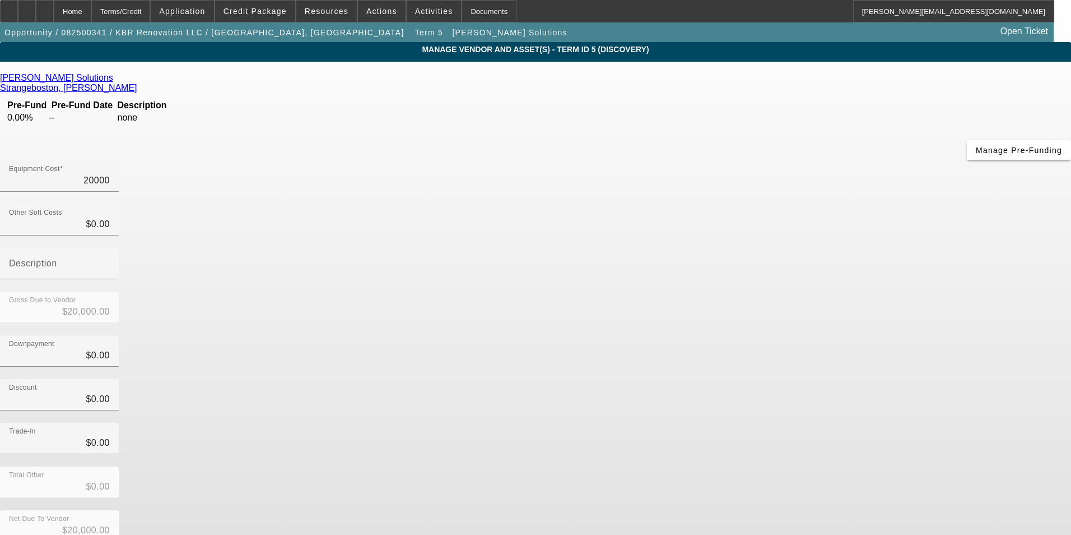
click at [787, 160] on div "Equipment Cost 20000" at bounding box center [535, 182] width 1071 height 44
click at [797, 422] on div "Trade-In $0.00" at bounding box center [535, 444] width 1071 height 44
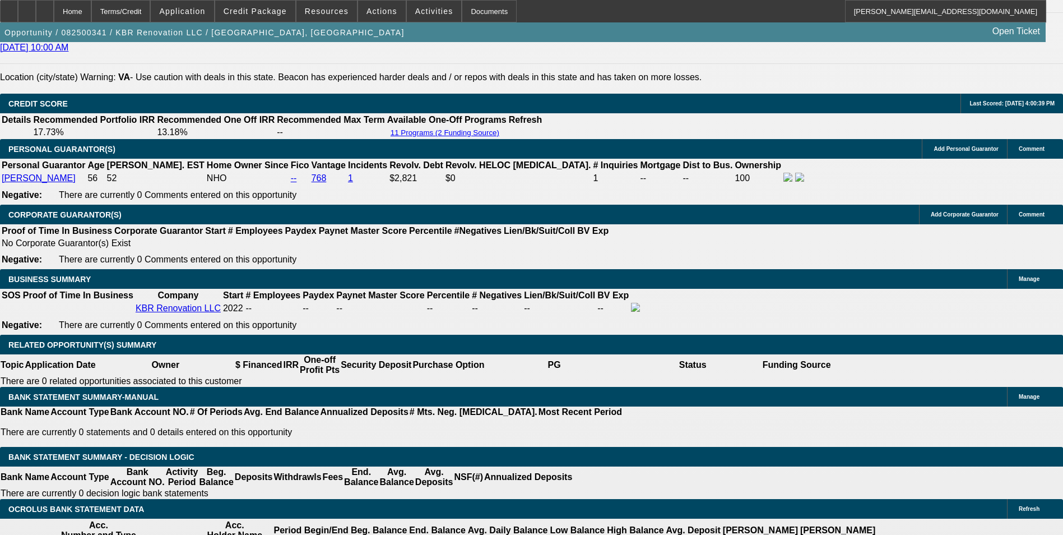
scroll to position [1737, 0]
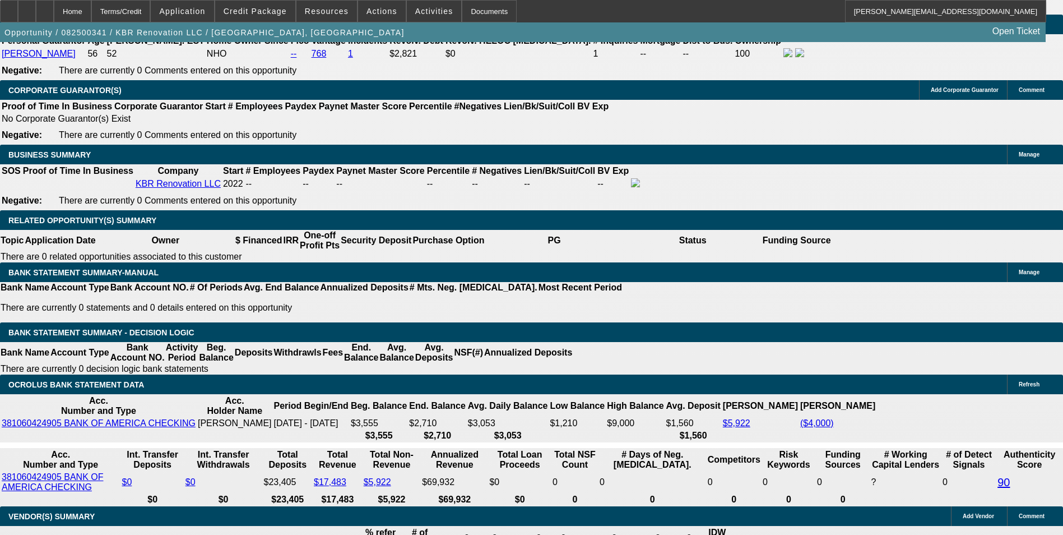
drag, startPoint x: 357, startPoint y: 275, endPoint x: 414, endPoint y: 270, distance: 56.9
drag, startPoint x: 386, startPoint y: 275, endPoint x: 439, endPoint y: 261, distance: 55.2
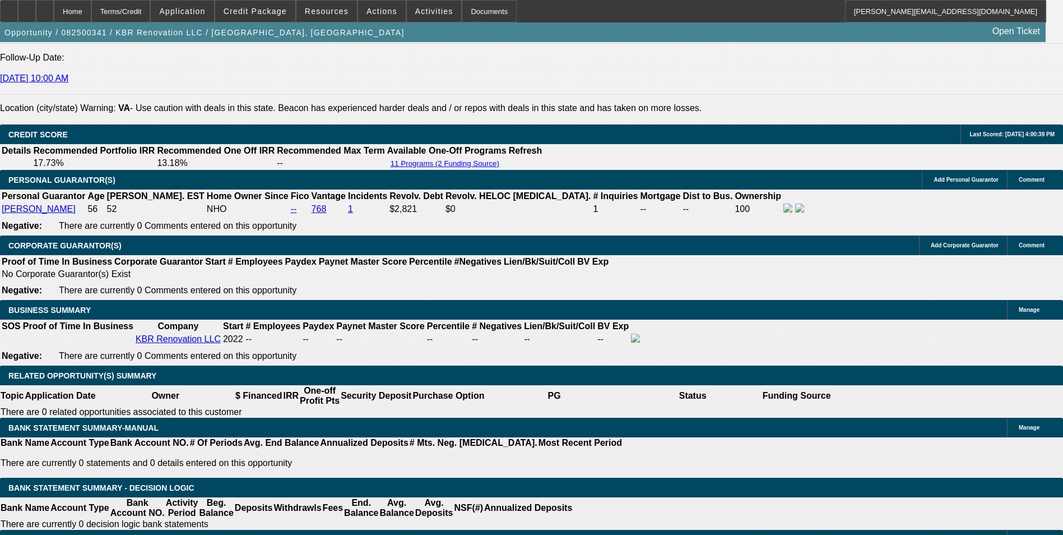
scroll to position [1569, 0]
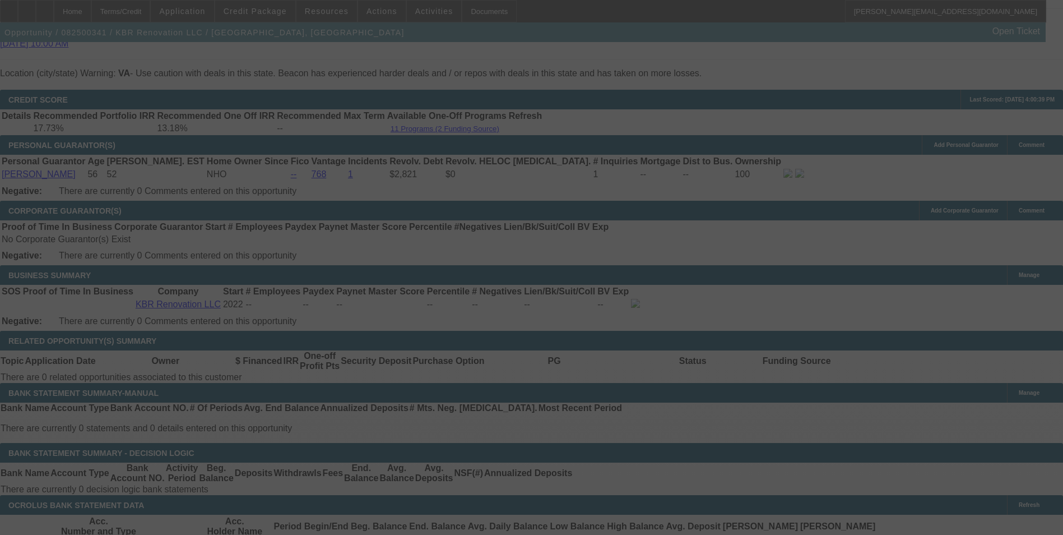
scroll to position [1681, 0]
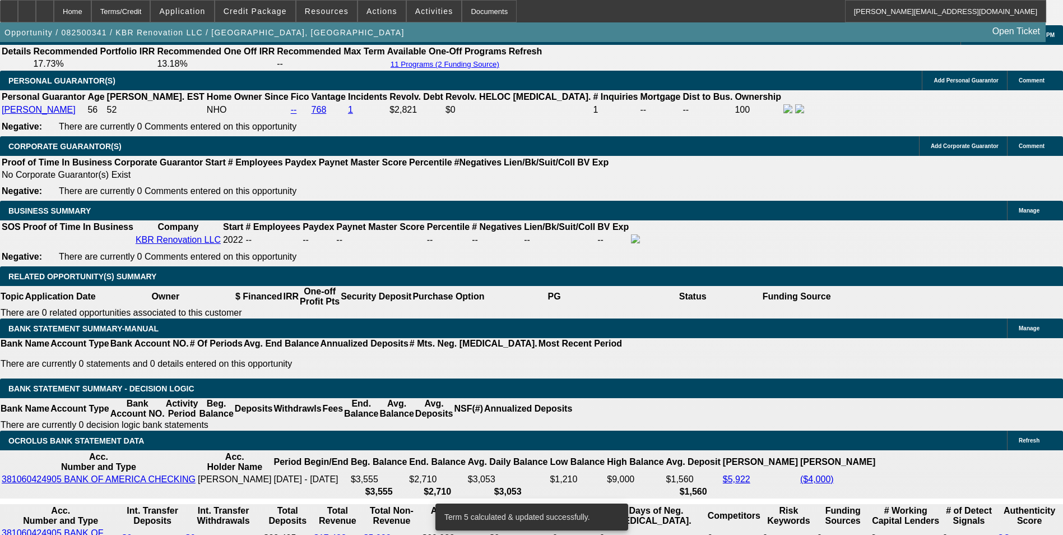
drag, startPoint x: 359, startPoint y: 333, endPoint x: 414, endPoint y: 329, distance: 54.5
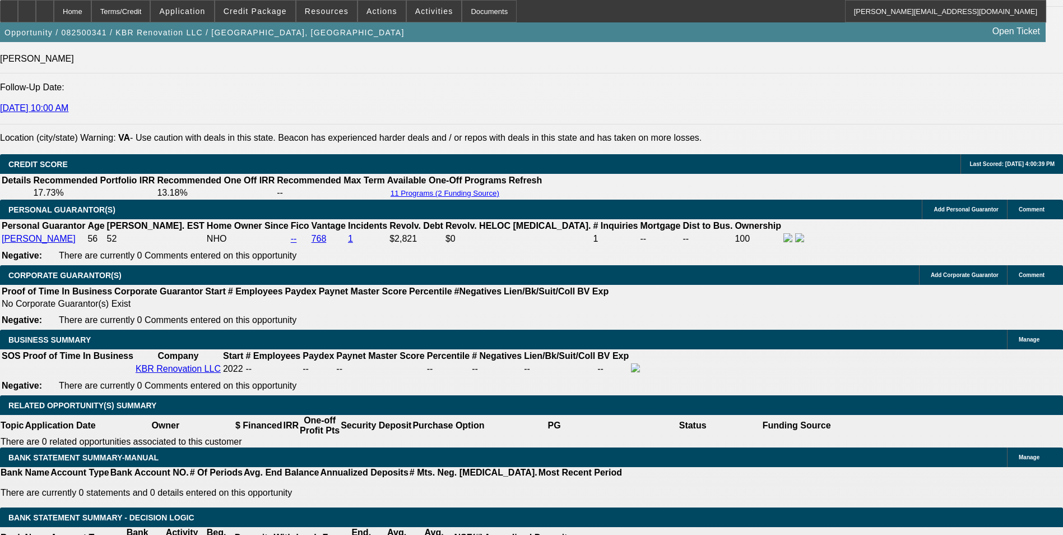
scroll to position [1513, 0]
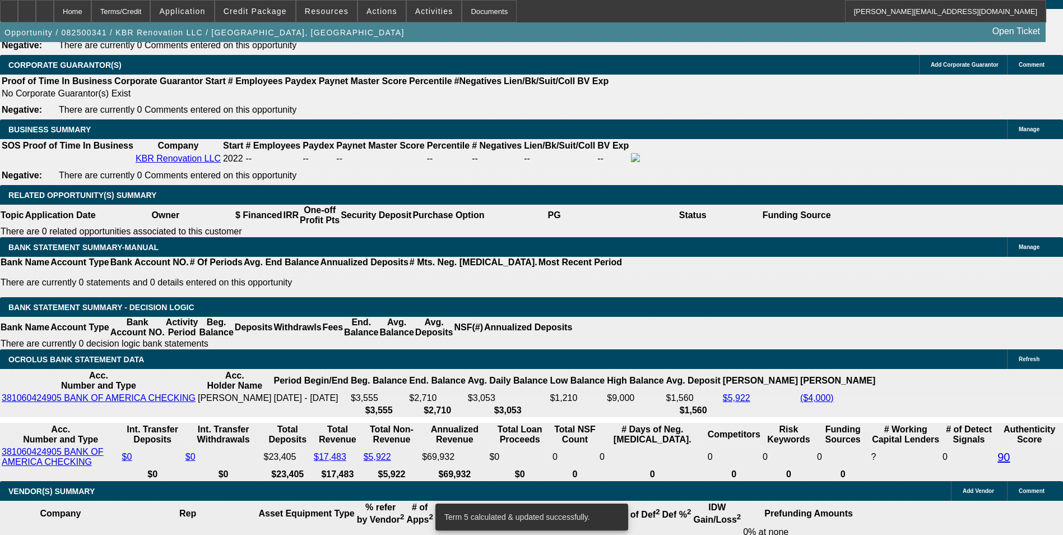
scroll to position [1737, 0]
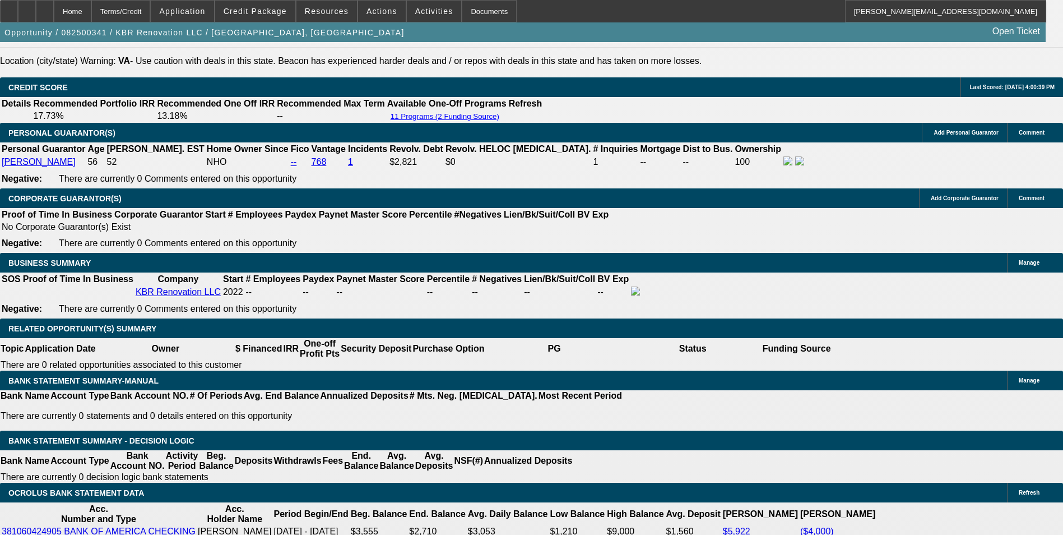
scroll to position [1625, 0]
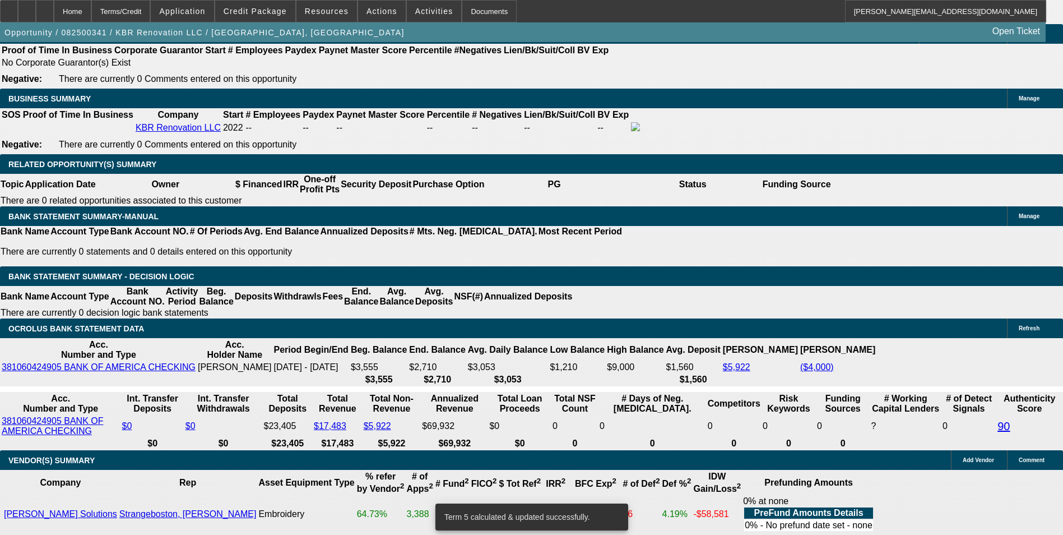
scroll to position [1783, 0]
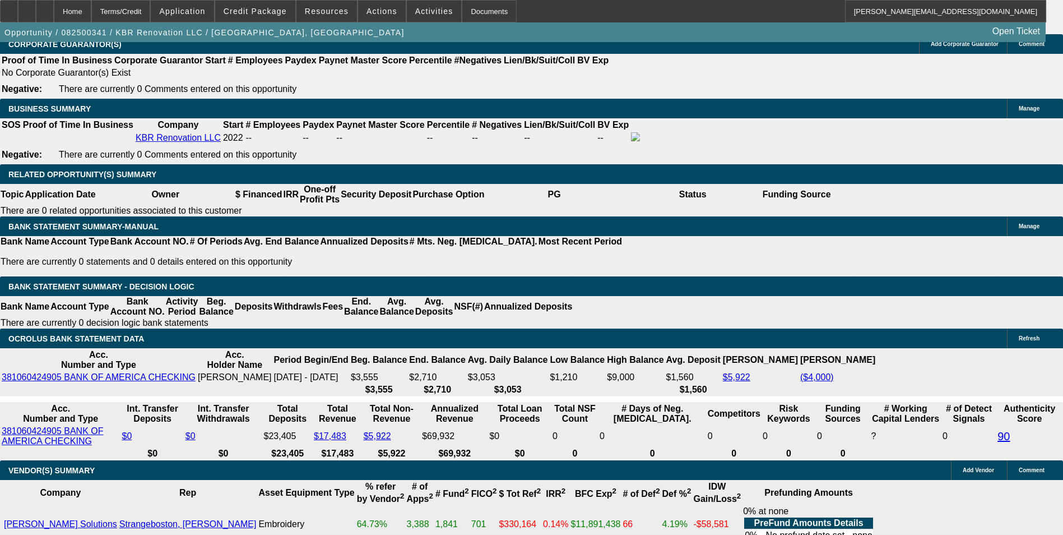
drag, startPoint x: 357, startPoint y: 230, endPoint x: 428, endPoint y: 219, distance: 71.0
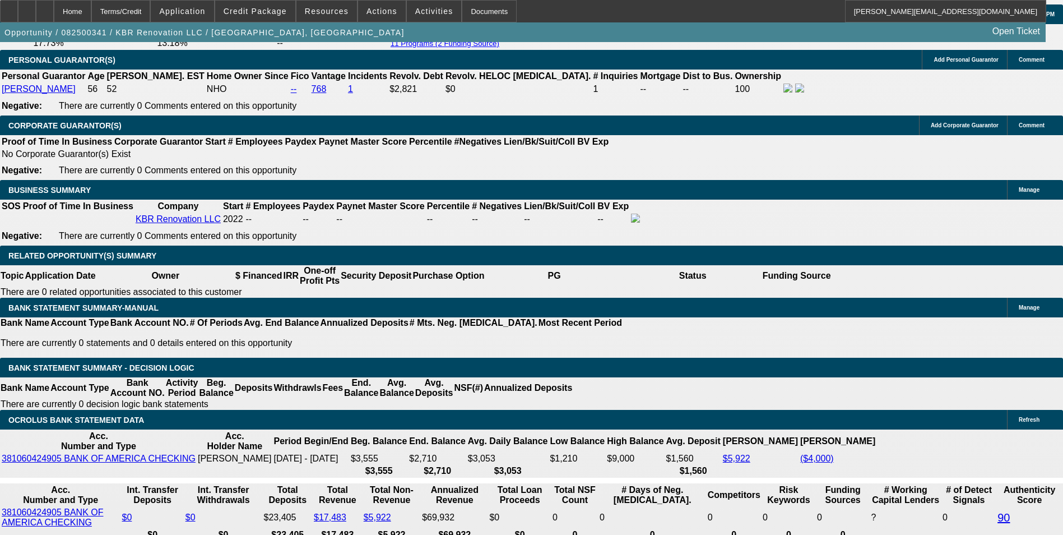
scroll to position [1615, 0]
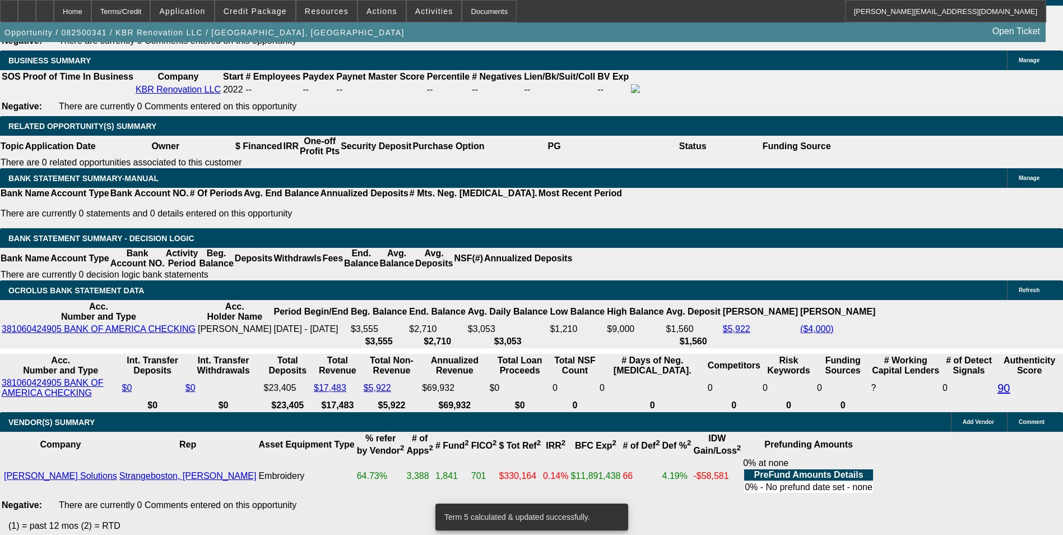
scroll to position [1839, 0]
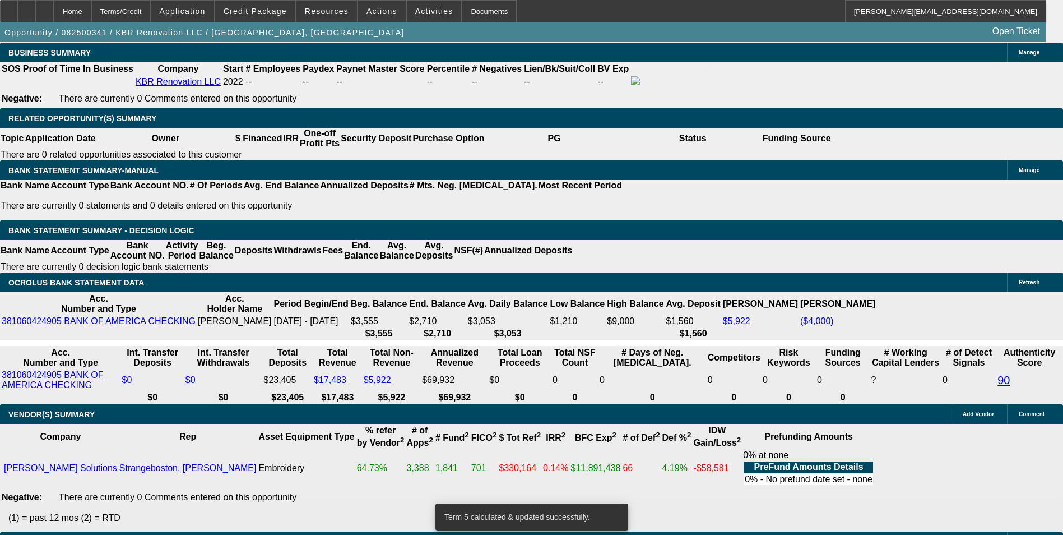
drag, startPoint x: 293, startPoint y: 175, endPoint x: 400, endPoint y: 162, distance: 107.8
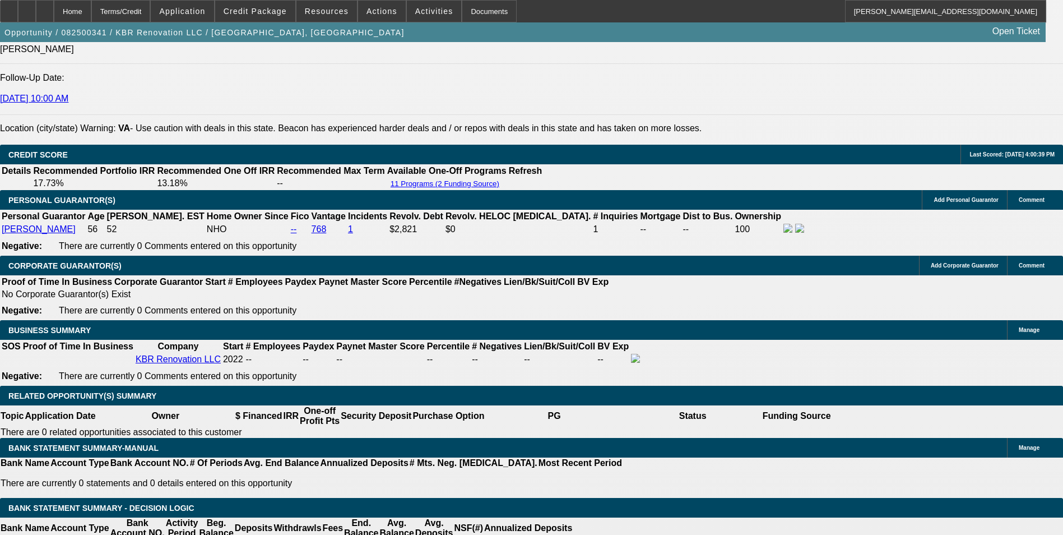
scroll to position [1559, 0]
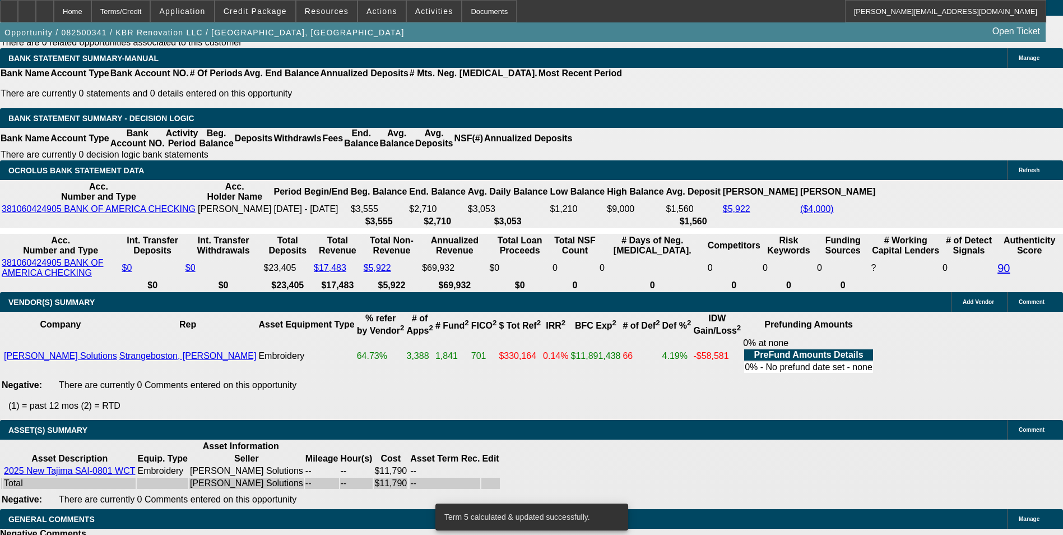
scroll to position [1839, 0]
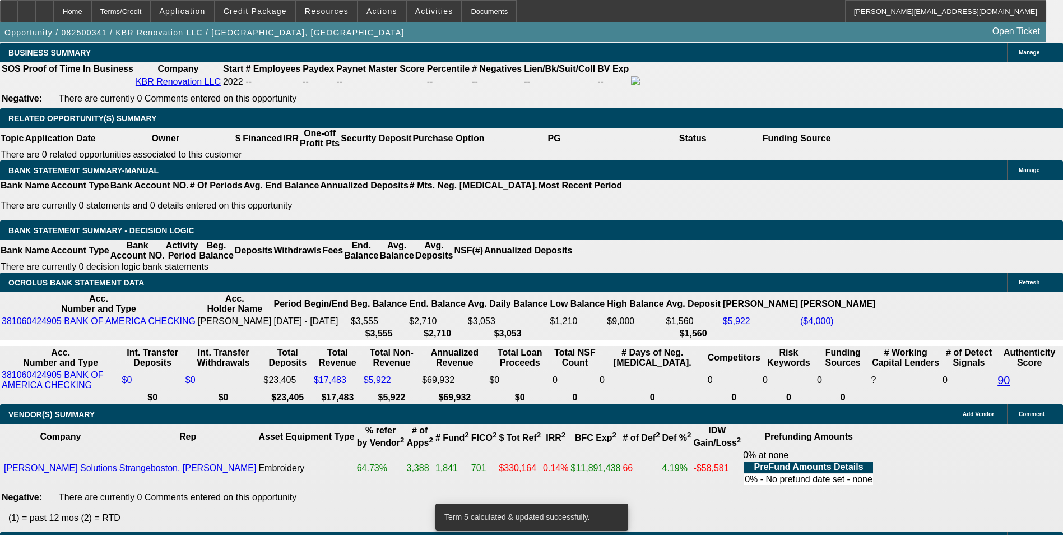
drag, startPoint x: 303, startPoint y: 177, endPoint x: 393, endPoint y: 162, distance: 90.7
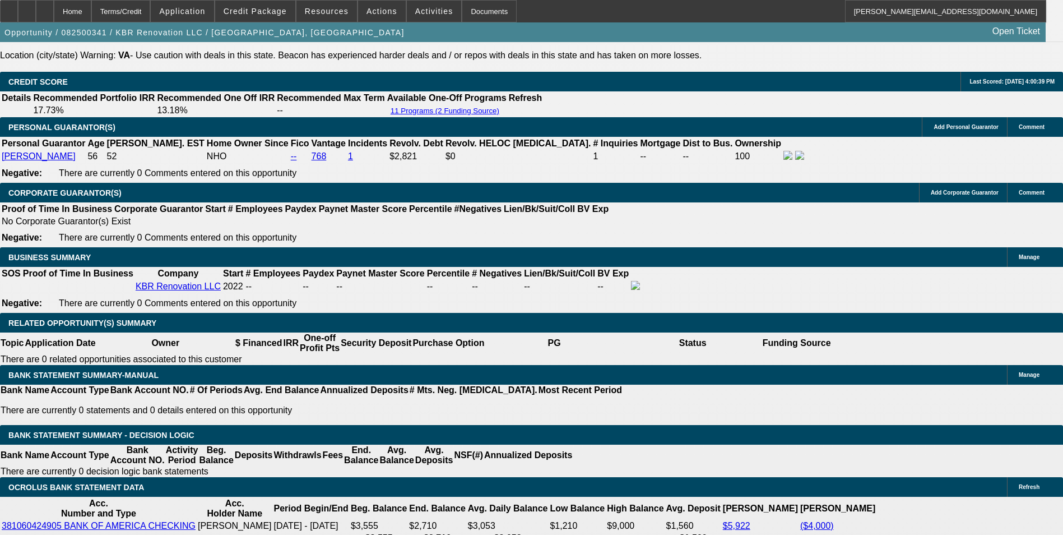
scroll to position [1615, 0]
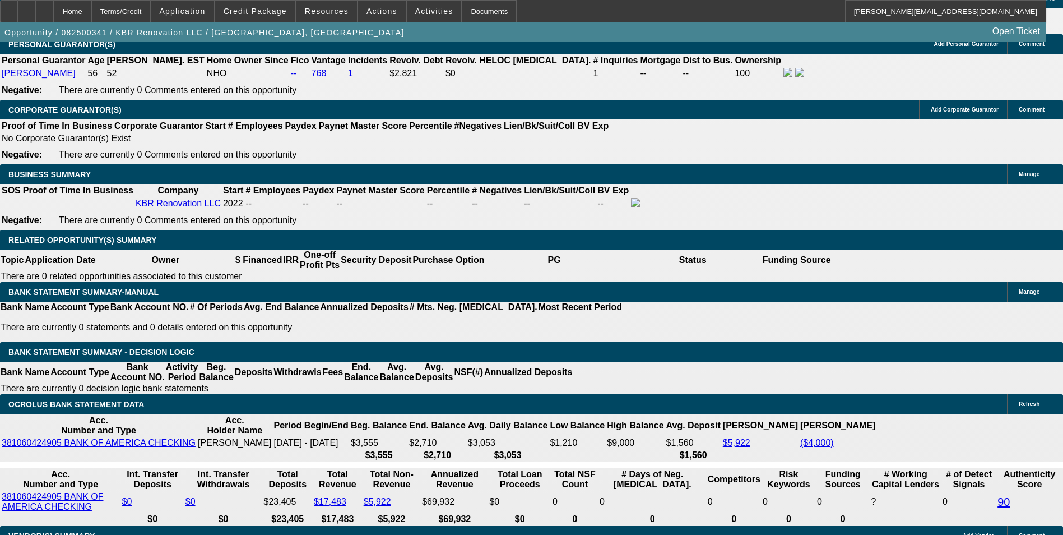
scroll to position [1559, 0]
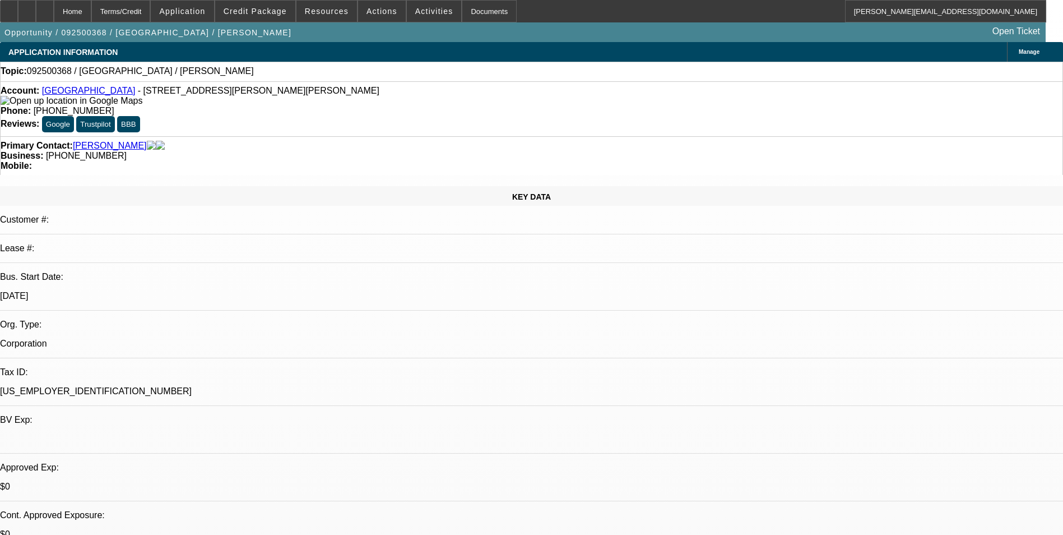
select select "0"
select select "2"
select select "0.1"
select select "4"
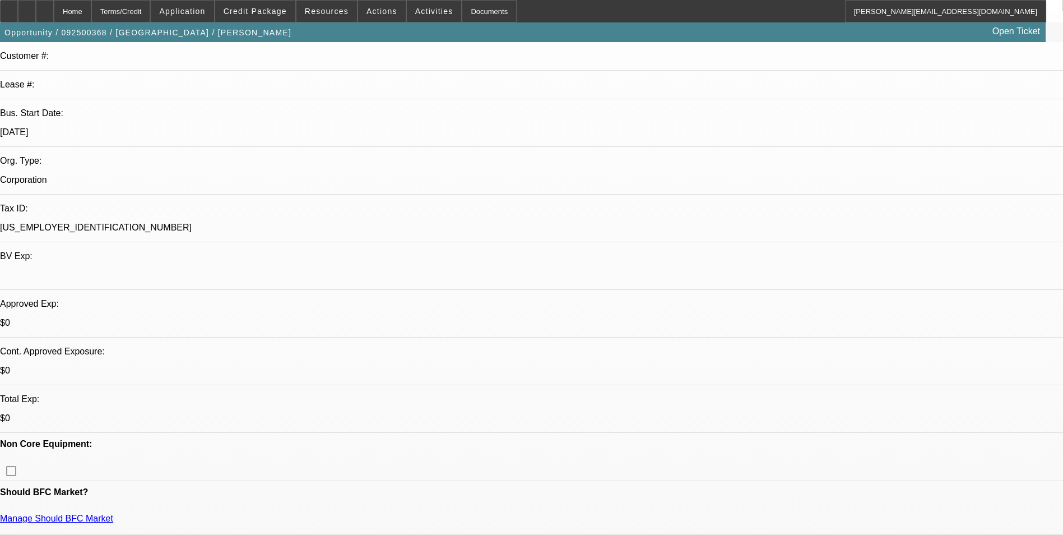
scroll to position [168, 0]
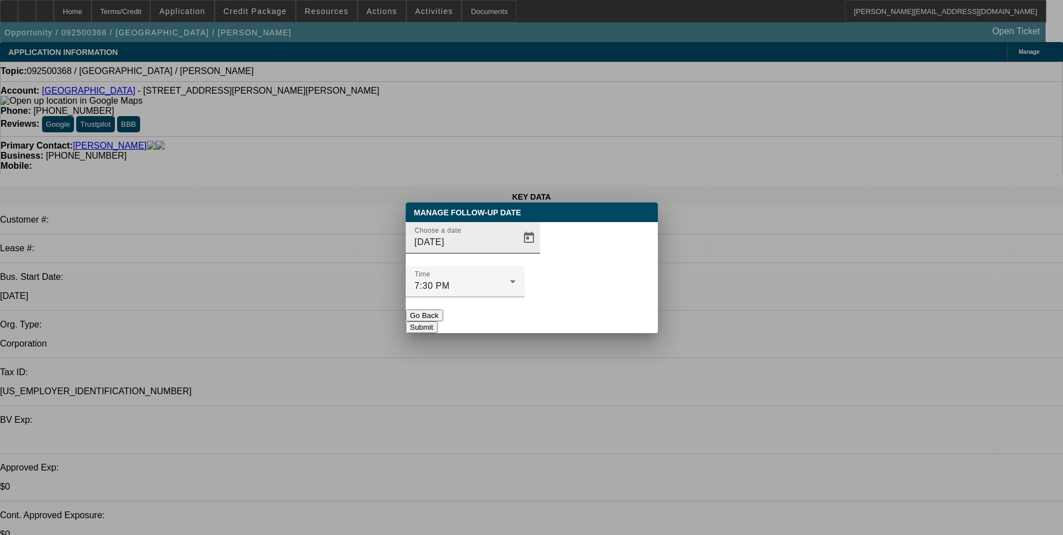
click at [515, 249] on div at bounding box center [527, 237] width 25 height 22
click at [515, 251] on span "Open calendar" at bounding box center [528, 237] width 27 height 27
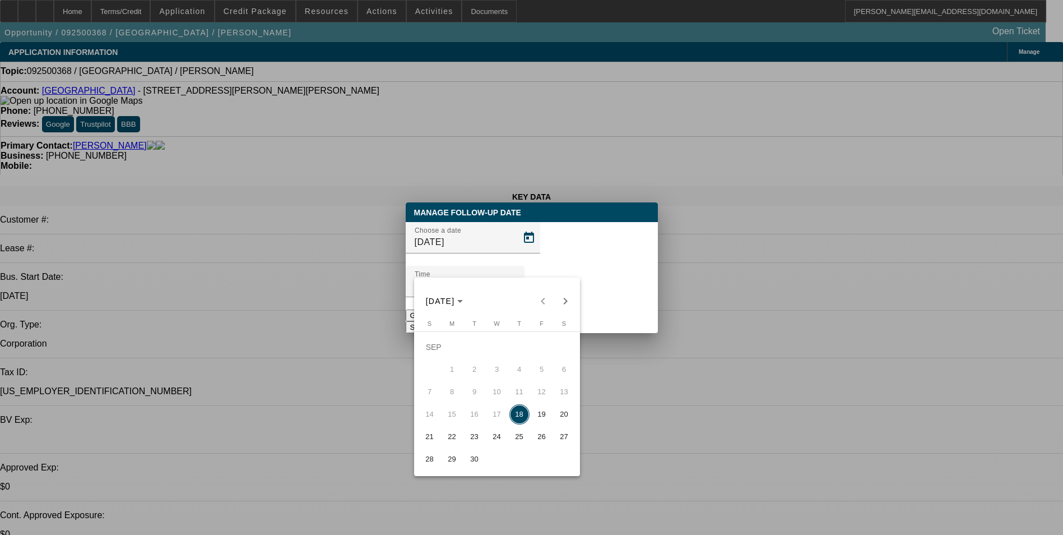
drag, startPoint x: 540, startPoint y: 420, endPoint x: 556, endPoint y: 359, distance: 63.3
click at [540, 417] on span "19" at bounding box center [542, 414] width 20 height 20
type input "9/19/2025"
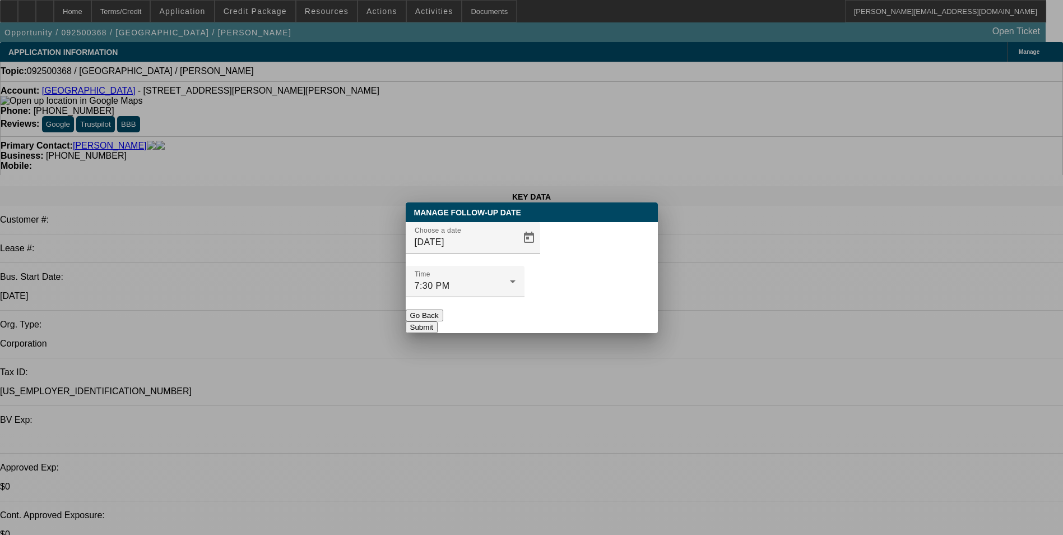
click at [438, 321] on button "Submit" at bounding box center [422, 327] width 32 height 12
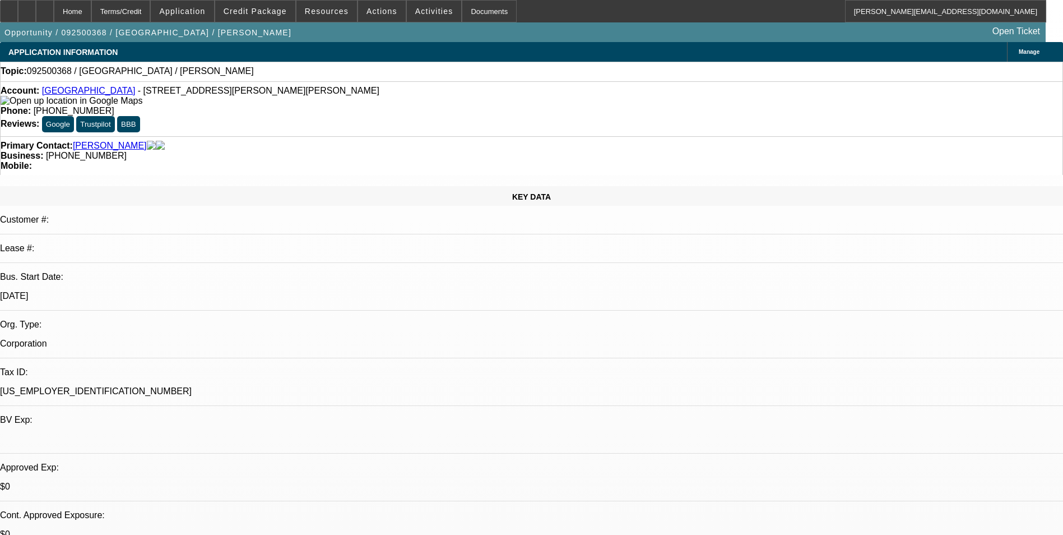
drag, startPoint x: 932, startPoint y: 268, endPoint x: 928, endPoint y: 248, distance: 20.5
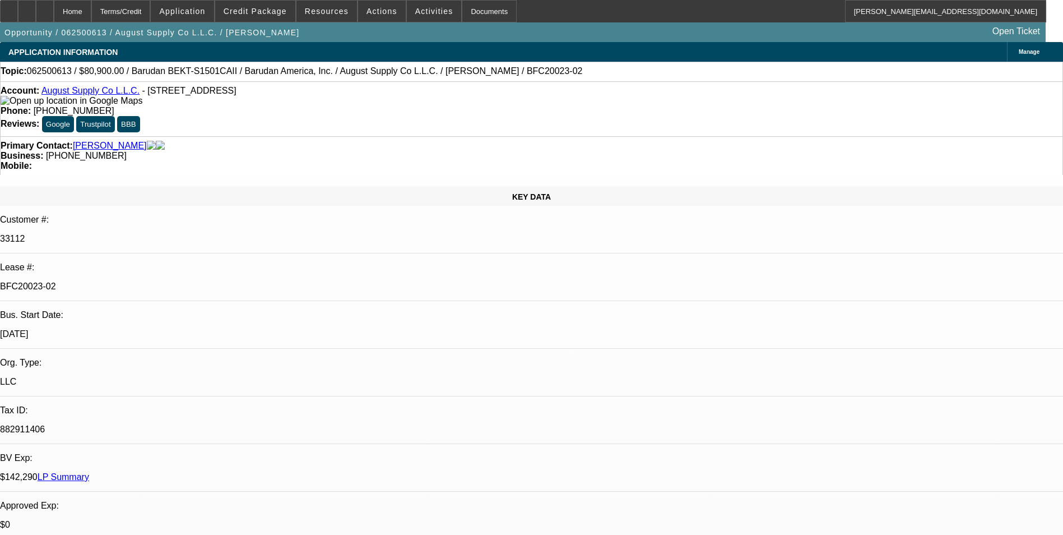
select select "0"
select select "2"
select select "0.1"
select select "4"
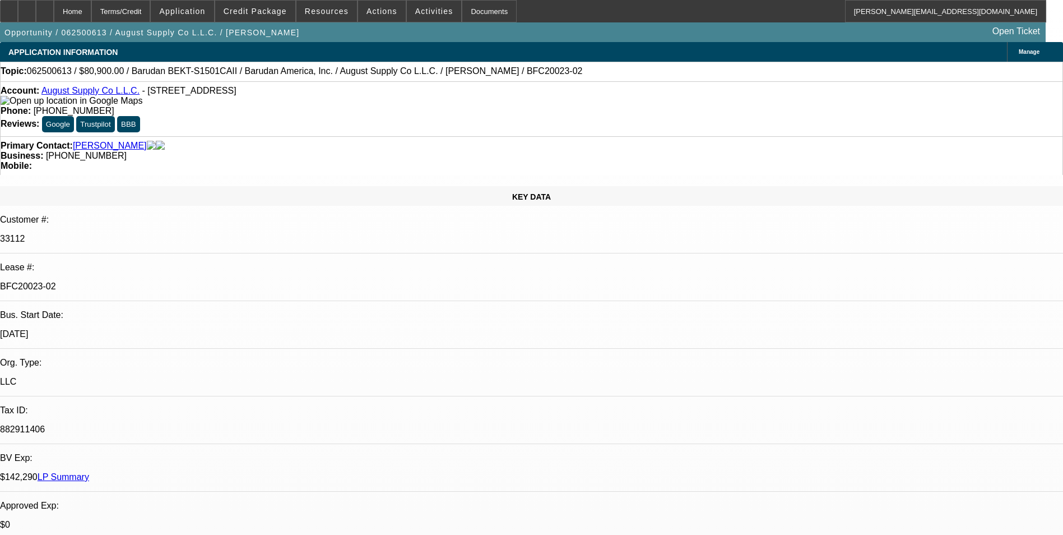
select select "0"
select select "2"
select select "0.1"
select select "4"
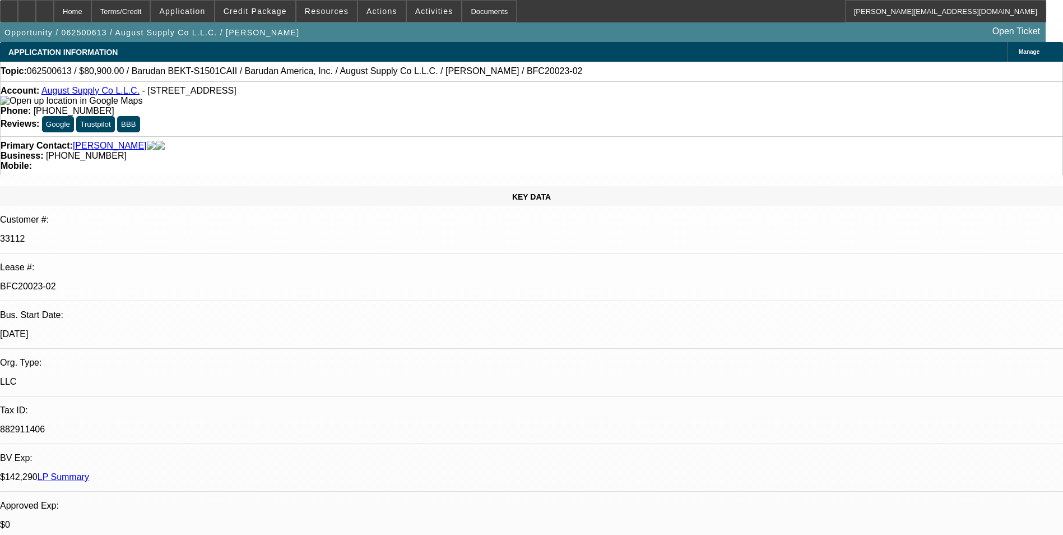
select select "0"
select select "2"
select select "0.1"
select select "4"
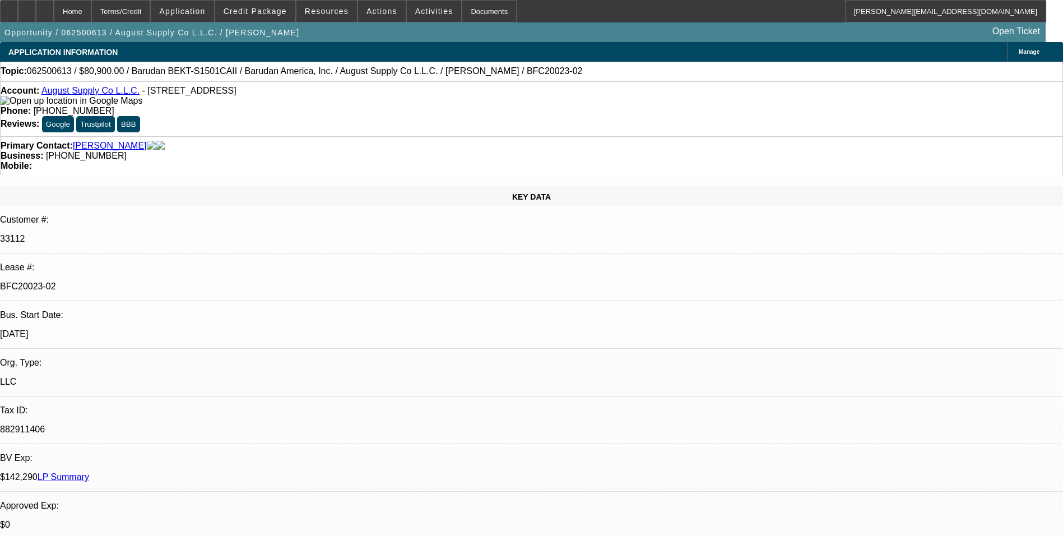
select select "0"
select select "2"
select select "0.1"
select select "4"
